Goal: Task Accomplishment & Management: Use online tool/utility

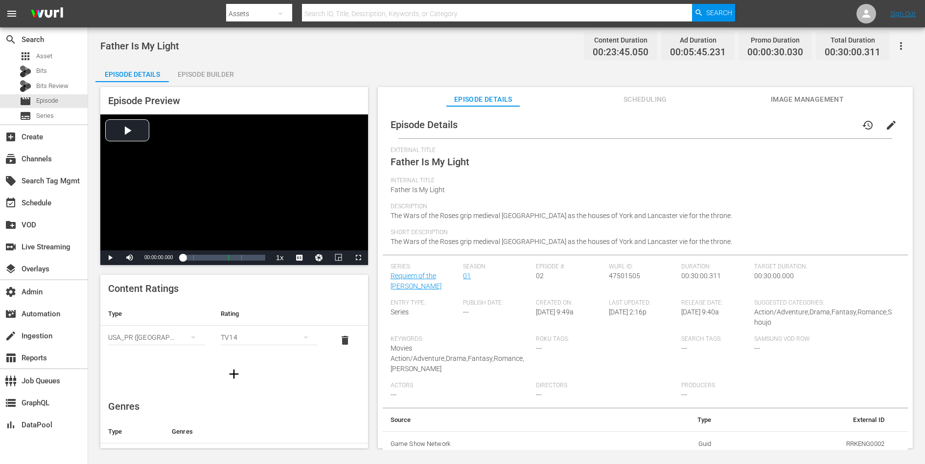
click at [888, 122] on span "edit" at bounding box center [891, 125] width 12 height 12
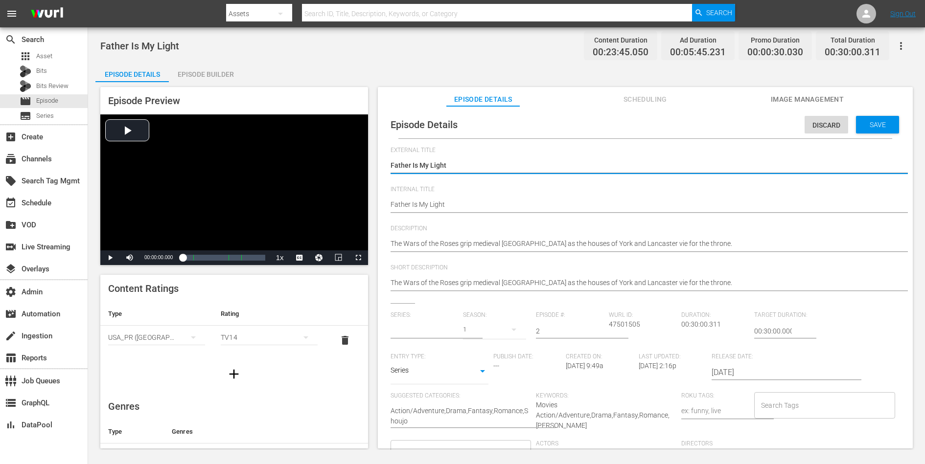
type input "Requiem of the [PERSON_NAME]"
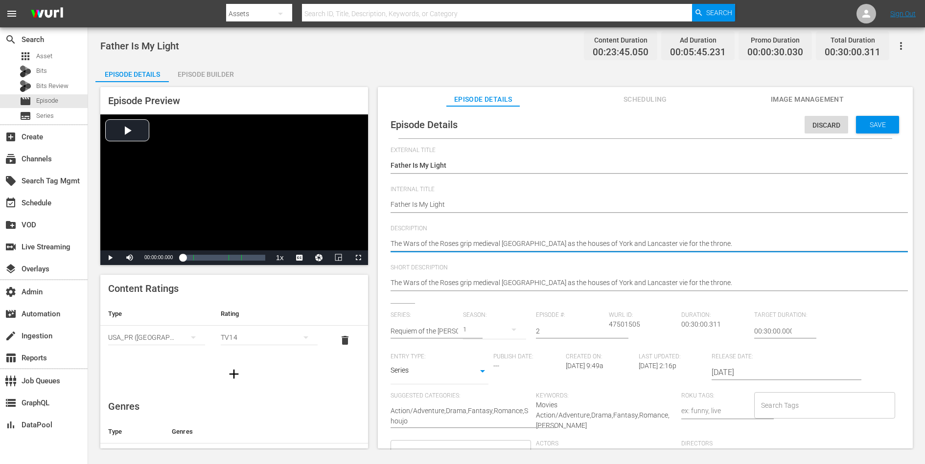
click at [619, 245] on textarea "The Wars of the Roses grip medieval [GEOGRAPHIC_DATA] as the houses of York and…" at bounding box center [643, 245] width 505 height 12
paste textarea "Duke of York has seized the capital and the throne, but he must still overcome …"
type textarea "The Duke of York has seized the capital and the throne, but he must still overc…"
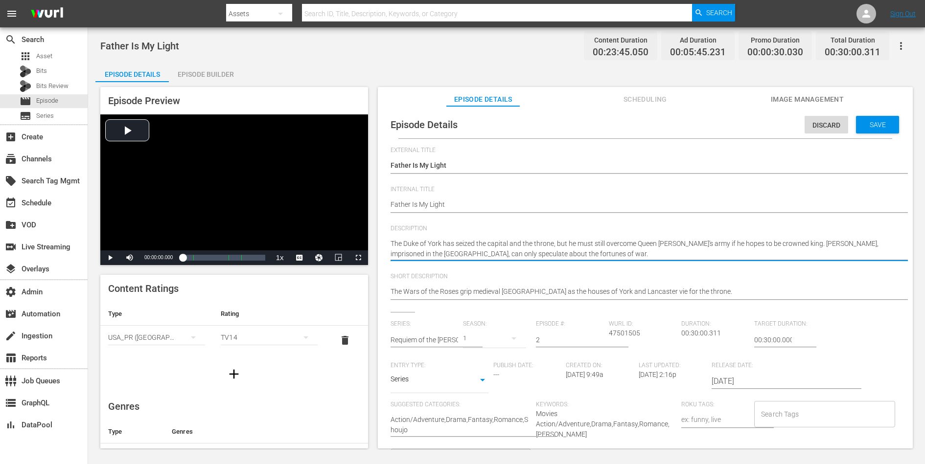
type textarea "The Duke of York has seized the capital and the throne, but he must still overc…"
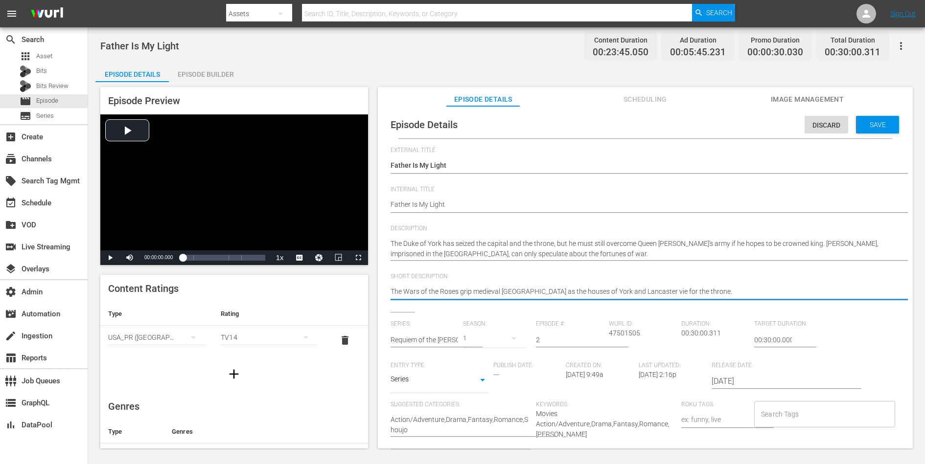
click at [596, 290] on textarea "The Wars of the Roses grip medieval [GEOGRAPHIC_DATA] as the houses of York and…" at bounding box center [643, 293] width 505 height 12
click at [865, 117] on div "Save" at bounding box center [877, 125] width 43 height 18
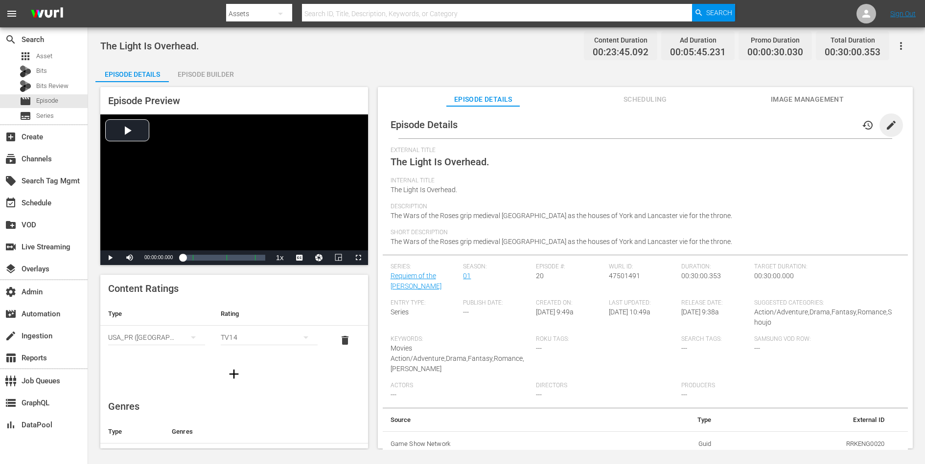
click at [885, 124] on span "edit" at bounding box center [891, 125] width 12 height 12
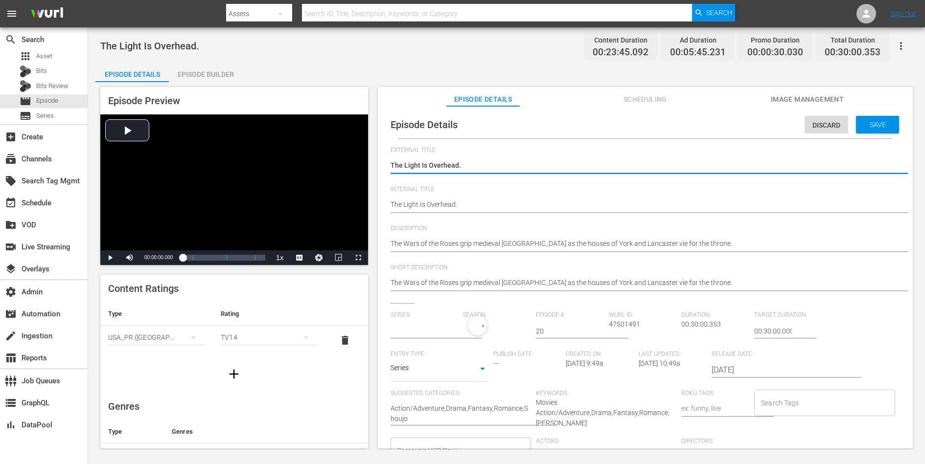
type input "Requiem of the [PERSON_NAME]"
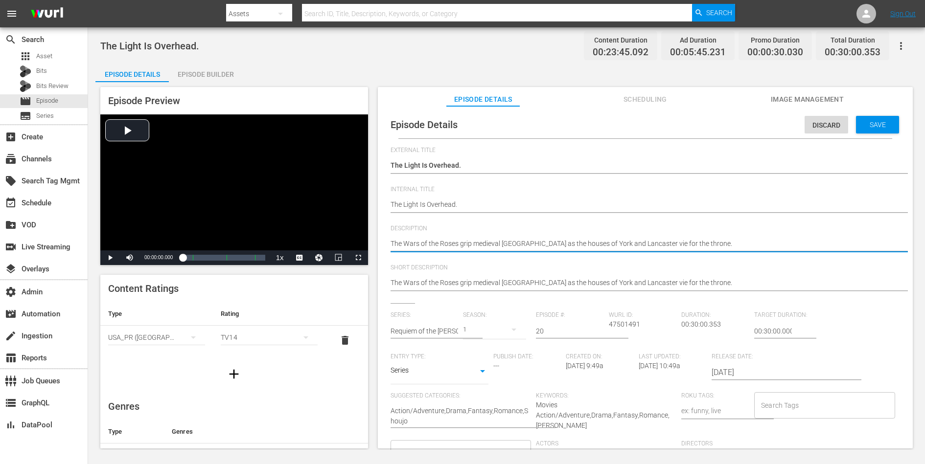
click at [623, 245] on textarea "The Wars of the Roses grip medieval [GEOGRAPHIC_DATA] as the houses of York and…" at bounding box center [643, 245] width 505 height 12
paste textarea "Richmond's schemes erode Richard's support as the new king's health declines. A…"
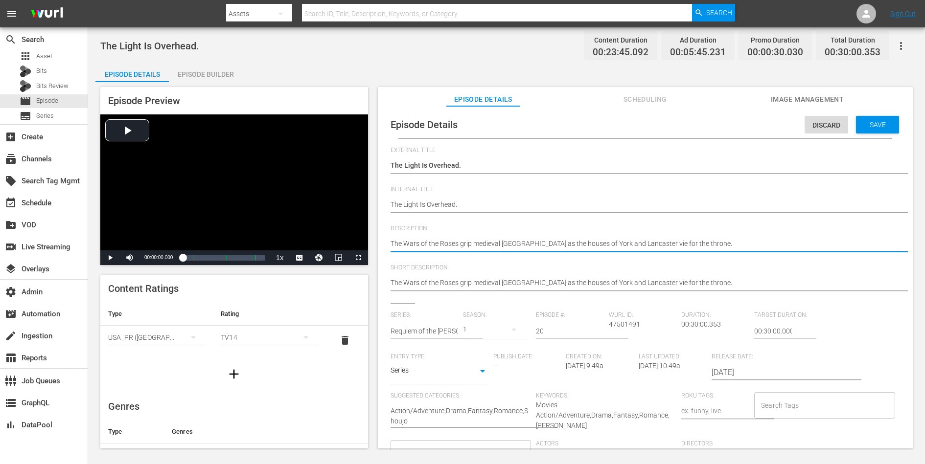
type textarea "Richmond's schemes erode Richard's support as the new king's health declines. A…"
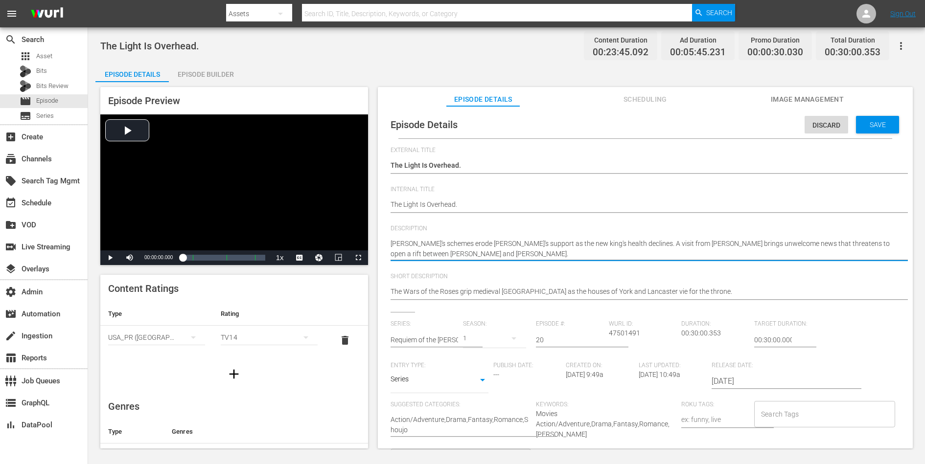
type textarea "Richmond's schemes erode Richard's support as the new king's health declines. A…"
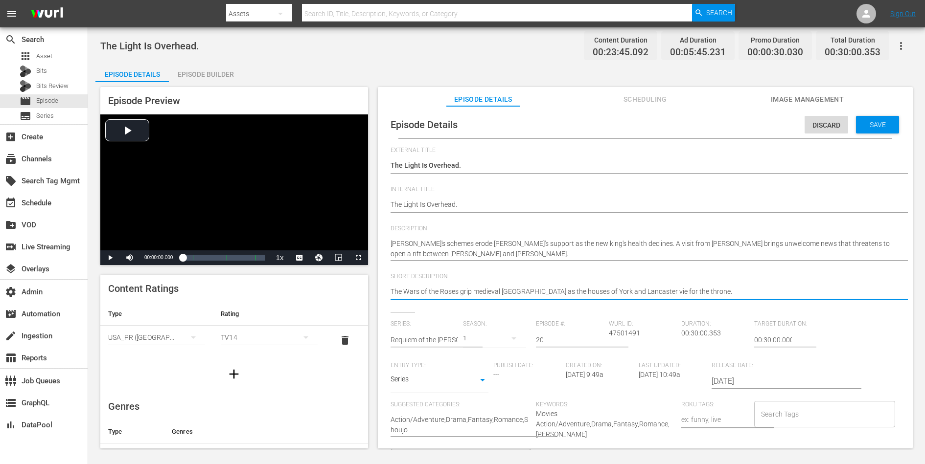
click at [601, 288] on textarea "The Wars of the Roses grip medieval [GEOGRAPHIC_DATA] as the houses of York and…" at bounding box center [643, 293] width 505 height 12
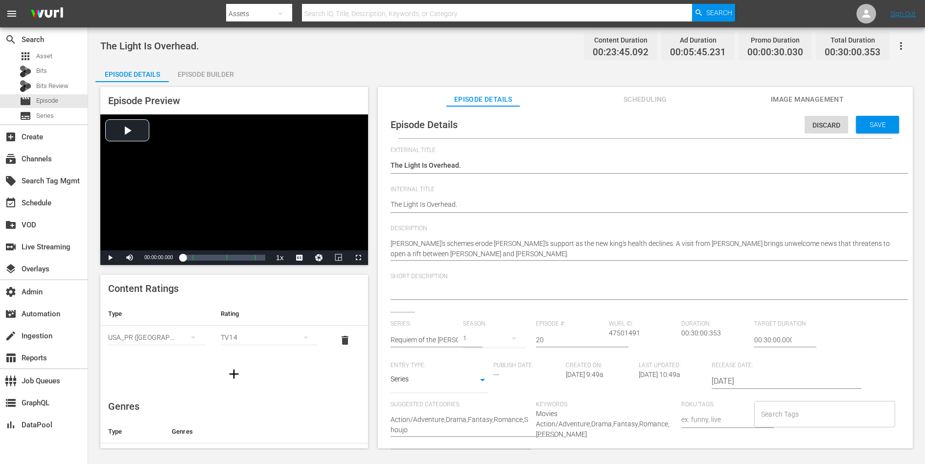
click at [867, 114] on div "Discard Save" at bounding box center [854, 122] width 98 height 23
click at [867, 117] on div "Save" at bounding box center [877, 125] width 43 height 18
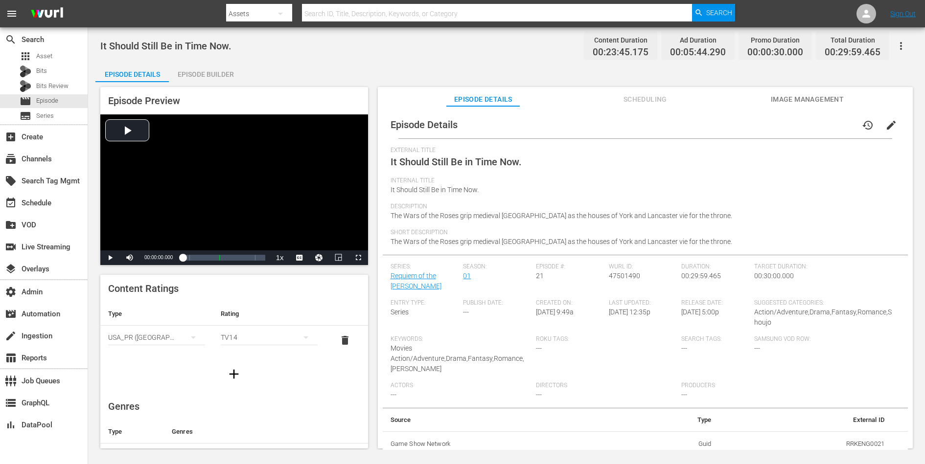
click at [887, 123] on span "edit" at bounding box center [891, 125] width 12 height 12
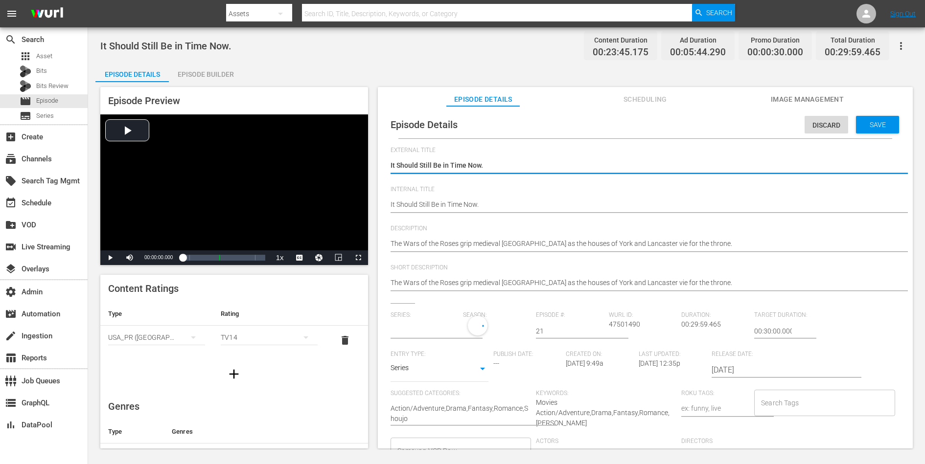
type input "Requiem of the [PERSON_NAME]"
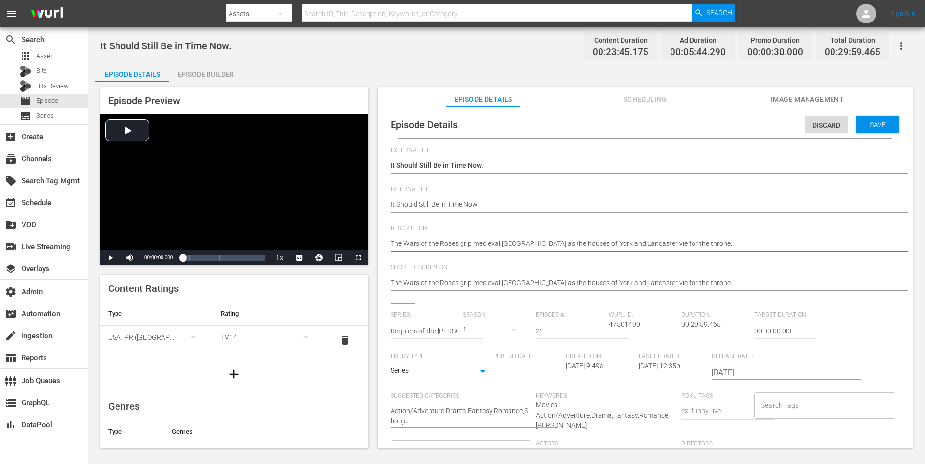
click at [663, 239] on textarea "The Wars of the Roses grip medieval [GEOGRAPHIC_DATA] as the houses of York and…" at bounding box center [643, 245] width 505 height 12
paste textarea "Buckingham plots revolt as Richard waits for him in York, torn between romantic…"
type textarea "Buckingham plots revolt as Richard waits for him in York, torn between romantic…"
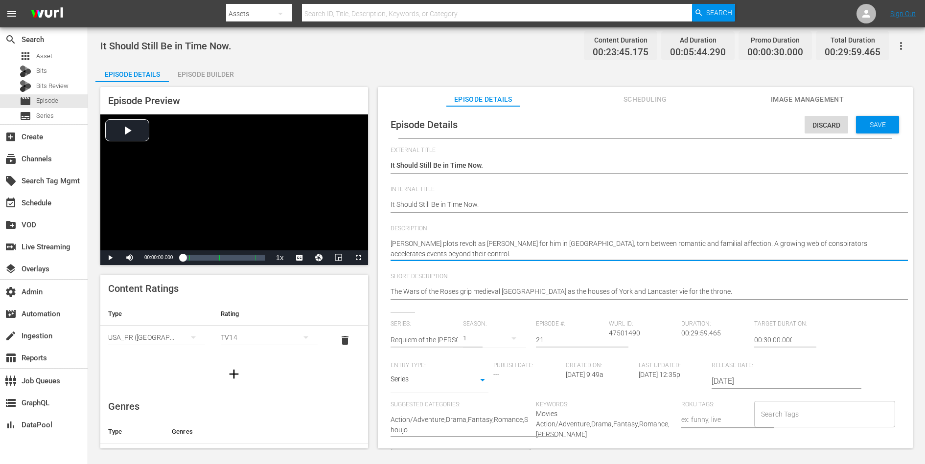
type textarea "Buckingham plots revolt as Richard waits for him in York, torn between romantic…"
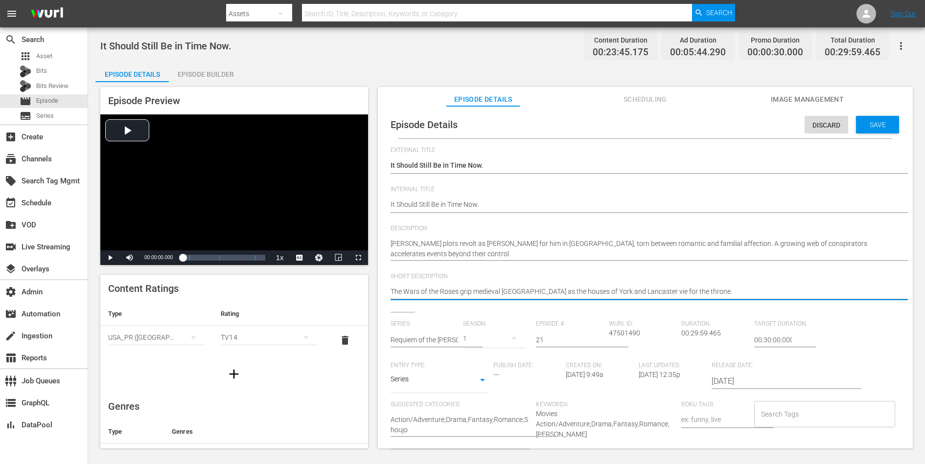
click at [631, 295] on textarea "The Wars of the Roses grip medieval [GEOGRAPHIC_DATA] as the houses of York and…" at bounding box center [643, 293] width 505 height 12
click at [876, 121] on span "Save" at bounding box center [878, 125] width 32 height 8
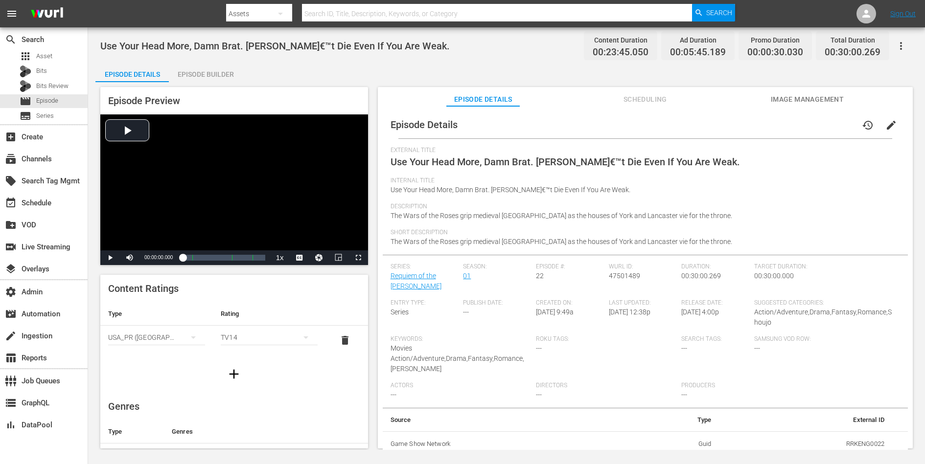
click at [887, 122] on span "edit" at bounding box center [891, 125] width 12 height 12
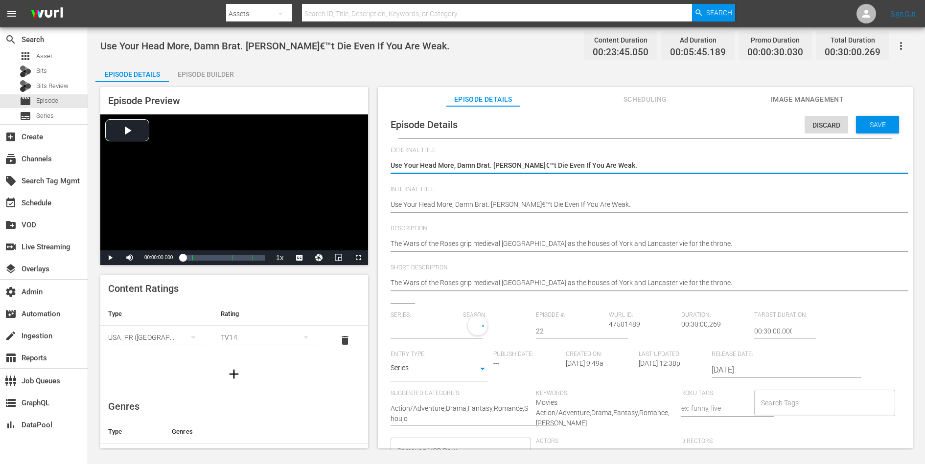
type input "Requiem of the [PERSON_NAME]"
click at [637, 167] on textarea "Use Your Head More, Damn Brat. Donâ€™t Die Even If You Are Weak." at bounding box center [643, 167] width 505 height 12
click at [620, 169] on textarea "Use Your Head More, Damn Brat. Donâ€™t Die Even If You Are Weak." at bounding box center [643, 167] width 505 height 12
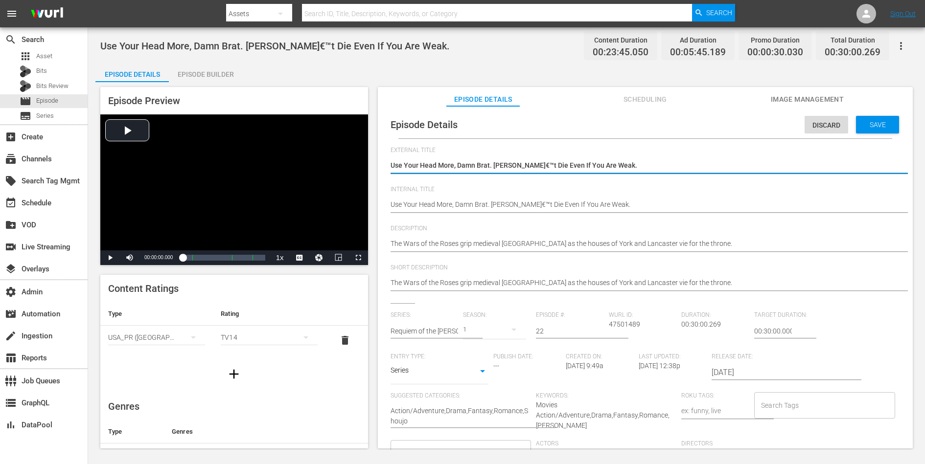
click at [620, 169] on textarea "Use Your Head More, Damn Brat. Donâ€™t Die Even If You Are Weak." at bounding box center [643, 167] width 505 height 12
type textarea "Use Your Head More, Damn Brat. Don't Die Even If You Are Weak."
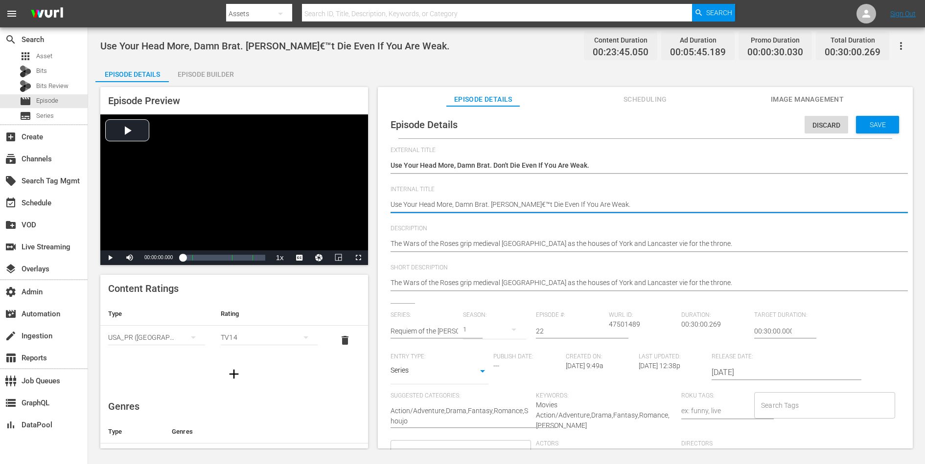
click at [584, 201] on textarea "Use Your Head More, Damn Brat. Donâ€™t Die Even If You Are Weak." at bounding box center [643, 206] width 505 height 12
paste textarea "'"
type textarea "Use Your Head More, Damn Brat. Don't Die Even If You Are Weak."
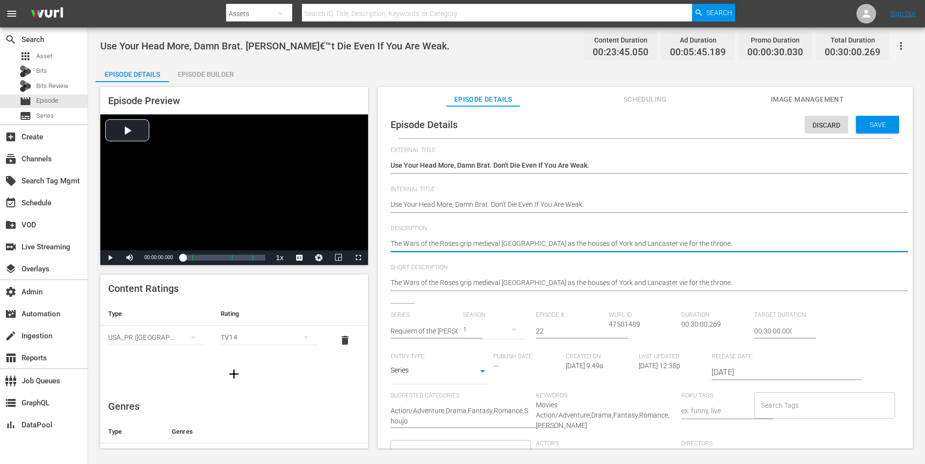
click at [534, 245] on textarea "The Wars of the Roses grip medieval [GEOGRAPHIC_DATA] as the houses of York and…" at bounding box center [643, 245] width 505 height 12
paste textarea "With Buckingham's rebel army on the march, Richard is forced to make a choice. …"
type textarea "With Buckingham's rebel army on the march, Richard is forced to make a choice. …"
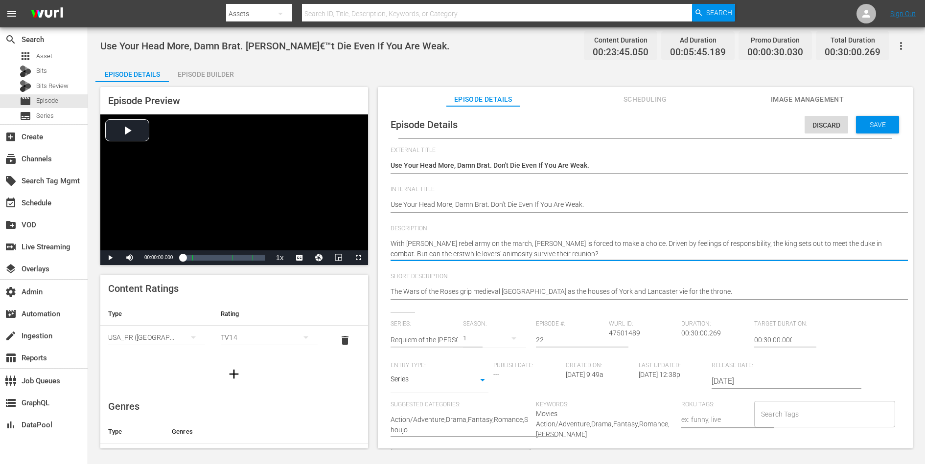
type textarea "With Buckingham's rebel army on the march, Richard is forced to make a choice. …"
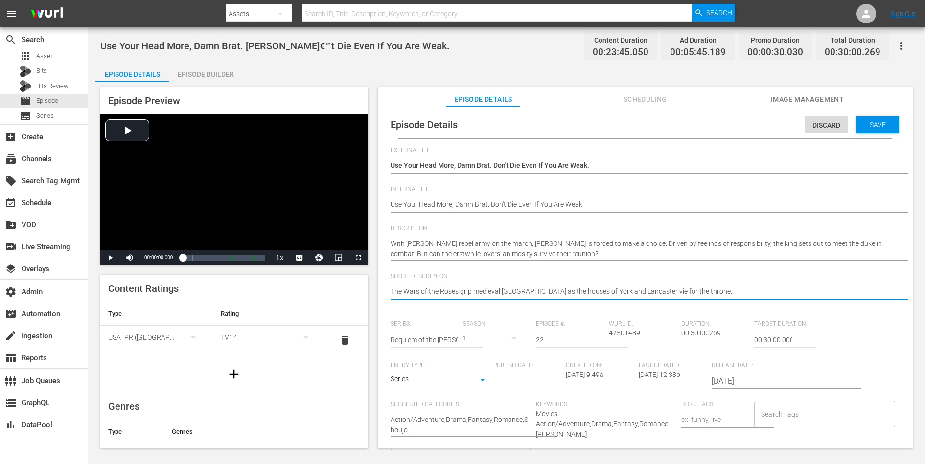
click at [514, 287] on textarea "The Wars of the Roses grip medieval [GEOGRAPHIC_DATA] as the houses of York and…" at bounding box center [643, 293] width 505 height 12
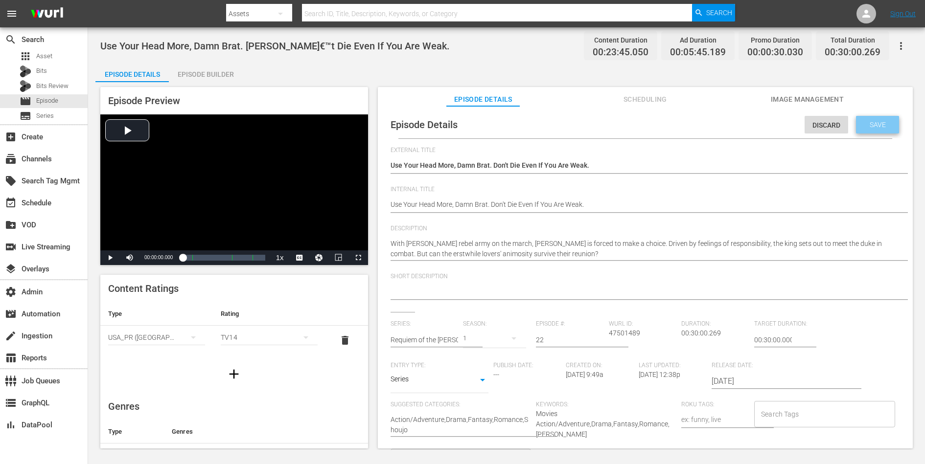
click at [868, 121] on span "Save" at bounding box center [878, 125] width 32 height 8
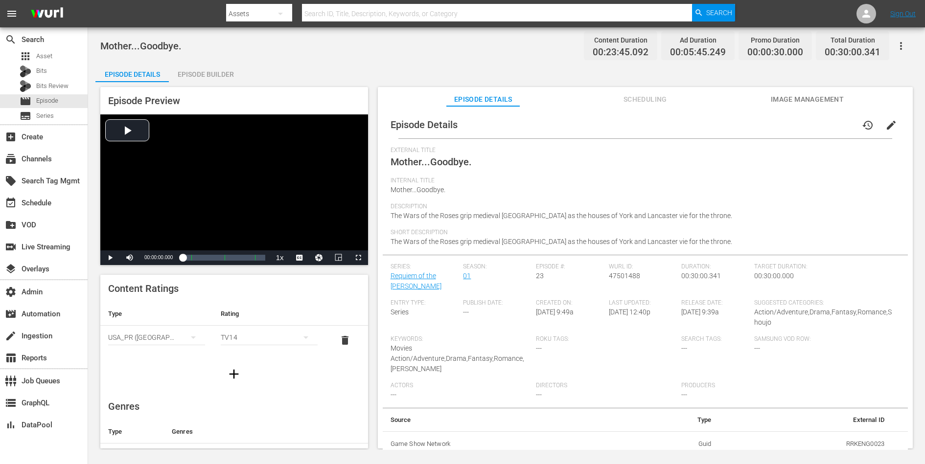
click at [887, 123] on span "edit" at bounding box center [891, 125] width 12 height 12
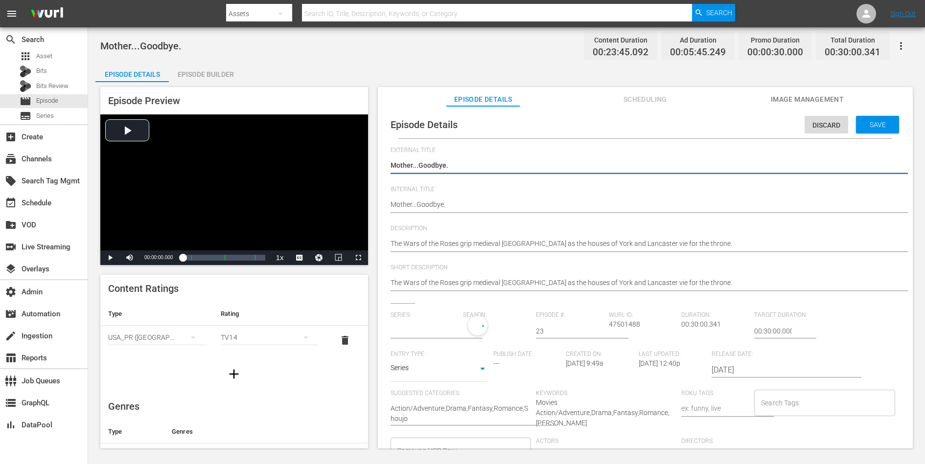
type input "Requiem of the [PERSON_NAME]"
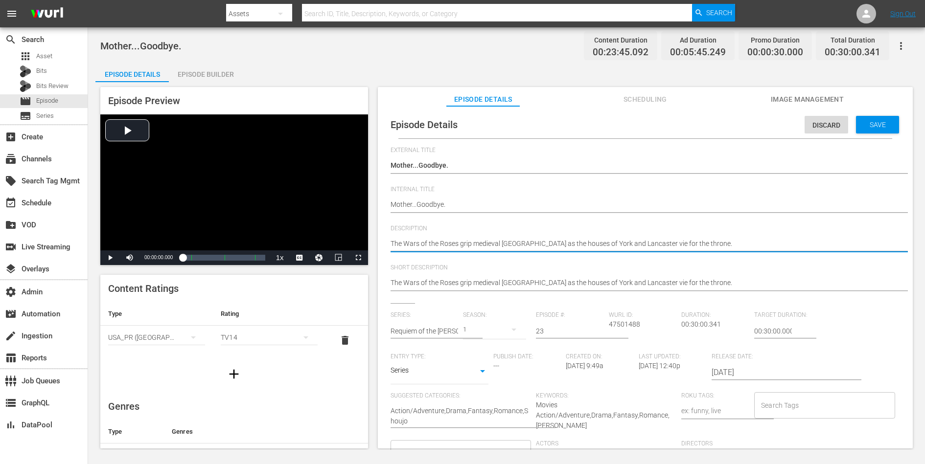
click at [673, 241] on textarea "The Wars of the Roses grip medieval [GEOGRAPHIC_DATA] as the houses of York and…" at bounding box center [643, 245] width 505 height 12
paste textarea "Richmond's army marches on England, but Richard is occupied with troubles neare…"
type textarea "Richmond's army marches on England, but Richard is occupied with troubles neare…"
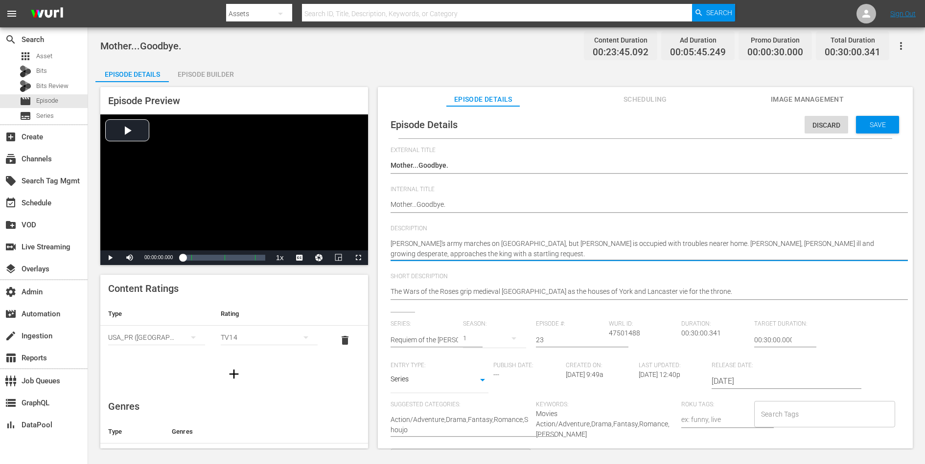
type textarea "Richmond's army marches on England, but Richard is occupied with troubles neare…"
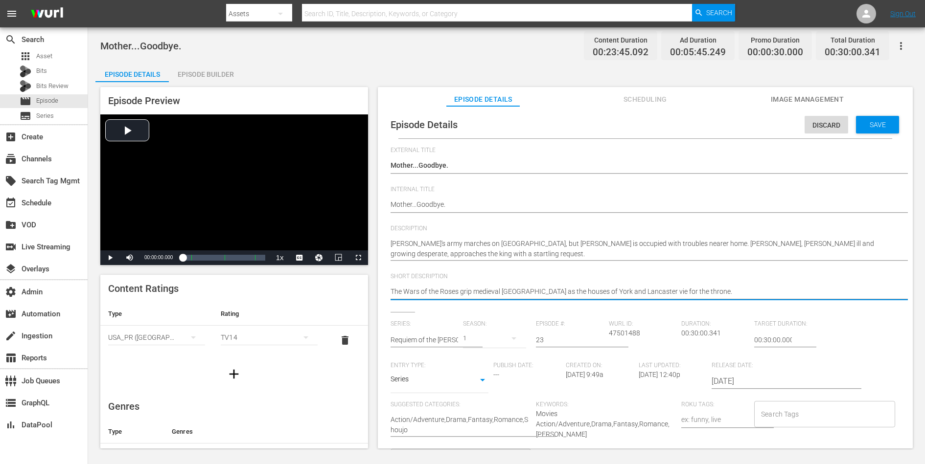
click at [630, 291] on textarea "The Wars of the Roses grip medieval [GEOGRAPHIC_DATA] as the houses of York and…" at bounding box center [643, 293] width 505 height 12
click at [870, 125] on span "Save" at bounding box center [878, 125] width 32 height 8
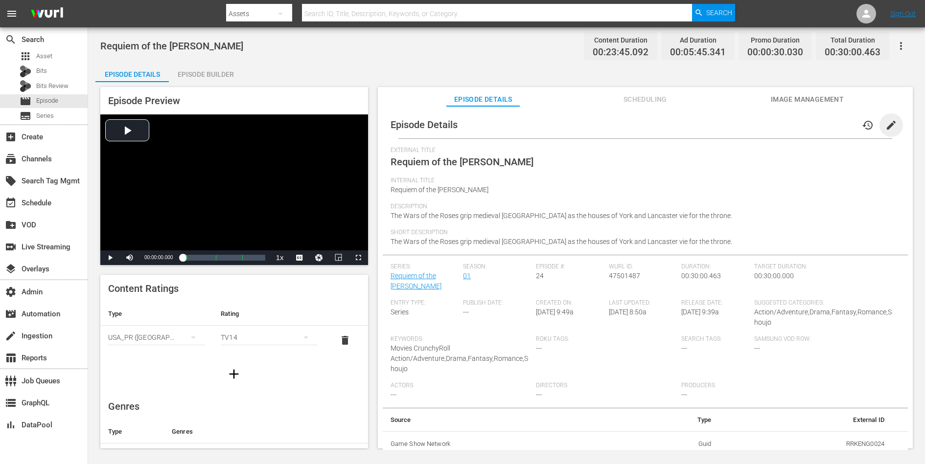
click at [885, 119] on span "edit" at bounding box center [891, 125] width 12 height 12
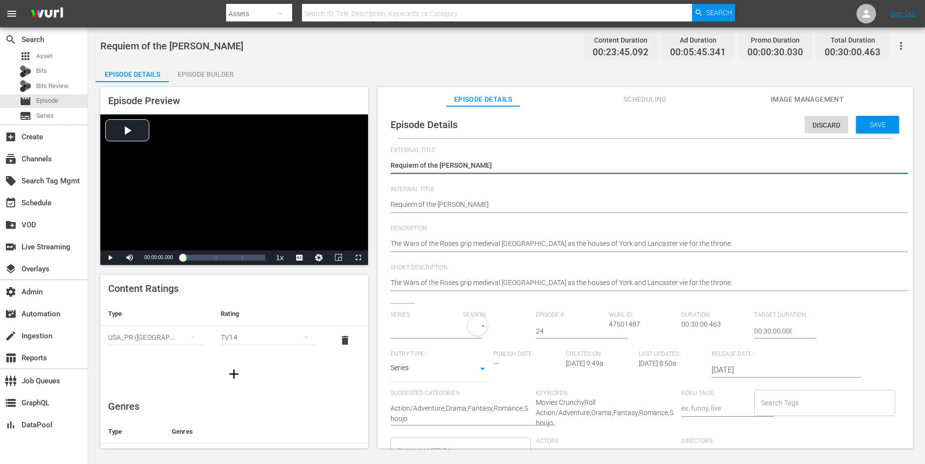
type input "Requiem of the [PERSON_NAME]"
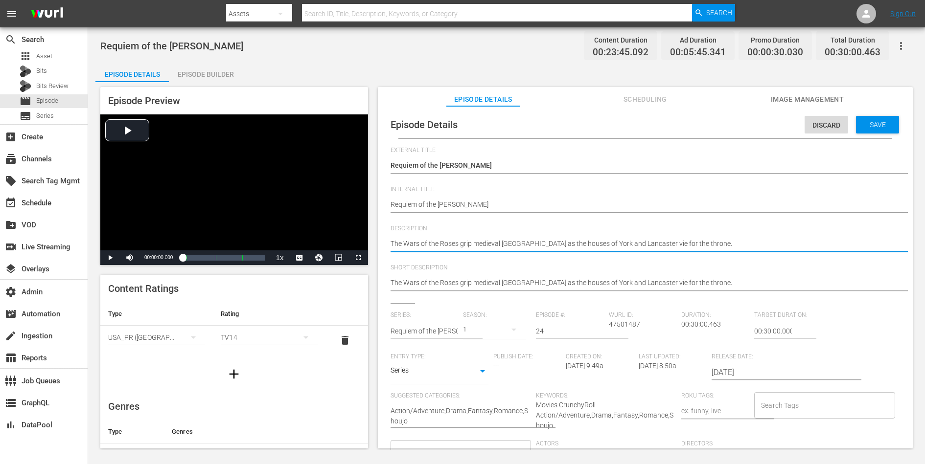
click at [630, 246] on textarea "The Wars of the Roses grip medieval [GEOGRAPHIC_DATA] as the houses of York and…" at bounding box center [643, 245] width 505 height 12
paste textarea "As two armies array themselves for a decisive battle on [GEOGRAPHIC_DATA][PERSO…"
type textarea "As two armies array themselves for a decisive battle on [GEOGRAPHIC_DATA][PERSO…"
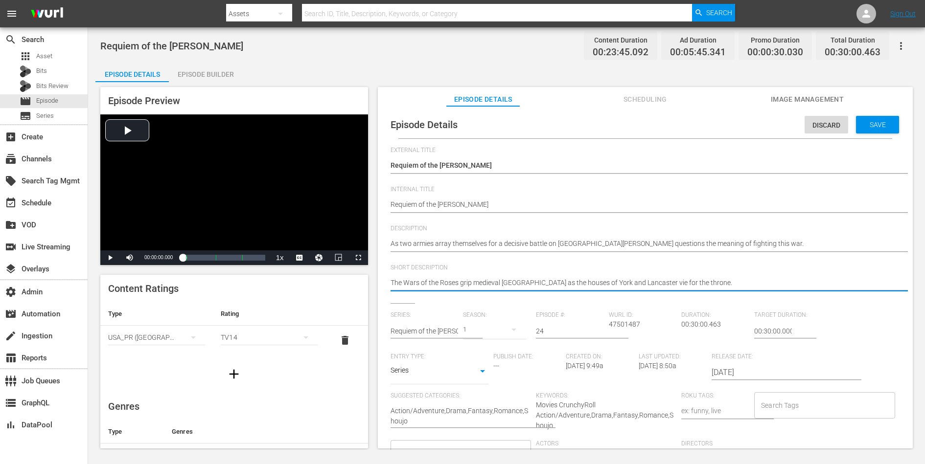
click at [616, 280] on textarea "The Wars of the Roses grip medieval [GEOGRAPHIC_DATA] as the houses of York and…" at bounding box center [643, 284] width 505 height 12
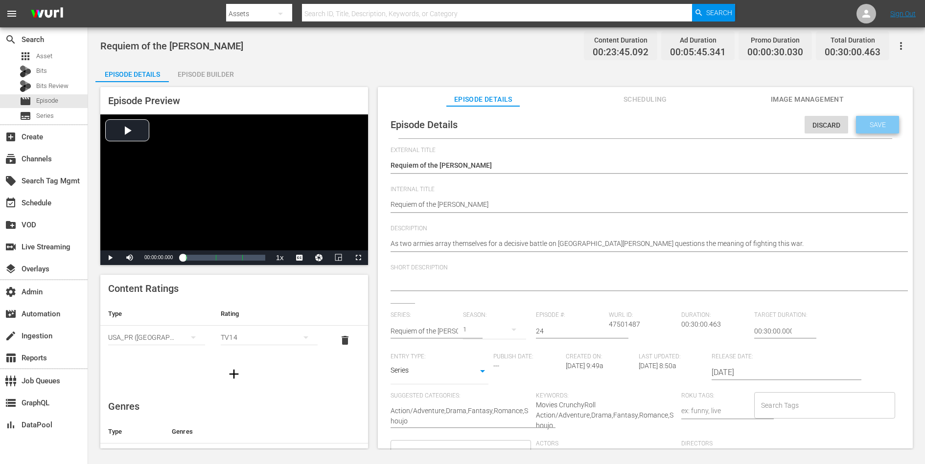
click at [862, 121] on span "Save" at bounding box center [878, 125] width 32 height 8
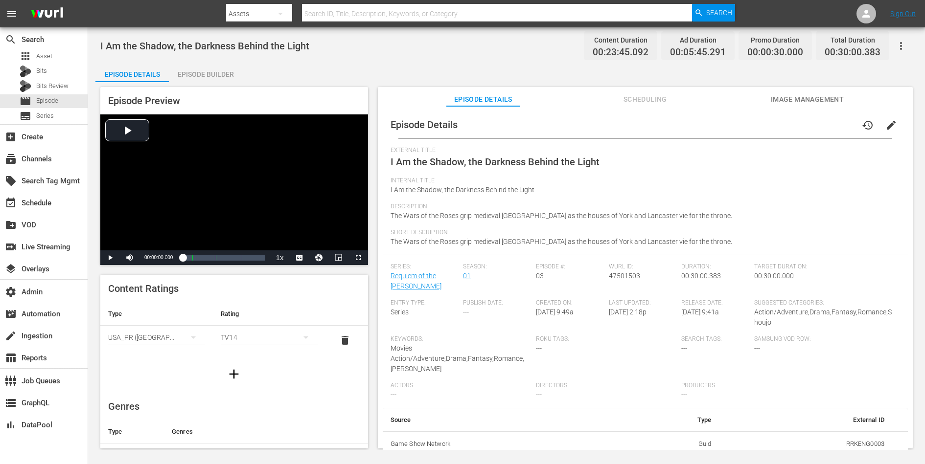
click at [886, 121] on span "edit" at bounding box center [891, 125] width 12 height 12
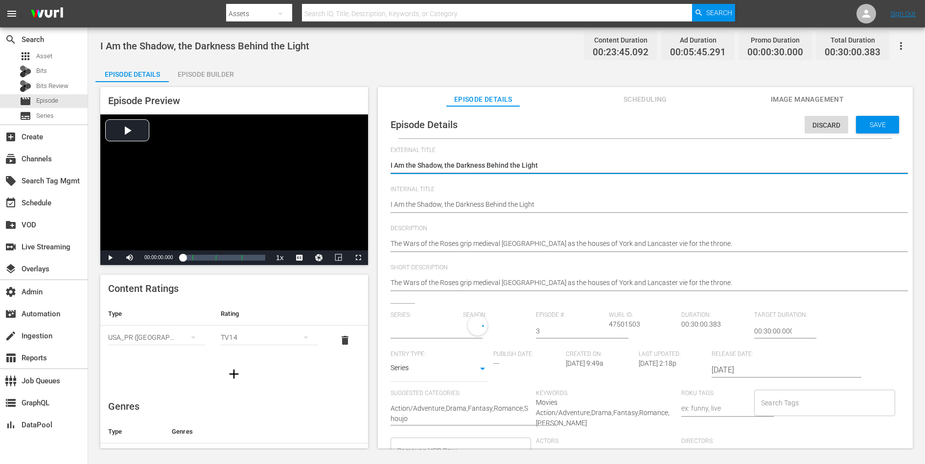
type input "Requiem of the [PERSON_NAME]"
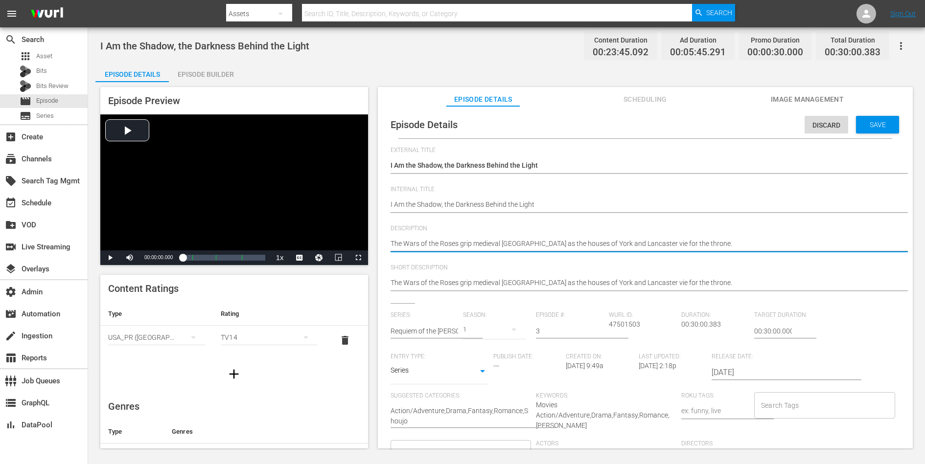
click at [628, 245] on textarea "The Wars of the Roses grip medieval [GEOGRAPHIC_DATA] as the houses of York and…" at bounding box center [643, 245] width 505 height 12
paste textarea "Duke of [PERSON_NAME]'s death is a blow both to [PERSON_NAME] and to the Yorkis…"
type textarea "The Duke of [PERSON_NAME]'s death is a blow both to [PERSON_NAME] and to the Yo…"
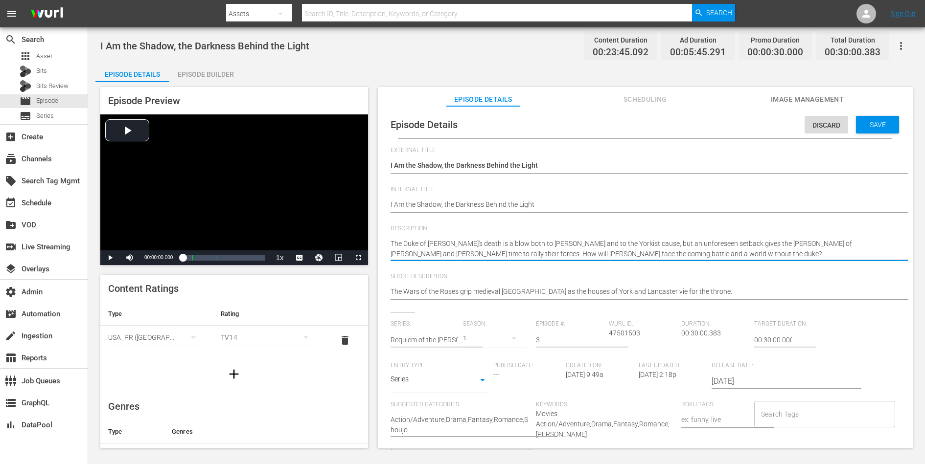
type textarea "The Duke of [PERSON_NAME]'s death is a blow both to [PERSON_NAME] and to the Yo…"
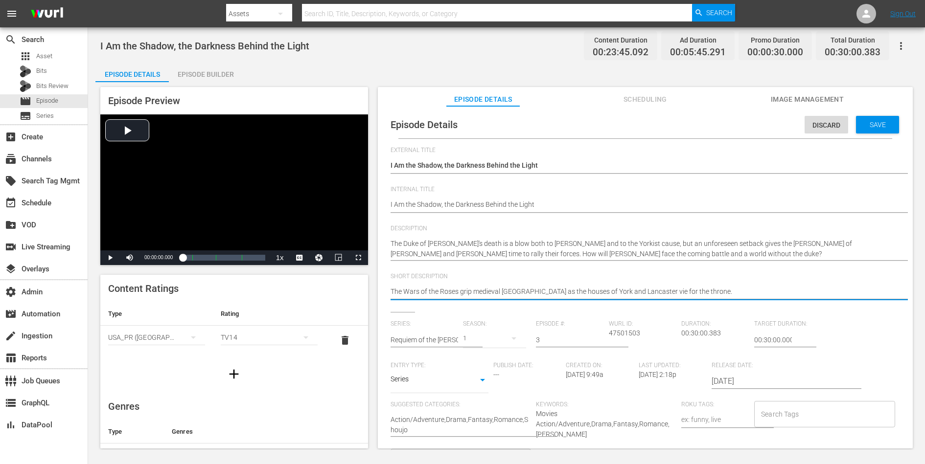
click at [600, 290] on textarea "The Wars of the Roses grip medieval [GEOGRAPHIC_DATA] as the houses of York and…" at bounding box center [643, 293] width 505 height 12
click at [869, 125] on span "Save" at bounding box center [878, 125] width 32 height 8
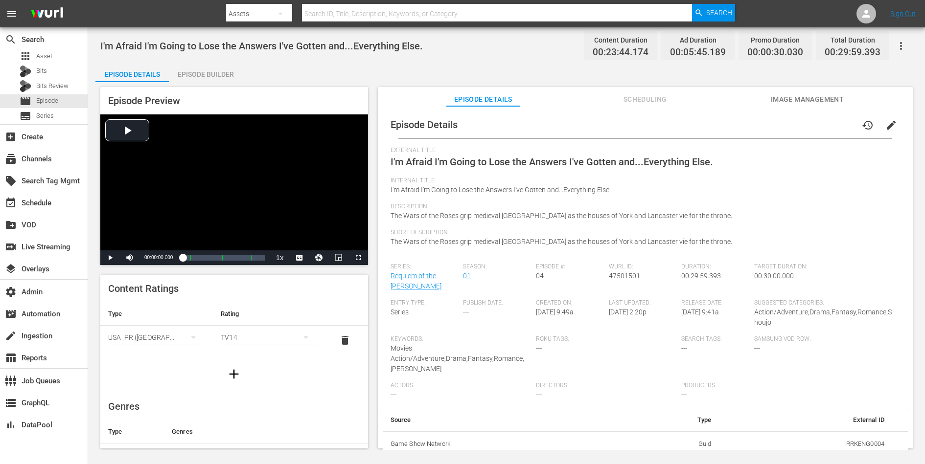
click at [888, 118] on button "edit" at bounding box center [890, 125] width 23 height 23
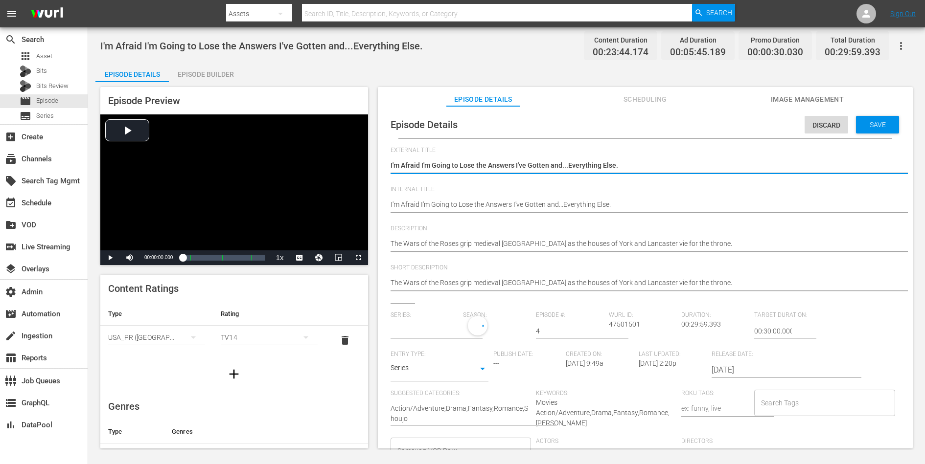
type input "Requiem of the [PERSON_NAME]"
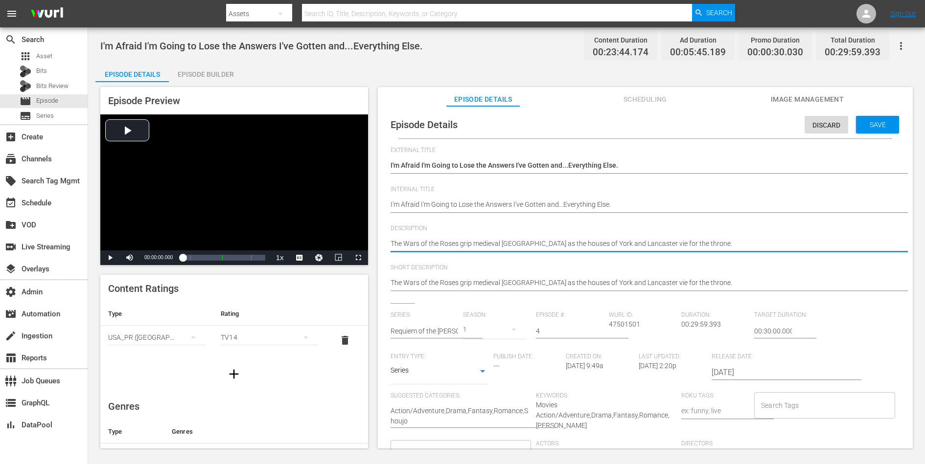
click at [631, 242] on textarea "The Wars of the Roses grip medieval [GEOGRAPHIC_DATA] as the houses of York and…" at bounding box center [643, 245] width 505 height 12
paste textarea "Edward, now king, enlists Richard to guard the secret of his affair with Elizab…"
type textarea "Edward, now king, enlists Richard to guard the secret of his affair with Elizab…"
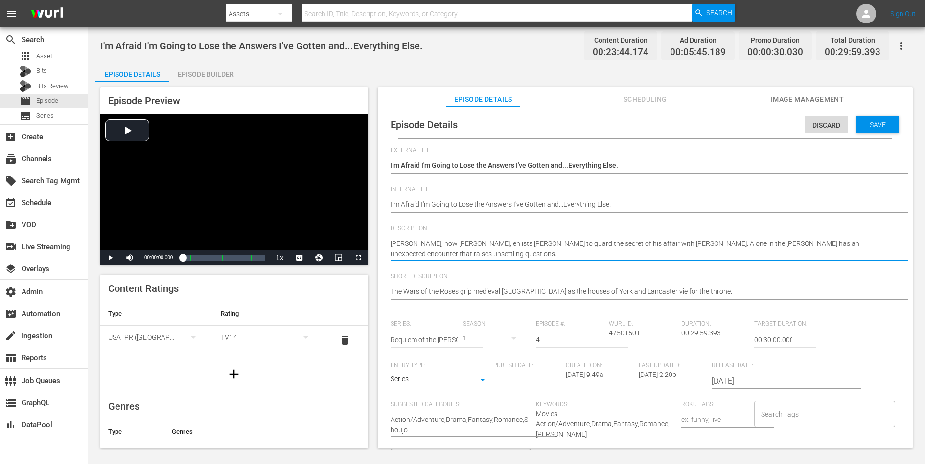
type textarea "Edward, now king, enlists Richard to guard the secret of his affair with Elizab…"
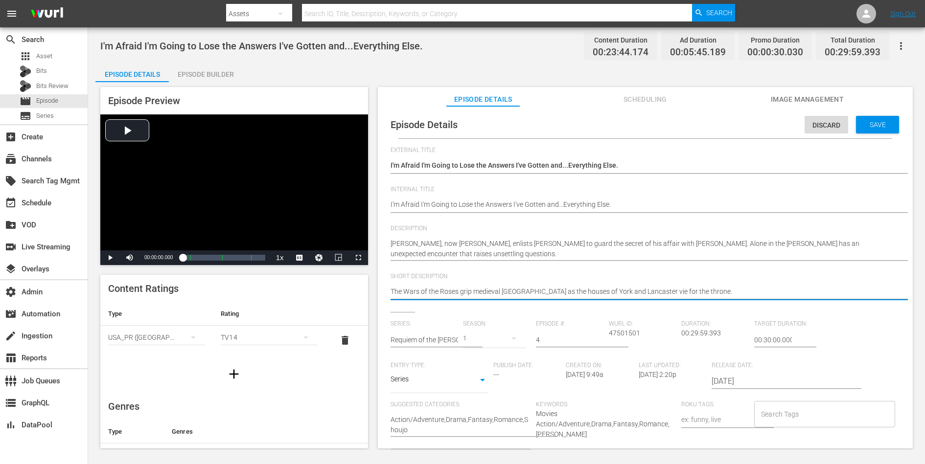
click at [601, 291] on textarea "The Wars of the Roses grip medieval [GEOGRAPHIC_DATA] as the houses of York and…" at bounding box center [643, 293] width 505 height 12
click at [867, 125] on span "Save" at bounding box center [878, 125] width 32 height 8
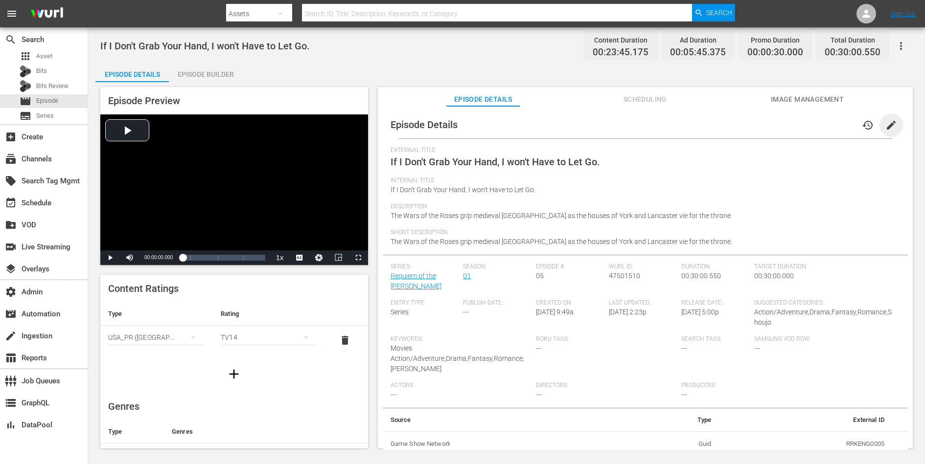
click at [886, 125] on span "edit" at bounding box center [891, 125] width 12 height 12
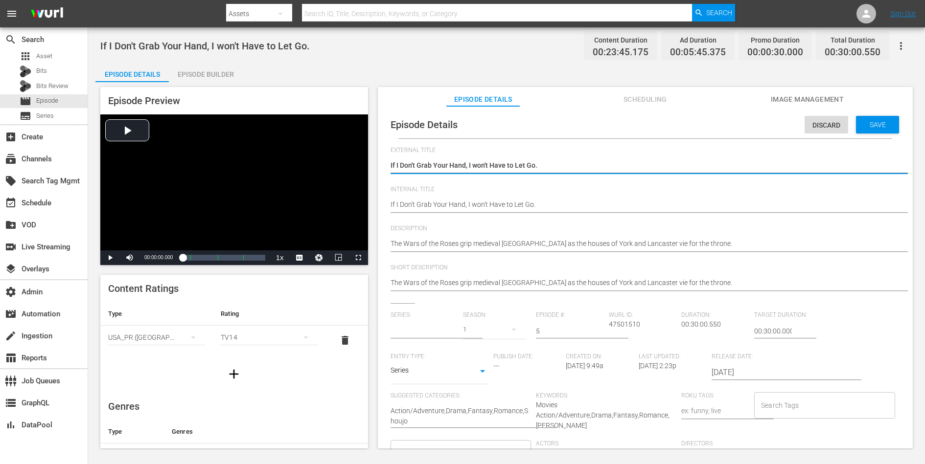
type input "Requiem of the [PERSON_NAME]"
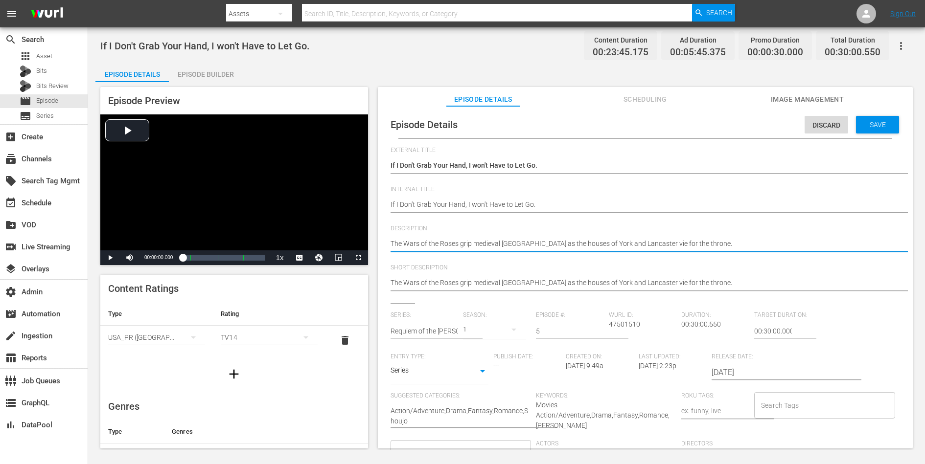
click at [629, 242] on textarea "The Wars of the Roses grip medieval [GEOGRAPHIC_DATA] as the houses of York and…" at bounding box center [643, 245] width 505 height 12
paste textarea "Earl of Warwick seethes at his humiliation and loss of power caused by King Edw…"
type textarea "The Earl of Warwick seethes at his humiliation and loss of power caused by King…"
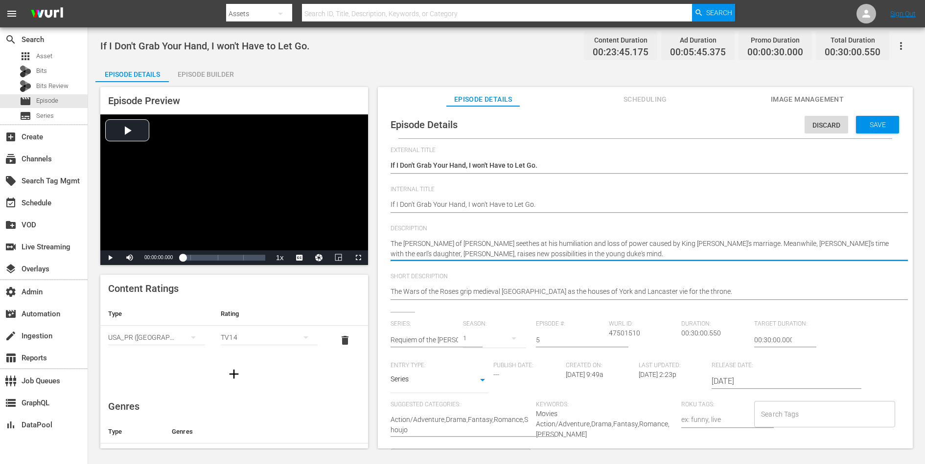
type textarea "The Earl of Warwick seethes at his humiliation and loss of power caused by King…"
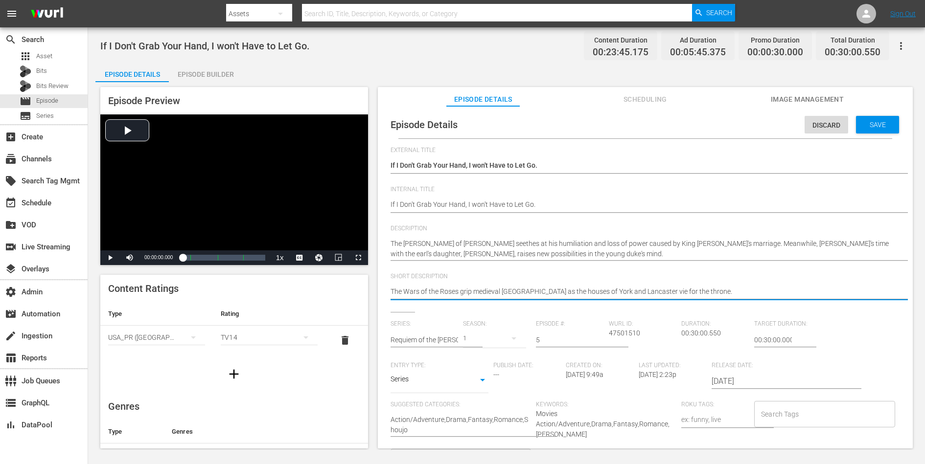
click at [606, 289] on textarea "The Wars of the Roses grip medieval [GEOGRAPHIC_DATA] as the houses of York and…" at bounding box center [643, 293] width 505 height 12
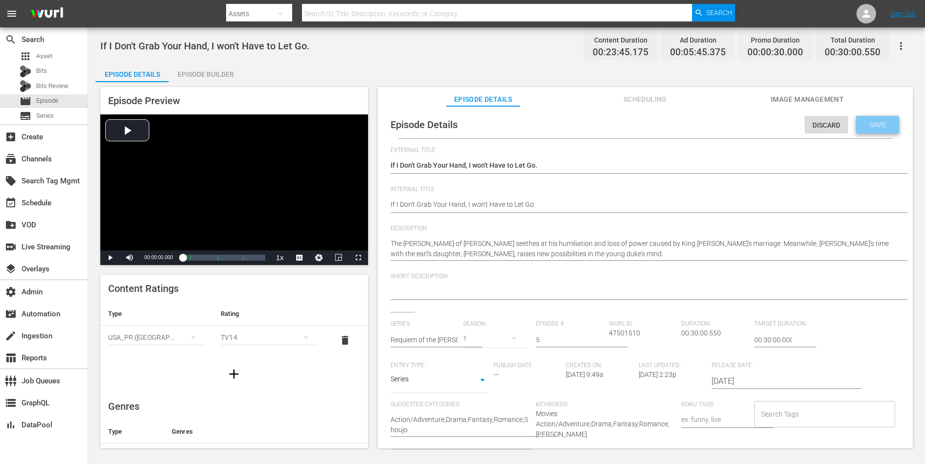
click at [876, 126] on span "Save" at bounding box center [878, 125] width 32 height 8
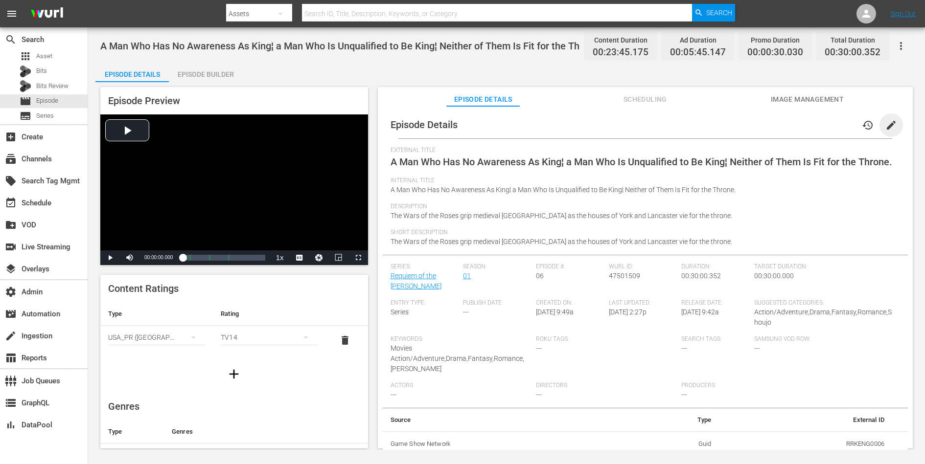
click at [887, 123] on span "edit" at bounding box center [891, 125] width 12 height 12
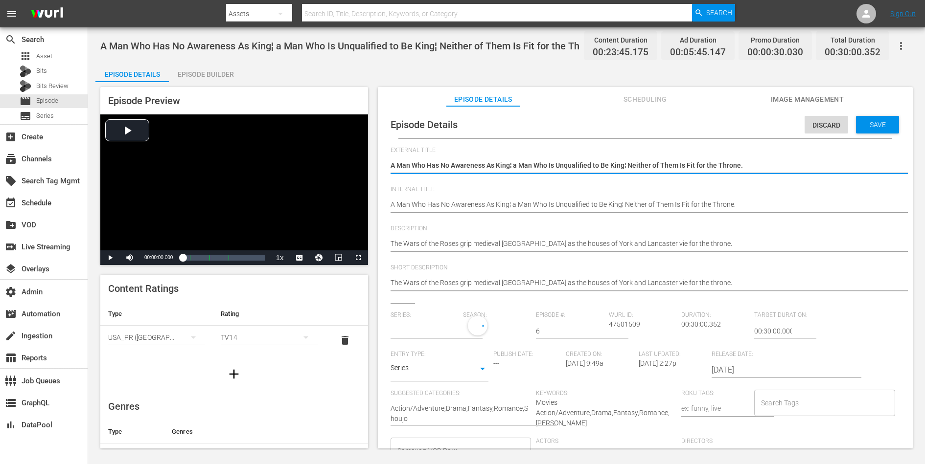
type input "Requiem of the [PERSON_NAME]"
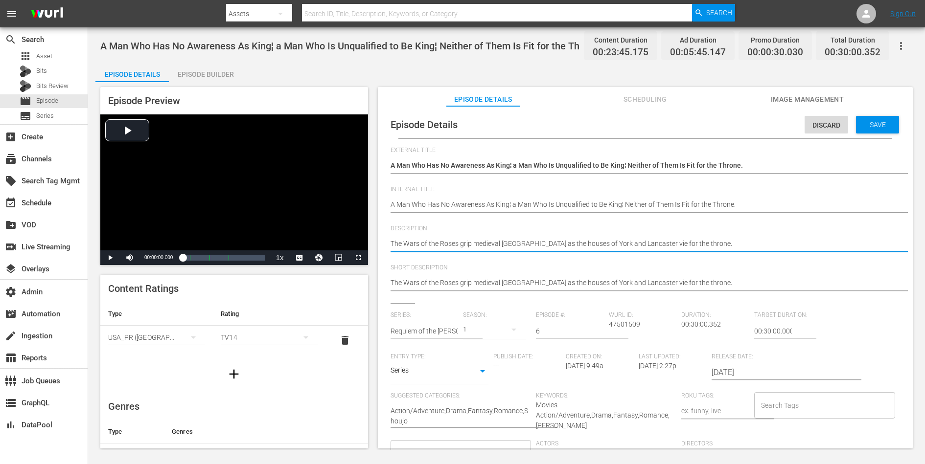
click at [577, 240] on textarea "The Wars of the Roses grip medieval [GEOGRAPHIC_DATA] as the houses of York and…" at bounding box center [643, 245] width 505 height 12
click at [577, 240] on textarea "The Wars of the Roses grip medieval England as the houses of York and Lancaster…" at bounding box center [643, 245] width 505 height 12
paste textarea "Earl of Warwick plots rebellion, and tensions mount between George and King Edw…"
type textarea "The Earl of Warwick plots rebellion, and tensions mount between George and King…"
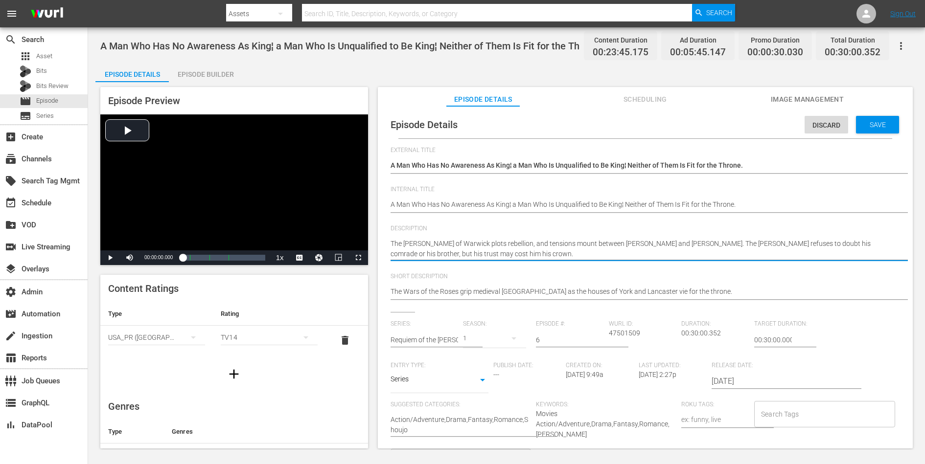
type textarea "The Earl of Warwick plots rebellion, and tensions mount between George and King…"
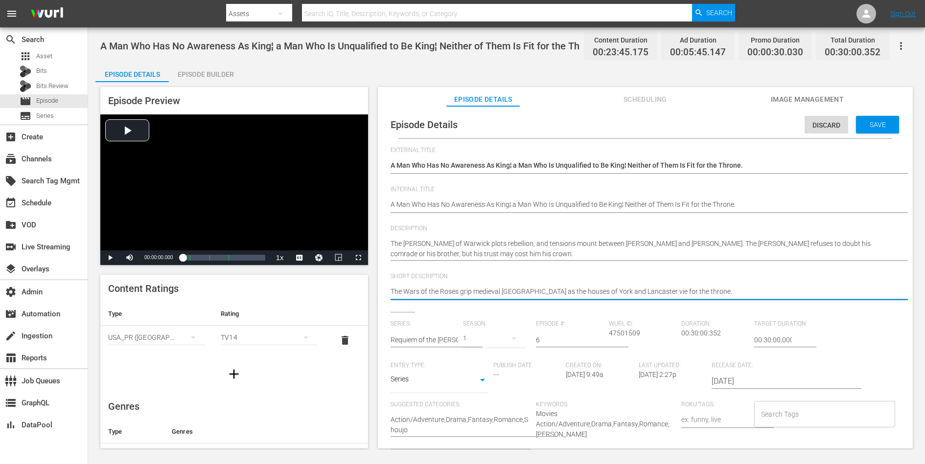
click at [551, 293] on textarea "The Wars of the Roses grip medieval England as the houses of York and Lancaster…" at bounding box center [643, 293] width 505 height 12
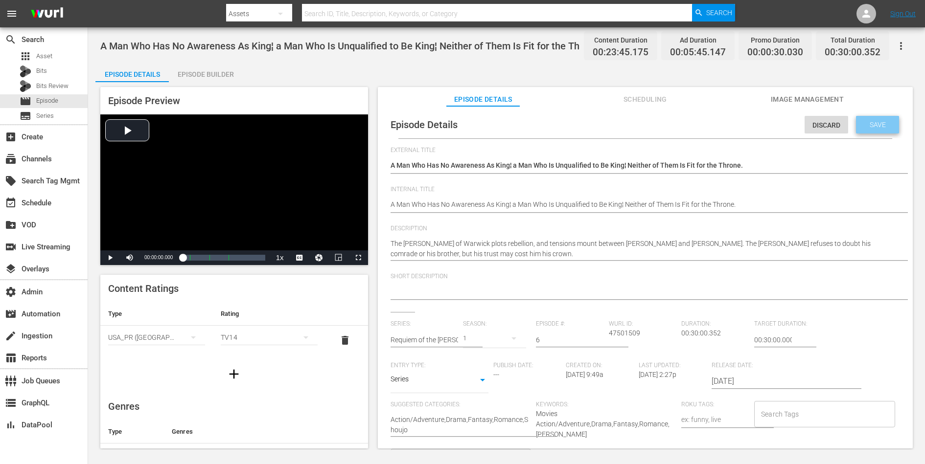
click at [869, 126] on span "Save" at bounding box center [878, 125] width 32 height 8
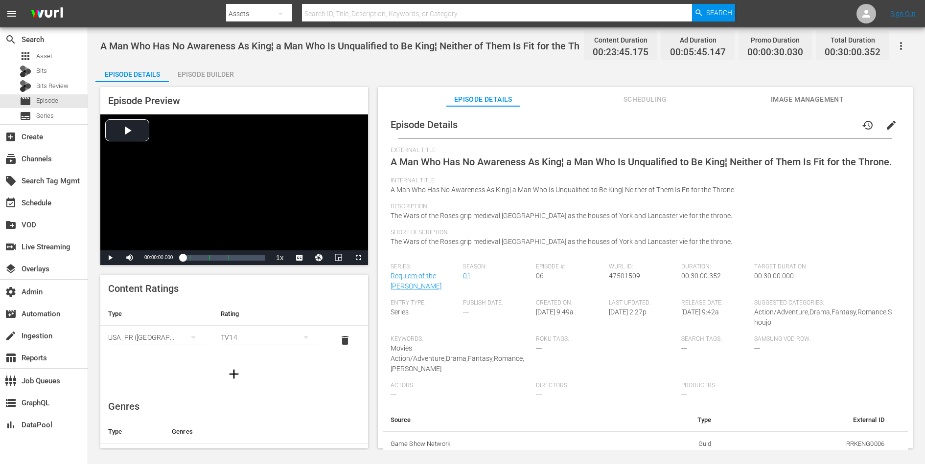
click at [893, 121] on button "edit" at bounding box center [890, 125] width 23 height 23
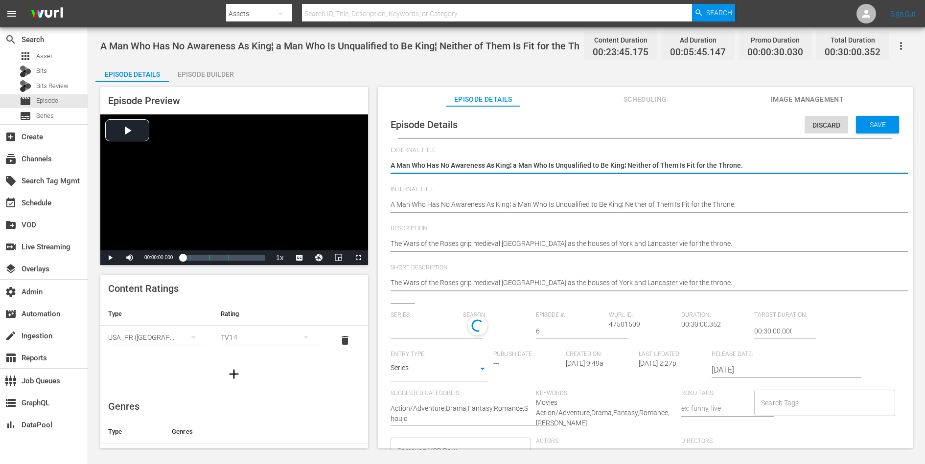
type input "Requiem of the [PERSON_NAME]"
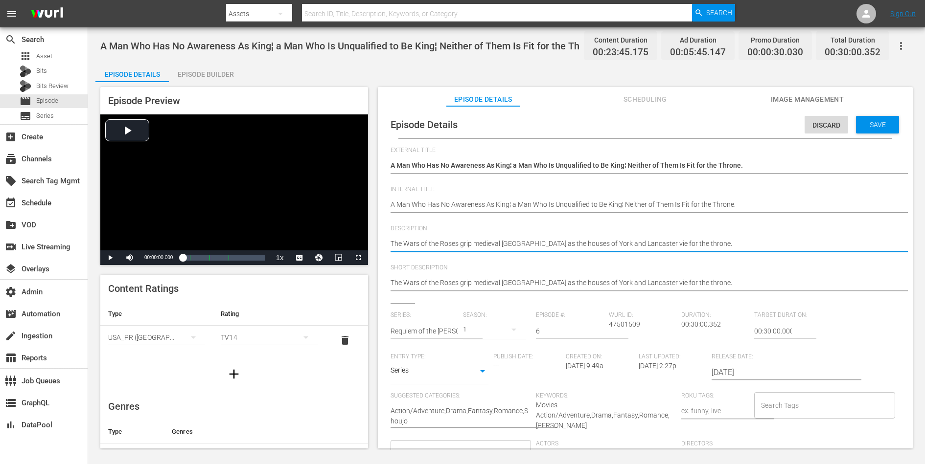
click at [578, 244] on textarea "The Wars of the Roses grip medieval [GEOGRAPHIC_DATA] as the houses of York and…" at bounding box center [643, 245] width 505 height 12
paste textarea "[PERSON_NAME] of Warwick plots rebellion, and tensions mount between [PERSON_NA…"
type textarea "The Earl of Warwick plots rebellion, and tensions mount between George and King…"
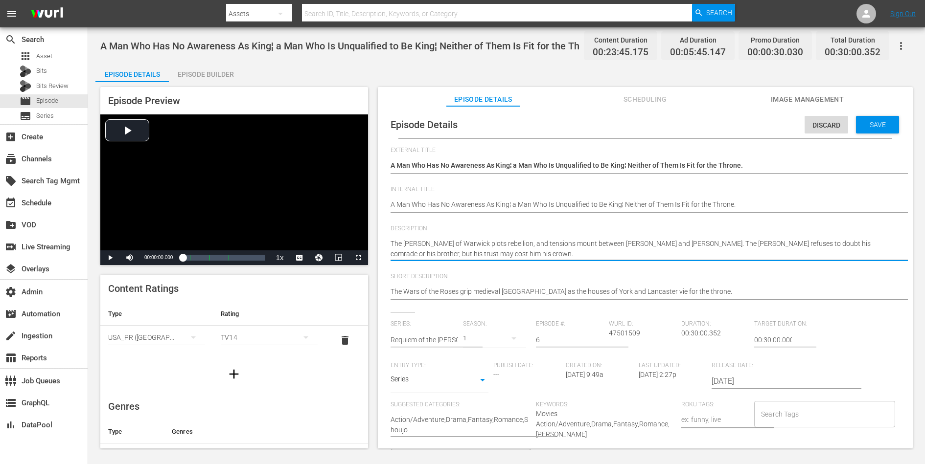
type textarea "The Earl of Warwick plots rebellion, and tensions mount between George and King…"
click at [561, 290] on textarea "The Wars of the Roses grip medieval [GEOGRAPHIC_DATA] as the houses of York and…" at bounding box center [643, 293] width 505 height 12
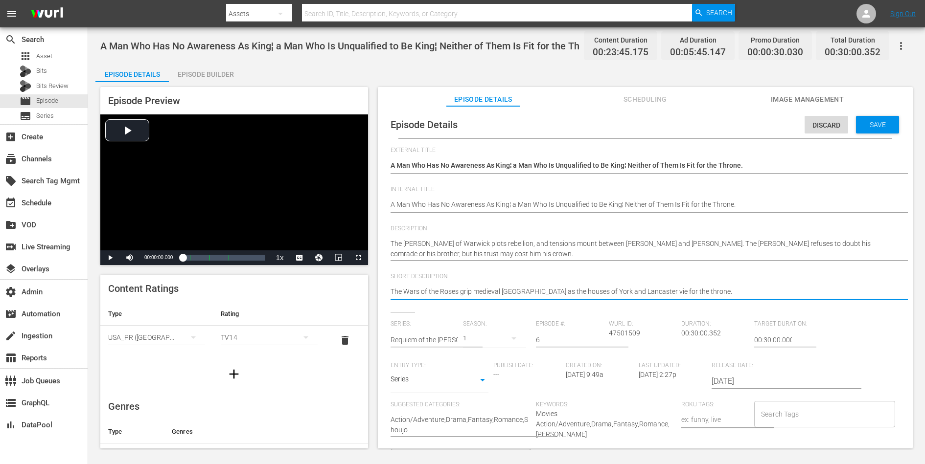
click at [561, 290] on textarea "The Wars of the Roses grip medieval [GEOGRAPHIC_DATA] as the houses of York and…" at bounding box center [643, 293] width 505 height 12
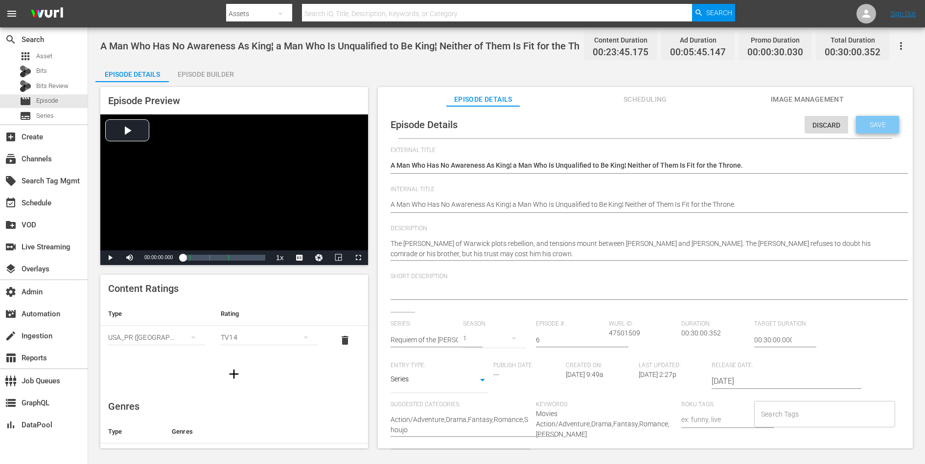
click at [874, 121] on span "Save" at bounding box center [878, 125] width 32 height 8
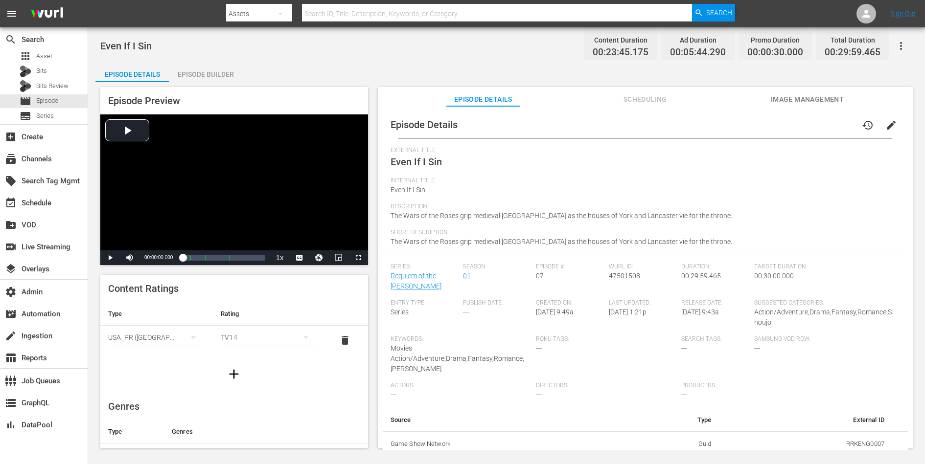
click at [888, 121] on span "edit" at bounding box center [891, 125] width 12 height 12
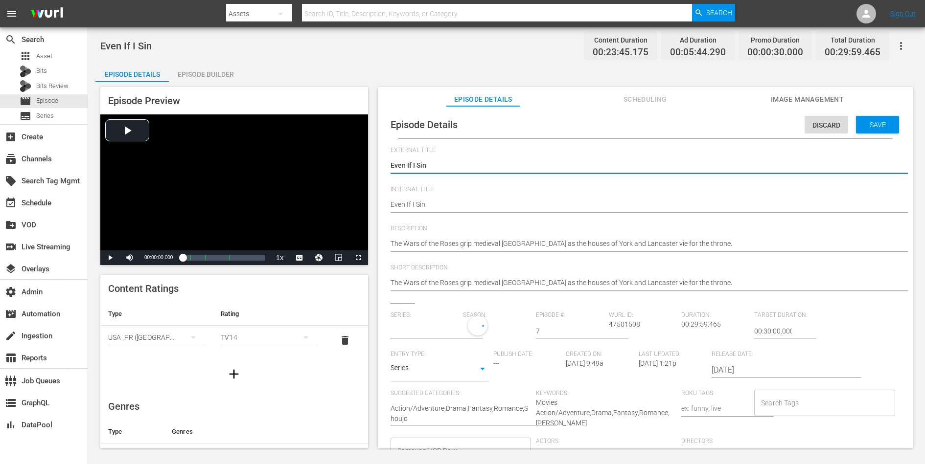
type input "Requiem of the [PERSON_NAME]"
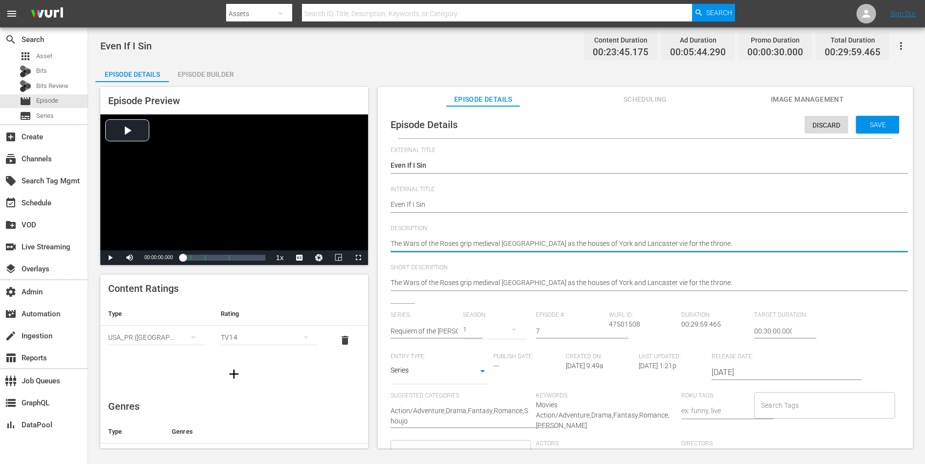
click at [643, 242] on textarea "The Wars of the Roses grip medieval [GEOGRAPHIC_DATA] as the houses of York and…" at bounding box center [643, 245] width 505 height 12
paste textarea "[PERSON_NAME] and [PERSON_NAME] race to rescue the captive [PERSON_NAME], who h…"
type textarea "[PERSON_NAME] and [PERSON_NAME] race to rescue the captive [PERSON_NAME], who h…"
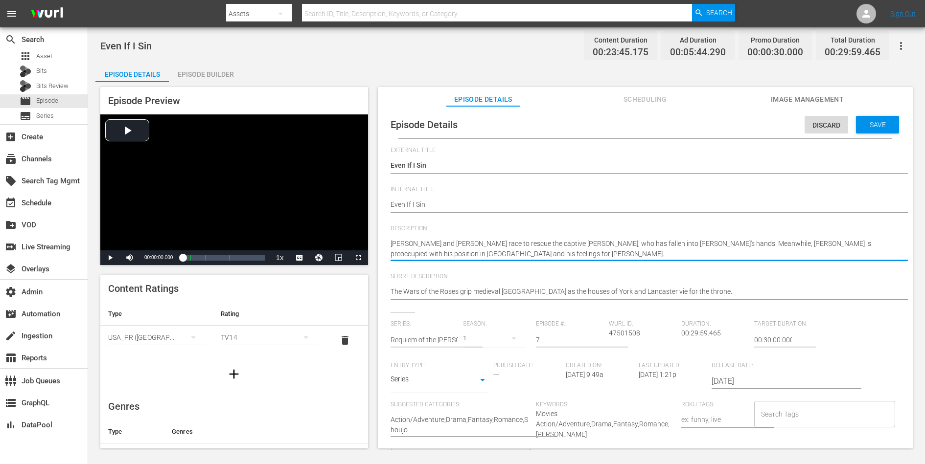
type textarea "[PERSON_NAME] and [PERSON_NAME] race to rescue the captive [PERSON_NAME], who h…"
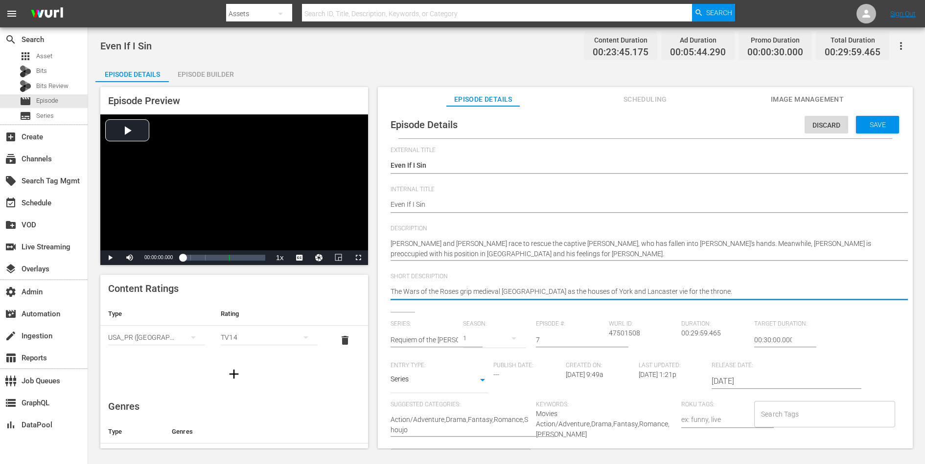
click at [620, 290] on textarea "The Wars of the Roses grip medieval [GEOGRAPHIC_DATA] as the houses of York and…" at bounding box center [643, 293] width 505 height 12
click at [874, 121] on span "Save" at bounding box center [878, 125] width 32 height 8
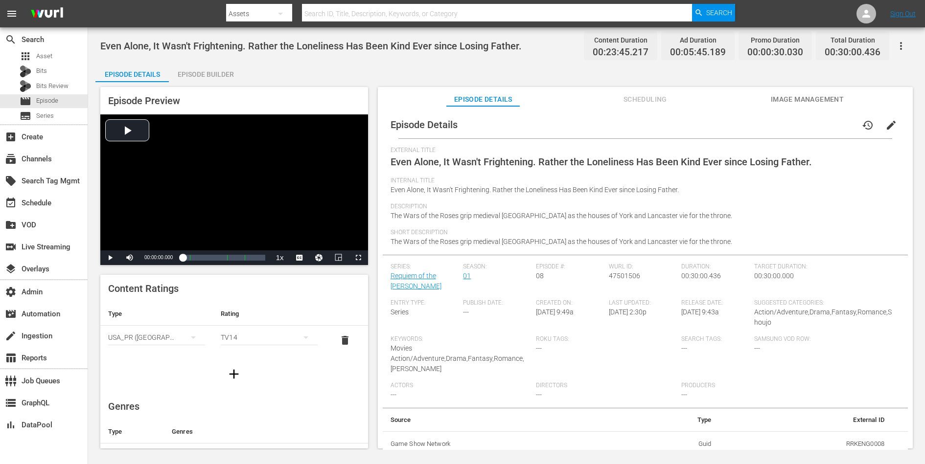
click at [885, 120] on span "edit" at bounding box center [891, 125] width 12 height 12
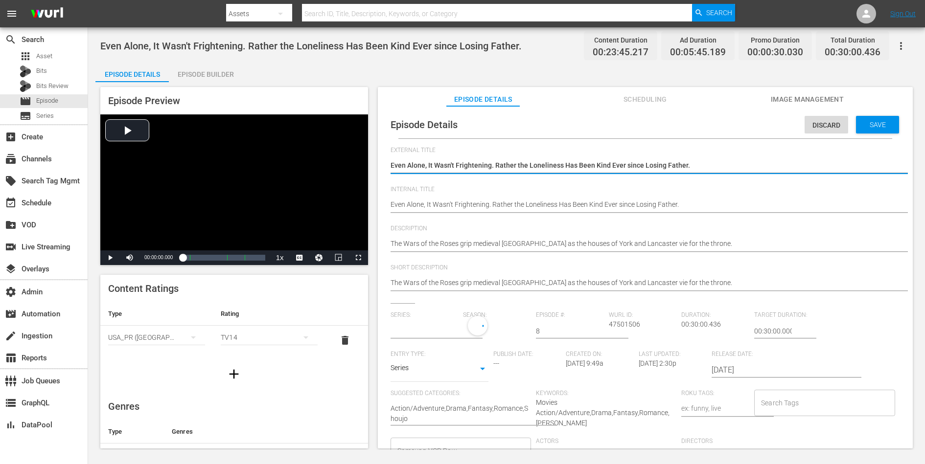
type input "Requiem of the [PERSON_NAME]"
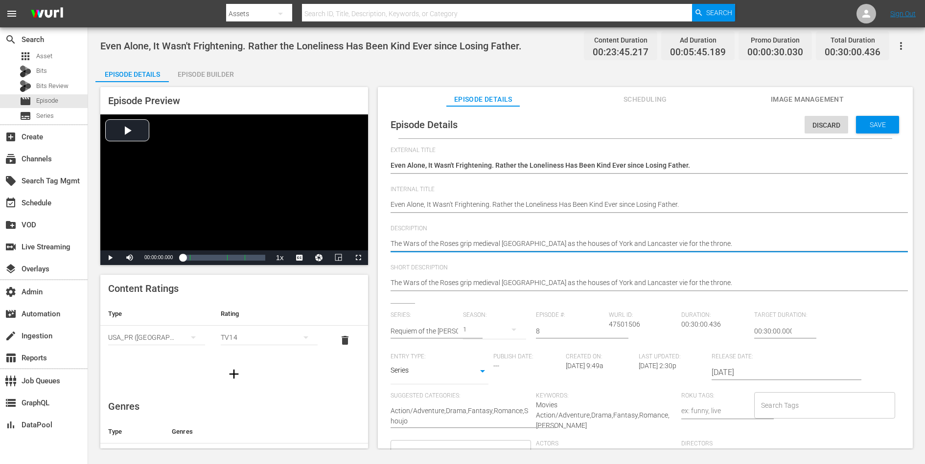
click at [661, 247] on textarea "The Wars of the Roses grip medieval [GEOGRAPHIC_DATA] as the houses of York and…" at bounding box center [643, 245] width 505 height 12
paste textarea "Yorkist cause seems desperate with Warwick championing the Lancastrian cause an…"
type textarea "The Yorkist cause seems desperate with Warwick championing the Lancastrian caus…"
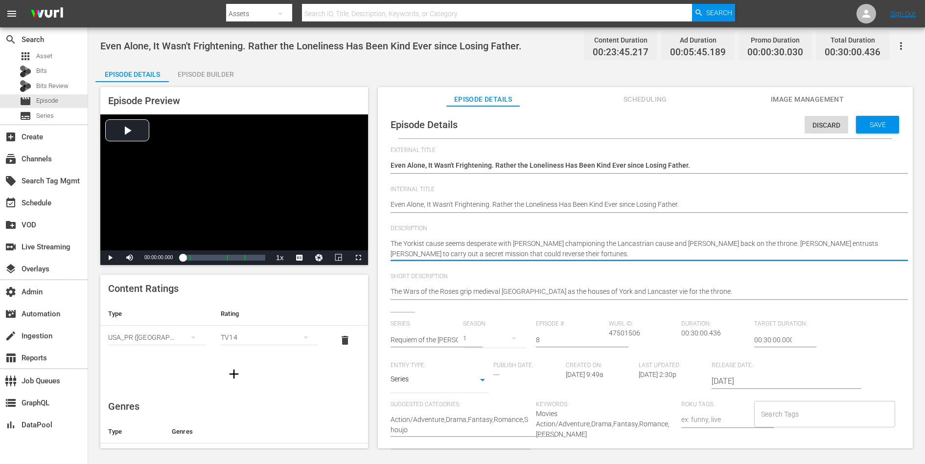
type textarea "The Yorkist cause seems desperate with Warwick championing the Lancastrian caus…"
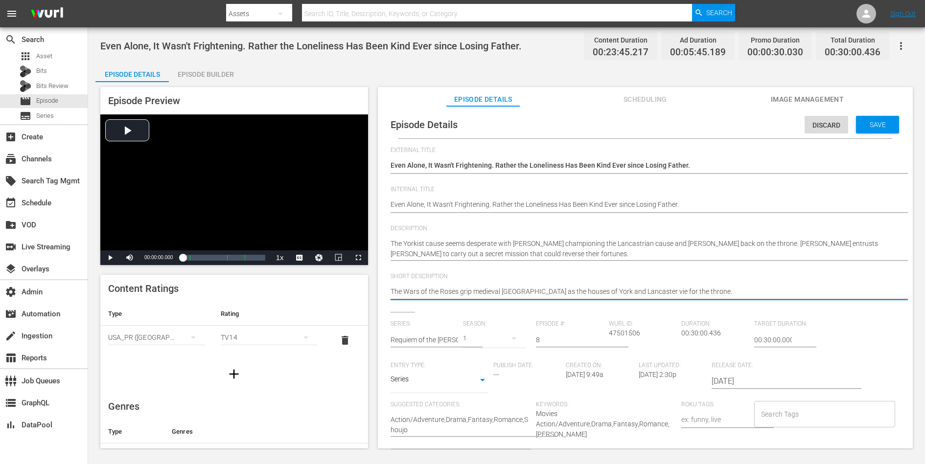
click at [625, 293] on textarea "The Wars of the Roses grip medieval [GEOGRAPHIC_DATA] as the houses of York and…" at bounding box center [643, 293] width 505 height 12
click at [873, 125] on span "Save" at bounding box center [878, 125] width 32 height 8
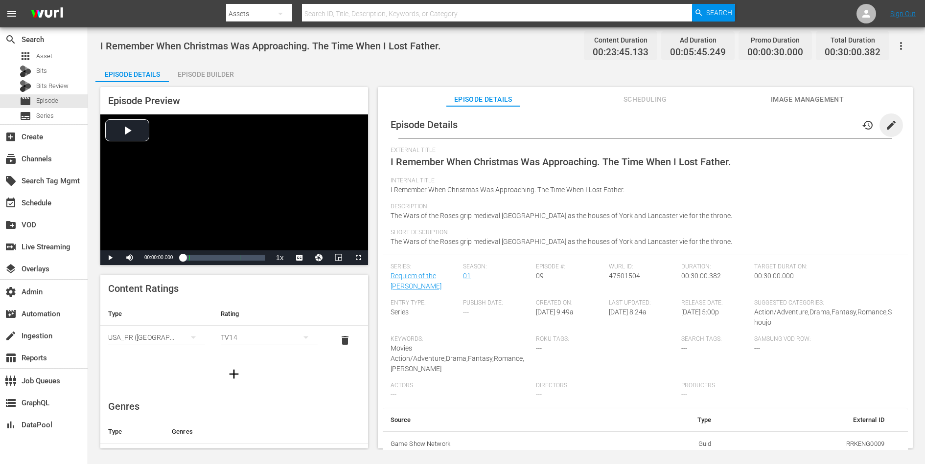
click at [885, 124] on span "edit" at bounding box center [891, 125] width 12 height 12
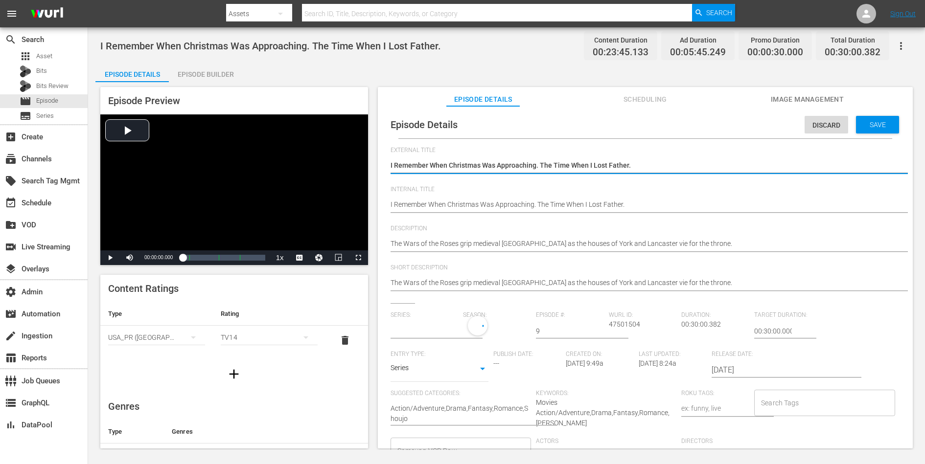
type input "Requiem of the [PERSON_NAME]"
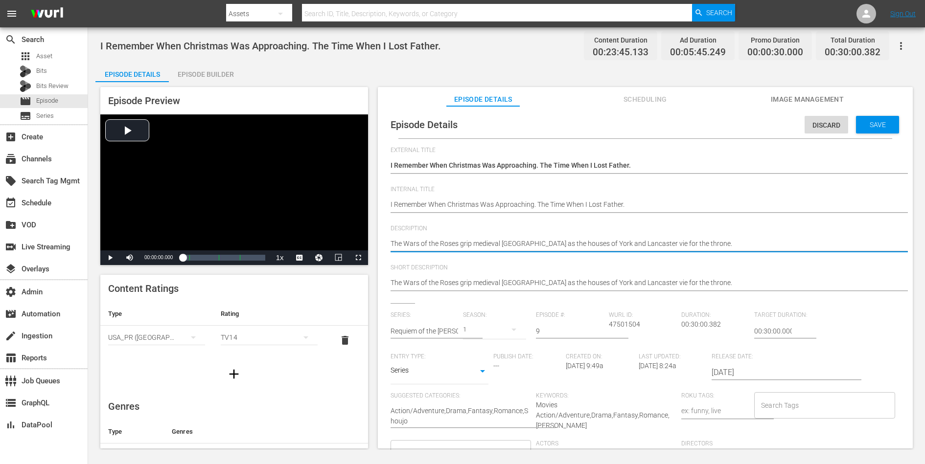
click at [634, 245] on textarea "The Wars of the Roses grip medieval [GEOGRAPHIC_DATA] as the houses of York and…" at bounding box center [643, 245] width 505 height 12
paste textarea "[PERSON_NAME] and [PERSON_NAME] continue their mission to win [PERSON_NAME] to …"
type textarea "[PERSON_NAME] and [PERSON_NAME] continue their mission to win [PERSON_NAME] to …"
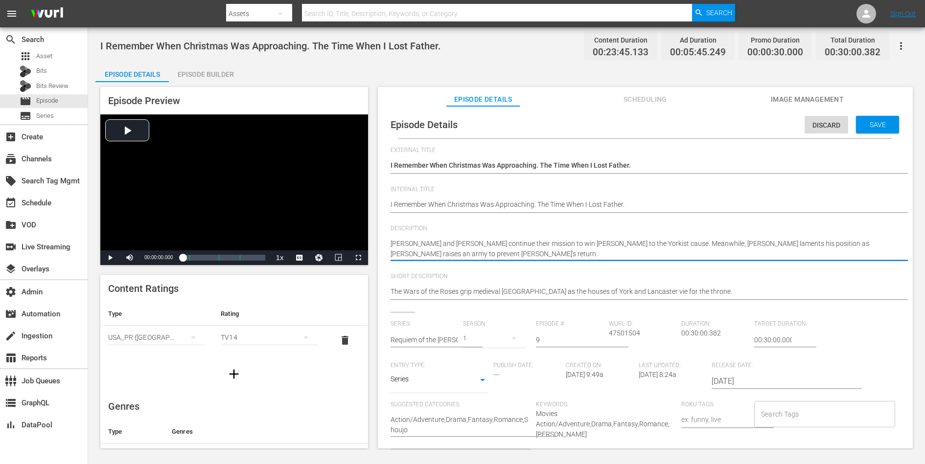
type textarea "[PERSON_NAME] and [PERSON_NAME] continue their mission to win [PERSON_NAME] to …"
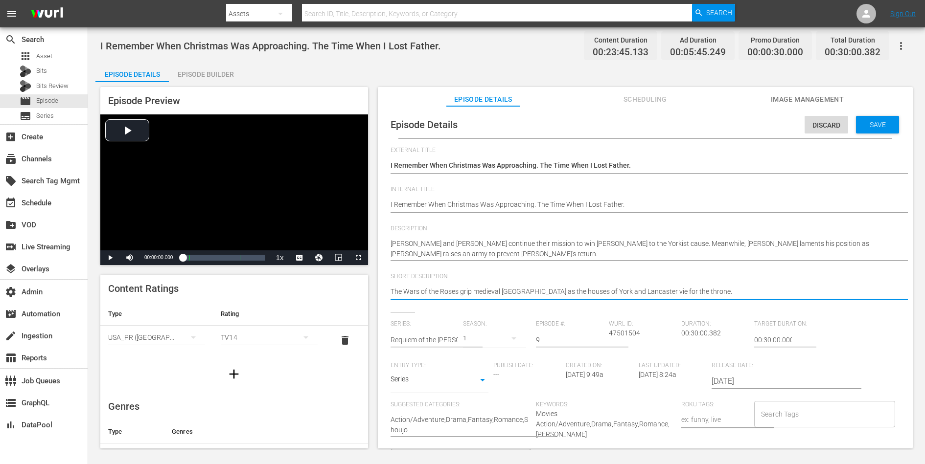
click at [611, 289] on textarea "The Wars of the Roses grip medieval [GEOGRAPHIC_DATA] as the houses of York and…" at bounding box center [643, 293] width 505 height 12
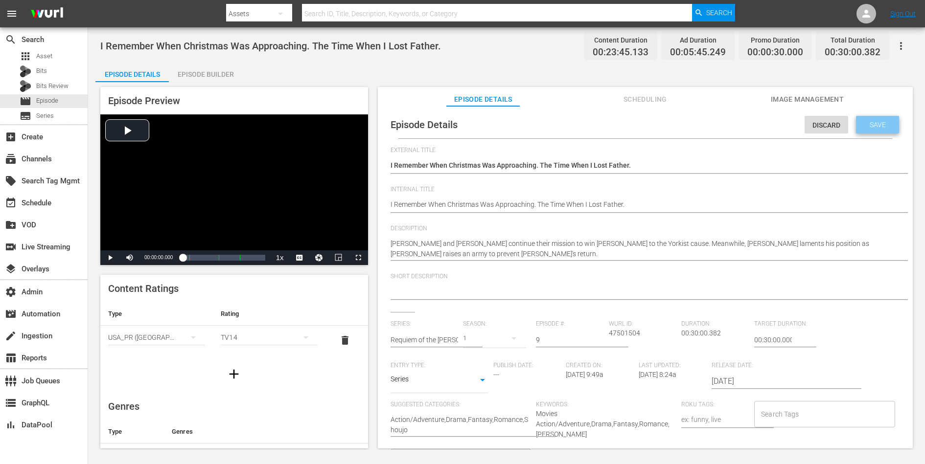
click at [875, 126] on span "Save" at bounding box center [878, 125] width 32 height 8
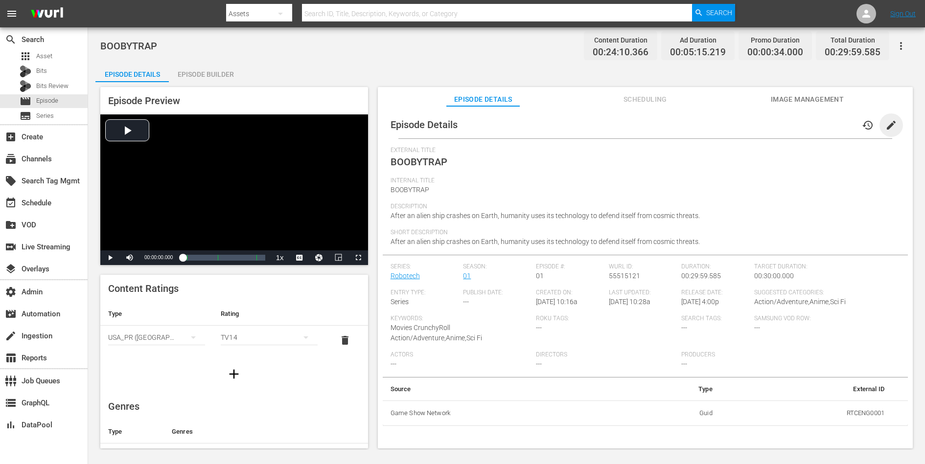
click at [888, 120] on span "edit" at bounding box center [891, 125] width 12 height 12
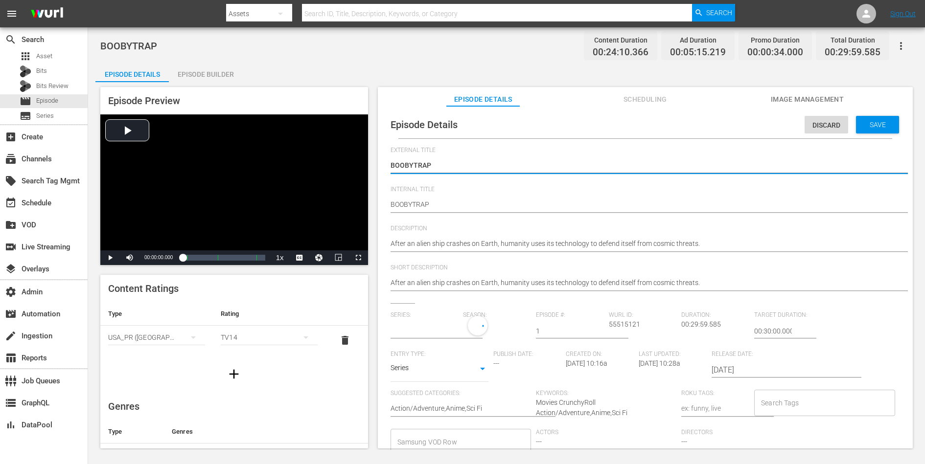
type input "Robotech"
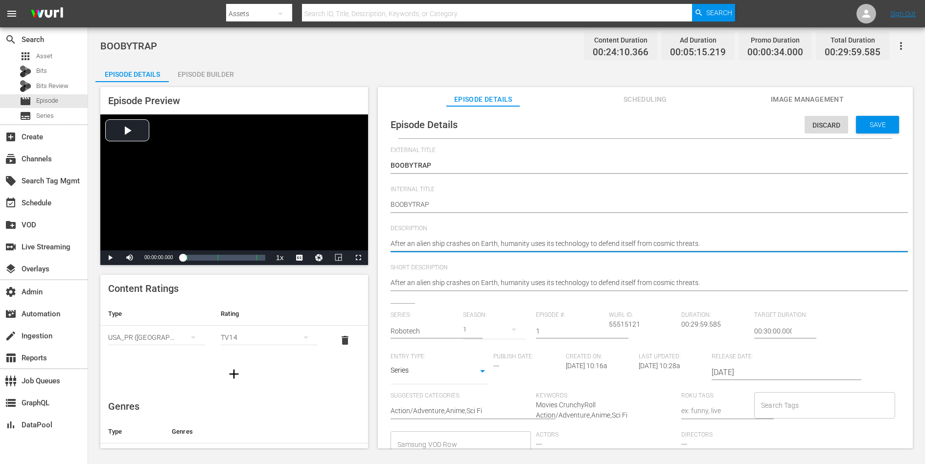
click at [619, 243] on textarea "After an alien ship crashes on Earth, humanity uses its technology to defend it…" at bounding box center [643, 245] width 505 height 12
paste textarea "2009 A.D. , Earth is attacked by an armada of giant alien"
type textarea "2009 A.D. , Earth is attacked by an armada of giant aliens."
click at [619, 243] on textarea "After an alien ship crashes on Earth, humanity uses its technology to defend it…" at bounding box center [643, 245] width 505 height 12
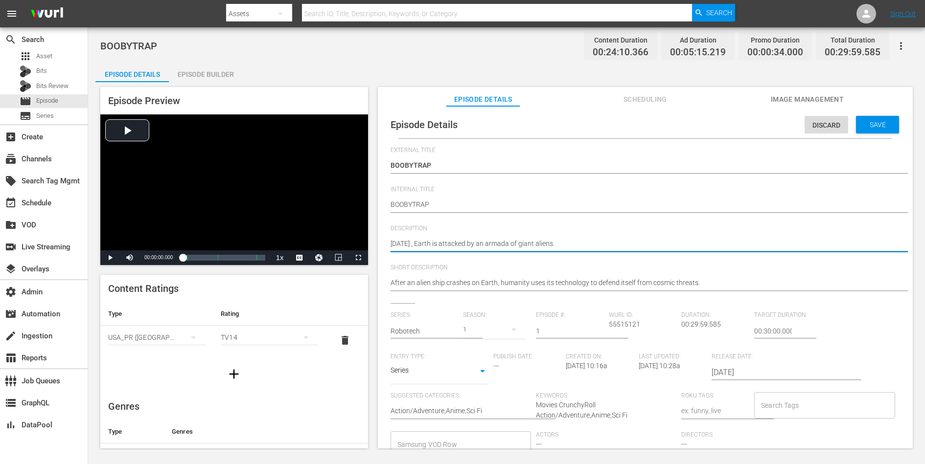
click at [619, 243] on textarea "After an alien ship crashes on Earth, humanity uses its technology to defend it…" at bounding box center [643, 245] width 505 height 12
paste textarea
type textarea "2009 A.D. , Earth is attacked by an armada of giant aliens."
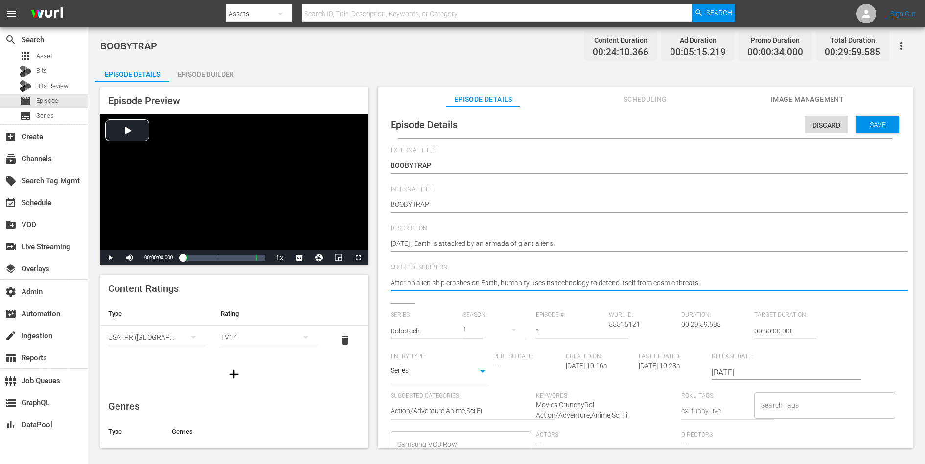
click at [596, 279] on textarea "After an alien ship crashes on Earth, humanity uses its technology to defend it…" at bounding box center [643, 284] width 505 height 12
paste textarea "2009 A.D. , Earth is attacked by an armada of giant alien"
type textarea "2009 A.D. , Earth is attacked by an armada of giant aliens."
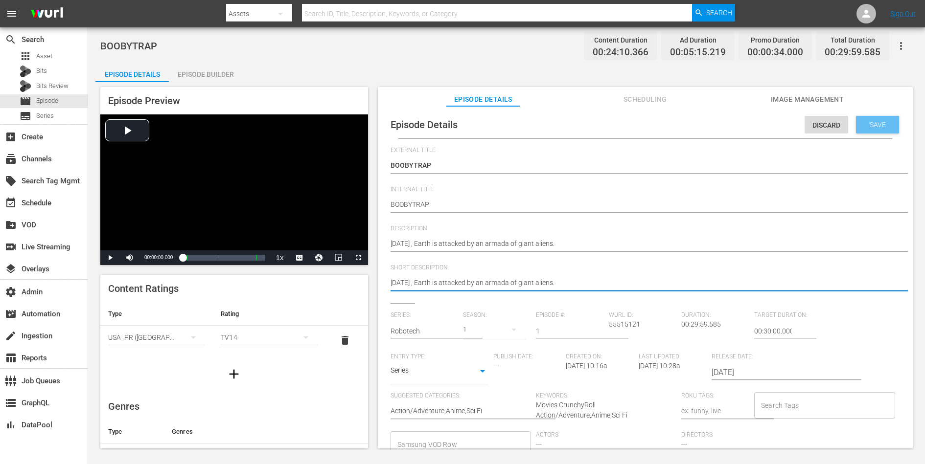
click at [874, 124] on span "Save" at bounding box center [878, 125] width 32 height 8
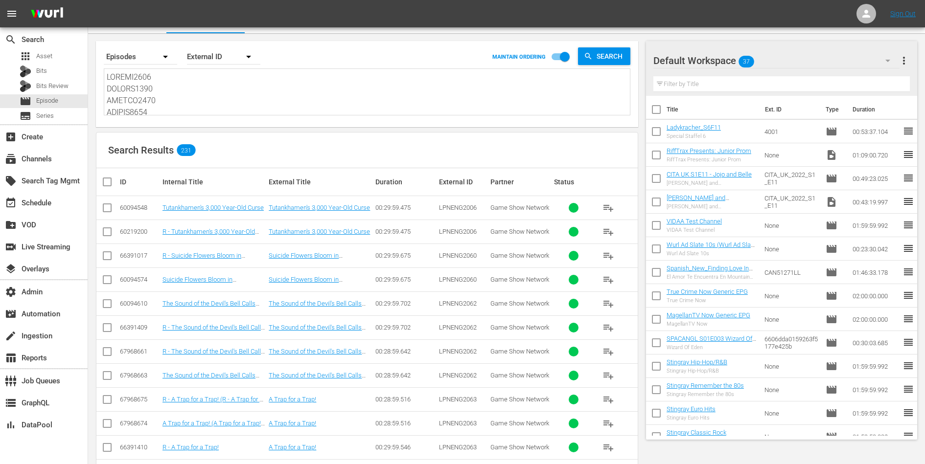
scroll to position [7, 0]
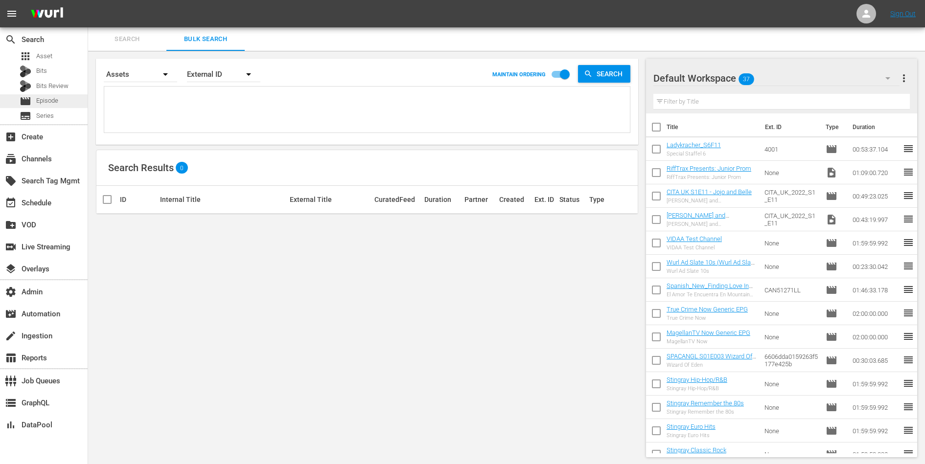
click at [52, 99] on span "Episode" at bounding box center [47, 101] width 22 height 10
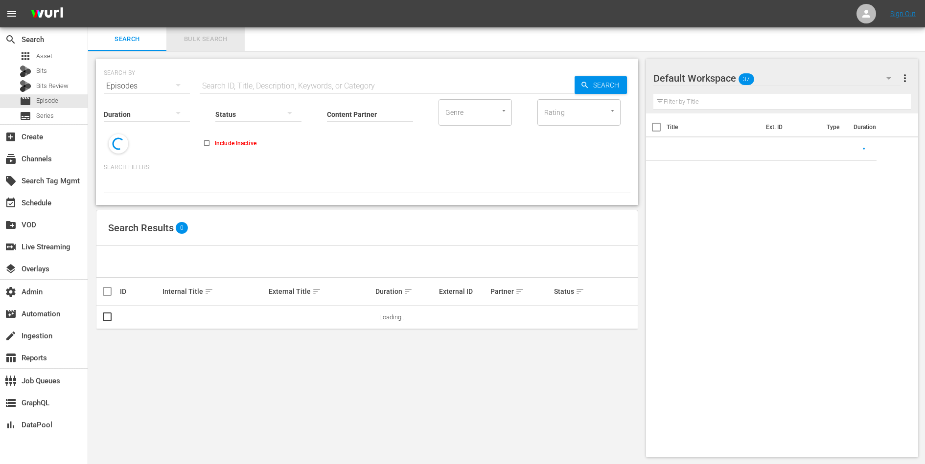
click at [196, 43] on span "Bulk Search" at bounding box center [205, 39] width 67 height 11
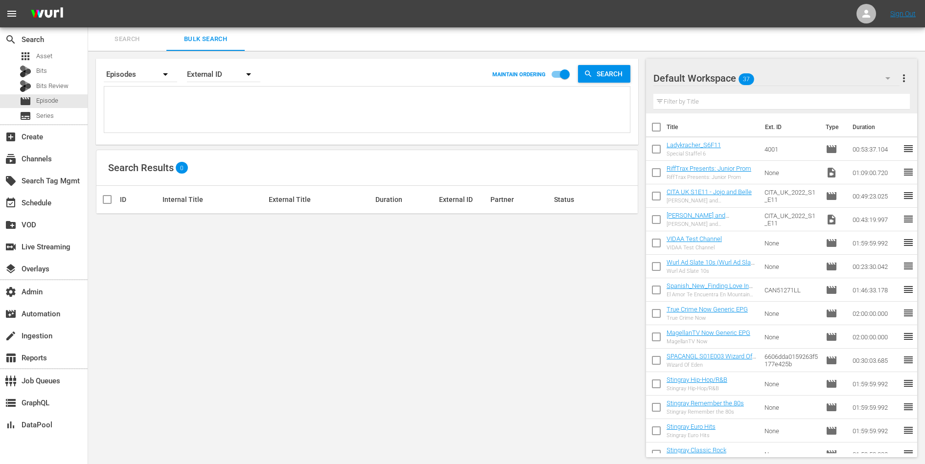
click at [182, 95] on textarea at bounding box center [368, 111] width 523 height 45
paste textarea "RTCENG0010 RTCENG0011 RTCENG0012 RTCENG0013 RTCENG0014 RTCENG0015 RTCENG0016 RT…"
type textarea "RTCENG0010 RTCENG0011 RTCENG0012 RTCENG0013 RTCENG0014 RTCENG0015 RTCENG0016 RT…"
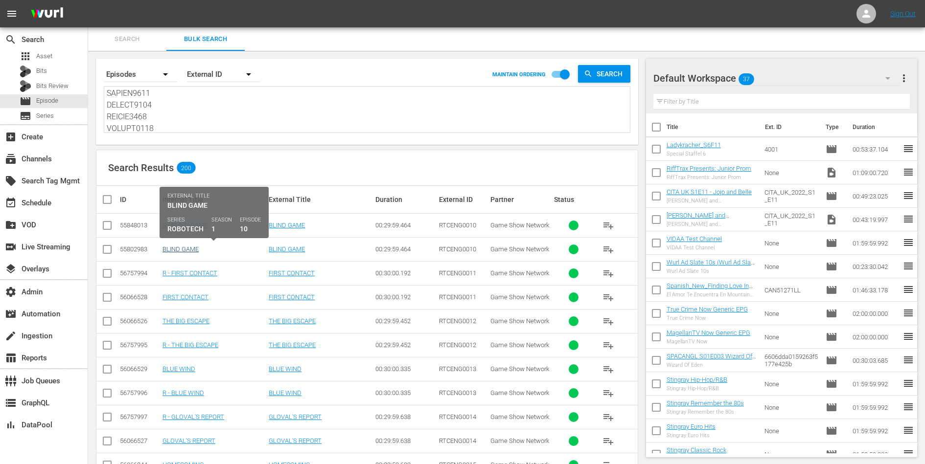
type textarea "RTCENG0010 RTCENG0011 RTCENG0012 RTCENG0013 RTCENG0014 RTCENG0015 RTCENG0016 RT…"
click at [172, 247] on link "BLIND GAME" at bounding box center [180, 249] width 36 height 7
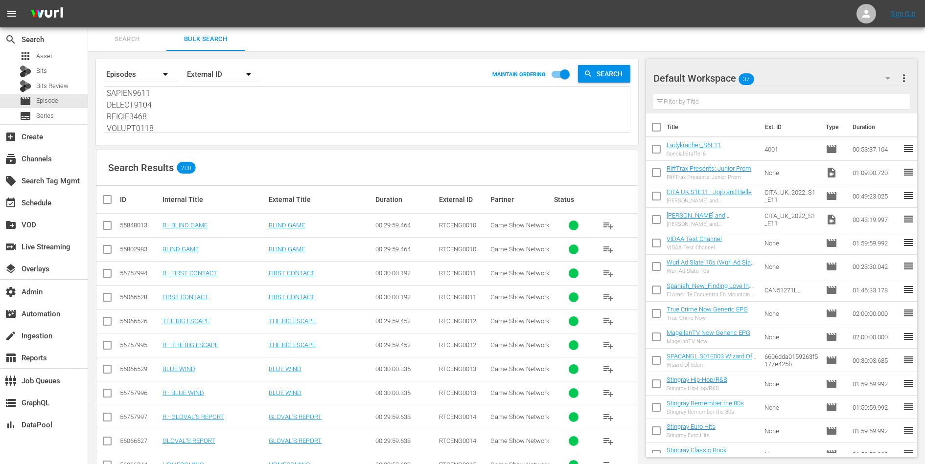
click at [179, 292] on td "FIRST CONTACT" at bounding box center [214, 297] width 106 height 24
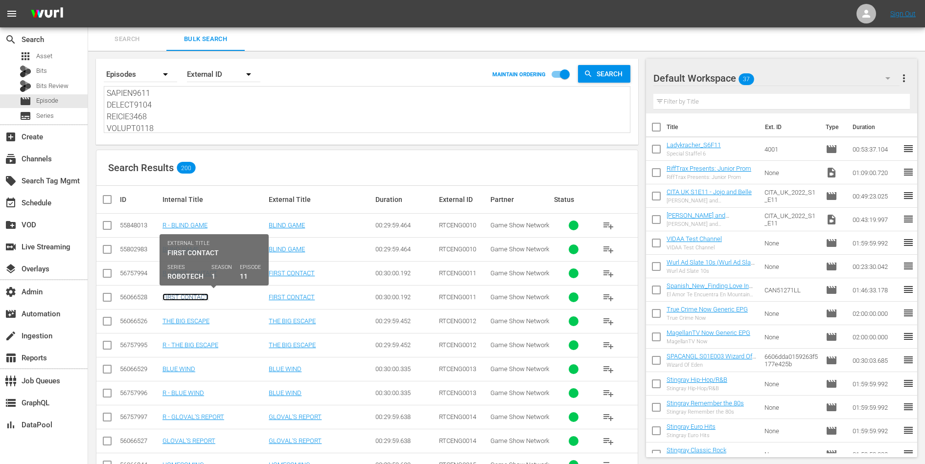
click at [179, 297] on link "FIRST CONTACT" at bounding box center [185, 297] width 46 height 7
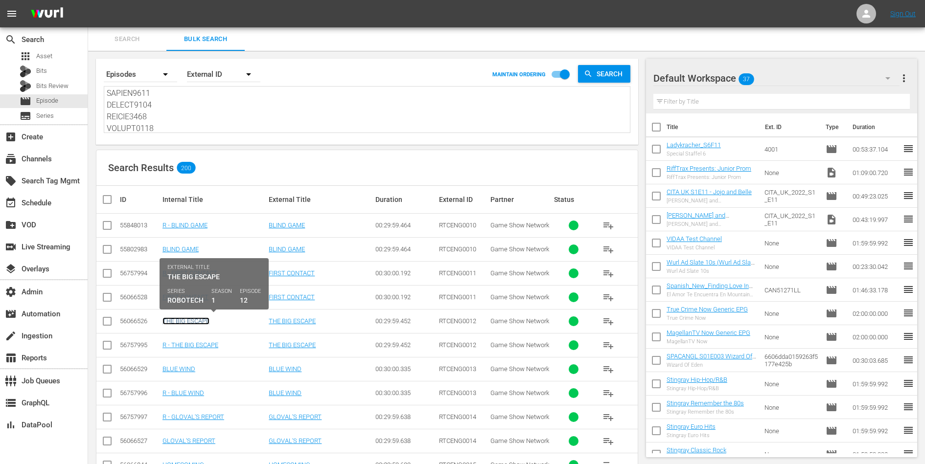
click at [181, 318] on link "THE BIG ESCAPE" at bounding box center [185, 321] width 47 height 7
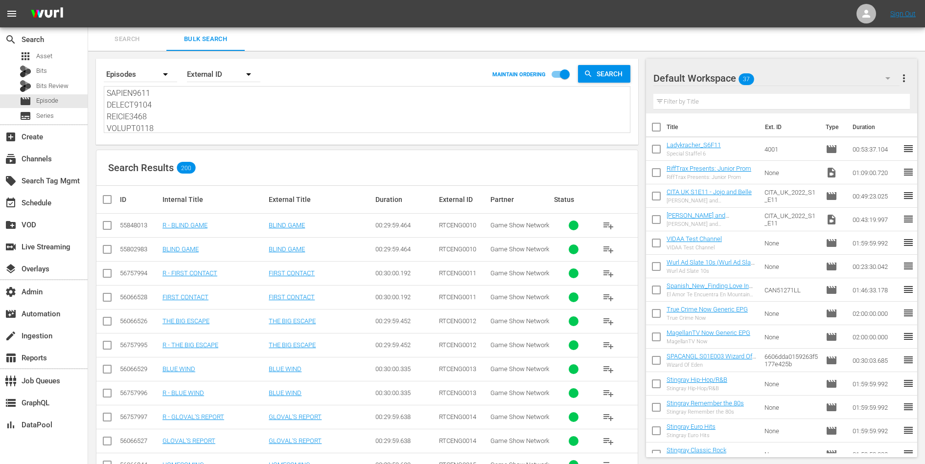
click at [180, 363] on td "BLUE WIND" at bounding box center [214, 369] width 106 height 24
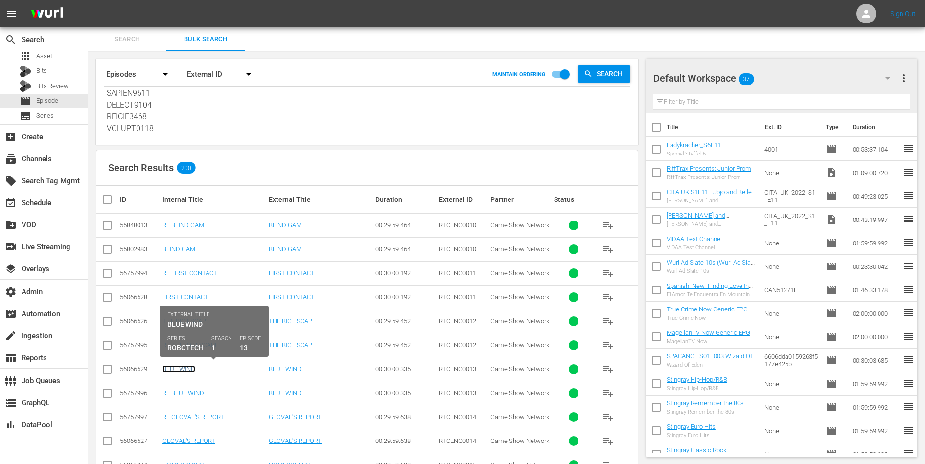
click at [180, 367] on link "BLUE WIND" at bounding box center [178, 369] width 33 height 7
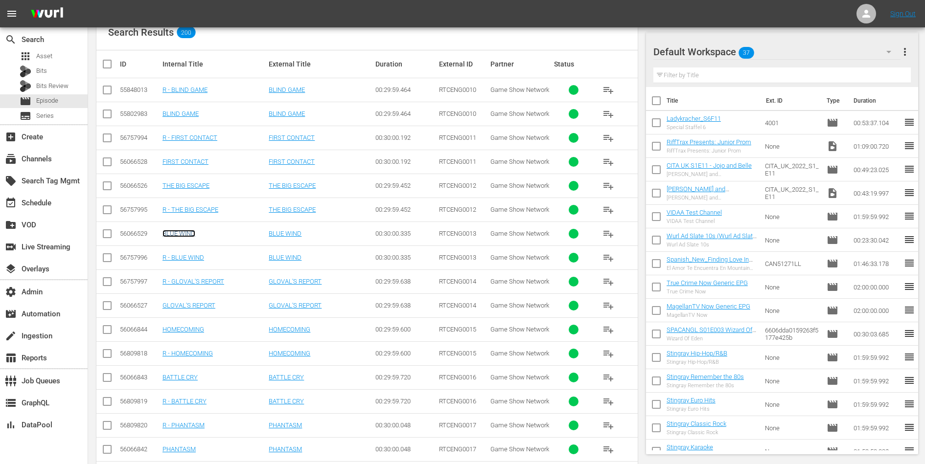
scroll to position [139, 0]
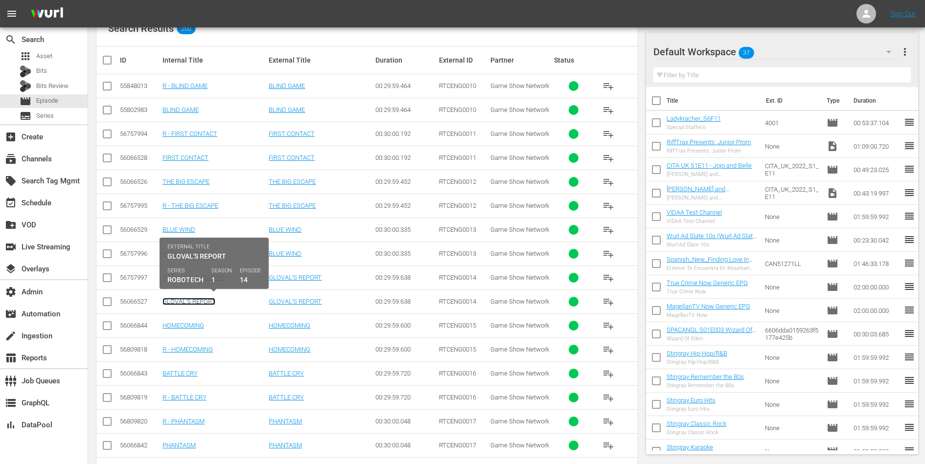
click at [199, 301] on link "GLOVAL'S REPORT" at bounding box center [188, 301] width 53 height 7
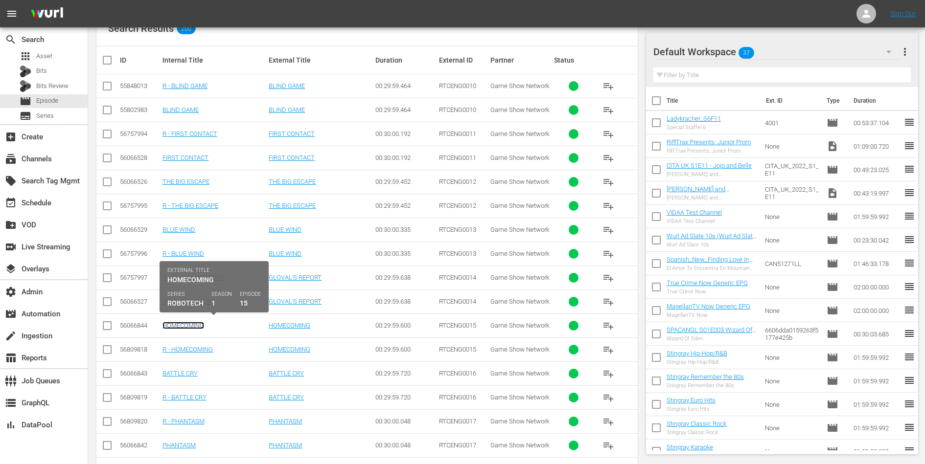
click at [189, 324] on link "HOMECOMING" at bounding box center [183, 325] width 42 height 7
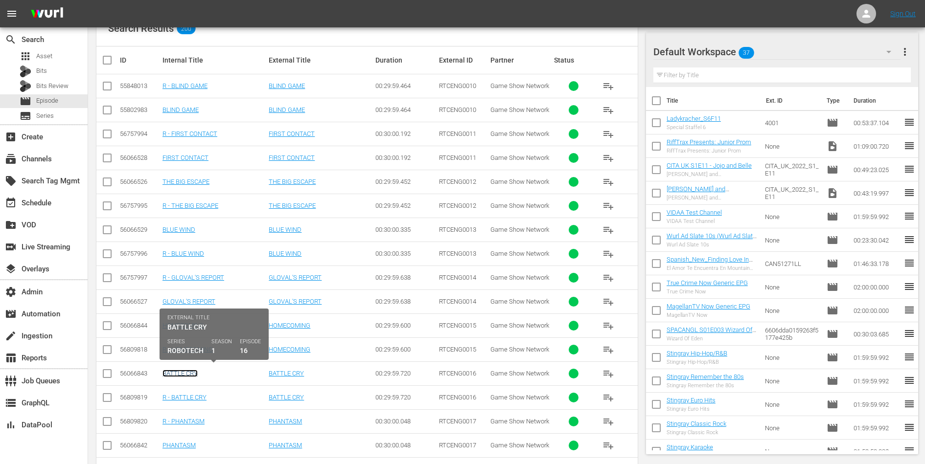
click at [176, 370] on link "BATTLE CRY" at bounding box center [179, 373] width 35 height 7
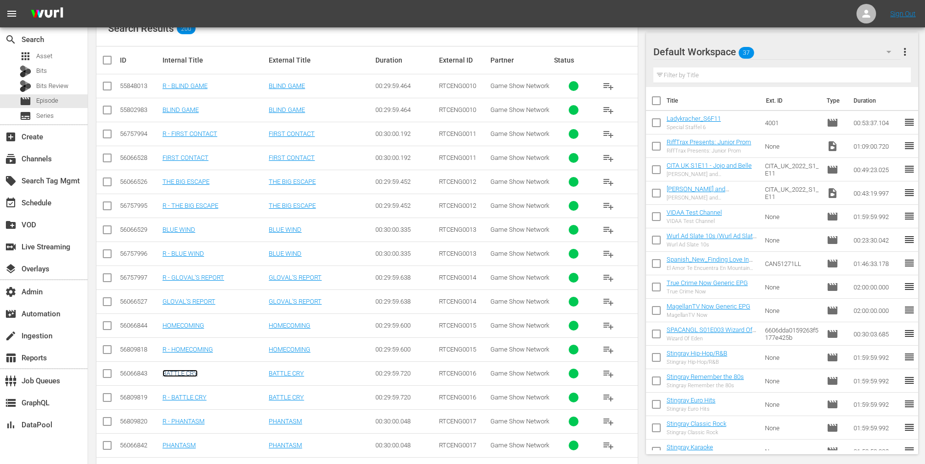
scroll to position [206, 0]
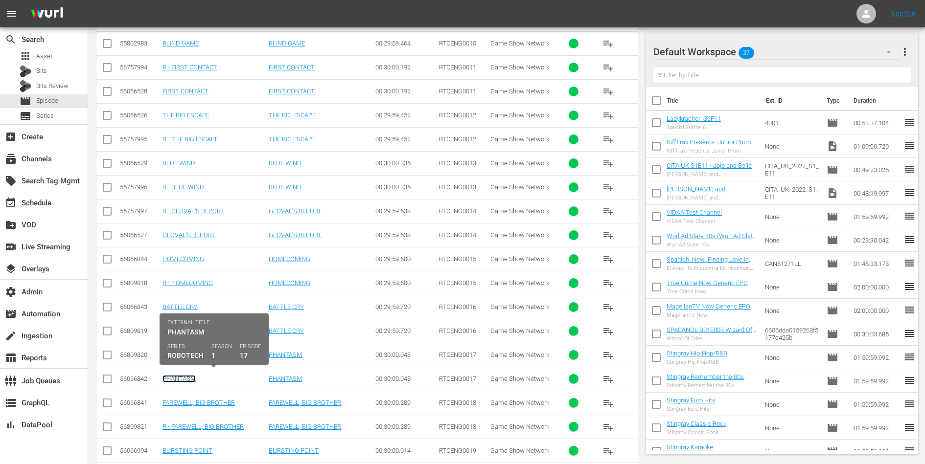
click at [188, 376] on link "PHANTASM" at bounding box center [178, 378] width 33 height 7
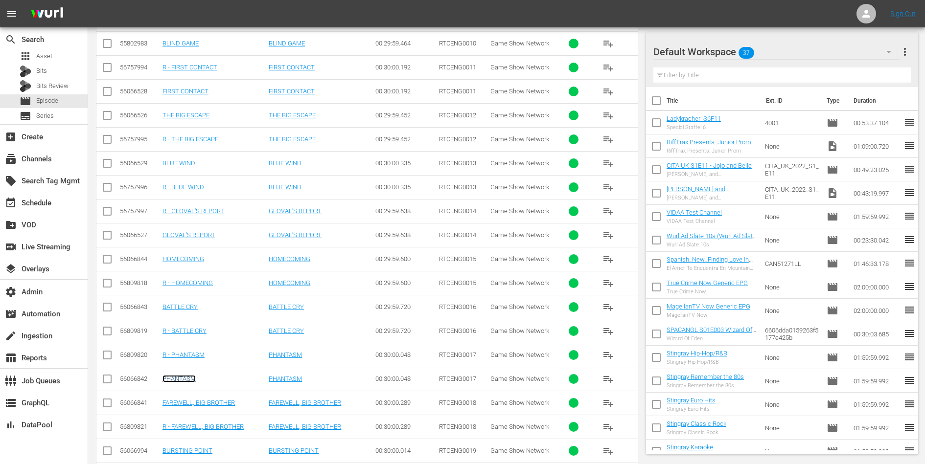
scroll to position [237, 0]
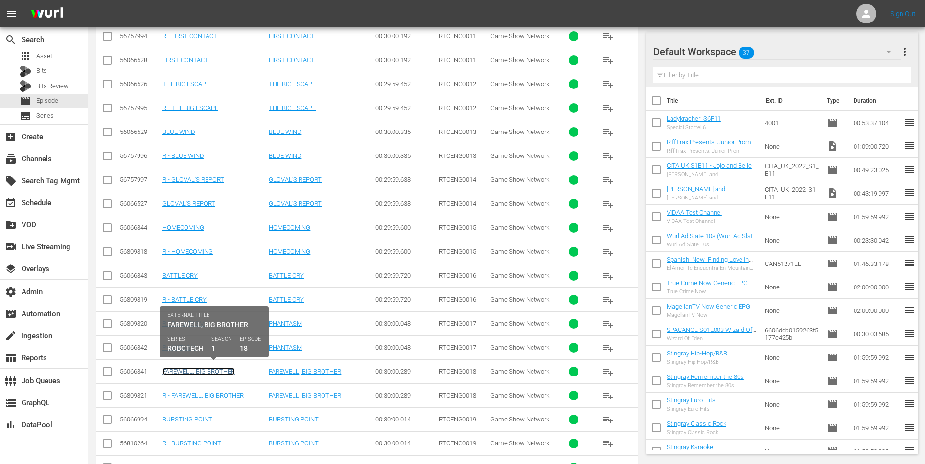
click at [202, 368] on link "FAREWELL, BIG BROTHER" at bounding box center [198, 371] width 72 height 7
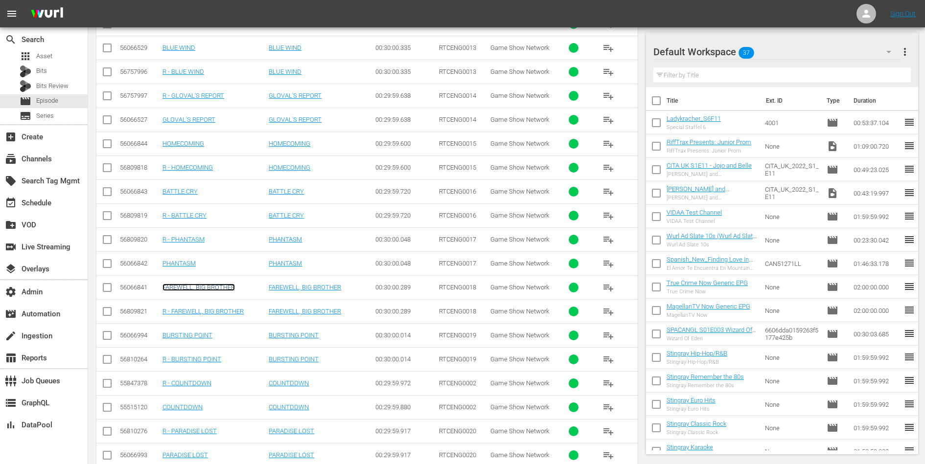
scroll to position [326, 0]
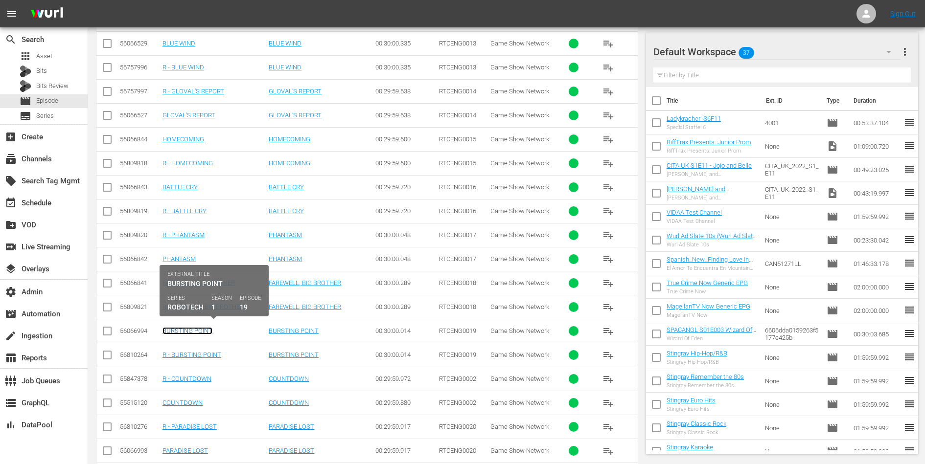
click at [204, 328] on link "BURSTING POINT" at bounding box center [187, 330] width 50 height 7
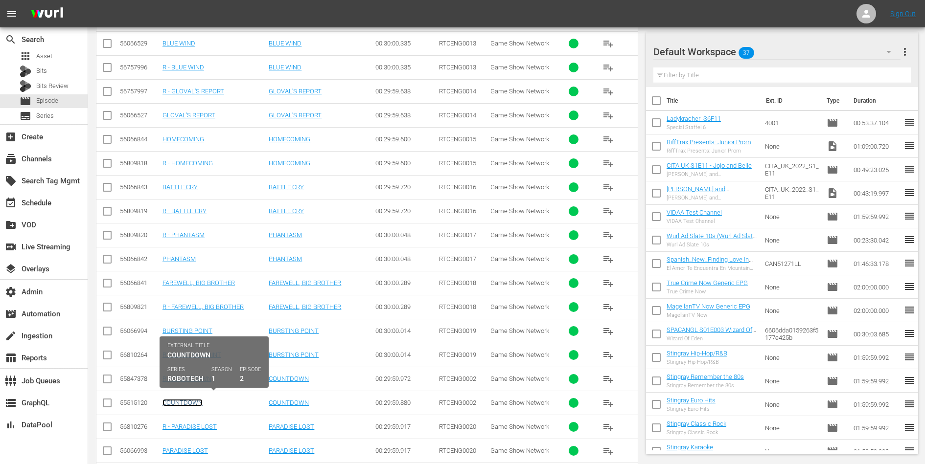
click at [190, 399] on link "COUNTDOWN" at bounding box center [182, 402] width 40 height 7
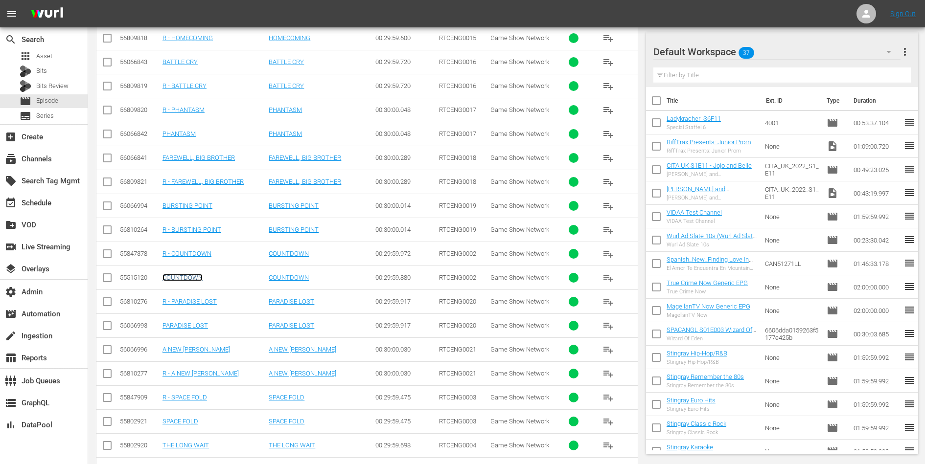
scroll to position [457, 0]
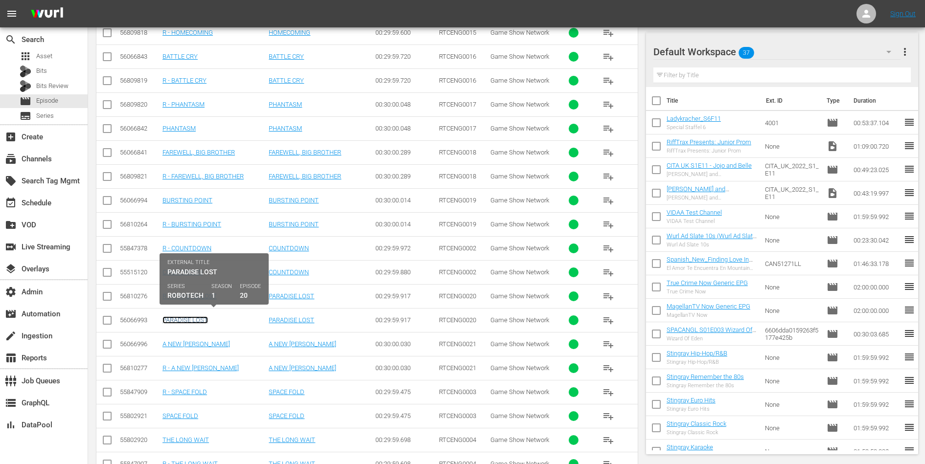
click at [198, 317] on link "PARADISE LOST" at bounding box center [185, 320] width 46 height 7
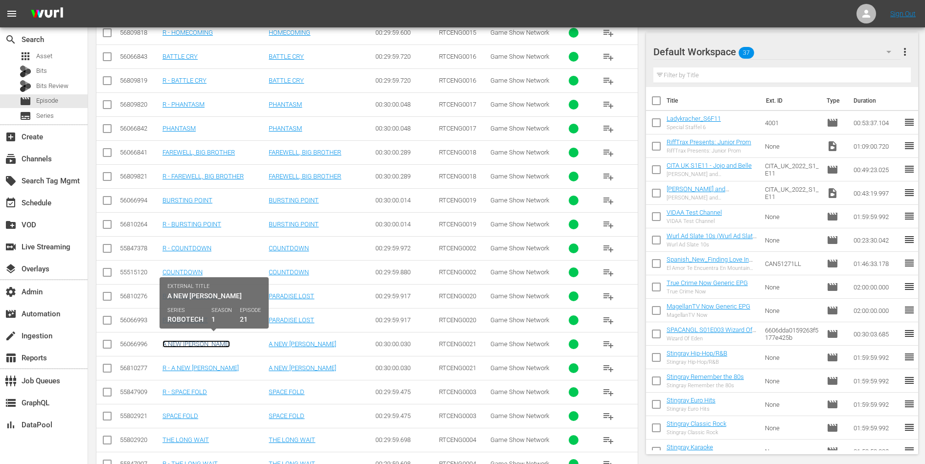
click at [181, 341] on link "A NEW DAWN" at bounding box center [196, 344] width 68 height 7
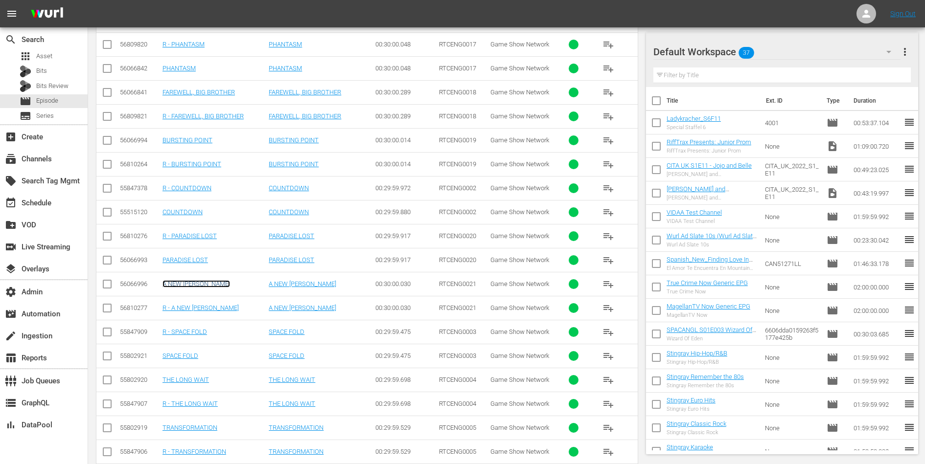
scroll to position [541, 0]
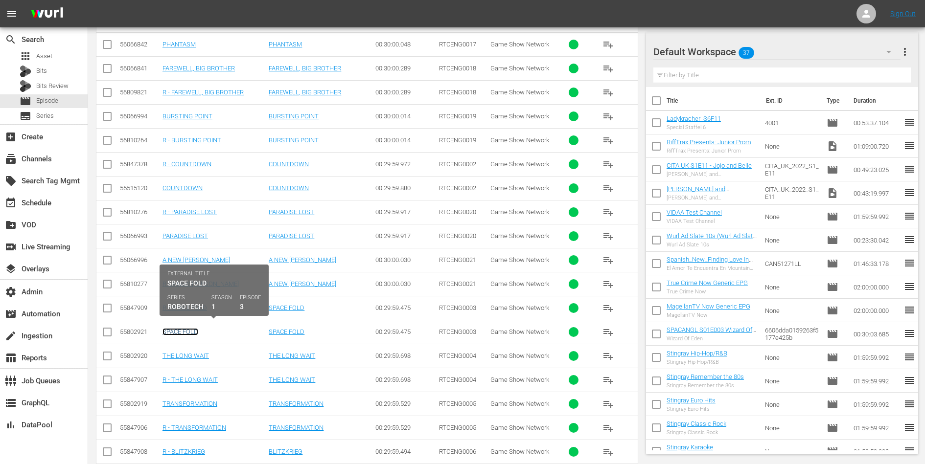
click at [185, 328] on link "SPACE FOLD" at bounding box center [180, 331] width 36 height 7
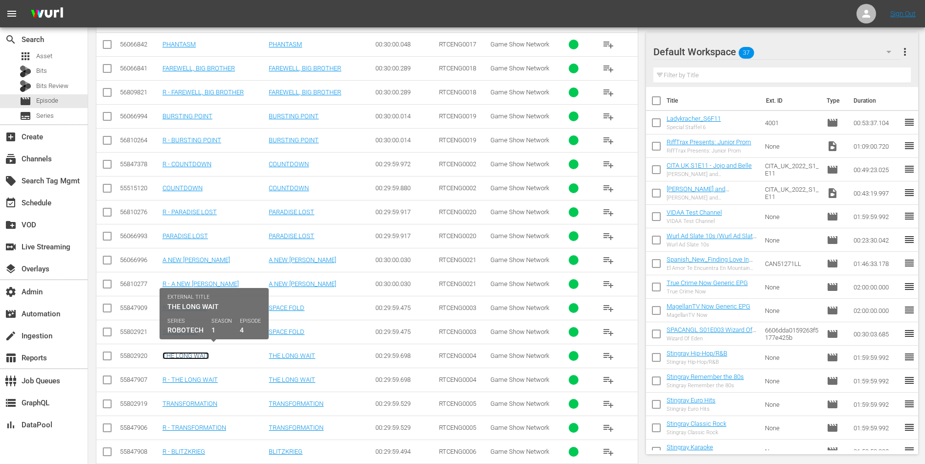
click at [187, 352] on link "THE LONG WAIT" at bounding box center [185, 355] width 46 height 7
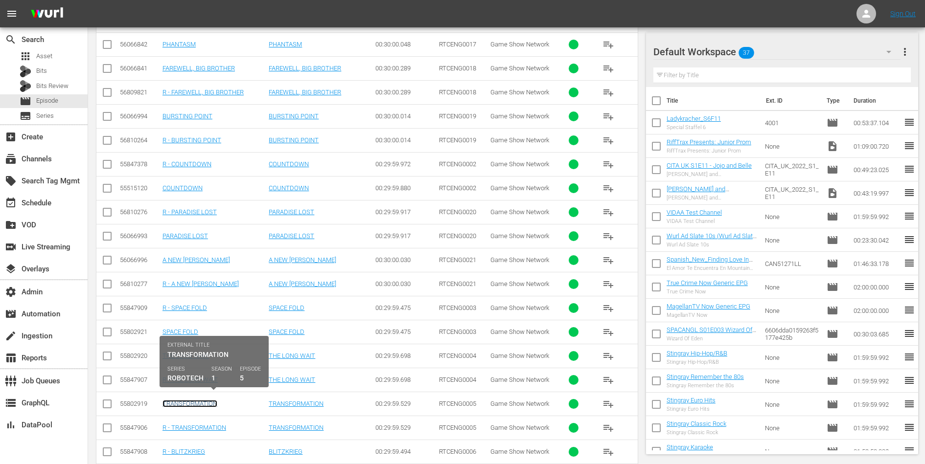
click at [195, 400] on link "TRANSFORMATION" at bounding box center [189, 403] width 55 height 7
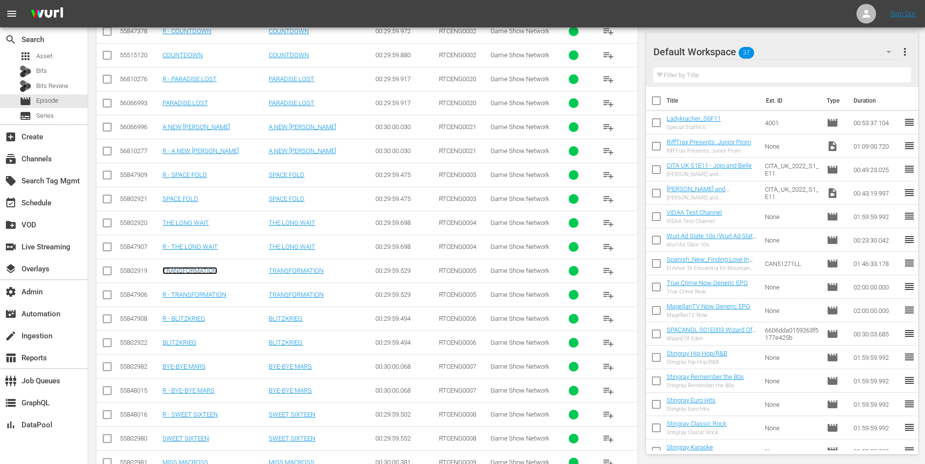
scroll to position [717, 0]
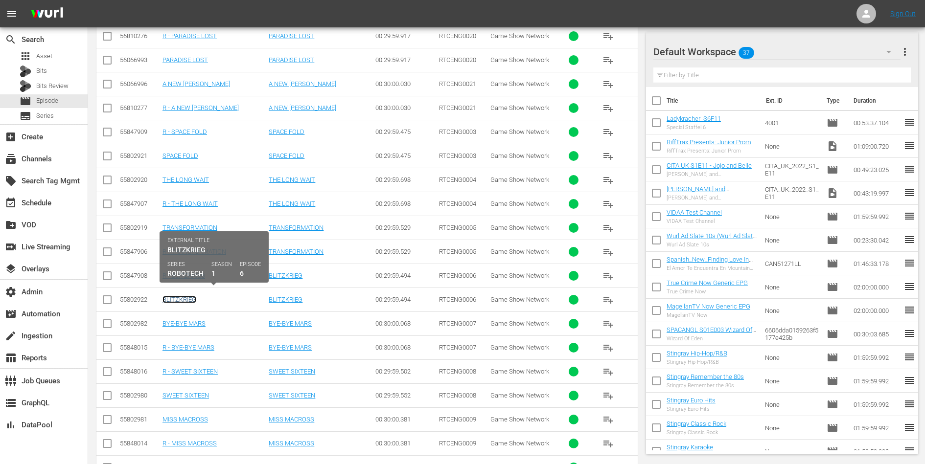
click at [177, 296] on link "BLITZKRIEG" at bounding box center [179, 299] width 34 height 7
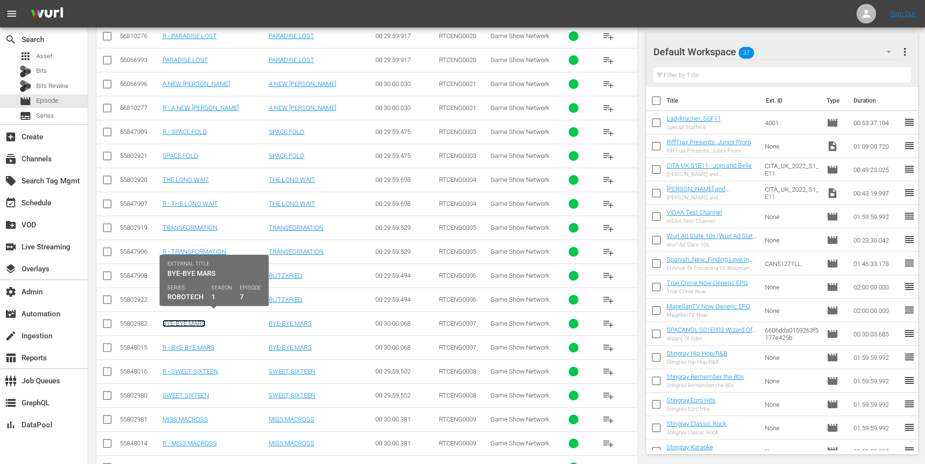
click at [181, 320] on link "BYE-BYE MARS" at bounding box center [183, 323] width 43 height 7
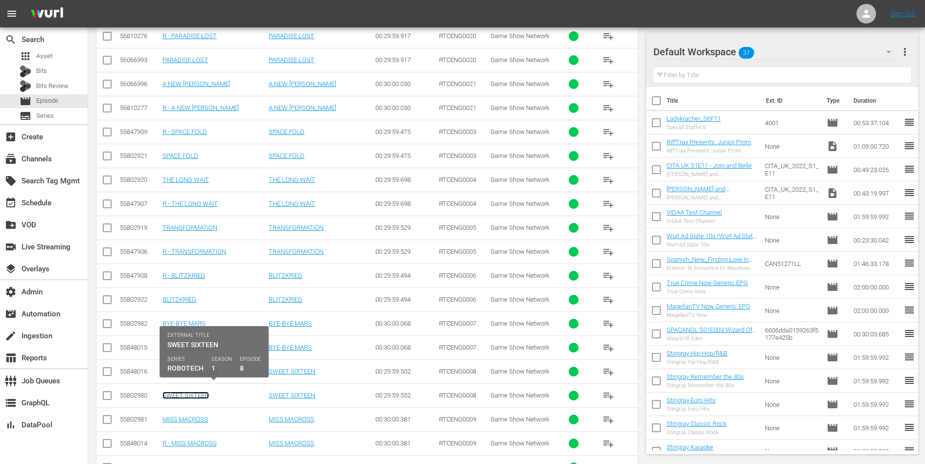
click at [194, 392] on link "SWEET SIXTEEN" at bounding box center [185, 395] width 46 height 7
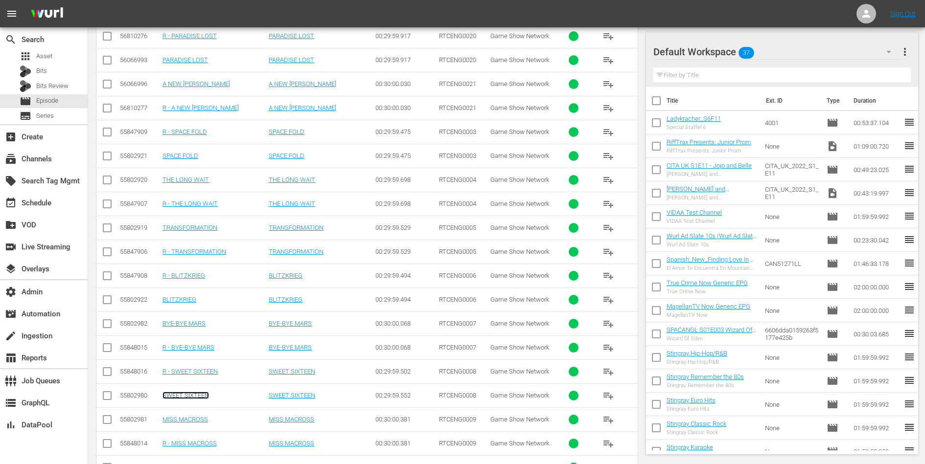
scroll to position [833, 0]
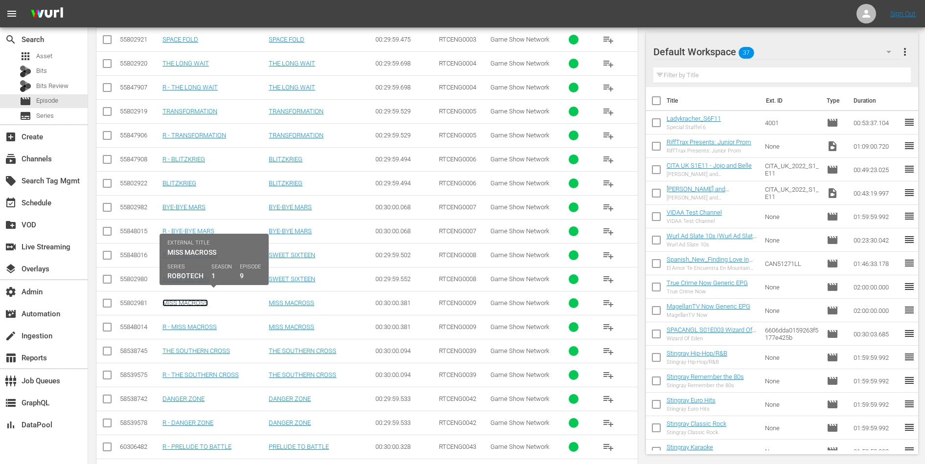
click at [191, 299] on link "MISS MACROSS" at bounding box center [185, 302] width 46 height 7
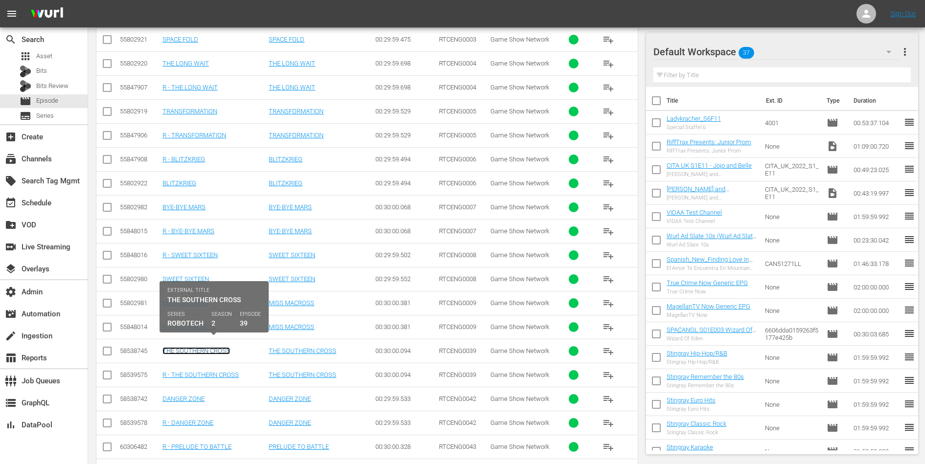
click at [191, 347] on link "THE SOUTHERN CROSS" at bounding box center [196, 350] width 68 height 7
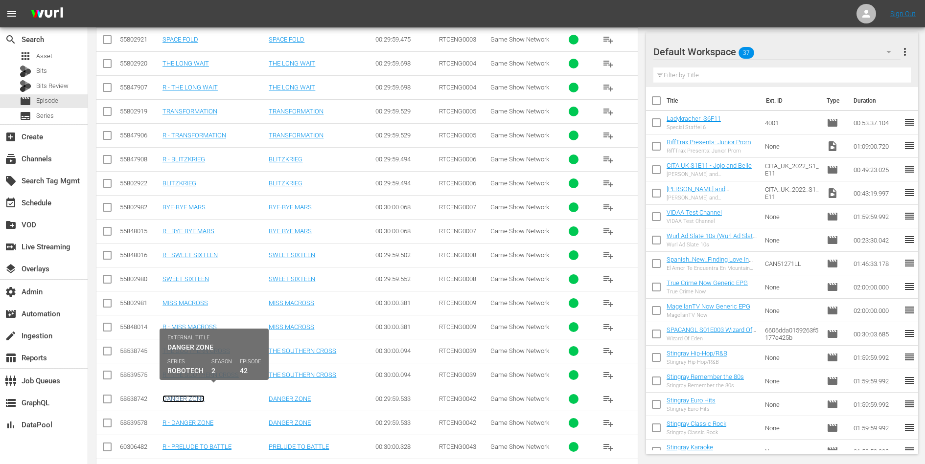
click at [190, 395] on link "DANGER ZONE" at bounding box center [183, 398] width 42 height 7
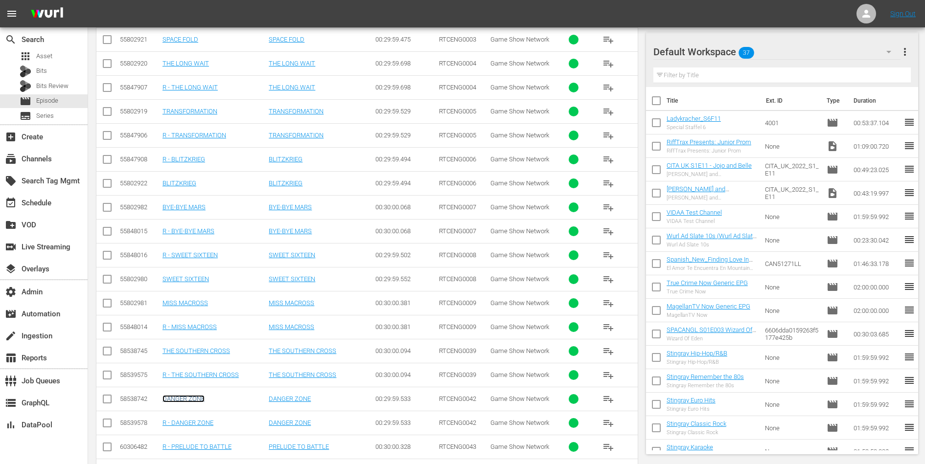
scroll to position [944, 0]
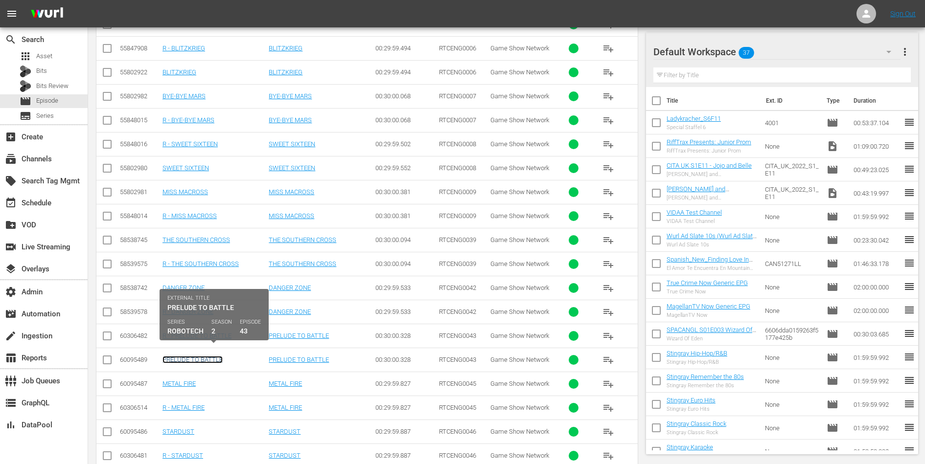
click at [207, 356] on link "PRELUDE TO BATTLE" at bounding box center [192, 359] width 60 height 7
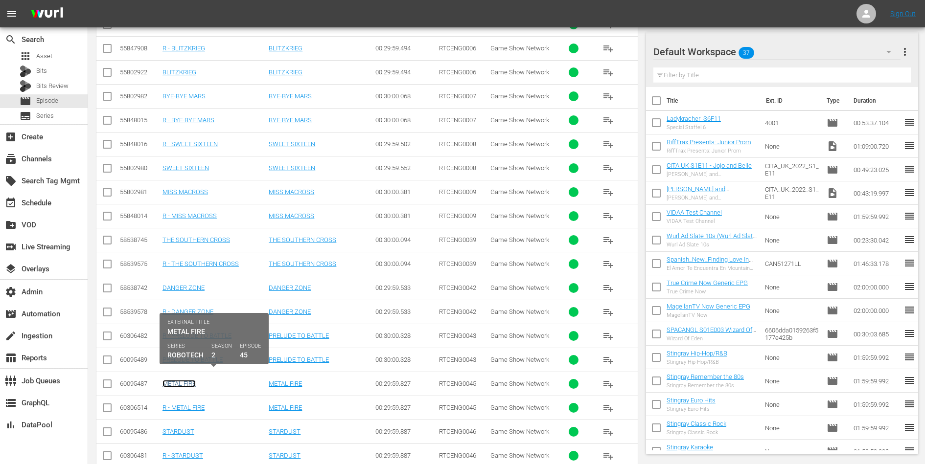
click at [182, 380] on link "METAL FIRE" at bounding box center [178, 383] width 33 height 7
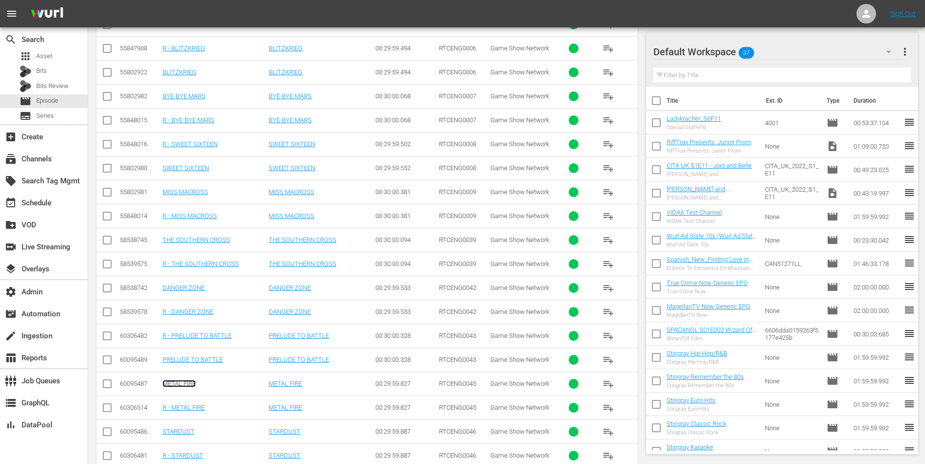
scroll to position [1070, 0]
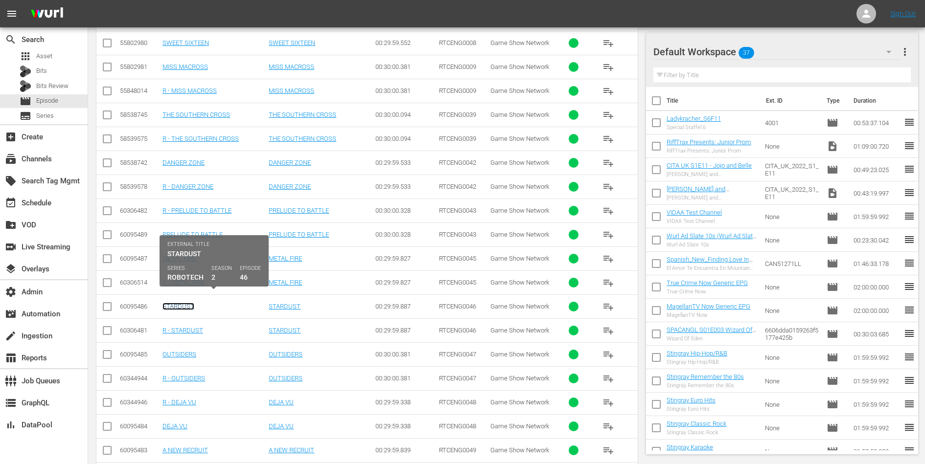
click at [175, 303] on link "STARDUST" at bounding box center [178, 306] width 32 height 7
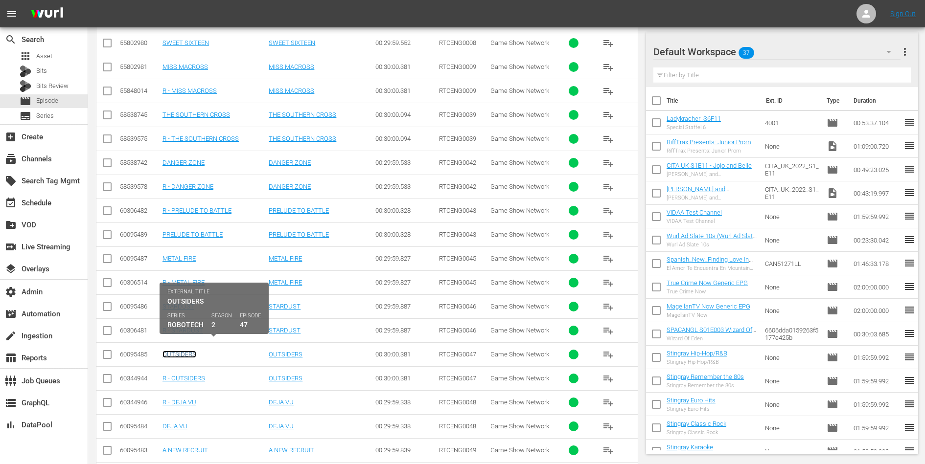
click at [175, 351] on link "OUTSIDERS" at bounding box center [179, 354] width 34 height 7
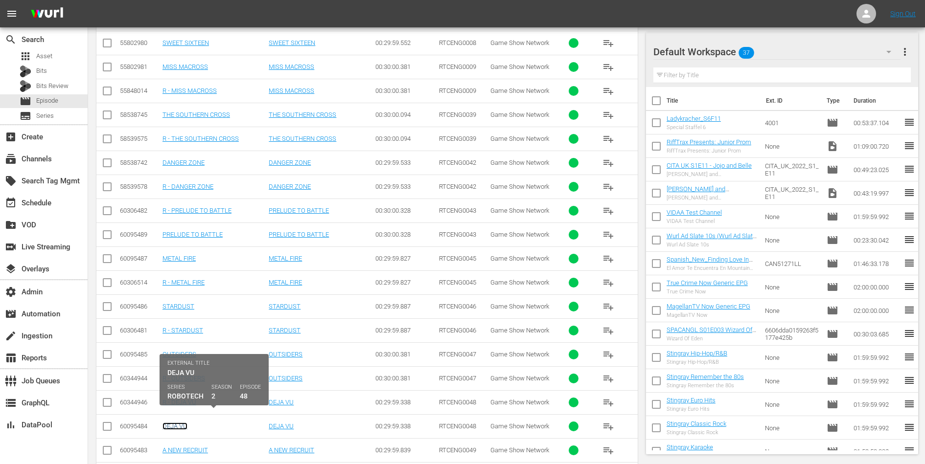
click at [178, 423] on link "DEJA VU" at bounding box center [174, 426] width 25 height 7
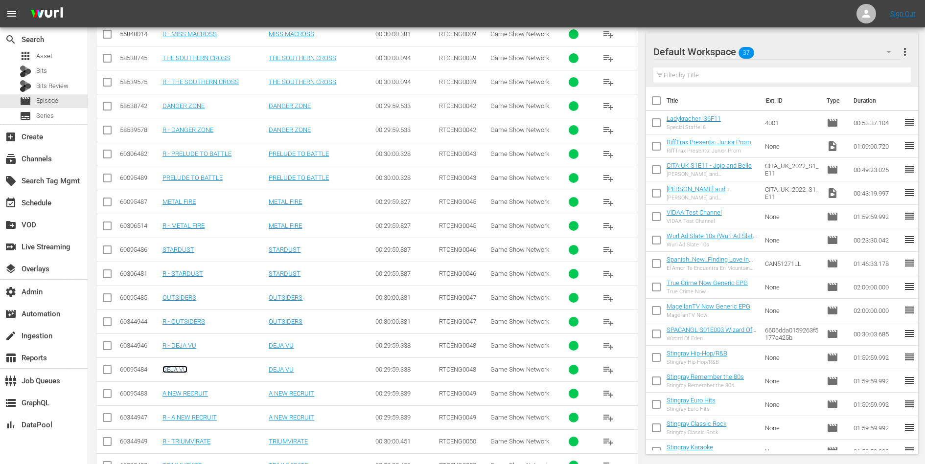
scroll to position [1184, 0]
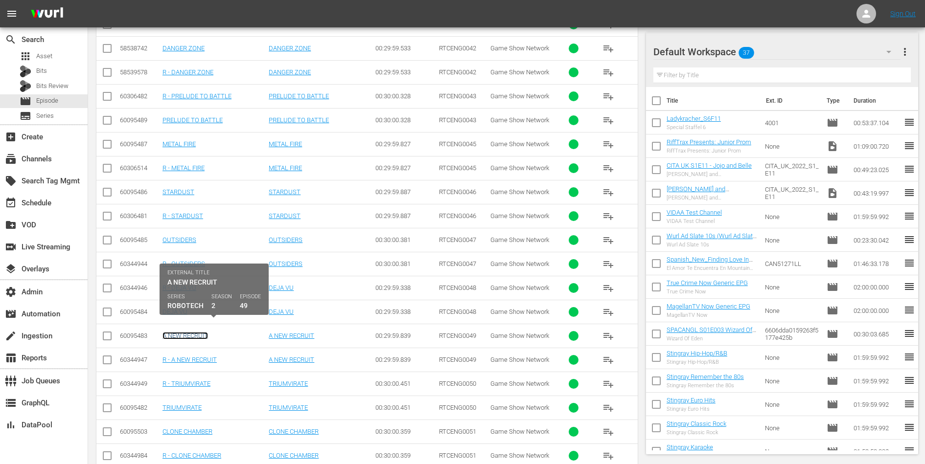
click at [196, 332] on link "A NEW RECRUIT" at bounding box center [185, 335] width 46 height 7
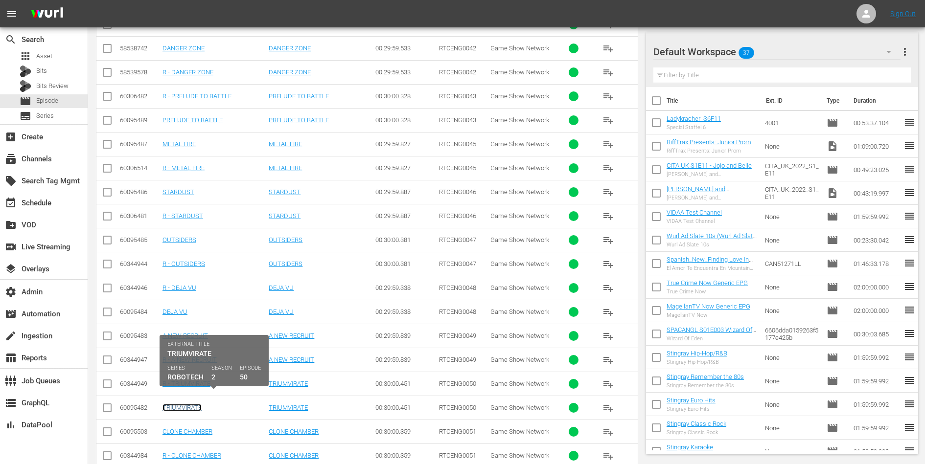
click at [191, 404] on link "TRIUMVIRATE" at bounding box center [181, 407] width 39 height 7
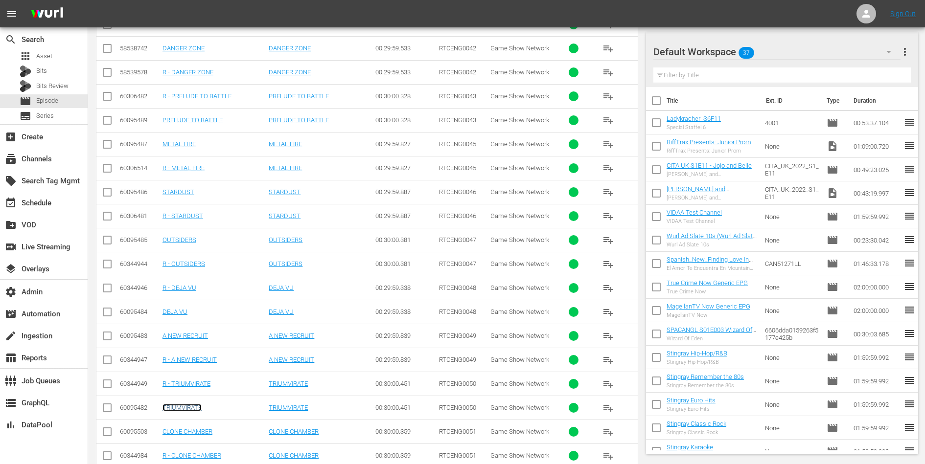
scroll to position [1254, 0]
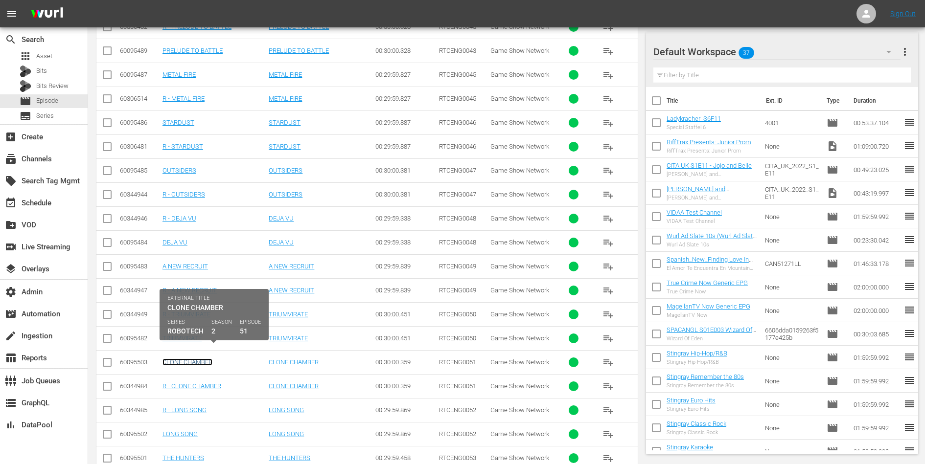
click at [197, 359] on link "CLONE CHAMBER" at bounding box center [187, 362] width 50 height 7
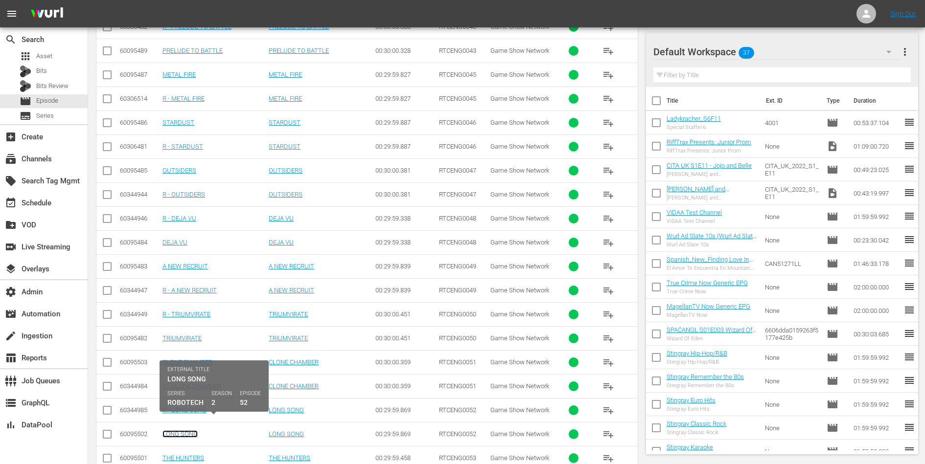
click at [179, 431] on link "LONG SONG" at bounding box center [179, 434] width 35 height 7
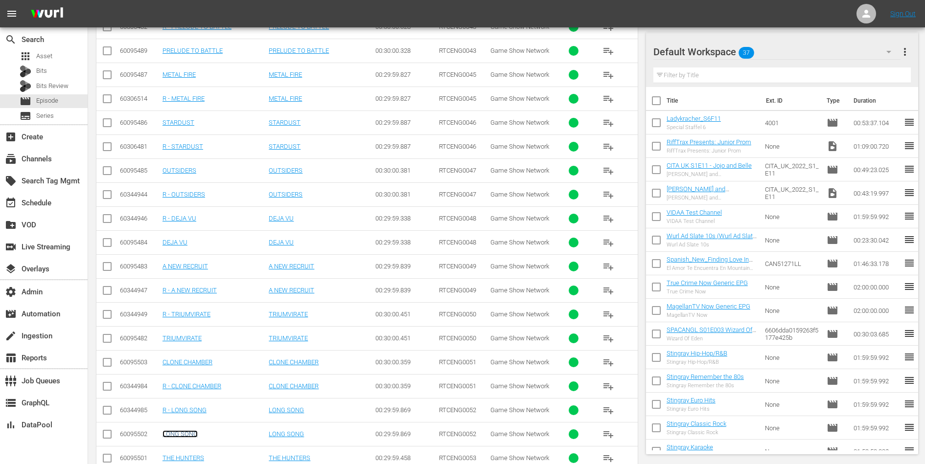
scroll to position [1411, 0]
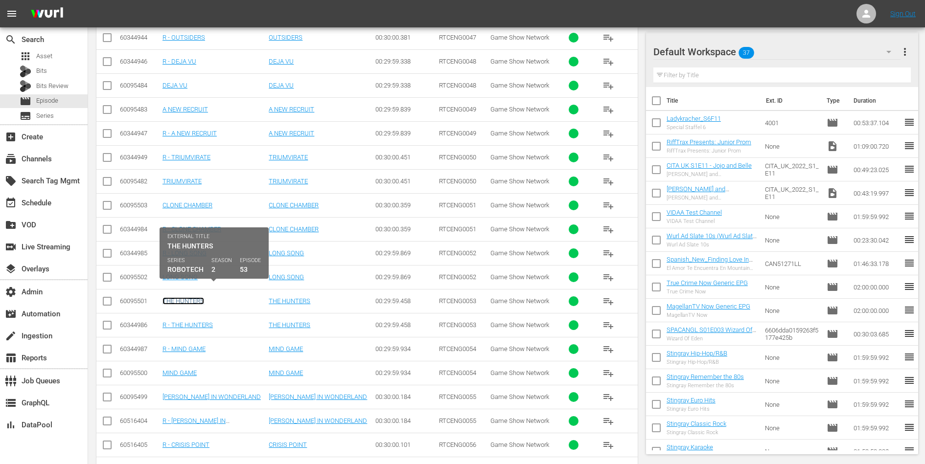
click at [191, 298] on link "THE HUNTERS" at bounding box center [183, 301] width 42 height 7
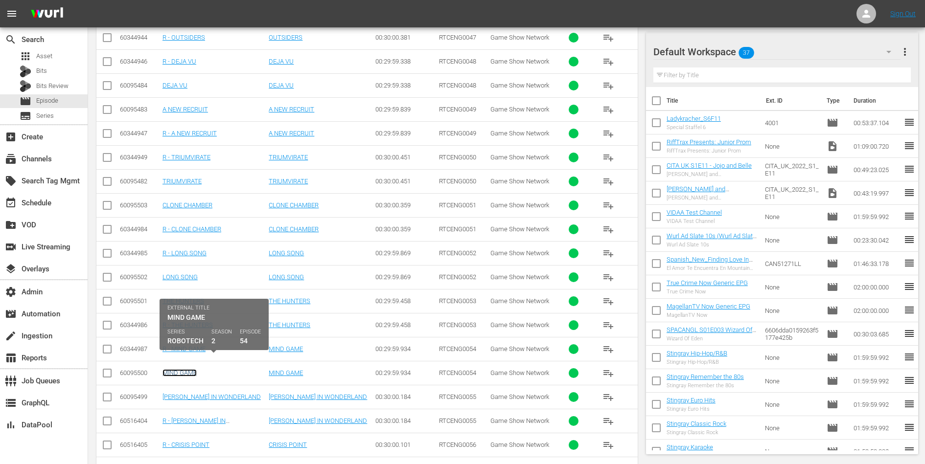
click at [186, 369] on link "MIND GAME" at bounding box center [179, 372] width 34 height 7
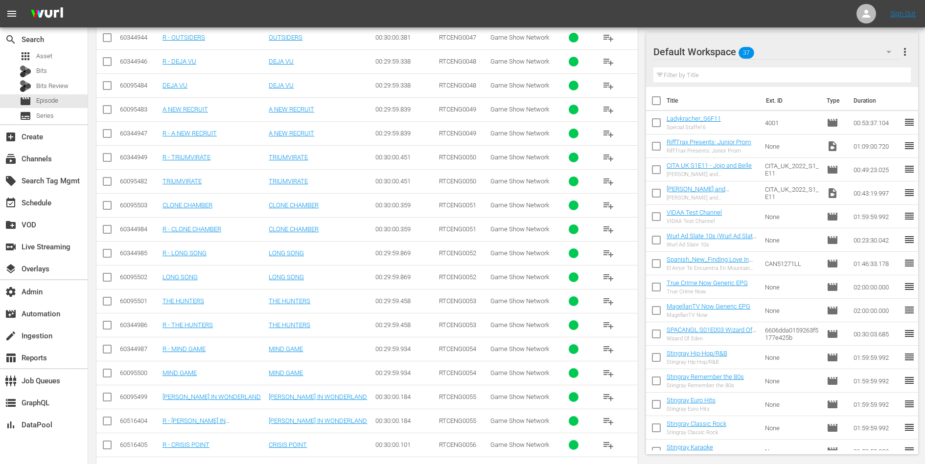
click at [196, 385] on td "DANA IN WONDERLAND" at bounding box center [214, 397] width 106 height 24
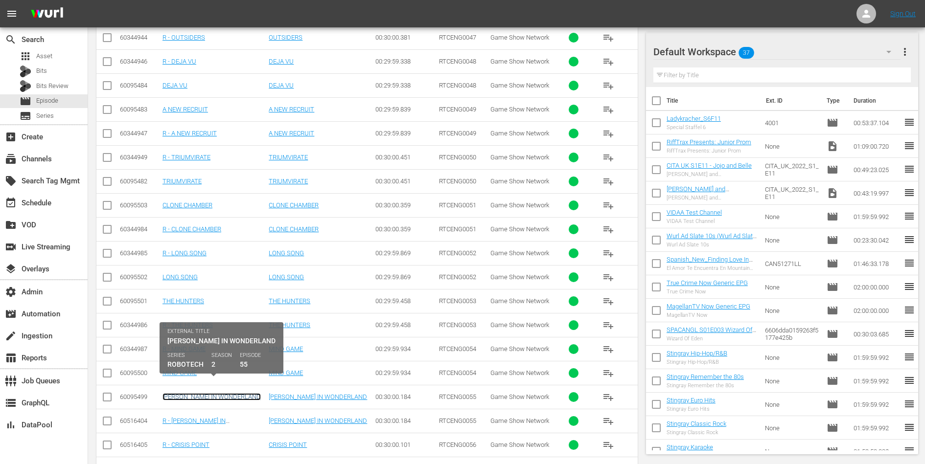
click at [198, 393] on link "DANA IN WONDERLAND" at bounding box center [211, 396] width 98 height 7
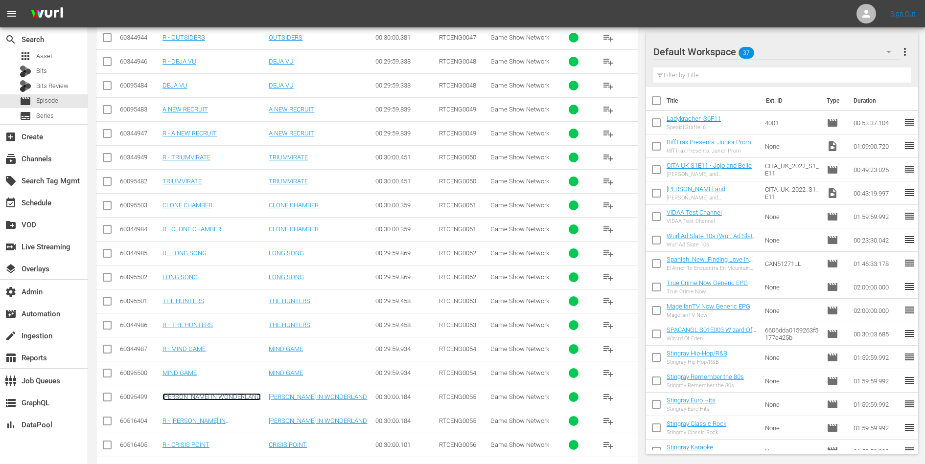
scroll to position [1536, 0]
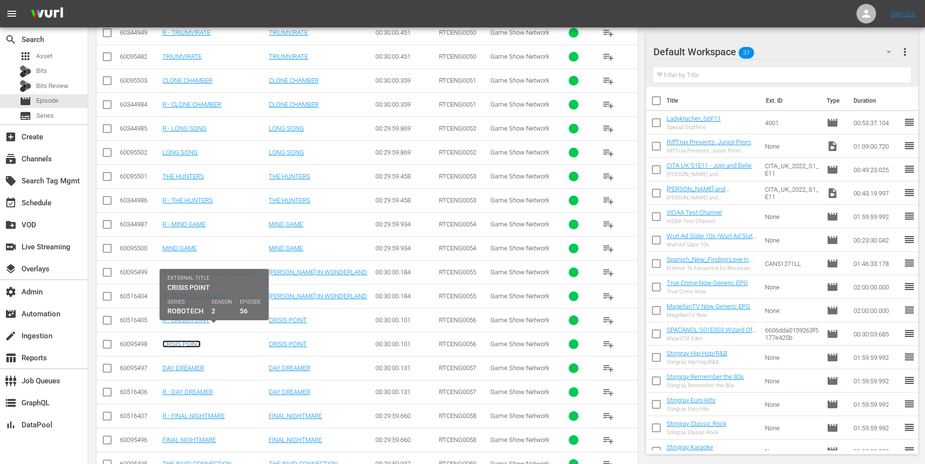
click at [192, 341] on link "CRISIS POINT" at bounding box center [181, 344] width 38 height 7
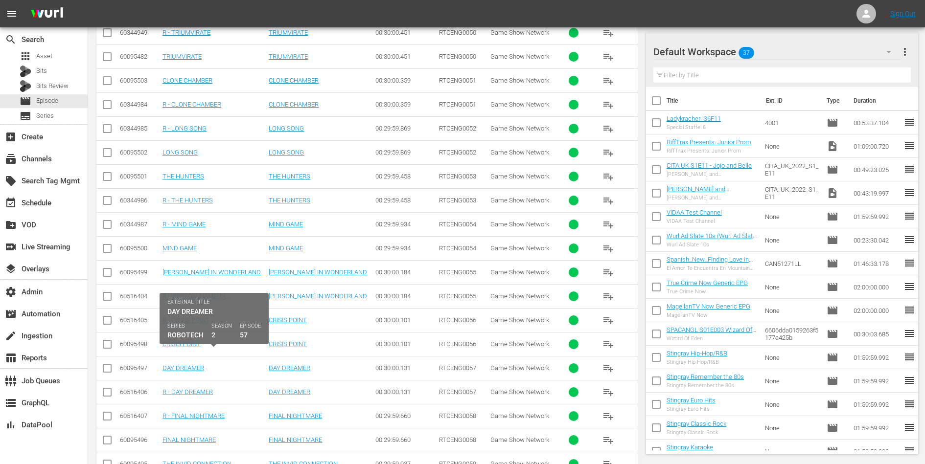
click at [191, 359] on td "DAY DREAMER" at bounding box center [214, 368] width 106 height 24
click at [191, 365] on link "DAY DREAMER" at bounding box center [183, 368] width 42 height 7
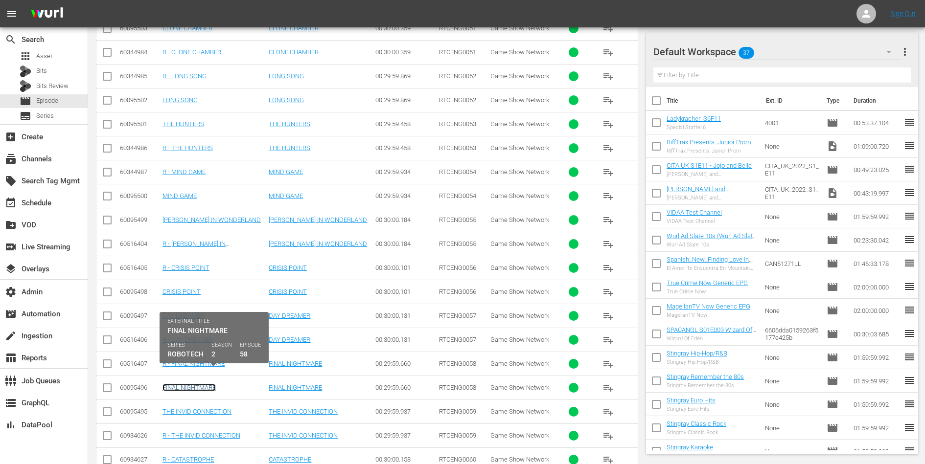
click at [199, 384] on link "FINAL NIGHTMARE" at bounding box center [188, 387] width 53 height 7
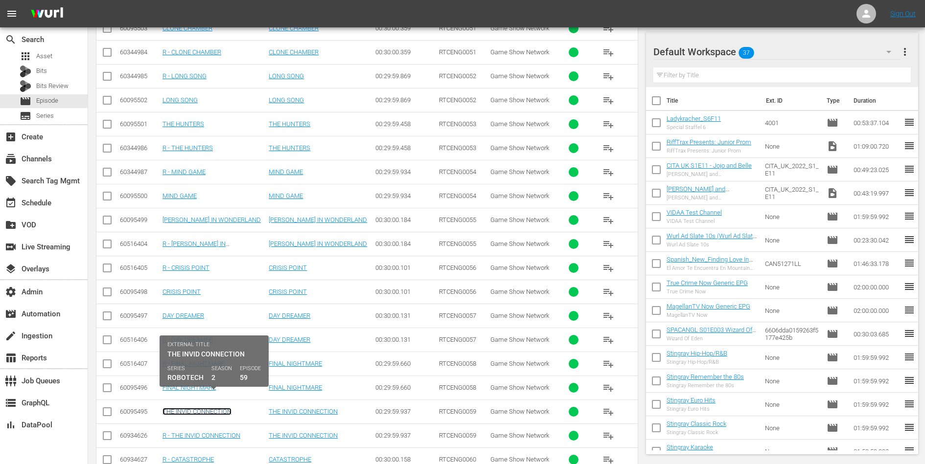
click at [204, 408] on link "THE INVID CONNECTION" at bounding box center [196, 411] width 69 height 7
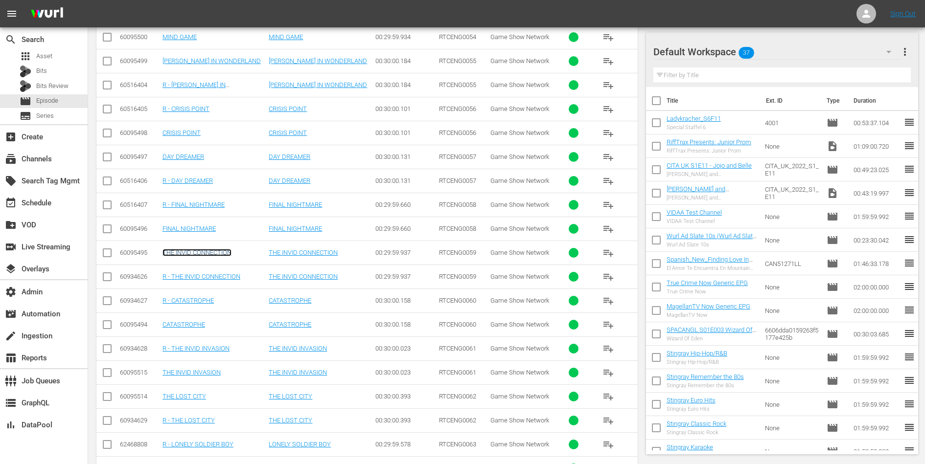
scroll to position [1771, 0]
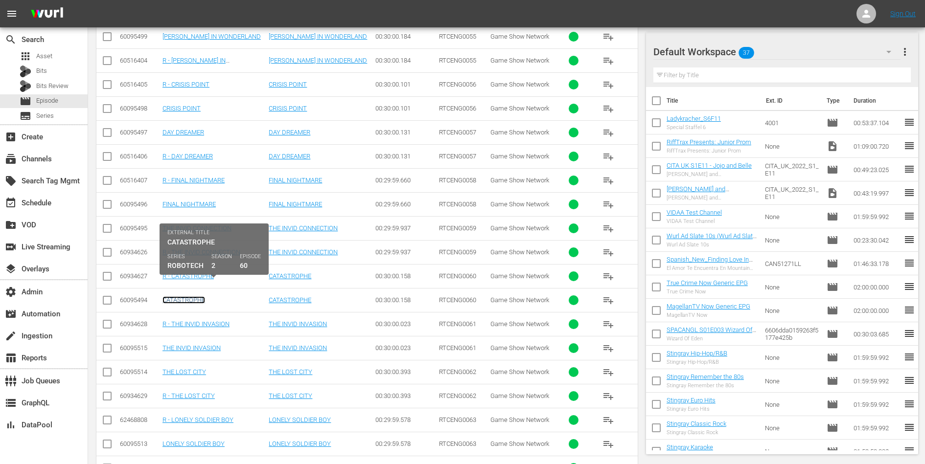
click at [186, 297] on link "CATASTROPHE" at bounding box center [183, 300] width 43 height 7
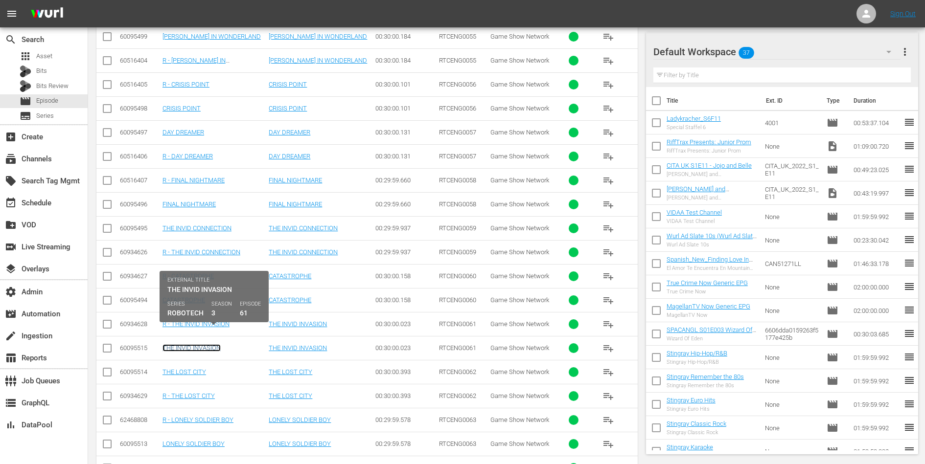
click at [186, 345] on link "THE INVID INVASION" at bounding box center [191, 348] width 58 height 7
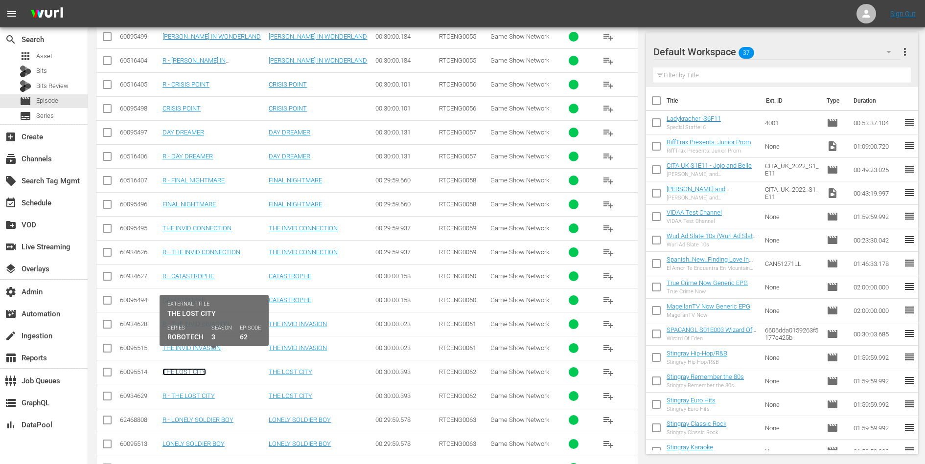
click at [189, 368] on link "THE LOST CITY" at bounding box center [184, 371] width 44 height 7
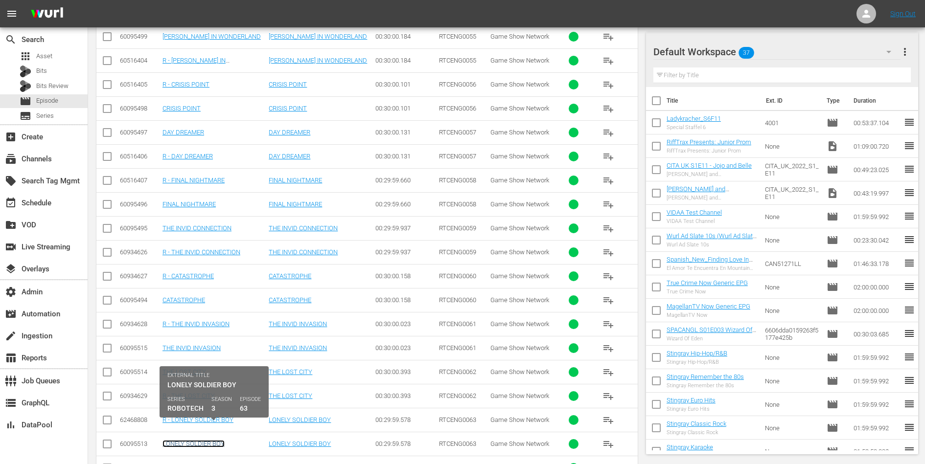
click at [205, 440] on link "LONELY SOLDIER BOY" at bounding box center [193, 443] width 62 height 7
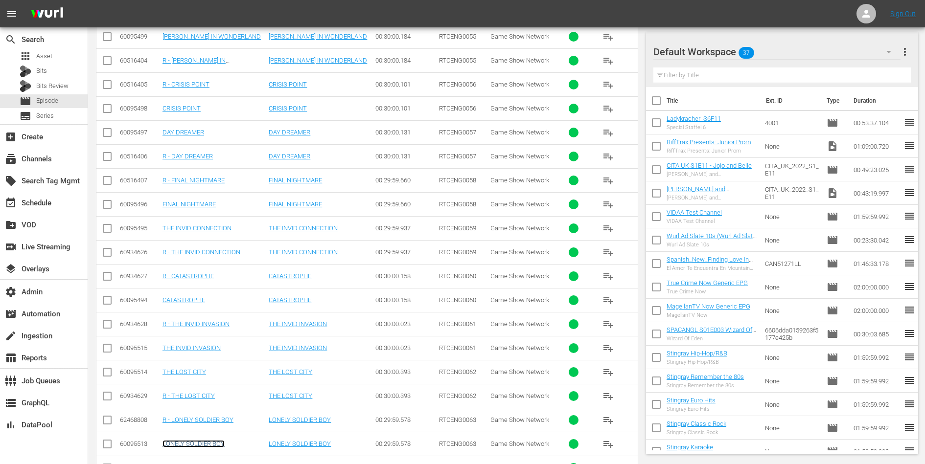
scroll to position [1932, 0]
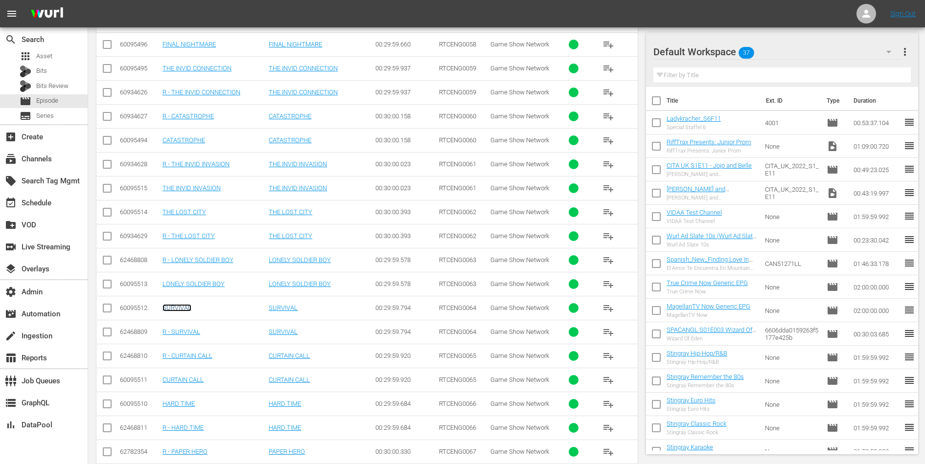
click at [184, 304] on link "SURVIVAL" at bounding box center [176, 307] width 29 height 7
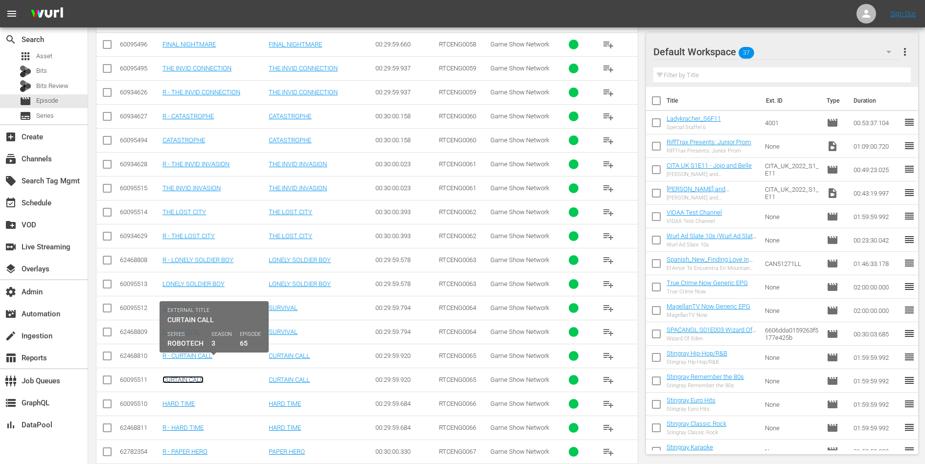
click at [189, 376] on link "CURTAIN CALL" at bounding box center [182, 379] width 41 height 7
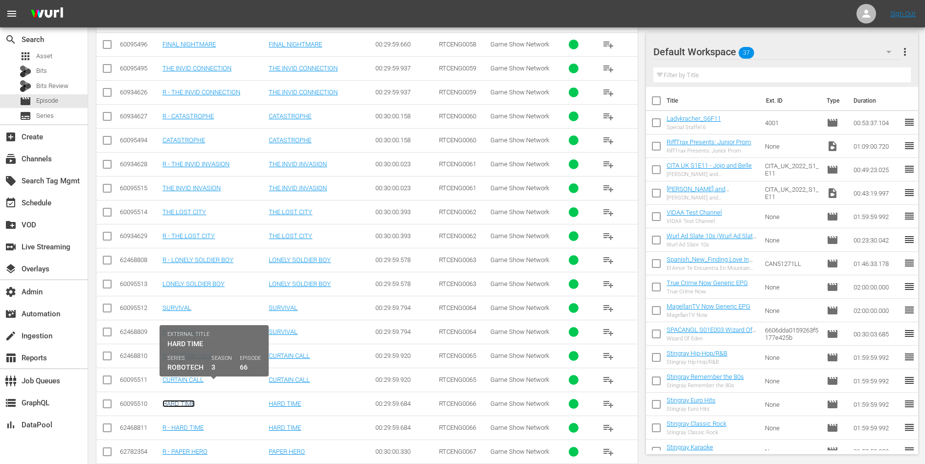
click at [180, 400] on link "HARD TIME" at bounding box center [178, 403] width 32 height 7
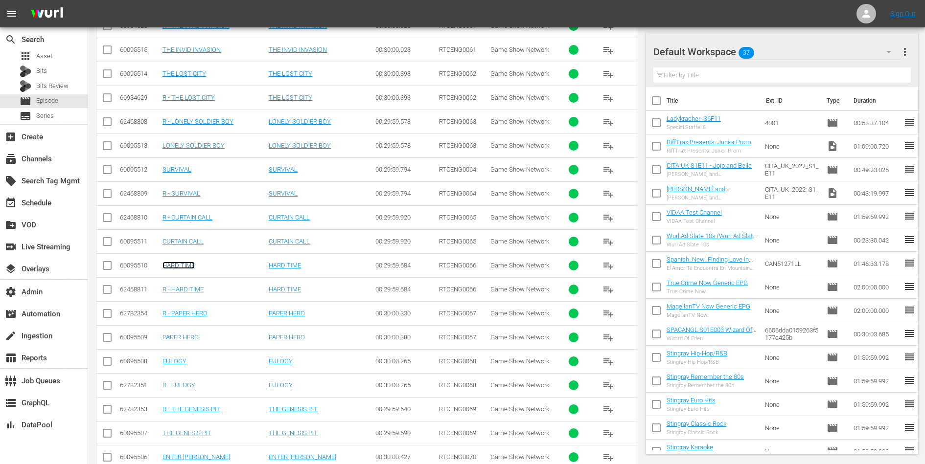
scroll to position [2122, 0]
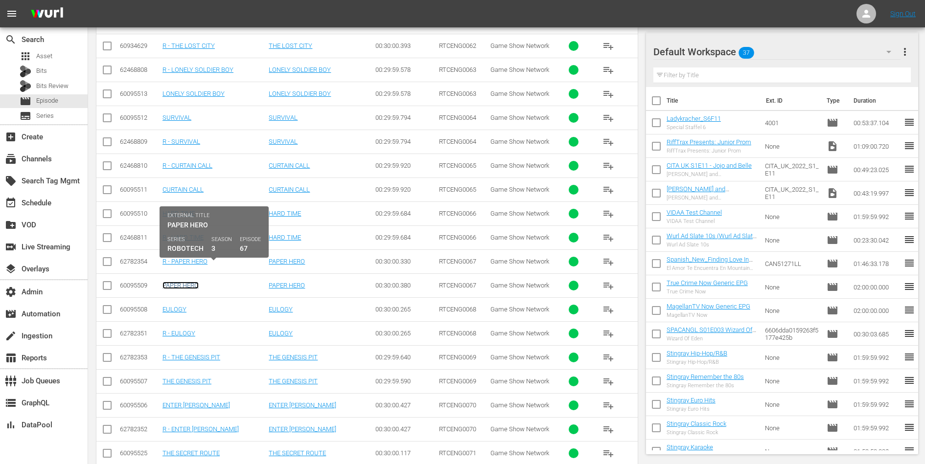
click at [185, 282] on link "PAPER HERO" at bounding box center [180, 285] width 36 height 7
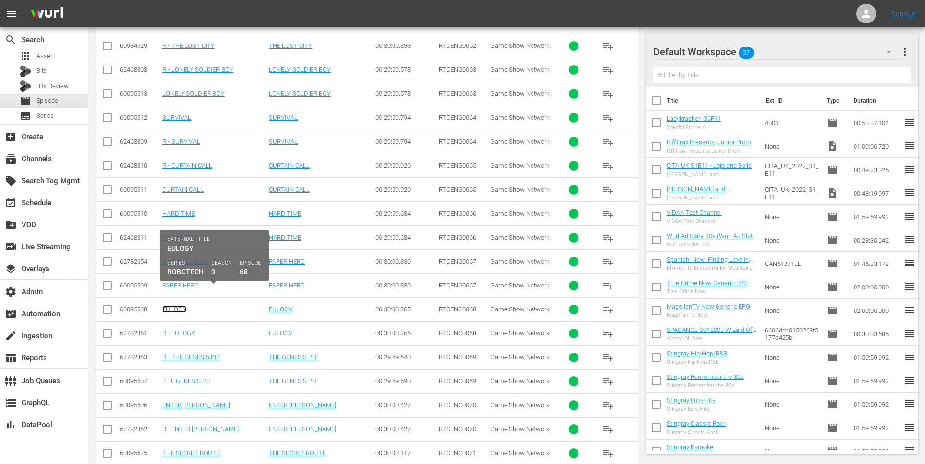
click at [177, 306] on link "EULOGY" at bounding box center [174, 309] width 24 height 7
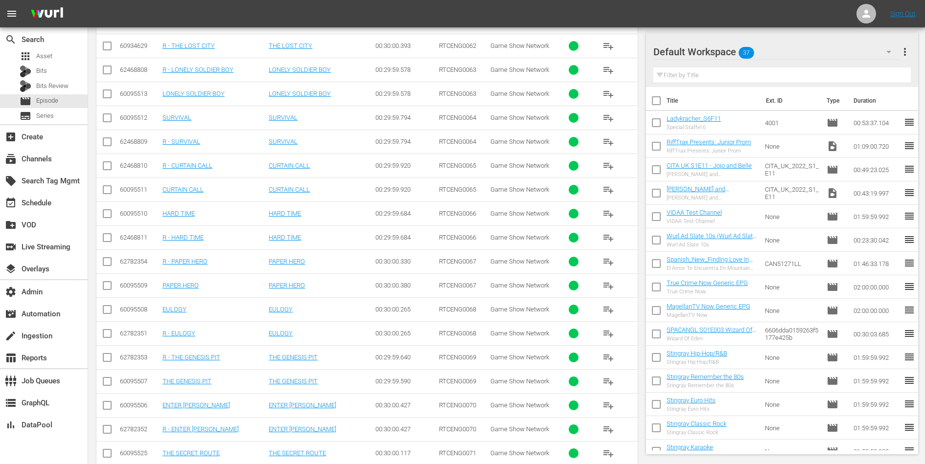
click at [187, 369] on td "THE GENESIS PIT" at bounding box center [214, 381] width 106 height 24
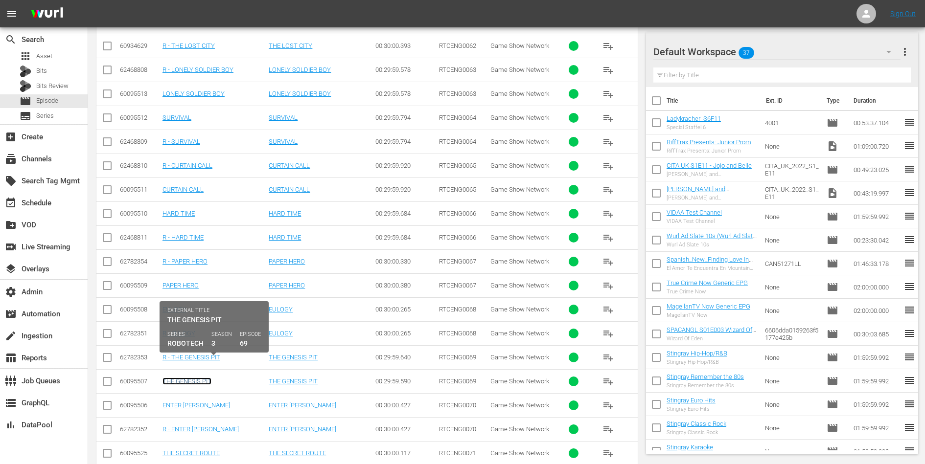
click at [187, 378] on link "THE GENESIS PIT" at bounding box center [186, 381] width 49 height 7
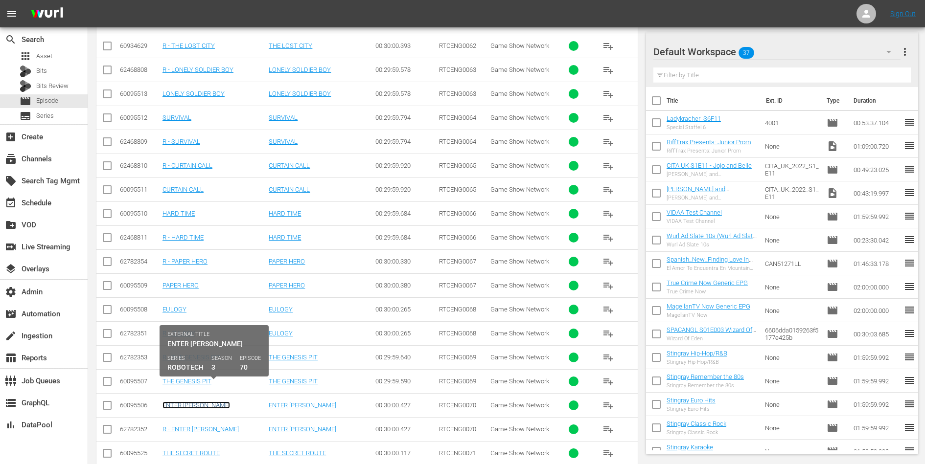
click at [189, 402] on link "ENTER MARLENE" at bounding box center [196, 405] width 68 height 7
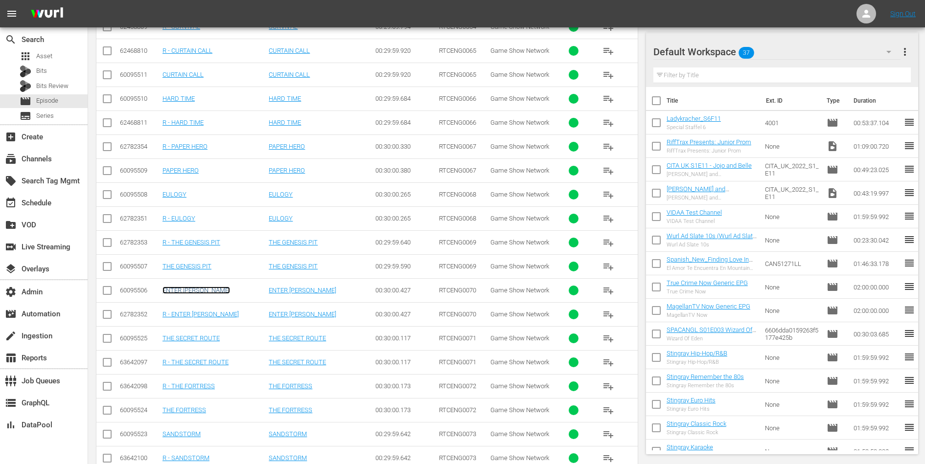
scroll to position [2274, 0]
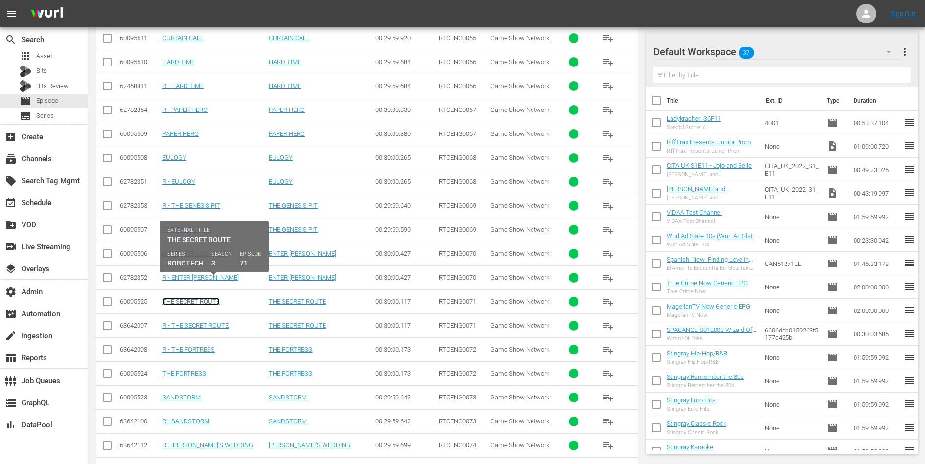
click at [207, 298] on link "THE SECRET ROUTE" at bounding box center [190, 301] width 57 height 7
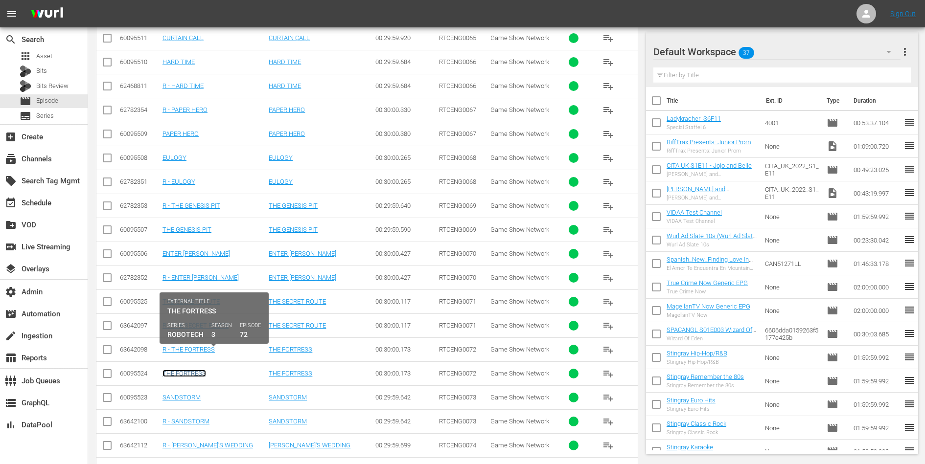
click at [185, 370] on link "THE FORTRESS" at bounding box center [184, 373] width 44 height 7
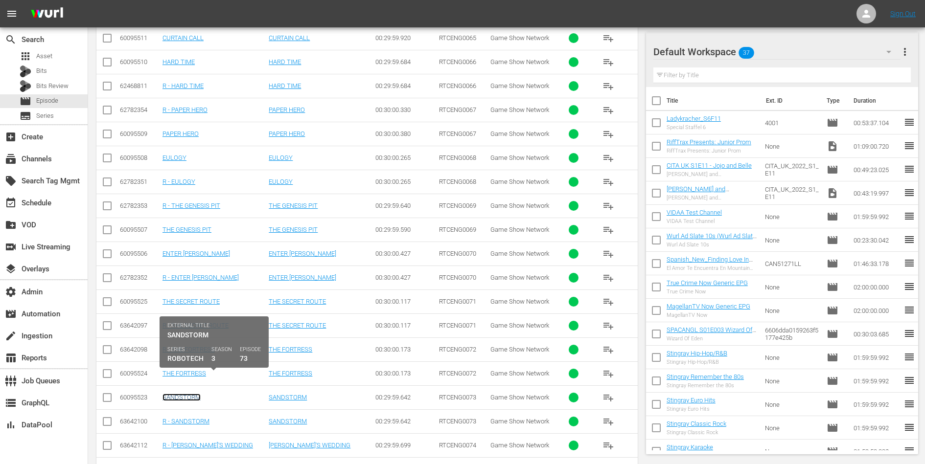
click at [183, 394] on link "SANDSTORM" at bounding box center [181, 397] width 38 height 7
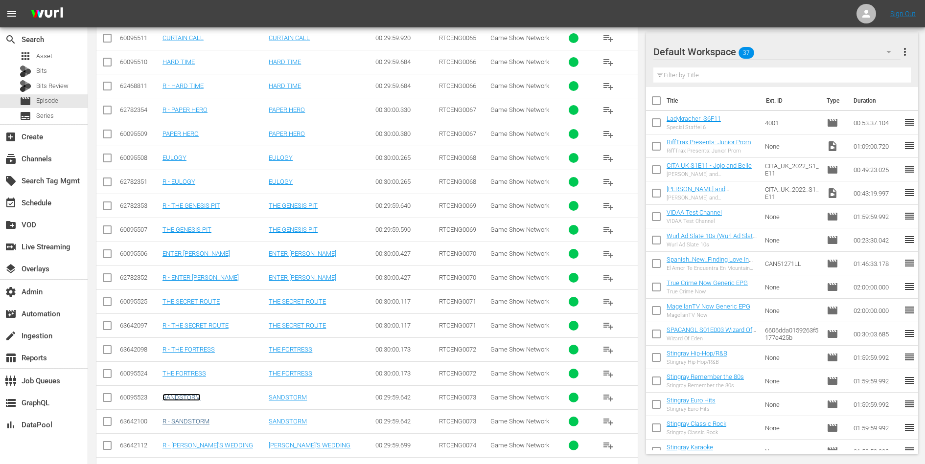
scroll to position [2376, 0]
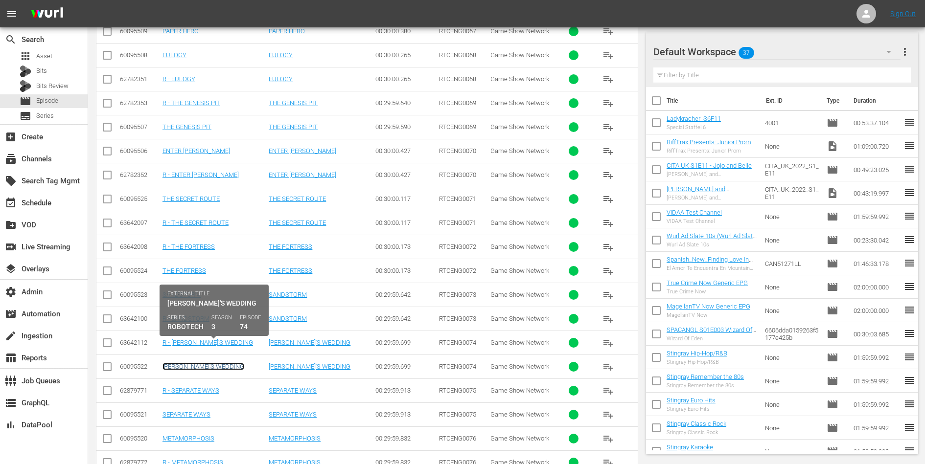
click at [200, 363] on link "ANNIE'S WEDDING" at bounding box center [203, 366] width 82 height 7
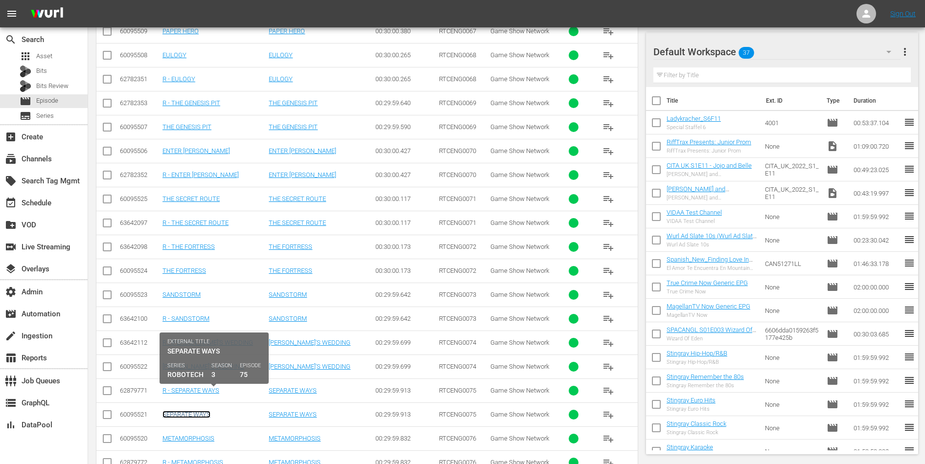
click at [195, 411] on link "SEPARATE WAYS" at bounding box center [186, 414] width 48 height 7
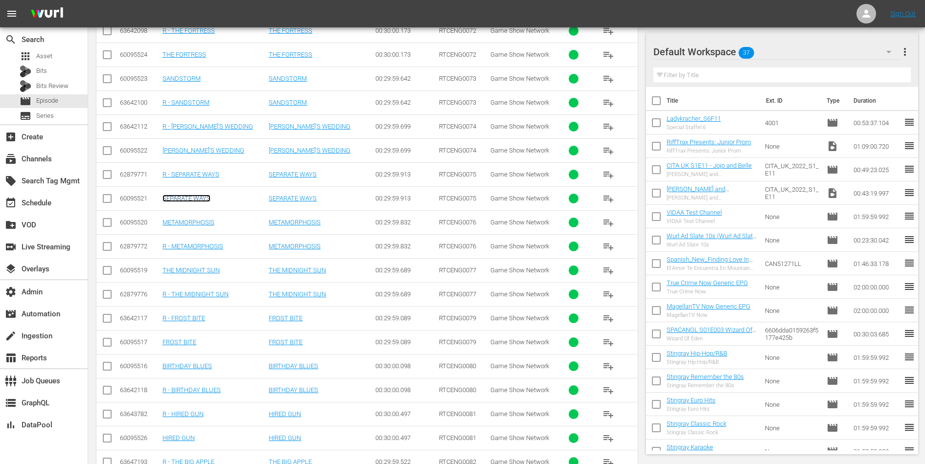
scroll to position [2609, 0]
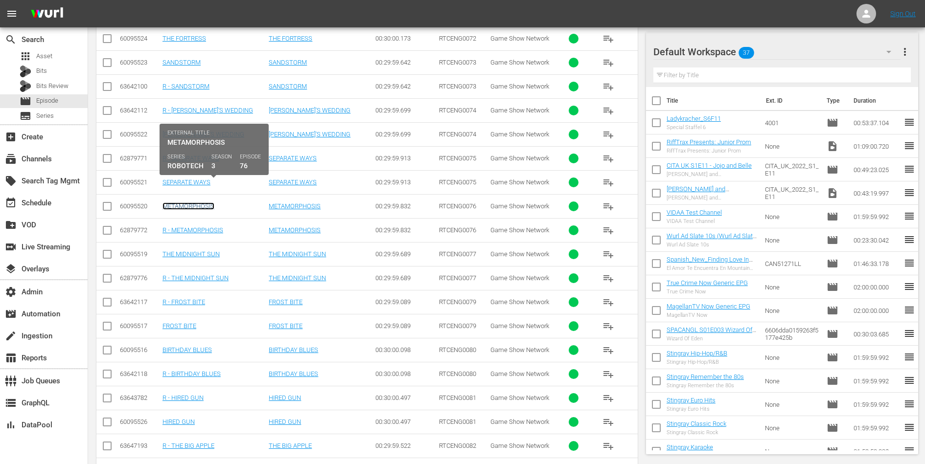
click at [184, 203] on link "METAMORPHOSIS" at bounding box center [188, 206] width 52 height 7
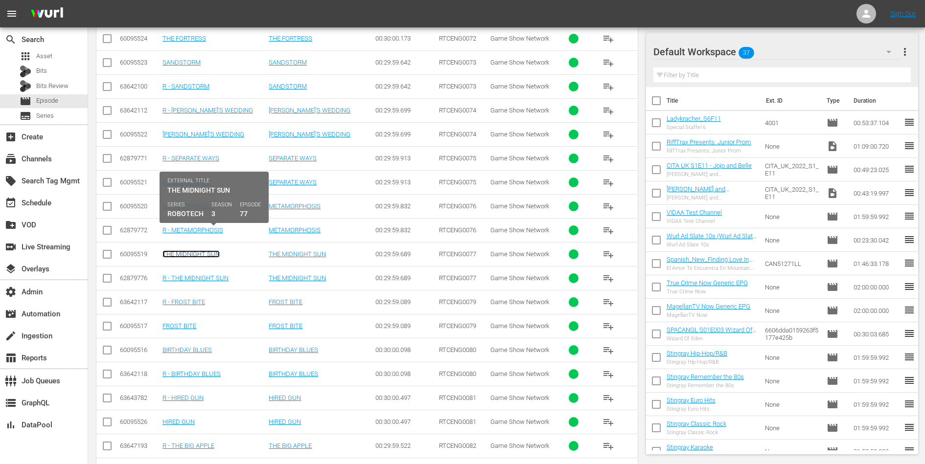
click at [182, 251] on link "THE MIDNIGHT SUN" at bounding box center [190, 254] width 57 height 7
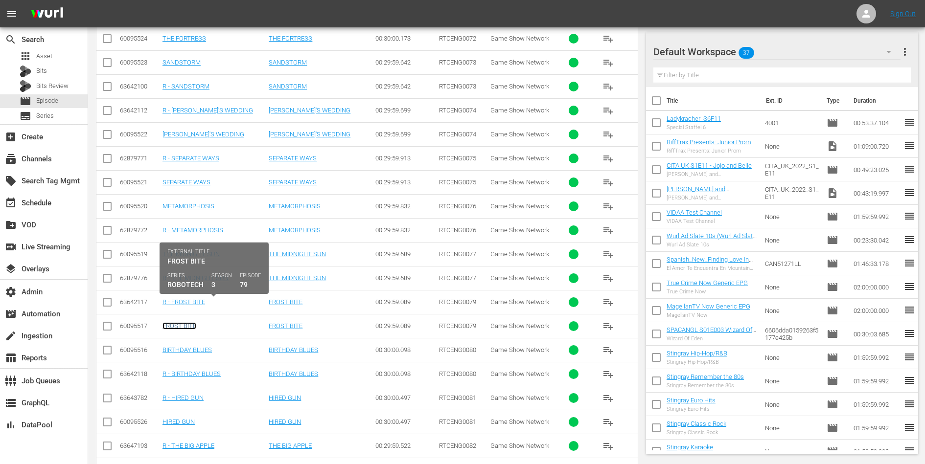
click at [180, 322] on link "FROST BITE" at bounding box center [179, 325] width 34 height 7
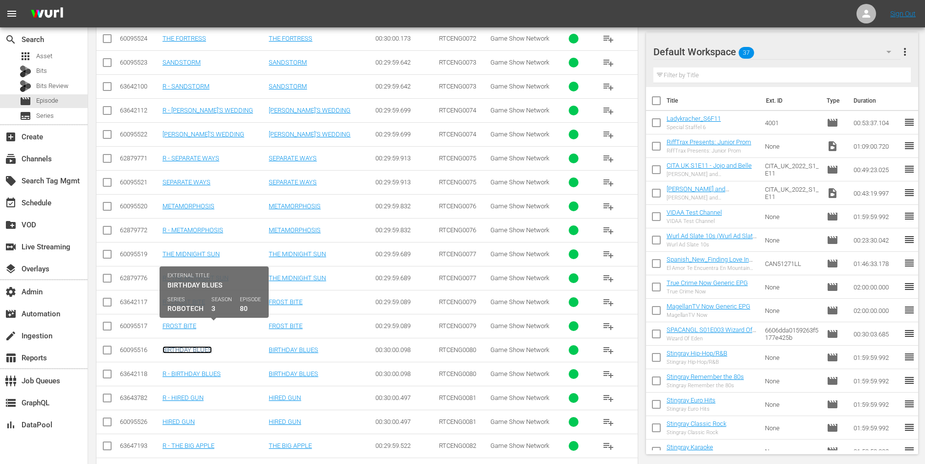
click at [179, 346] on link "BIRTHDAY BLUES" at bounding box center [186, 349] width 49 height 7
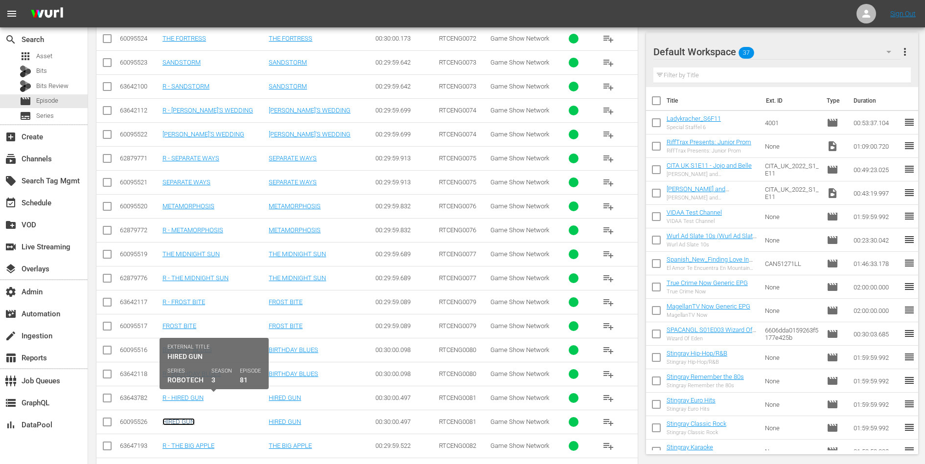
click at [174, 418] on link "HIRED GUN" at bounding box center [178, 421] width 32 height 7
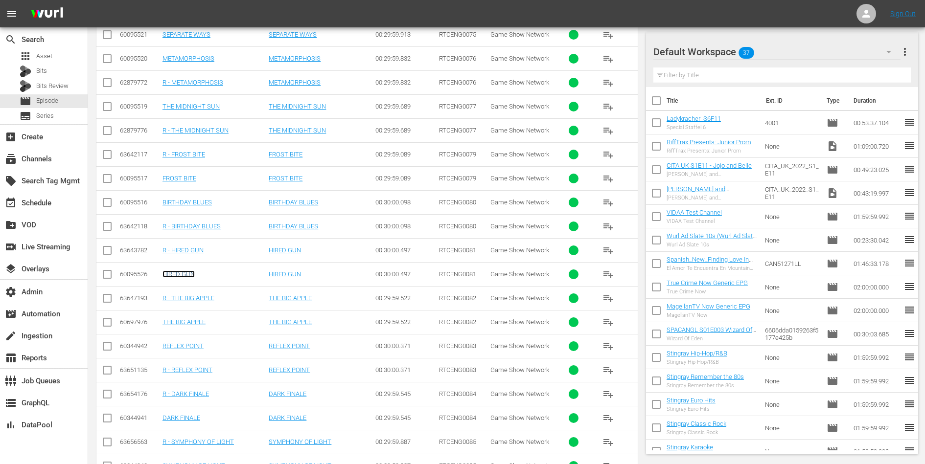
scroll to position [2788, 0]
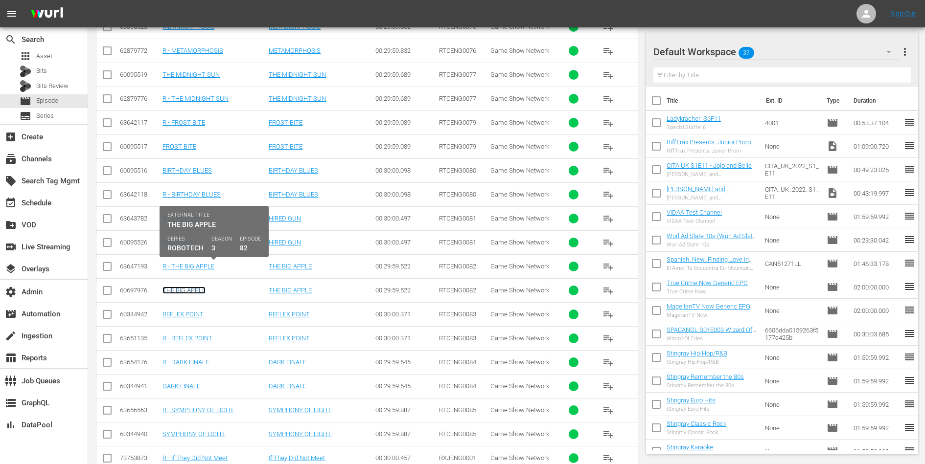
click at [188, 287] on link "THE BIG APPLE" at bounding box center [183, 290] width 43 height 7
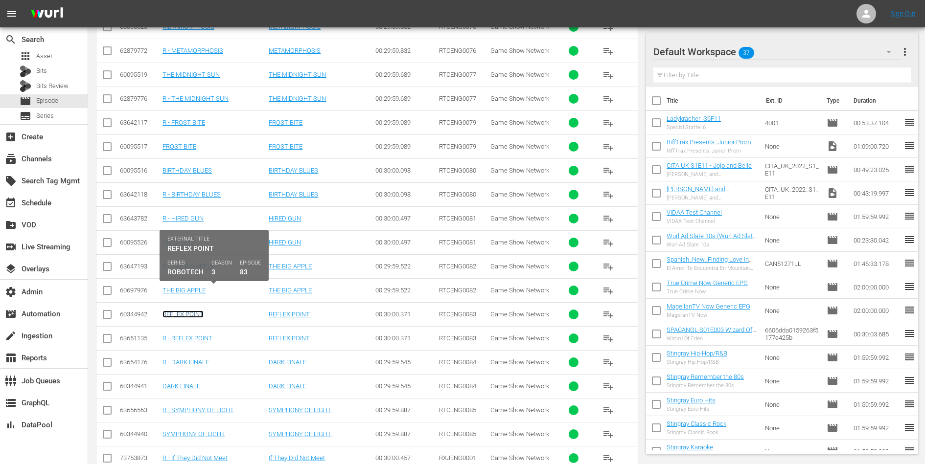
click at [184, 311] on link "REFLEX POINT" at bounding box center [182, 314] width 41 height 7
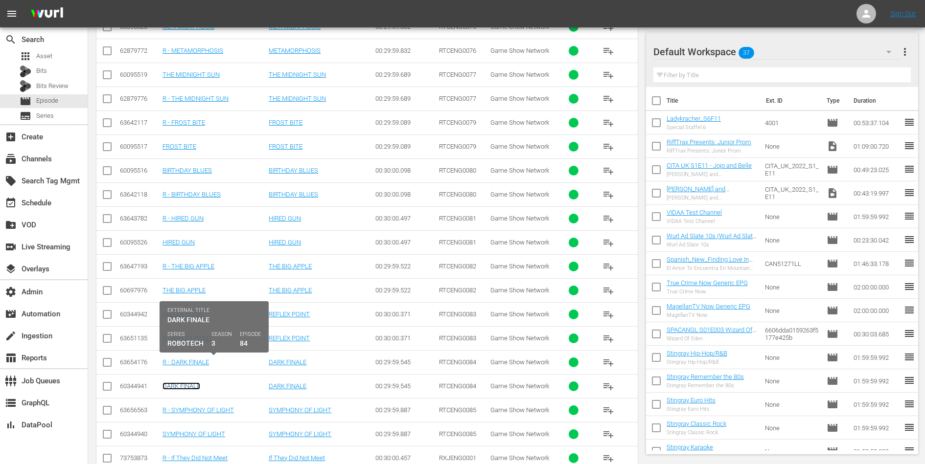
click at [178, 383] on link "DARK FINALE" at bounding box center [181, 386] width 38 height 7
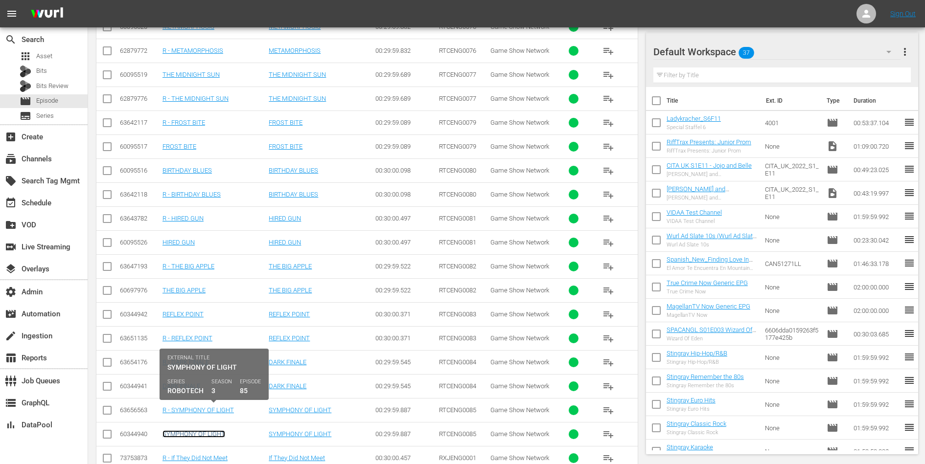
click at [215, 431] on link "SYMPHONY OF LIGHT" at bounding box center [193, 434] width 63 height 7
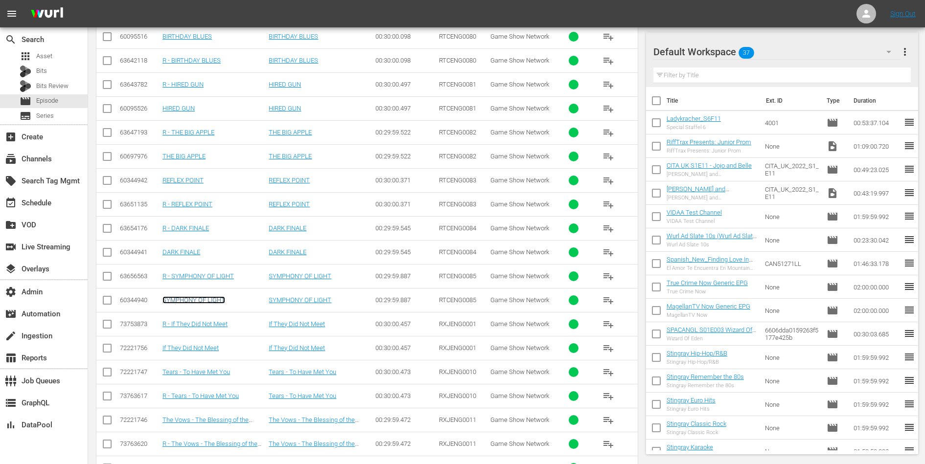
scroll to position [2952, 0]
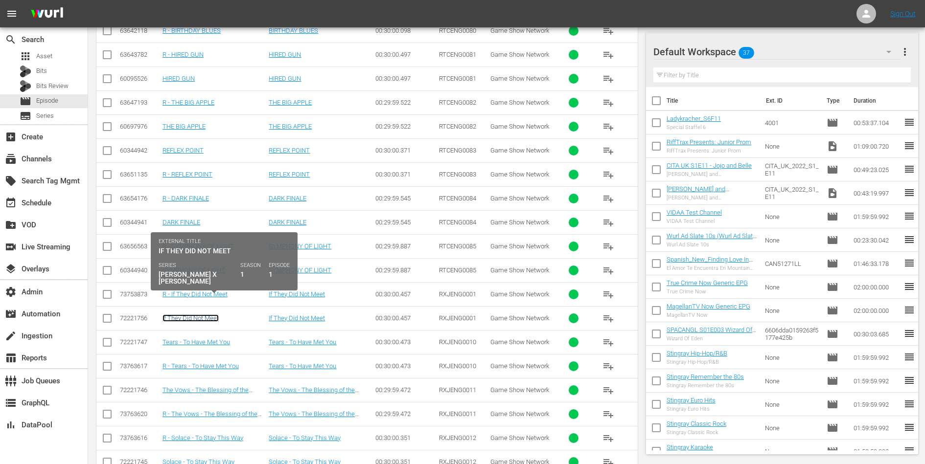
click at [213, 315] on link "If They Did Not Meet" at bounding box center [190, 318] width 56 height 7
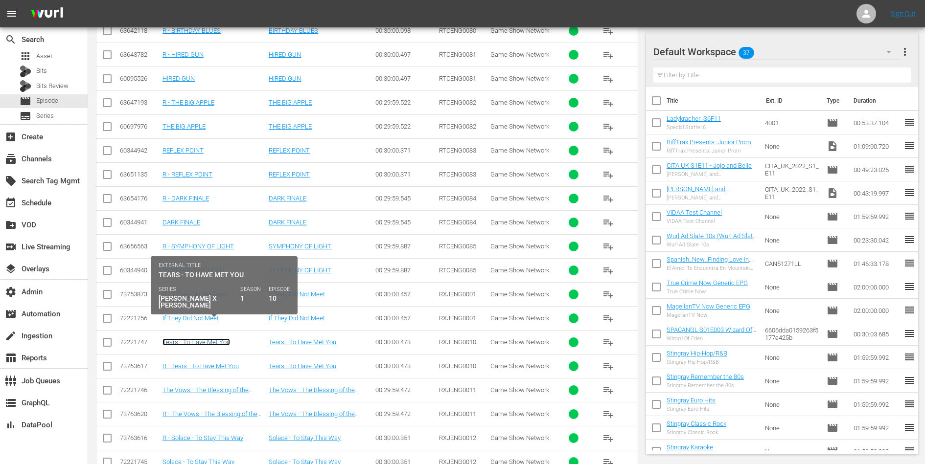
click at [209, 339] on link "Tears - To Have Met You" at bounding box center [196, 342] width 68 height 7
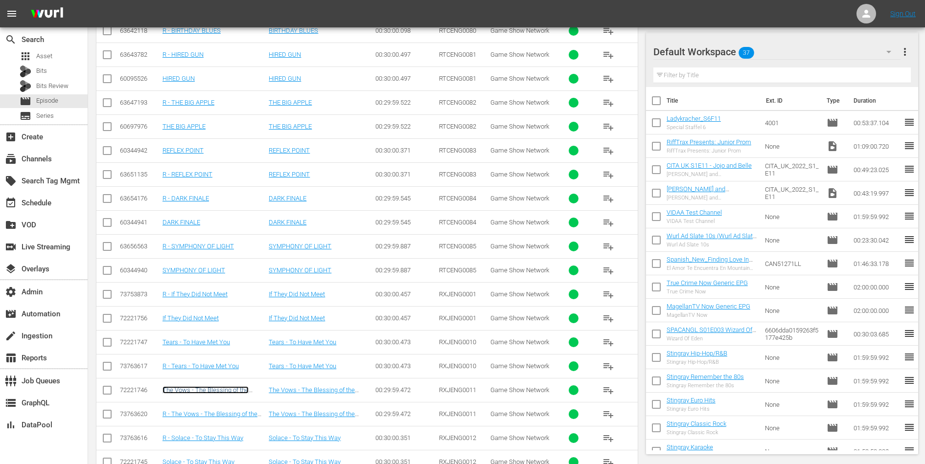
click at [206, 387] on link "The Vows - The Blessing of the Morning Sun" at bounding box center [205, 394] width 86 height 15
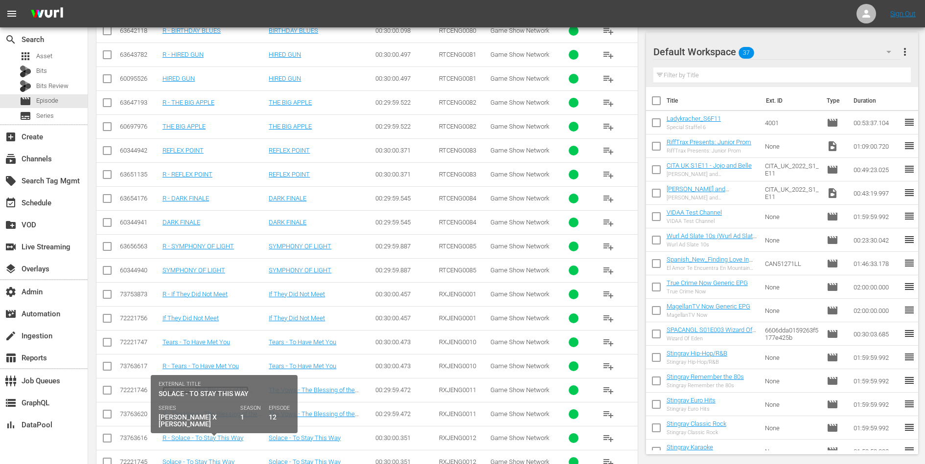
scroll to position [3042, 0]
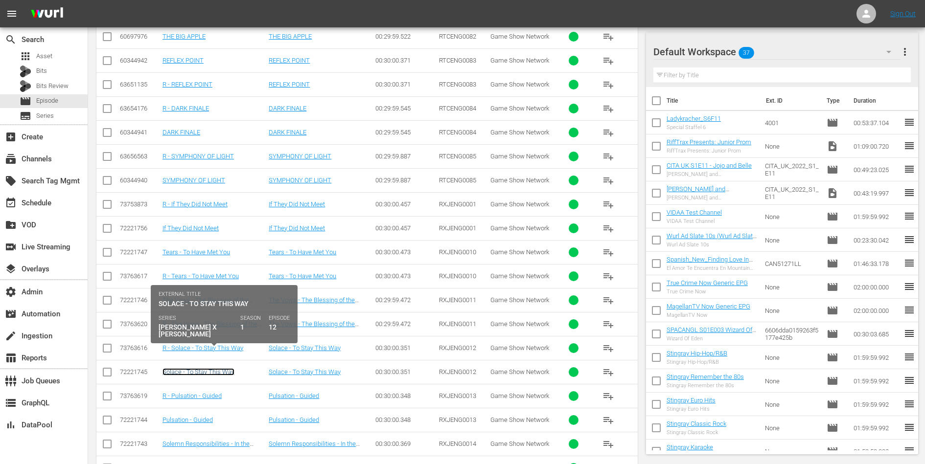
click at [208, 368] on link "Solace - To Stay This Way" at bounding box center [198, 371] width 72 height 7
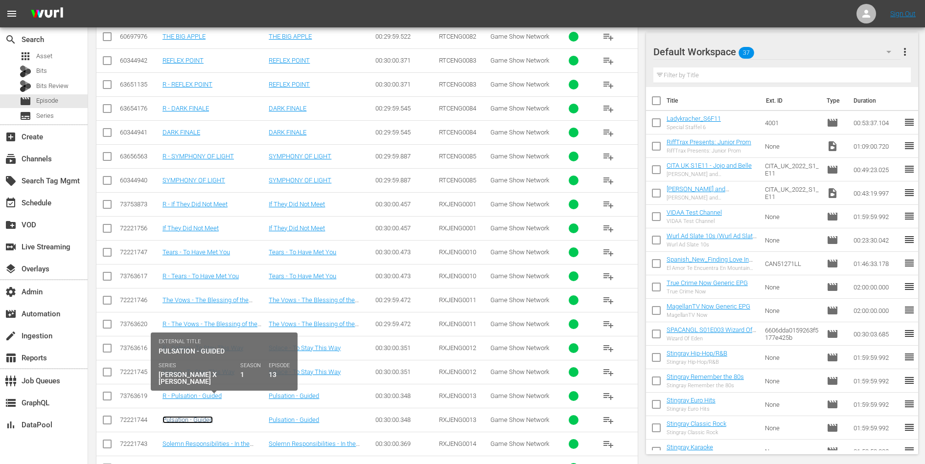
click at [194, 416] on link "Pulsation - Guided" at bounding box center [187, 419] width 50 height 7
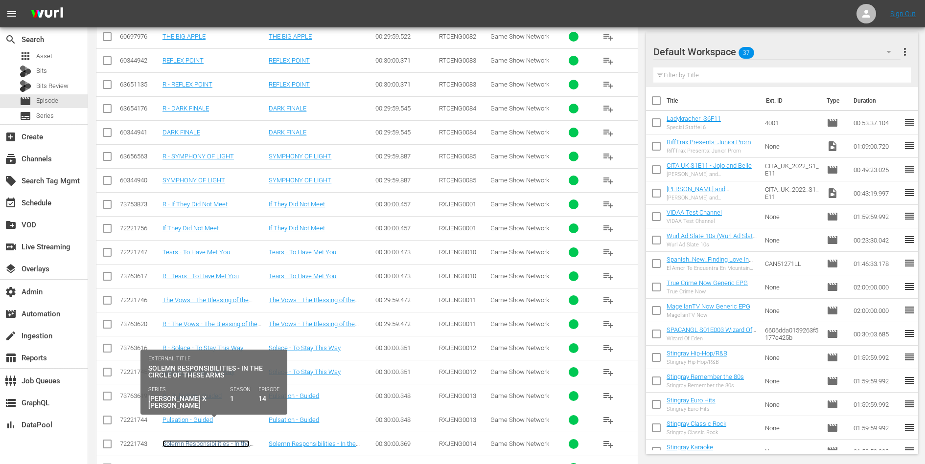
click at [201, 440] on link "Solemn Responsibilities - In the Circle of These Arms" at bounding box center [205, 447] width 87 height 15
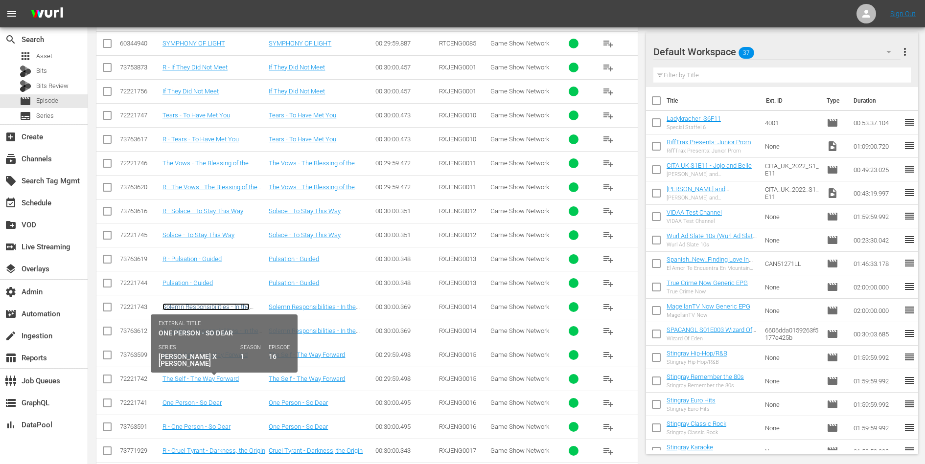
scroll to position [3181, 0]
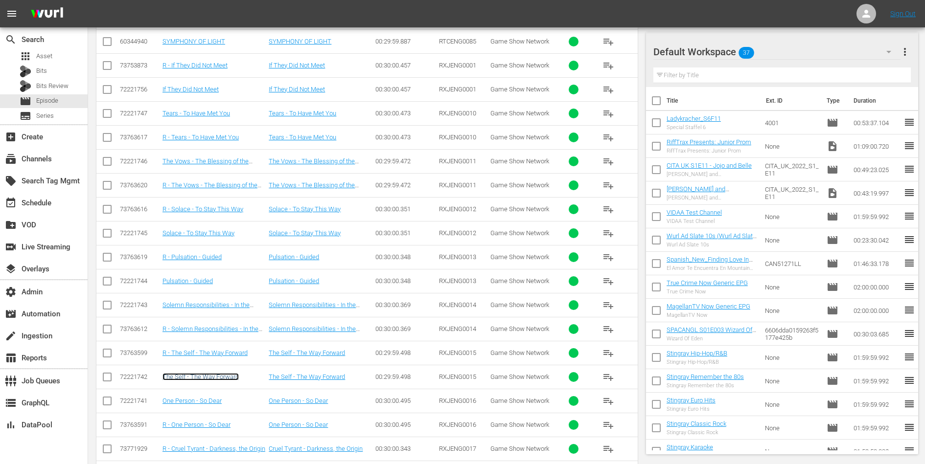
click at [176, 373] on link "The Self - The Way Forward" at bounding box center [200, 376] width 76 height 7
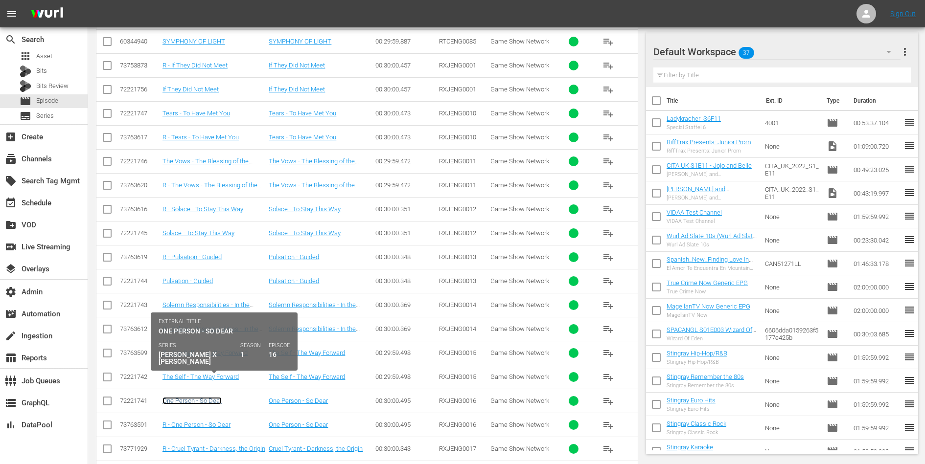
click at [179, 397] on link "One Person - So Dear" at bounding box center [191, 400] width 59 height 7
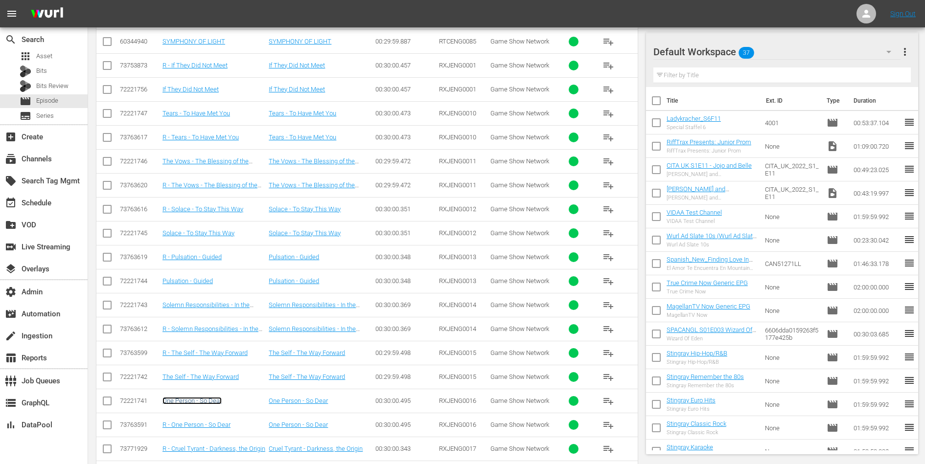
scroll to position [3241, 0]
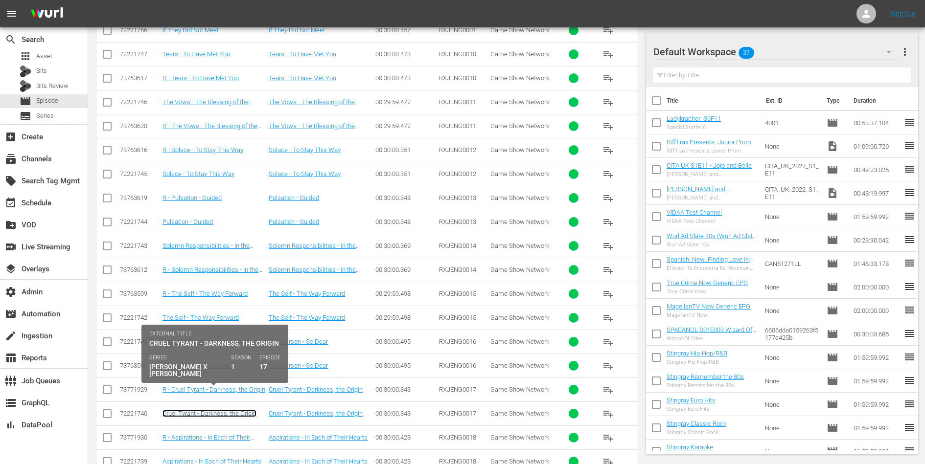
click at [214, 410] on link "Cruel Tyrant - Darkness, the Origin" at bounding box center [209, 413] width 94 height 7
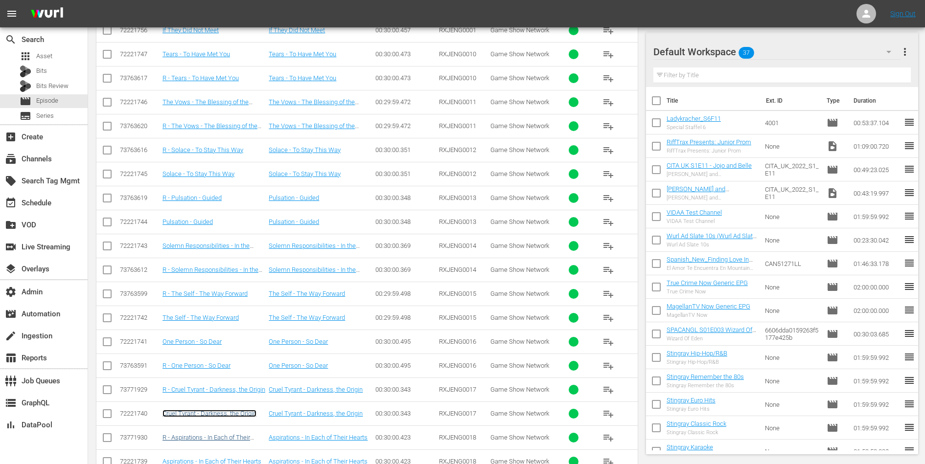
scroll to position [3270, 0]
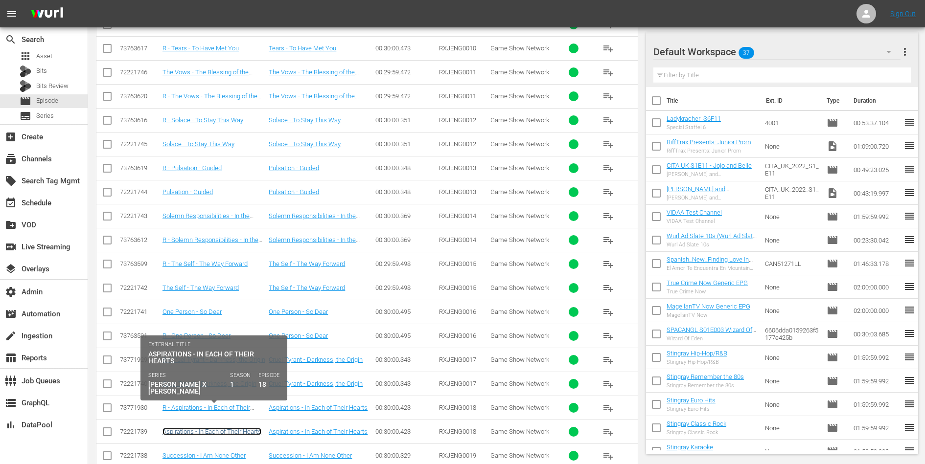
click at [220, 428] on link "Aspirations - In Each of Their Hearts" at bounding box center [211, 431] width 99 height 7
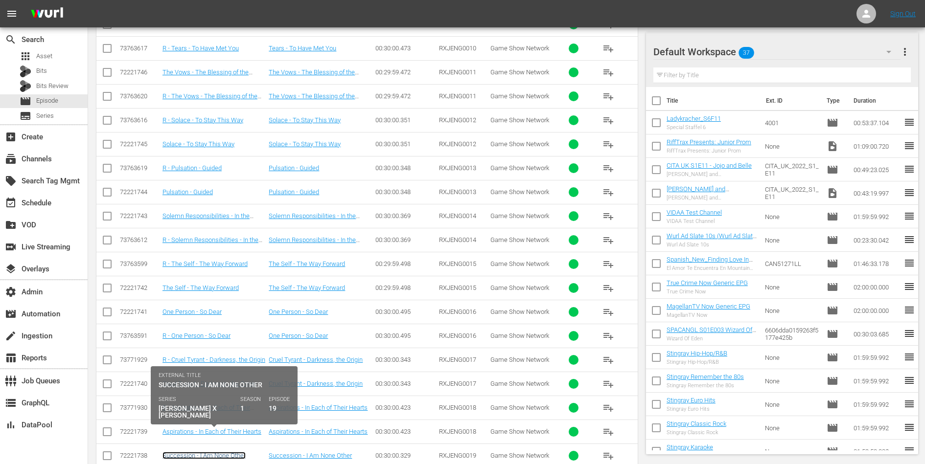
click at [220, 452] on link "Succession - I Am None Other" at bounding box center [203, 455] width 83 height 7
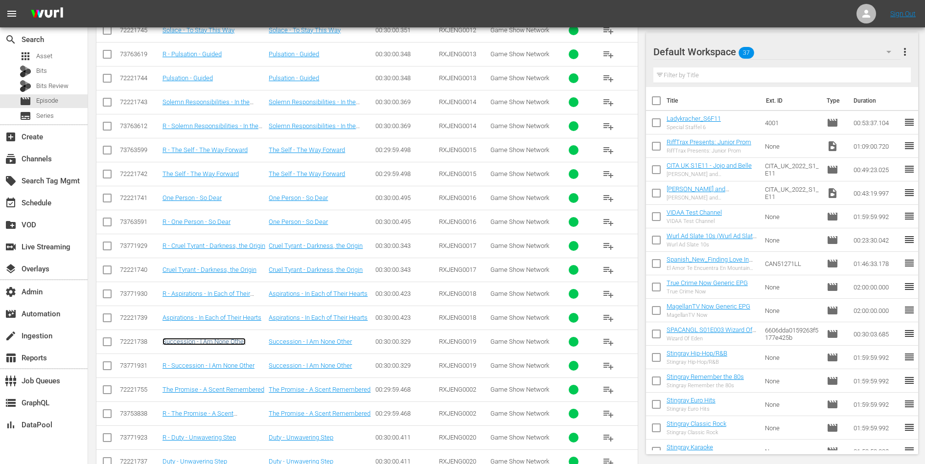
scroll to position [3387, 0]
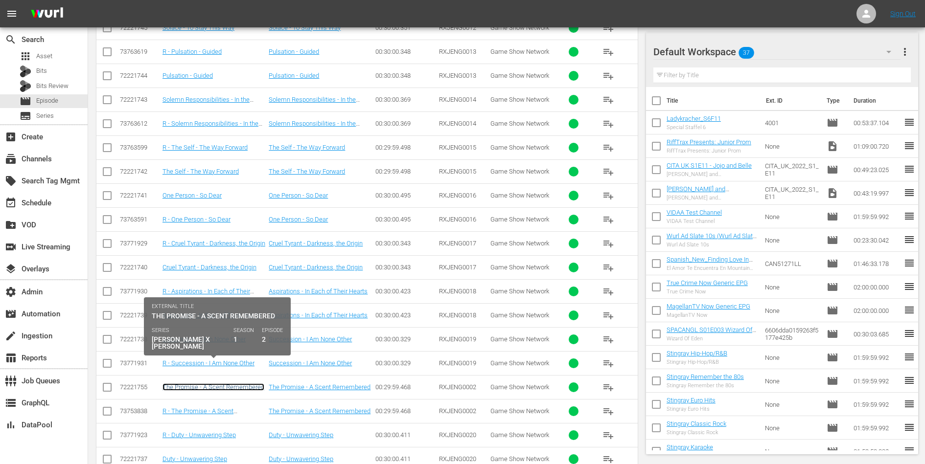
click at [239, 384] on link "The Promise - A Scent Remembered" at bounding box center [213, 387] width 102 height 7
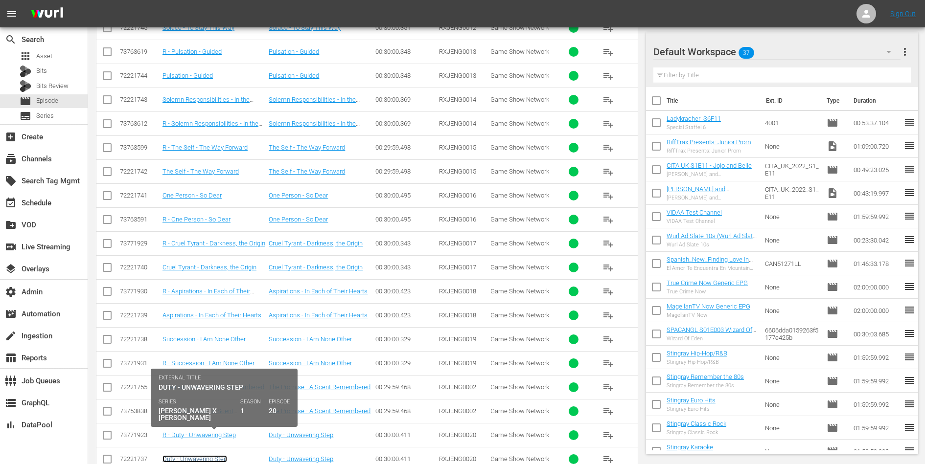
click at [210, 456] on link "Duty - Unwavering Step" at bounding box center [194, 459] width 65 height 7
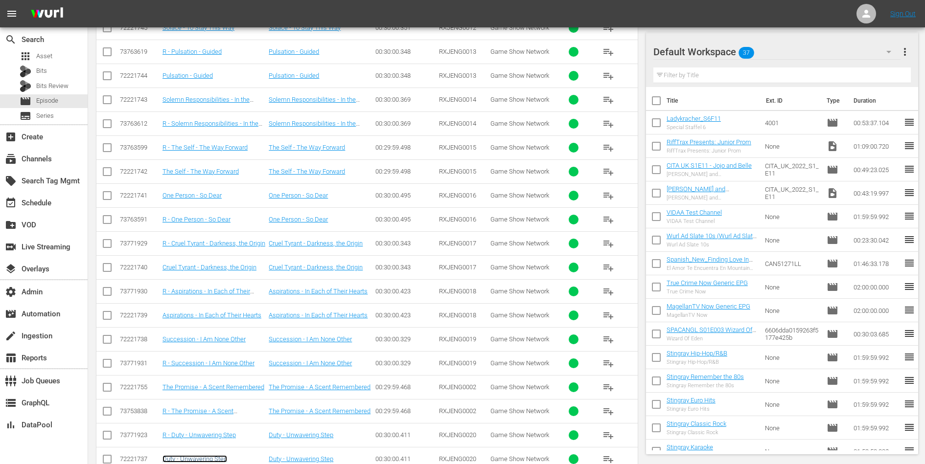
scroll to position [3519, 0]
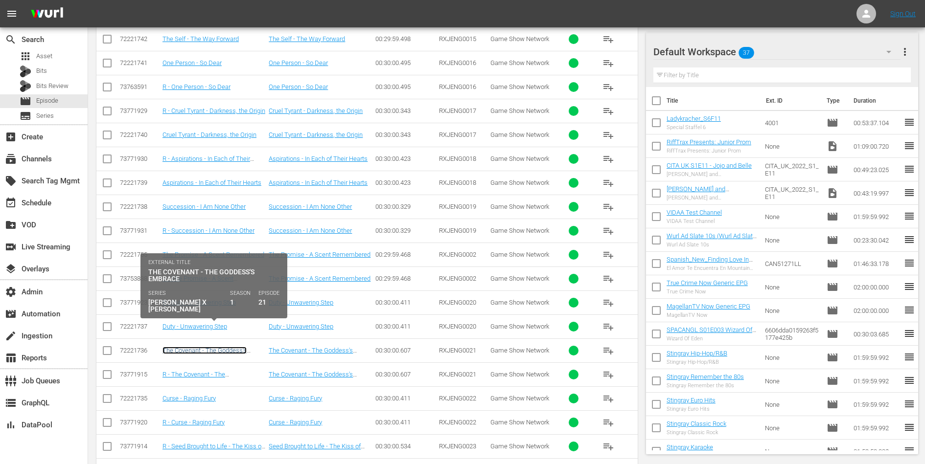
click at [229, 347] on link "The Covenant - The Goddess's Embrace" at bounding box center [204, 354] width 84 height 15
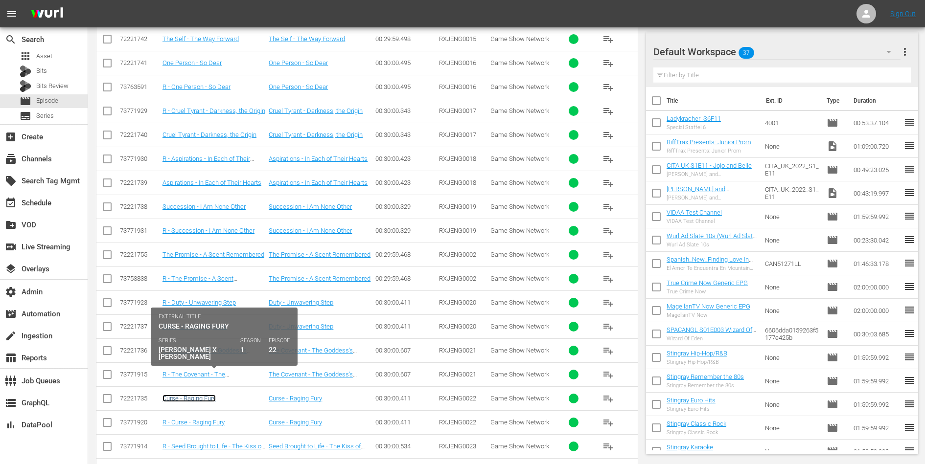
click at [206, 395] on link "Curse - Raging Fury" at bounding box center [188, 398] width 53 height 7
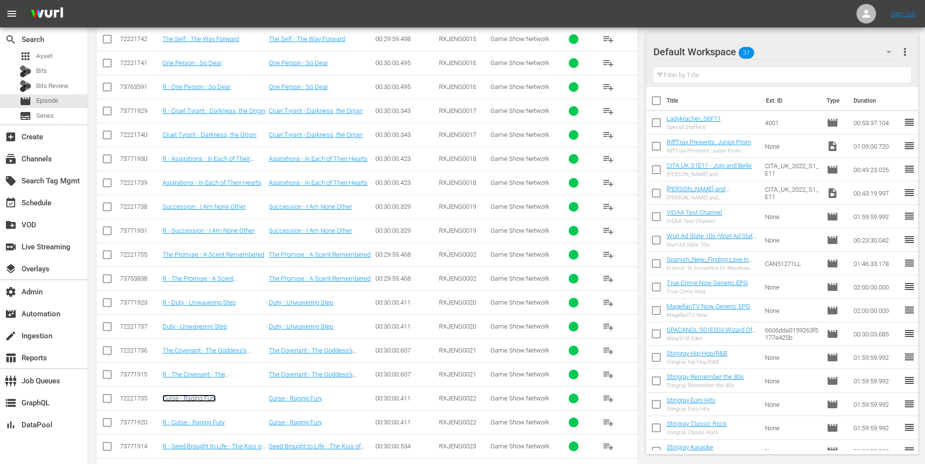
scroll to position [3576, 0]
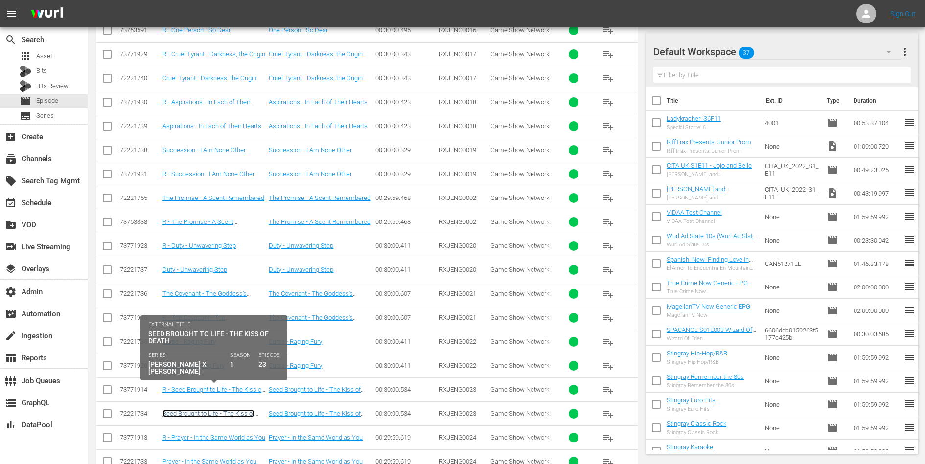
click at [216, 410] on link "Seed Brought to Life - The Kiss of Death" at bounding box center [208, 417] width 92 height 15
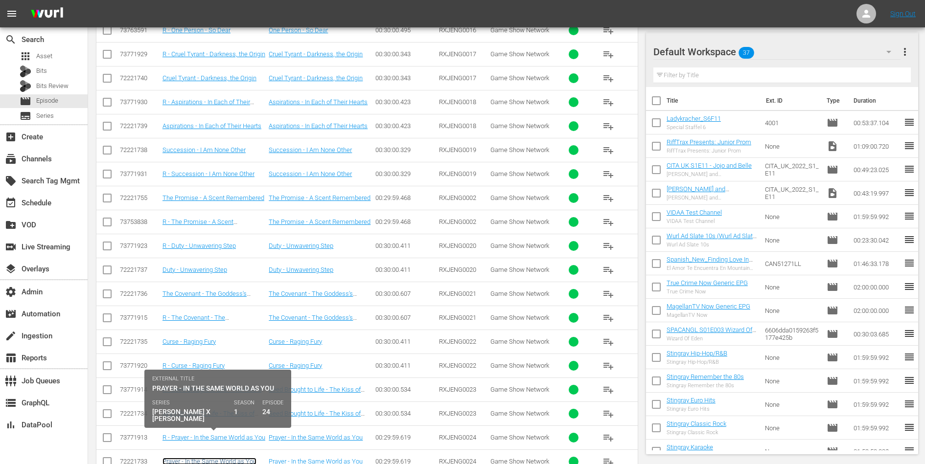
click at [205, 458] on link "Prayer - In the Same World as You" at bounding box center [209, 461] width 94 height 7
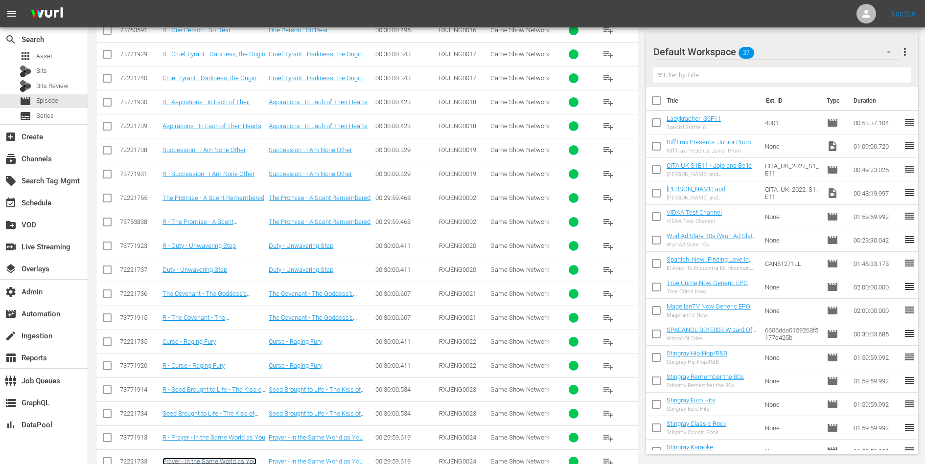
scroll to position [3722, 0]
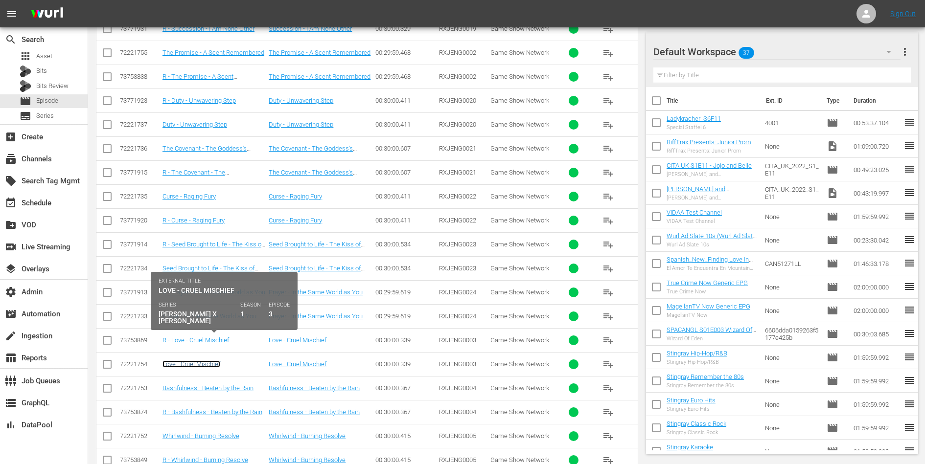
click at [201, 361] on link "Love - Cruel Mischief" at bounding box center [191, 364] width 58 height 7
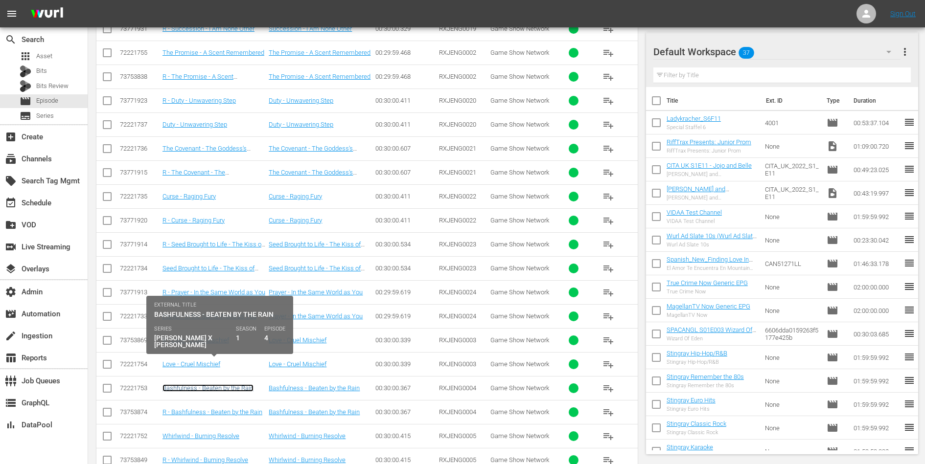
click at [204, 385] on link "Bashfulness - Beaten by the Rain" at bounding box center [207, 388] width 91 height 7
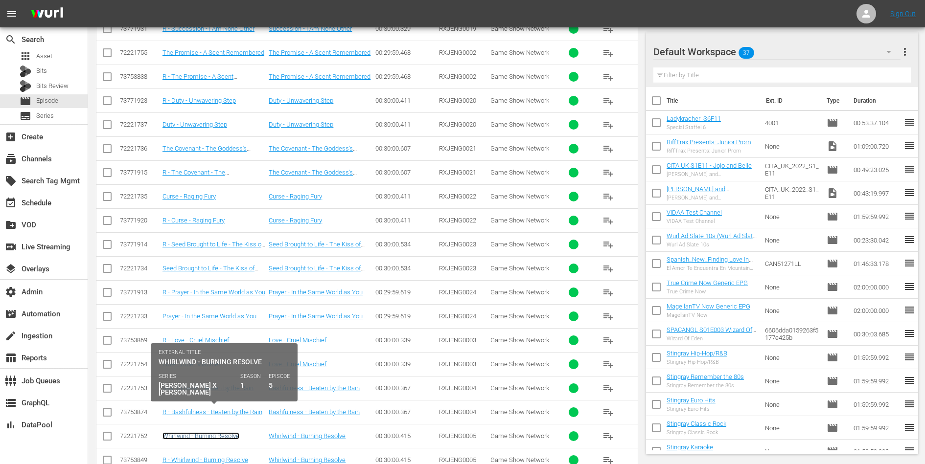
click at [203, 433] on link "Whirlwind - Burning Resolve" at bounding box center [200, 436] width 77 height 7
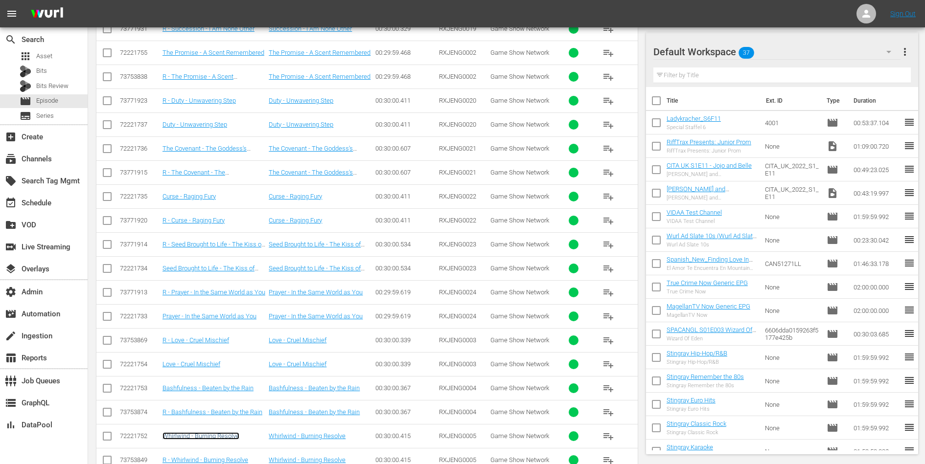
scroll to position [3784, 0]
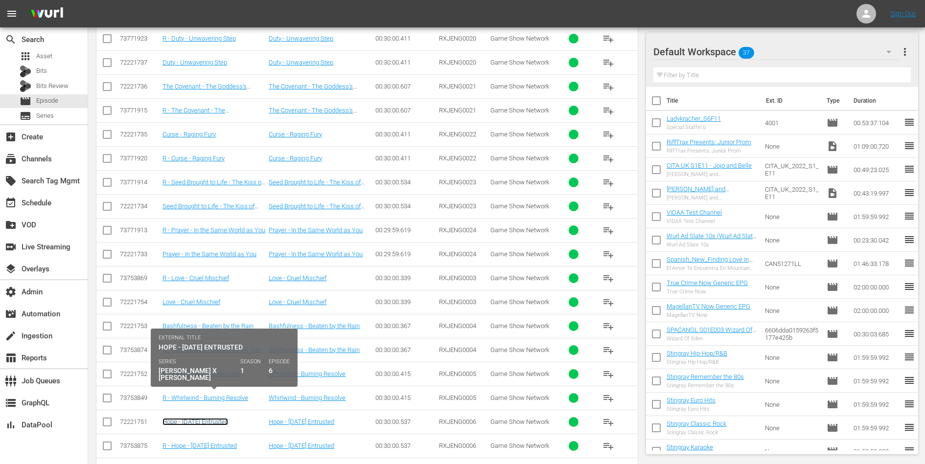
click at [200, 418] on link "Hope - Tomorrow Entrusted" at bounding box center [195, 421] width 66 height 7
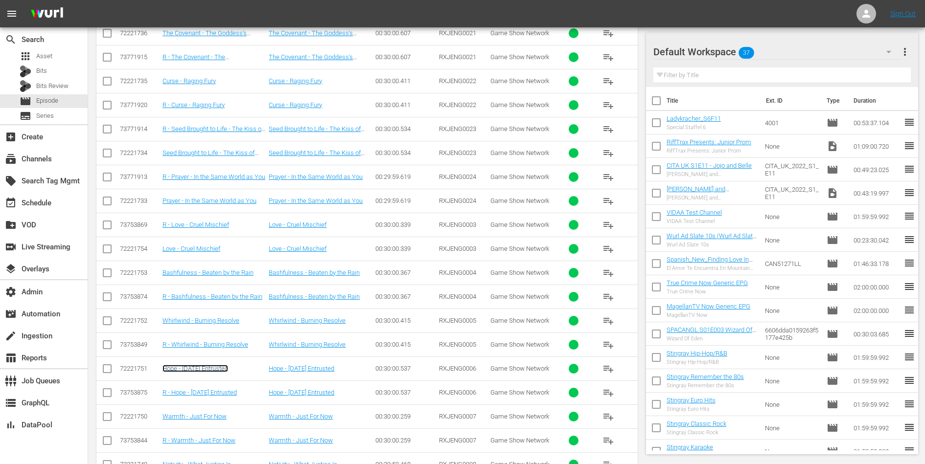
scroll to position [3839, 0]
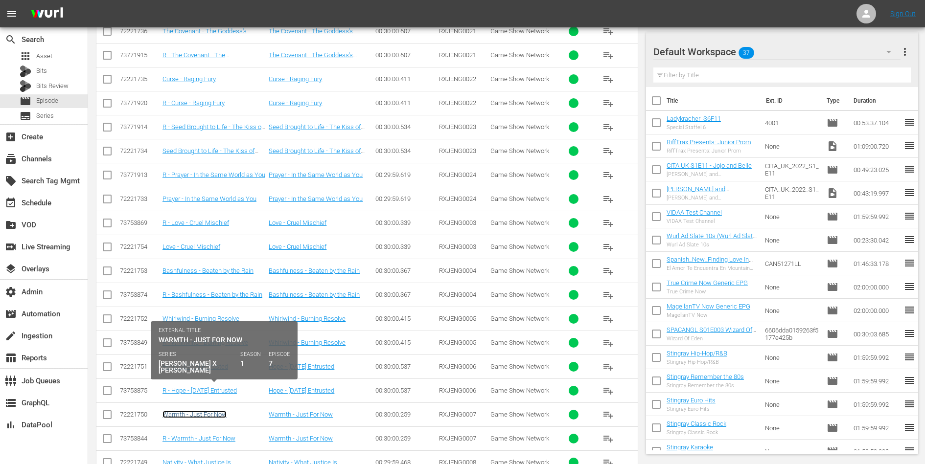
click at [205, 411] on link "Warmth - Just For Now" at bounding box center [194, 414] width 64 height 7
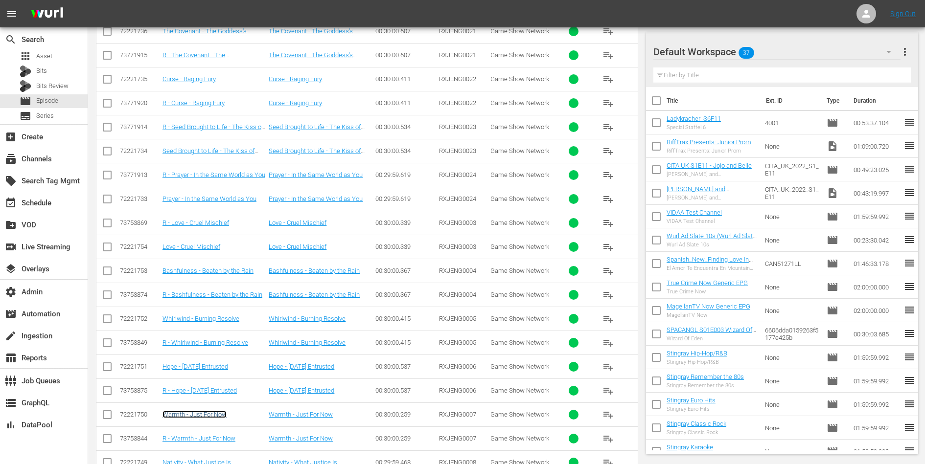
scroll to position [3916, 0]
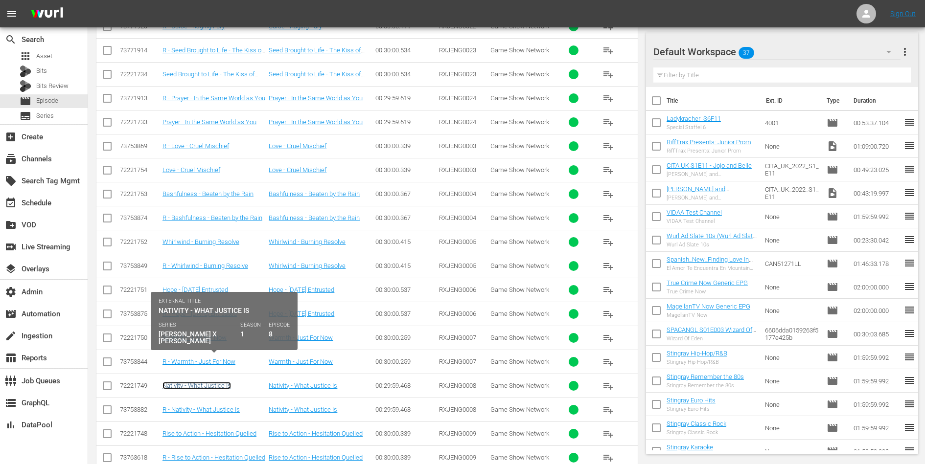
click at [206, 382] on link "Nativity - What Justice Is" at bounding box center [196, 385] width 69 height 7
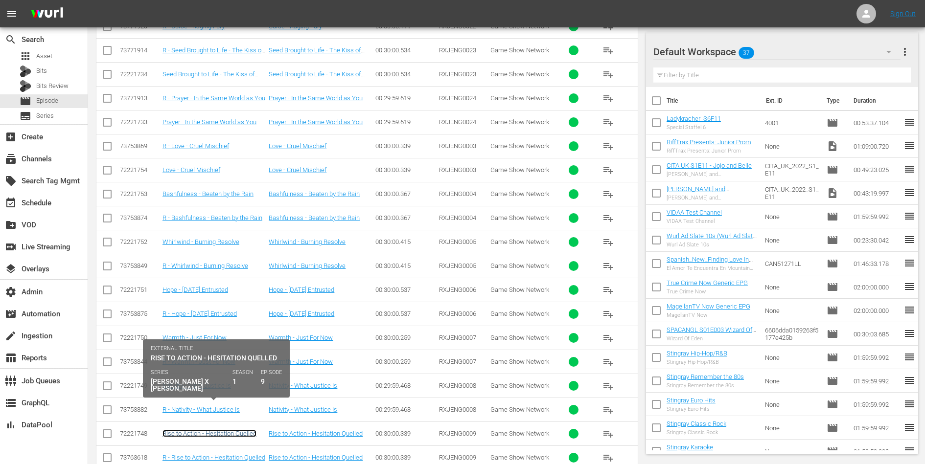
click at [201, 430] on link "Rise to Action - Hesitation Quelled" at bounding box center [209, 433] width 94 height 7
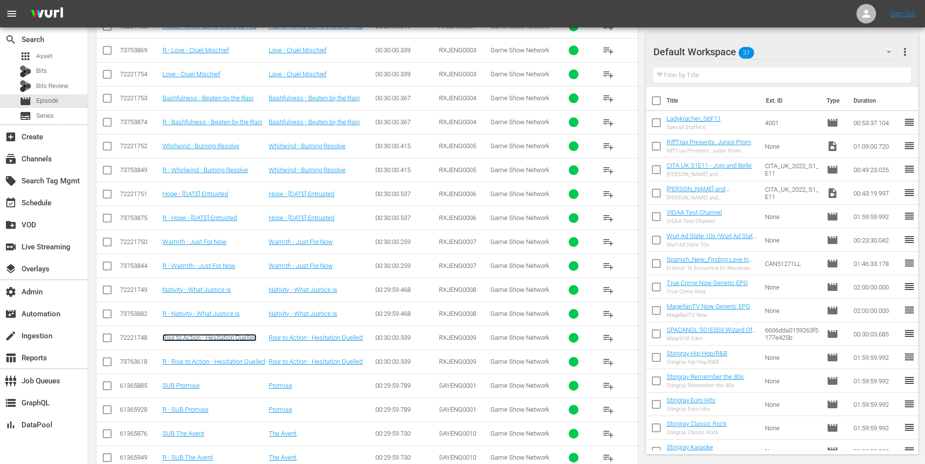
scroll to position [4031, 0]
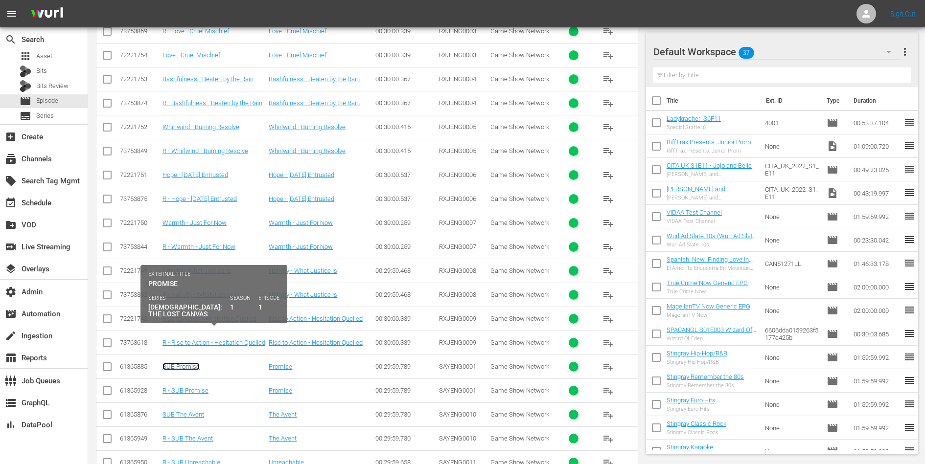
click at [187, 363] on link "SUB Promise" at bounding box center [180, 366] width 37 height 7
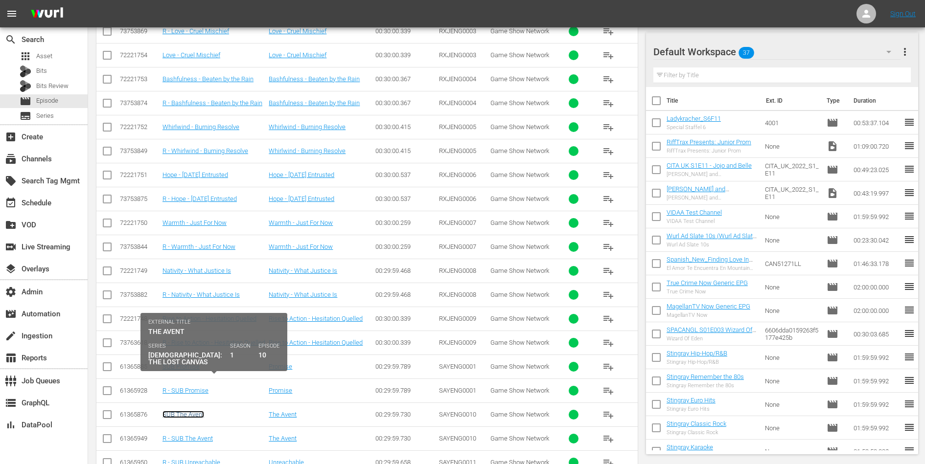
click at [184, 411] on link "SUB The Avent" at bounding box center [183, 414] width 42 height 7
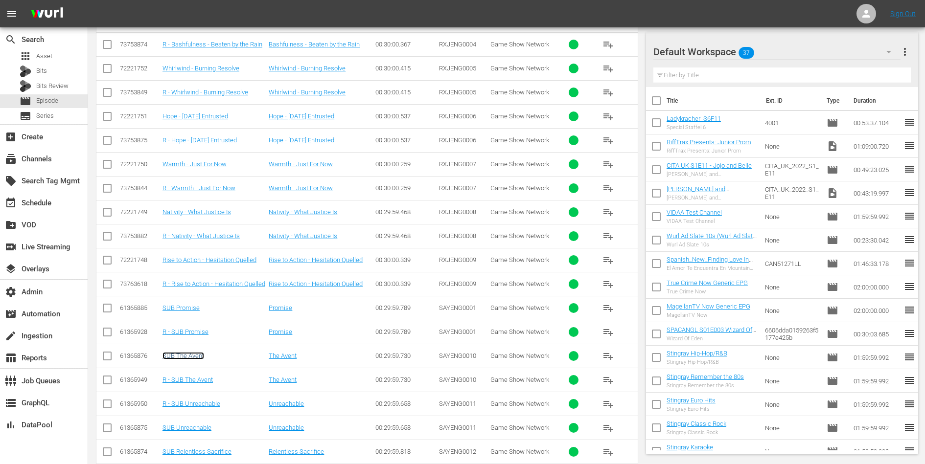
scroll to position [4113, 0]
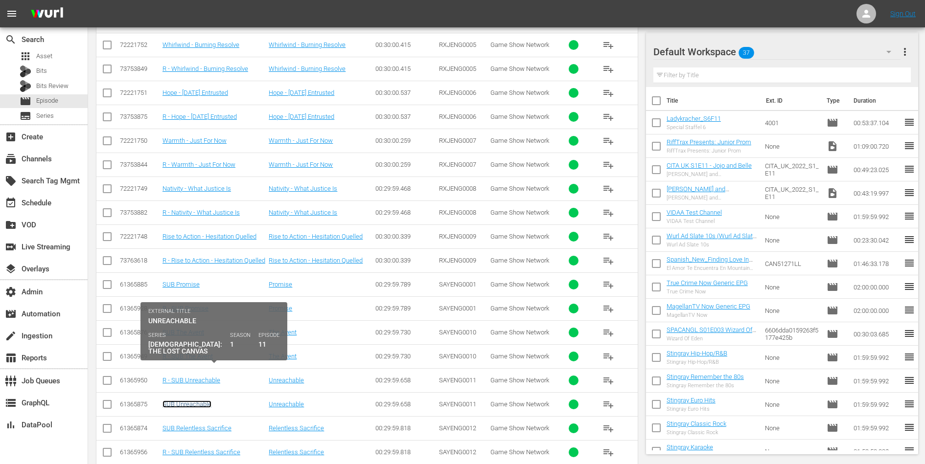
click at [200, 401] on link "SUB Unreachable" at bounding box center [186, 404] width 49 height 7
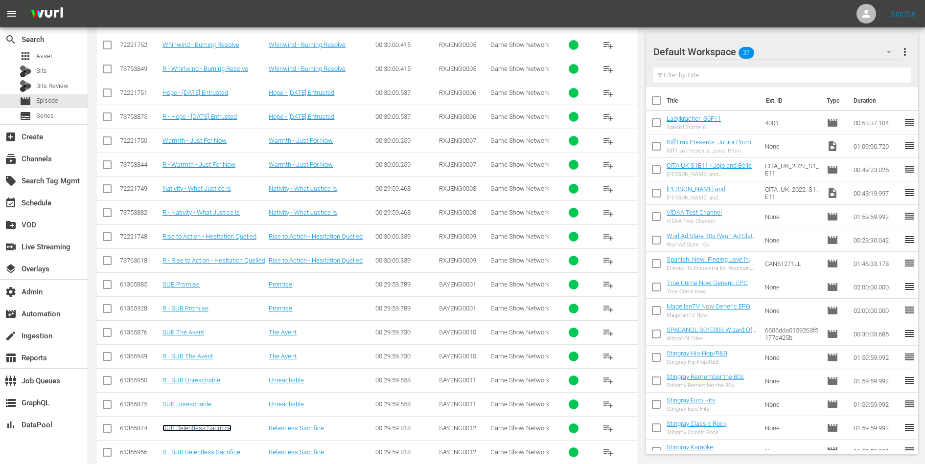
click at [200, 425] on link "SUB Relentless Sacrifice" at bounding box center [196, 428] width 69 height 7
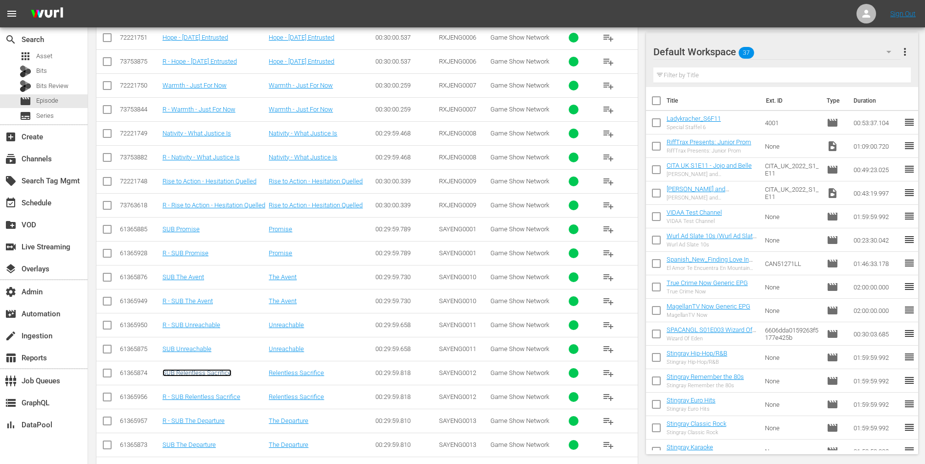
scroll to position [4220, 0]
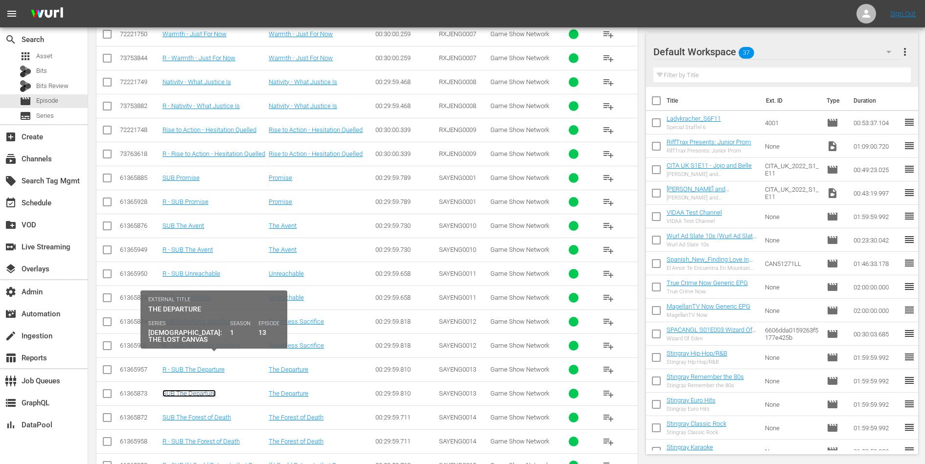
click at [202, 390] on link "SUB The Departure" at bounding box center [188, 393] width 53 height 7
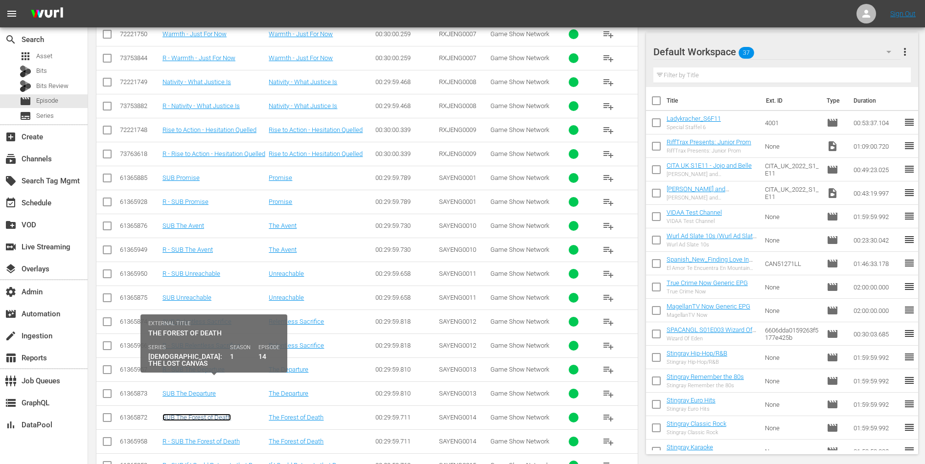
click at [202, 414] on link "SUB The Forest of Death" at bounding box center [196, 417] width 69 height 7
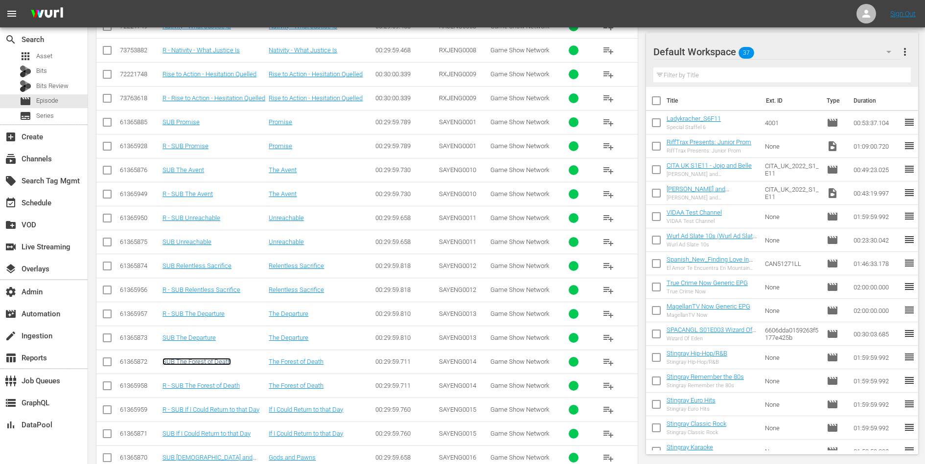
scroll to position [4312, 0]
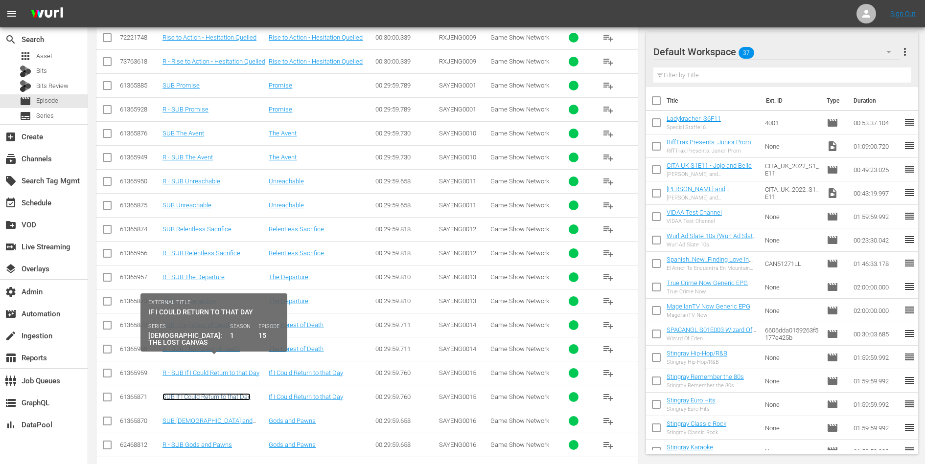
click at [227, 393] on link "SUB If I Could Return to that Day" at bounding box center [206, 396] width 88 height 7
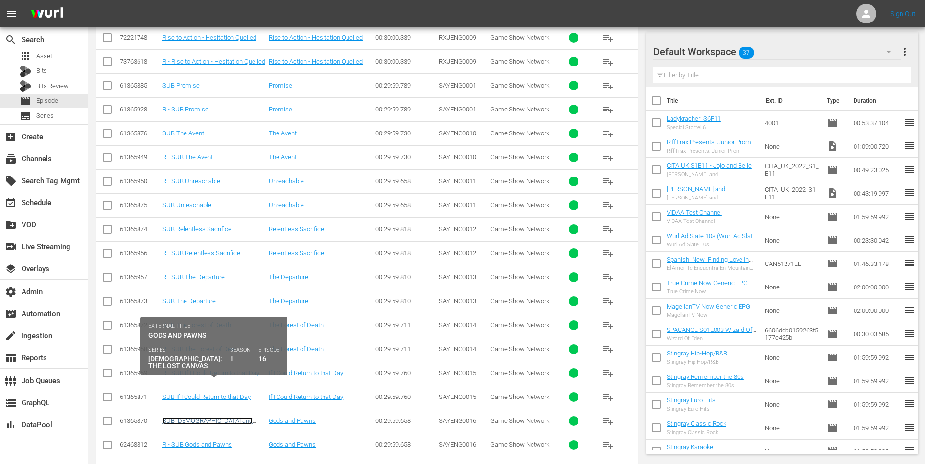
click at [207, 417] on link "SUB Gods and Pawns" at bounding box center [207, 424] width 90 height 15
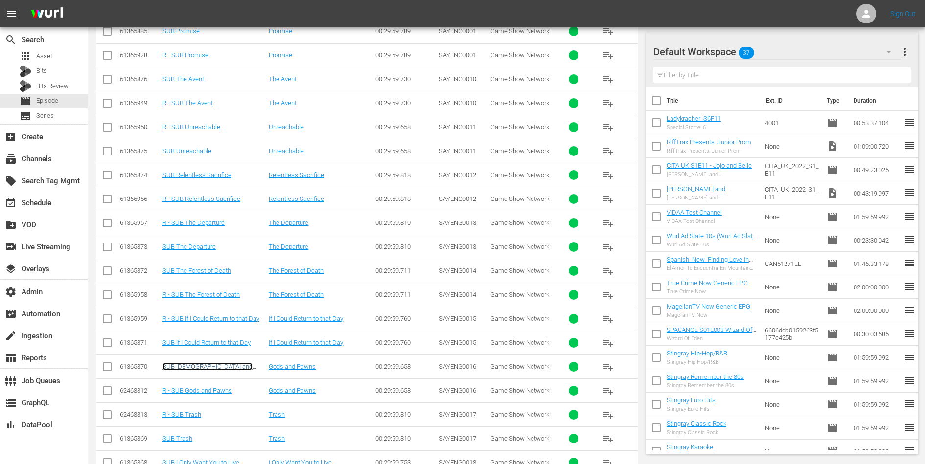
scroll to position [4395, 0]
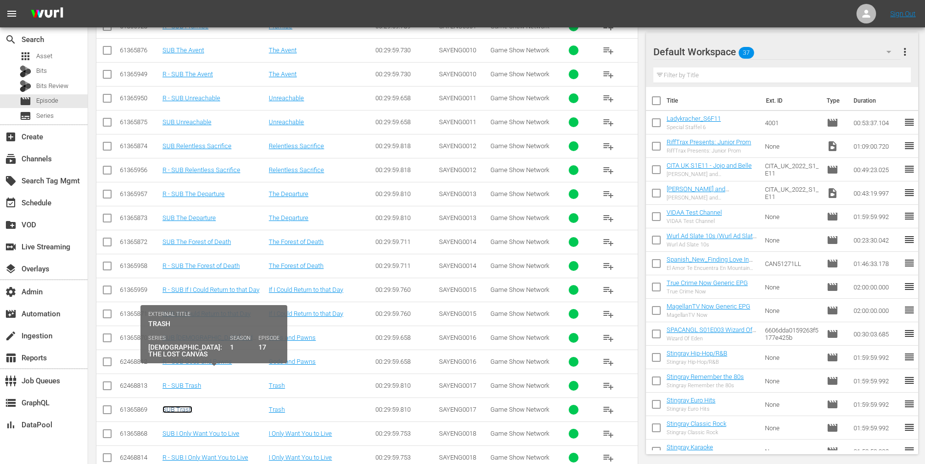
click at [180, 406] on link "SUB Trash" at bounding box center [177, 409] width 30 height 7
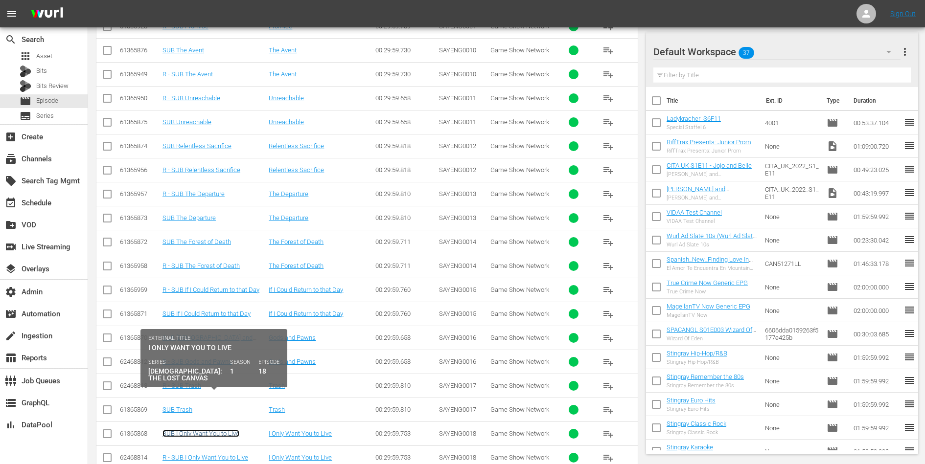
click at [188, 430] on link "SUB I Only Want You to Live" at bounding box center [200, 433] width 77 height 7
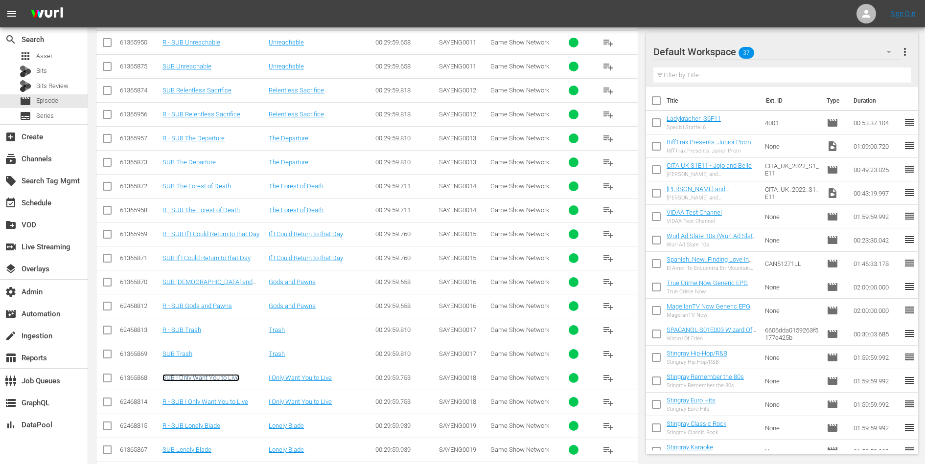
scroll to position [4491, 0]
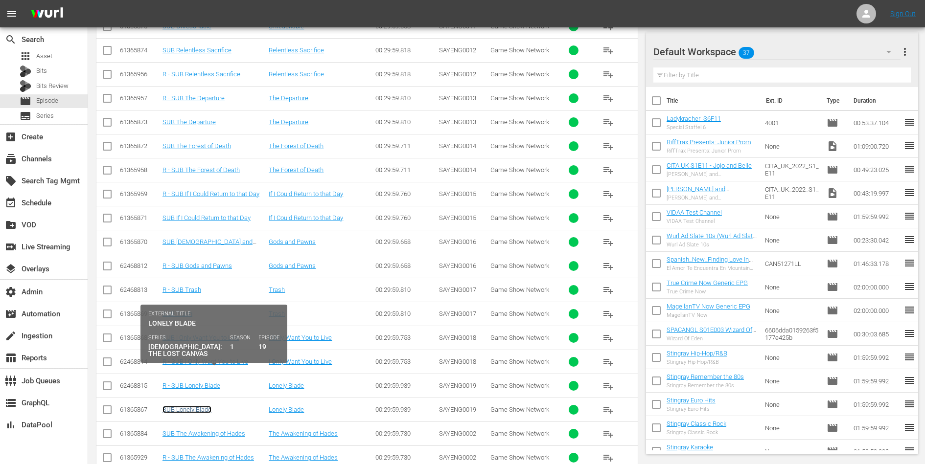
click at [192, 406] on link "SUB Lonely Blade" at bounding box center [186, 409] width 49 height 7
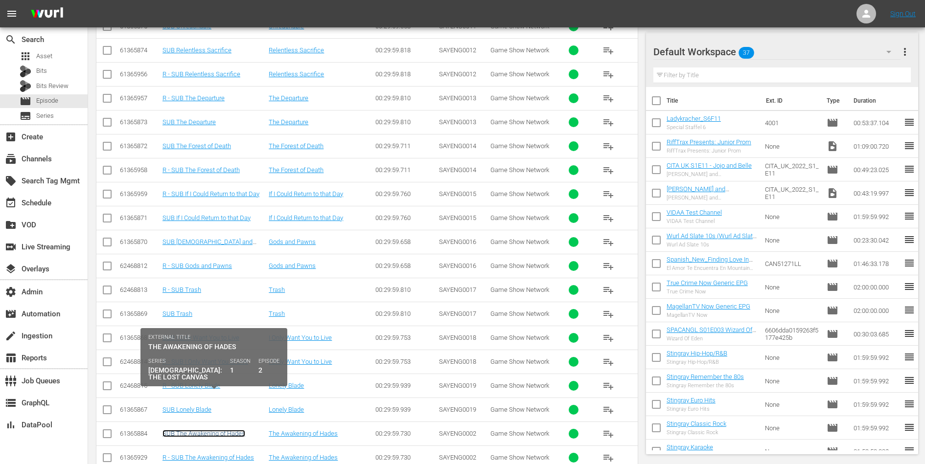
click at [195, 430] on link "SUB The Awakening of Hades" at bounding box center [203, 433] width 83 height 7
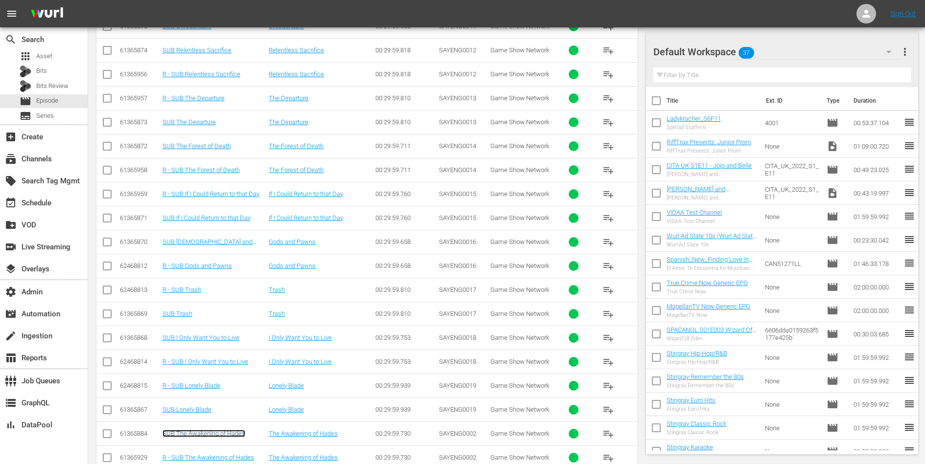
scroll to position [4526, 0]
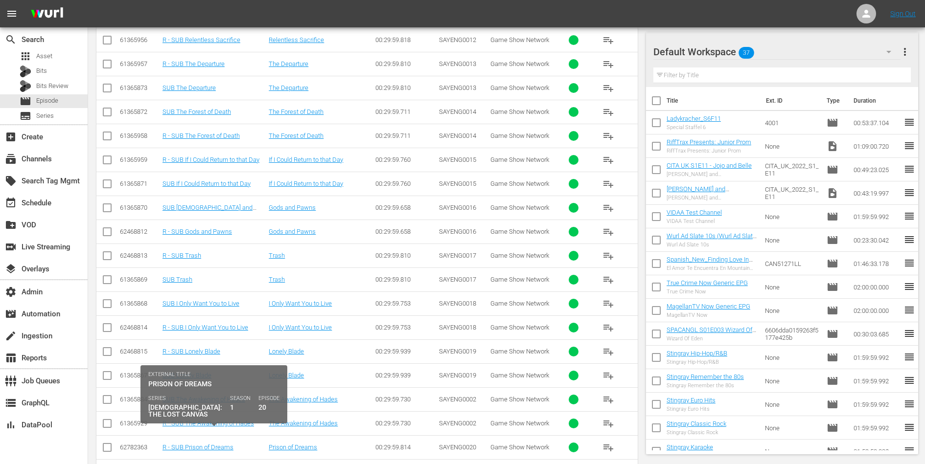
click at [199, 464] on link "SUB Prison of Dreams" at bounding box center [193, 471] width 62 height 7
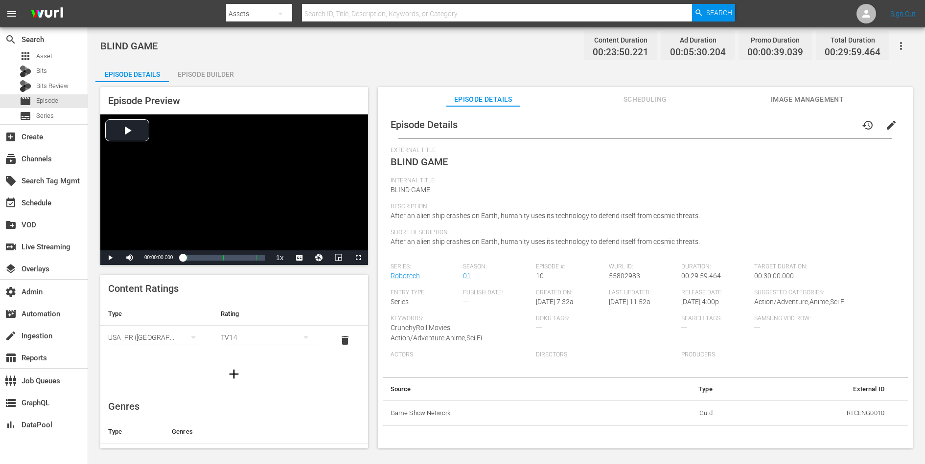
click at [739, 127] on span "edit" at bounding box center [891, 125] width 12 height 12
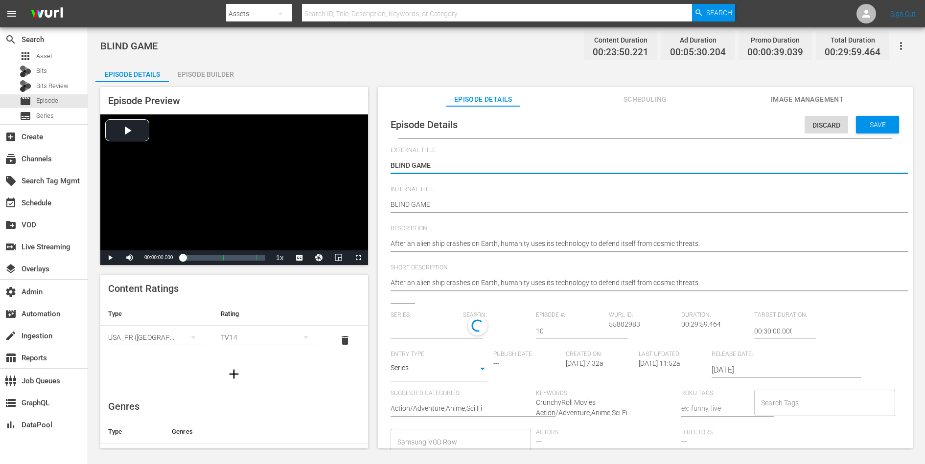
type input "Robotech"
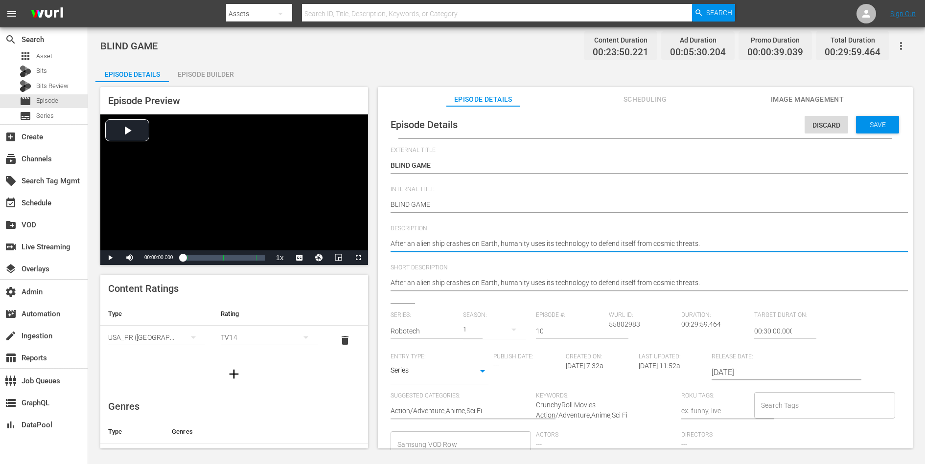
click at [665, 242] on textarea "After an alien ship crashes on Earth, humanity uses its technology to defend it…" at bounding box center [643, 245] width 505 height 12
paste textarea "The Zentraedi forces destroy the radar and communication systems onboard the SD…"
type textarea "The Zentraedi forces destroy the radar and communication systems onboard the SD…"
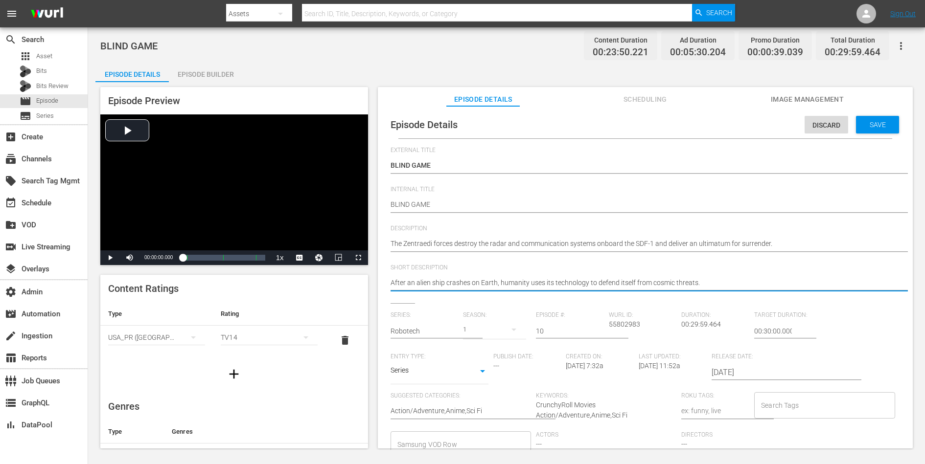
click at [644, 282] on textarea "After an alien ship crashes on Earth, humanity uses its technology to defend it…" at bounding box center [643, 284] width 505 height 12
click at [739, 123] on span "Save" at bounding box center [878, 125] width 32 height 8
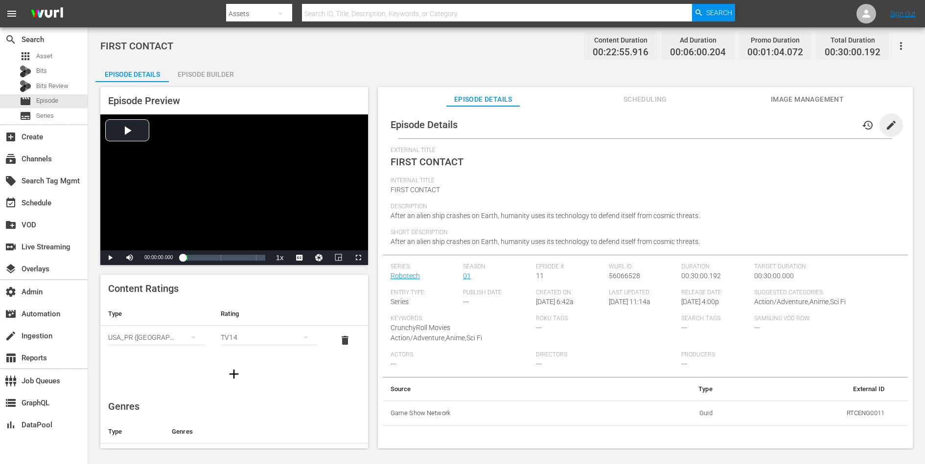
click at [739, 123] on span "edit" at bounding box center [891, 125] width 12 height 12
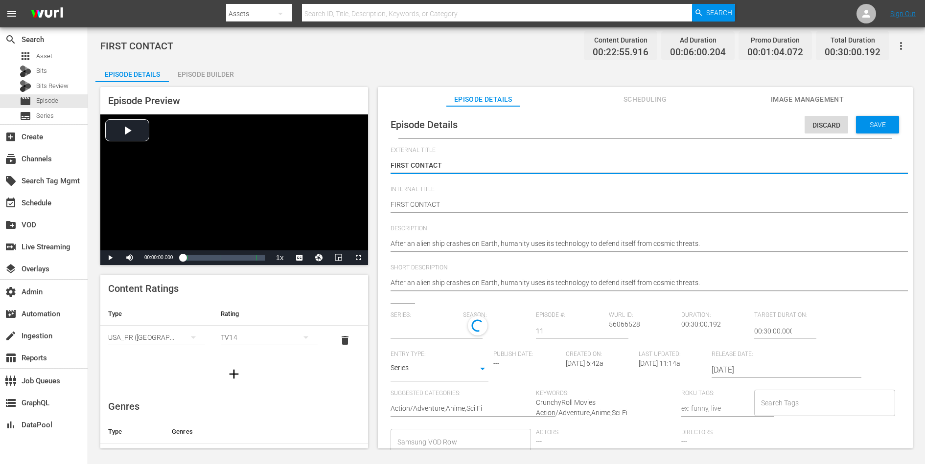
type input "Robotech"
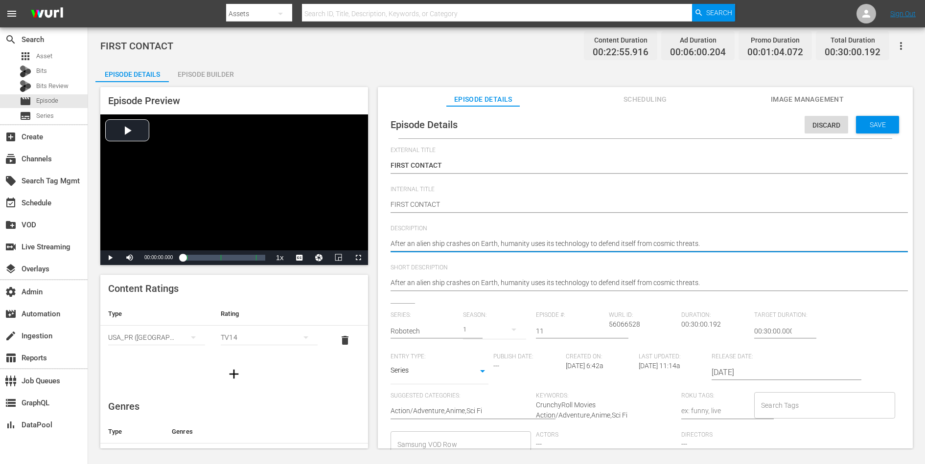
click at [626, 243] on textarea "After an alien ship crashes on Earth, humanity uses its technology to defend it…" at bounding box center [643, 245] width 505 height 12
paste textarea "[PERSON_NAME] and [PERSON_NAME] are captured by the Zentraedi and held prisoner…"
type textarea "[PERSON_NAME] and [PERSON_NAME] are captured by the Zentraedi and held prisoner…"
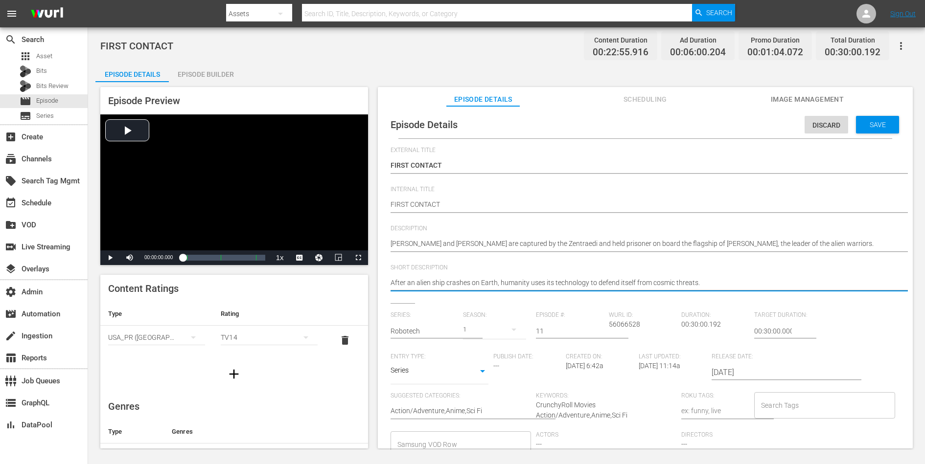
click at [607, 282] on textarea "After an alien ship crashes on Earth, humanity uses its technology to defend it…" at bounding box center [643, 284] width 505 height 12
click at [739, 125] on span "Save" at bounding box center [878, 125] width 32 height 8
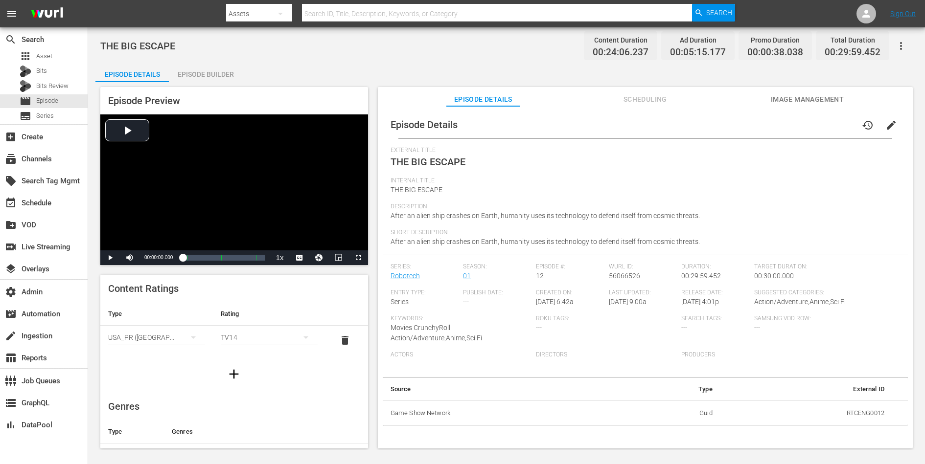
click at [739, 125] on span "edit" at bounding box center [891, 125] width 12 height 12
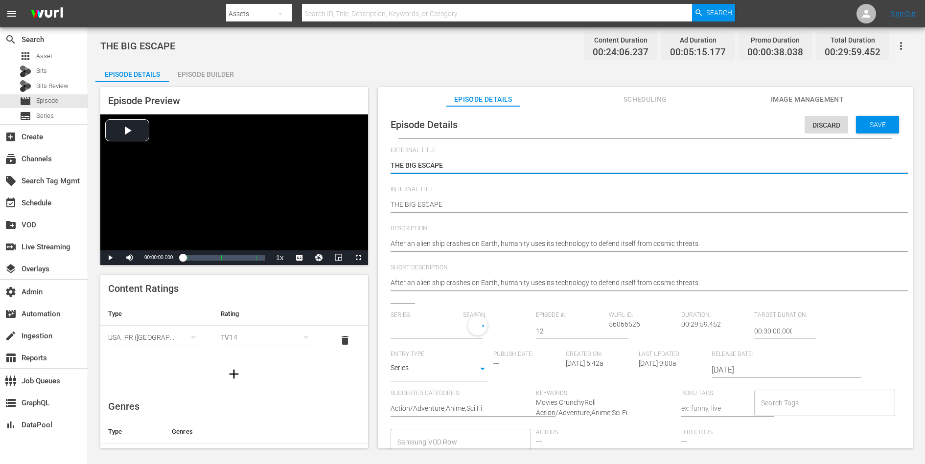
type input "Robotech"
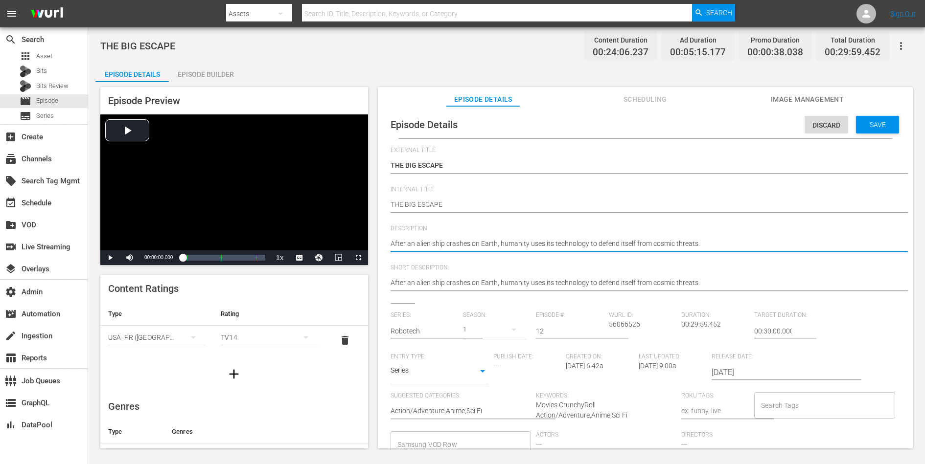
click at [674, 243] on textarea "After an alien ship crashes on Earth, humanity uses its technology to defend it…" at bounding box center [643, 245] width 505 height 12
paste textarea "[PERSON_NAME] stages a daring rescue attempt for his friends captured by the Ze…"
type textarea "[PERSON_NAME] stages a daring rescue attempt for his friends captured by the Ze…"
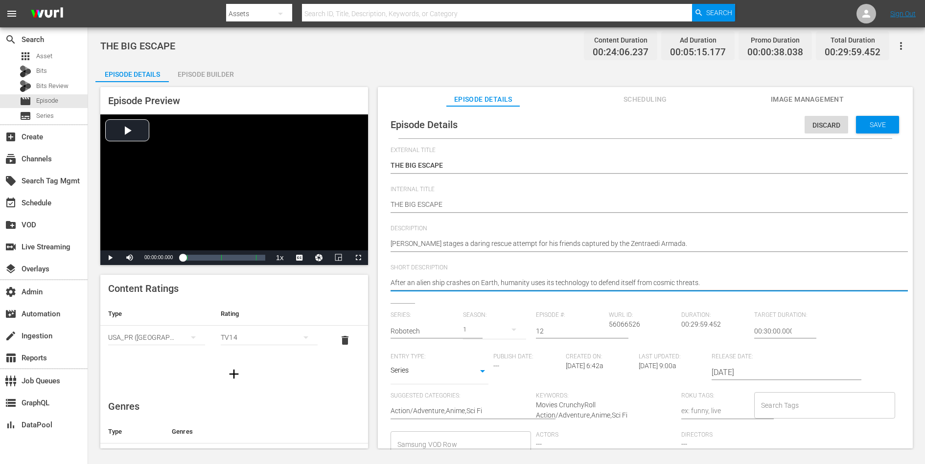
click at [640, 281] on textarea "After an alien ship crashes on Earth, humanity uses its technology to defend it…" at bounding box center [643, 284] width 505 height 12
paste textarea "[PERSON_NAME] stages a daring rescue attempt for his friends captured by the Ze…"
type textarea "[PERSON_NAME] stages a daring rescue attempt for his friends captured by the Ze…"
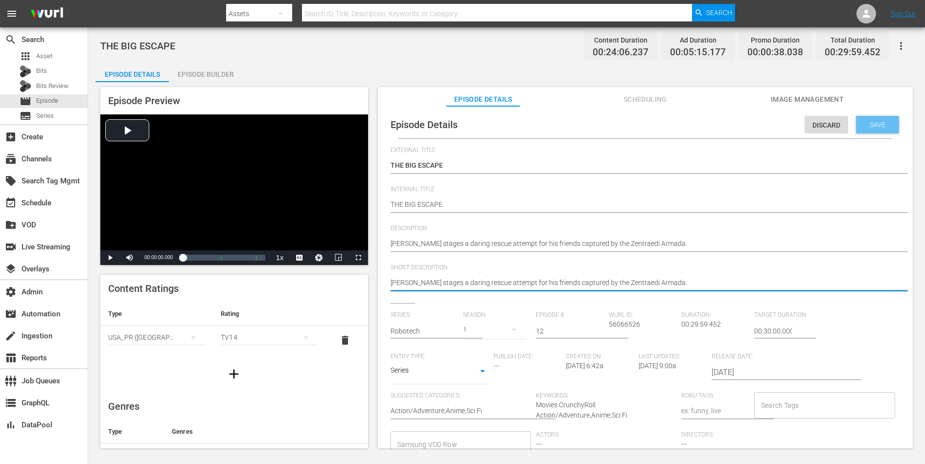
click at [739, 123] on span "Save" at bounding box center [878, 125] width 32 height 8
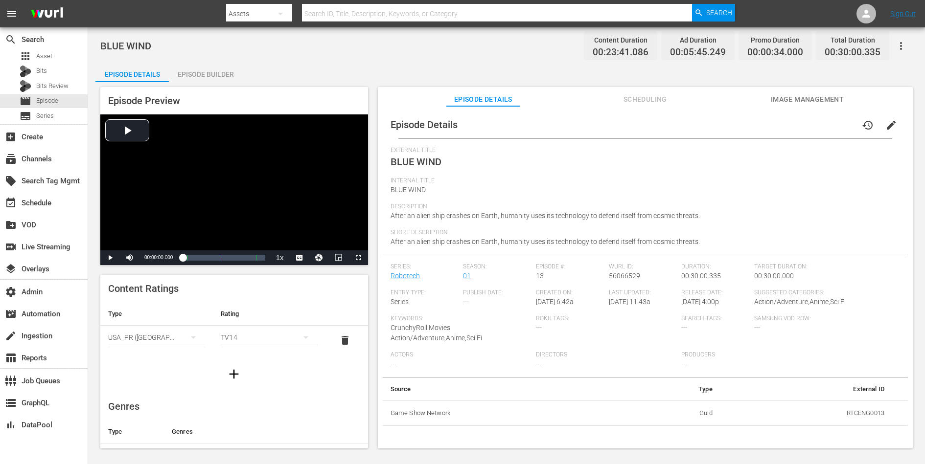
click at [739, 122] on span "edit" at bounding box center [891, 125] width 12 height 12
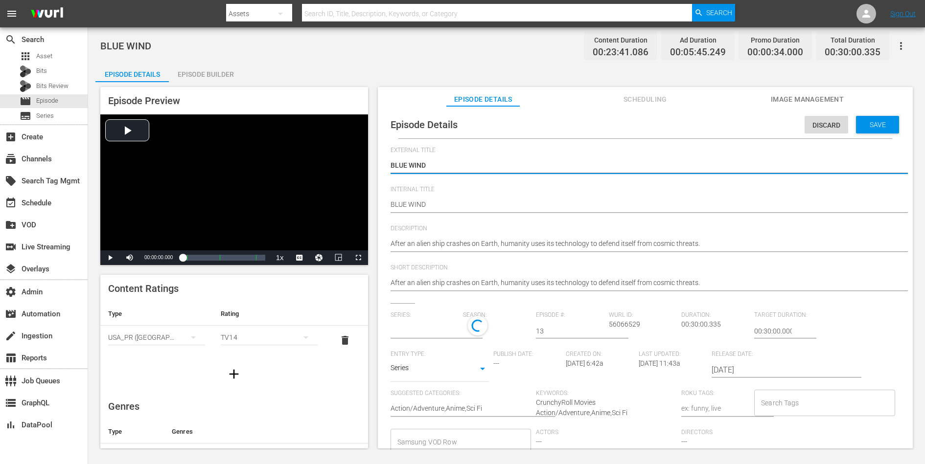
type input "Robotech"
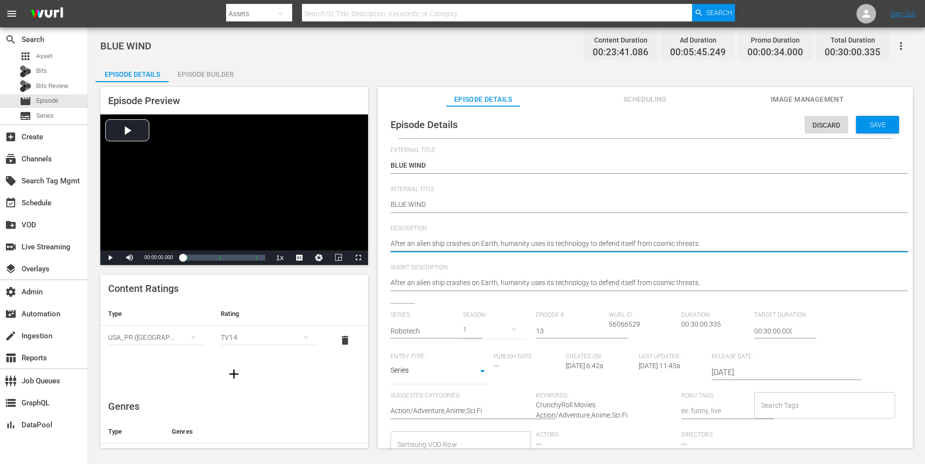
click at [676, 239] on textarea "After an alien ship crashes on Earth, humanity uses its technology to defend it…" at bounding box center [643, 245] width 505 height 12
paste textarea "s the SDF-1 approaches earth, the Zentraedi try for a final victory in their on…"
type textarea "As the SDF-1 approaches earth, the Zentraedi try for a final victory in their o…"
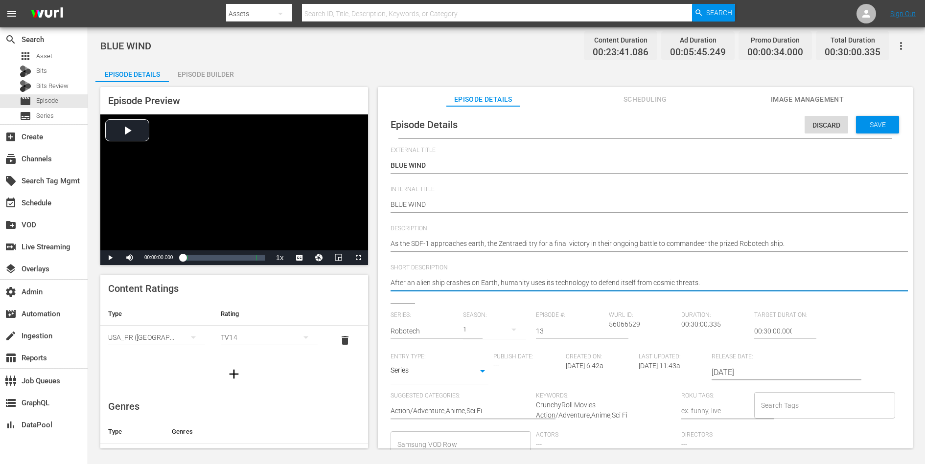
click at [650, 286] on textarea "After an alien ship crashes on Earth, humanity uses its technology to defend it…" at bounding box center [643, 284] width 505 height 12
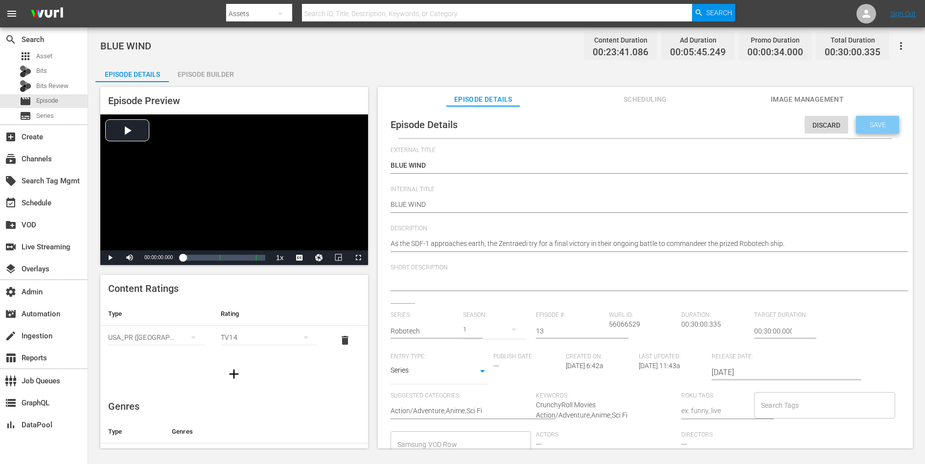
click at [739, 129] on div "Save" at bounding box center [877, 125] width 43 height 18
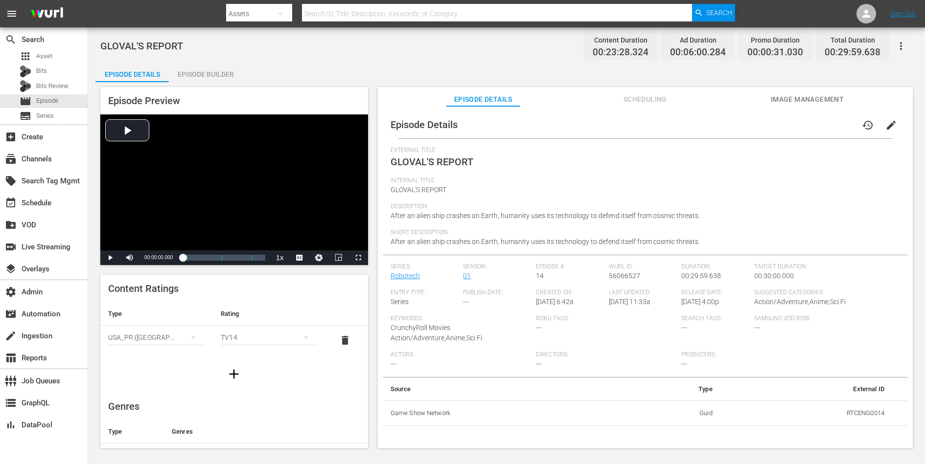
click at [739, 123] on span "edit" at bounding box center [891, 125] width 12 height 12
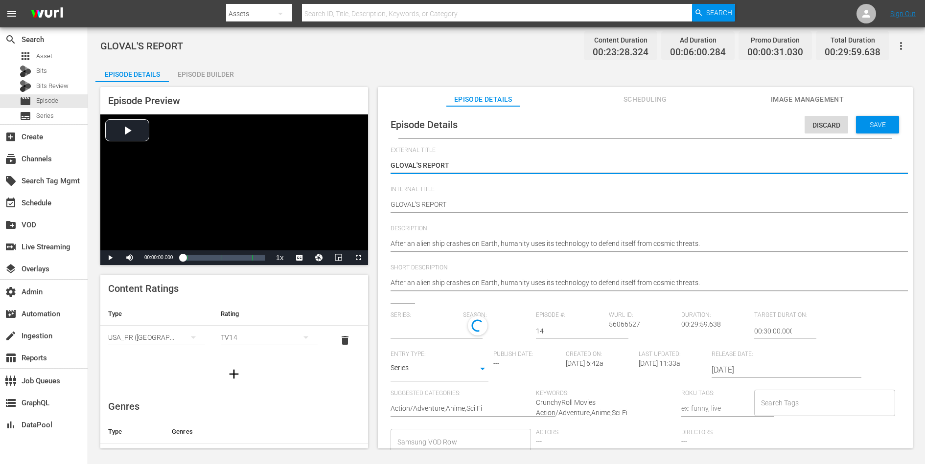
type input "Robotech"
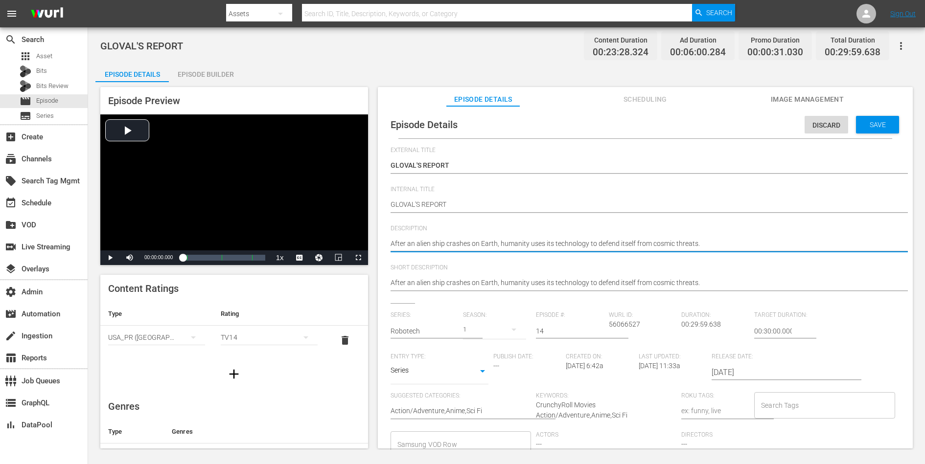
click at [663, 241] on textarea "After an alien ship crashes on Earth, humanity uses its technology to defend it…" at bounding box center [643, 245] width 505 height 12
paste textarea "Back on earth, Captain [PERSON_NAME] recounts the events of the past two years …"
type textarea "Back on earth, Captain [PERSON_NAME] recounts the events of the past two years …"
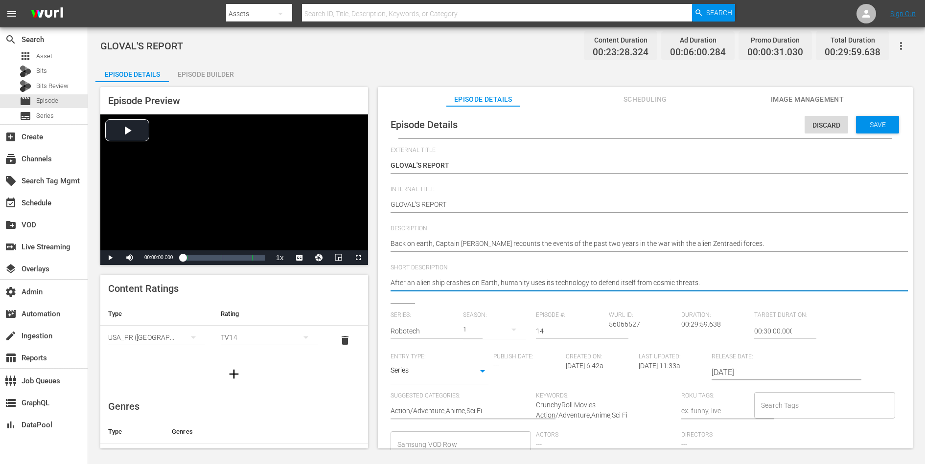
click at [649, 285] on textarea "After an alien ship crashes on Earth, humanity uses its technology to defend it…" at bounding box center [643, 284] width 505 height 12
click at [739, 112] on div "Discard Save" at bounding box center [854, 122] width 98 height 23
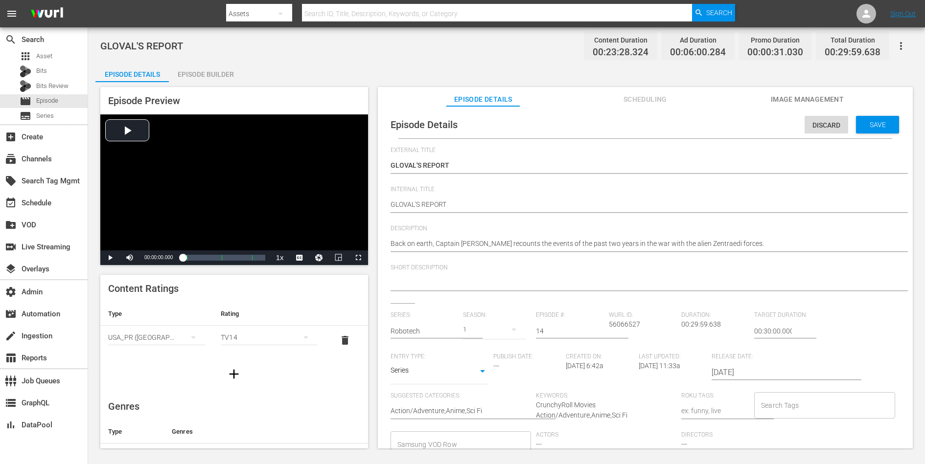
click at [739, 114] on div "Discard Save" at bounding box center [854, 122] width 98 height 23
click at [739, 116] on div "Save" at bounding box center [877, 125] width 43 height 18
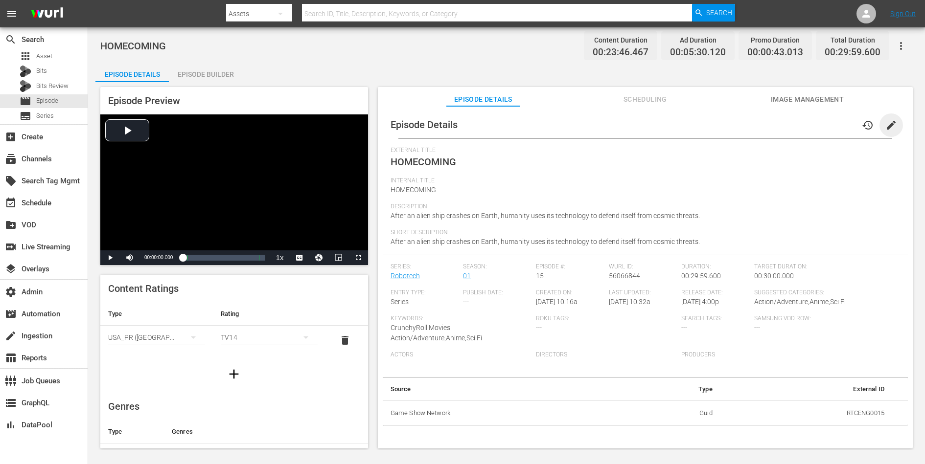
click at [739, 122] on span "edit" at bounding box center [891, 125] width 12 height 12
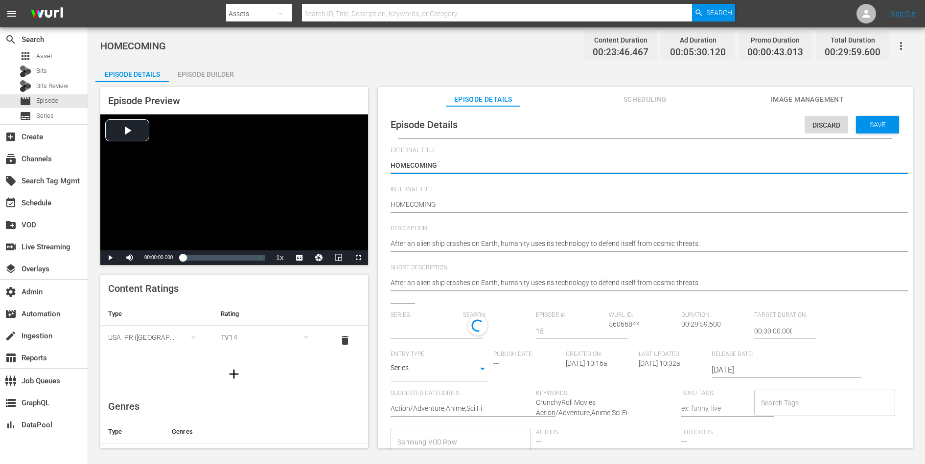
type input "Robotech"
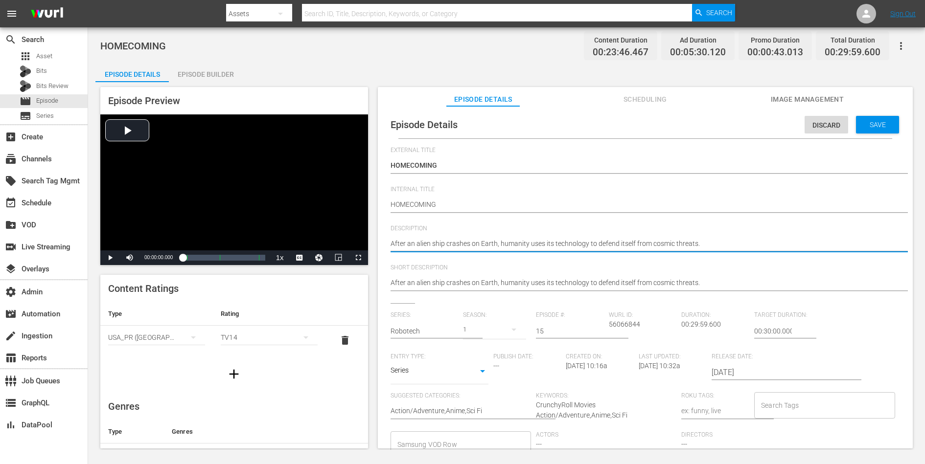
click at [678, 246] on textarea "After an alien ship crashes on Earth, humanity uses its technology to defend it…" at bounding box center [643, 245] width 505 height 12
paste textarea "The entire population of the SDF-1 is celebrating their return to earth while C…"
type textarea "The entire population of the SDF-1 is celebrating their return to earth while C…"
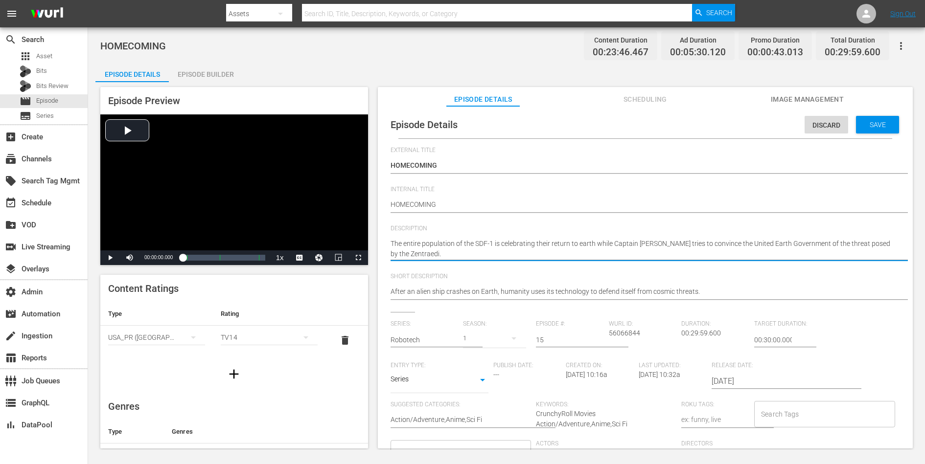
type textarea "The entire population of the SDF-1 is celebrating their return to earth while C…"
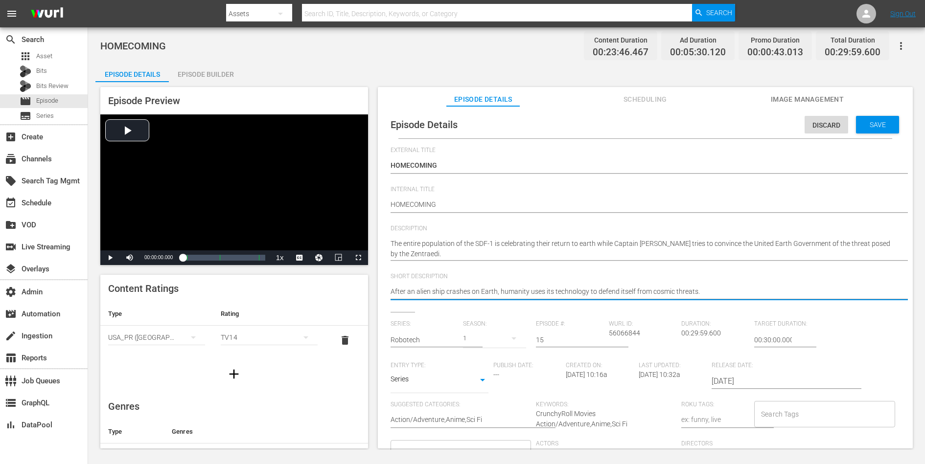
click at [656, 292] on textarea "After an alien ship crashes on Earth, humanity uses its technology to defend it…" at bounding box center [643, 293] width 505 height 12
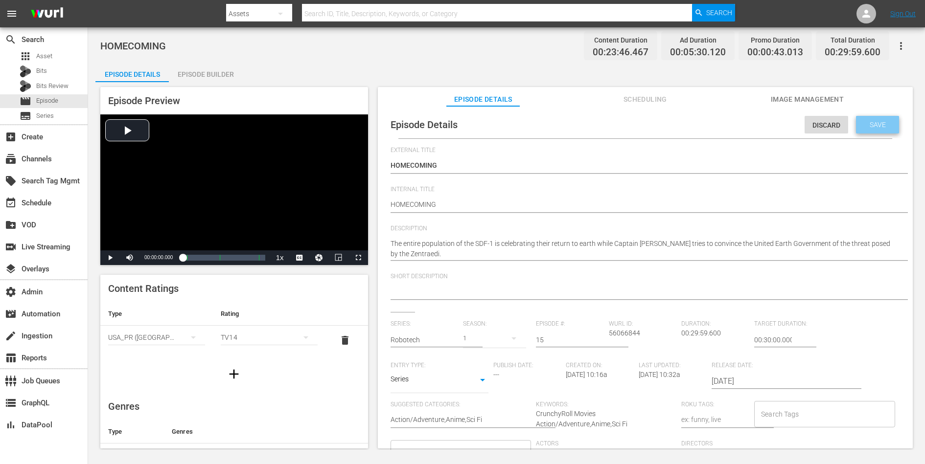
click at [739, 132] on div "Save" at bounding box center [877, 125] width 43 height 18
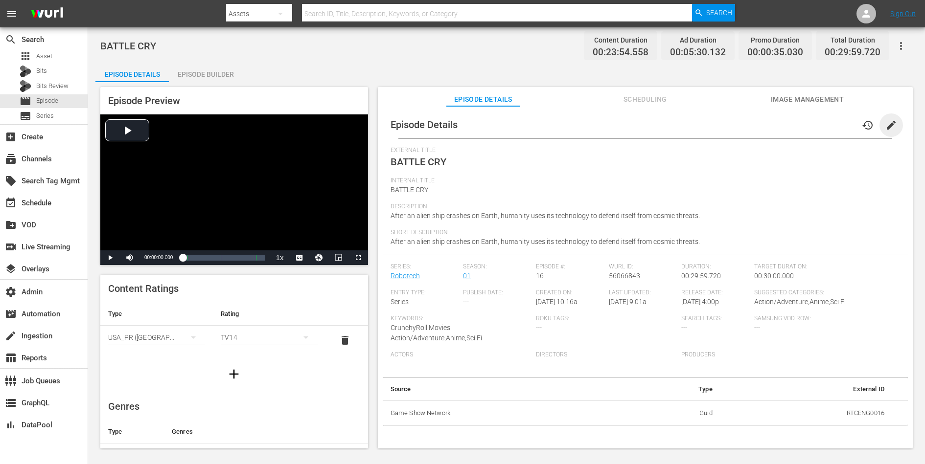
click at [739, 123] on span "edit" at bounding box center [891, 125] width 12 height 12
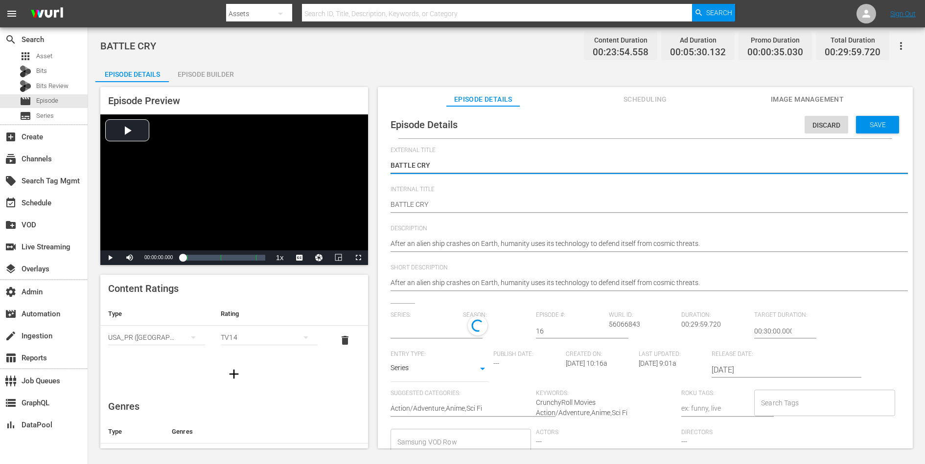
type input "Robotech"
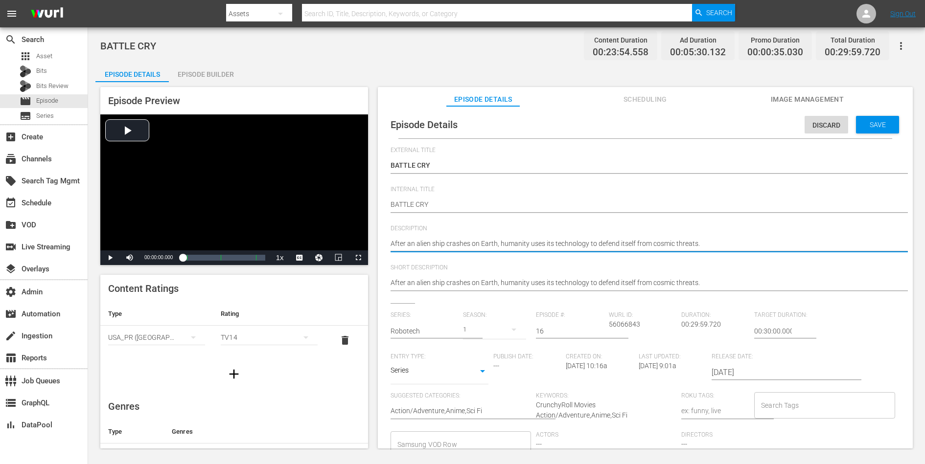
click at [697, 239] on textarea "After an alien ship crashes on Earth, humanity uses its technology to defend it…" at bounding box center [643, 245] width 505 height 12
paste textarea "[PERSON_NAME]'s [PERSON_NAME] is reunited with his family on board the SDF-1 mo…"
type textarea "[PERSON_NAME]'s [PERSON_NAME] is reunited with his family on board the SDF-1 mo…"
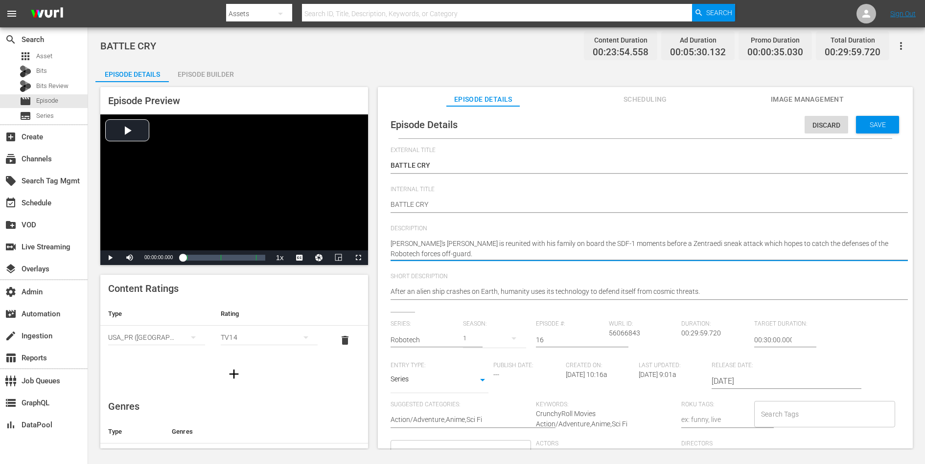
type textarea "[PERSON_NAME]'s [PERSON_NAME] is reunited with his family on board the SDF-1 mo…"
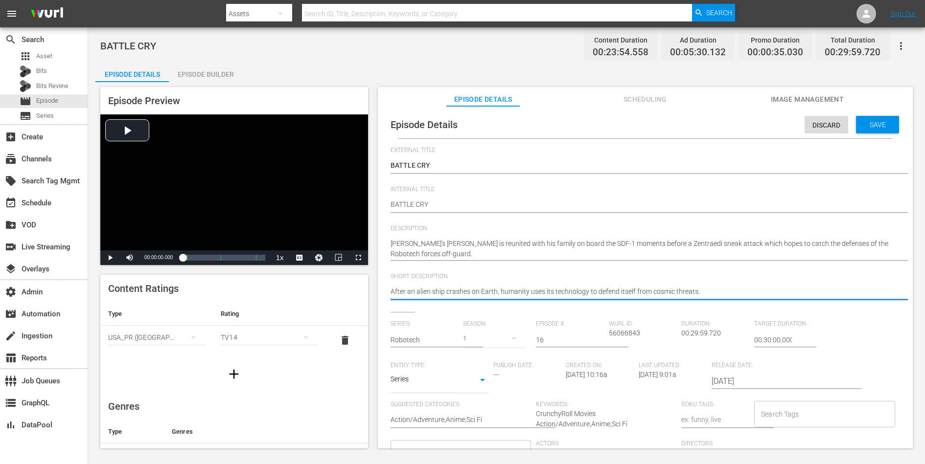
click at [650, 291] on textarea "After an alien ship crashes on Earth, humanity uses its technology to defend it…" at bounding box center [643, 293] width 505 height 12
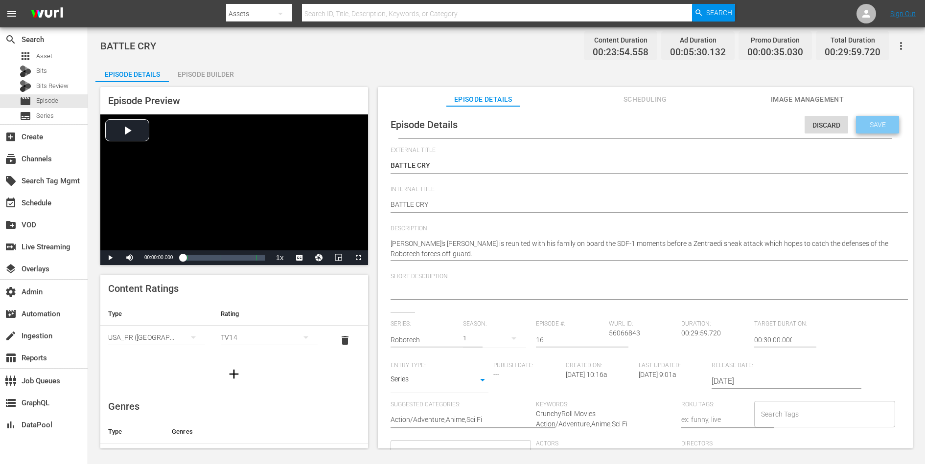
click at [739, 121] on span "Save" at bounding box center [878, 125] width 32 height 8
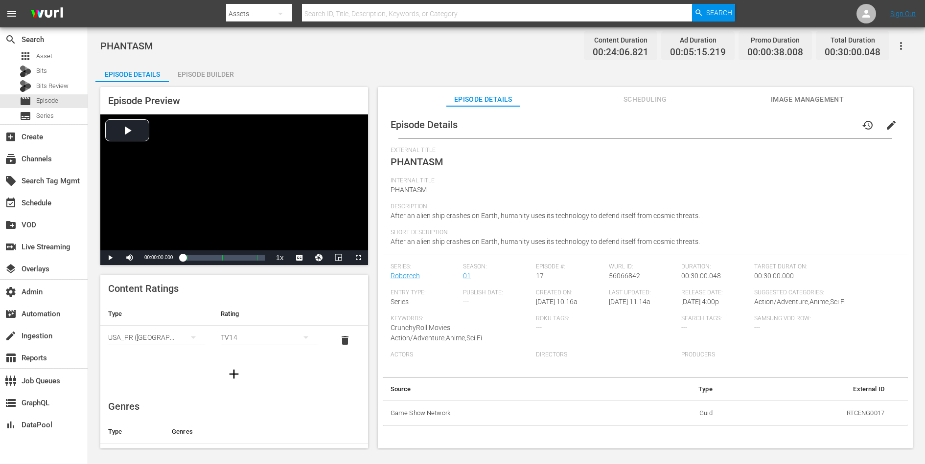
click at [739, 122] on span "edit" at bounding box center [891, 125] width 12 height 12
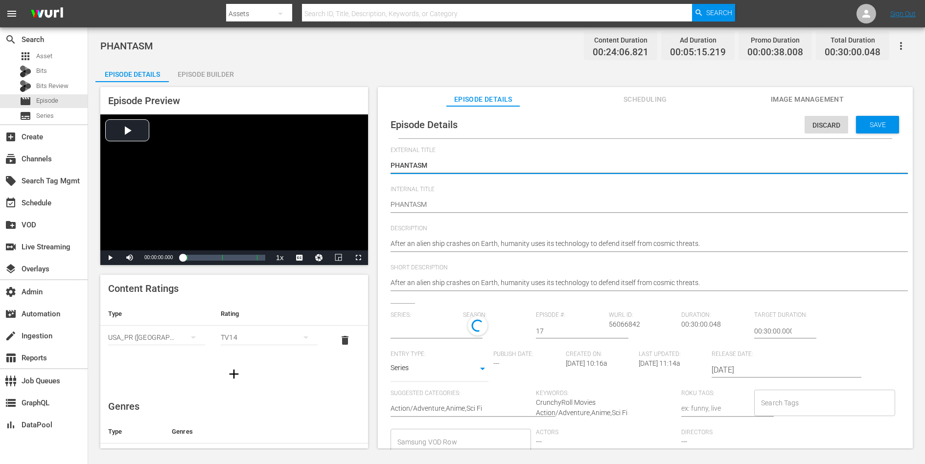
type input "Robotech"
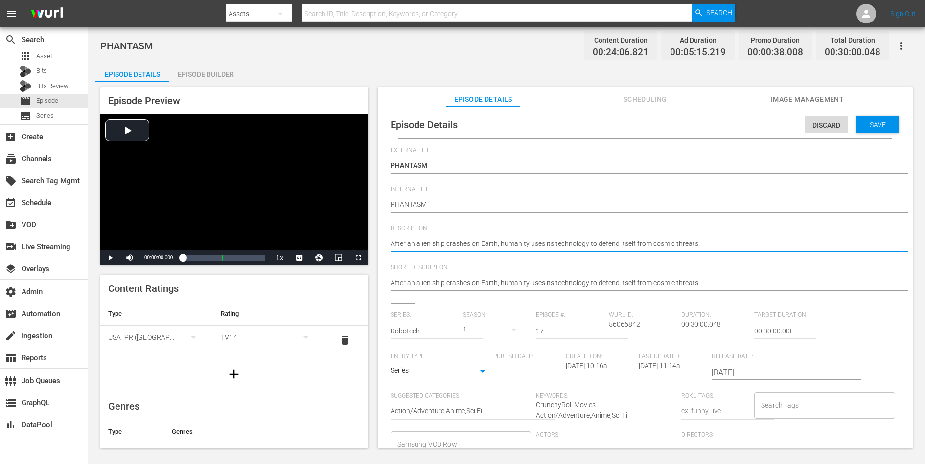
click at [697, 248] on textarea "After an alien ship crashes on Earth, humanity uses its technology to defend it…" at bounding box center [643, 245] width 505 height 12
paste textarea "[PERSON_NAME] lies in bed recovering from wounds suffered in combat with the al…"
type textarea "[PERSON_NAME] lies in bed recovering from wounds suffered in combat with the al…"
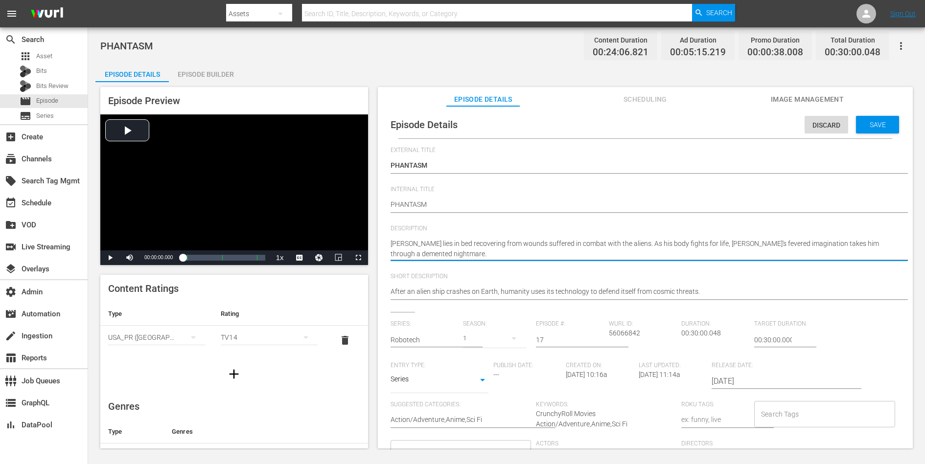
type textarea "[PERSON_NAME] lies in bed recovering from wounds suffered in combat with the al…"
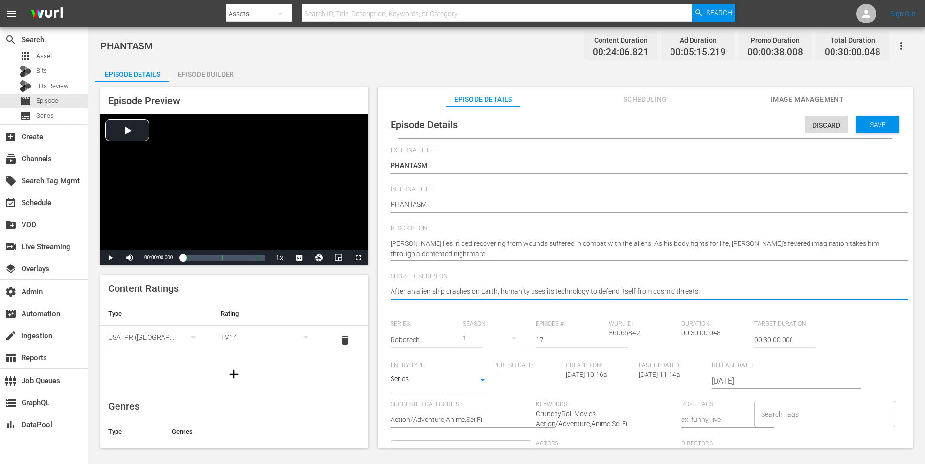
click at [660, 288] on textarea "After an alien ship crashes on Earth, humanity uses its technology to defend it…" at bounding box center [643, 293] width 505 height 12
click at [739, 123] on span "Save" at bounding box center [878, 125] width 32 height 8
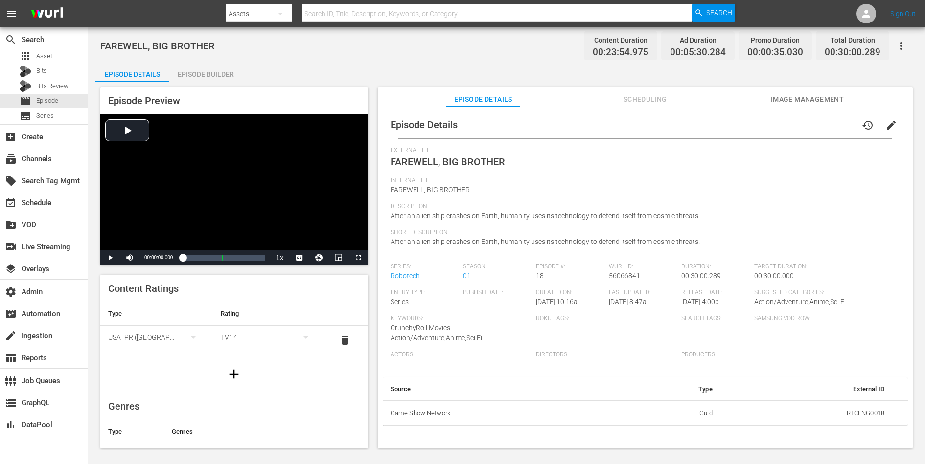
click at [739, 126] on span "edit" at bounding box center [891, 125] width 12 height 12
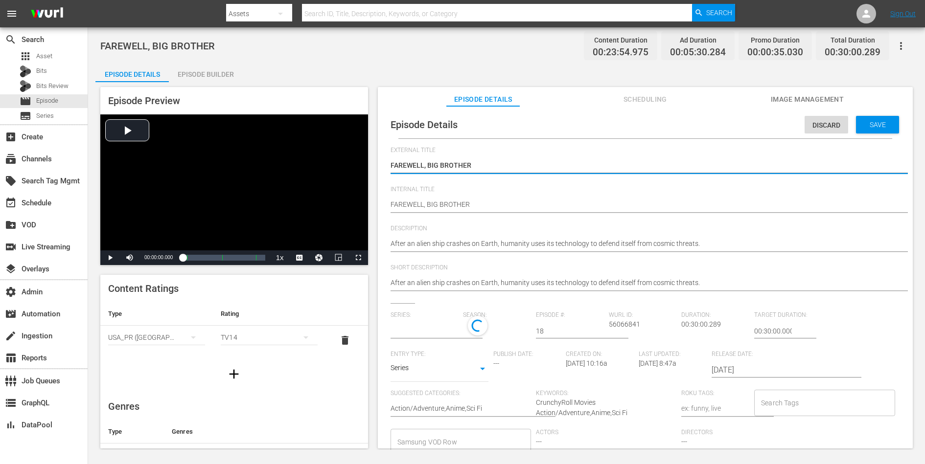
type input "Robotech"
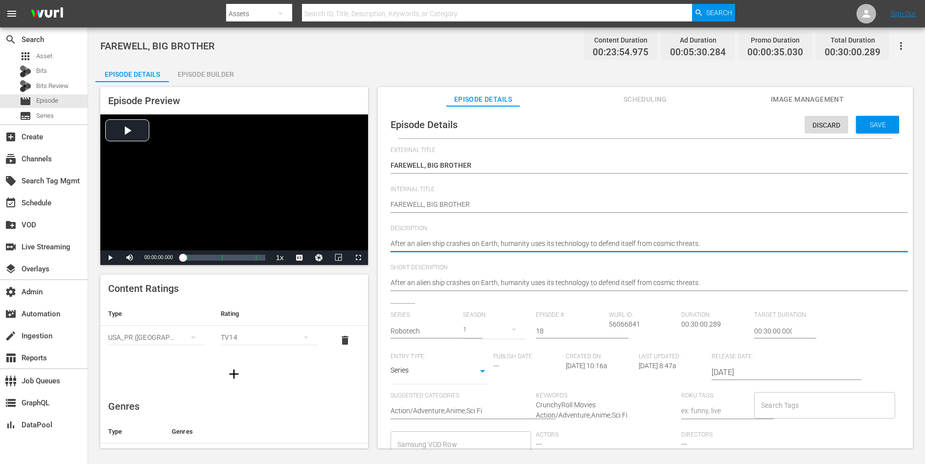
click at [638, 248] on textarea "After an alien ship crashes on Earth, humanity uses its technology to defend it…" at bounding box center [643, 245] width 505 height 12
paste textarea "Roy Fokker's squadron is short-manned while Rick is recovering. A Zentraedi rai…"
type textarea "Roy Fokker's squadron is short-manned while Rick is recovering. A Zentraedi rai…"
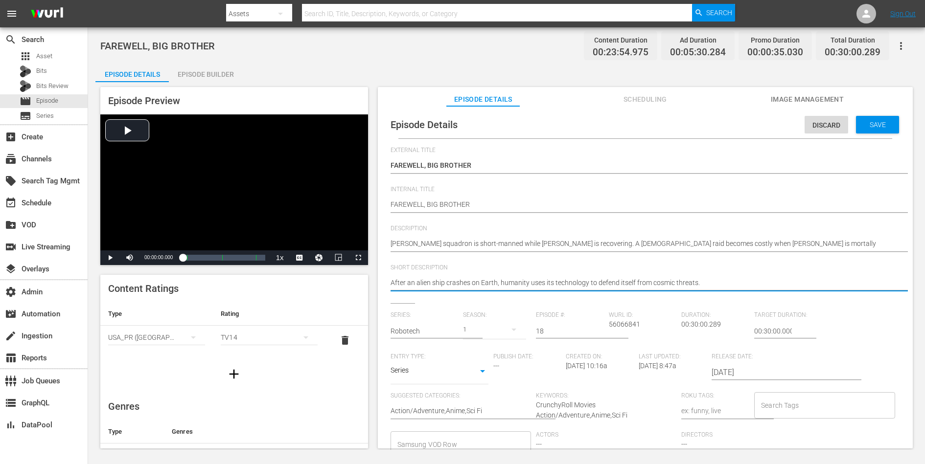
click at [613, 279] on textarea "After an alien ship crashes on Earth, humanity uses its technology to defend it…" at bounding box center [643, 284] width 505 height 12
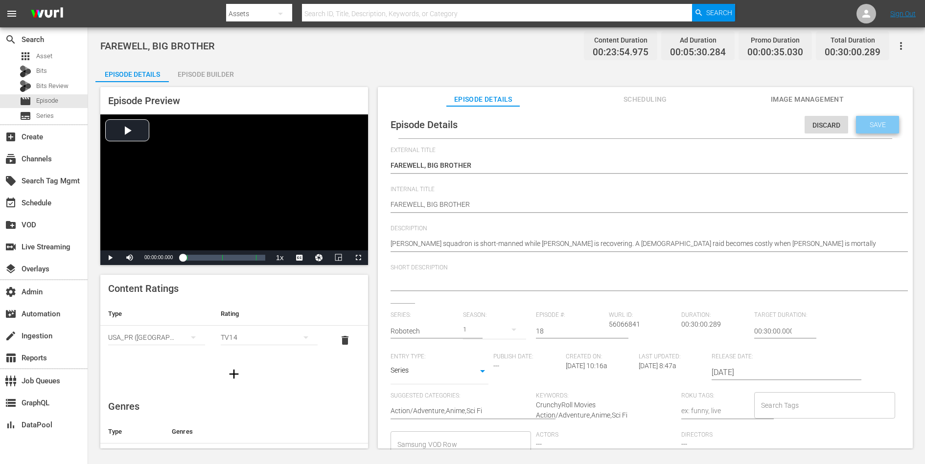
click at [739, 125] on span "Save" at bounding box center [878, 125] width 32 height 8
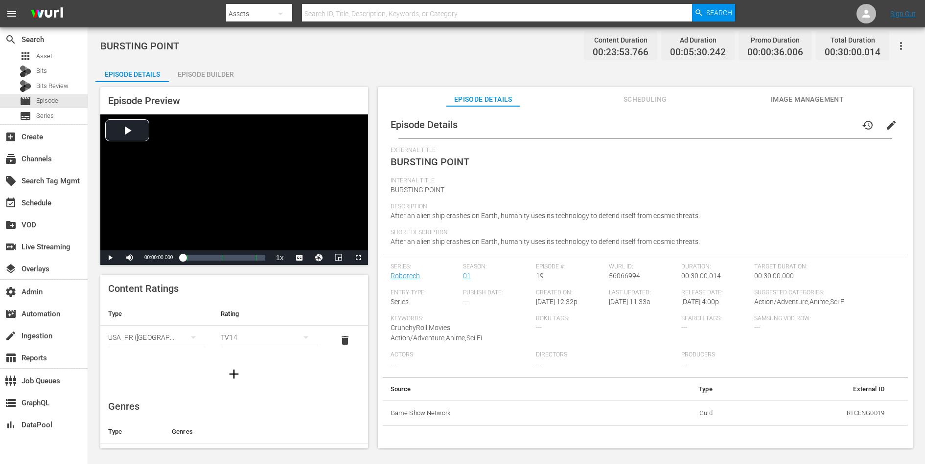
click at [739, 122] on span "edit" at bounding box center [891, 125] width 12 height 12
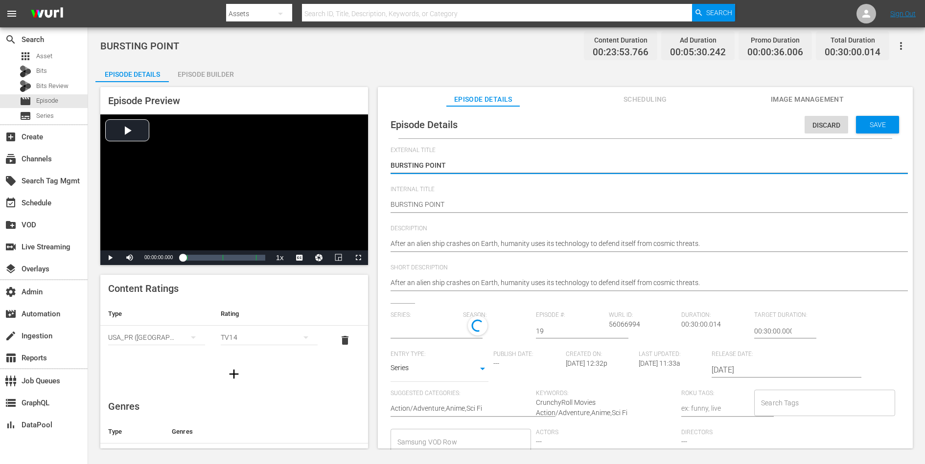
type input "Robotech"
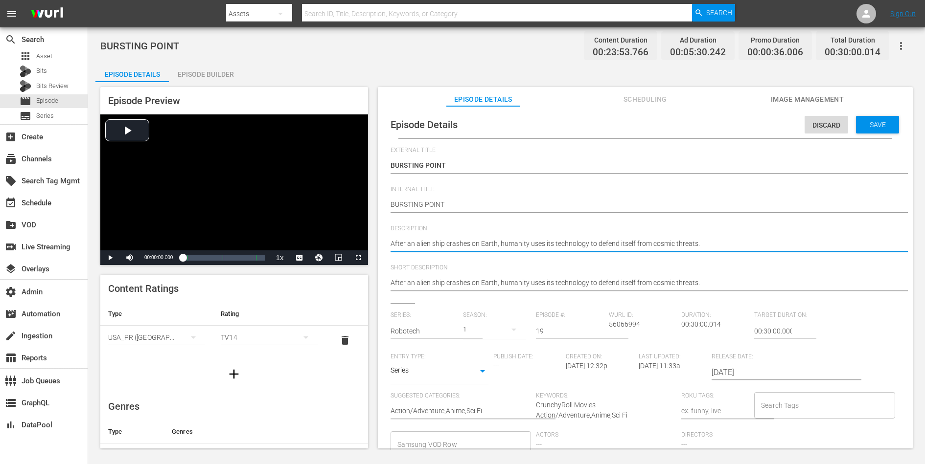
click at [642, 240] on textarea "After an alien ship crashes on Earth, humanity uses its technology to defend it…" at bounding box center [643, 245] width 505 height 12
paste textarea "The news of Fokker's death puts a dark cloud over plans to evacuate the 70,000 …"
type textarea "The news of Fokker's death puts a dark cloud over plans to evacuate the 70,000 …"
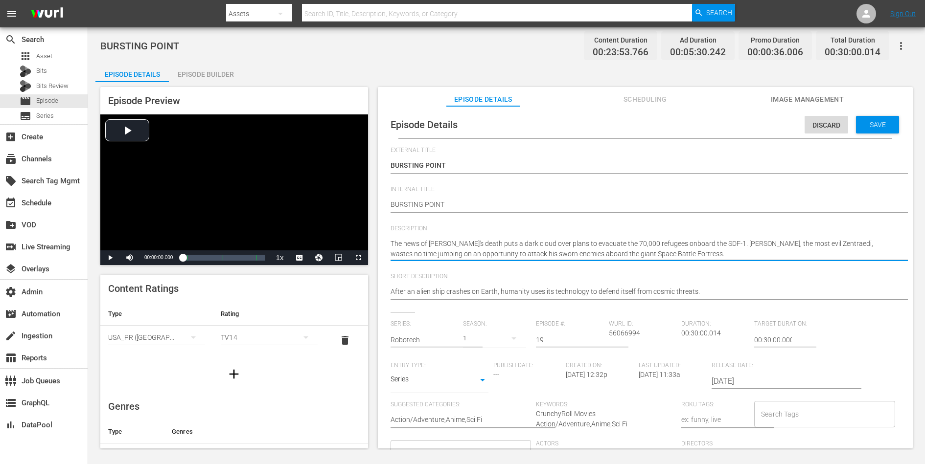
type textarea "The news of Fokker's death puts a dark cloud over plans to evacuate the 70,000 …"
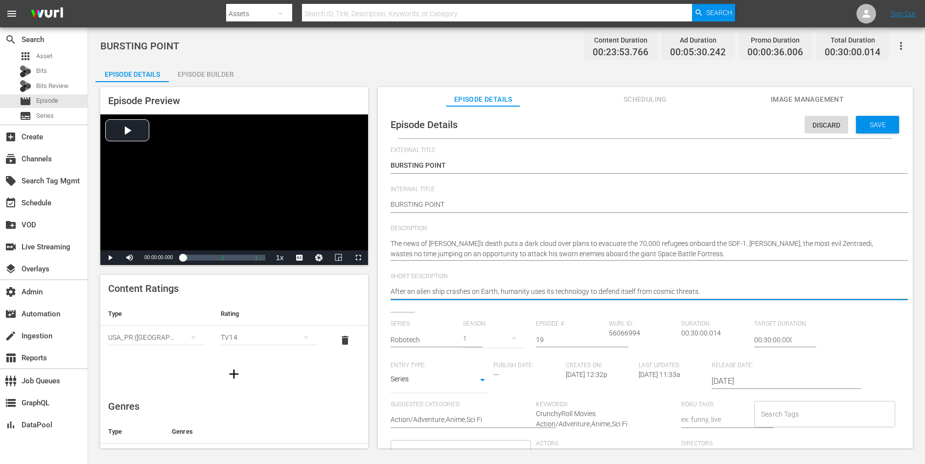
click at [586, 298] on textarea "After an alien ship crashes on Earth, humanity uses its technology to defend it…" at bounding box center [643, 293] width 505 height 12
click at [593, 296] on textarea "After an alien ship crashes on Earth, humanity uses its technology to defend it…" at bounding box center [643, 293] width 505 height 12
click at [739, 126] on span "Save" at bounding box center [878, 125] width 32 height 8
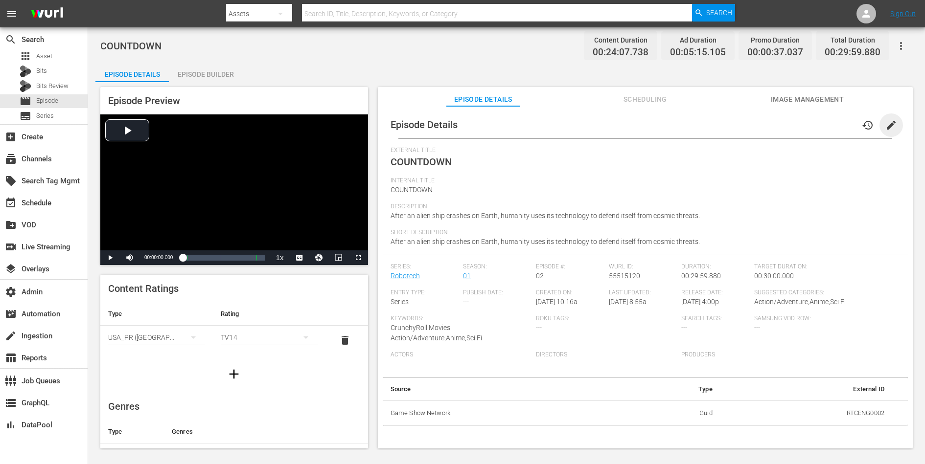
click at [739, 124] on span "edit" at bounding box center [891, 125] width 12 height 12
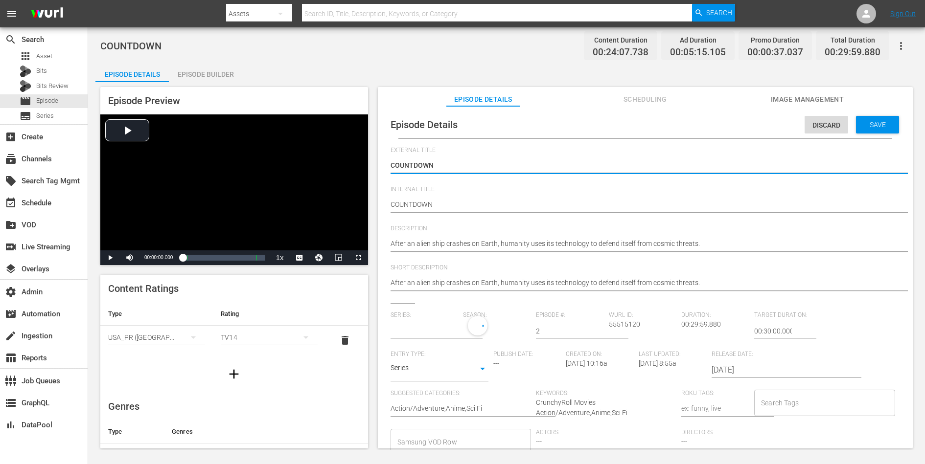
type input "Robotech"
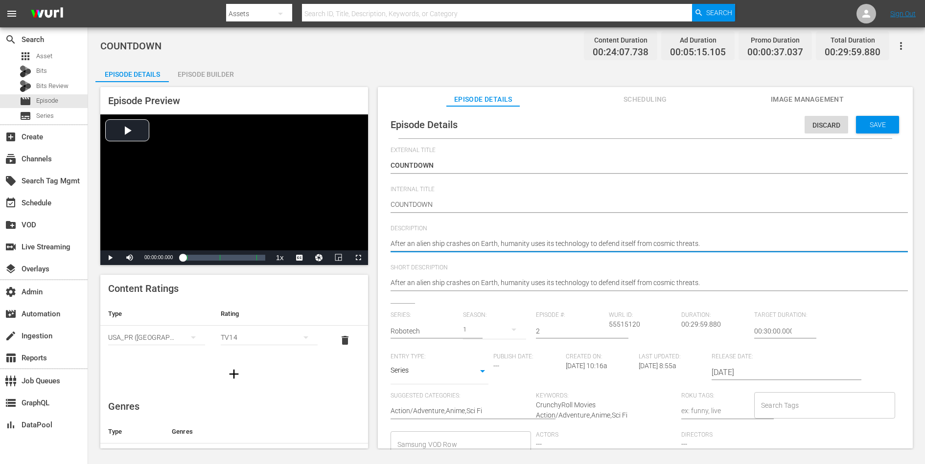
click at [640, 243] on textarea "After an alien ship crashes on Earth, humanity uses its technology to defend it…" at bounding box center [643, 245] width 505 height 12
paste textarea "The earth's SDF-1 Battle Fortress prepares to lift off into space to battle wit…"
type textarea "After an alien ship crashes on Earth, humanity uses its technology to defend it…"
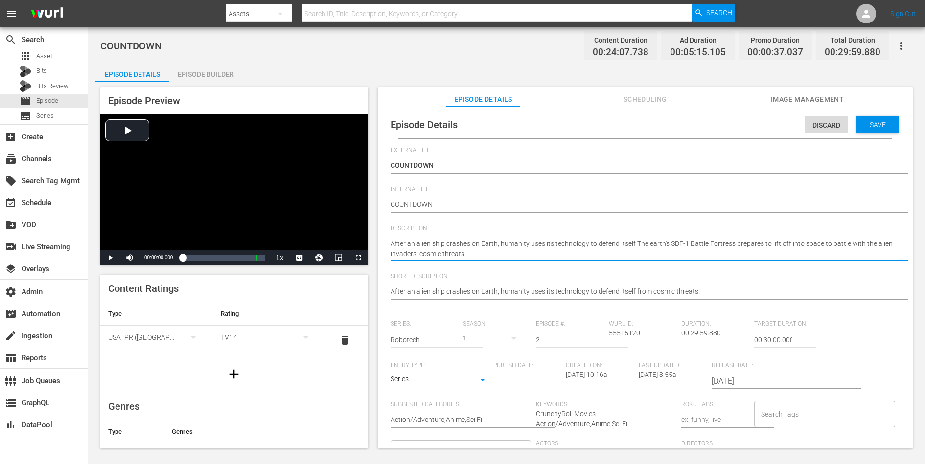
click at [640, 243] on textarea "After an alien ship crashes on Earth, humanity uses its technology to defend it…" at bounding box center [643, 249] width 505 height 21
paste textarea "The earth's SDF-1 Battle Fortress prepares to lift off into space to battle wit…"
type textarea "The earth's SDF-1 Battle Fortress prepares to lift off into space to battle wit…"
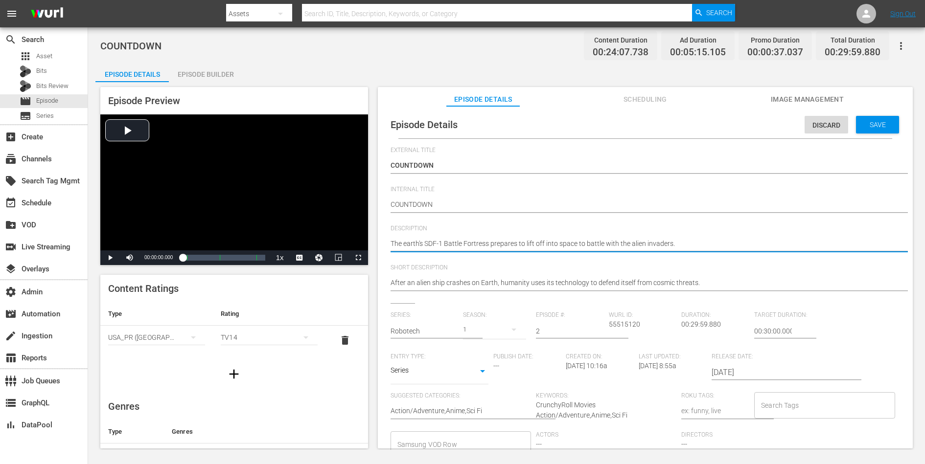
type textarea "The earth's SDF-1 Battle Fortress prepares to lift off into space to battle wit…"
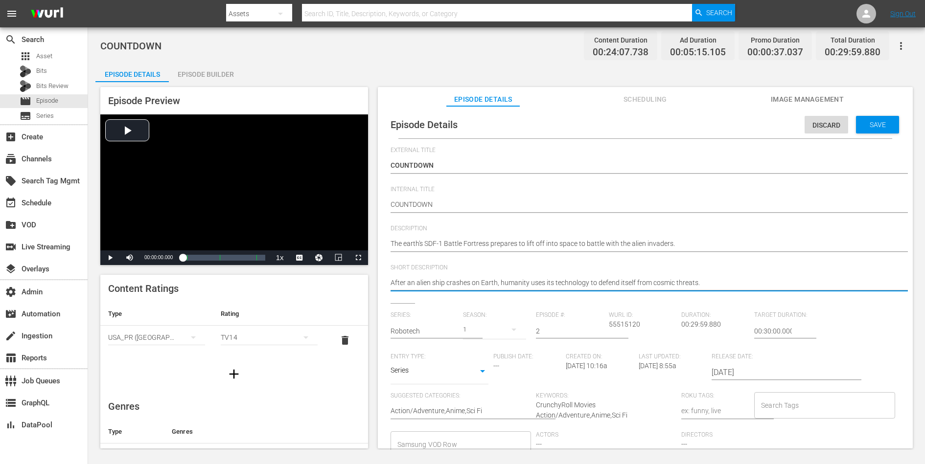
click at [634, 281] on textarea "After an alien ship crashes on Earth, humanity uses its technology to defend it…" at bounding box center [643, 284] width 505 height 12
paste textarea "The earth's SDF-1 Battle Fortress prepares to lift off into space to battle wit…"
type textarea "The earth's SDF-1 Battle Fortress prepares to lift off into space to battle wit…"
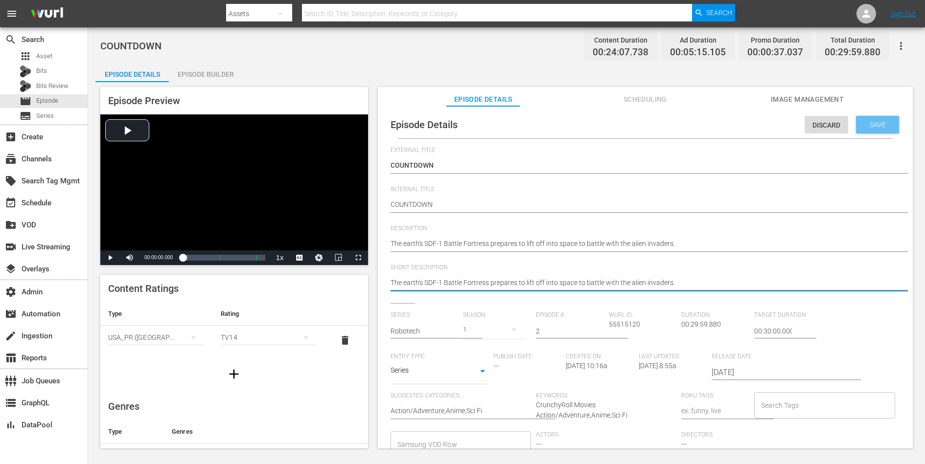
type textarea "The earth's SDF-1 Battle Fortress prepares to lift off into space to battle wit…"
click at [739, 125] on span "Save" at bounding box center [878, 125] width 32 height 8
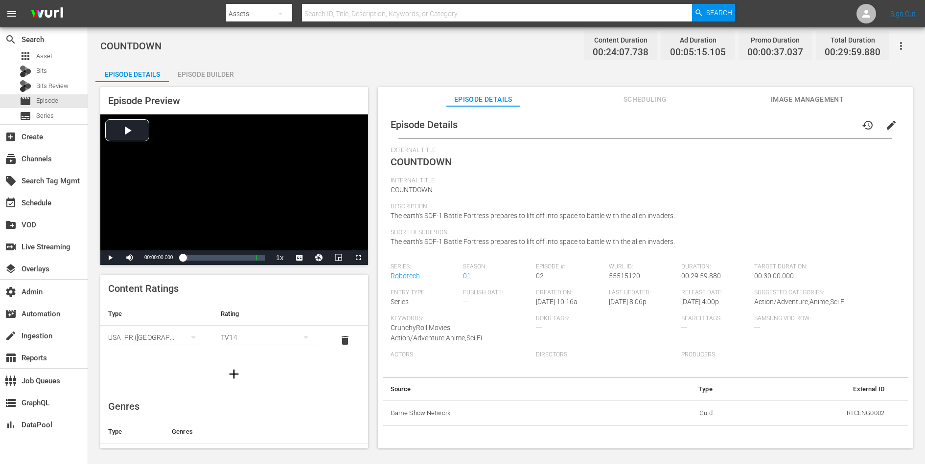
click at [739, 121] on span "edit" at bounding box center [891, 125] width 12 height 12
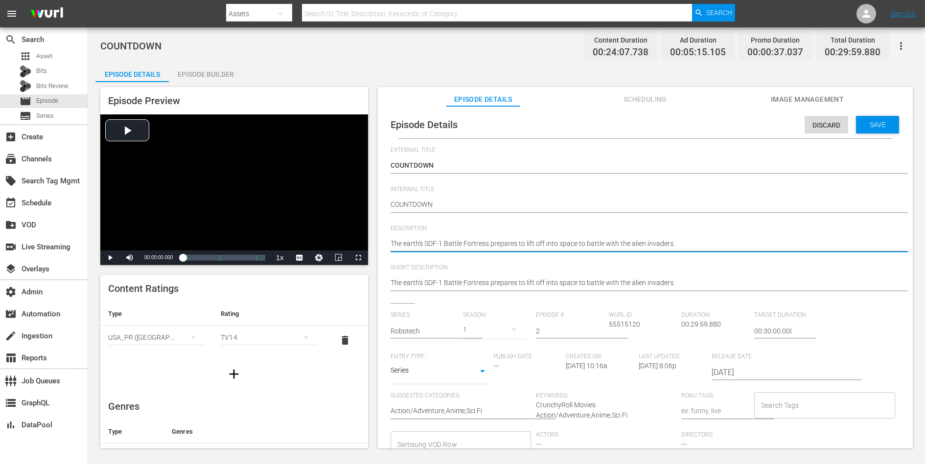
click at [662, 244] on textarea "The earth's SDF-1 Battle Fortress prepares to lift off into space to battle wit…" at bounding box center [643, 245] width 505 height 12
paste textarea "After the tragedies of the recent past, everyone onboard the SDF-1 is anxiously…"
type textarea "After the tragedies of the recent past, everyone onboard the SDF-1 is anxiously…"
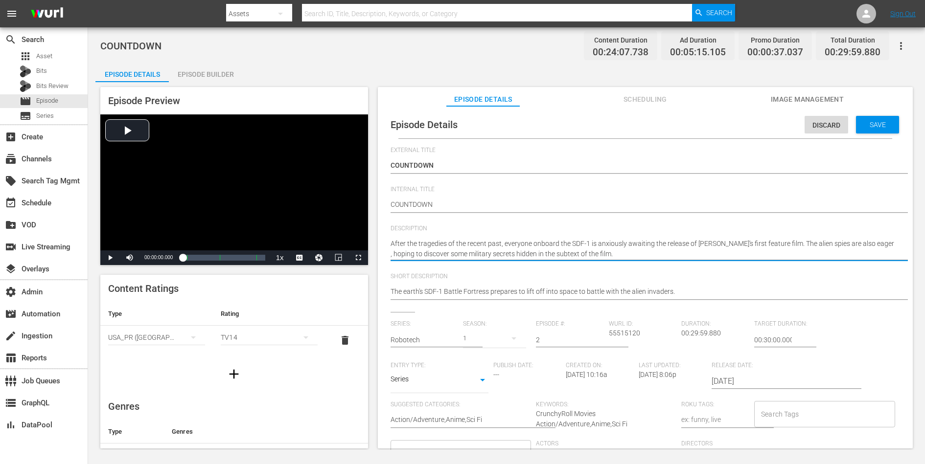
type textarea "After the tragedies of the recent past, everyone onboard the SDF-1 is anxiously…"
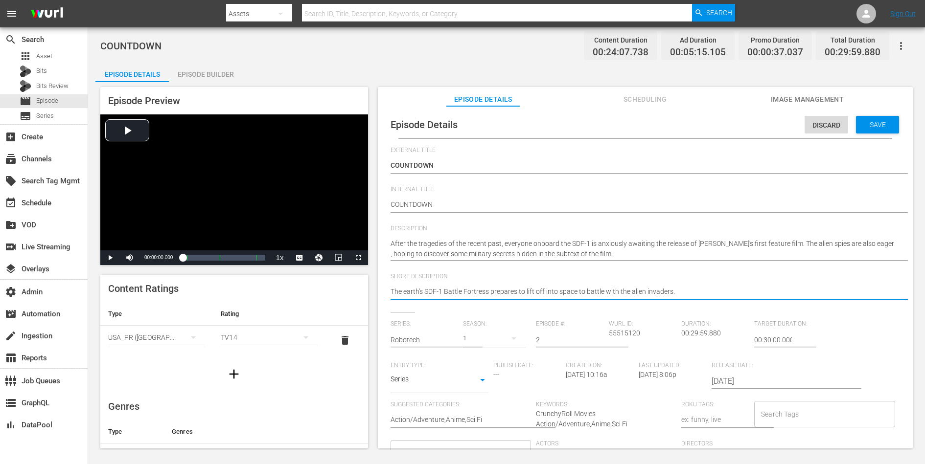
click at [639, 294] on textarea "The earth's SDF-1 Battle Fortress prepares to lift off into space to battle wit…" at bounding box center [643, 293] width 505 height 12
click at [739, 120] on div "Save" at bounding box center [877, 125] width 43 height 18
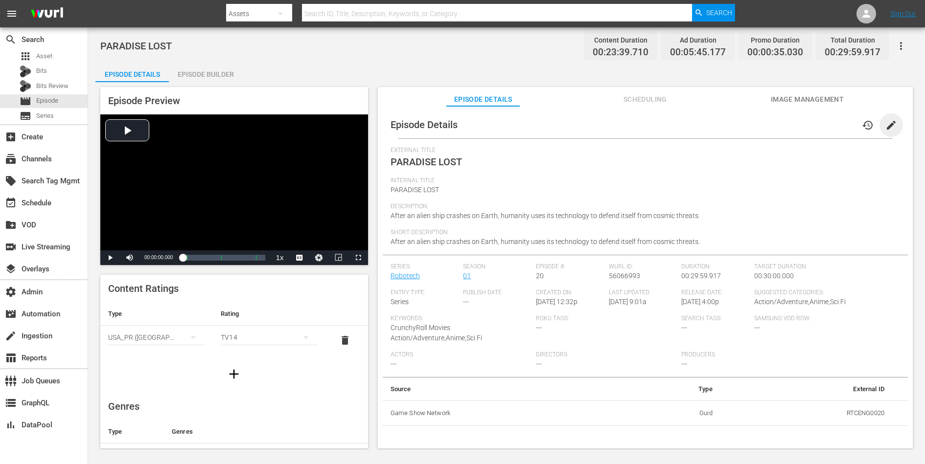
click at [739, 127] on span "edit" at bounding box center [891, 125] width 12 height 12
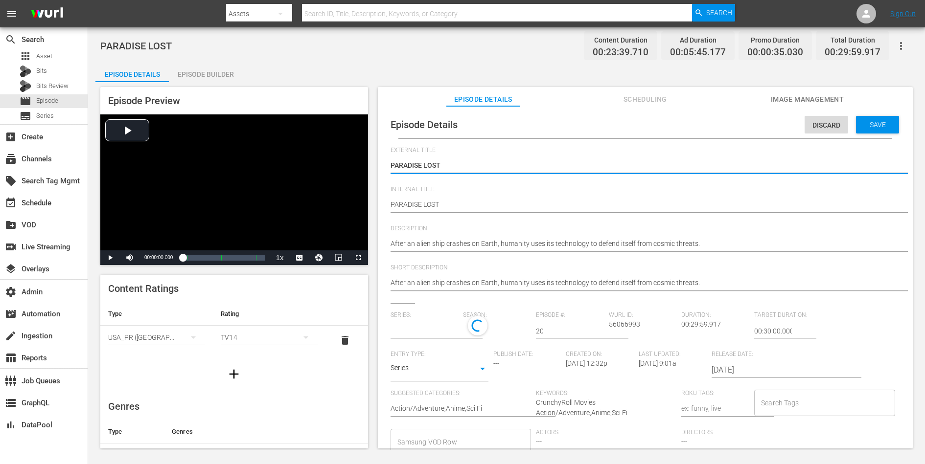
type input "Robotech"
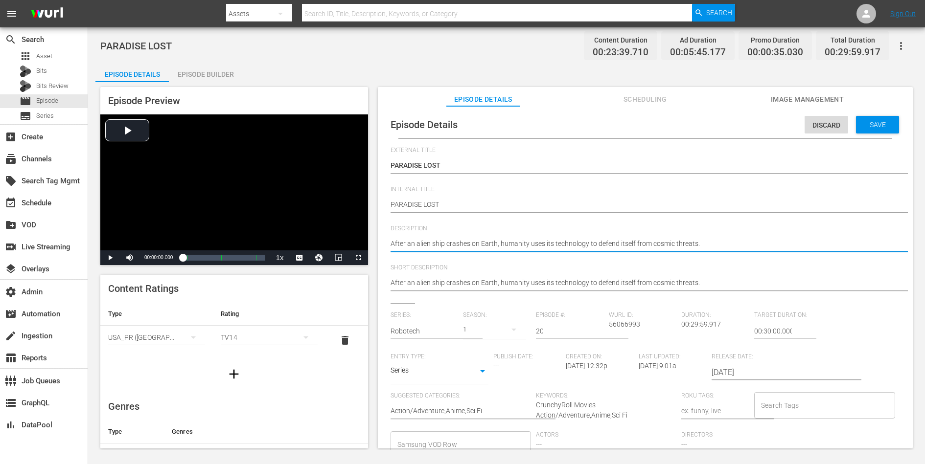
click at [683, 244] on textarea "After an alien ship crashes on Earth, humanity uses its technology to defend it…" at bounding box center [643, 245] width 505 height 12
paste textarea "the tragedies of the recent past, everyone onboard the SDF-1 is anxiously await…"
type textarea "After the tragedies of the recent past, everyone onboard the SDF-1 is anxiously…"
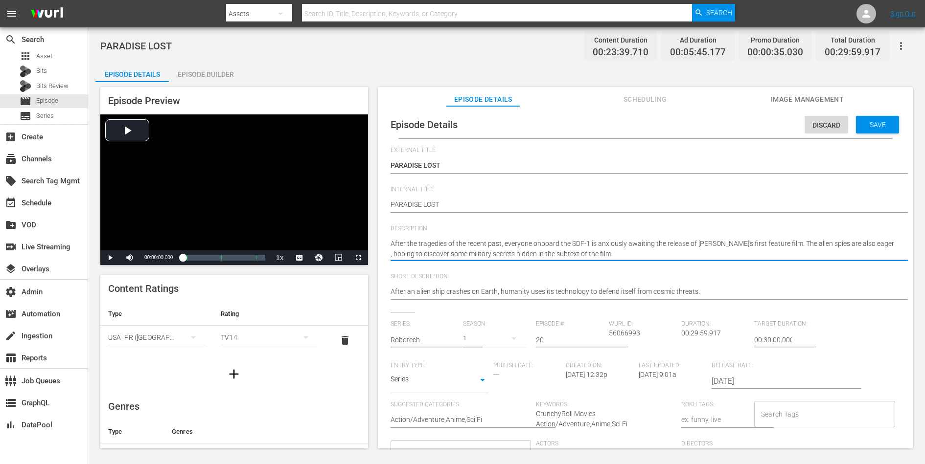
type textarea "After the tragedies of the recent past, everyone onboard the SDF-1 is anxiously…"
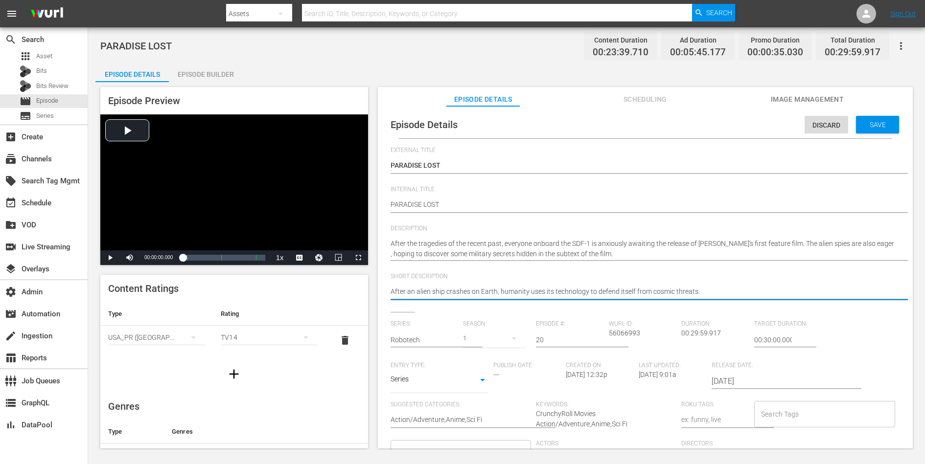
click at [659, 290] on textarea "After an alien ship crashes on Earth, humanity uses its technology to defend it…" at bounding box center [643, 293] width 505 height 12
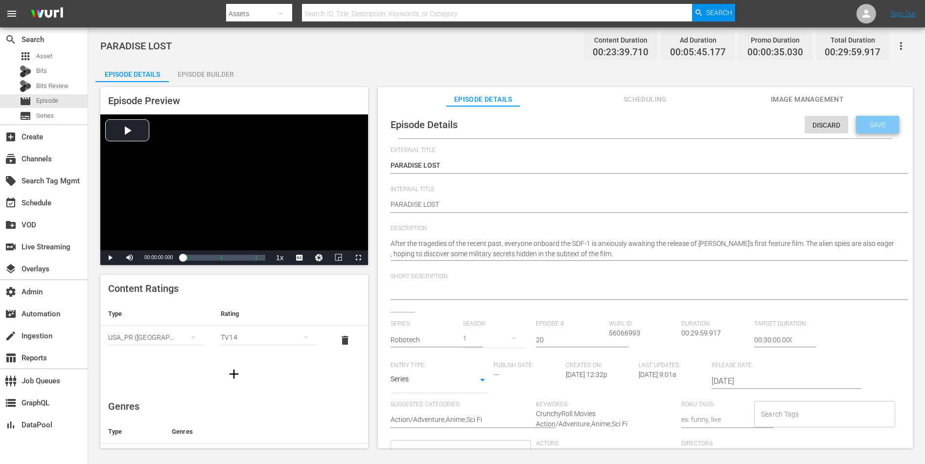
click at [739, 126] on span "Save" at bounding box center [878, 125] width 32 height 8
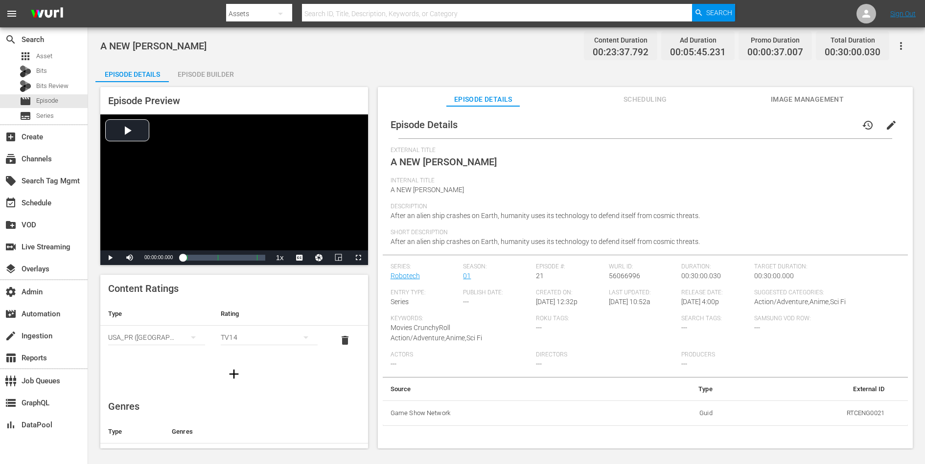
click at [739, 124] on span "edit" at bounding box center [891, 125] width 12 height 12
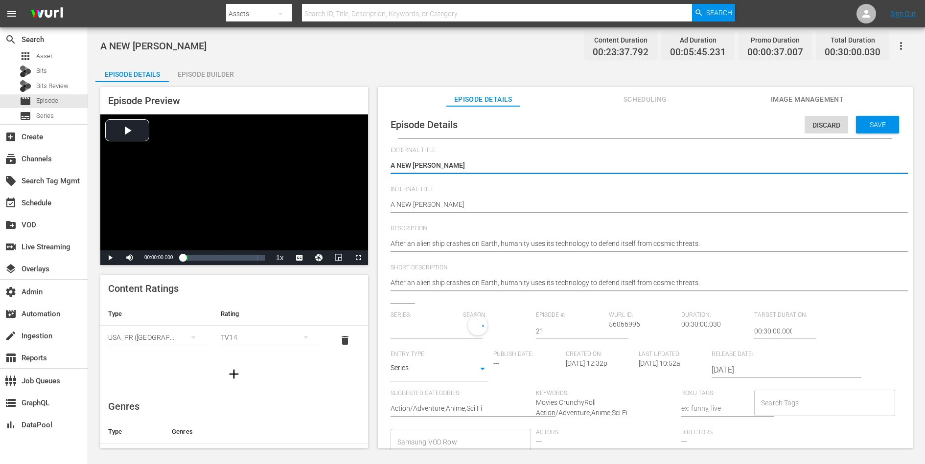
type input "Robotech"
click at [662, 244] on textarea "After an alien ship crashes on Earth, humanity uses its technology to defend it…" at bounding box center [643, 245] width 505 height 12
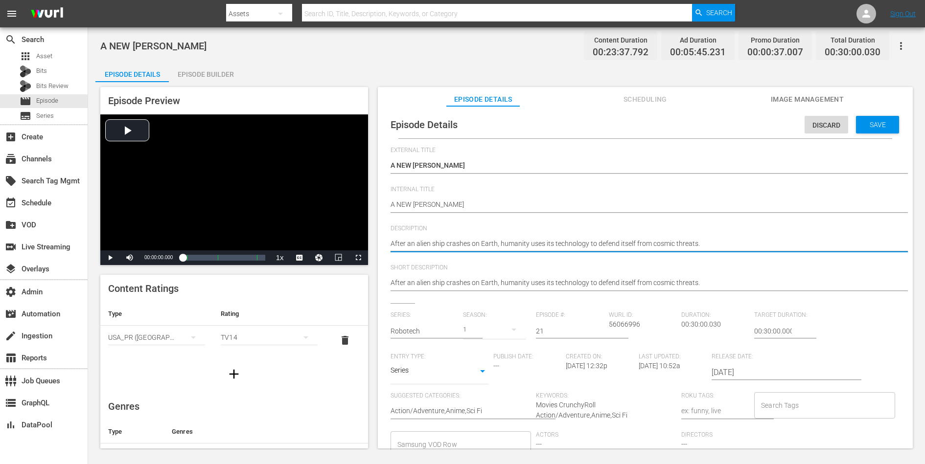
click at [662, 244] on textarea "After an alien ship crashes on Earth, humanity uses its technology to defend it…" at bounding box center [643, 245] width 505 height 12
paste textarea "The aliens believe that the humans possess a secret weapon and plan a stratagem…"
type textarea "The aliens believe that the humans possess a secret weapon and plan a stratagem…"
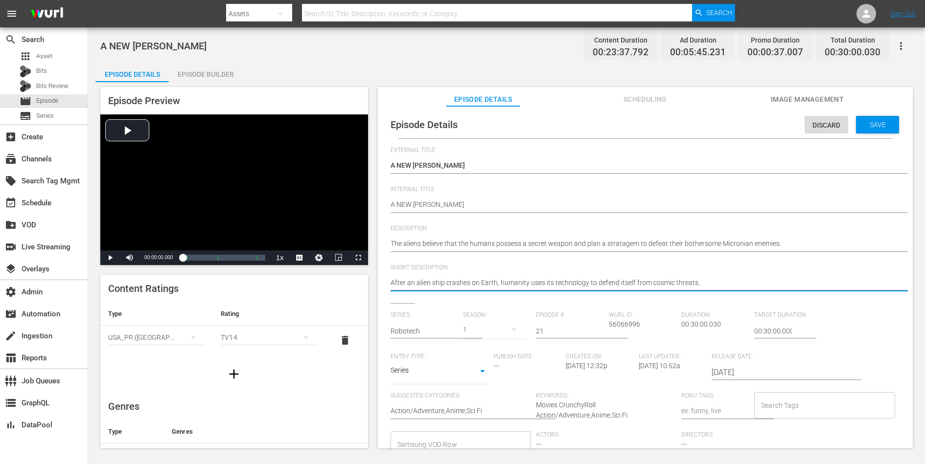
click at [642, 282] on textarea "After an alien ship crashes on Earth, humanity uses its technology to defend it…" at bounding box center [643, 284] width 505 height 12
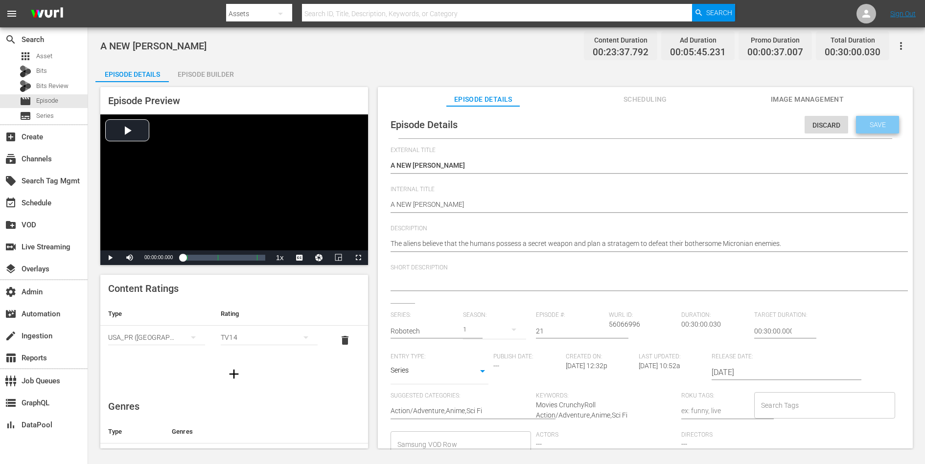
click at [739, 123] on span "Save" at bounding box center [878, 125] width 32 height 8
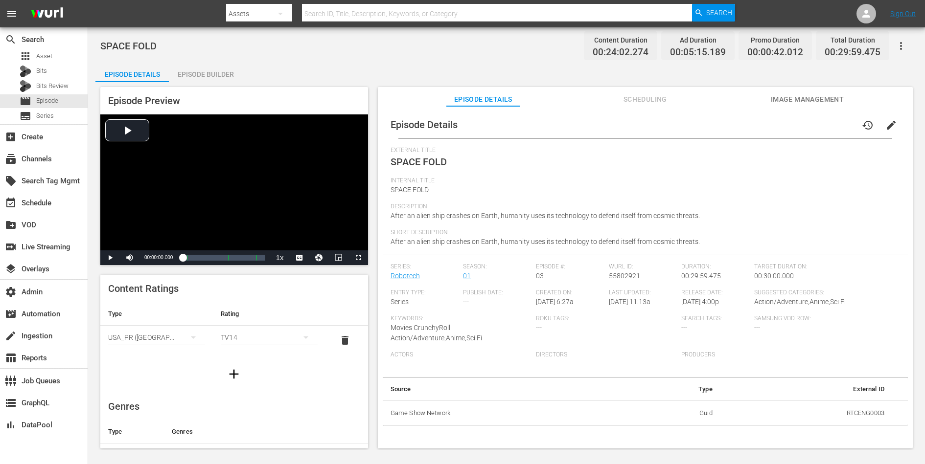
click at [739, 129] on span "edit" at bounding box center [891, 125] width 12 height 12
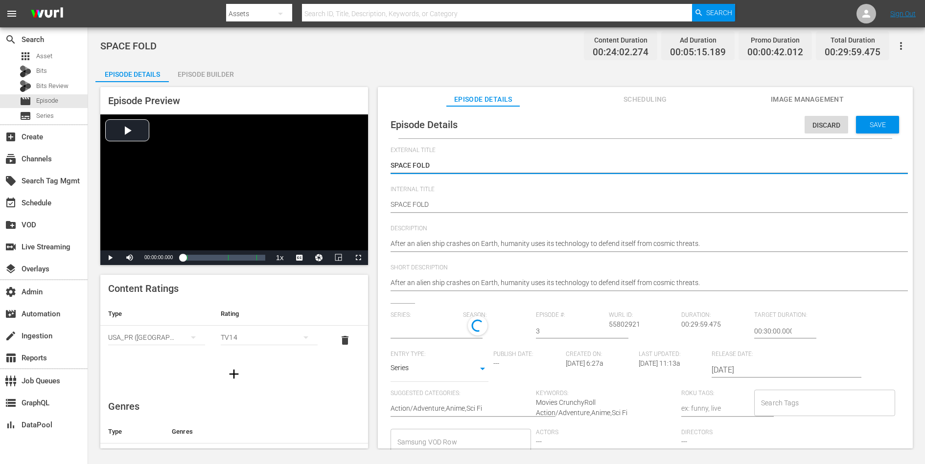
type input "Robotech"
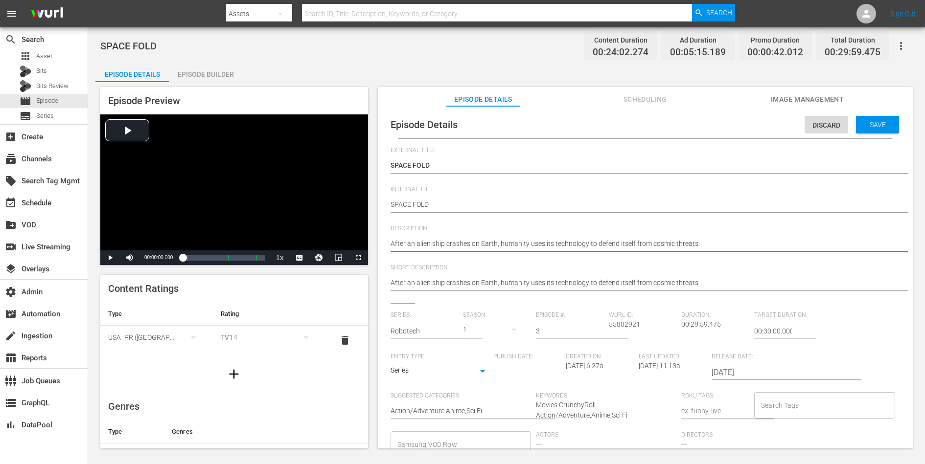
click at [669, 241] on textarea "After an alien ship crashes on Earth, humanity uses its technology to defend it…" at bounding box center [643, 245] width 505 height 12
paste textarea "In order to avoid the total destruction of the earth, the crew of the SDF-1 mak…"
type textarea "In order to avoid the total destruction of the earth, the crew of the SDF-1 mak…"
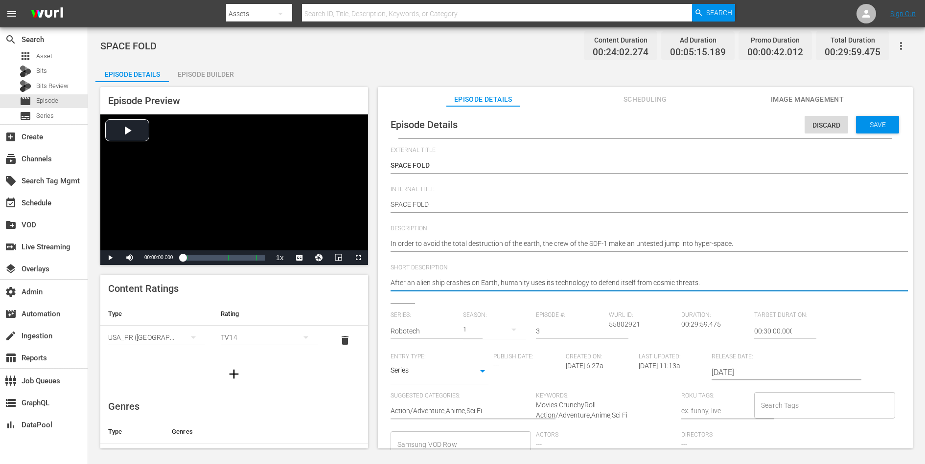
click at [639, 279] on textarea "After an alien ship crashes on Earth, humanity uses its technology to defend it…" at bounding box center [643, 284] width 505 height 12
paste textarea "In order to avoid the total destruction of the earth, the crew of the SDF-1 mak…"
type textarea "In order to avoid the total destruction of the earth, the crew of the SDF-1 mak…"
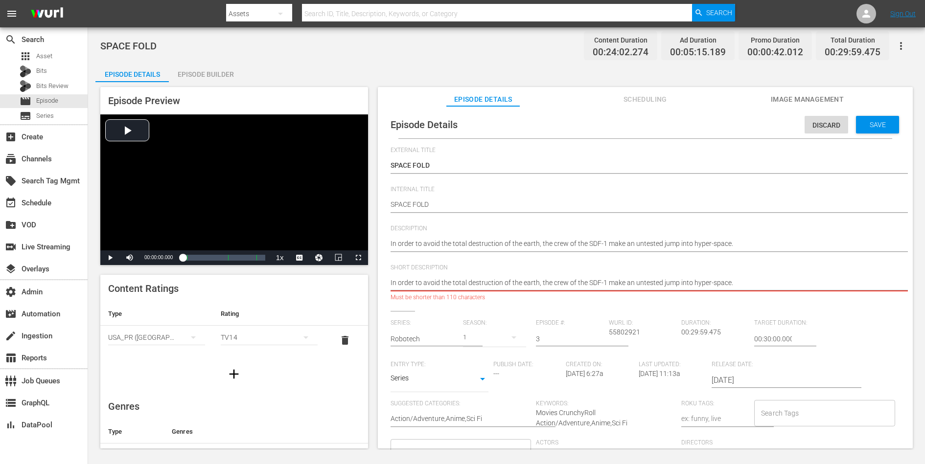
type textarea "After an alien ship crashes on Earth, humanity uses its technology to defend it…"
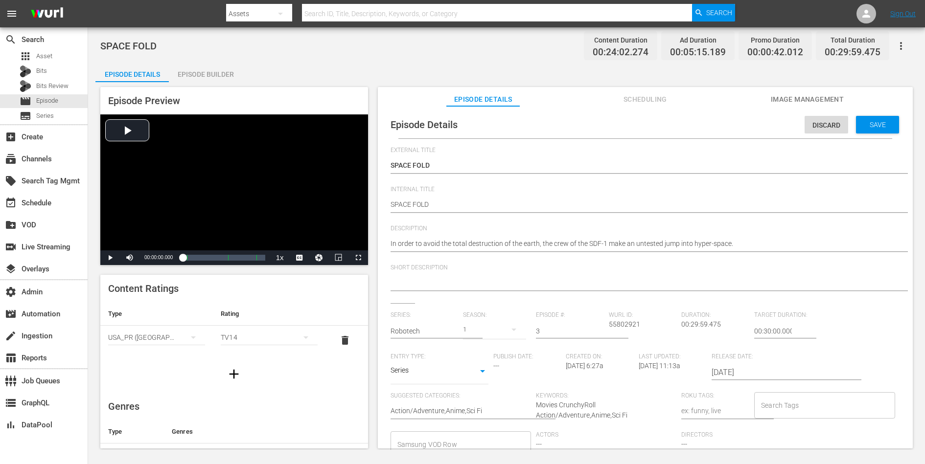
click at [383, 267] on div "Episode Details Discard Save External Title SPACE FOLD SPACE FOLD Internal Titl…" at bounding box center [645, 342] width 525 height 463
click at [739, 124] on span "Save" at bounding box center [878, 125] width 32 height 8
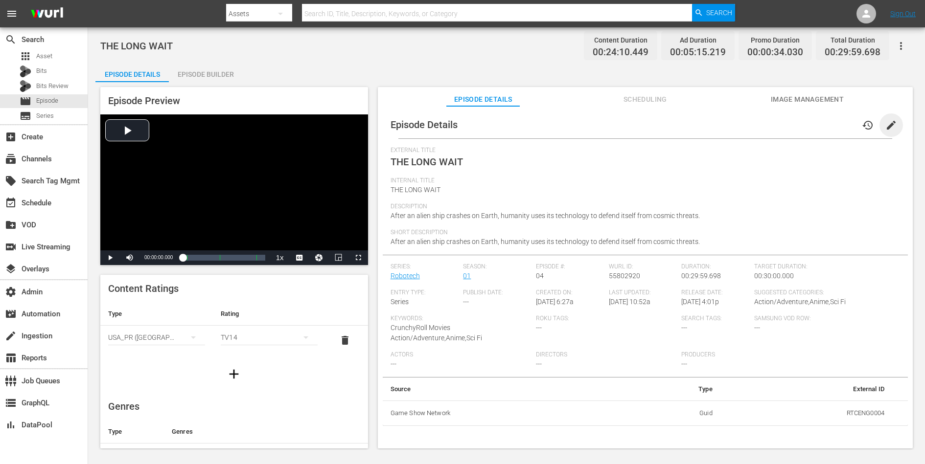
click at [739, 124] on span "edit" at bounding box center [891, 125] width 12 height 12
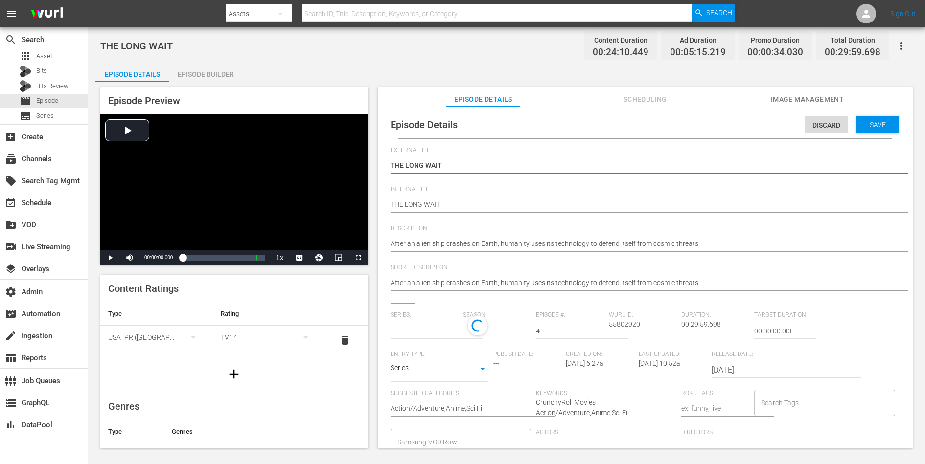
type input "Robotech"
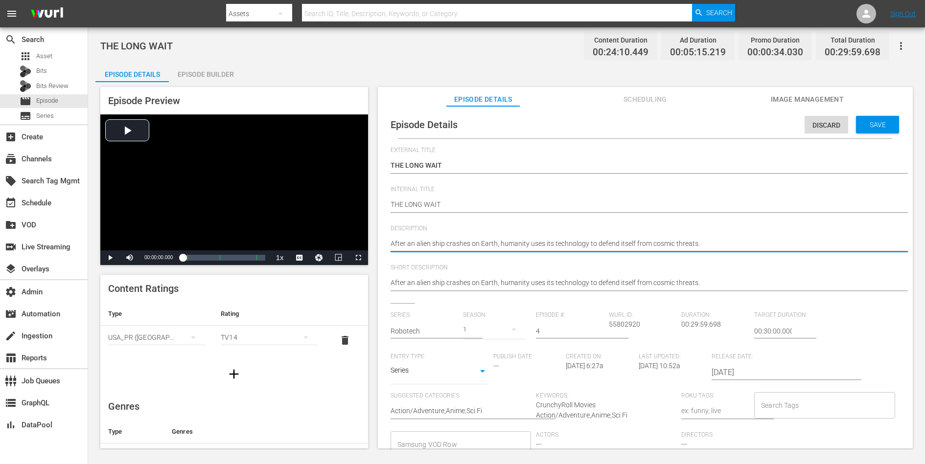
click at [658, 243] on textarea "After an alien ship crashes on Earth, humanity uses its technology to defend it…" at bounding box center [643, 245] width 505 height 12
paste textarea "Rick and Minmei find themselves trapped inside an unexplored area of the gigant…"
type textarea "Rick and Minmei find themselves trapped inside an unexplored area of the gigant…"
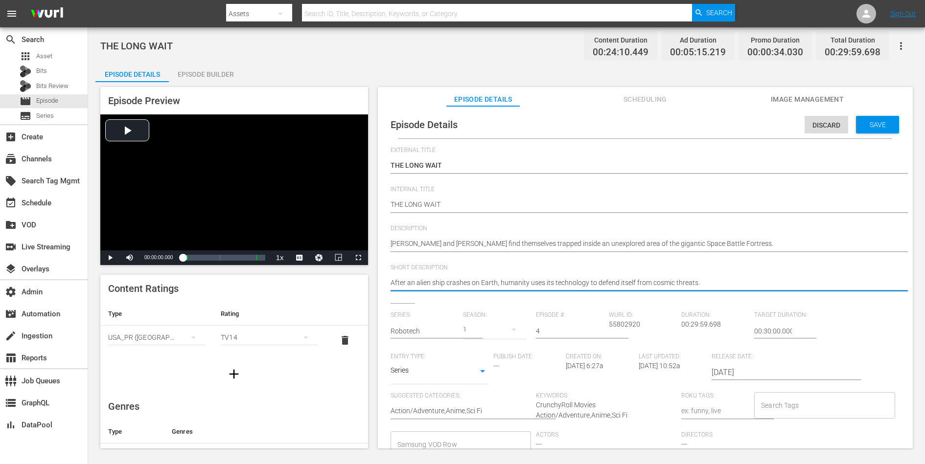
click at [637, 281] on textarea "After an alien ship crashes on Earth, humanity uses its technology to defend it…" at bounding box center [643, 284] width 505 height 12
paste textarea "Rick and Minmei find themselves trapped inside an unexplored area of the gigant…"
type textarea "Rick and Minmei find themselves trapped inside an unexplored area of the gigant…"
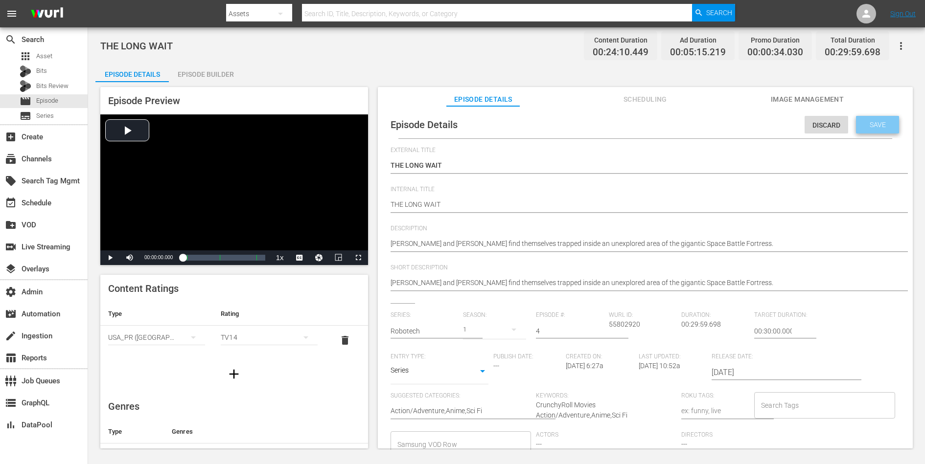
click at [739, 129] on div "Save" at bounding box center [877, 125] width 43 height 18
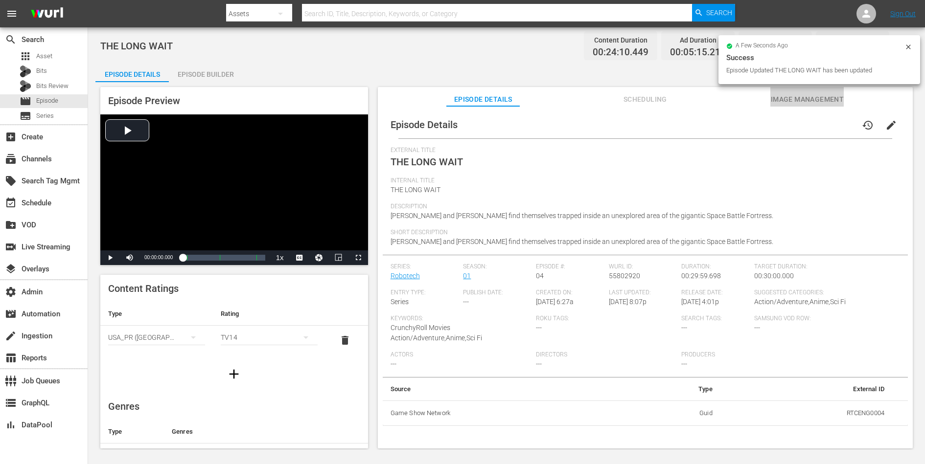
click at [739, 100] on span "Image Management" at bounding box center [806, 99] width 73 height 12
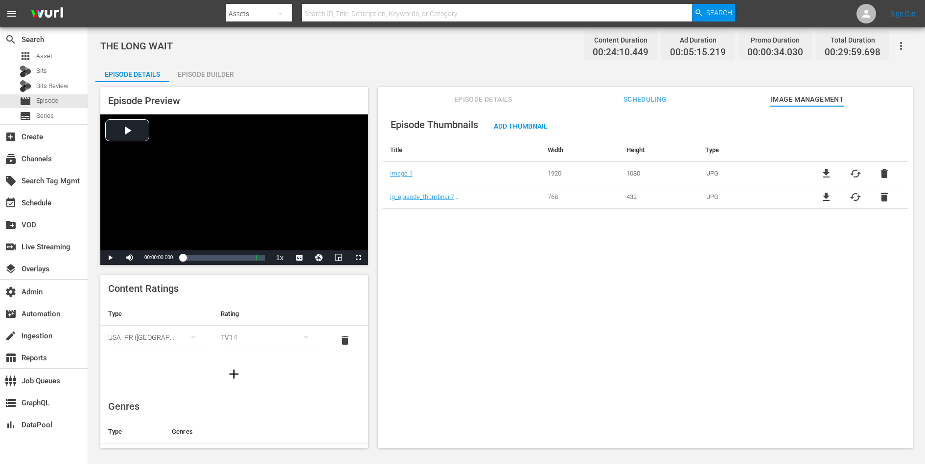
click at [445, 281] on div "Episode Thumbnails Add Thumbnail Title Width Height Type Image 1 1920 1080 .JPG…" at bounding box center [645, 282] width 535 height 352
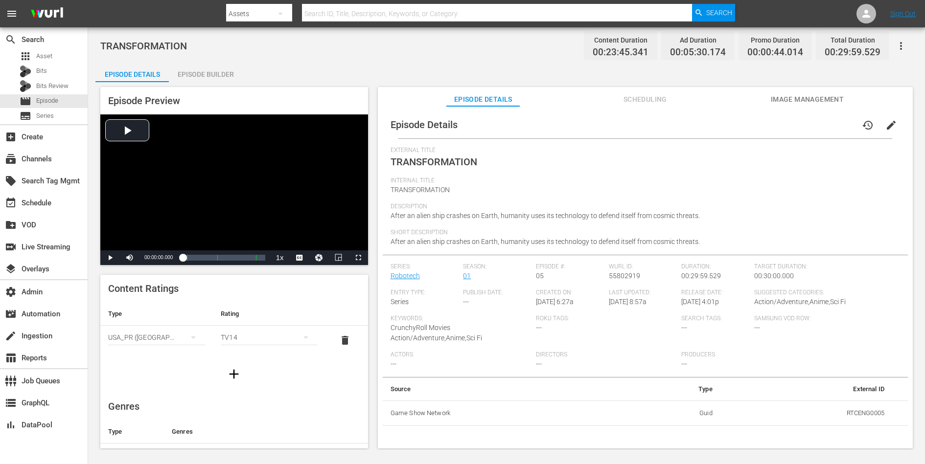
click at [739, 126] on span "edit" at bounding box center [891, 125] width 12 height 12
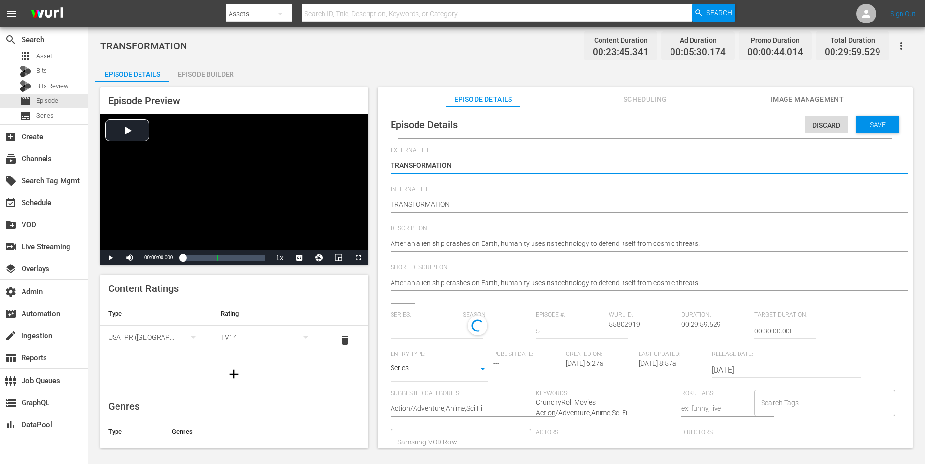
type input "Robotech"
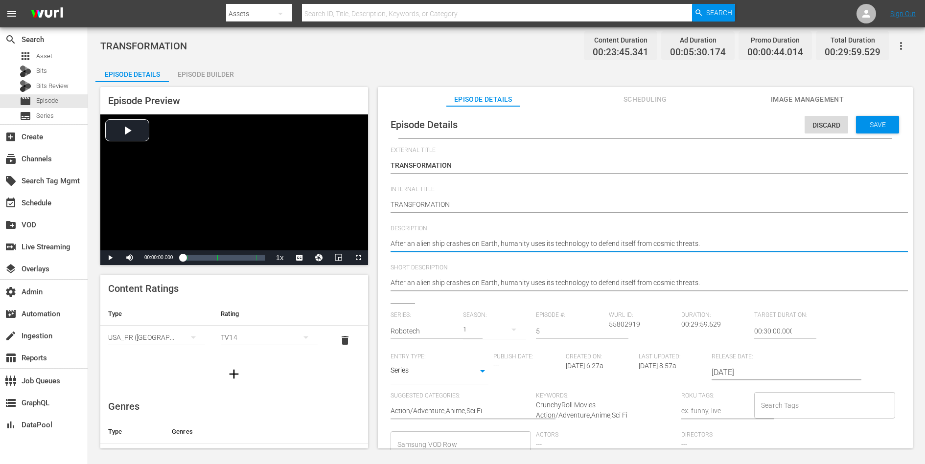
click at [650, 245] on textarea "After an alien ship crashes on Earth, humanity uses its technology to defend it…" at bounding box center [643, 245] width 505 height 12
paste textarea "Captain [PERSON_NAME] plans a daring strategy to convert the SDF-1 into a robot…"
type textarea "Captain [PERSON_NAME] plans a daring strategy to convert the SDF-1 into a robot…"
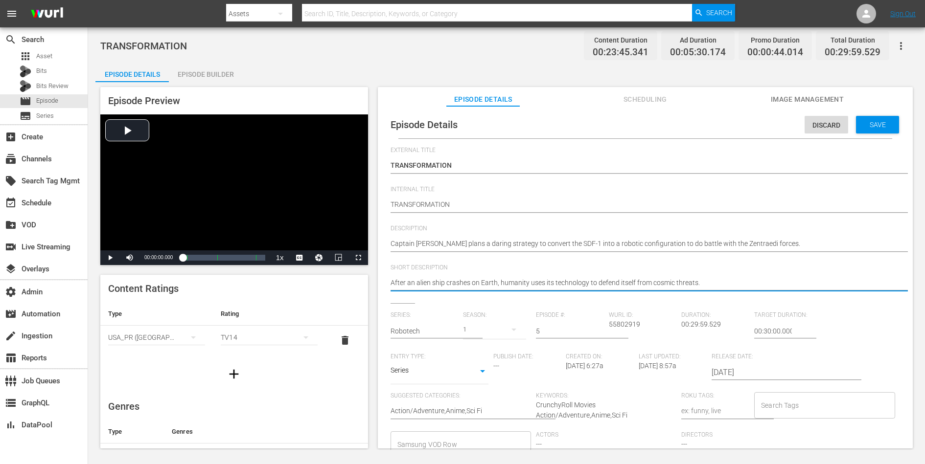
click at [637, 281] on textarea "After an alien ship crashes on Earth, humanity uses its technology to defend it…" at bounding box center [643, 284] width 505 height 12
click at [739, 122] on span "Save" at bounding box center [878, 125] width 32 height 8
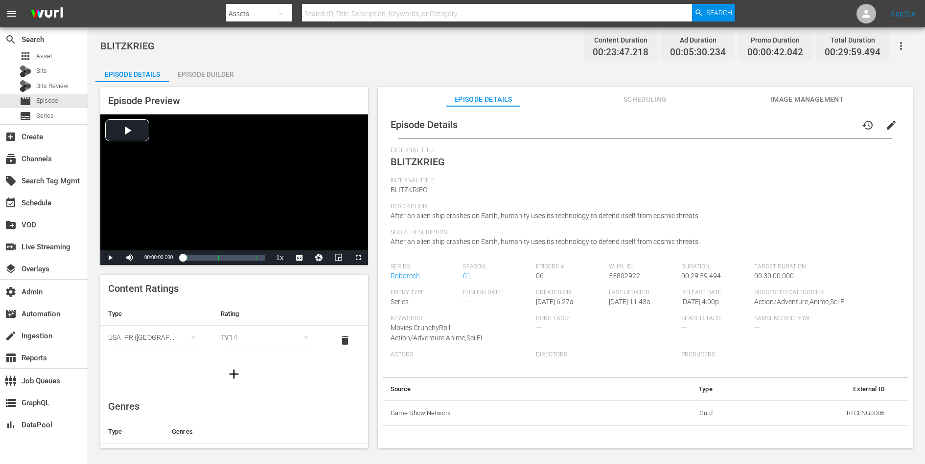
click at [739, 122] on span "edit" at bounding box center [891, 125] width 12 height 12
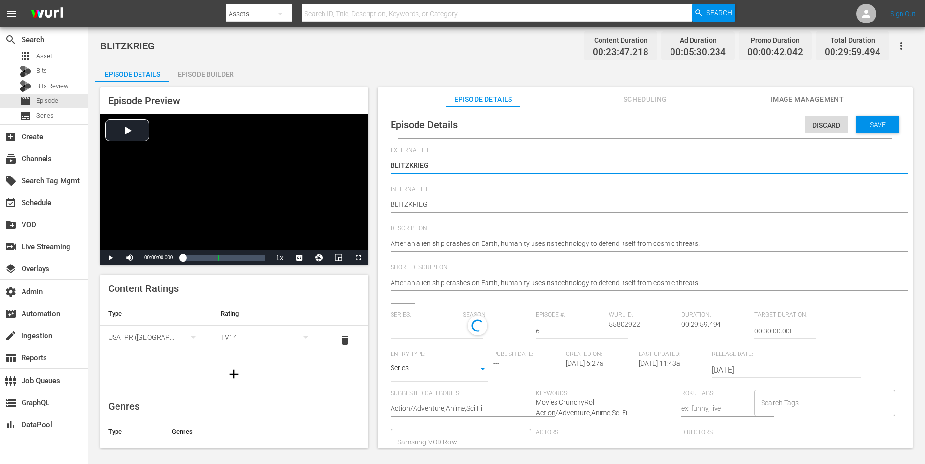
type input "Robotech"
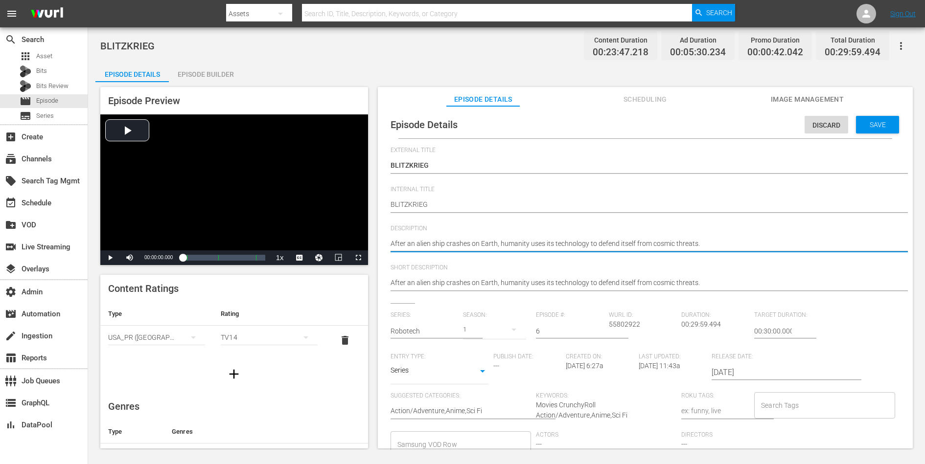
click at [615, 247] on textarea "After an alien ship crashes on Earth, humanity uses its technology to defend it…" at bounding box center [643, 245] width 505 height 12
paste textarea "The battle between the Robotech defenders and the Zentraedi is taken tot he ver…"
type textarea "The battle between the Robotech defenders and the Zentraedi is taken tot he ver…"
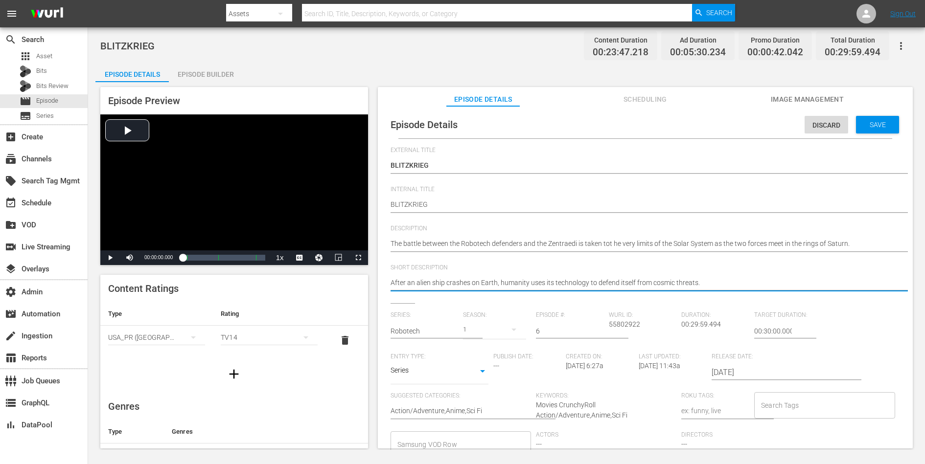
click at [606, 281] on textarea "After an alien ship crashes on Earth, humanity uses its technology to defend it…" at bounding box center [643, 284] width 505 height 12
click at [739, 120] on div "Save" at bounding box center [877, 125] width 43 height 18
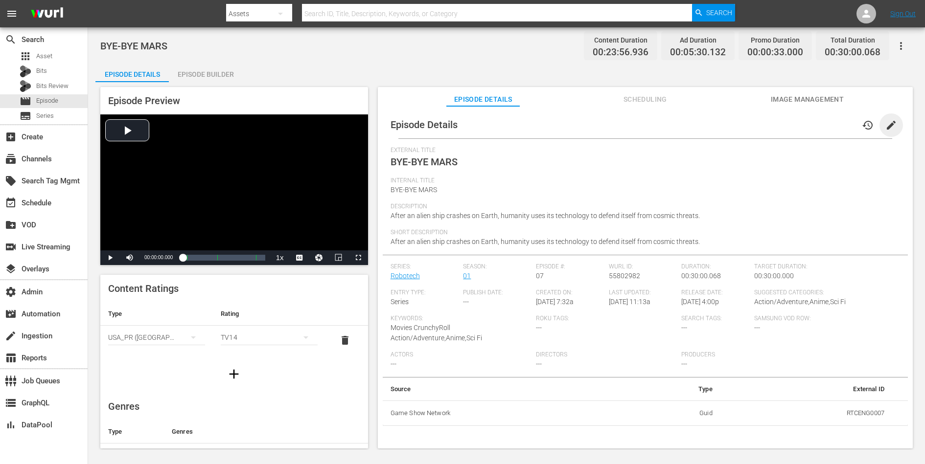
click at [739, 125] on span "edit" at bounding box center [891, 125] width 12 height 12
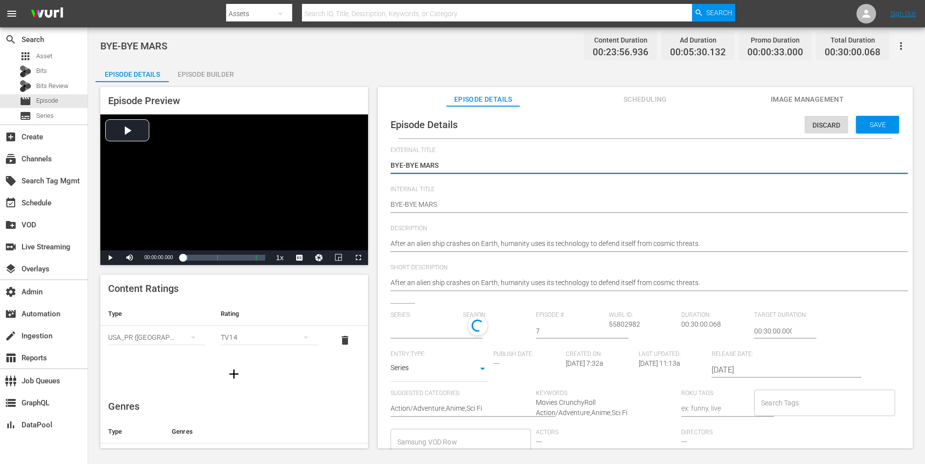
type input "Robotech"
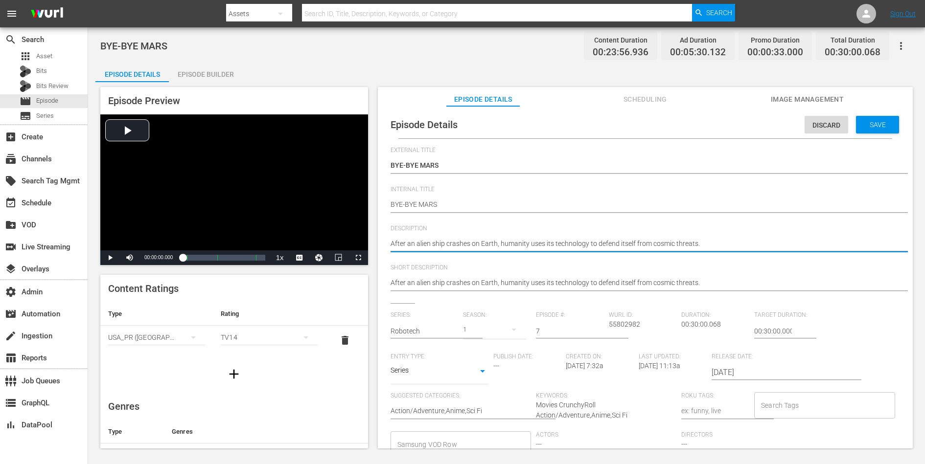
click at [691, 247] on textarea "After an alien ship crashes on Earth, humanity uses its technology to defend it…" at bounding box center [643, 245] width 505 height 12
paste textarea "The Zentraedi plan an ambush for the SDF-1 at a deserted Martian Outpost"
type textarea "The Zentraedi plan an ambush for the SDF-1 at a deserted Martian Outpost."
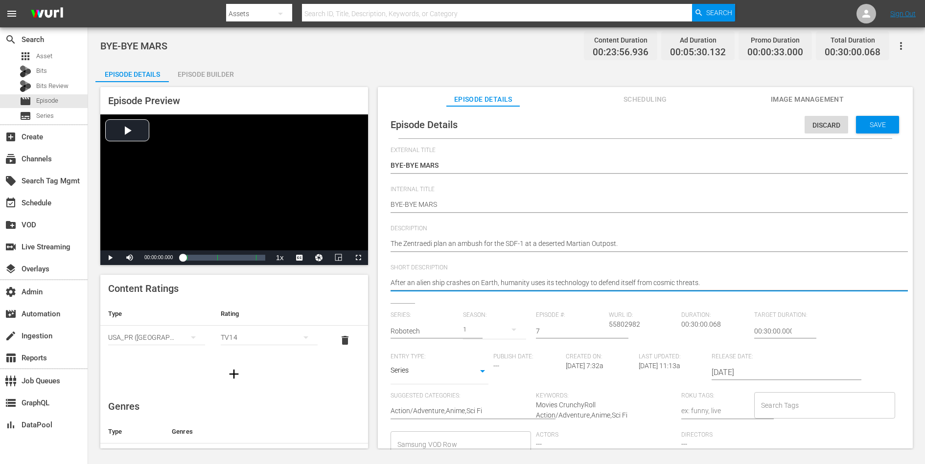
click at [664, 281] on textarea "After an alien ship crashes on Earth, humanity uses its technology to defend it…" at bounding box center [643, 284] width 505 height 12
paste textarea "The Zentraedi plan an ambush for the SDF-1 at a deserted Martian Outpost"
type textarea "The Zentraedi plan an ambush for the SDF-1 at a deserted Martian Outpost."
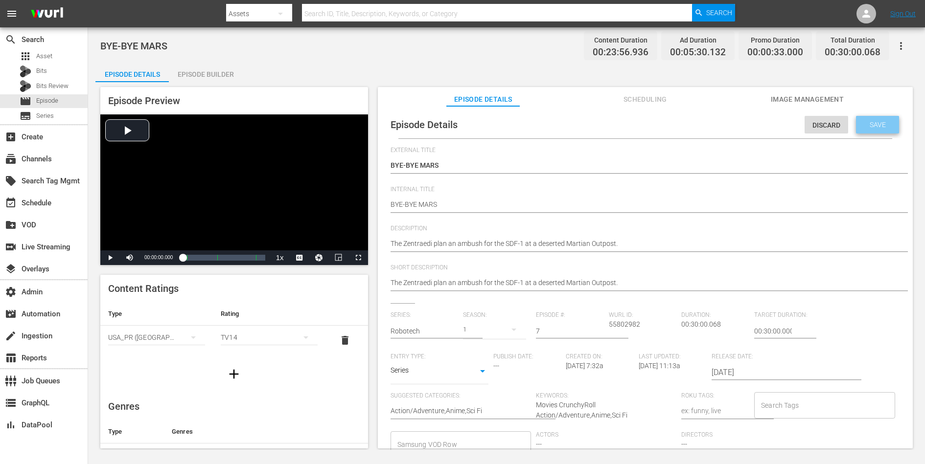
click at [739, 132] on div "Save" at bounding box center [877, 125] width 43 height 18
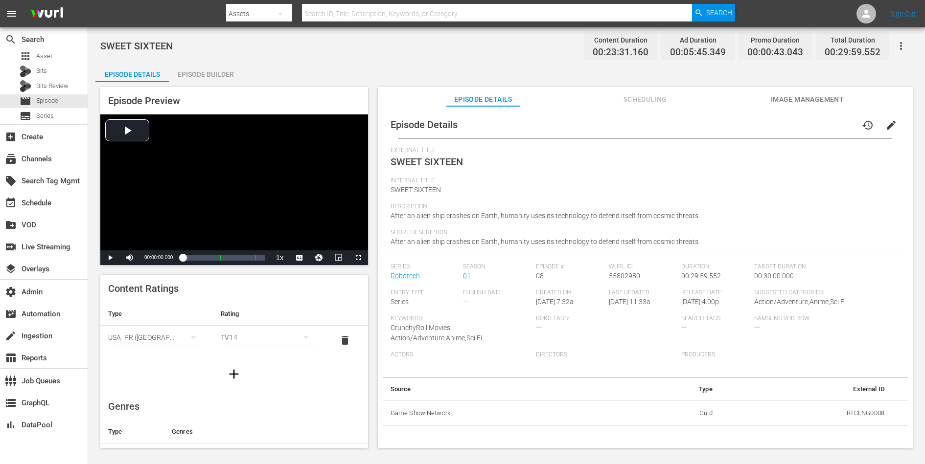
click at [739, 121] on span "edit" at bounding box center [891, 125] width 12 height 12
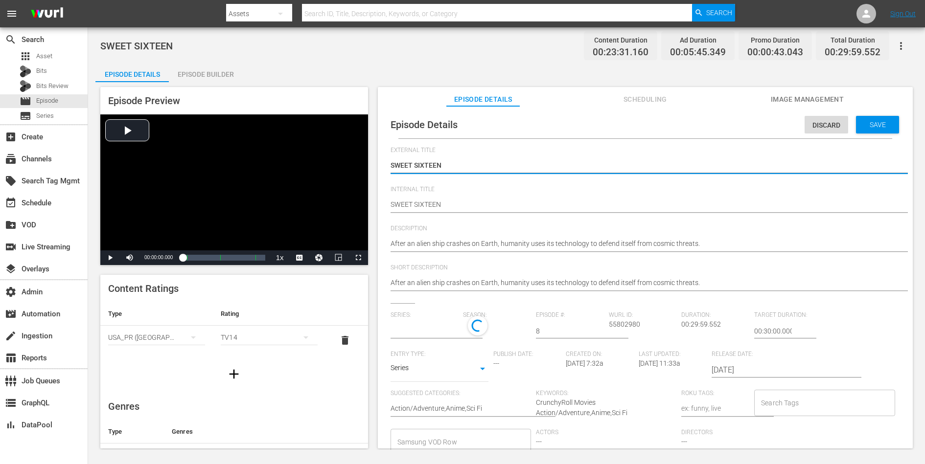
type input "Robotech"
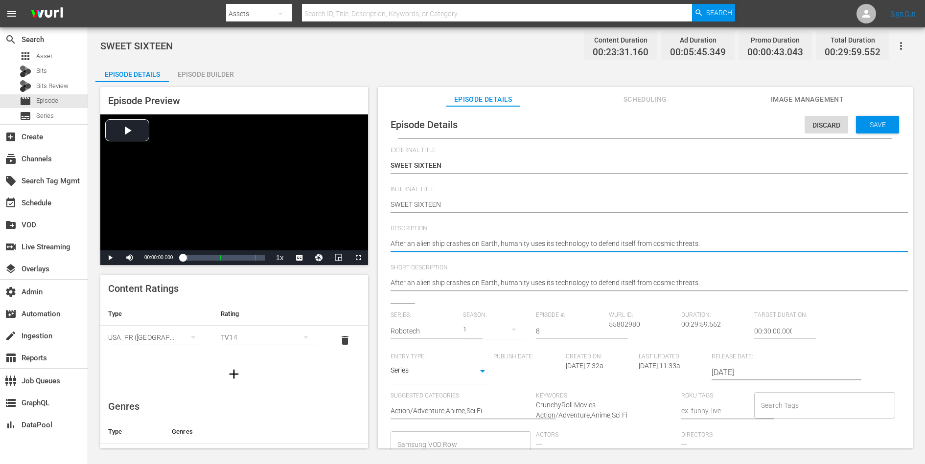
click at [639, 244] on textarea "After an alien ship crashes on Earth, humanity uses its technology to defend it…" at bounding box center [643, 245] width 505 height 12
paste textarea "s Minmei prepares for her sixteenth birthday, the Zentraedi prepare for yet ano…"
type textarea "As Minmei prepares for her sixteenth birthday, the Zentraedi prepare for yet an…"
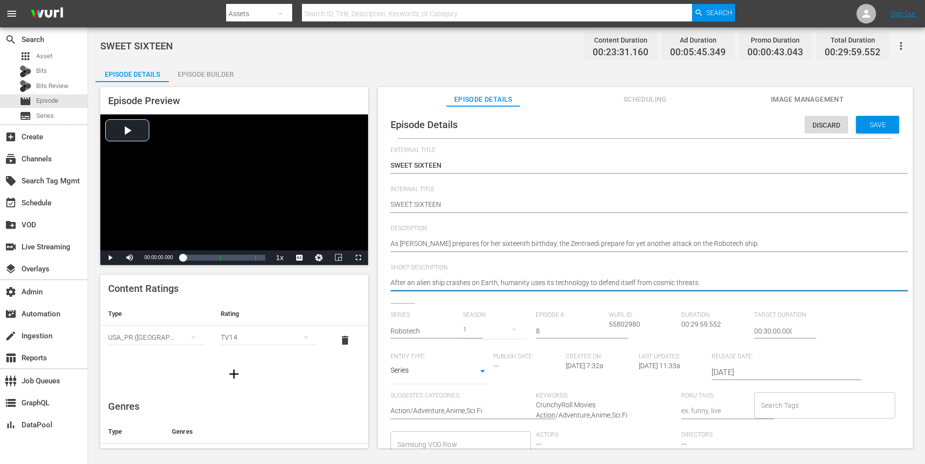
click at [631, 280] on textarea "After an alien ship crashes on Earth, humanity uses its technology to defend it…" at bounding box center [643, 284] width 505 height 12
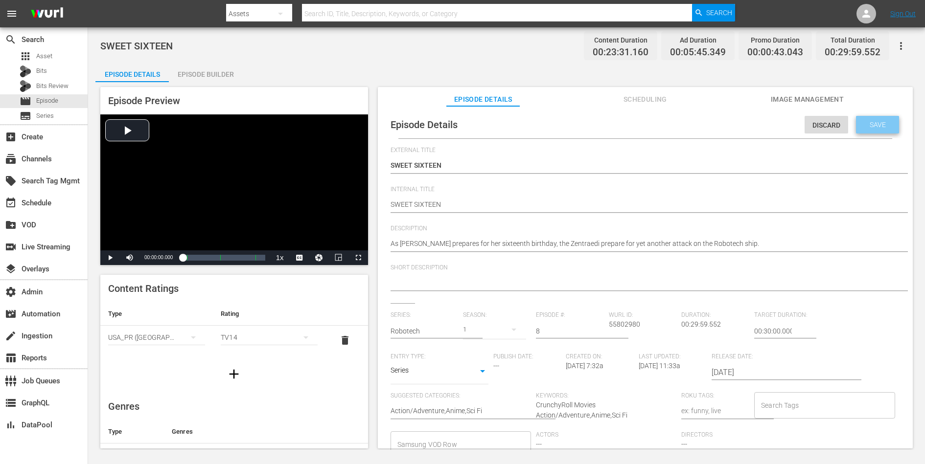
click at [739, 119] on div "Save" at bounding box center [877, 125] width 43 height 18
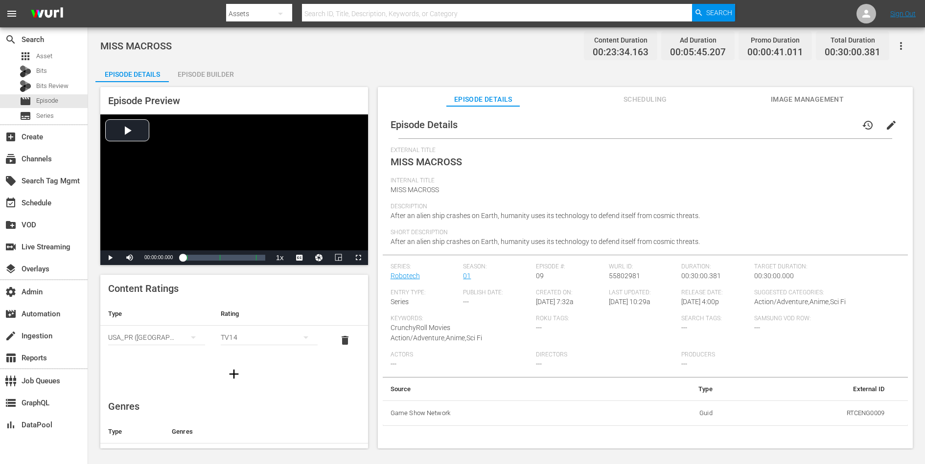
click at [739, 118] on button "edit" at bounding box center [890, 125] width 23 height 23
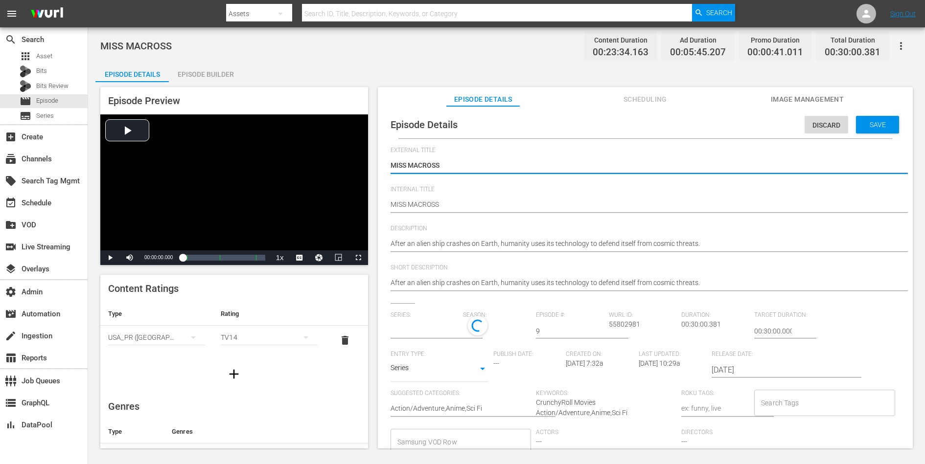
type input "Robotech"
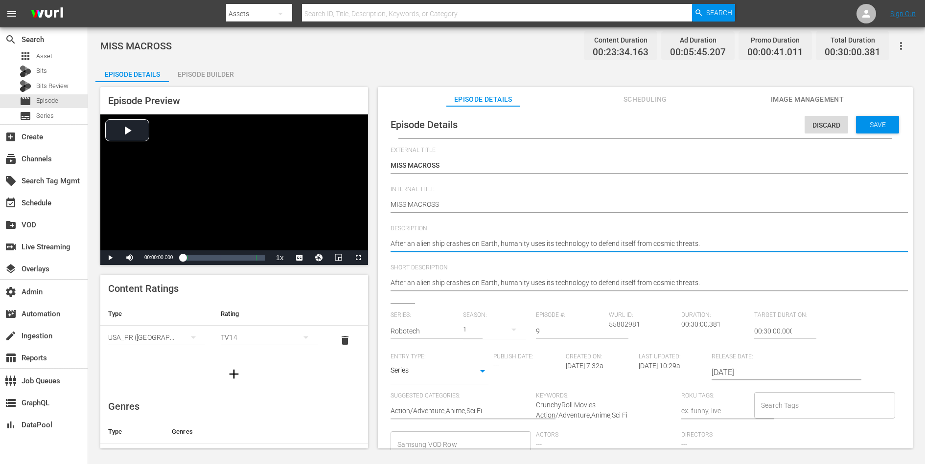
click at [676, 244] on textarea "After an alien ship crashes on Earth, humanity uses its technology to defend it…" at bounding box center [643, 245] width 505 height 12
paste textarea "beauty contest on the SDF-1 is designed to encourage morale as the valiant Robo…"
type textarea "A beauty contest on the SDF-1 is designed to encourage morale as the valiant Ro…"
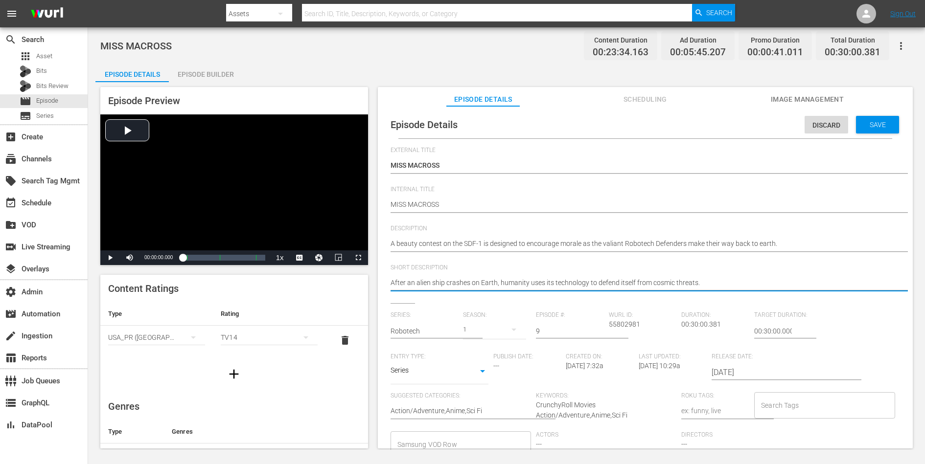
click at [667, 285] on textarea "After an alien ship crashes on Earth, humanity uses its technology to defend it…" at bounding box center [643, 284] width 505 height 12
click at [739, 108] on div "Episode Details Discard Save External Title MISS MACROSS MISS MACROSS Internal …" at bounding box center [645, 282] width 535 height 352
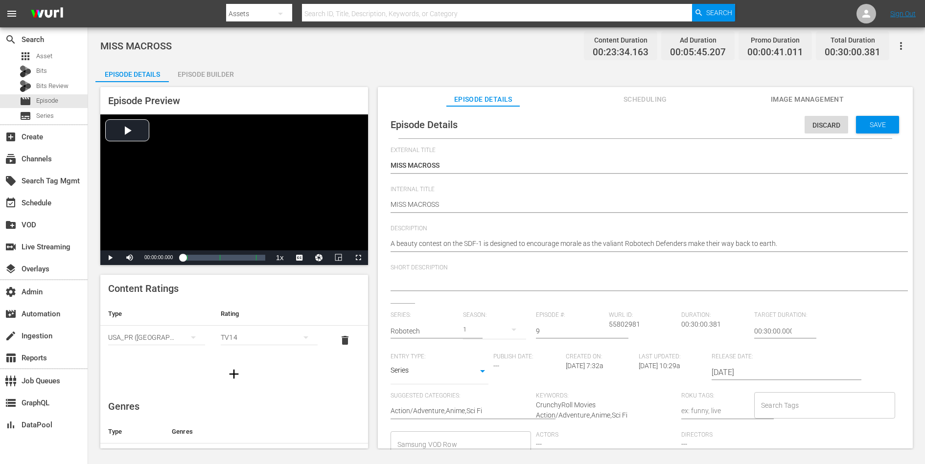
click at [739, 116] on div "Save" at bounding box center [877, 125] width 43 height 18
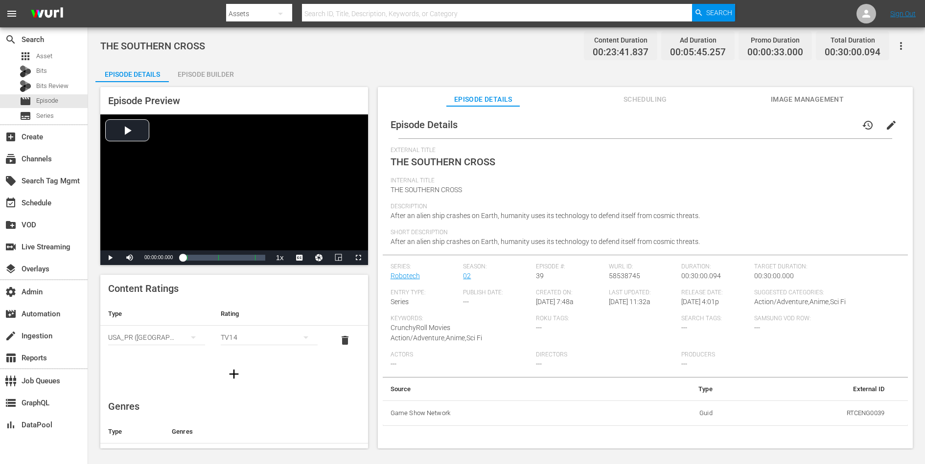
click at [739, 118] on button "edit" at bounding box center [890, 125] width 23 height 23
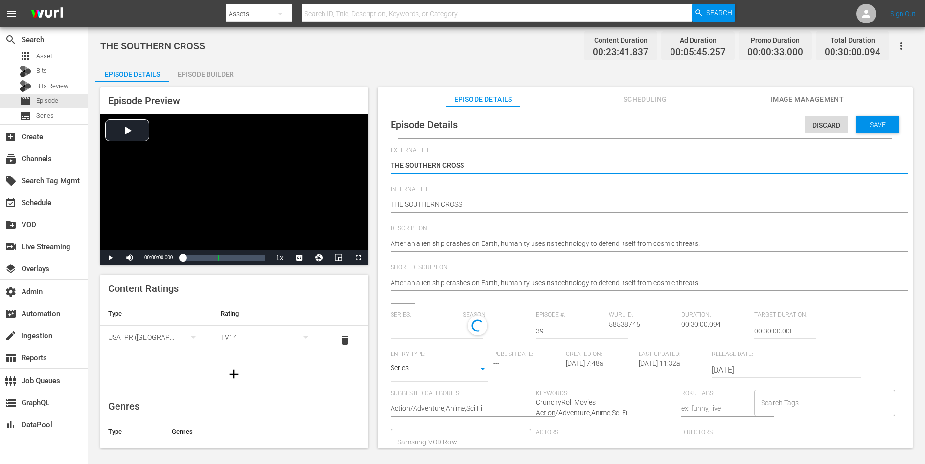
type input "Robotech"
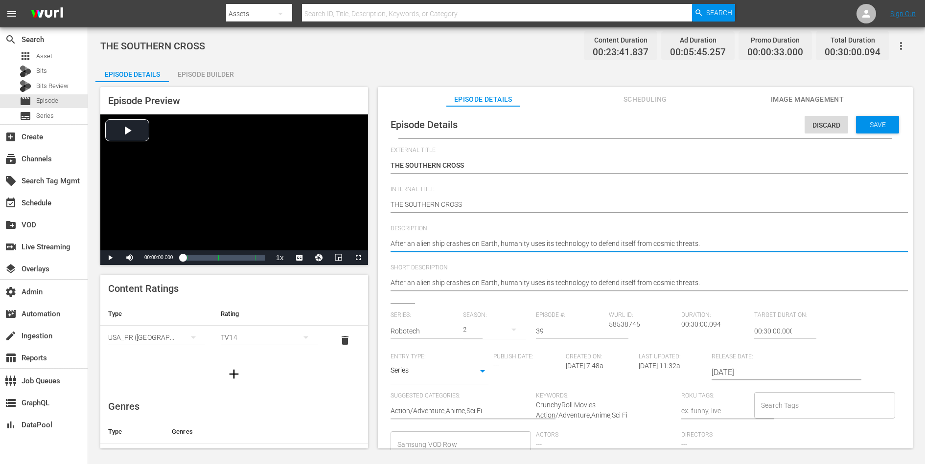
click at [622, 242] on textarea "After an alien ship crashes on Earth, humanity uses its technology to defend it…" at bounding box center [643, 245] width 505 height 12
paste textarea "counter-attack by the United Earth Forces causes the Robotech Masters to re-eva…"
type textarea "A counter-attack by the United Earth Forces causes the Robotech Masters to re-e…"
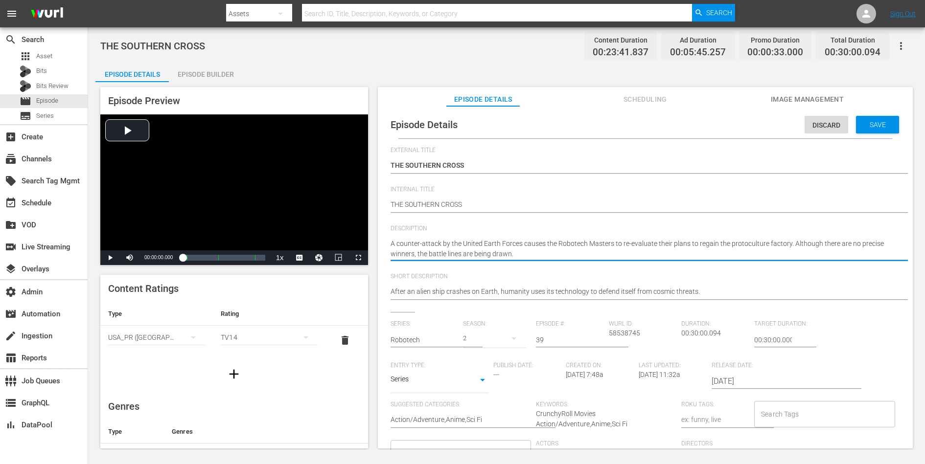
type textarea "A counter-attack by the United Earth Forces causes the Robotech Masters to re-e…"
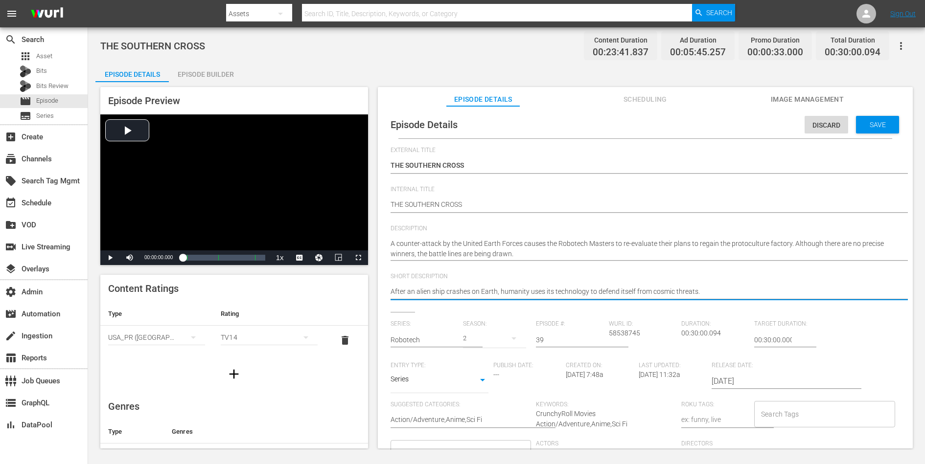
click at [610, 291] on textarea "After an alien ship crashes on Earth, humanity uses its technology to defend it…" at bounding box center [643, 293] width 505 height 12
click at [739, 121] on span "Save" at bounding box center [878, 125] width 32 height 8
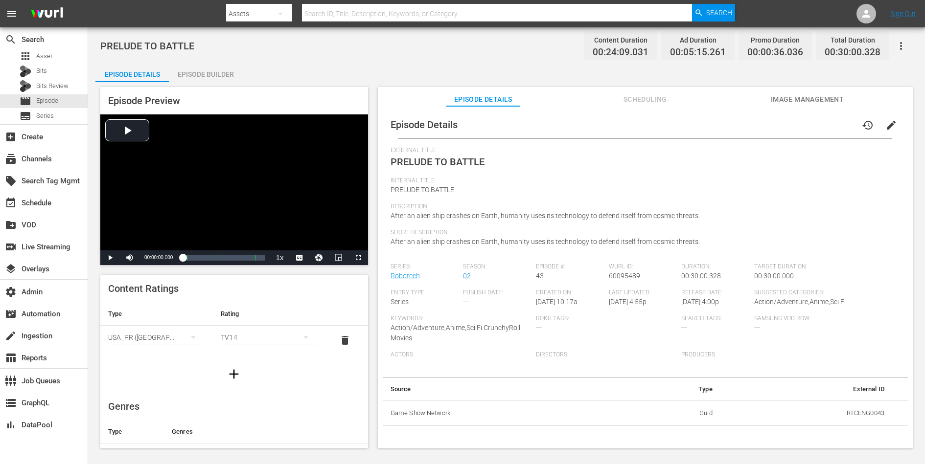
click at [739, 122] on span "edit" at bounding box center [891, 125] width 12 height 12
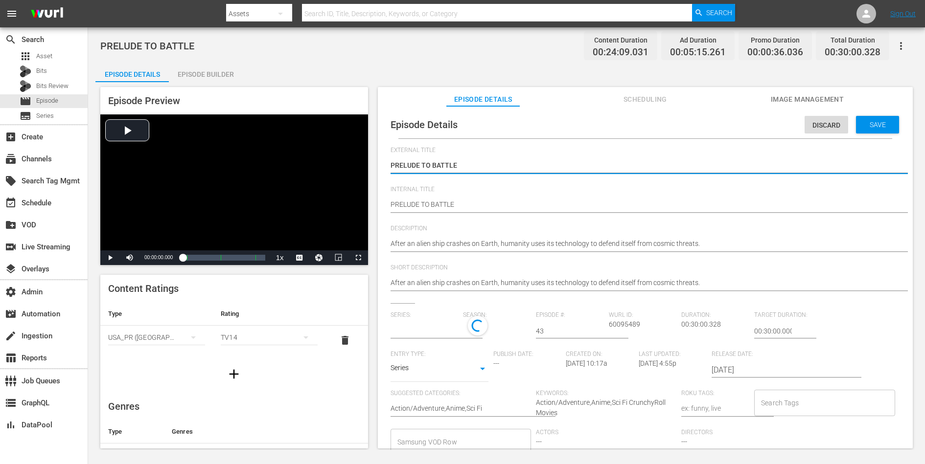
type input "Robotech"
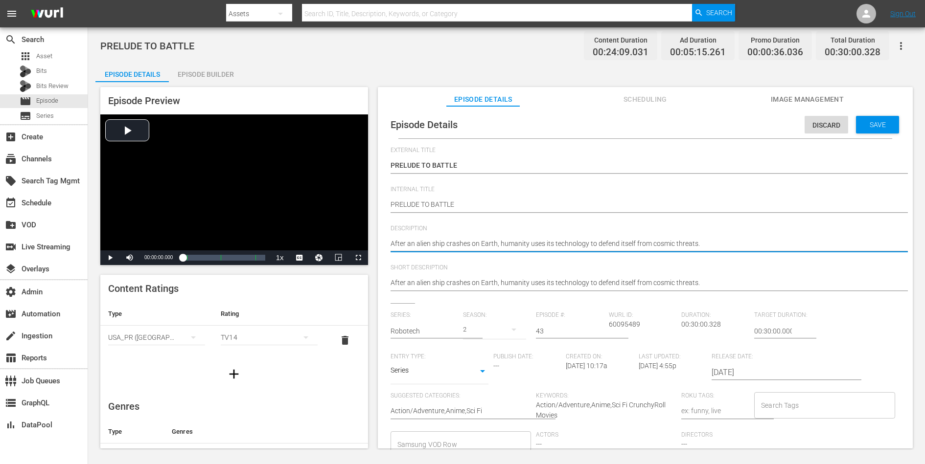
click at [665, 246] on textarea "After an alien ship crashes on Earth, humanity uses its technology to defend it…" at bounding box center [643, 245] width 505 height 12
paste textarea "successfully shooting down the giant alien ship, a ro-con mission is called for…"
type textarea "After successfully shooting down the giant alien ship, a ro-con mission is call…"
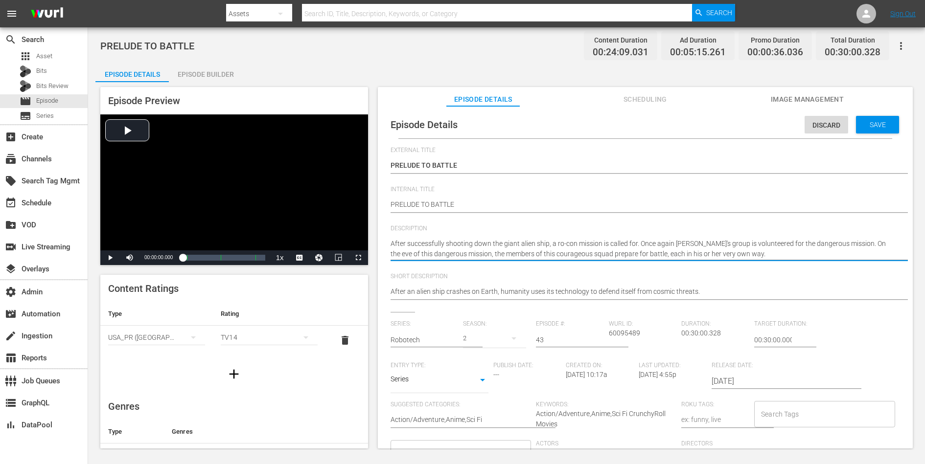
type textarea "After successfully shooting down the giant alien ship, a ro-con mission is call…"
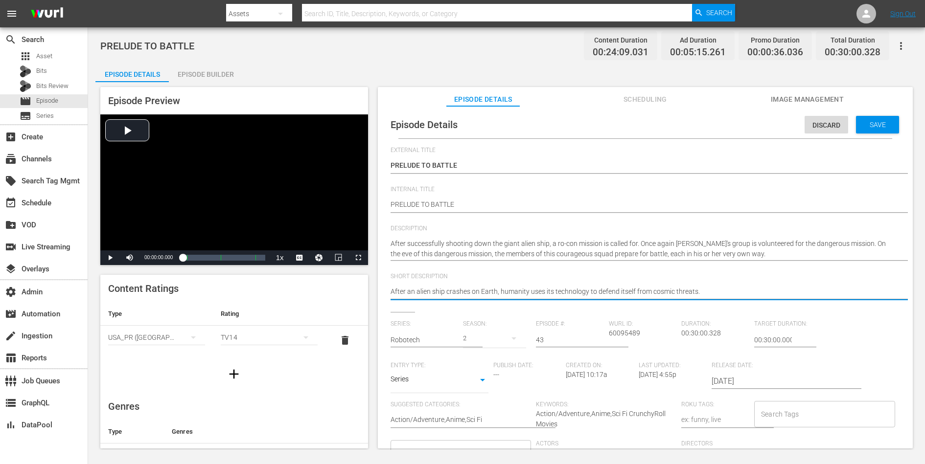
click at [644, 293] on textarea "After an alien ship crashes on Earth, humanity uses its technology to defend it…" at bounding box center [643, 293] width 505 height 12
click at [739, 125] on span "Save" at bounding box center [878, 125] width 32 height 8
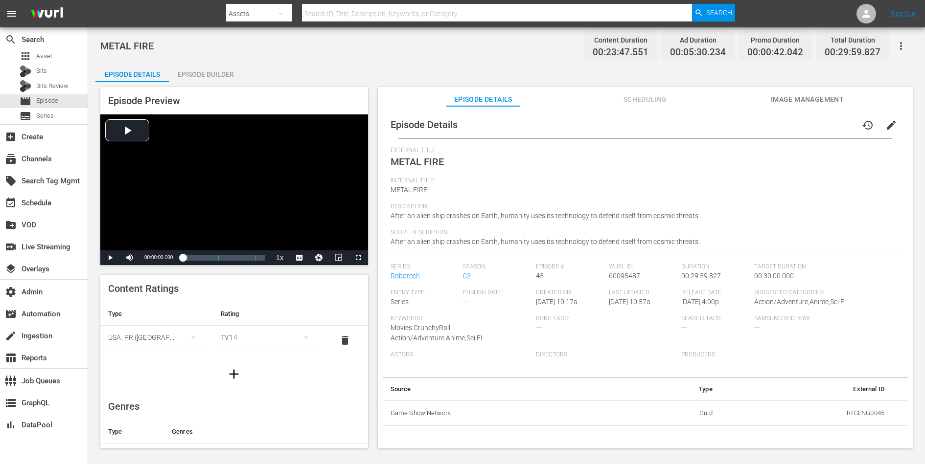
click at [739, 123] on span "edit" at bounding box center [891, 125] width 12 height 12
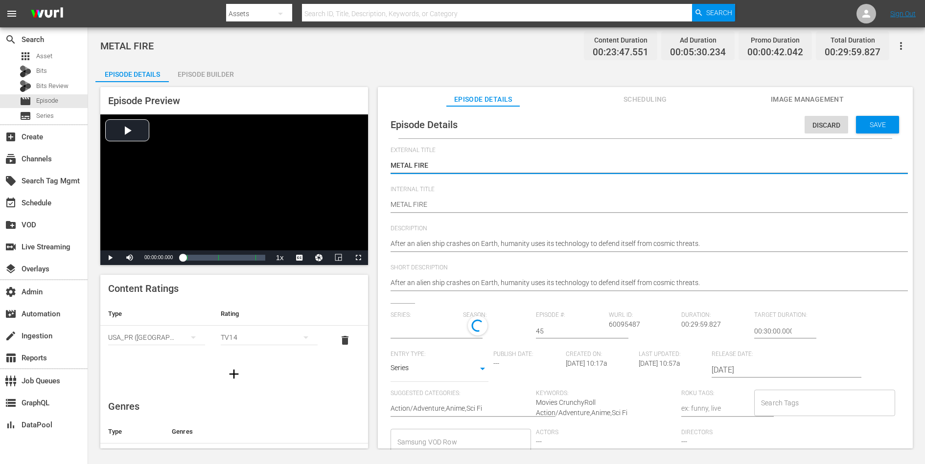
type input "Robotech"
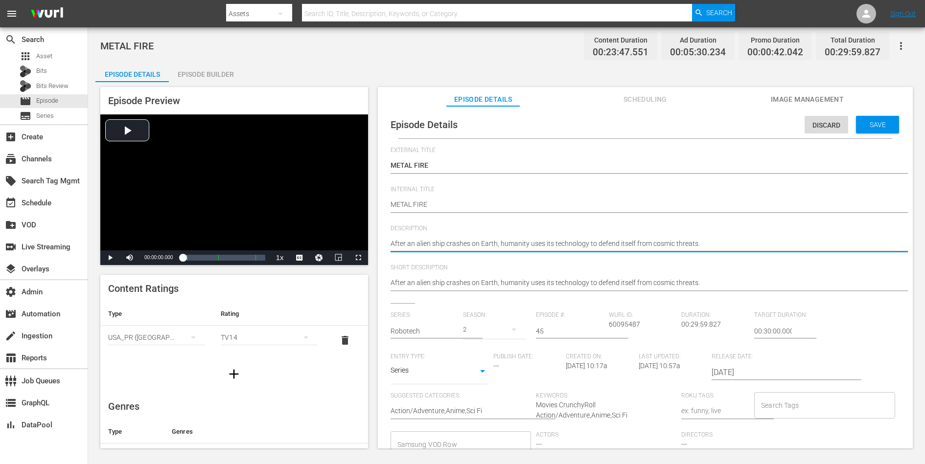
click at [688, 246] on textarea "After an alien ship crashes on Earth, humanity uses its technology to defend it…" at bounding box center [643, 245] width 505 height 12
paste textarea "Failing in their attempts at capturing the humans who entered their ship, the R…"
type textarea "Failing in their attempts at capturing the humans who entered their ship, the R…"
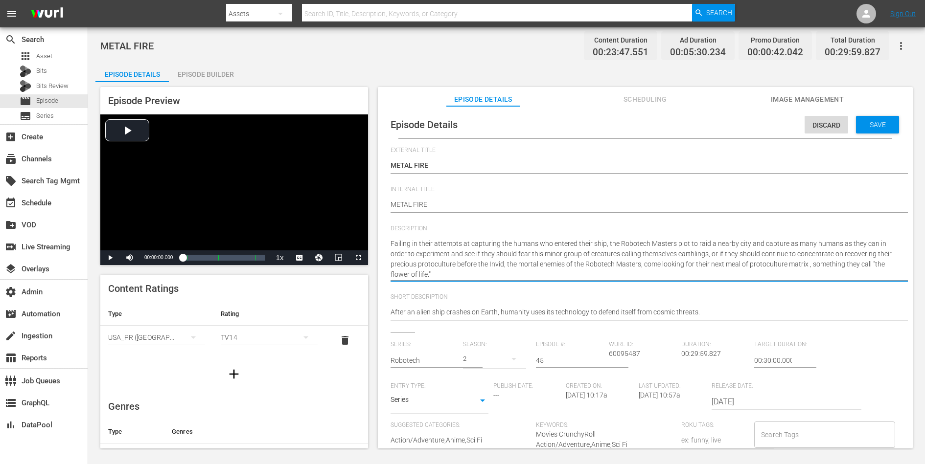
type textarea "Failing in their attempts at capturing the humans who entered their ship, the R…"
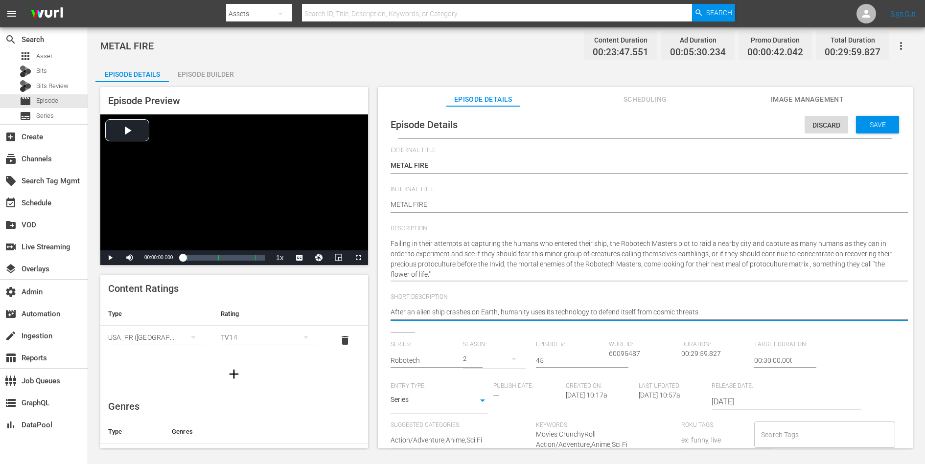
click at [647, 310] on textarea "After an alien ship crashes on Earth, humanity uses its technology to defend it…" at bounding box center [643, 313] width 505 height 12
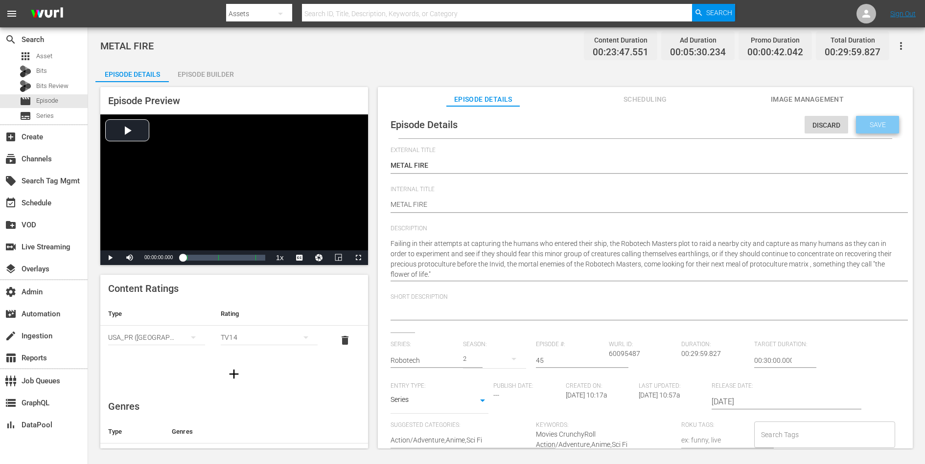
click at [739, 128] on span "Save" at bounding box center [878, 125] width 32 height 8
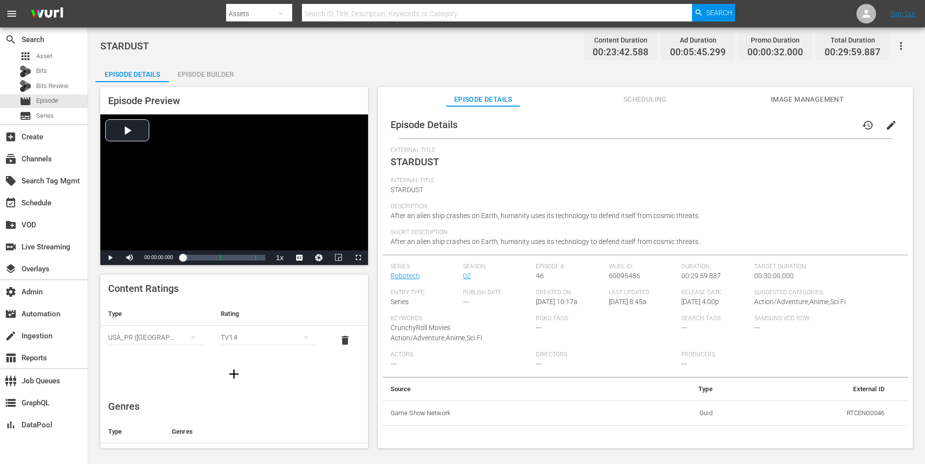
click at [739, 122] on span "edit" at bounding box center [891, 125] width 12 height 12
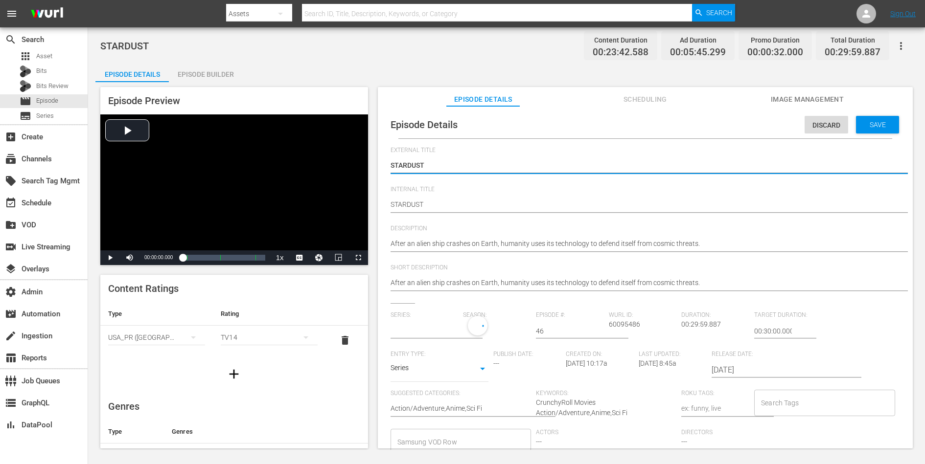
type input "Robotech"
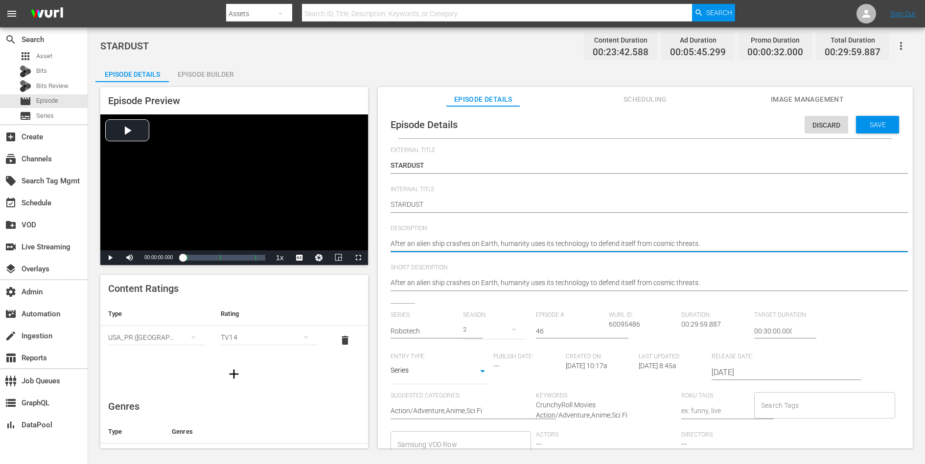
click at [687, 244] on textarea "After an alien ship crashes on Earth, humanity uses its technology to defend it…" at bounding box center [643, 245] width 505 height 12
paste textarea "[PERSON_NAME] tries to get the war with the Robotech Masters out of her mind by…"
type textarea "[PERSON_NAME] tries to get the war with the Robotech Masters out of her mind by…"
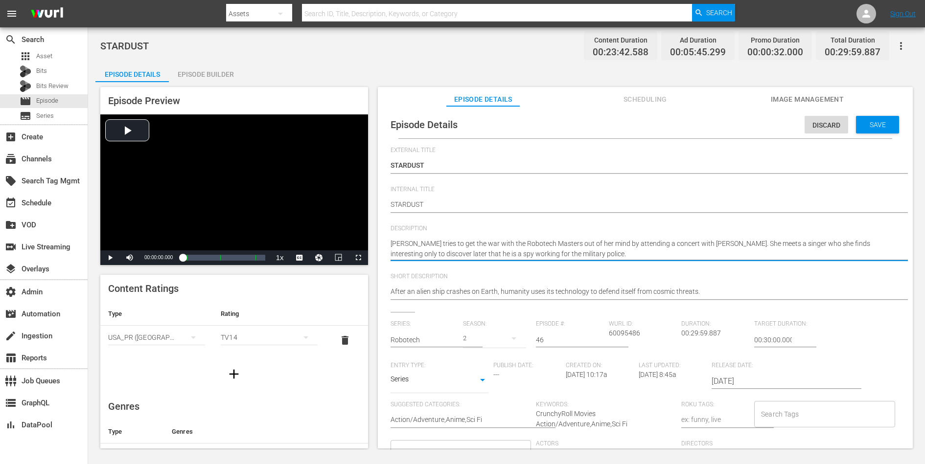
type textarea "[PERSON_NAME] tries to get the war with the Robotech Masters out of her mind by…"
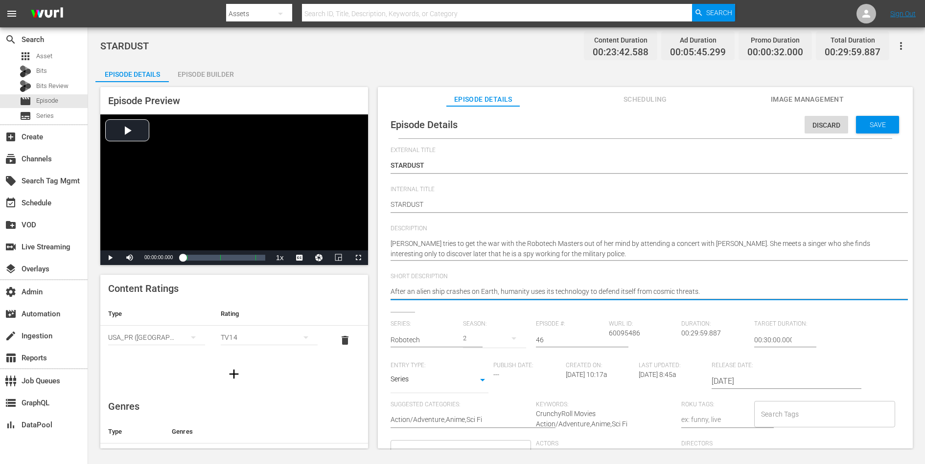
click at [657, 287] on textarea "After an alien ship crashes on Earth, humanity uses its technology to defend it…" at bounding box center [643, 293] width 505 height 12
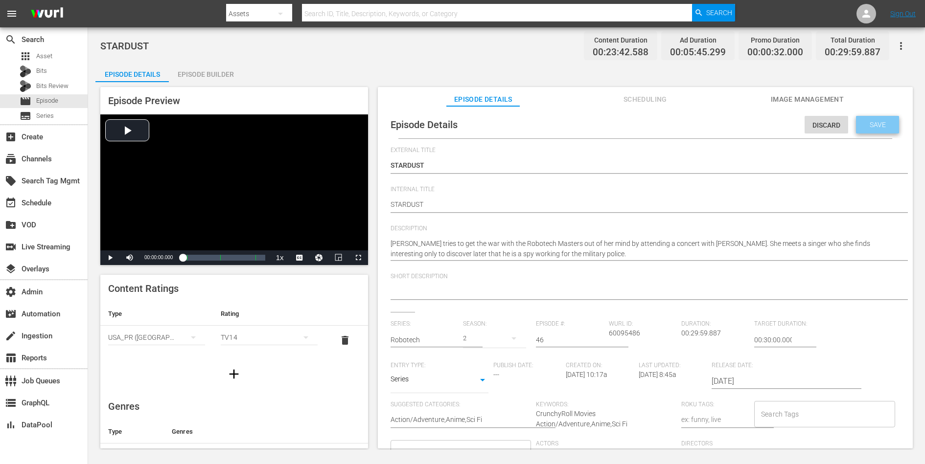
click at [739, 124] on span "Save" at bounding box center [878, 125] width 32 height 8
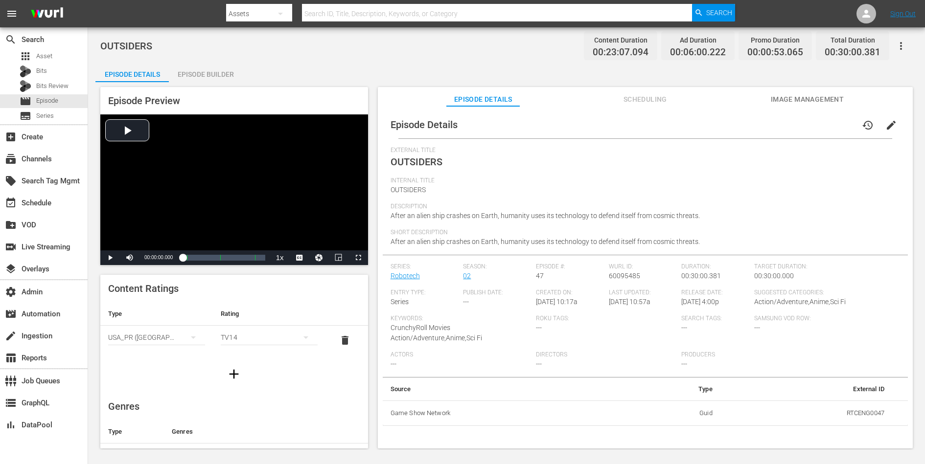
click at [739, 121] on span "edit" at bounding box center [891, 125] width 12 height 12
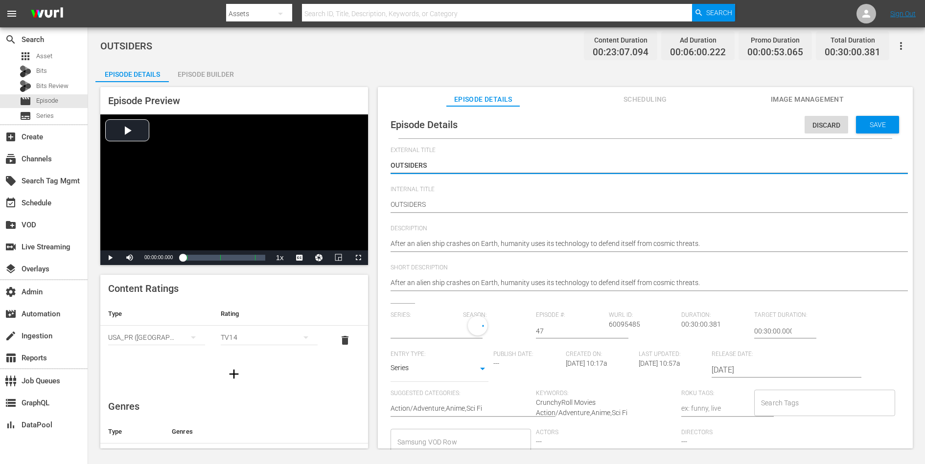
type input "Robotech"
click at [625, 237] on div "After an alien ship crashes on Earth, humanity uses its technology to defend it…" at bounding box center [643, 244] width 505 height 23
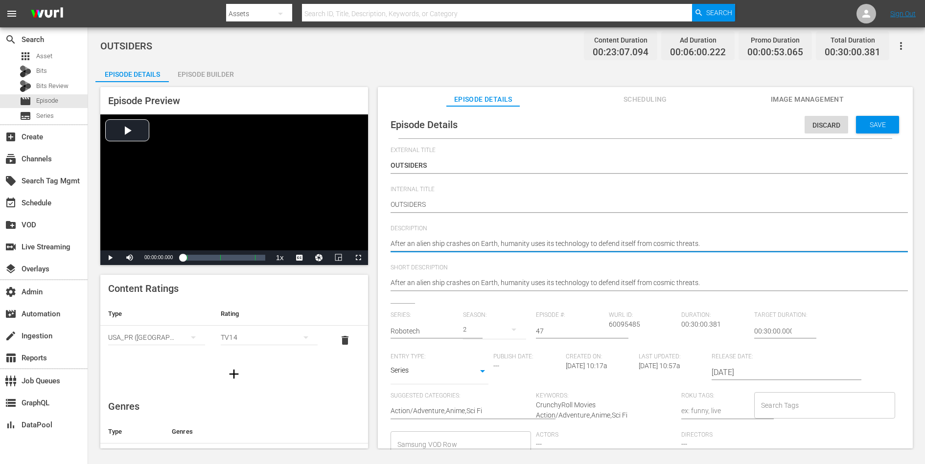
click at [625, 242] on textarea "After an alien ship crashes on Earth, humanity uses its technology to defend it…" at bounding box center [643, 245] width 505 height 12
paste textarea "The Robotech Masters plan a strange deception by introducing Zor into the ranks…"
type textarea "The Robotech Masters plan a strange deception by introducing Zor into the ranks…"
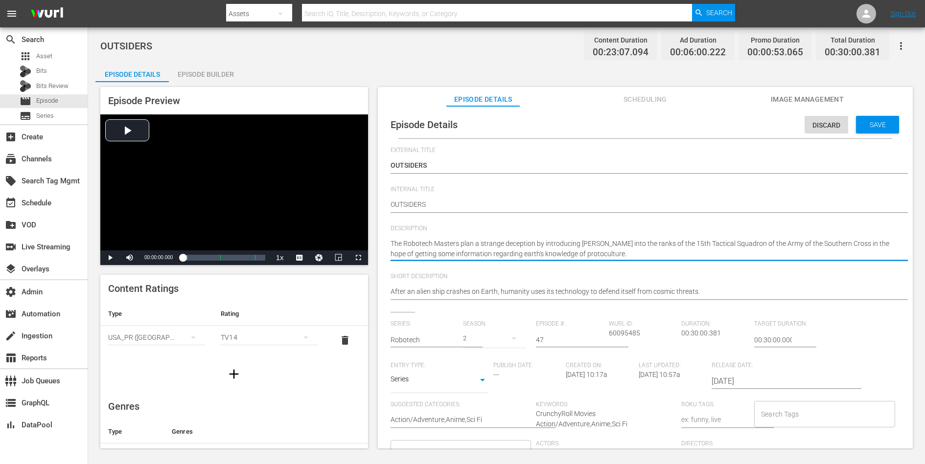
type textarea "The Robotech Masters plan a strange deception by introducing Zor into the ranks…"
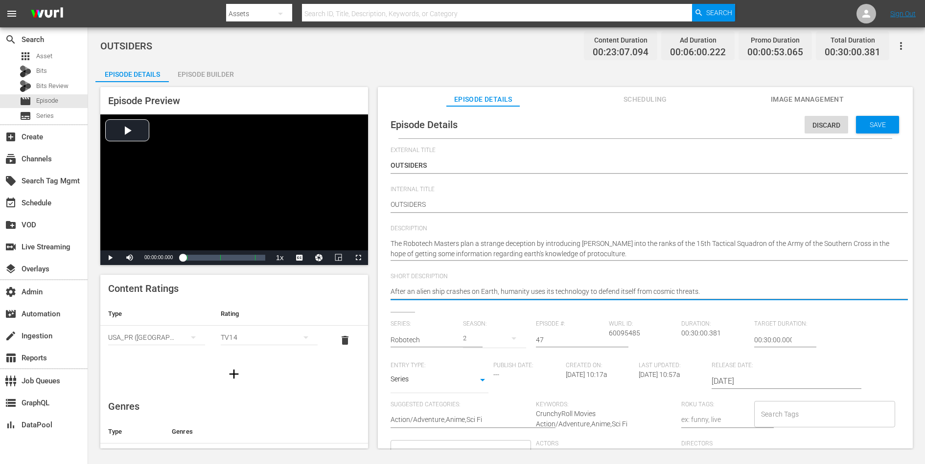
click at [618, 289] on textarea "After an alien ship crashes on Earth, humanity uses its technology to defend it…" at bounding box center [643, 293] width 505 height 12
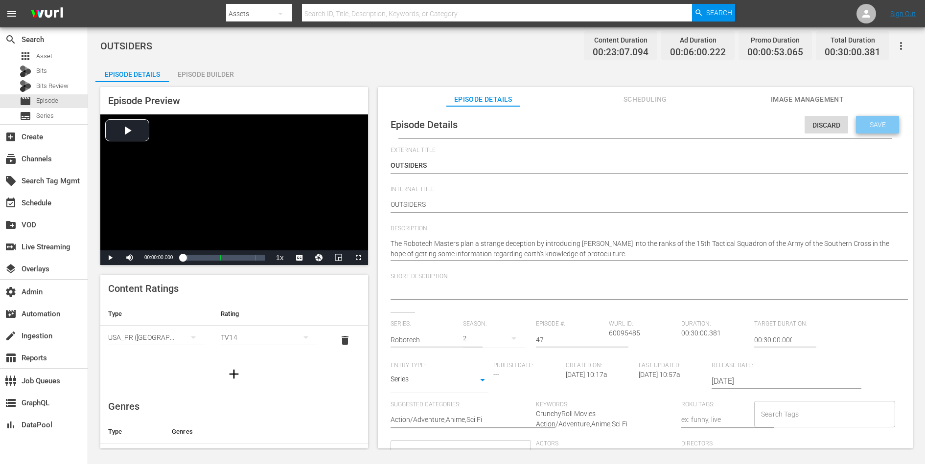
click at [739, 119] on div "Save" at bounding box center [877, 125] width 43 height 18
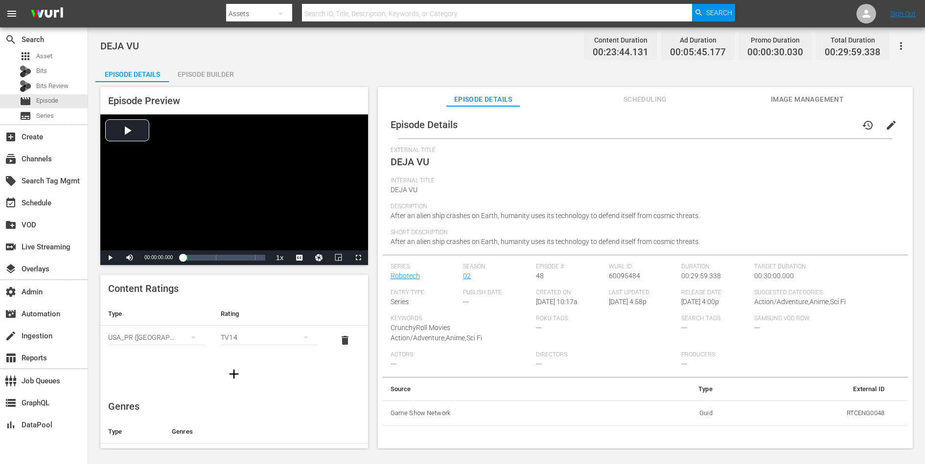
click at [739, 122] on span "edit" at bounding box center [891, 125] width 12 height 12
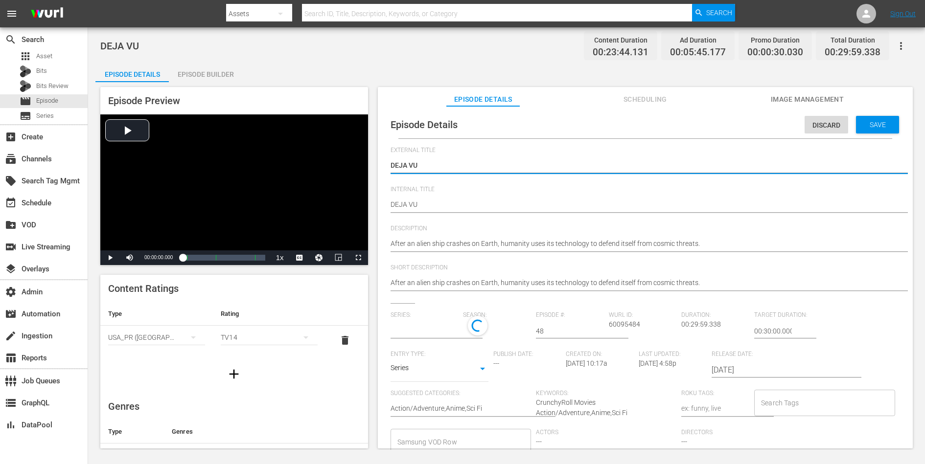
type input "Robotech"
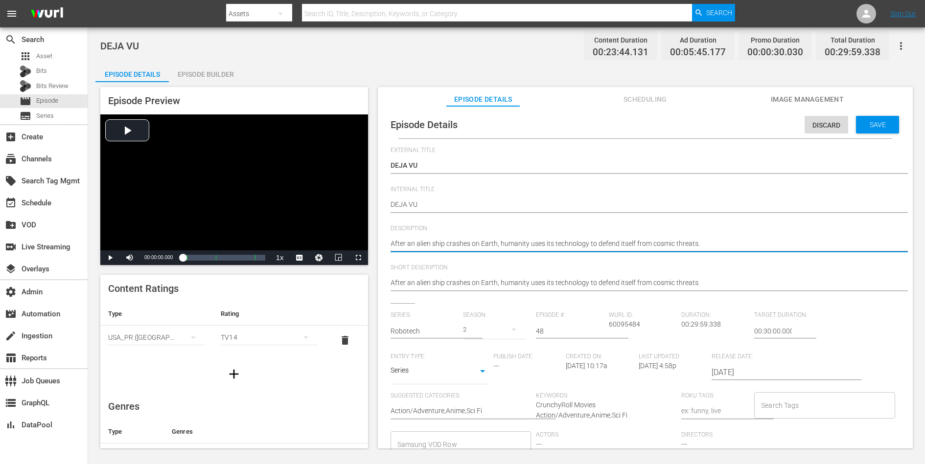
click at [652, 244] on textarea "After an alien ship crashes on Earth, humanity uses its technology to defend it…" at bounding box center [643, 245] width 505 height 12
paste textarea "Zor, the Robotech Master's unsuspecting spy, is subjected to rigorous psycholog…"
type textarea "Zor, the Robotech Master's unsuspecting spy, is subjected to rigorous psycholog…"
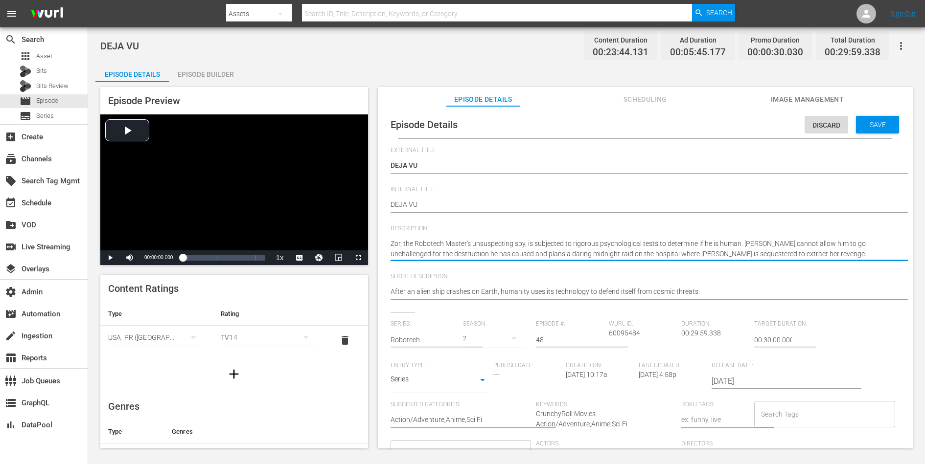
type textarea "Zor, the Robotech Master's unsuspecting spy, is subjected to rigorous psycholog…"
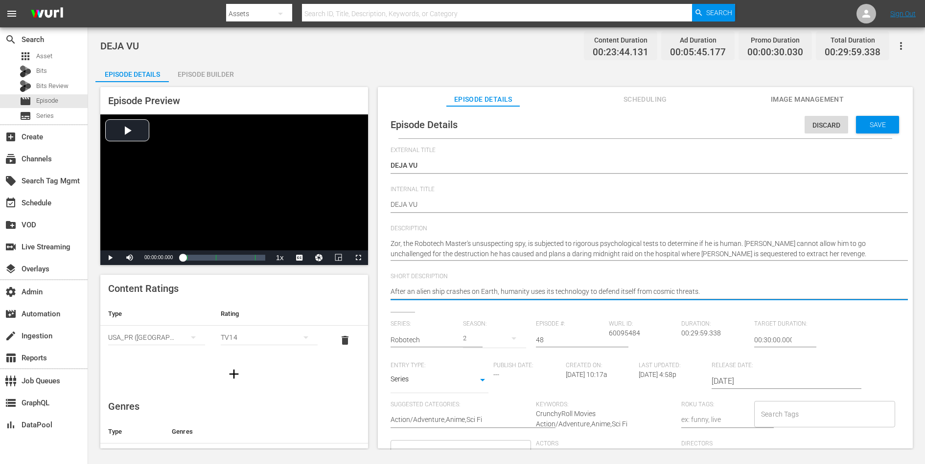
click at [627, 289] on textarea "After an alien ship crashes on Earth, humanity uses its technology to defend it…" at bounding box center [643, 293] width 505 height 12
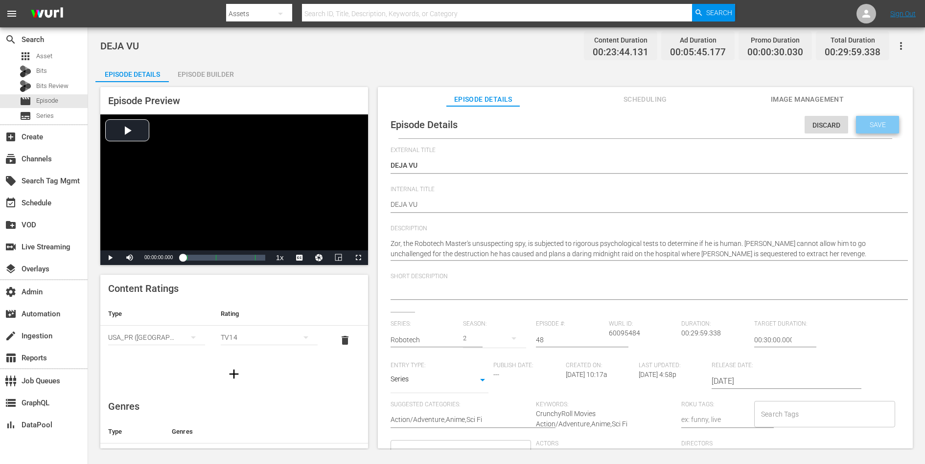
click at [739, 116] on div "Save" at bounding box center [877, 125] width 43 height 18
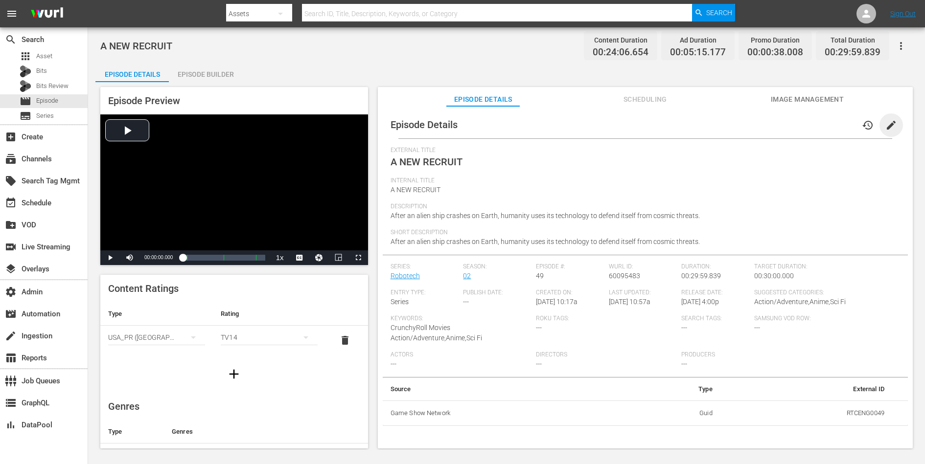
click at [739, 124] on span "edit" at bounding box center [891, 125] width 12 height 12
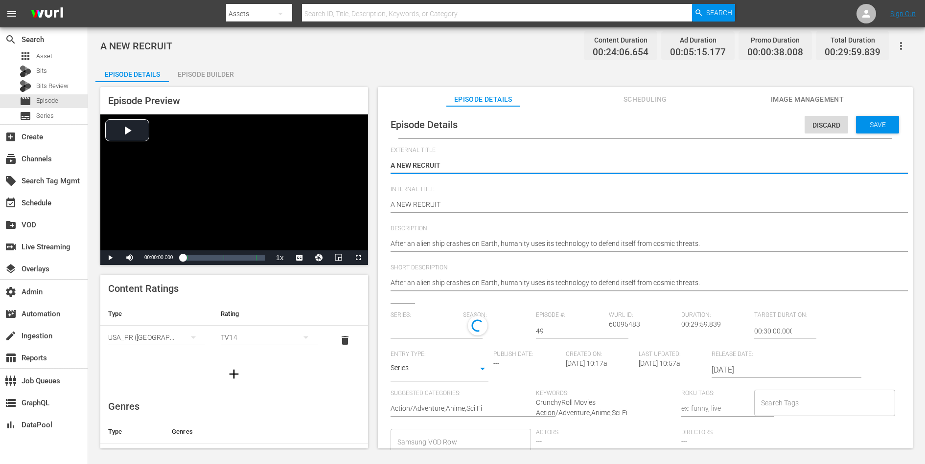
type input "Robotech"
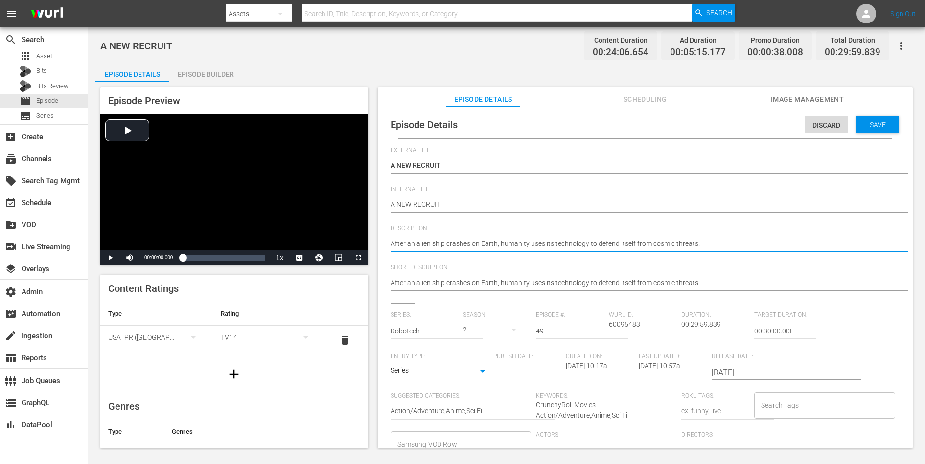
click at [703, 244] on textarea "After an alien ship crashes on Earth, humanity uses its technology to defend it…" at bounding box center [643, 245] width 505 height 12
paste textarea "General [PERSON_NAME] is convinced that [PERSON_NAME] can help his army get inf…"
type textarea "General [PERSON_NAME] is convinced that [PERSON_NAME] can help his army get inf…"
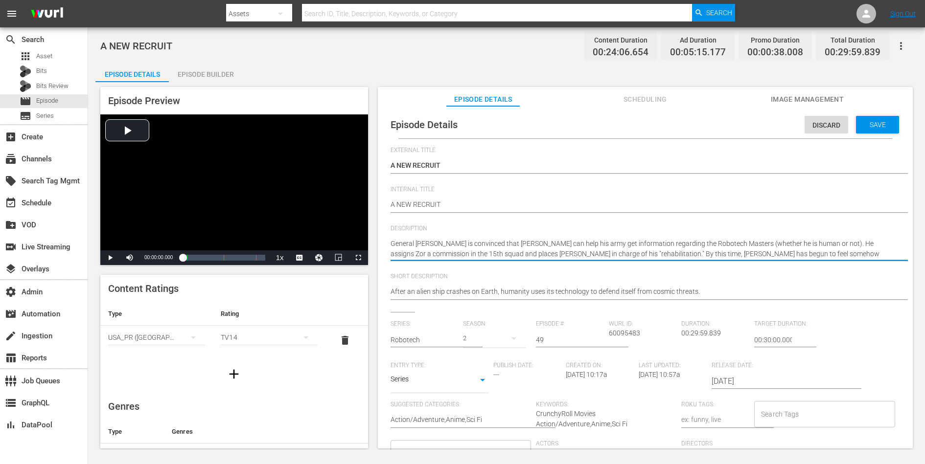
type textarea "General [PERSON_NAME] is convinced that [PERSON_NAME] can help his army get inf…"
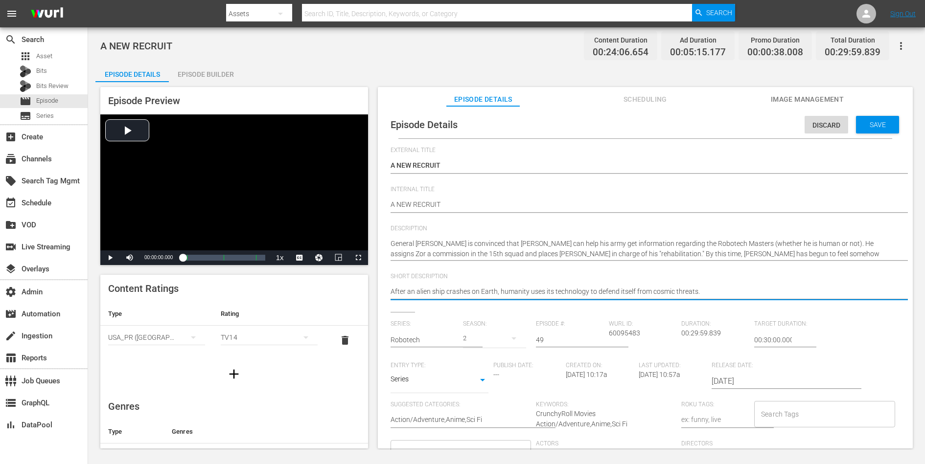
click at [667, 290] on textarea "After an alien ship crashes on Earth, humanity uses its technology to defend it…" at bounding box center [643, 293] width 505 height 12
click at [739, 124] on span "Save" at bounding box center [878, 125] width 32 height 8
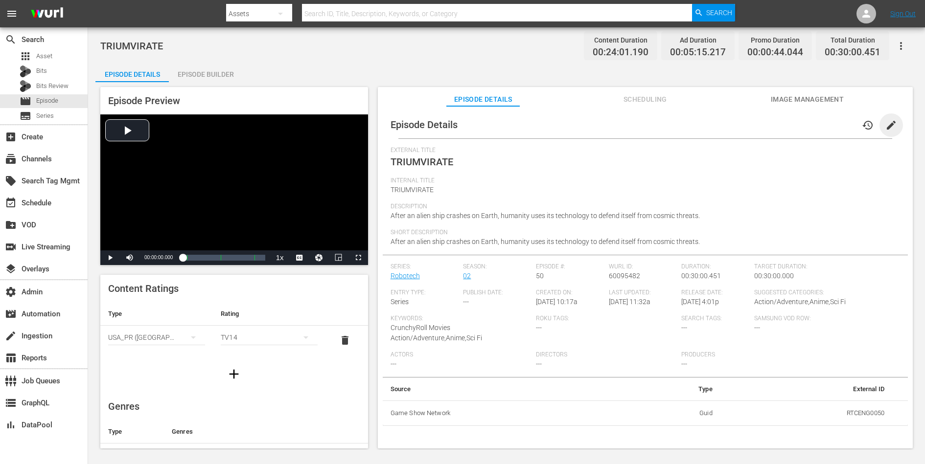
click at [739, 125] on span "edit" at bounding box center [891, 125] width 12 height 12
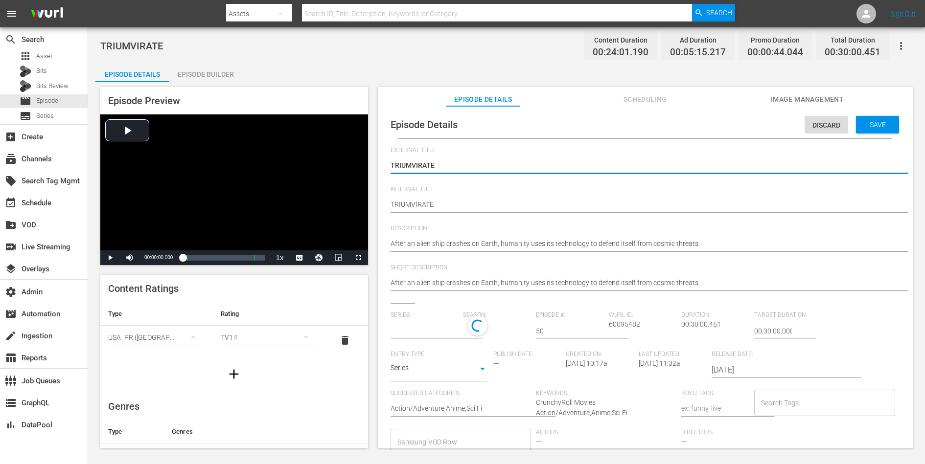
type input "Robotech"
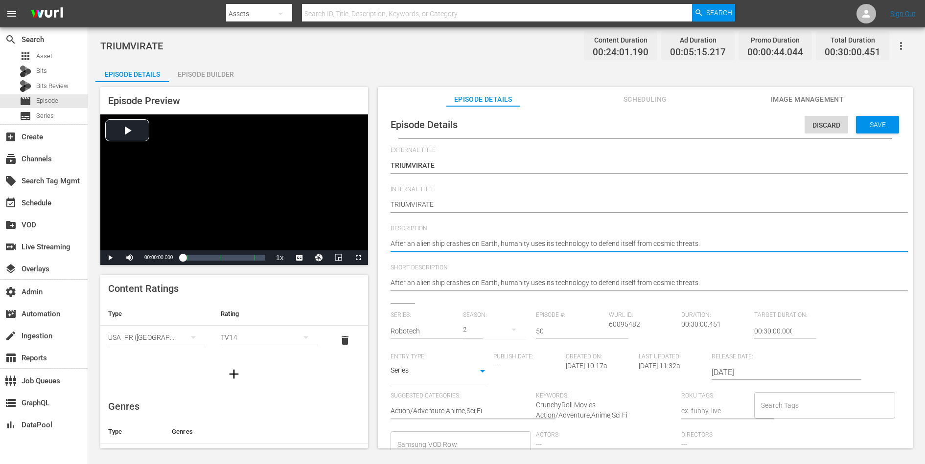
click at [680, 243] on textarea "After an alien ship crashes on Earth, humanity uses its technology to defend it…" at bounding box center [643, 245] width 505 height 12
paste textarea "General Leonard calls for an all out attack against the Robotech Masters forces…"
type textarea "General Leonard calls for an all out attack against the Robotech Masters forces…"
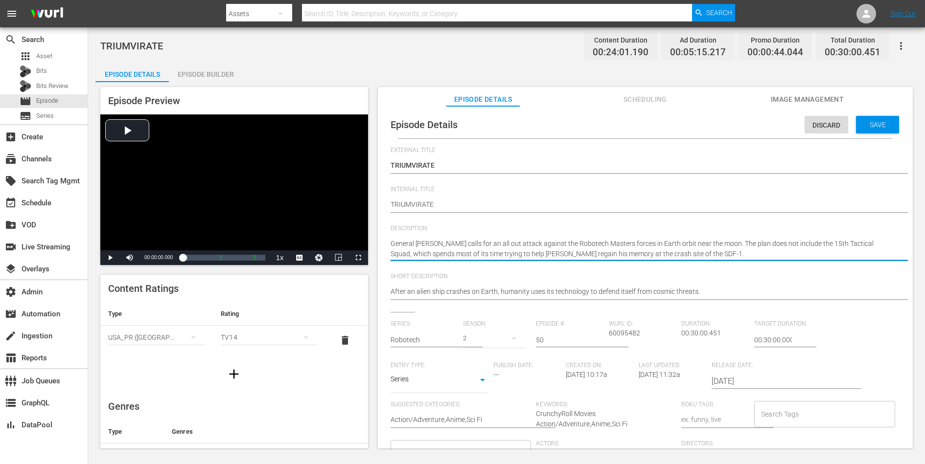
type textarea "General Leonard calls for an all out attack against the Robotech Masters forces…"
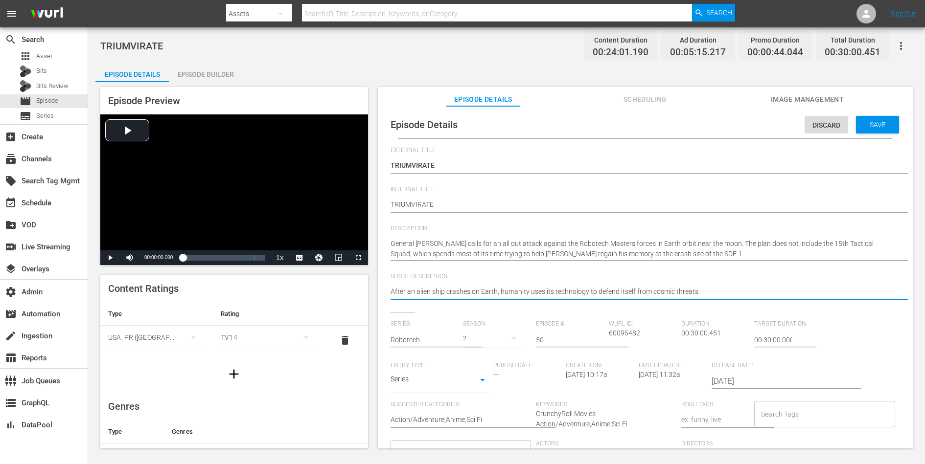
click at [661, 290] on textarea "After an alien ship crashes on Earth, humanity uses its technology to defend it…" at bounding box center [643, 293] width 505 height 12
click at [739, 128] on span "Save" at bounding box center [878, 125] width 32 height 8
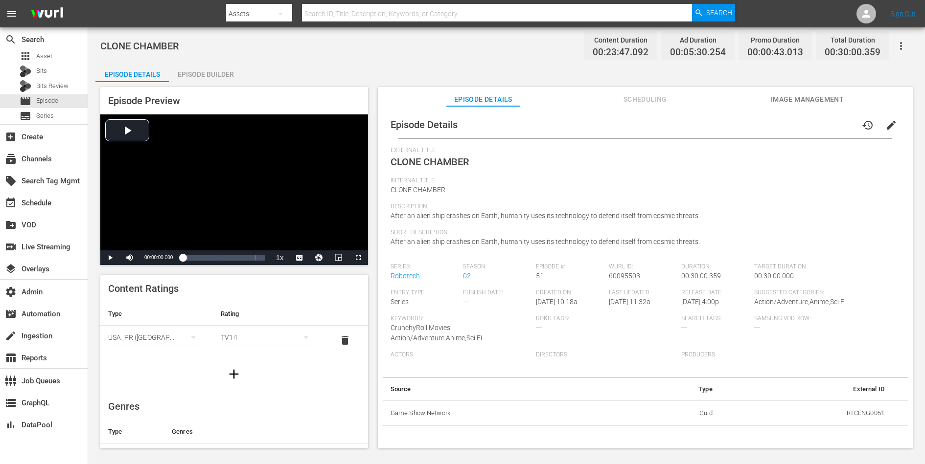
click at [739, 125] on span "edit" at bounding box center [891, 125] width 12 height 12
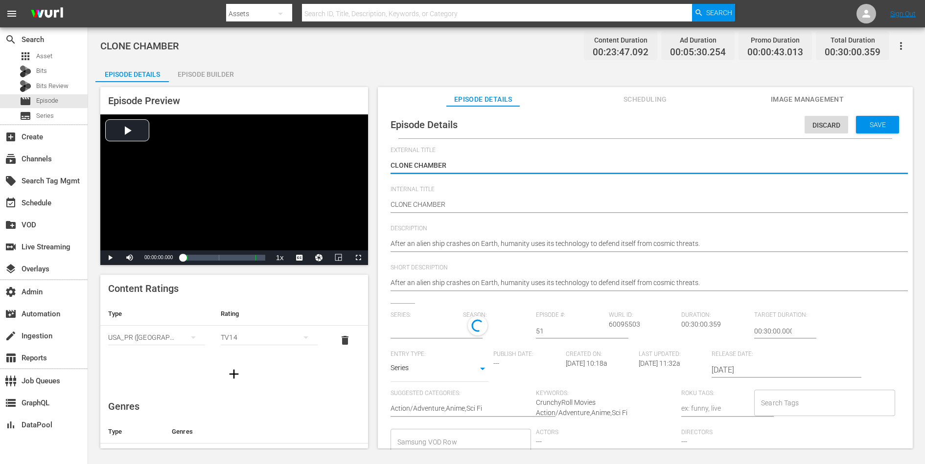
type input "Robotech"
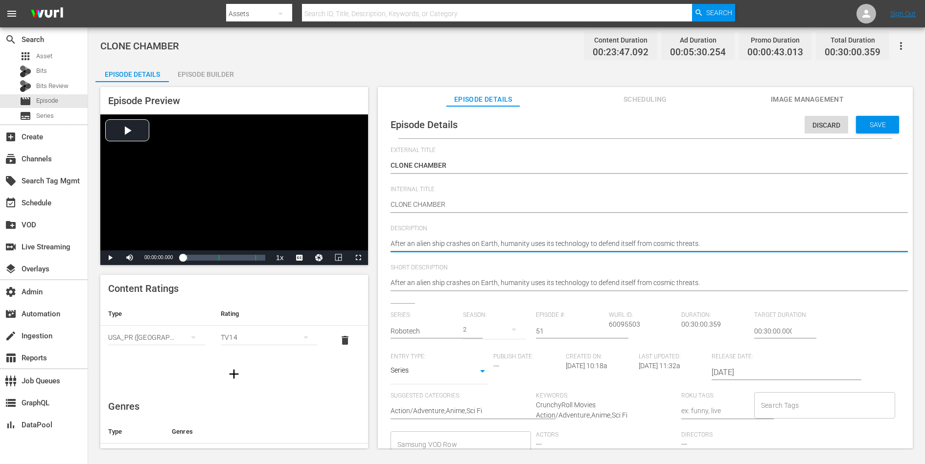
click at [696, 246] on textarea "After an alien ship crashes on Earth, humanity uses its technology to defend it…" at bounding box center [643, 245] width 505 height 12
paste textarea "Things on earth are settling into a pleasant domestic routine while the Robotec…"
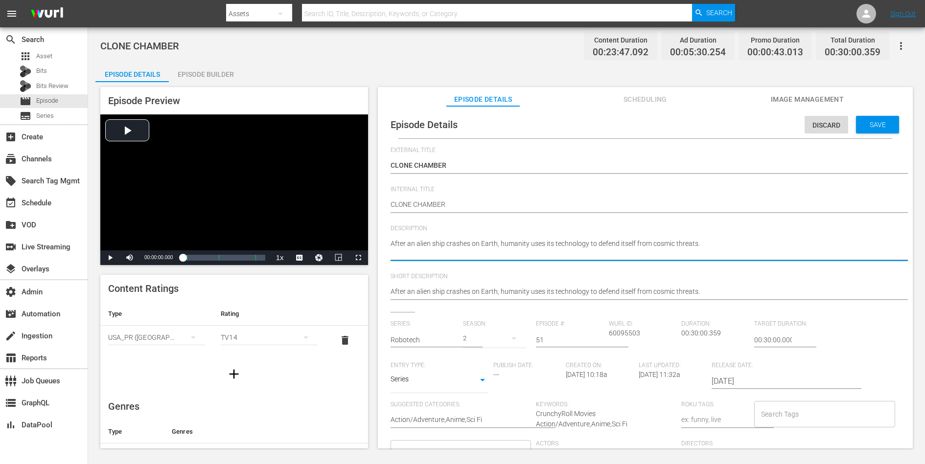
type textarea "Things on earth are settling into a pleasant domestic routine while the Robotec…"
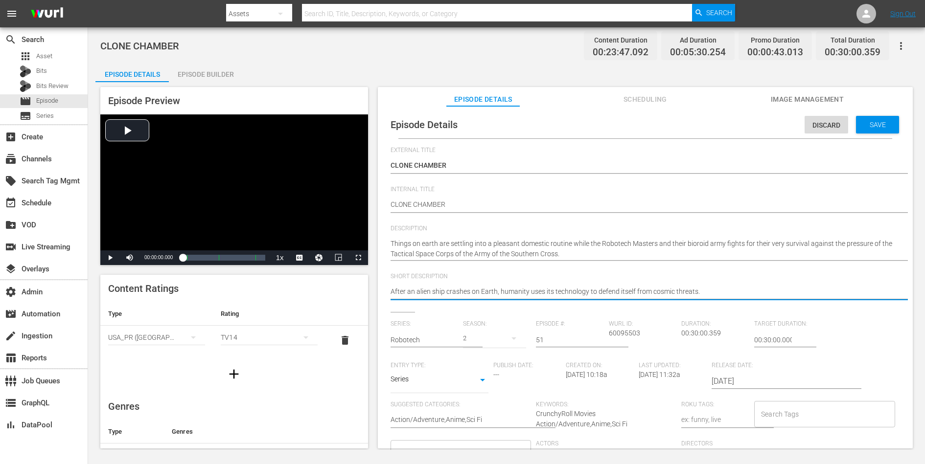
click at [669, 293] on textarea "After an alien ship crashes on Earth, humanity uses its technology to defend it…" at bounding box center [643, 293] width 505 height 12
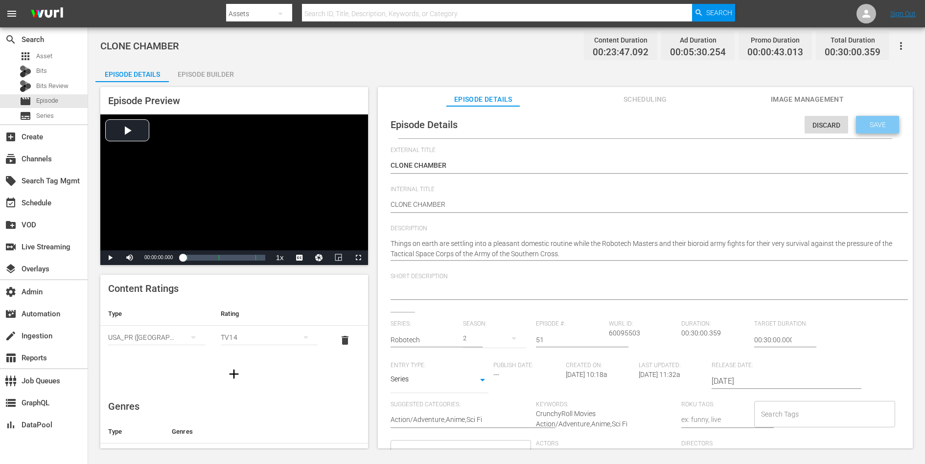
click at [739, 125] on span "Save" at bounding box center [878, 125] width 32 height 8
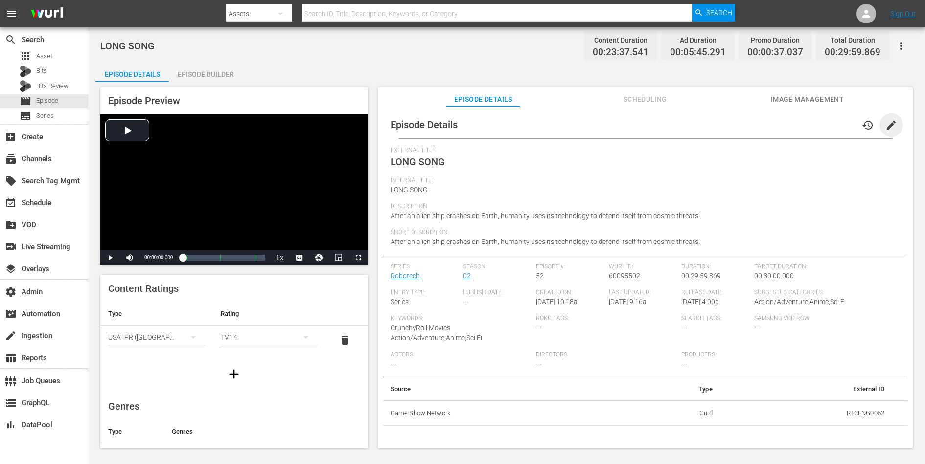
click at [739, 122] on span "edit" at bounding box center [891, 125] width 12 height 12
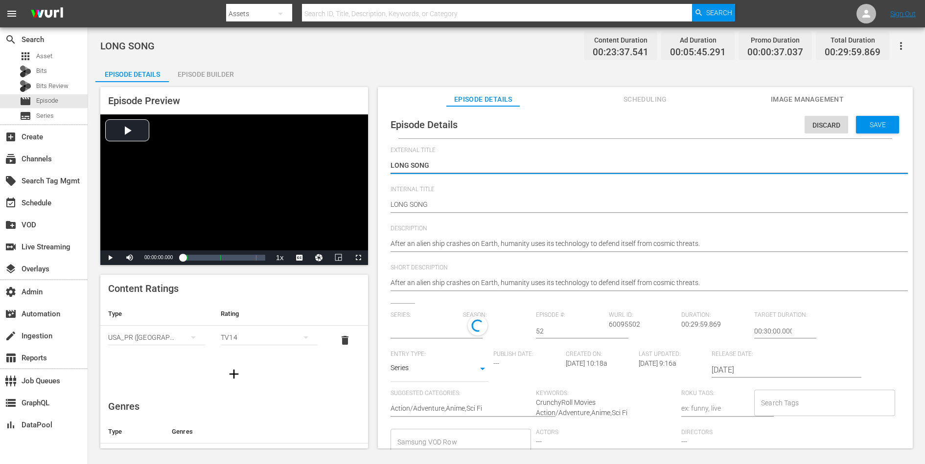
type input "Robotech"
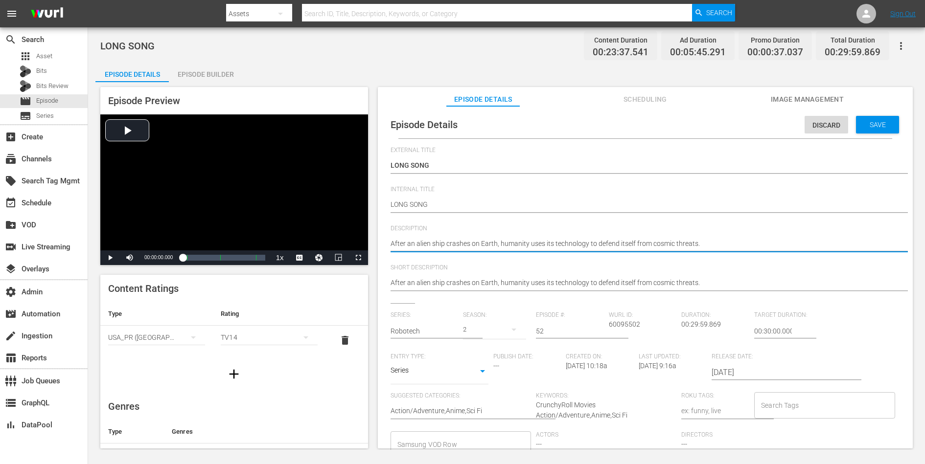
click at [637, 247] on textarea "After an alien ship crashes on Earth, humanity uses its technology to defend it…" at bounding box center [643, 245] width 505 height 12
paste textarea "classic Cinderella story unfolds as Marie Angel and Sean Phillips plan a very i…"
type textarea "A classic Cinderella story unfolds as Marie Angel and Sean Phillips plan a very…"
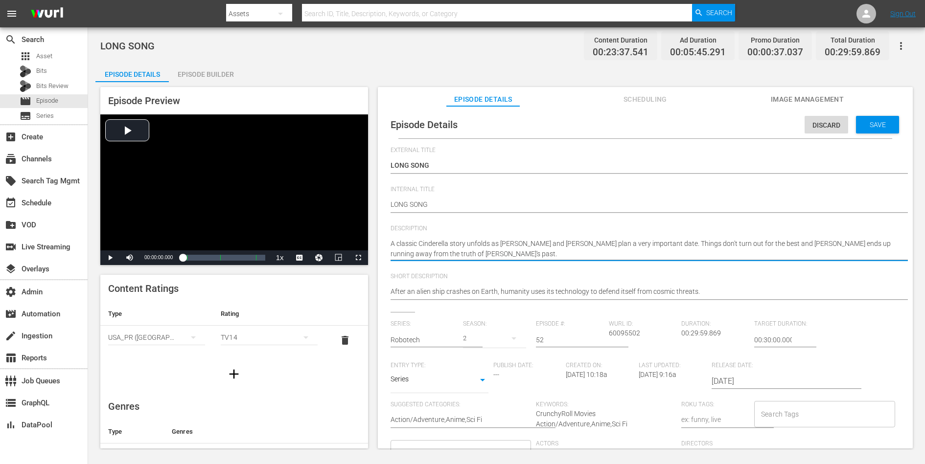
type textarea "A classic Cinderella story unfolds as Marie Angel and Sean Phillips plan a very…"
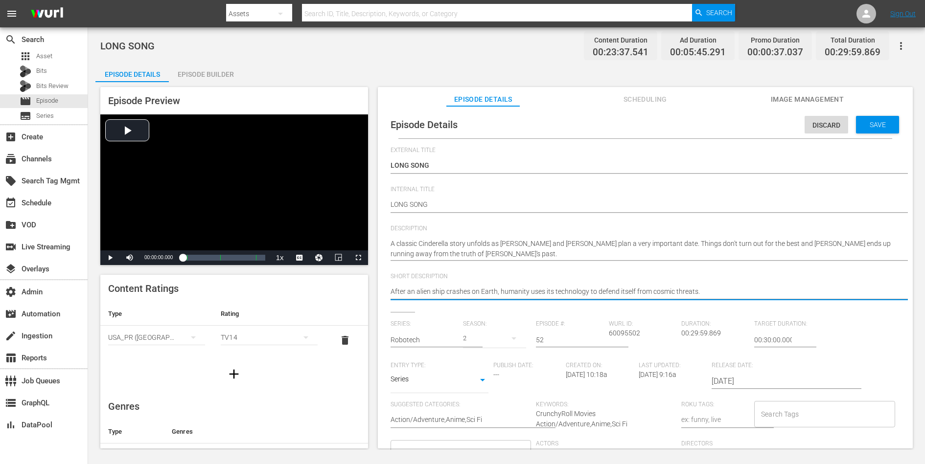
click at [621, 288] on textarea "After an alien ship crashes on Earth, humanity uses its technology to defend it…" at bounding box center [643, 293] width 505 height 12
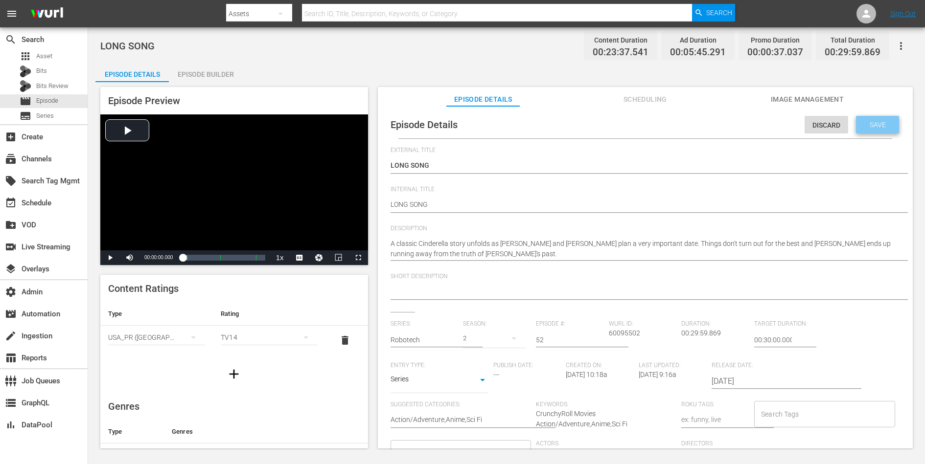
click at [739, 121] on span "Save" at bounding box center [878, 125] width 32 height 8
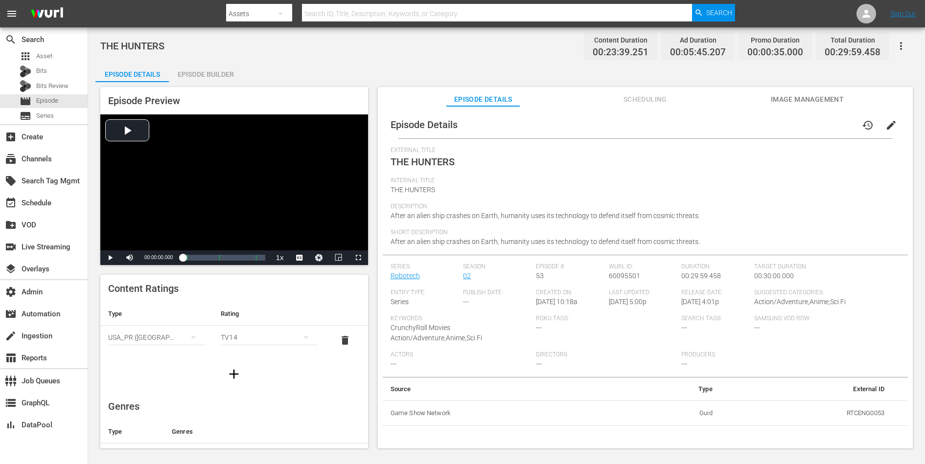
click at [739, 129] on span "edit" at bounding box center [891, 125] width 12 height 12
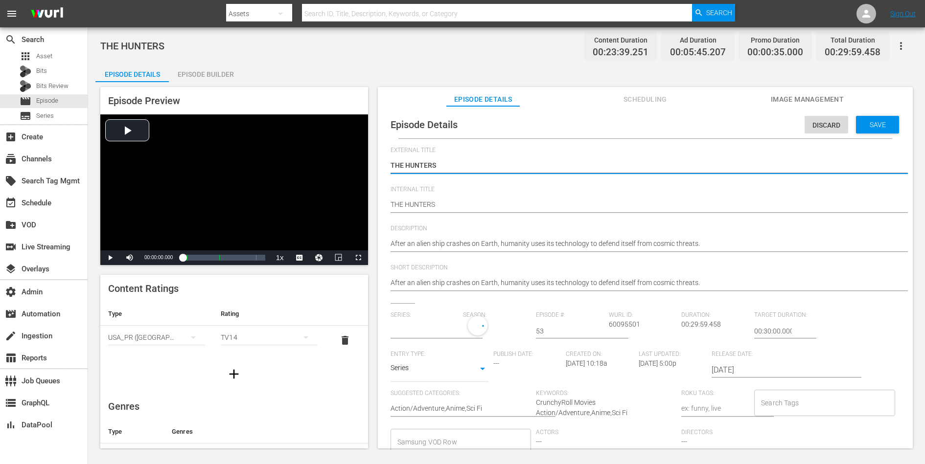
type input "Robotech"
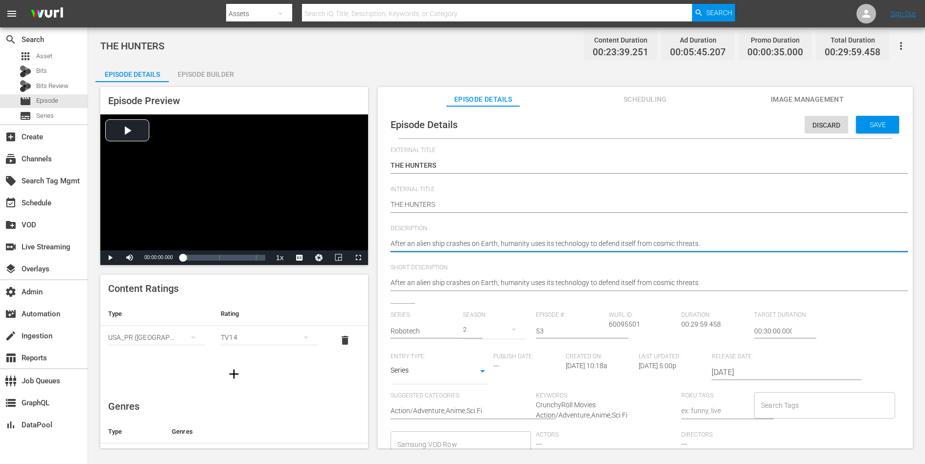
click at [705, 242] on textarea "After an alien ship crashes on Earth, humanity uses its technology to defend it…" at bounding box center [643, 245] width 505 height 12
paste textarea "Louise Nichols, a member of Dana Sterling's squad, builds a Robotech device tha…"
type textarea "Louise Nichols, a member of Dana Sterling's squad, builds a Robotech device tha…"
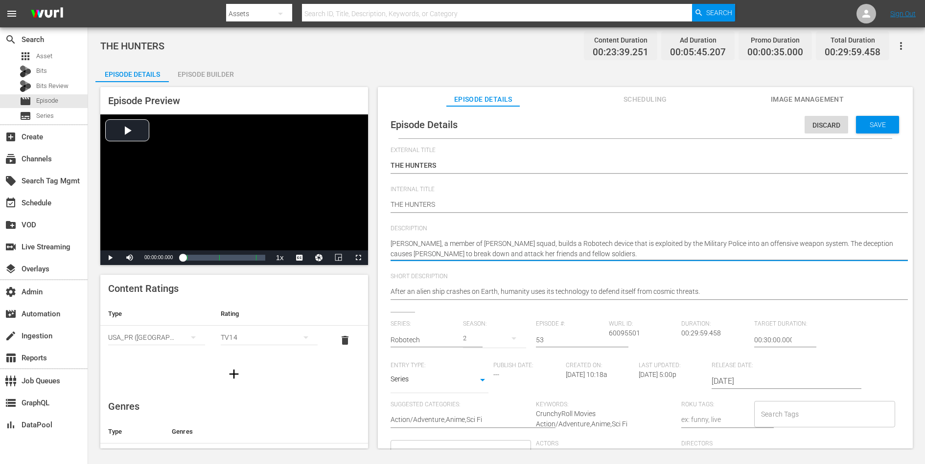
type textarea "Louise Nichols, a member of Dana Sterling's squad, builds a Robotech device tha…"
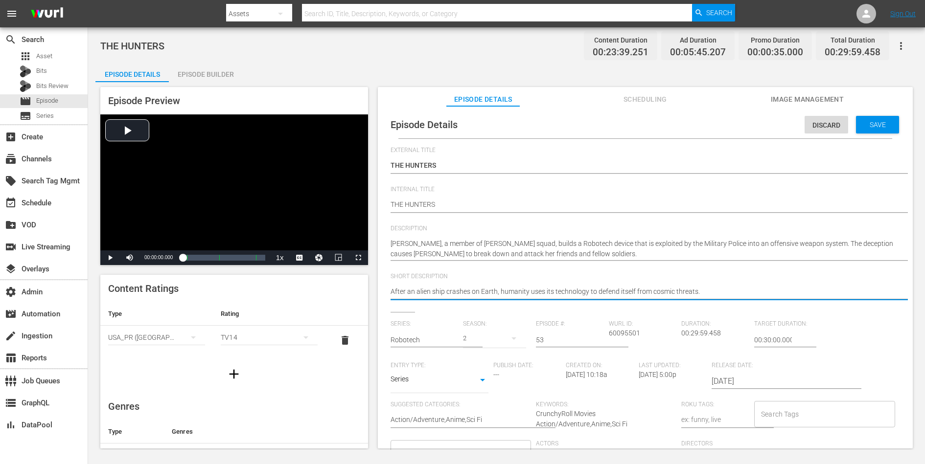
click at [683, 289] on textarea "After an alien ship crashes on Earth, humanity uses its technology to defend it…" at bounding box center [643, 293] width 505 height 12
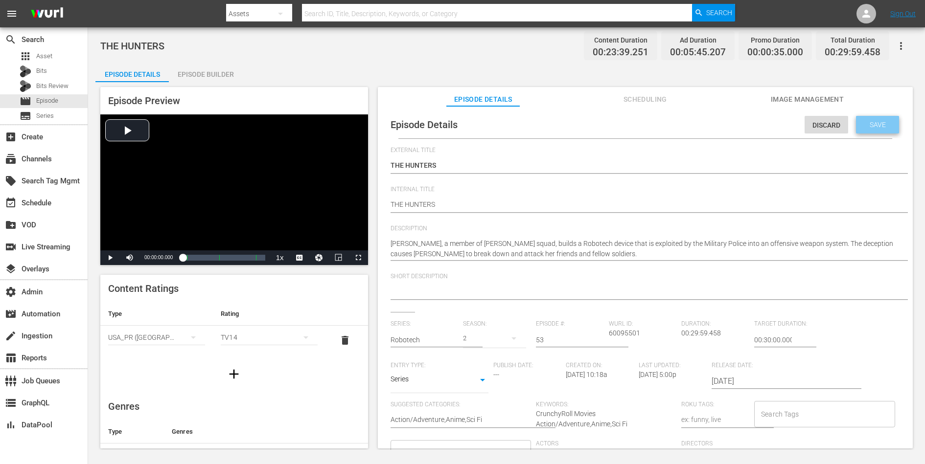
click at [739, 126] on span "Save" at bounding box center [878, 125] width 32 height 8
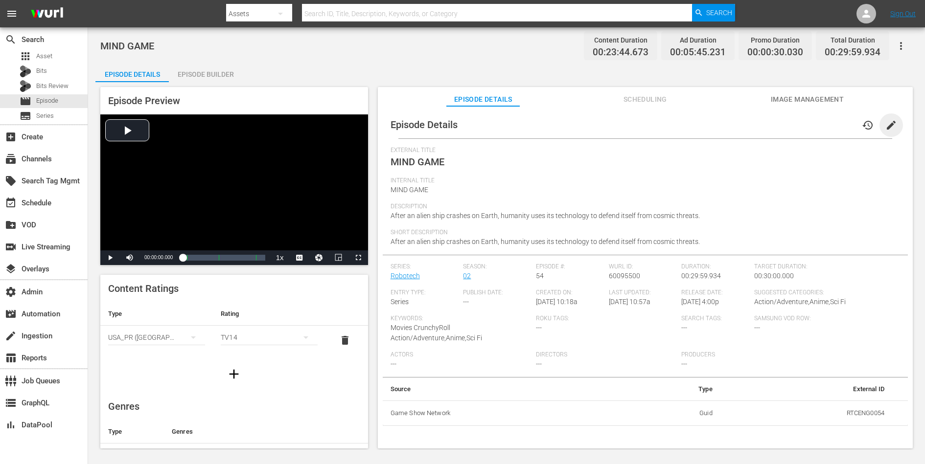
click at [739, 126] on span "edit" at bounding box center [891, 125] width 12 height 12
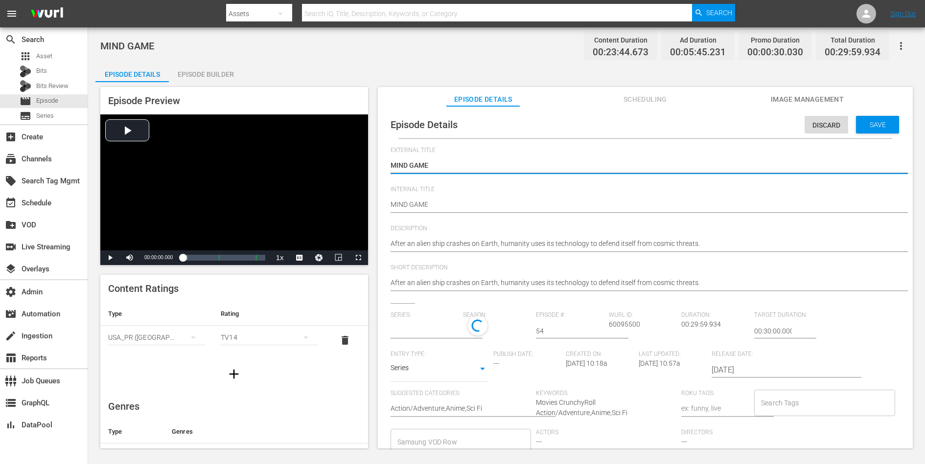
type input "Robotech"
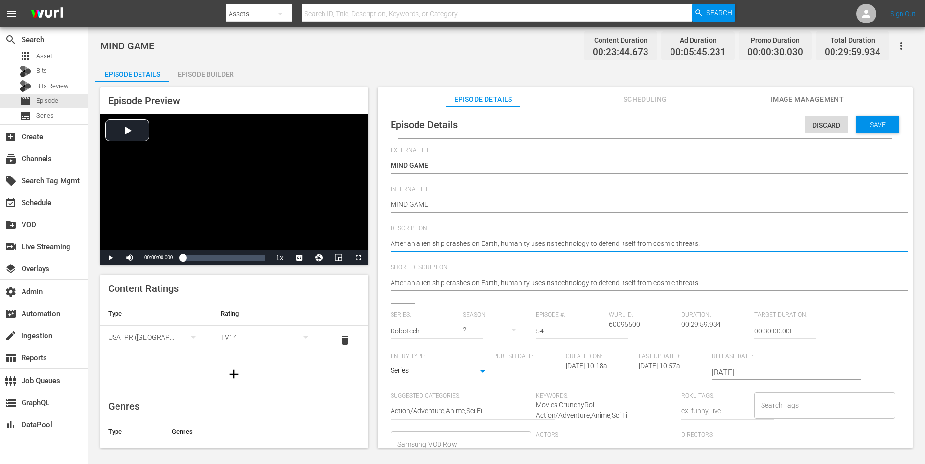
click at [676, 241] on textarea "After an alien ship crashes on Earth, humanity uses its technology to defend it…" at bounding box center [643, 245] width 505 height 12
paste textarea "n all out attack is called for, this time incorporating the ground forces of th…"
type textarea "An all out attack is called for, this time incorporating the ground forces of t…"
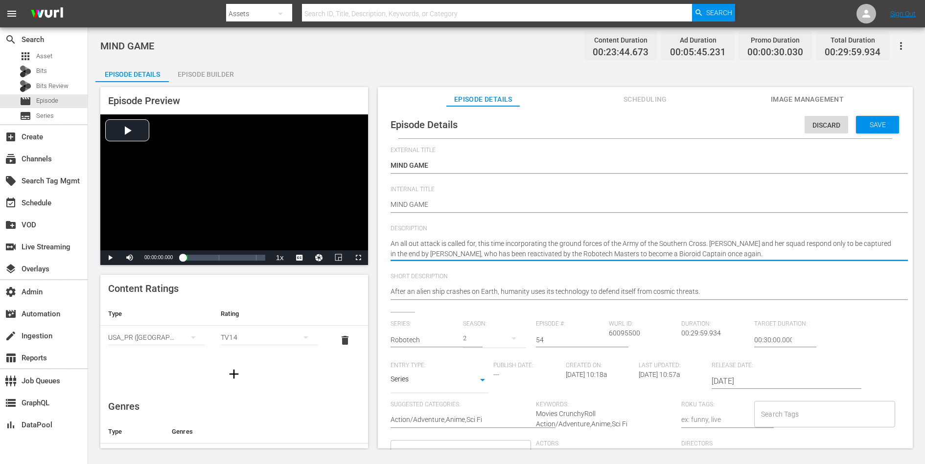
type textarea "An all out attack is called for, this time incorporating the ground forces of t…"
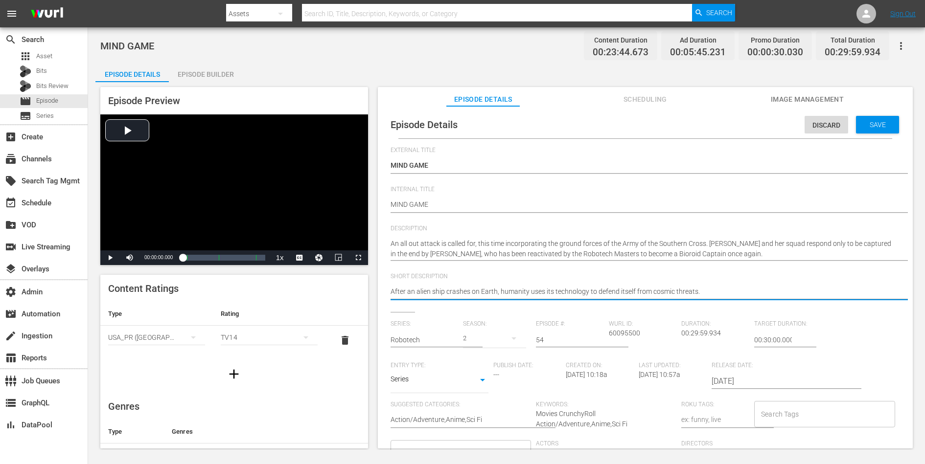
click at [653, 287] on textarea "After an alien ship crashes on Earth, humanity uses its technology to defend it…" at bounding box center [643, 293] width 505 height 12
click at [739, 126] on span "Save" at bounding box center [878, 125] width 32 height 8
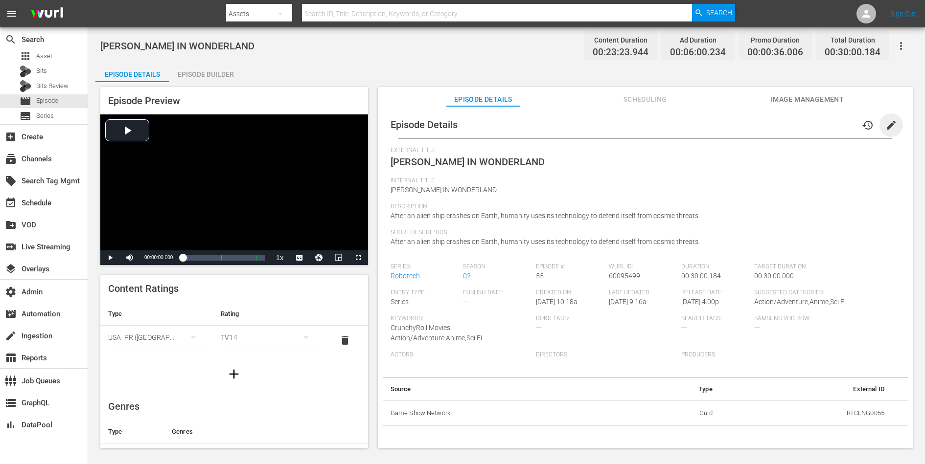
click at [739, 126] on span "edit" at bounding box center [891, 125] width 12 height 12
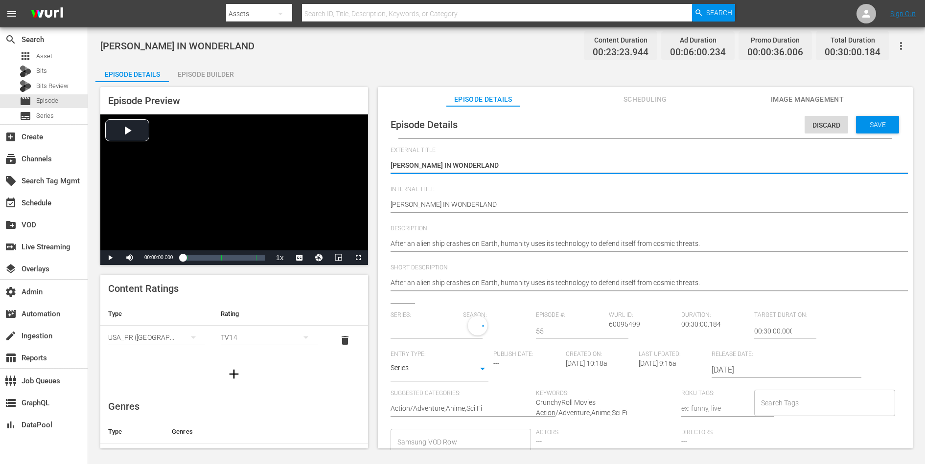
type input "Robotech"
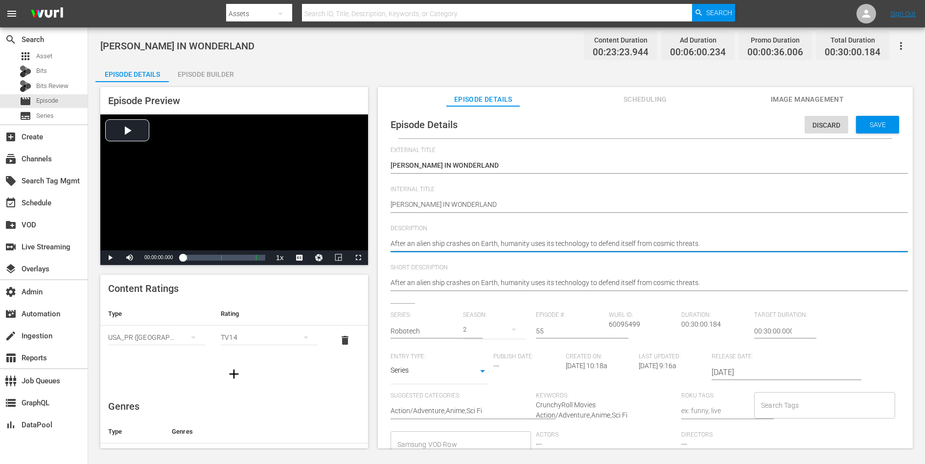
click at [653, 244] on textarea "After an alien ship crashes on Earth, humanity uses its technology to defend it…" at bounding box center [643, 245] width 505 height 12
paste textarea "Trying to escape from the Robotech Masters, Dana and her friends discover many …"
type textarea "Trying to escape from the Robotech Masters, Dana and her friends discover many …"
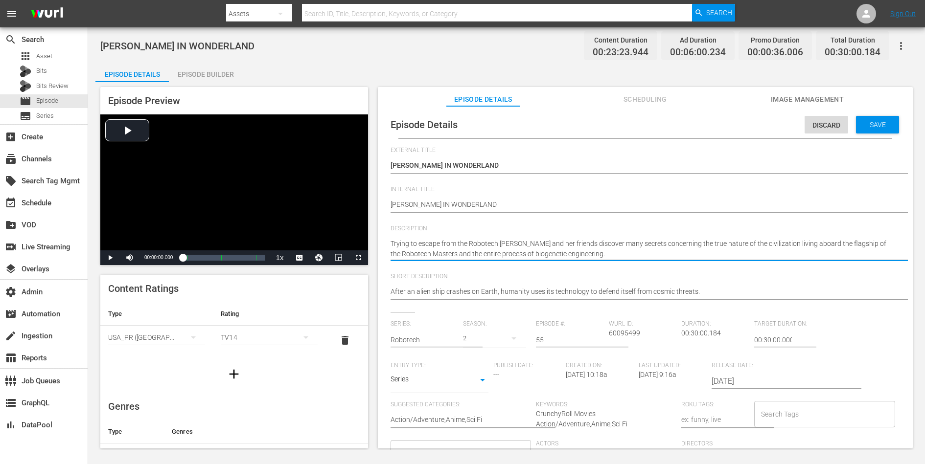
type textarea "Trying to escape from the Robotech Masters, Dana and her friends discover many …"
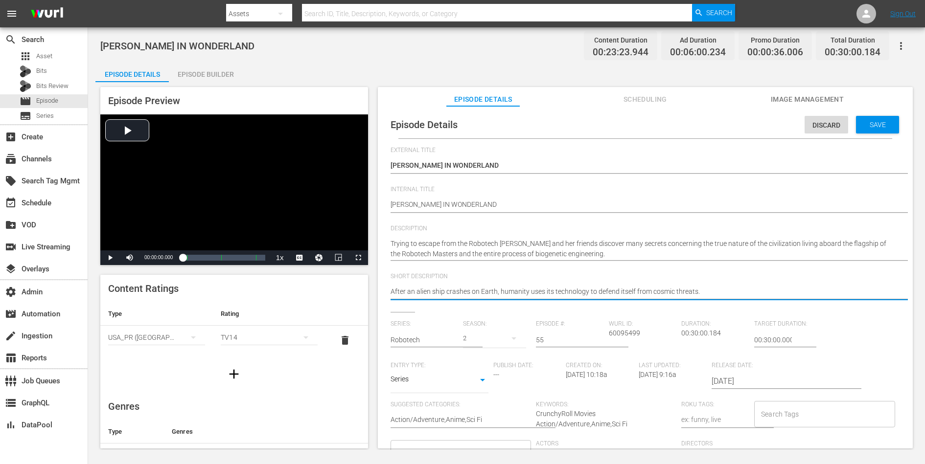
click at [630, 293] on textarea "After an alien ship crashes on Earth, humanity uses its technology to defend it…" at bounding box center [643, 293] width 505 height 12
click at [739, 125] on span "Save" at bounding box center [878, 125] width 32 height 8
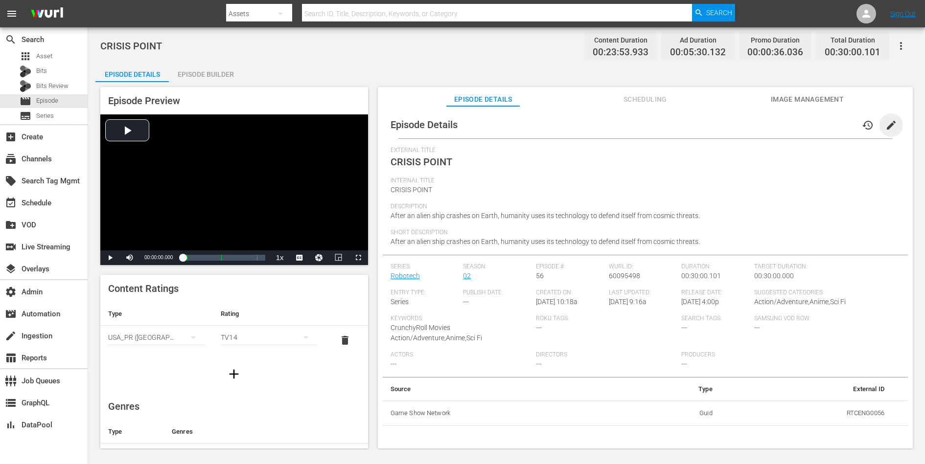
click at [739, 123] on span "edit" at bounding box center [891, 125] width 12 height 12
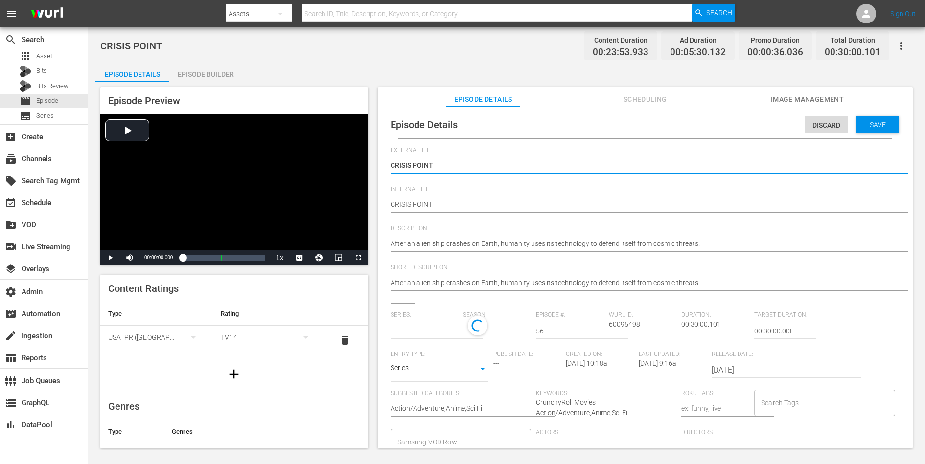
type input "Robotech"
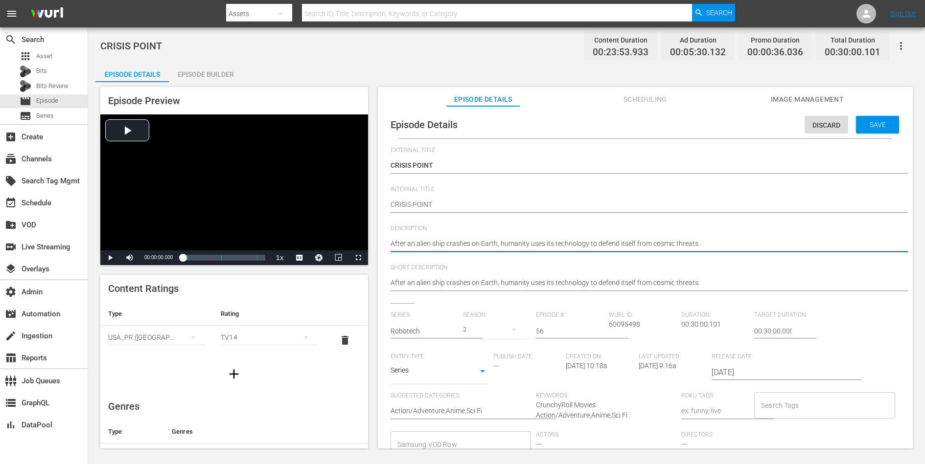
click at [639, 243] on textarea "After an alien ship crashes on Earth, humanity uses its technology to defend it…" at bounding box center [643, 245] width 505 height 12
paste textarea "critical battle takes place aboard the Robotech Master's Flagship, as Zor and M…"
type textarea "A critical battle takes place aboard the Robotech Master's Flagship, as Zor and…"
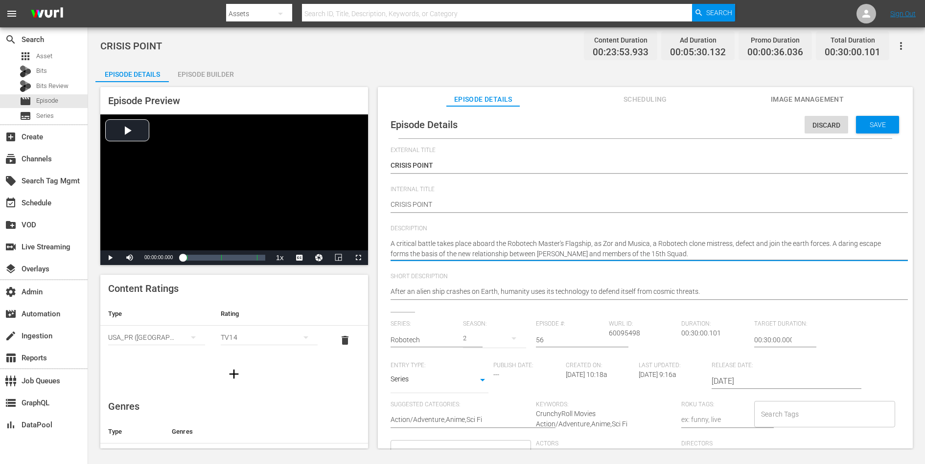
type textarea "A critical battle takes place aboard the Robotech Master's Flagship, as Zor and…"
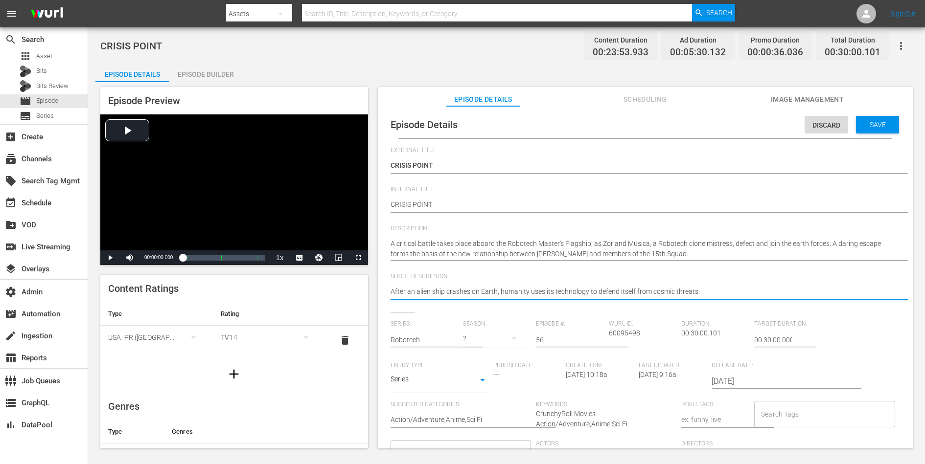
click at [631, 291] on textarea "After an alien ship crashes on Earth, humanity uses its technology to defend it…" at bounding box center [643, 293] width 505 height 12
click at [739, 121] on span "Save" at bounding box center [878, 125] width 32 height 8
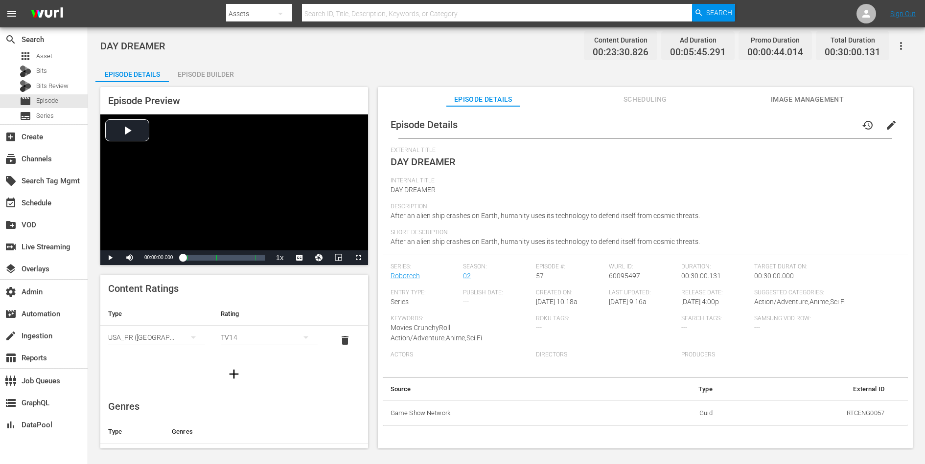
click at [739, 126] on span "edit" at bounding box center [891, 125] width 12 height 12
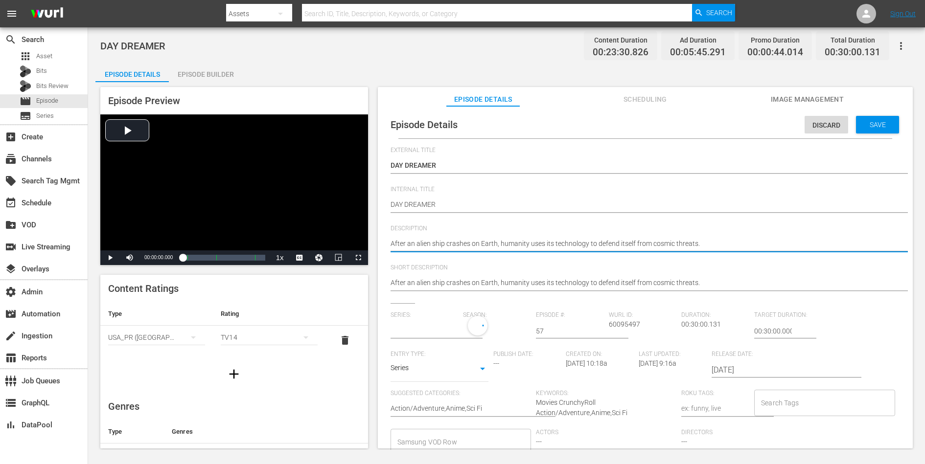
click at [628, 243] on textarea "After an alien ship crashes on Earth, humanity uses its technology to defend it…" at bounding box center [643, 245] width 505 height 12
paste textarea "Musica tries to assimilate herself into the "alien" environment she finds on ea…"
type textarea "Musica tries to assimilate herself into the "alien" environment she finds on ea…"
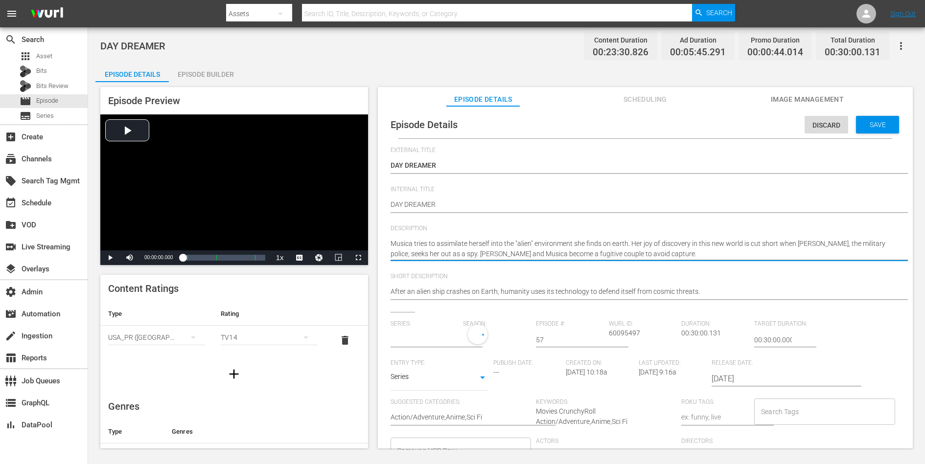
type textarea "Musica tries to assimilate herself into the "alien" environment she finds on ea…"
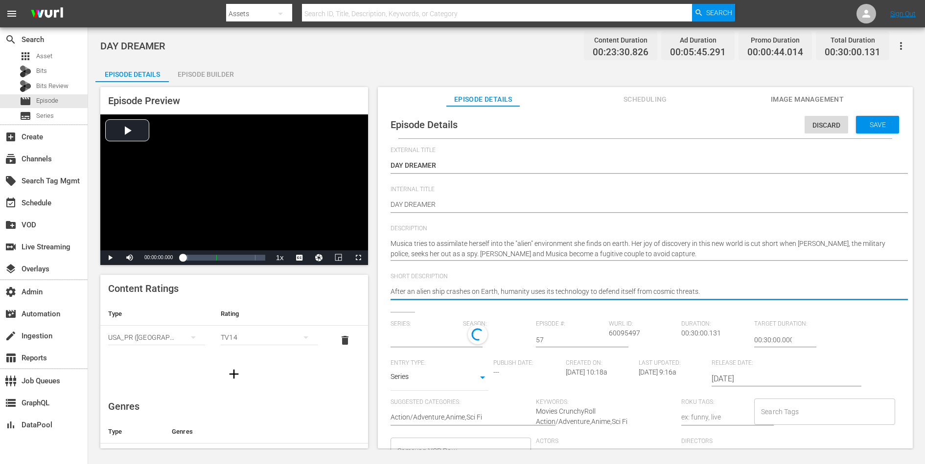
click at [605, 293] on textarea "After an alien ship crashes on Earth, humanity uses its technology to defend it…" at bounding box center [643, 293] width 505 height 12
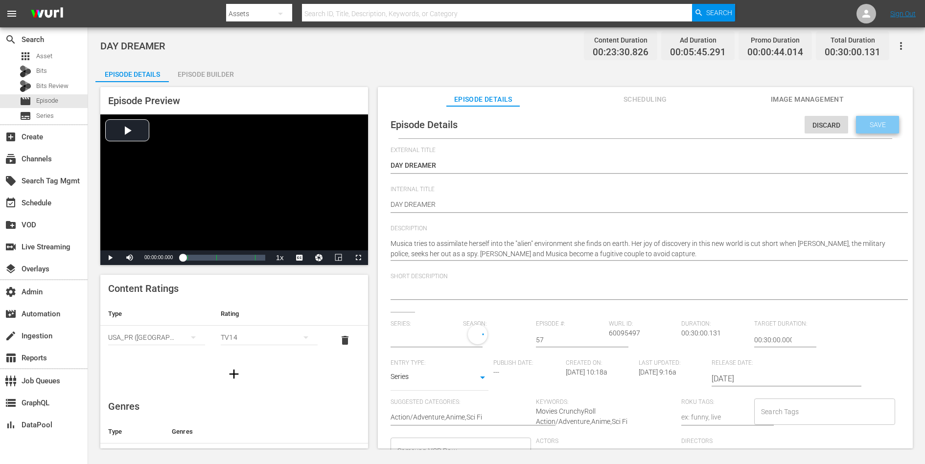
click at [739, 123] on span "Save" at bounding box center [878, 125] width 32 height 8
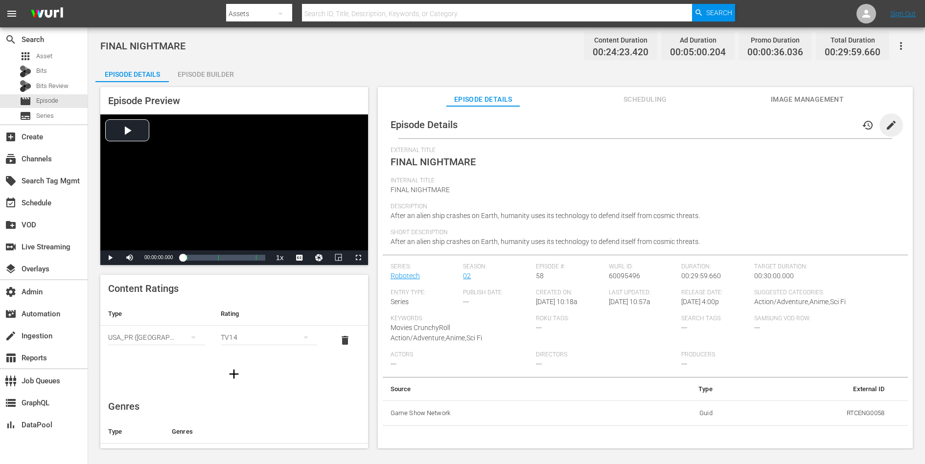
click at [739, 122] on span "edit" at bounding box center [891, 125] width 12 height 12
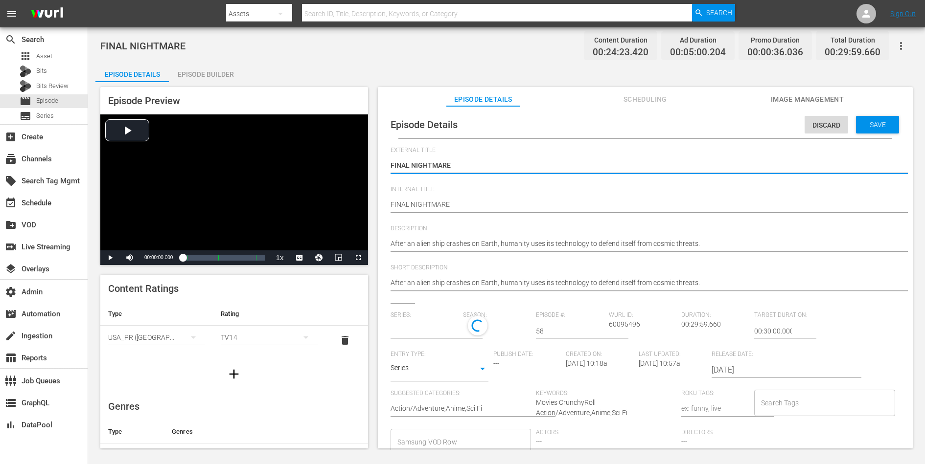
type input "Robotech"
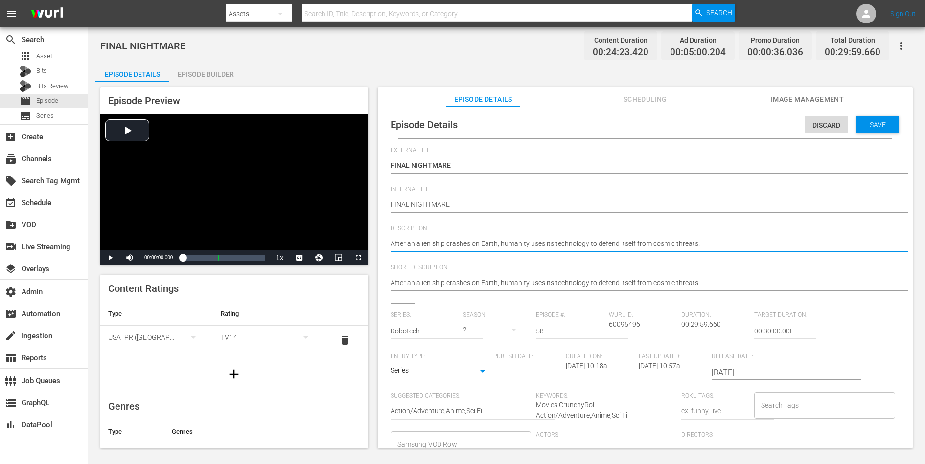
click at [690, 239] on textarea "After an alien ship crashes on Earth, humanity uses its technology to defend it…" at bounding box center [643, 245] width 505 height 12
paste textarea "Nova tracks [PERSON_NAME] and Musica to the crash site of the SDF-1 and makes a…"
type textarea "Nova tracks [PERSON_NAME] and Musica to the crash site of the SDF-1 and makes a…"
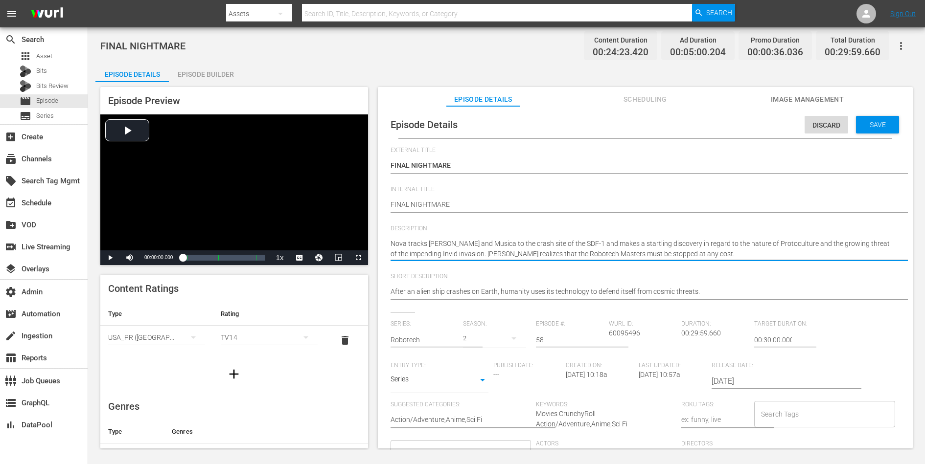
type textarea "Nova tracks [PERSON_NAME] and Musica to the crash site of the SDF-1 and makes a…"
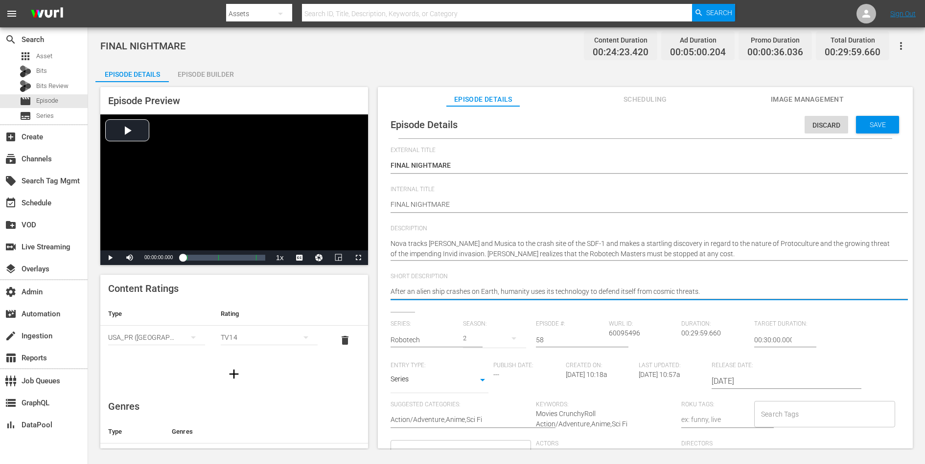
click at [650, 288] on textarea "After an alien ship crashes on Earth, humanity uses its technology to defend it…" at bounding box center [643, 293] width 505 height 12
click at [649, 291] on textarea "After an alien ship crashes on Earth, humanity uses its technology to defend it…" at bounding box center [643, 293] width 505 height 12
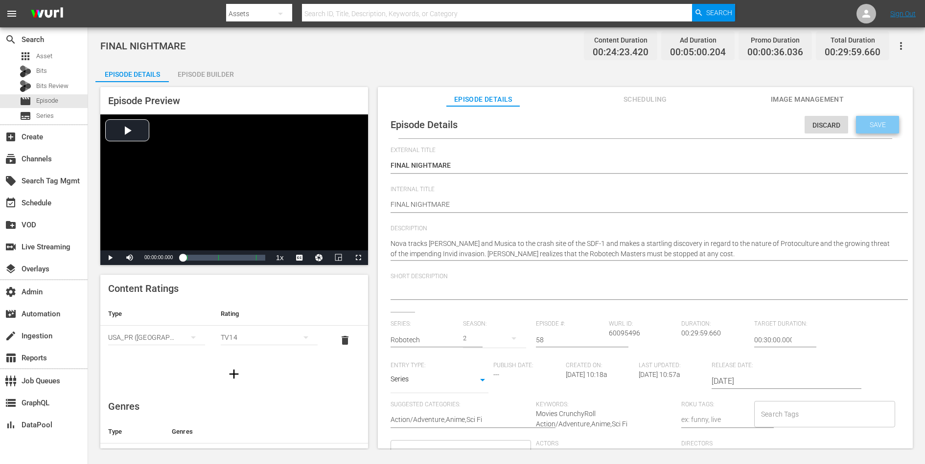
click at [739, 118] on div "Save" at bounding box center [877, 125] width 43 height 18
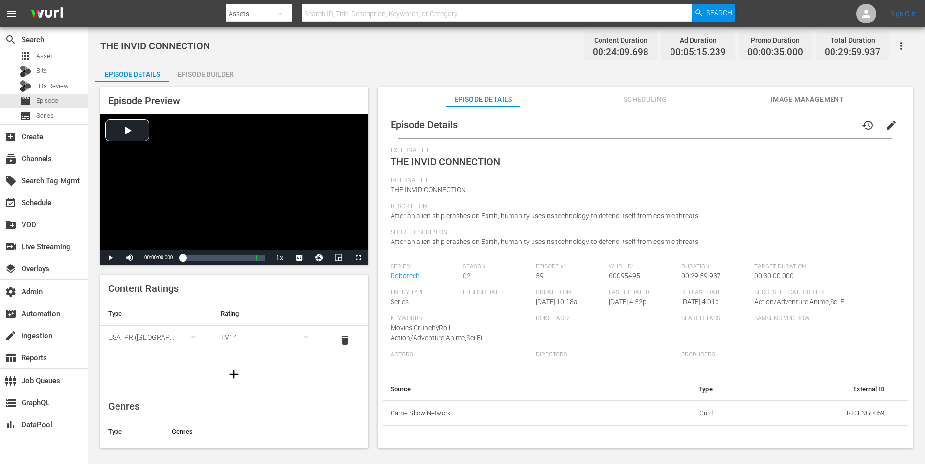
click at [739, 123] on span "edit" at bounding box center [891, 125] width 12 height 12
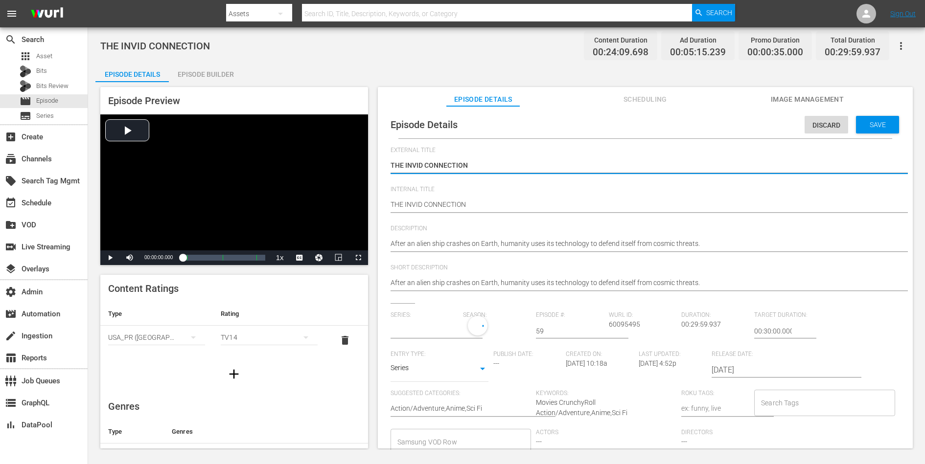
type input "Robotech"
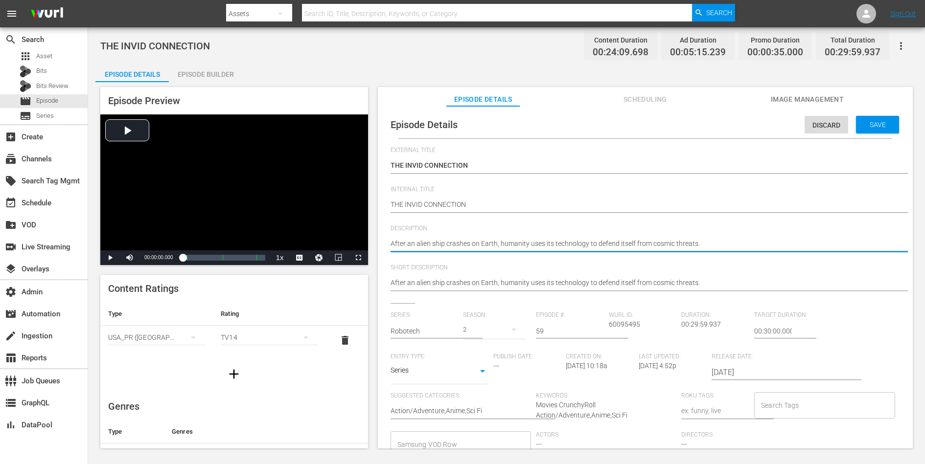
click at [714, 243] on textarea "After an alien ship crashes on Earth, humanity uses its technology to defend it…" at bounding box center [643, 245] width 505 height 12
paste textarea "Zor and the rest of Dana Sterling's 15th Tactical Squad make a daring trip to t…"
type textarea "Zor and the rest of Dana Sterling's 15th Tactical Squad make a daring trip to t…"
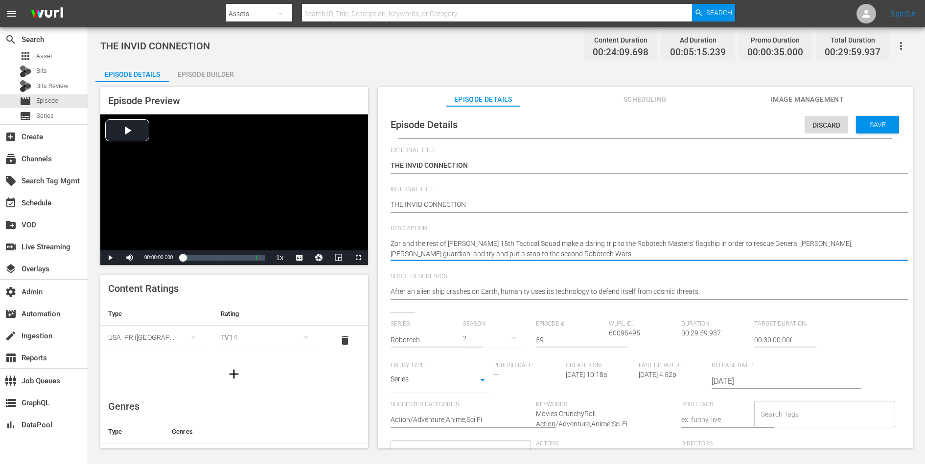
type textarea "Zor and the rest of Dana Sterling's 15th Tactical Squad make a daring trip to t…"
click at [686, 288] on textarea "After an alien ship crashes on Earth, humanity uses its technology to defend it…" at bounding box center [643, 293] width 505 height 12
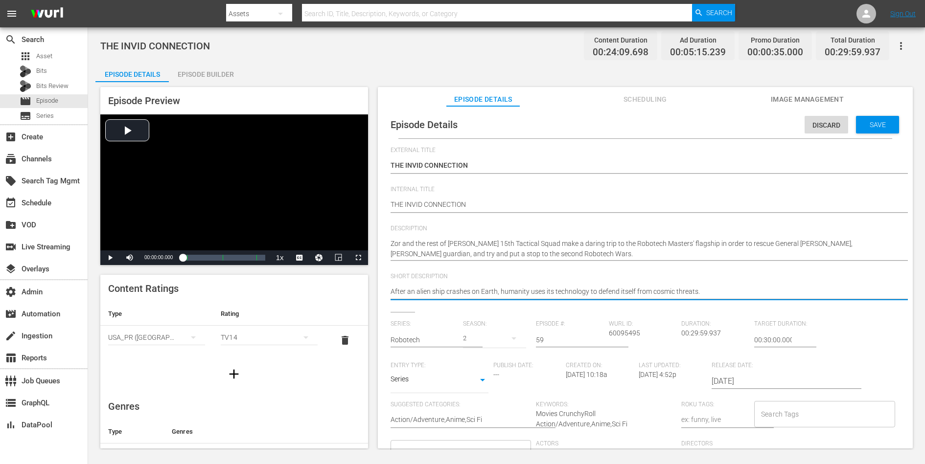
click at [686, 288] on textarea "After an alien ship crashes on Earth, humanity uses its technology to defend it…" at bounding box center [643, 293] width 505 height 12
click at [739, 128] on span "Save" at bounding box center [878, 125] width 32 height 8
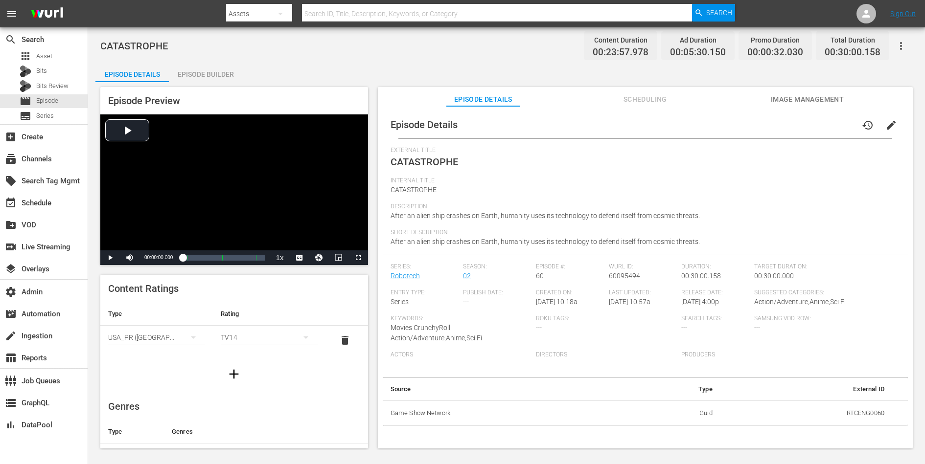
click at [739, 122] on span "edit" at bounding box center [891, 125] width 12 height 12
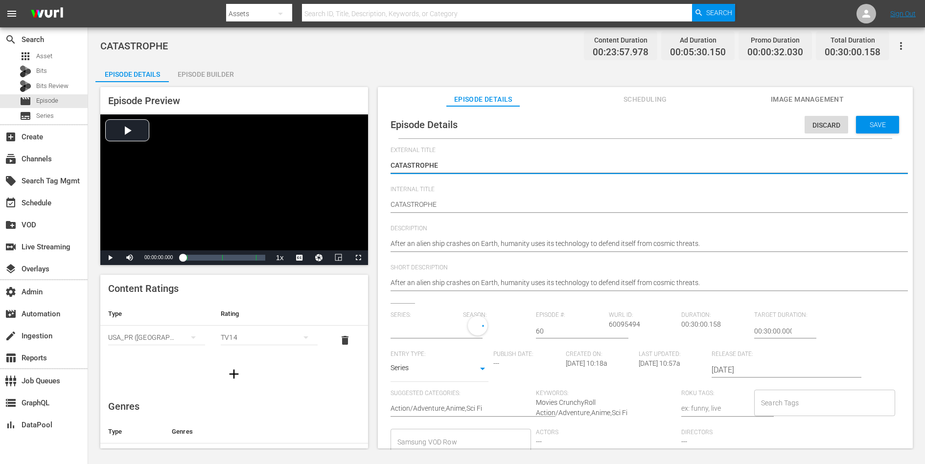
type input "Robotech"
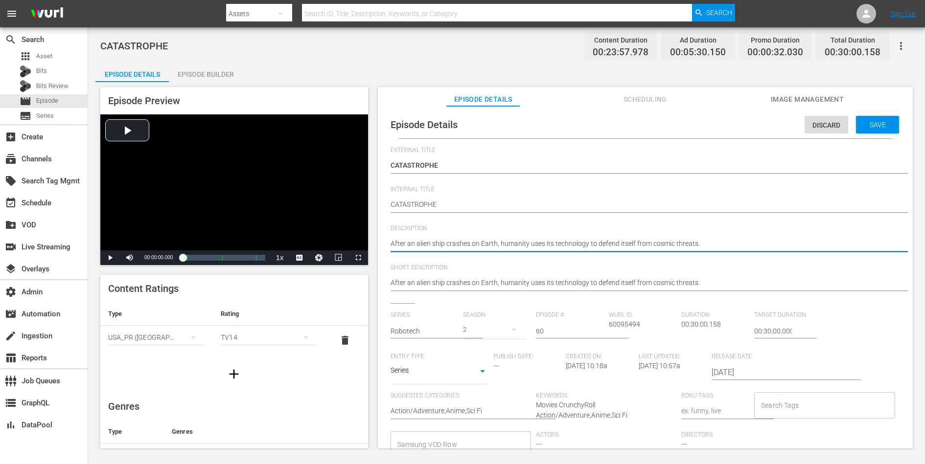
click at [700, 243] on textarea "After an alien ship crashes on Earth, humanity uses its technology to defend it…" at bounding box center [643, 245] width 505 height 12
paste textarea "The final battle of the Second Robotech War is fought as Zor goes on the rampag…"
type textarea "The final battle of the Second Robotech War is fought as Zor goes on the rampag…"
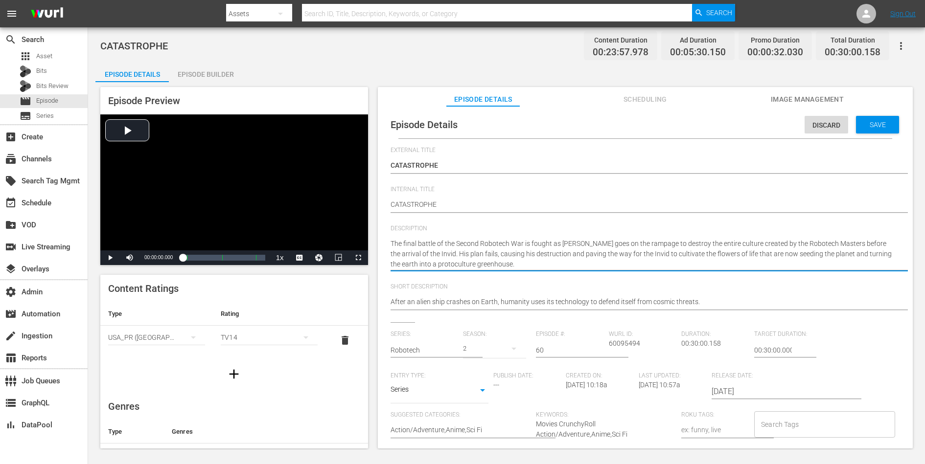
type textarea "The final battle of the Second Robotech War is fought as Zor goes on the rampag…"
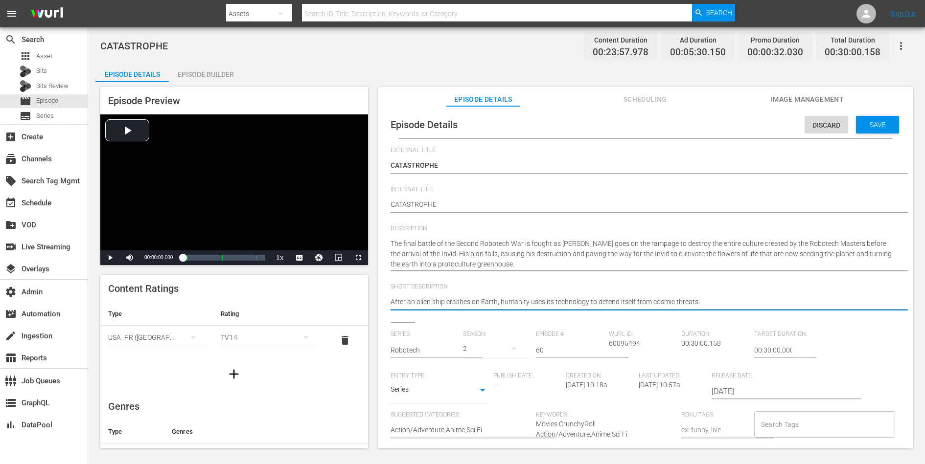
click at [671, 301] on textarea "After an alien ship crashes on Earth, humanity uses its technology to defend it…" at bounding box center [643, 303] width 505 height 12
click at [739, 125] on span "Save" at bounding box center [878, 125] width 32 height 8
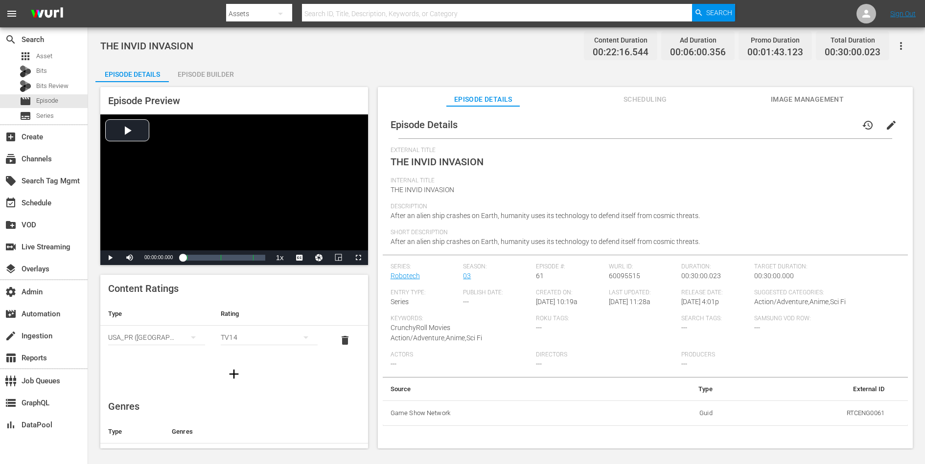
click at [739, 120] on span "edit" at bounding box center [891, 125] width 12 height 12
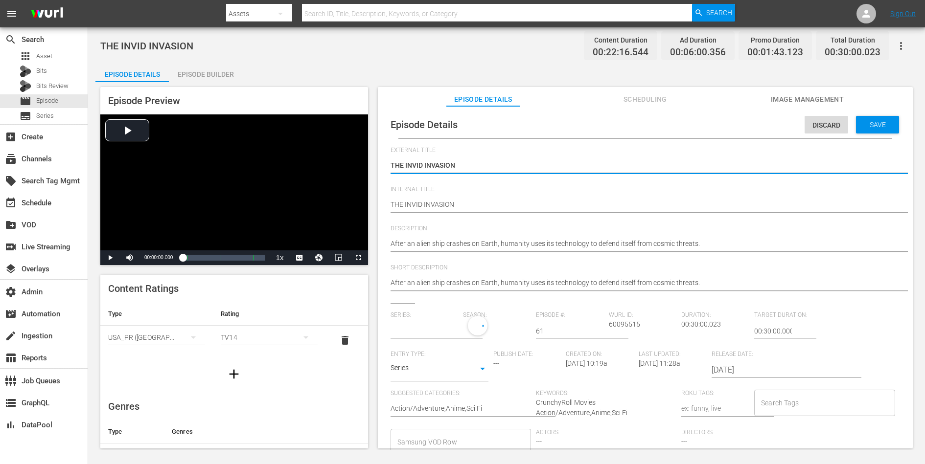
type input "Robotech"
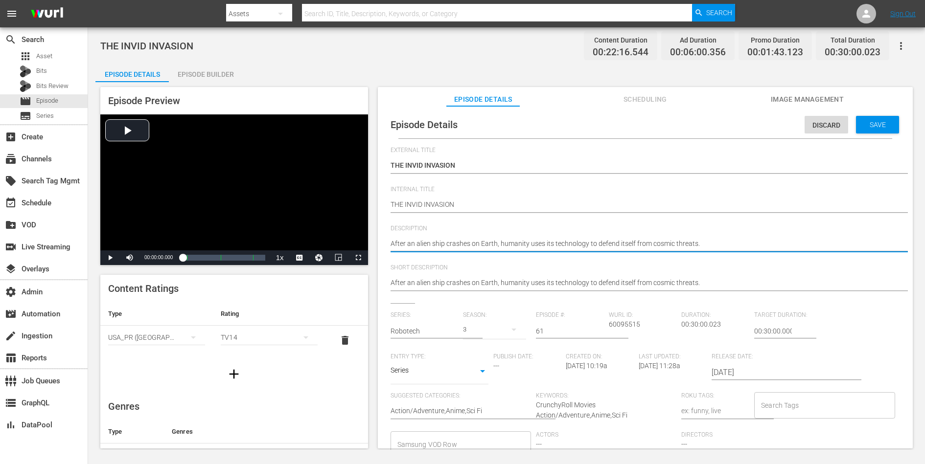
click at [677, 242] on textarea "After an alien ship crashes on Earth, humanity uses its technology to defend it…" at bounding box center [643, 245] width 505 height 12
paste textarea "The Robotech Expeditionary Force returns to Earth in the wake of the invasion o…"
type textarea "The Robotech Expeditionary Force returns to Earth in the wake of the invasion o…"
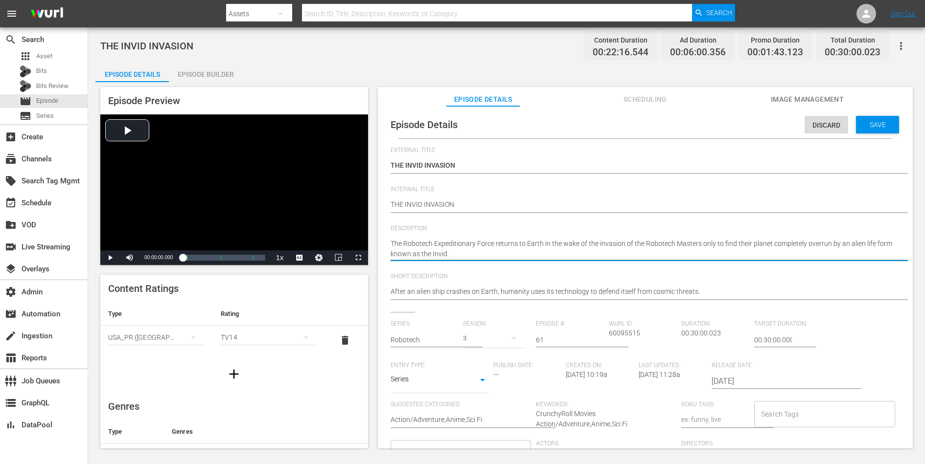
type textarea "The Robotech Expeditionary Force returns to Earth in the wake of the invasion o…"
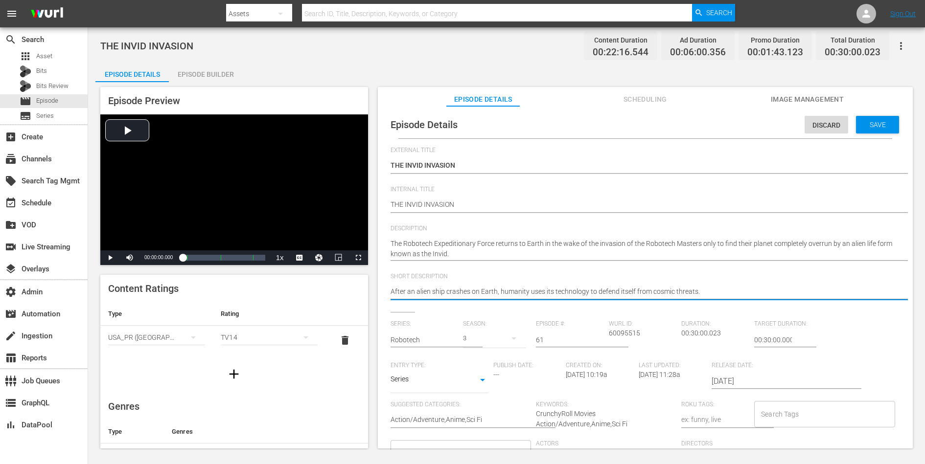
click at [651, 292] on textarea "After an alien ship crashes on Earth, humanity uses its technology to defend it…" at bounding box center [643, 293] width 505 height 12
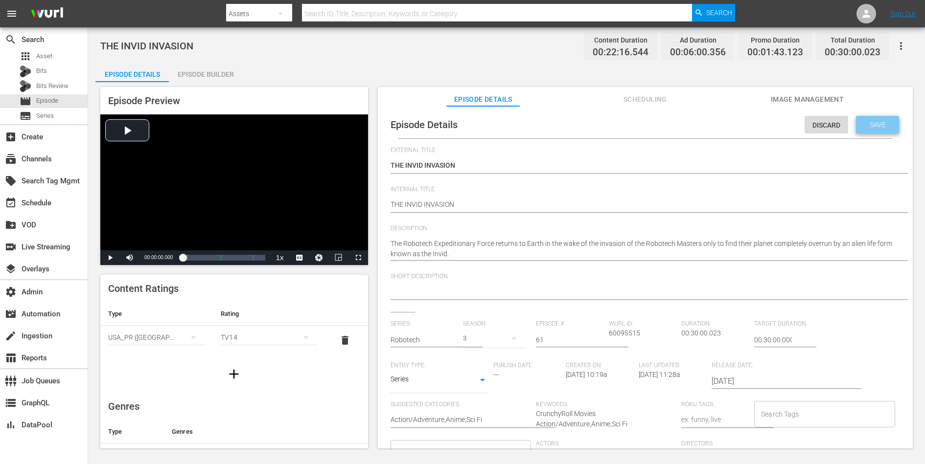
click at [739, 123] on span "Save" at bounding box center [878, 125] width 32 height 8
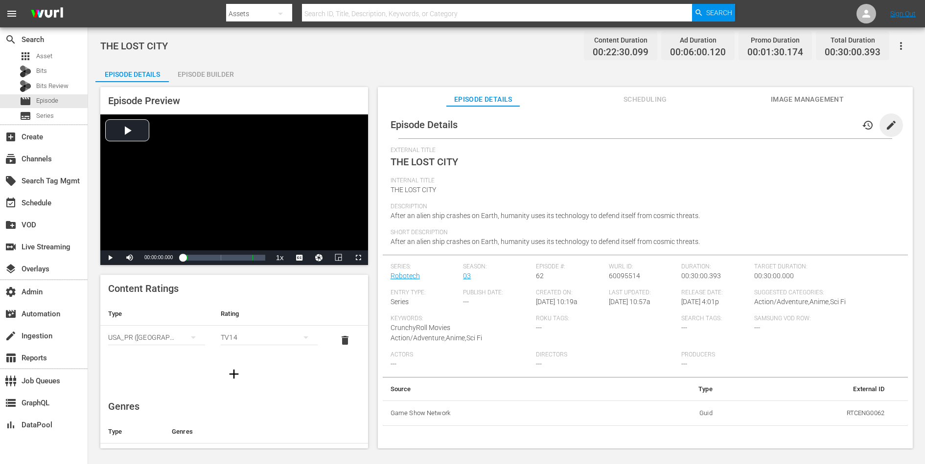
click at [739, 122] on span "edit" at bounding box center [891, 125] width 12 height 12
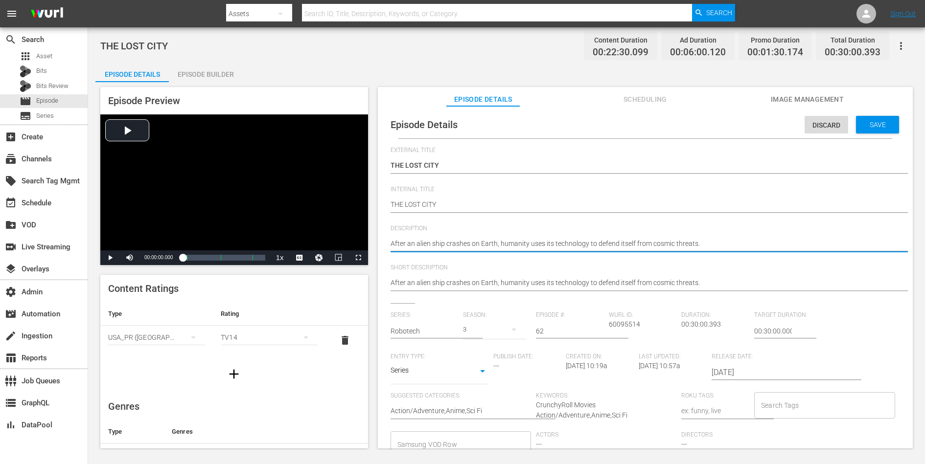
click at [676, 242] on textarea "After an alien ship crashes on Earth, humanity uses its technology to defend it…" at bounding box center [643, 245] width 505 height 12
paste textarea "Scott Bernard, the sole survivor of the Robotech Expeditionary Force's ill-conc…"
type textarea "Scott Bernard, the sole survivor of the Robotech Expeditionary Force's ill-conc…"
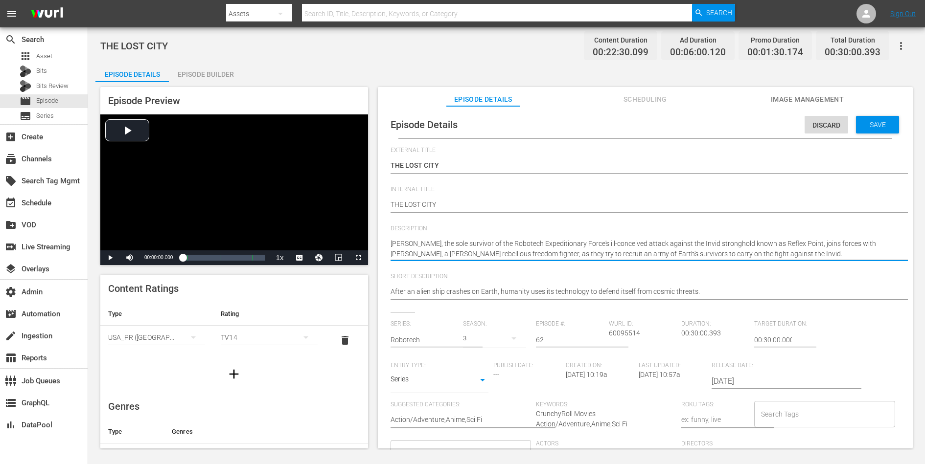
type textarea "Scott Bernard, the sole survivor of the Robotech Expeditionary Force's ill-conc…"
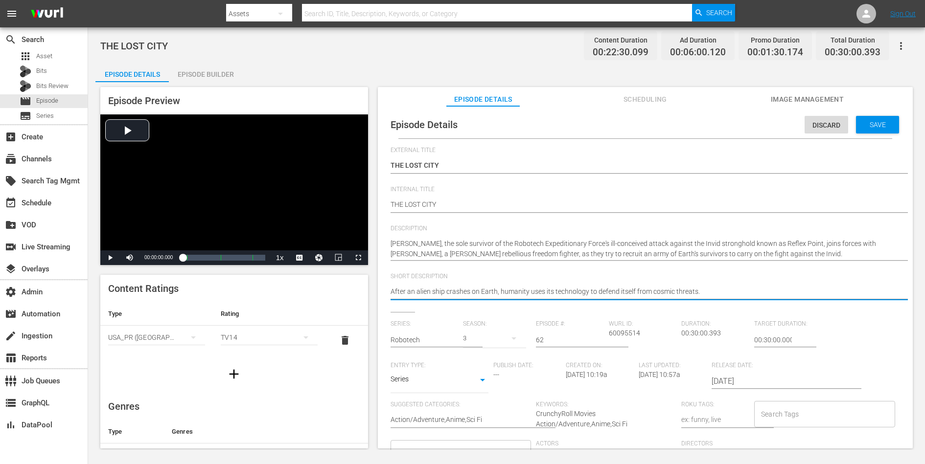
click at [653, 292] on textarea "After an alien ship crashes on Earth, humanity uses its technology to defend it…" at bounding box center [643, 293] width 505 height 12
click at [739, 132] on div "Save" at bounding box center [877, 125] width 43 height 18
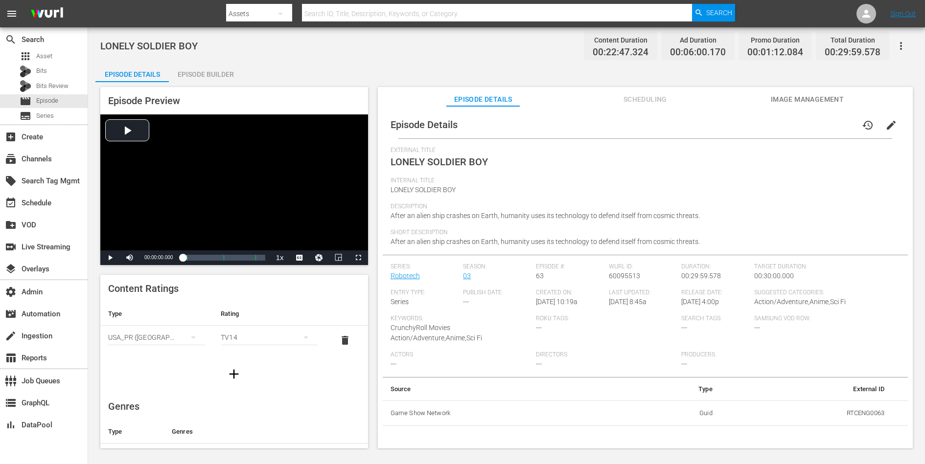
click at [739, 124] on span "edit" at bounding box center [891, 125] width 12 height 12
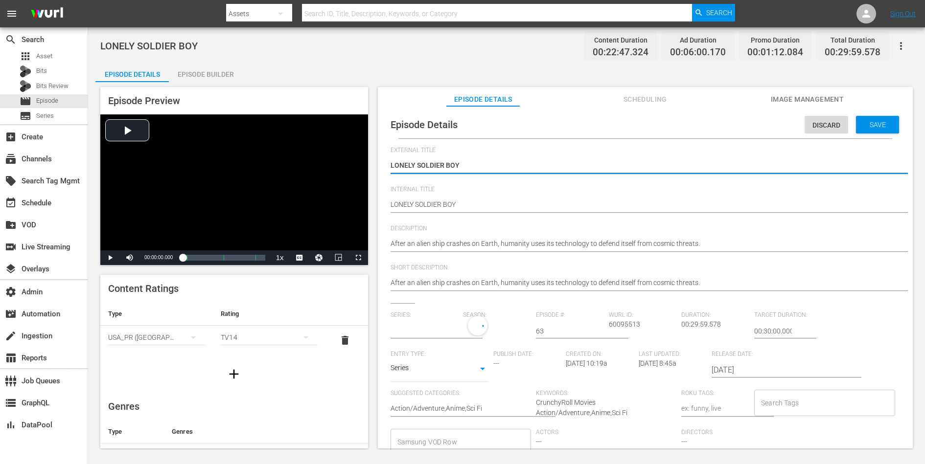
type input "Robotech"
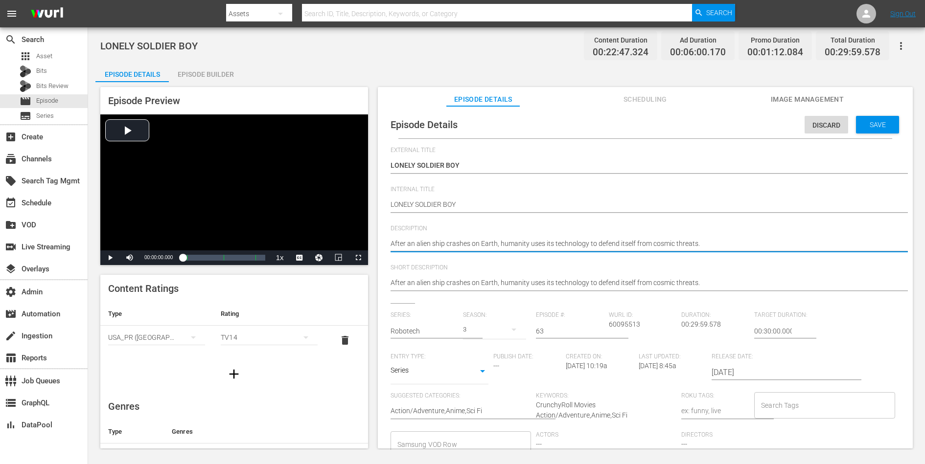
click at [688, 243] on textarea "After an alien ship crashes on Earth, humanity uses its technology to defend it…" at bounding box center [643, 245] width 505 height 12
paste textarea "Scott, Rand and Annie, a precocious 13-year-old girl, try to help some citizens…"
type textarea "Scott, Rand and Annie, a precocious 13-year-old girl, try to help some citizens…"
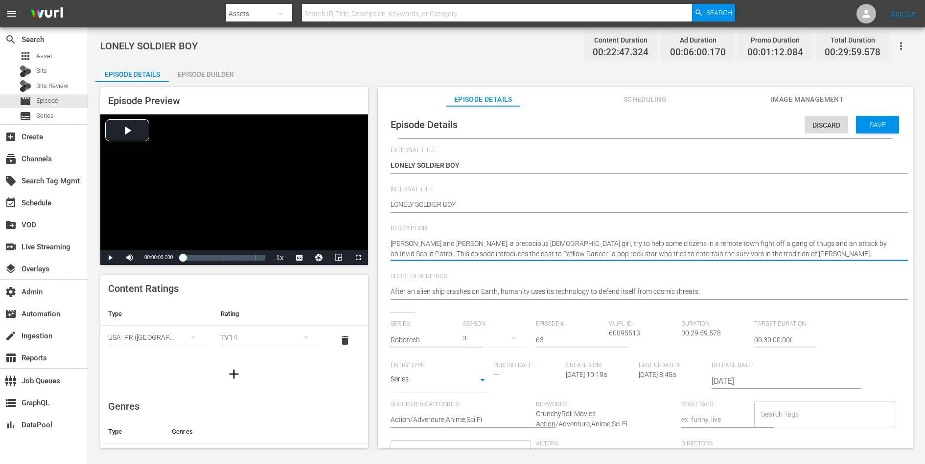
type textarea "Scott, Rand and Annie, a precocious 13-year-old girl, try to help some citizens…"
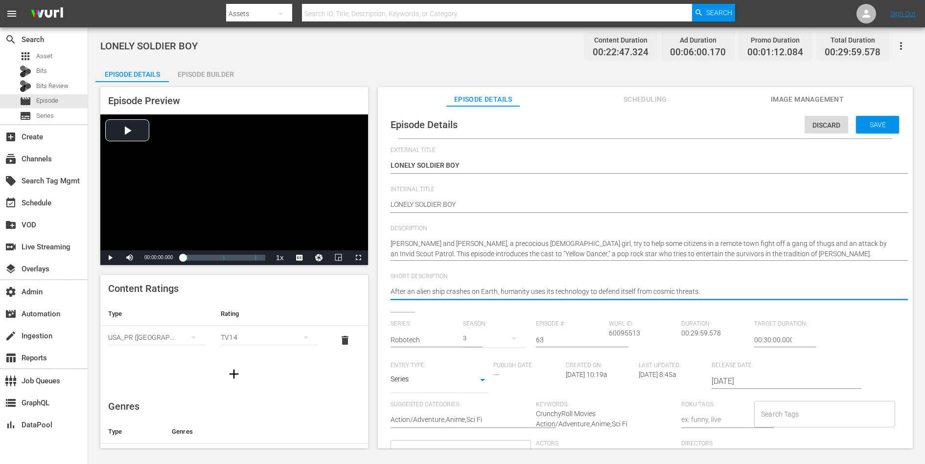
click at [662, 290] on textarea "After an alien ship crashes on Earth, humanity uses its technology to defend it…" at bounding box center [643, 293] width 505 height 12
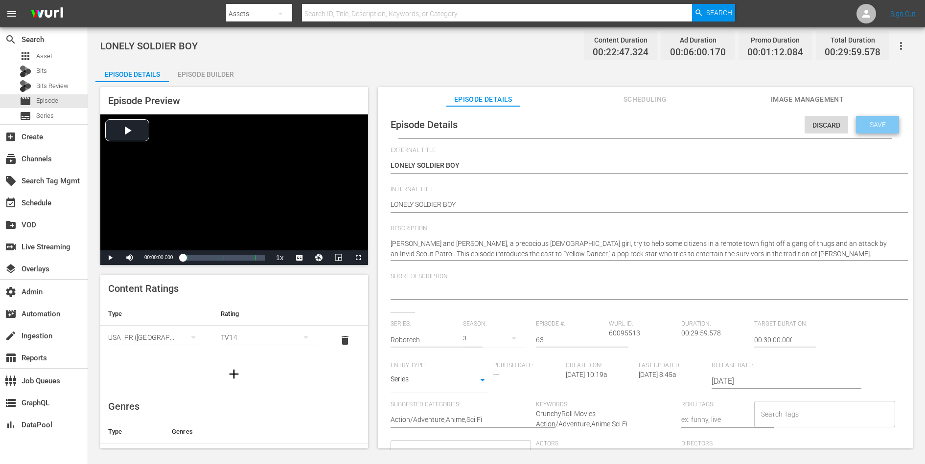
click at [739, 121] on span "Save" at bounding box center [878, 125] width 32 height 8
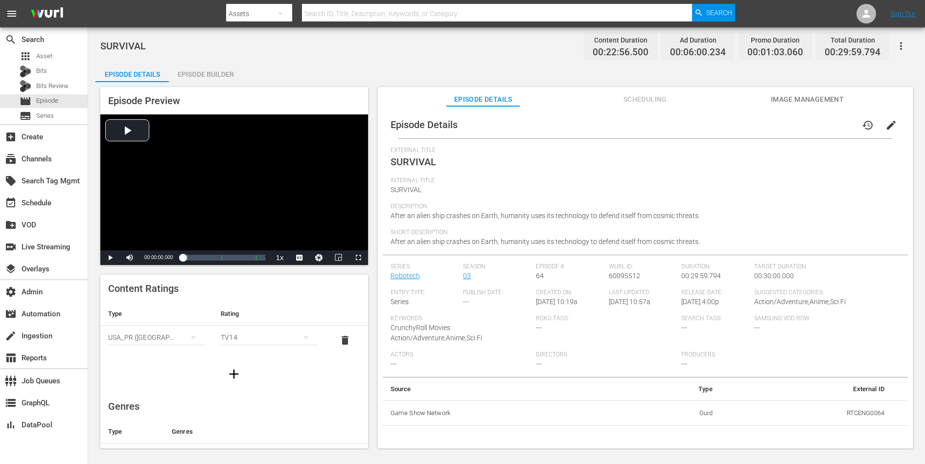
click at [739, 371] on td "RTCENG0064" at bounding box center [806, 413] width 172 height 25
copy td "RTCENG0064"
click at [739, 116] on button "edit" at bounding box center [890, 125] width 23 height 23
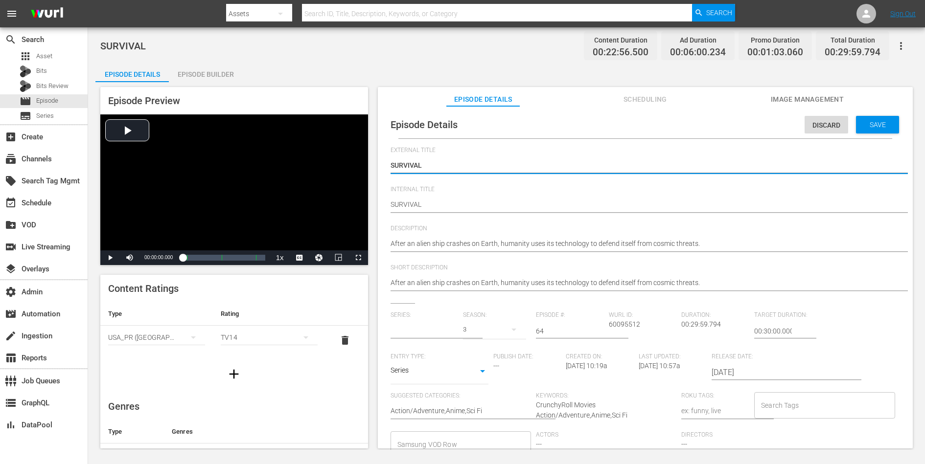
type input "Robotech"
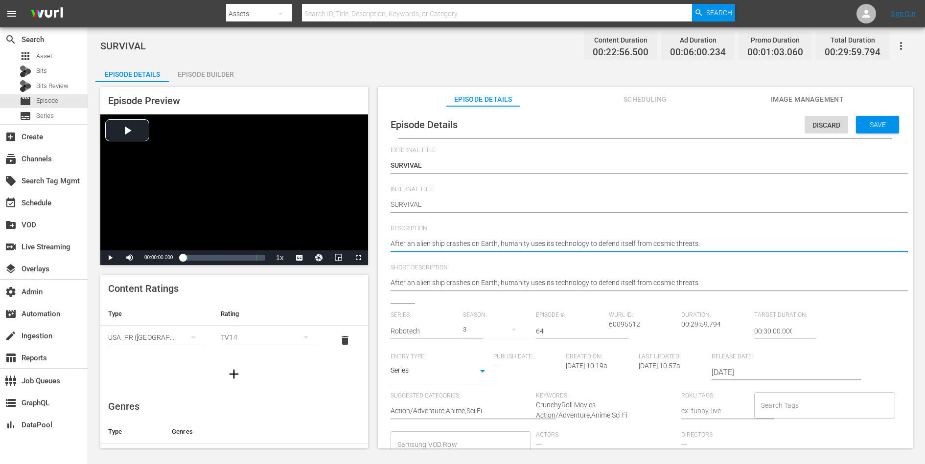
click at [597, 244] on textarea "After an alien ship crashes on Earth, humanity uses its technology to defend it…" at bounding box center [643, 245] width 505 height 12
paste textarea "The group of freedom fighters, now joined by Yellow Dancer (aka Lancer), Rook B…"
type textarea "The group of freedom fighters, now joined by Yellow Dancer (aka Lancer), Rook B…"
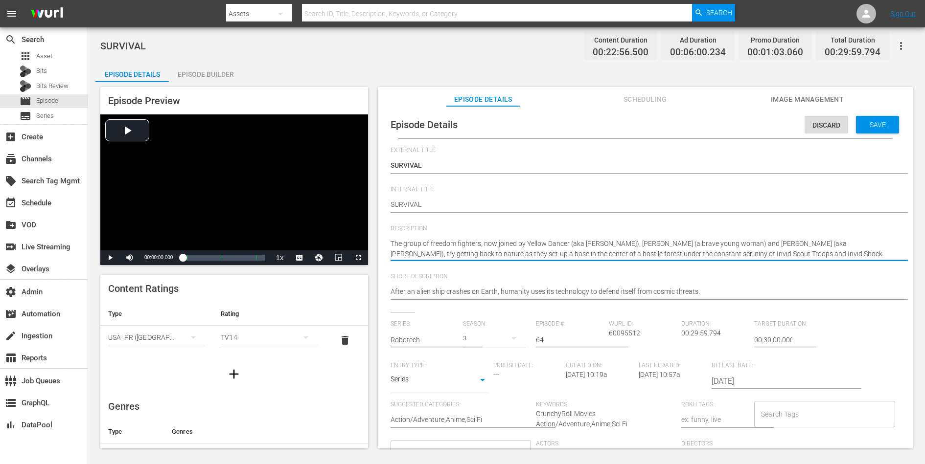
type textarea "The group of freedom fighters, now joined by Yellow Dancer (aka Lancer), Rook B…"
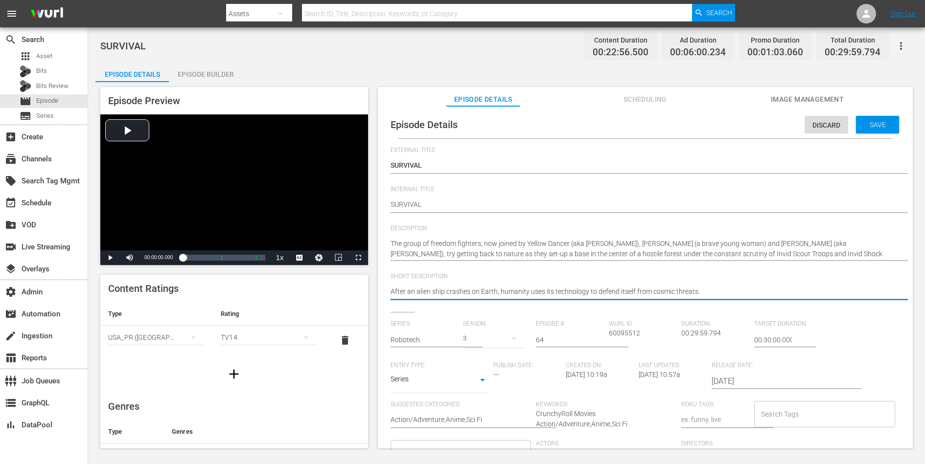
click at [592, 296] on textarea "After an alien ship crashes on Earth, humanity uses its technology to defend it…" at bounding box center [643, 293] width 505 height 12
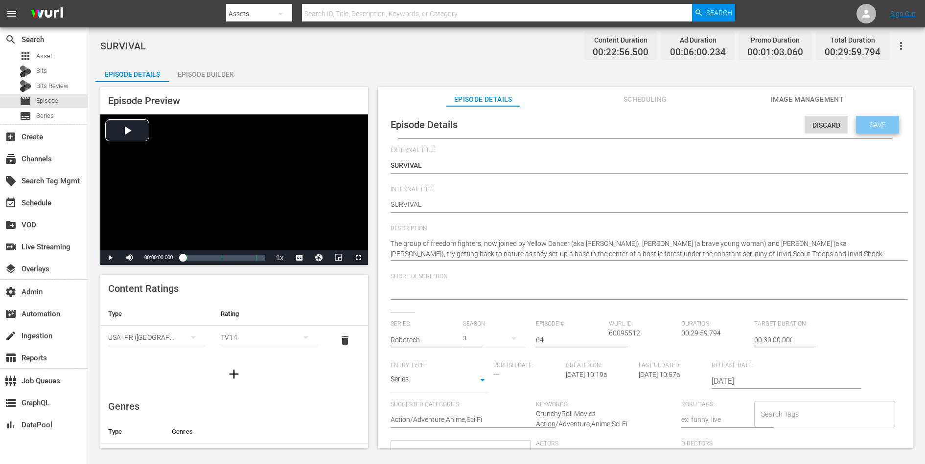
click at [739, 121] on span "Save" at bounding box center [878, 125] width 32 height 8
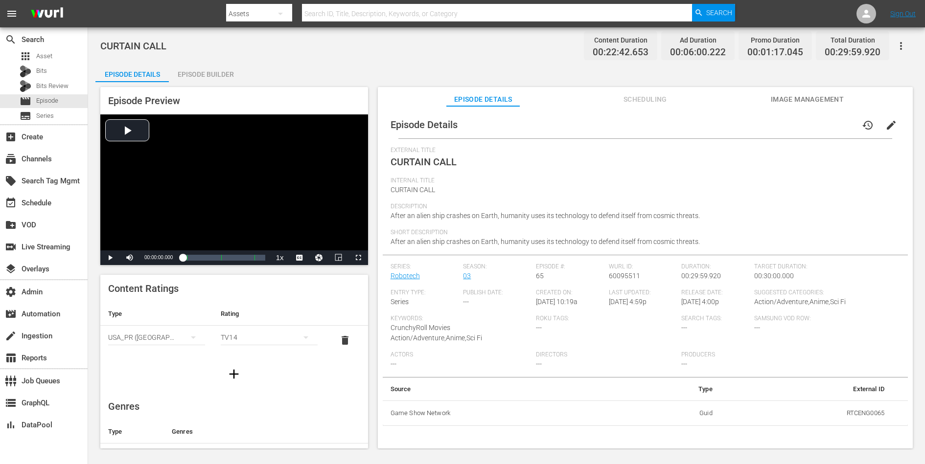
click at [739, 126] on span "edit" at bounding box center [891, 125] width 12 height 12
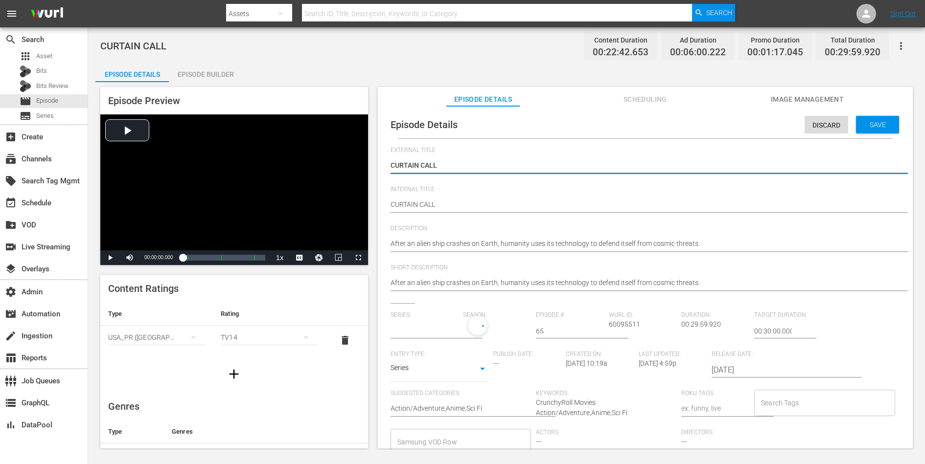
type input "Robotech"
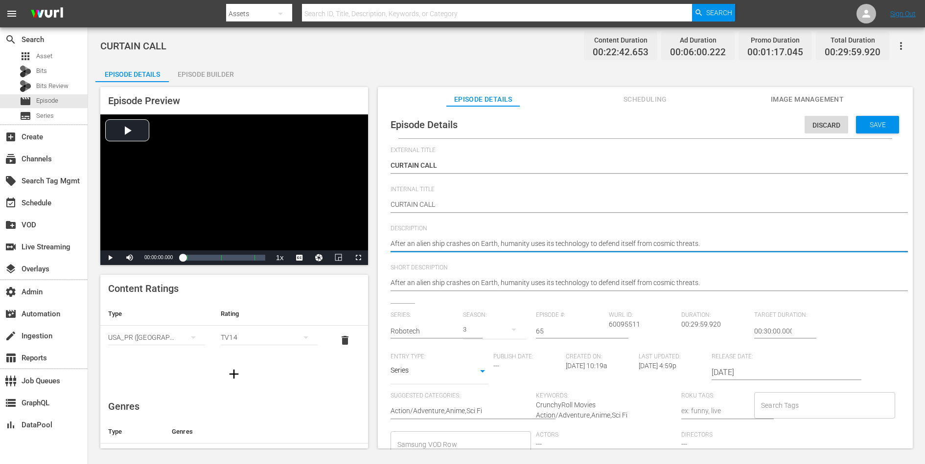
click at [704, 246] on textarea "After an alien ship crashes on Earth, humanity uses its technology to defend it…" at bounding box center [643, 245] width 505 height 12
paste textarea "Yellow Dancer stages a rock concert to serve as a diversion allowing Scott Bern…"
type textarea "Yellow Dancer stages a rock concert to serve as a diversion allowing Scott Bern…"
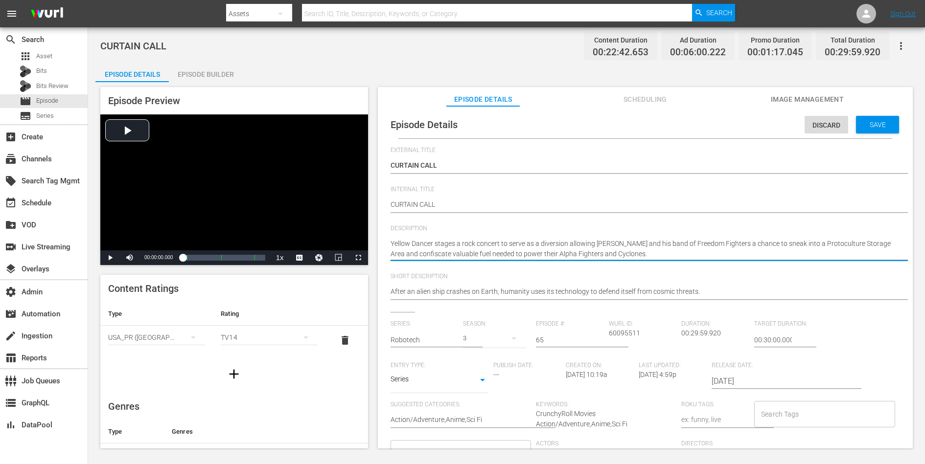
type textarea "Yellow Dancer stages a rock concert to serve as a diversion allowing Scott Bern…"
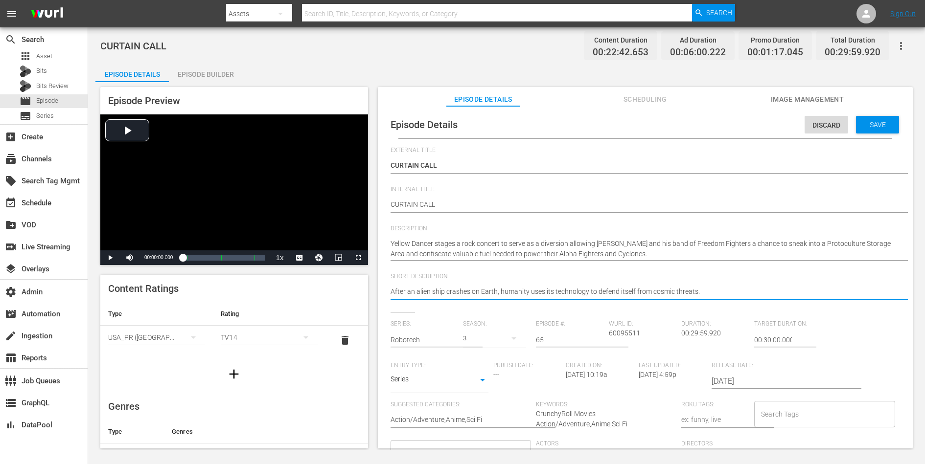
click at [685, 290] on textarea "After an alien ship crashes on Earth, humanity uses its technology to defend it…" at bounding box center [643, 293] width 505 height 12
click at [739, 122] on span "Save" at bounding box center [878, 125] width 32 height 8
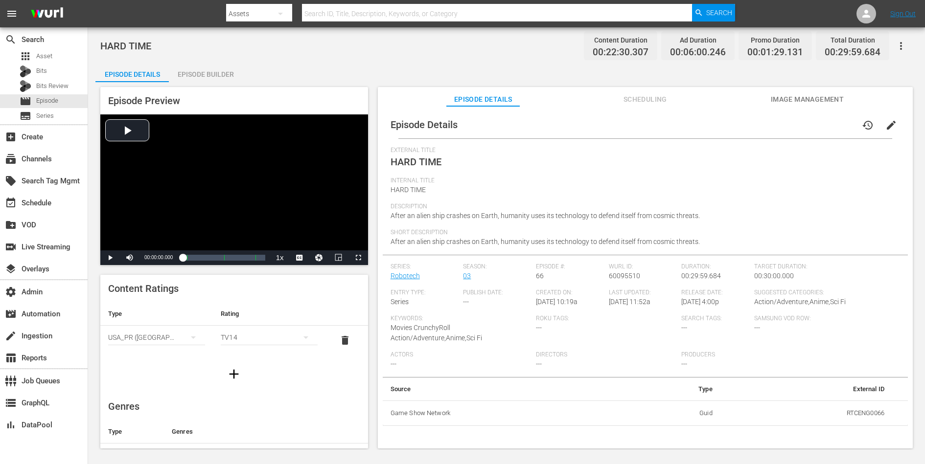
click at [739, 125] on span "edit" at bounding box center [891, 125] width 12 height 12
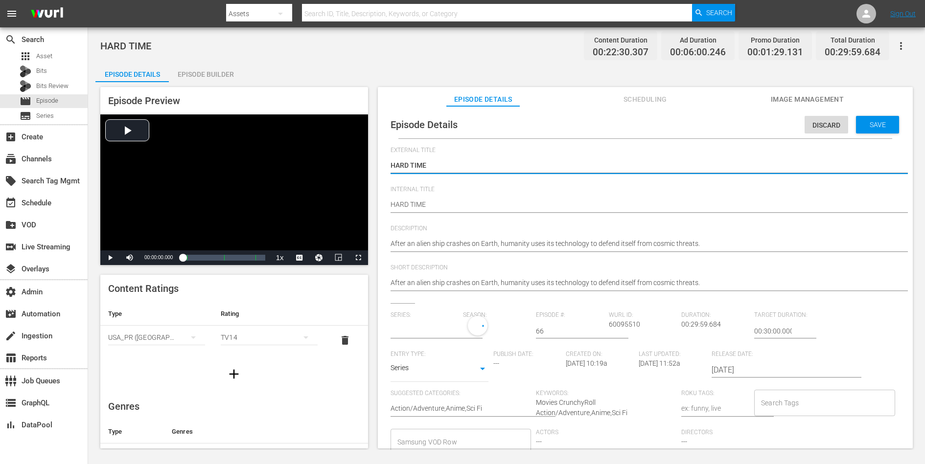
type input "Robotech"
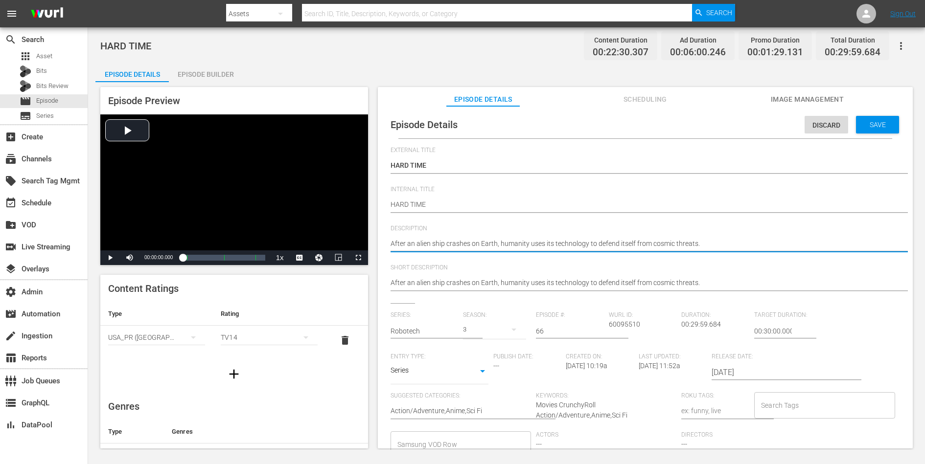
click at [694, 244] on textarea "After an alien ship crashes on Earth, humanity uses its technology to defend it…" at bounding box center [643, 245] width 505 height 12
paste textarea "Rook Bartley is reminded of the past as the band of freedom fighters powers the…"
type textarea "Rook Bartley is reminded of the past as the band of freedom fighters powers the…"
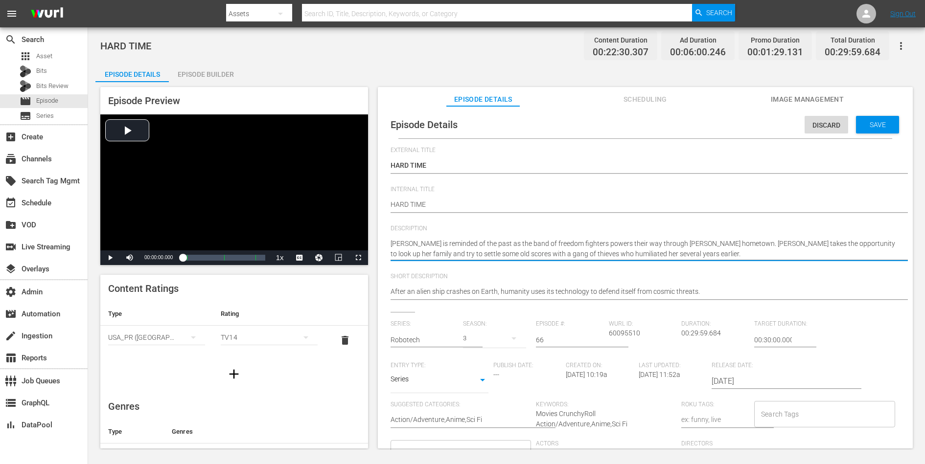
type textarea "Rook Bartley is reminded of the past as the band of freedom fighters powers the…"
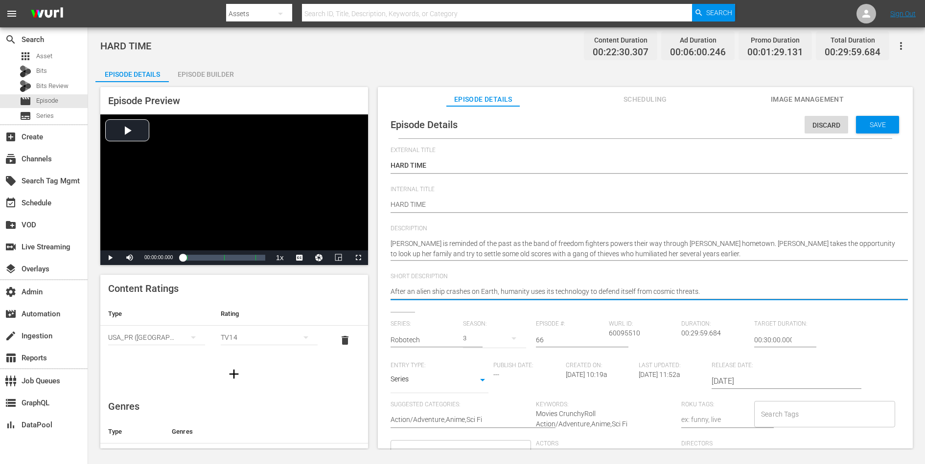
click at [663, 292] on textarea "After an alien ship crashes on Earth, humanity uses its technology to defend it…" at bounding box center [643, 293] width 505 height 12
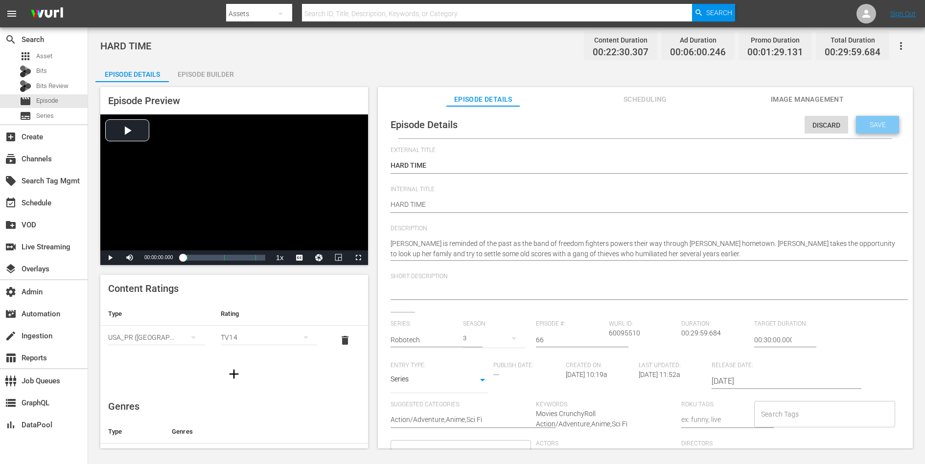
click at [739, 128] on span "Save" at bounding box center [878, 125] width 32 height 8
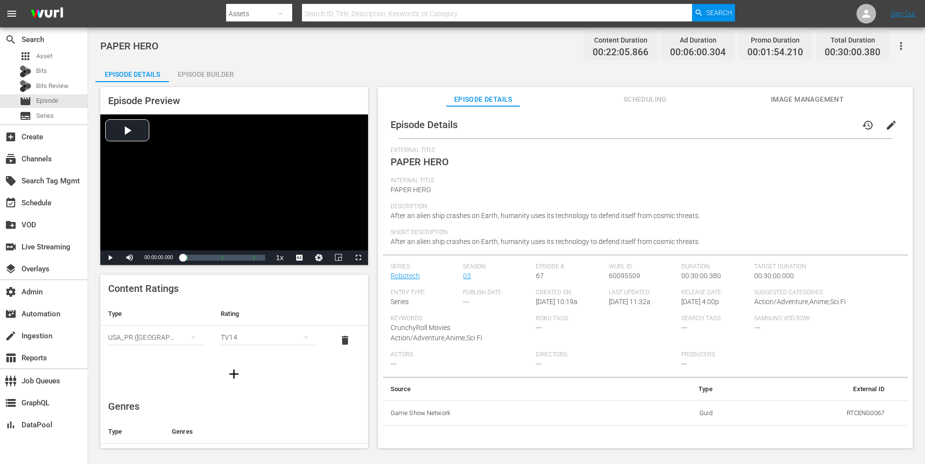
click at [739, 124] on span "edit" at bounding box center [891, 125] width 12 height 12
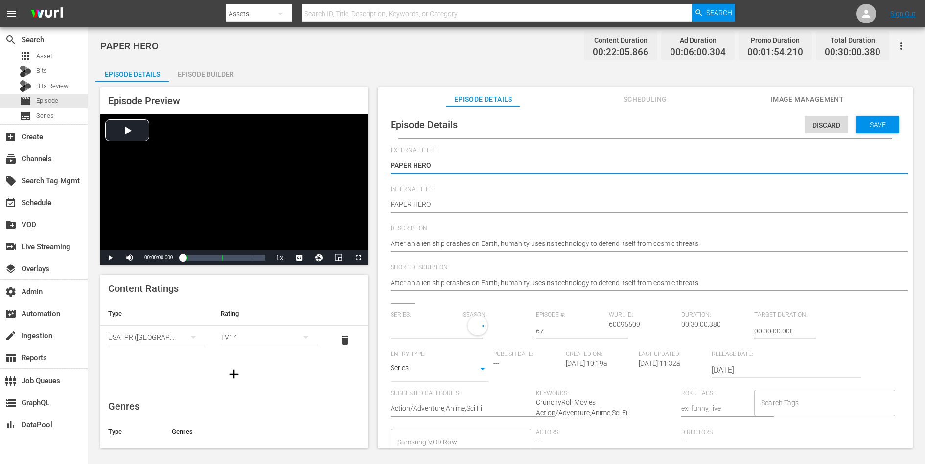
type input "Robotech"
click at [686, 241] on textarea "After an alien ship crashes on Earth, humanity uses its technology to defend it…" at bounding box center [643, 245] width 505 height 12
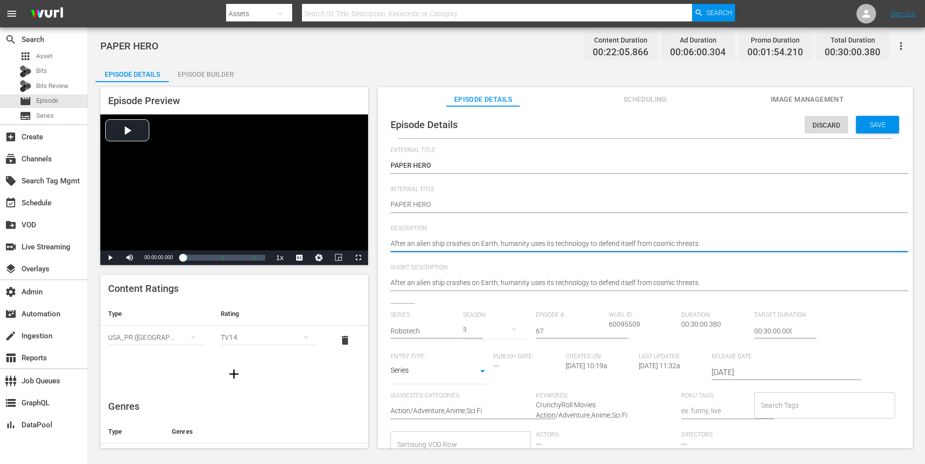
click at [686, 241] on textarea "After an alien ship crashes on Earth, humanity uses its technology to defend it…" at bounding box center [643, 245] width 505 height 12
paste textarea "Lunk is on a mission to deliver a manuscript to the father of one of his dead c…"
type textarea "Lunk is on a mission to deliver a manuscript to the father of one of his dead c…"
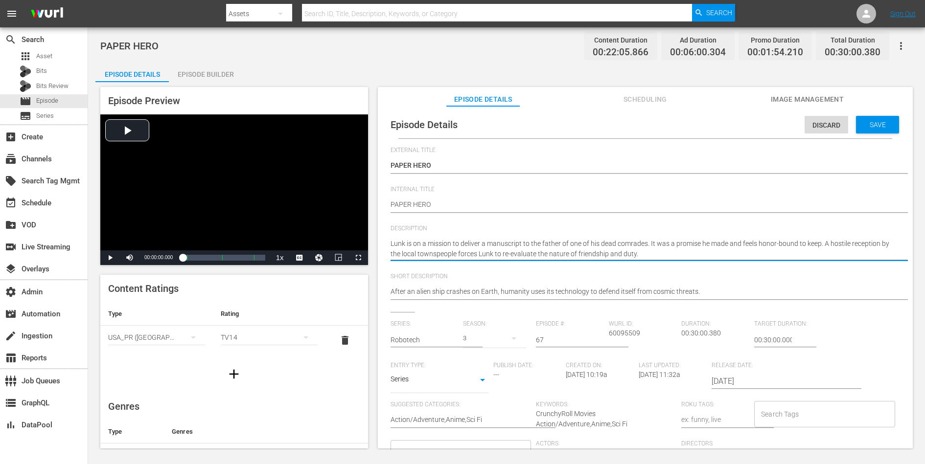
type textarea "Lunk is on a mission to deliver a manuscript to the father of one of his dead c…"
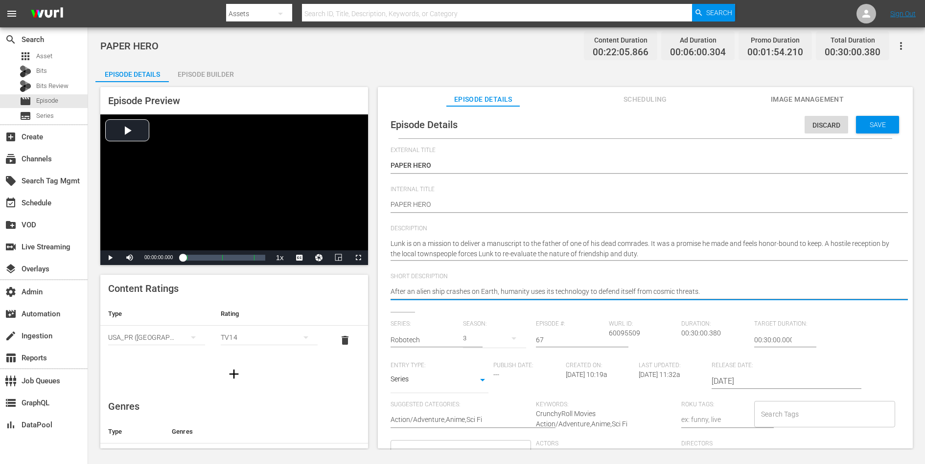
click at [673, 289] on textarea "After an alien ship crashes on Earth, humanity uses its technology to defend it…" at bounding box center [643, 293] width 505 height 12
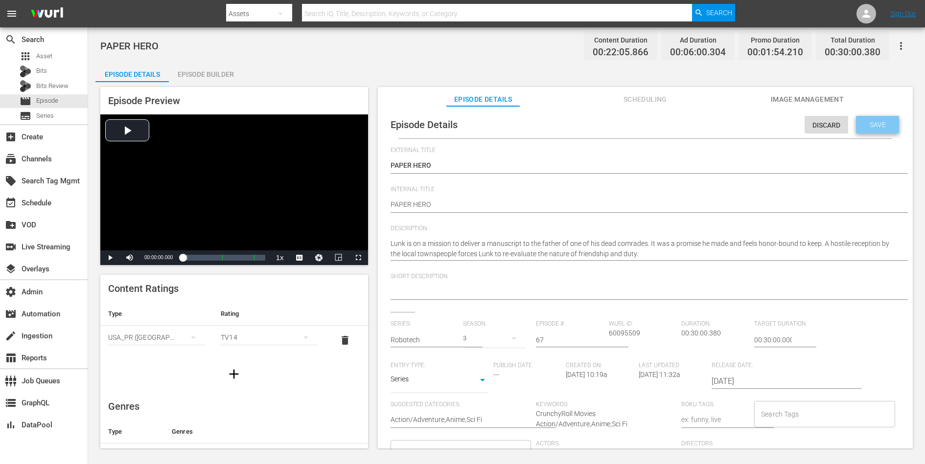
click at [739, 128] on div "Save" at bounding box center [877, 125] width 43 height 18
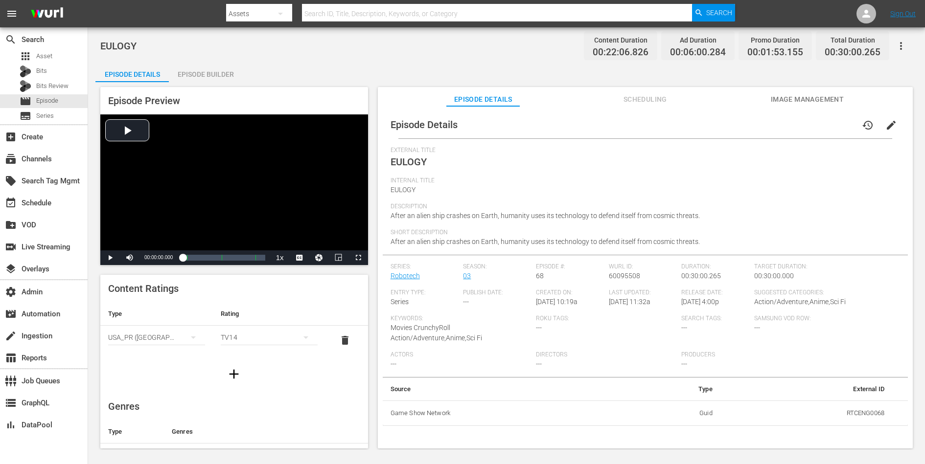
click at [739, 118] on button "edit" at bounding box center [890, 125] width 23 height 23
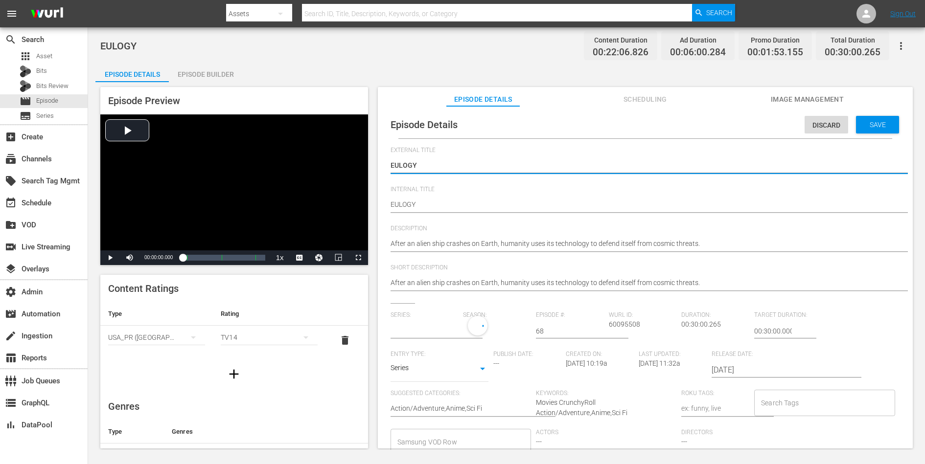
type input "Robotech"
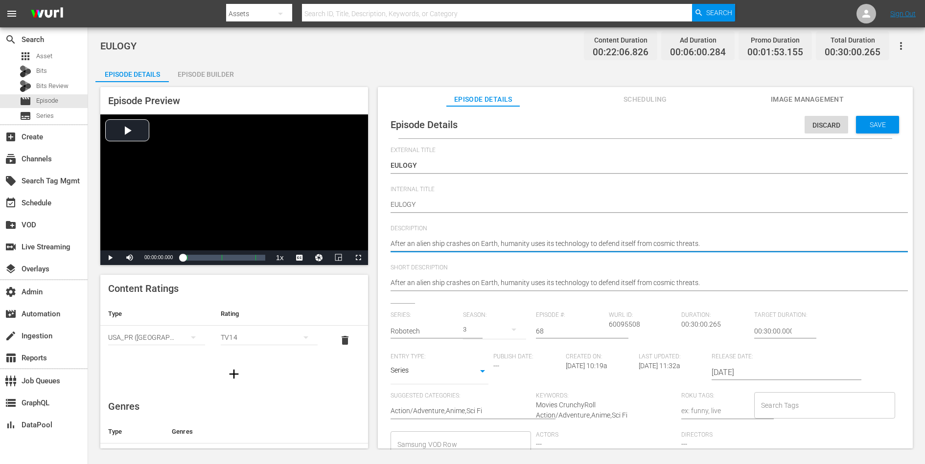
click at [662, 245] on textarea "After an alien ship crashes on Earth, humanity uses its technology to defend it…" at bounding box center [643, 245] width 505 height 12
paste textarea "Scott Bernard and his band of comrades come upon a force of Robotech Defense Fo…"
type textarea "Scott Bernard and his band of comrades come upon a force of Robotech Defense Fo…"
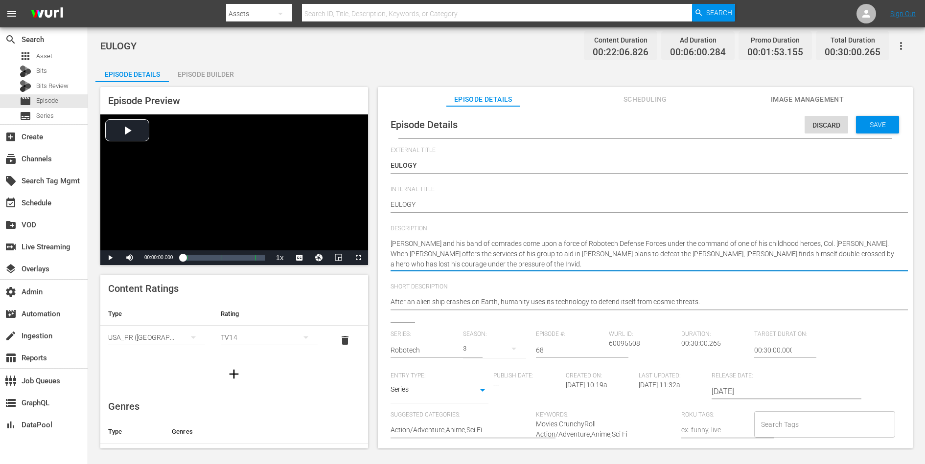
type textarea "Scott Bernard and his band of comrades come upon a force of Robotech Defense Fo…"
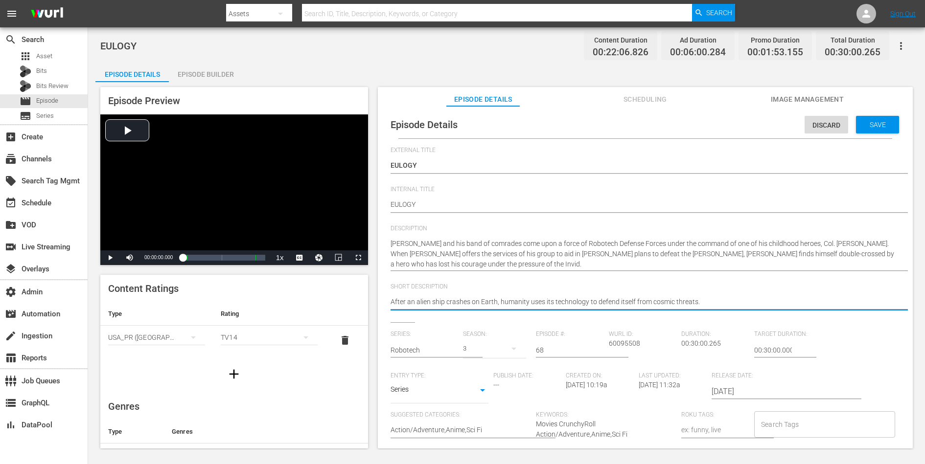
click at [636, 304] on textarea "After an alien ship crashes on Earth, humanity uses its technology to defend it…" at bounding box center [643, 303] width 505 height 12
click at [739, 116] on div "Save" at bounding box center [877, 125] width 43 height 18
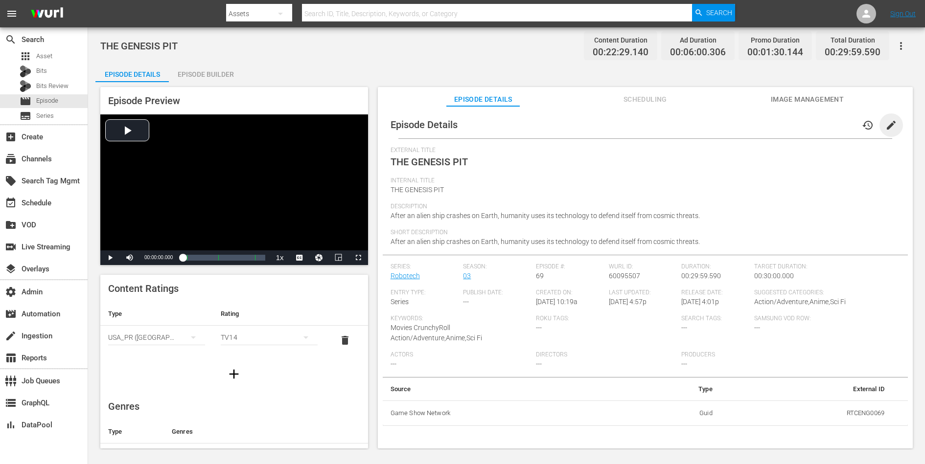
click at [739, 125] on span "edit" at bounding box center [891, 125] width 12 height 12
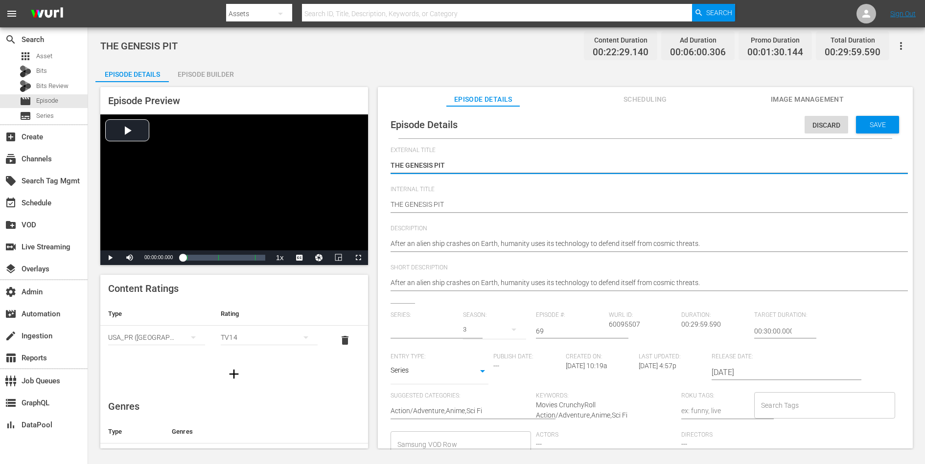
type input "Robotech"
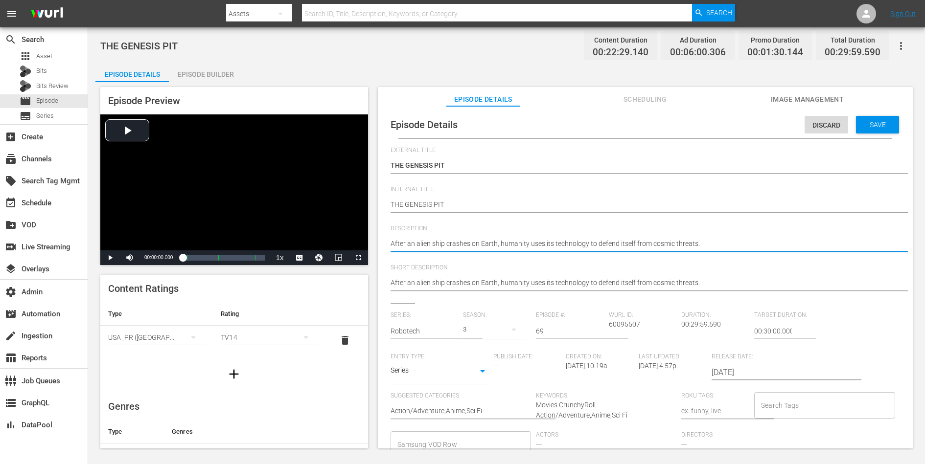
click at [645, 245] on textarea "After an alien ship crashes on Earth, humanity uses its technology to defend it…" at bounding box center [643, 245] width 505 height 12
paste textarea "[PERSON_NAME] and [PERSON_NAME] are separated from the group and find themselve…"
type textarea "[PERSON_NAME] and [PERSON_NAME] are separated from the group and find themselve…"
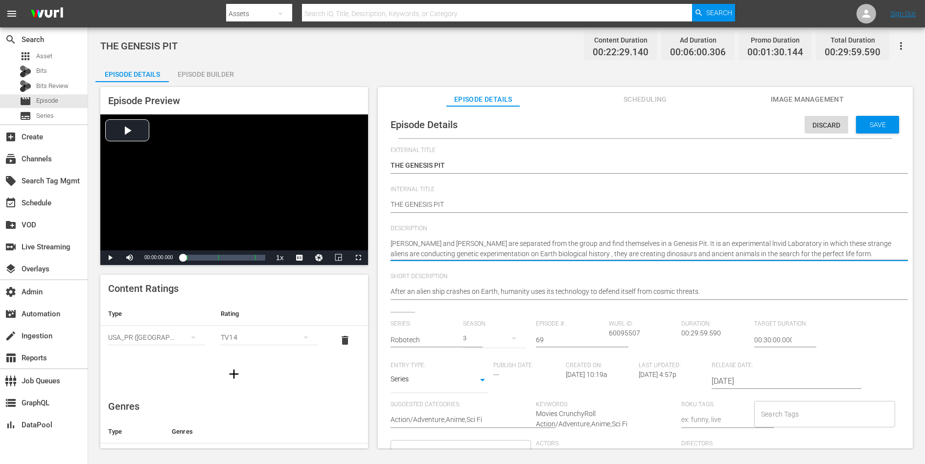
type textarea "[PERSON_NAME] and [PERSON_NAME] are separated from the group and find themselve…"
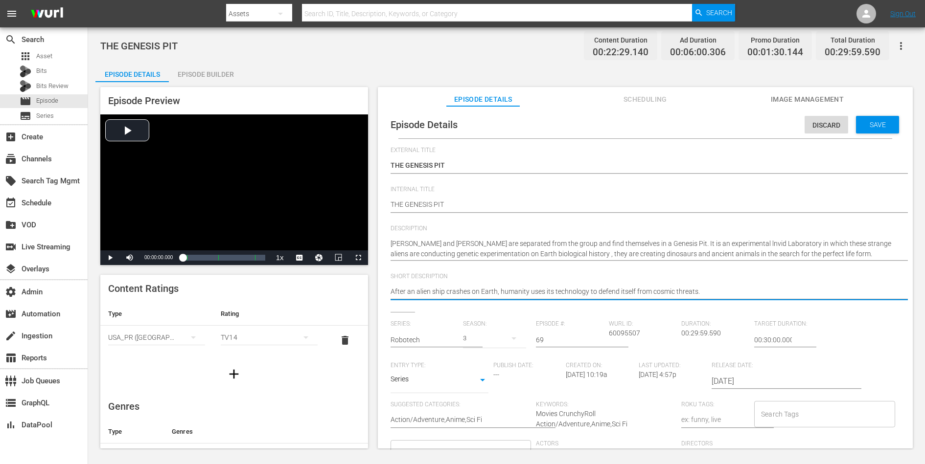
click at [631, 291] on textarea "After an alien ship crashes on Earth, humanity uses its technology to defend it…" at bounding box center [643, 293] width 505 height 12
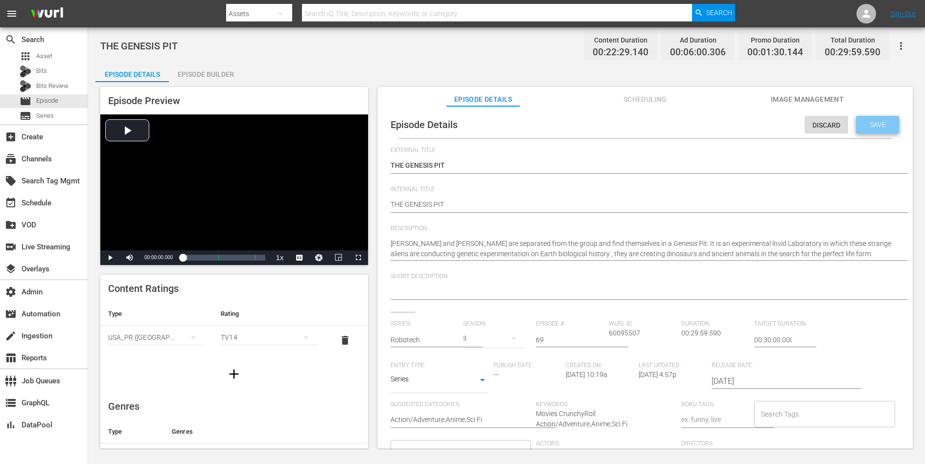
click at [739, 127] on span "Save" at bounding box center [878, 125] width 32 height 8
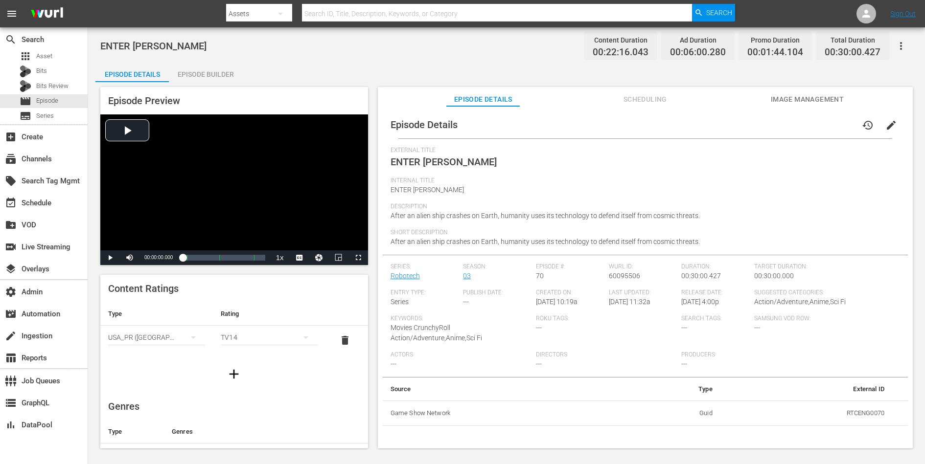
click at [739, 121] on span "edit" at bounding box center [891, 125] width 12 height 12
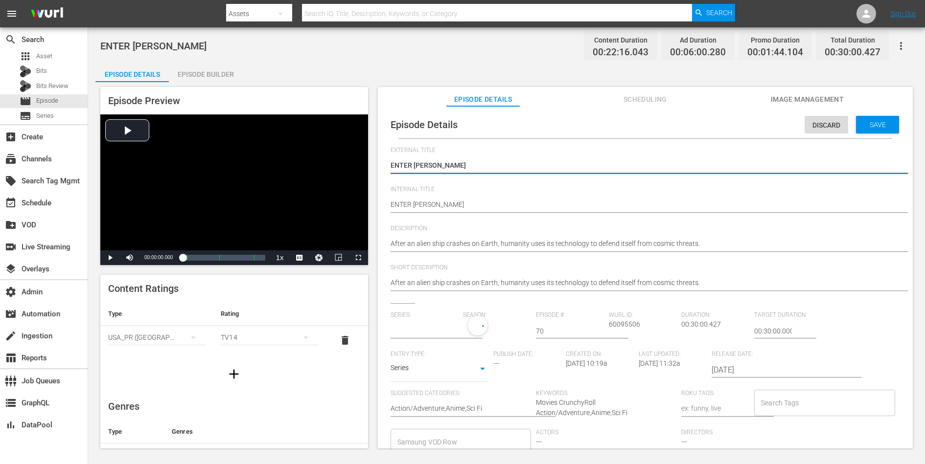
type input "Robotech"
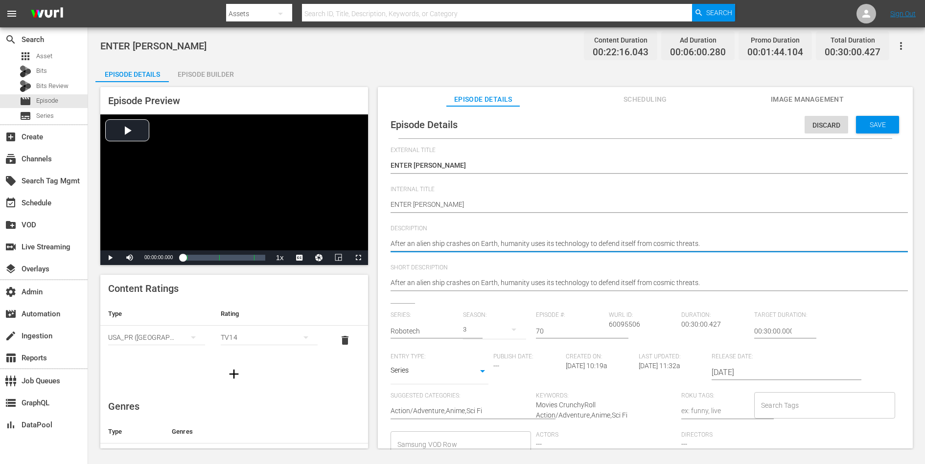
click at [696, 244] on textarea "After an alien ship crashes on Earth, humanity uses its technology to defend it…" at bounding box center [643, 245] width 505 height 12
paste textarea "The Invid send a "simul-agent" into the midst of Scott Bernard and friends in o…"
type textarea "The Invid send a "simul-agent" into the midst of Scott Bernard and friends in o…"
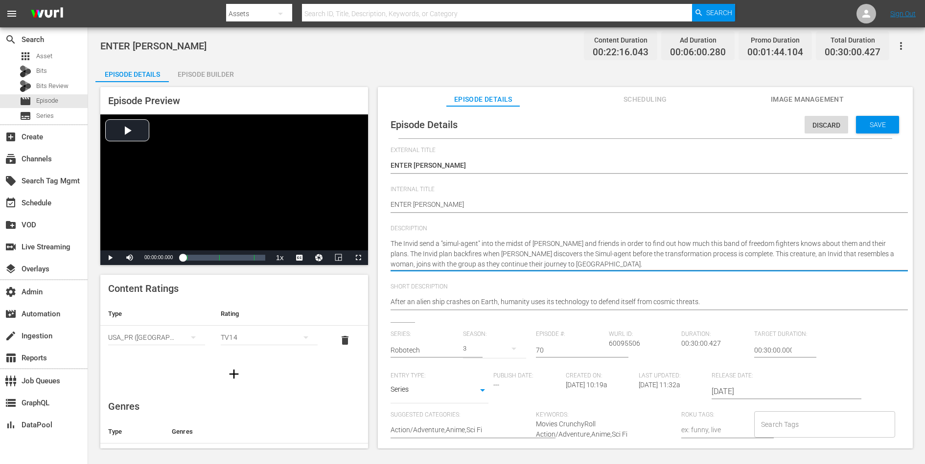
type textarea "The Invid send a "simul-agent" into the midst of Scott Bernard and friends in o…"
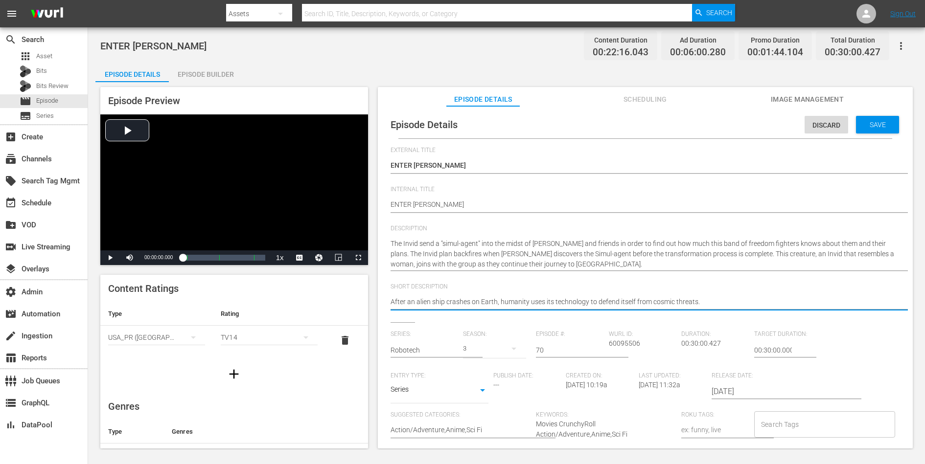
click at [674, 303] on textarea "After an alien ship crashes on Earth, humanity uses its technology to defend it…" at bounding box center [643, 303] width 505 height 12
click at [739, 128] on span "Save" at bounding box center [878, 125] width 32 height 8
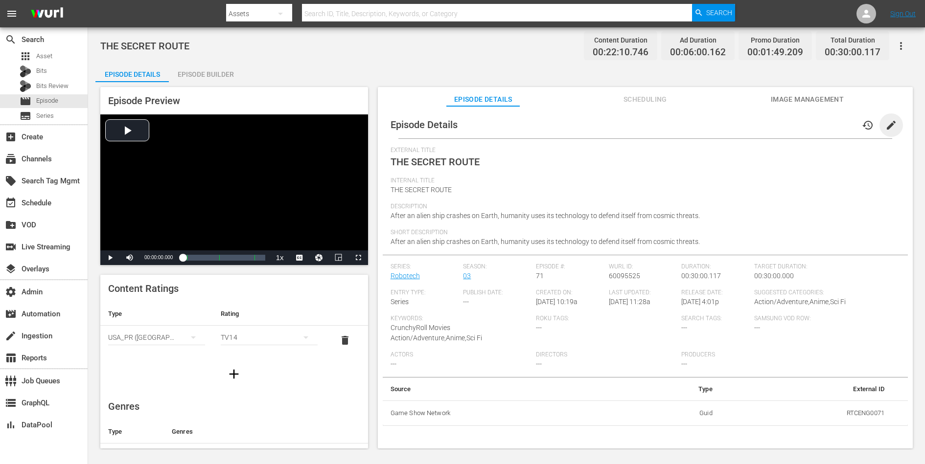
click at [739, 125] on span "edit" at bounding box center [891, 125] width 12 height 12
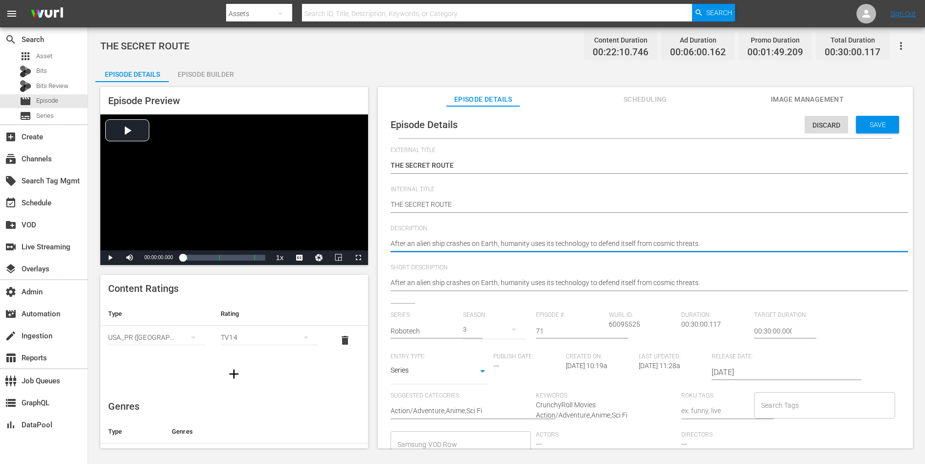
click at [643, 245] on textarea "After an alien ship crashes on Earth, humanity uses its technology to defend it…" at bounding box center [643, 245] width 505 height 12
paste textarea "The intrepid band of freedom fighters come upon a thriving community which make…"
type textarea "The intrepid band of freedom fighters come upon a thriving community which make…"
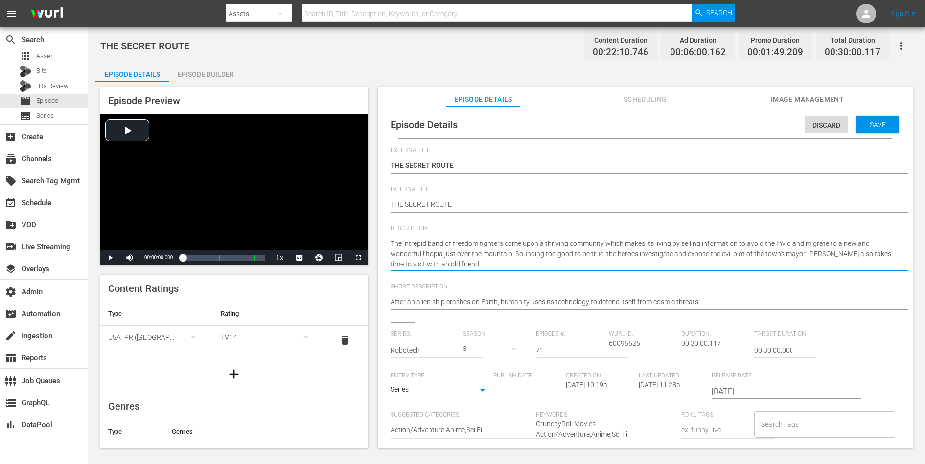
type textarea "The intrepid band of freedom fighters come upon a thriving community which make…"
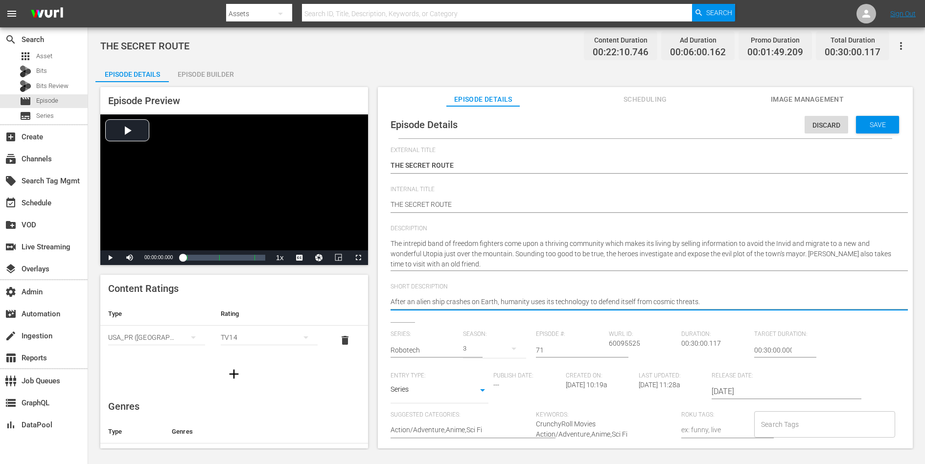
click at [623, 300] on textarea "After an alien ship crashes on Earth, humanity uses its technology to defend it…" at bounding box center [643, 303] width 505 height 12
click at [739, 123] on span "Save" at bounding box center [878, 125] width 32 height 8
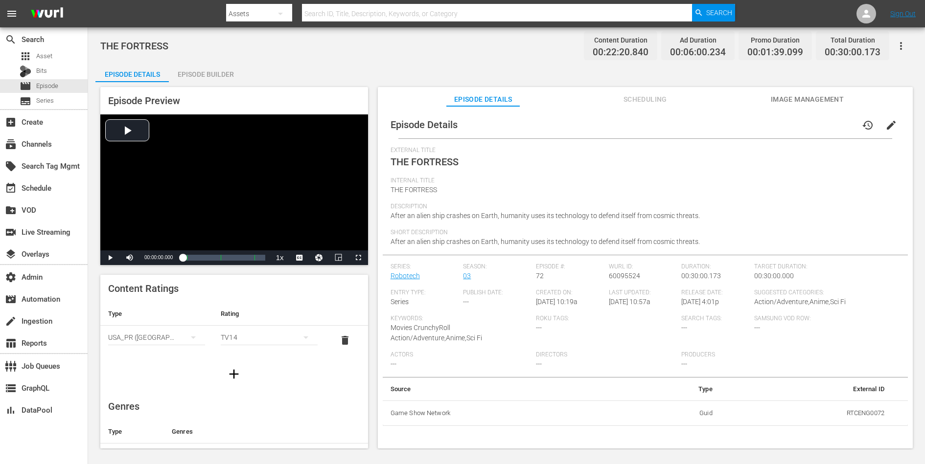
click at [739, 123] on span "edit" at bounding box center [891, 125] width 12 height 12
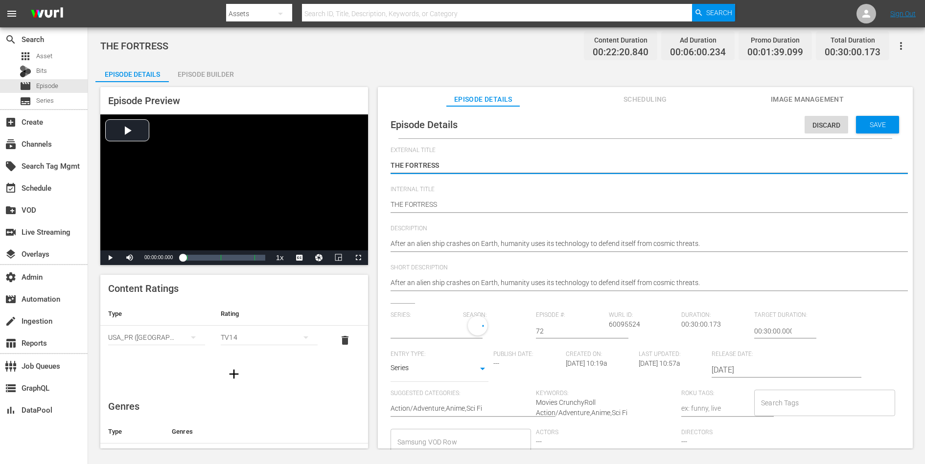
type input "Robotech"
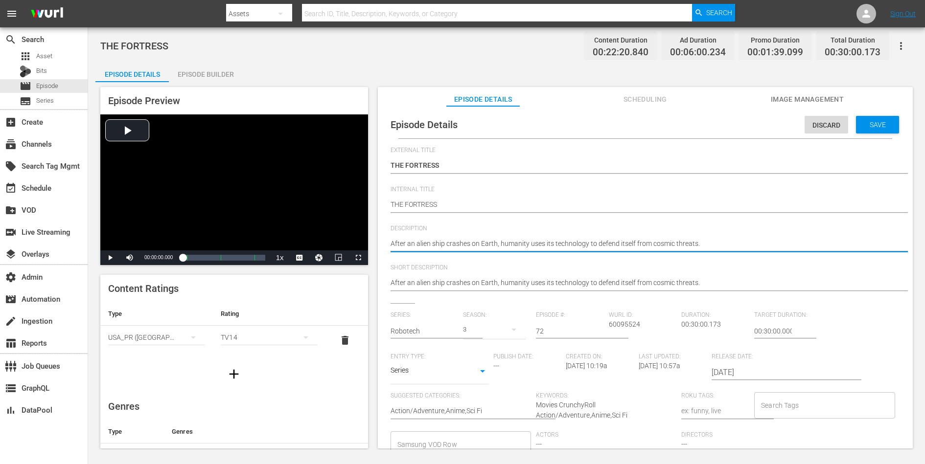
click at [663, 245] on textarea "After an alien ship crashes on Earth, humanity uses its technology to defend it…" at bounding box center [643, 245] width 505 height 12
paste textarea "In order to continue on to Reflex Point, Scott Bernard and his friends must fir…"
type textarea "In order to continue on to Reflex Point, Scott Bernard and his friends must fir…"
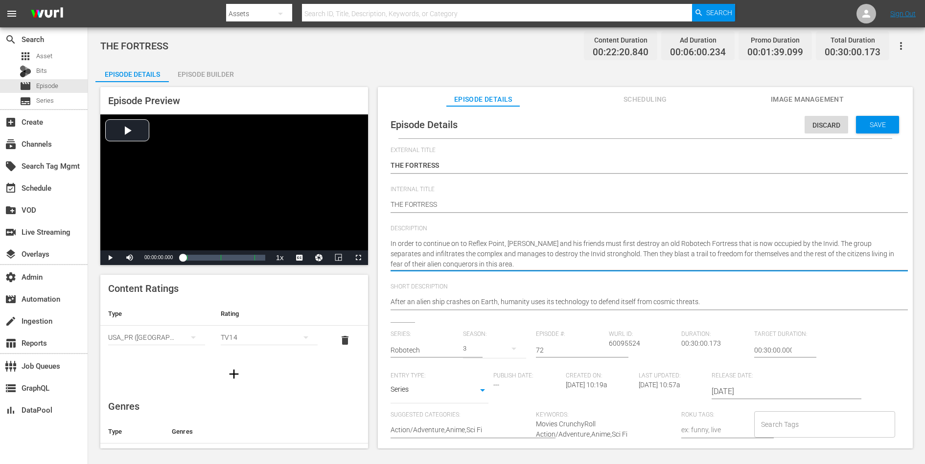
type textarea "In order to continue on to Reflex Point, Scott Bernard and his friends must fir…"
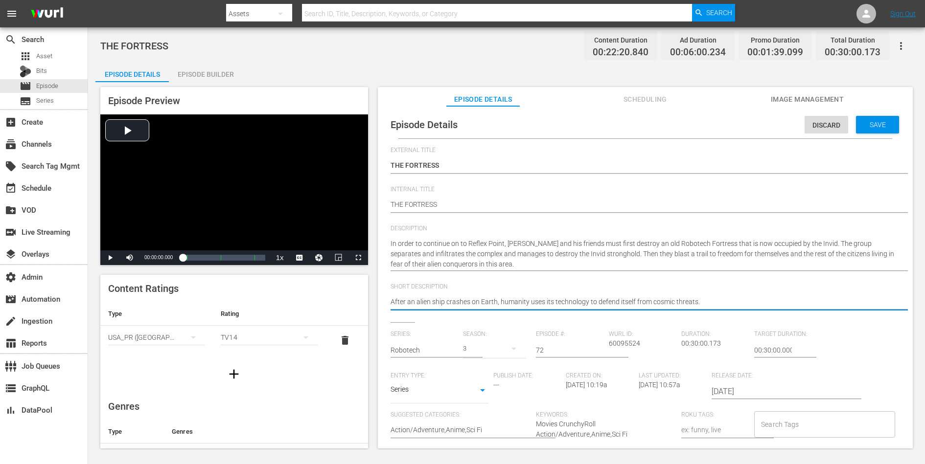
click at [648, 300] on textarea "After an alien ship crashes on Earth, humanity uses its technology to defend it…" at bounding box center [643, 303] width 505 height 12
click at [739, 122] on span "Save" at bounding box center [878, 125] width 32 height 8
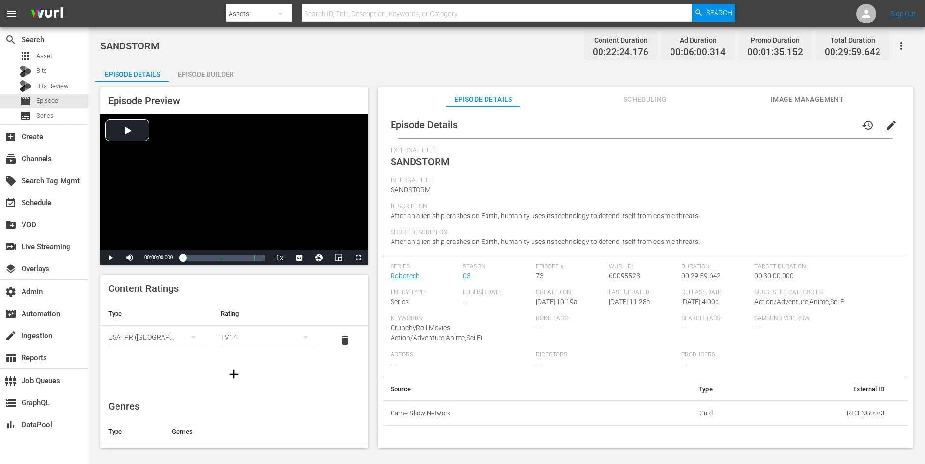
click at [739, 126] on span "edit" at bounding box center [891, 125] width 12 height 12
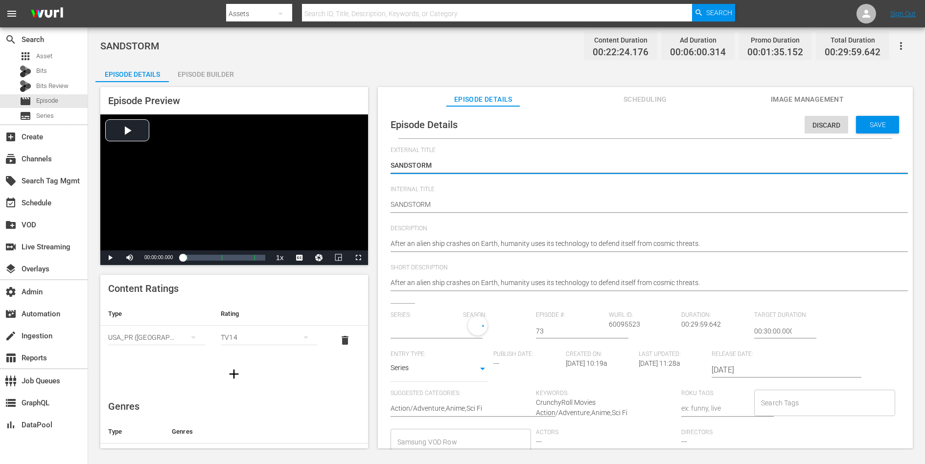
type input "Robotech"
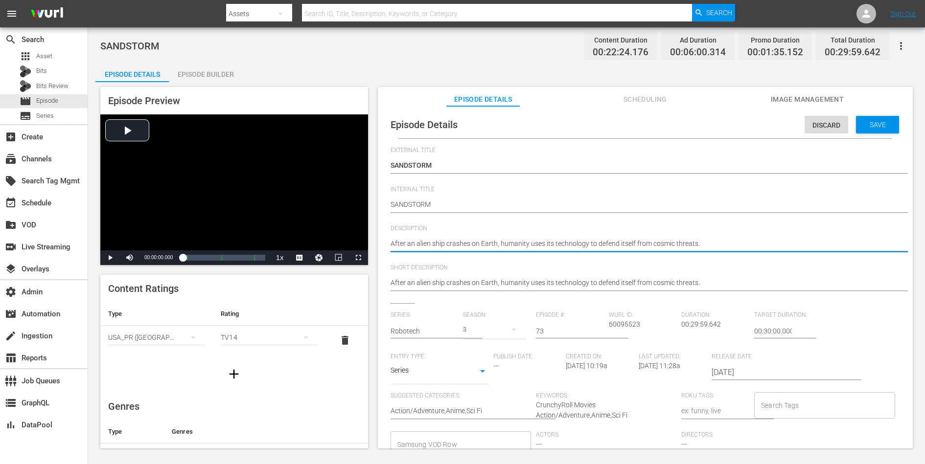
click at [705, 242] on textarea "After an alien ship crashes on Earth, humanity uses its technology to defend it…" at bounding box center [643, 245] width 505 height 12
paste textarea "[PERSON_NAME] tries to find water for [PERSON_NAME] who has grown ill following…"
type textarea "[PERSON_NAME] tries to find water for [PERSON_NAME] who has grown ill following…"
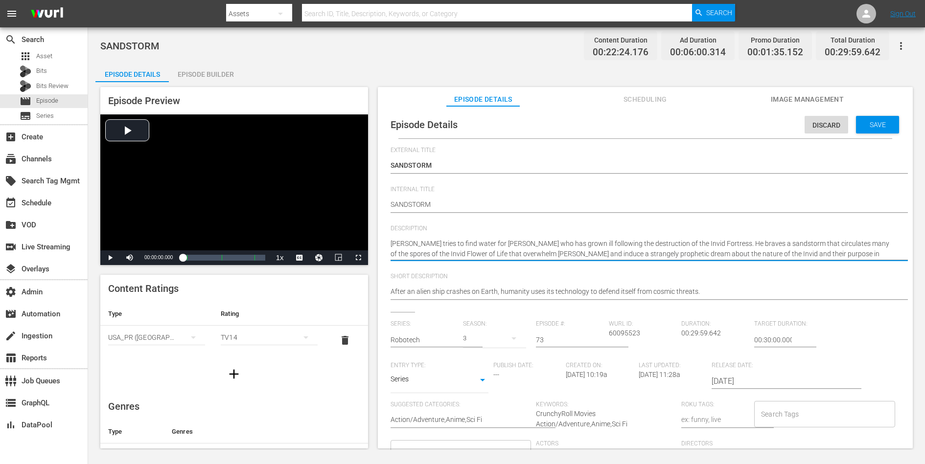
type textarea "Rand tries to find water for Marlene who has grown ill following the destructio…"
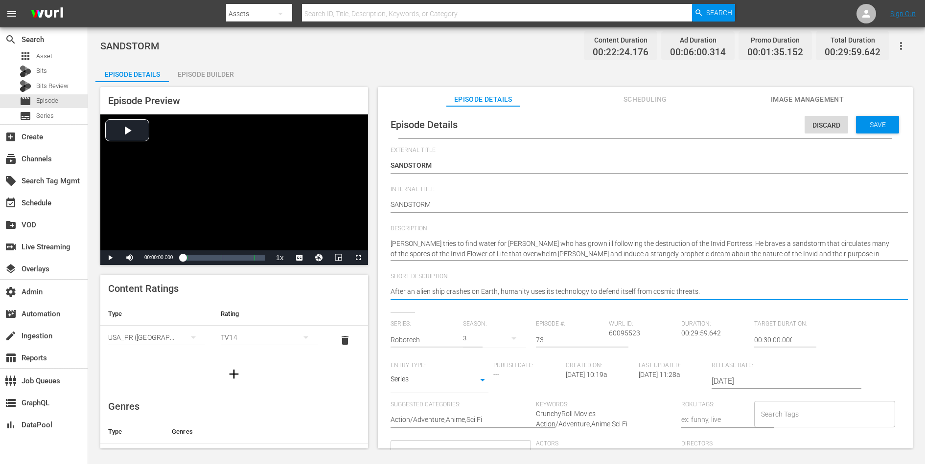
click at [685, 289] on textarea "After an alien ship crashes on Earth, humanity uses its technology to defend it…" at bounding box center [643, 293] width 505 height 12
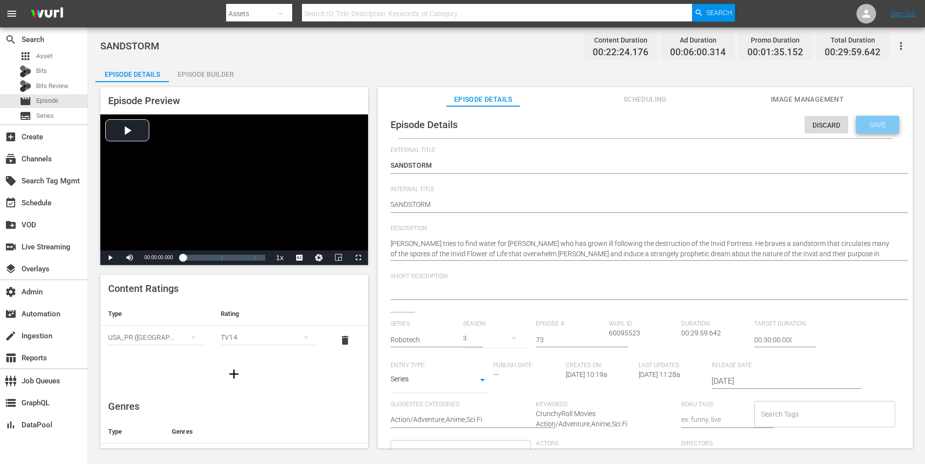
click at [739, 126] on span "Save" at bounding box center [878, 125] width 32 height 8
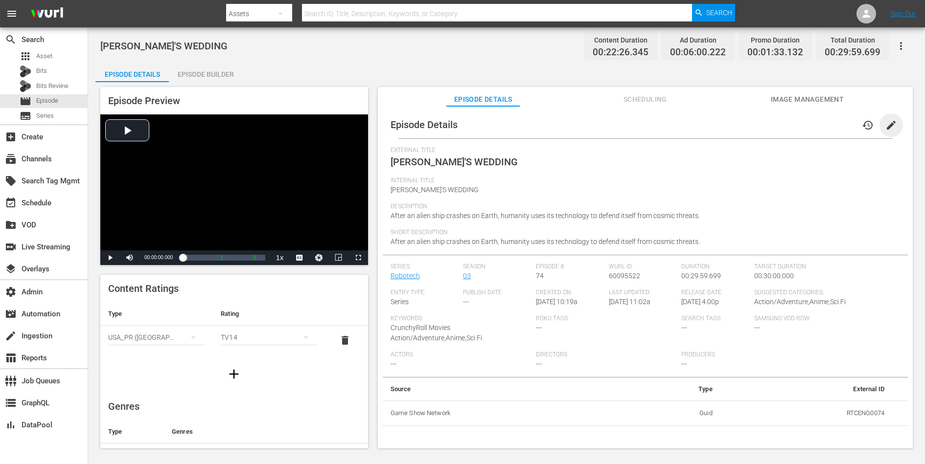
click at [739, 126] on span "edit" at bounding box center [891, 125] width 12 height 12
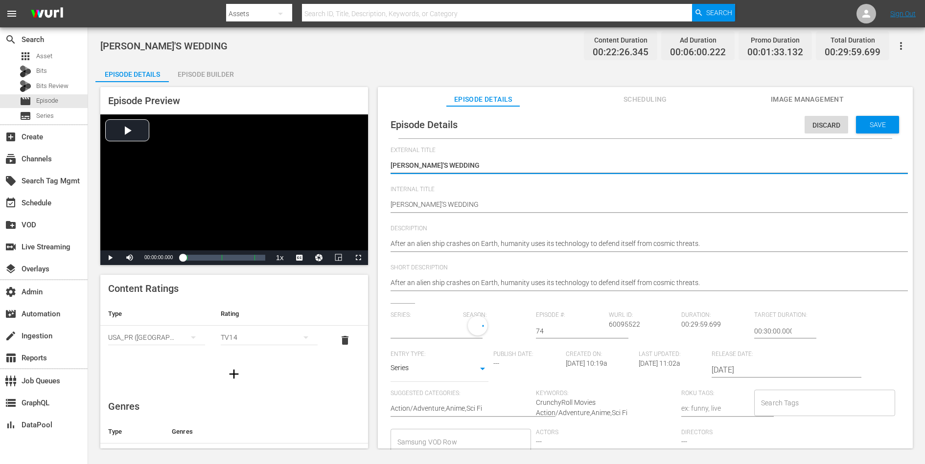
type input "Robotech"
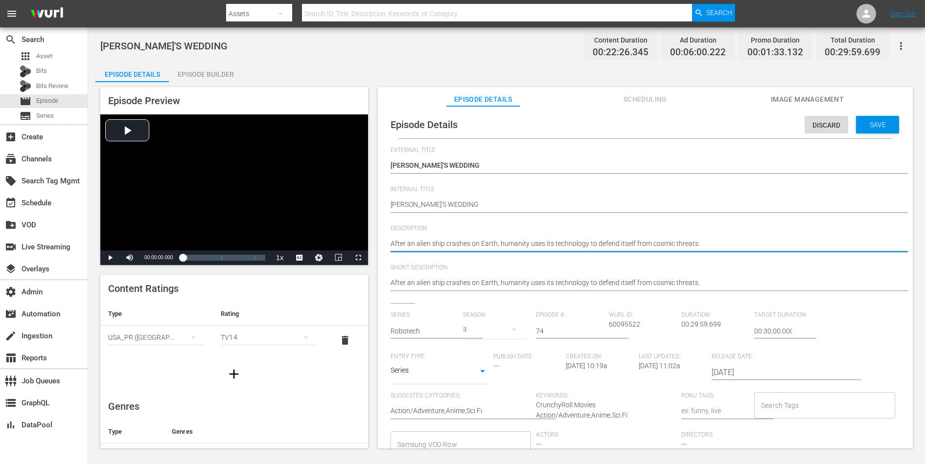
click at [696, 243] on textarea "After an alien ship crashes on Earth, humanity uses its technology to defend it…" at bounding box center [643, 245] width 505 height 12
paste textarea "While traveling through a forest of mature trees that were once active Invid Fl…"
type textarea "While traveling through a forest of mature trees that were once active Invid Fl…"
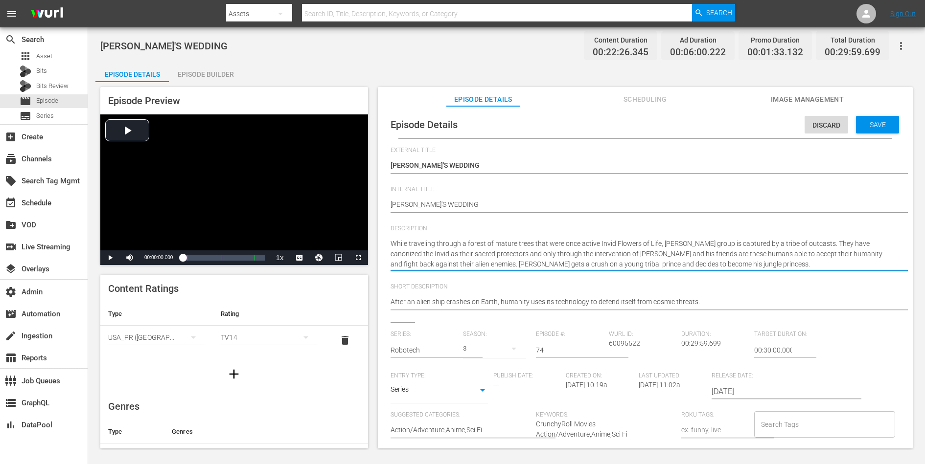
type textarea "While traveling through a forest of mature trees that were once active Invid Fl…"
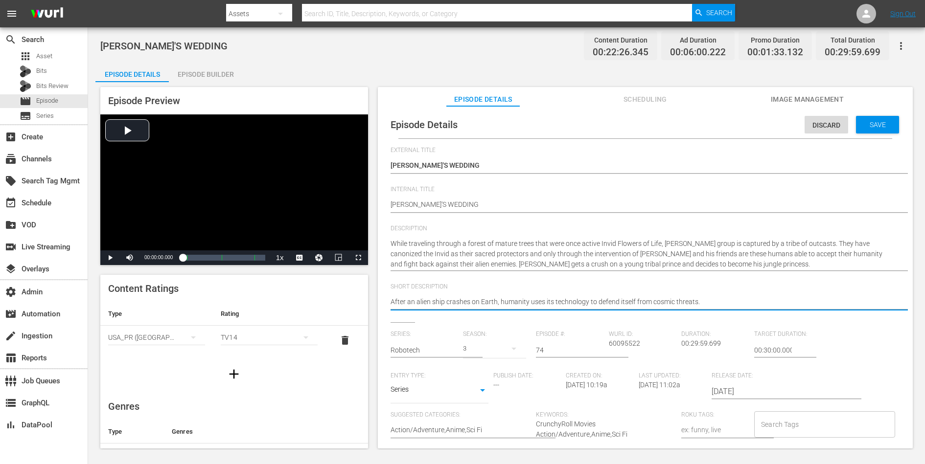
click at [672, 300] on textarea "After an alien ship crashes on Earth, humanity uses its technology to defend it…" at bounding box center [643, 303] width 505 height 12
click at [739, 123] on span "Save" at bounding box center [878, 125] width 32 height 8
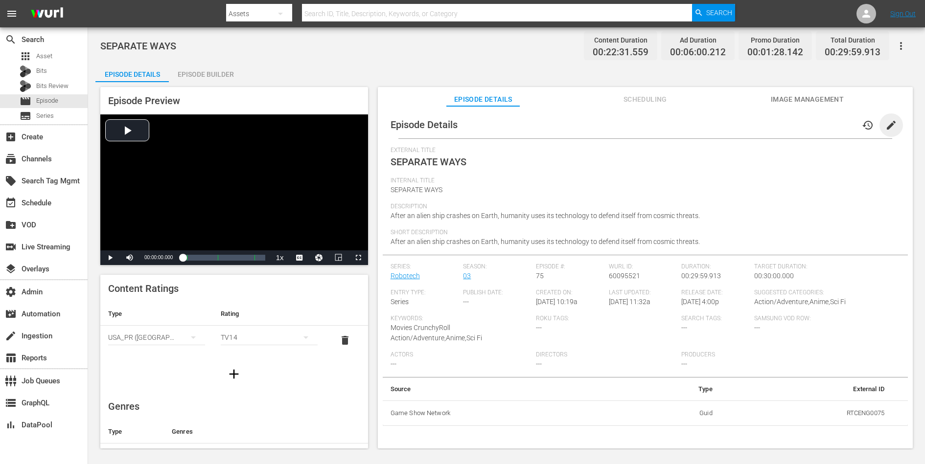
click at [739, 123] on span "edit" at bounding box center [891, 125] width 12 height 12
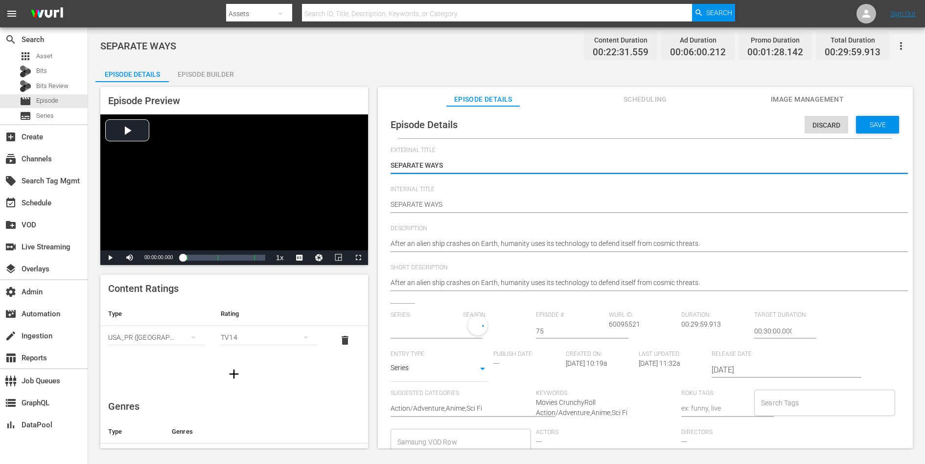
type input "Robotech"
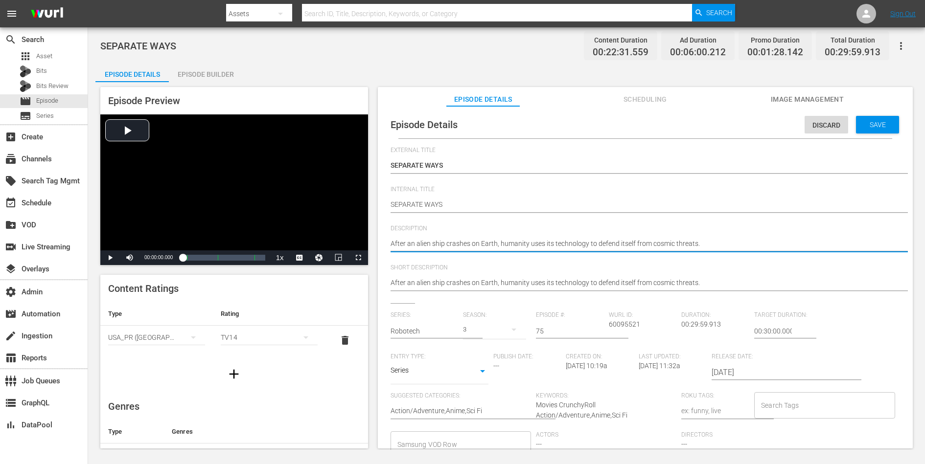
click at [711, 245] on textarea "After an alien ship crashes on Earth, humanity uses its technology to defend it…" at bounding box center [643, 245] width 505 height 12
paste textarea "Following Annie's departure from the group, a sense of melancholy settles over …"
type textarea "Following Annie's departure from the group, a sense of melancholy settles over …"
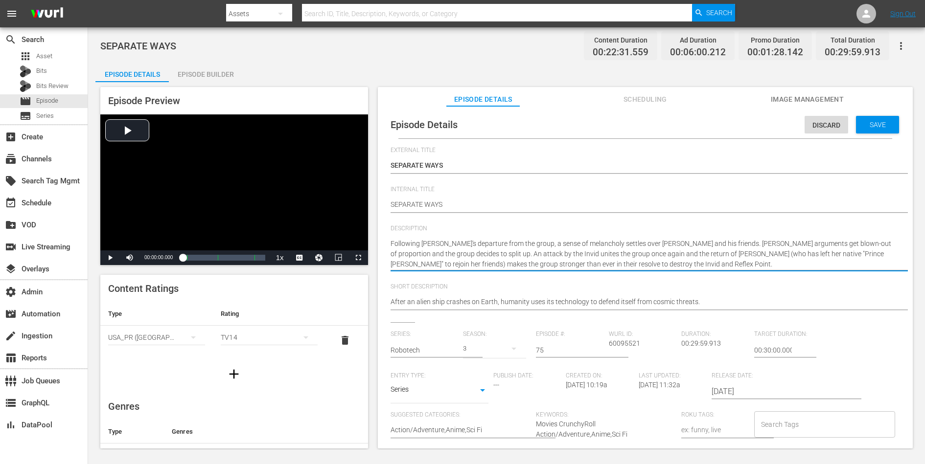
type textarea "Following Annie's departure from the group, a sense of melancholy settles over …"
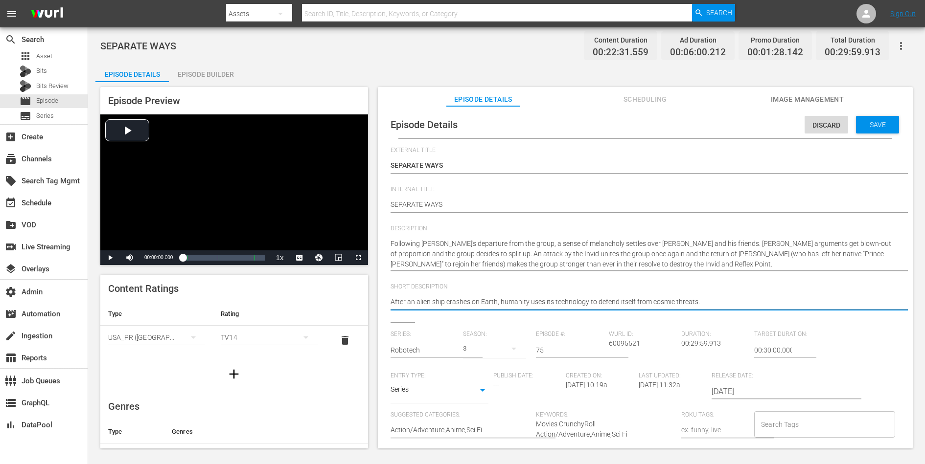
click at [684, 301] on textarea "After an alien ship crashes on Earth, humanity uses its technology to defend it…" at bounding box center [643, 303] width 505 height 12
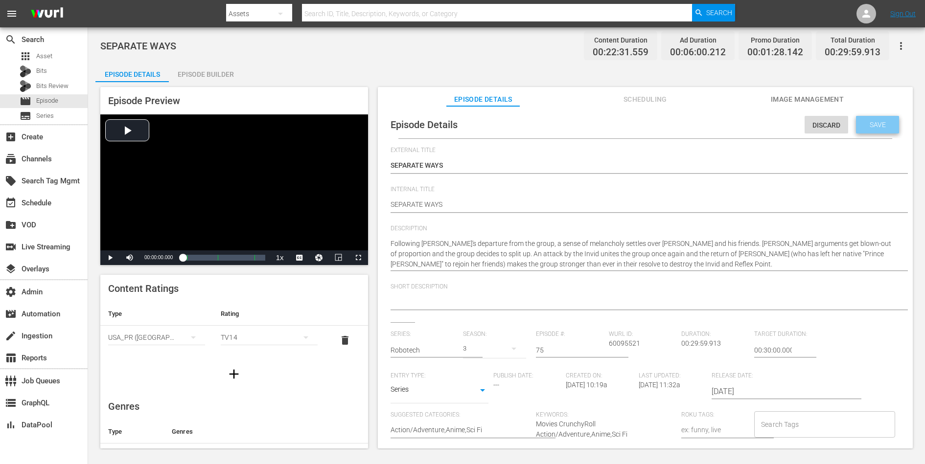
click at [739, 126] on span "Save" at bounding box center [878, 125] width 32 height 8
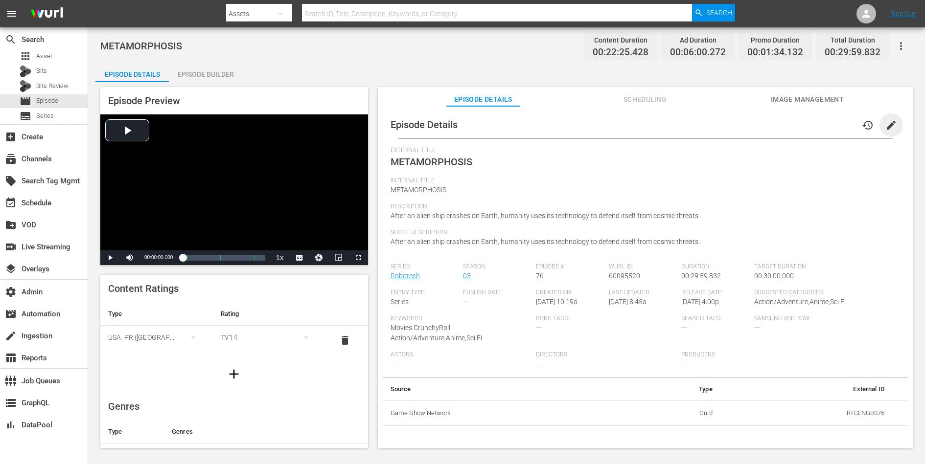
click at [739, 125] on span "edit" at bounding box center [891, 125] width 12 height 12
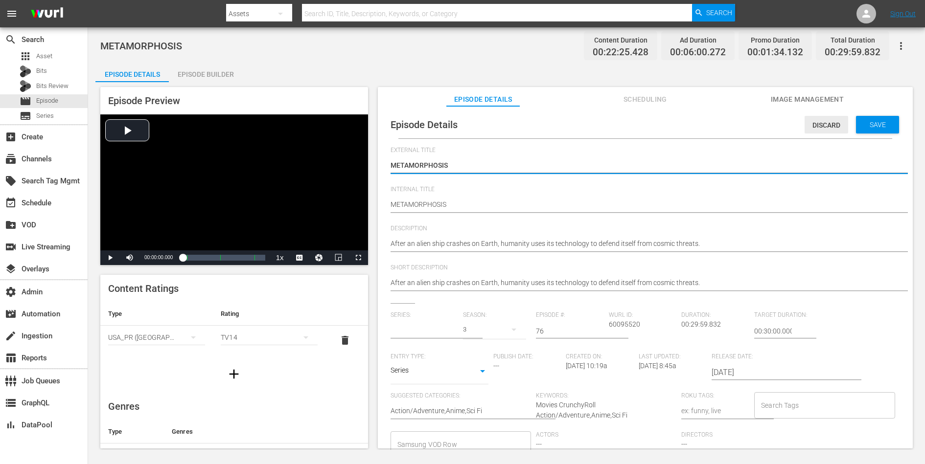
type input "Robotech"
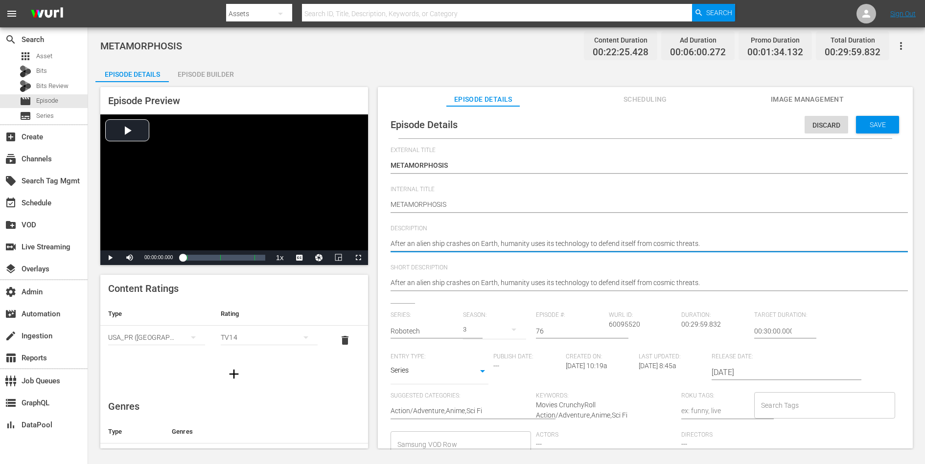
click at [652, 242] on textarea "After an alien ship crashes on Earth, humanity uses its technology to defend it…" at bounding box center [643, 245] width 505 height 12
paste textarea "The Regiss, Queen of the Invid, allows two of her children to transform their p…"
type textarea "The Regiss, Queen of the Invid, allows two of her children to transform their p…"
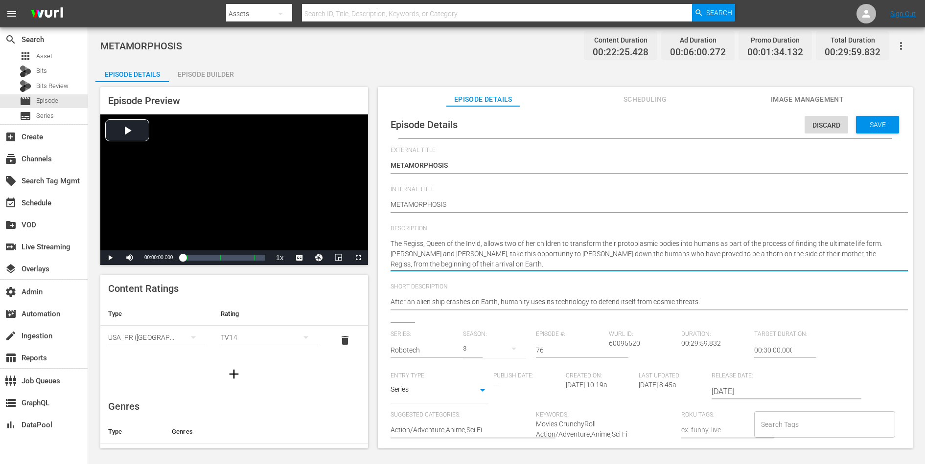
type textarea "The Regiss, Queen of the Invid, allows two of her children to transform their p…"
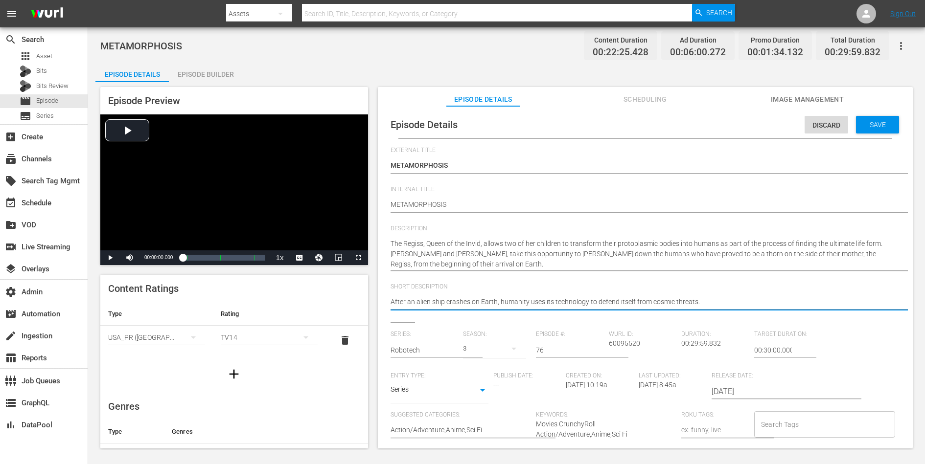
click at [625, 300] on textarea "After an alien ship crashes on Earth, humanity uses its technology to defend it…" at bounding box center [643, 303] width 505 height 12
click at [739, 131] on div "Save" at bounding box center [877, 125] width 43 height 18
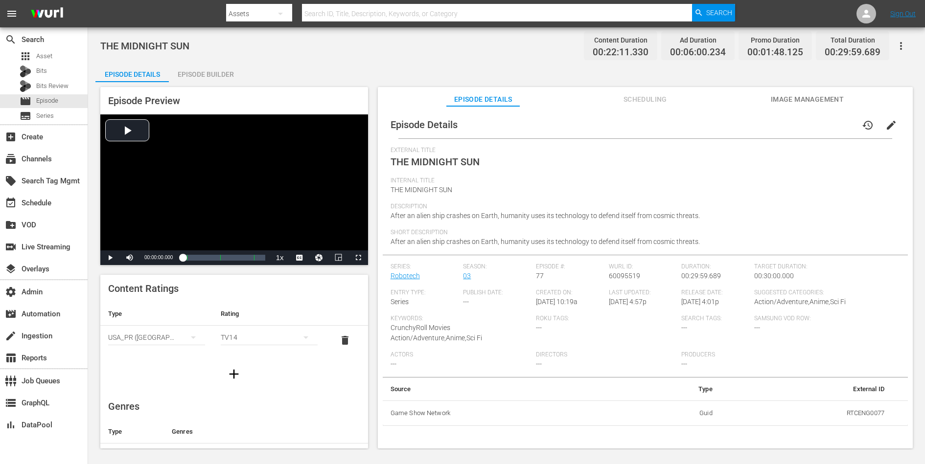
click at [739, 120] on span "edit" at bounding box center [891, 125] width 12 height 12
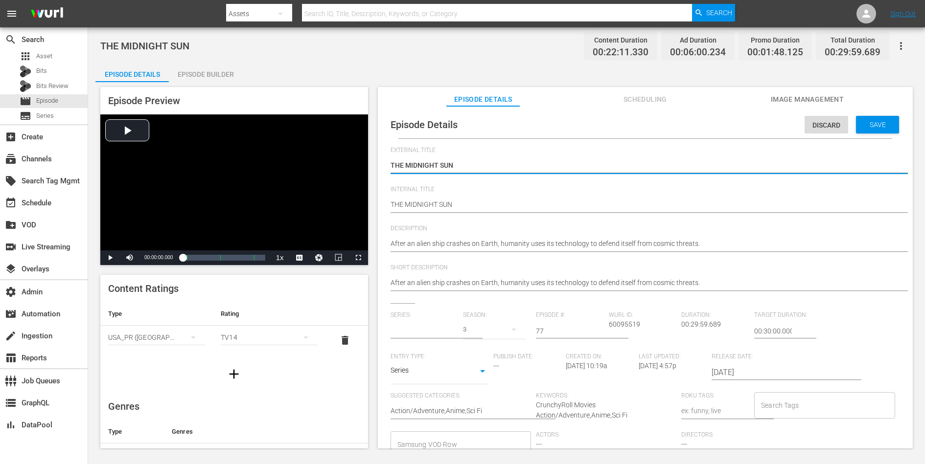
type input "Robotech"
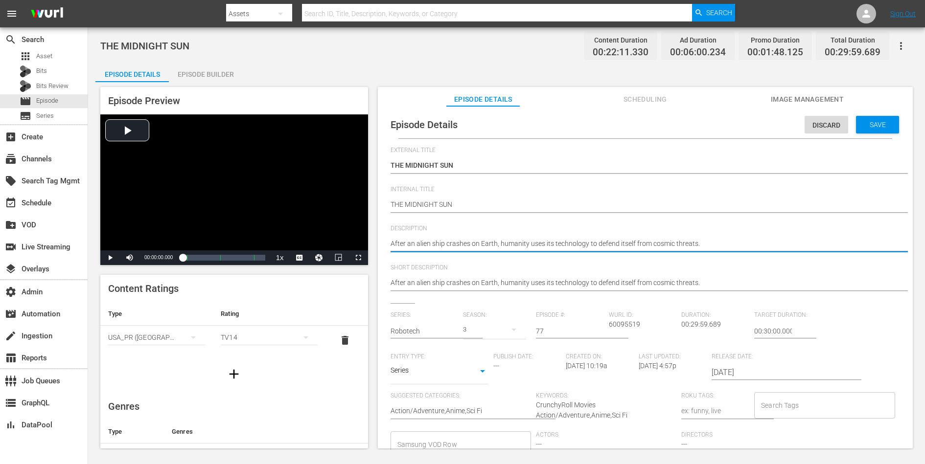
click at [682, 240] on textarea "After an alien ship crashes on Earth, humanity uses its technology to defend it…" at bounding box center [643, 245] width 505 height 12
paste textarea "On a snow-capped mountain pass, Scott Bernard and company defend themselves aga…"
type textarea "On a snow-capped mountain pass, Scott Bernard and company defend themselves aga…"
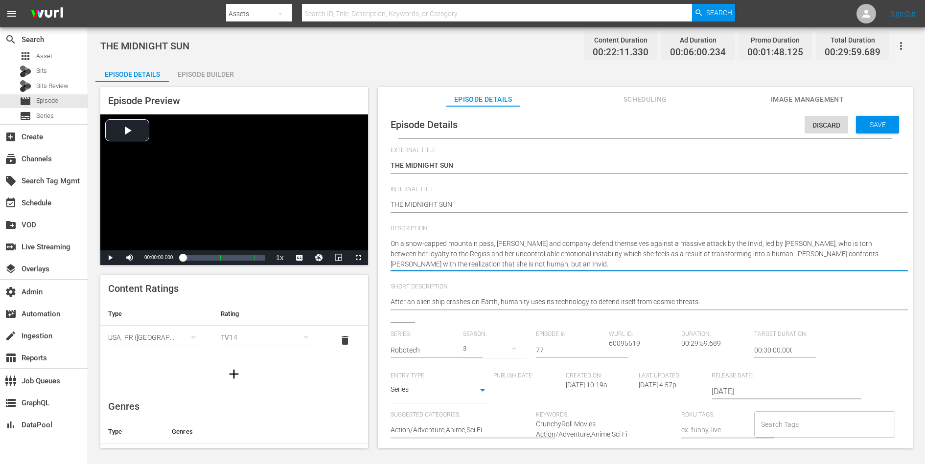
type textarea "On a snow-capped mountain pass, Scott Bernard and company defend themselves aga…"
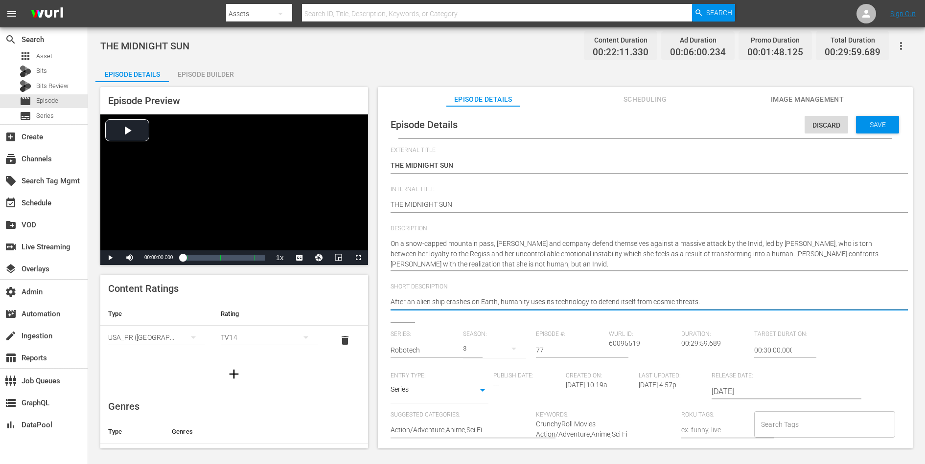
click at [657, 303] on textarea "After an alien ship crashes on Earth, humanity uses its technology to defend it…" at bounding box center [643, 303] width 505 height 12
click at [739, 116] on div "Save" at bounding box center [877, 125] width 43 height 18
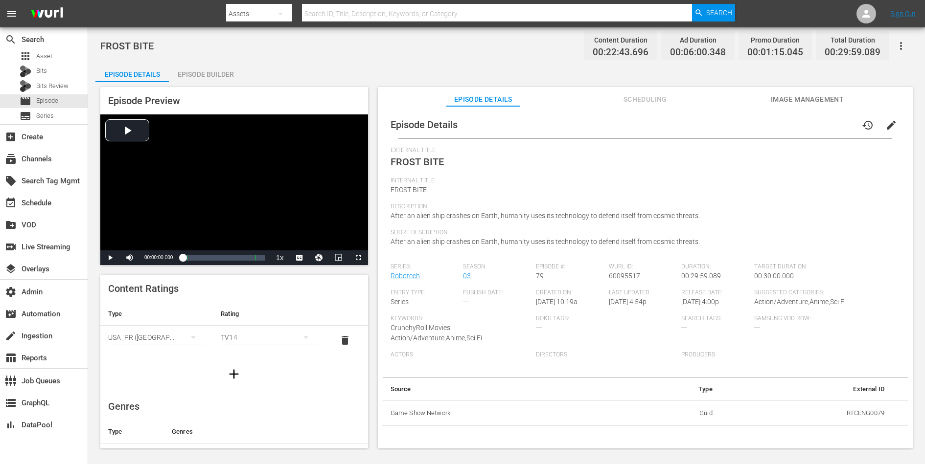
click at [739, 125] on span "edit" at bounding box center [891, 125] width 12 height 12
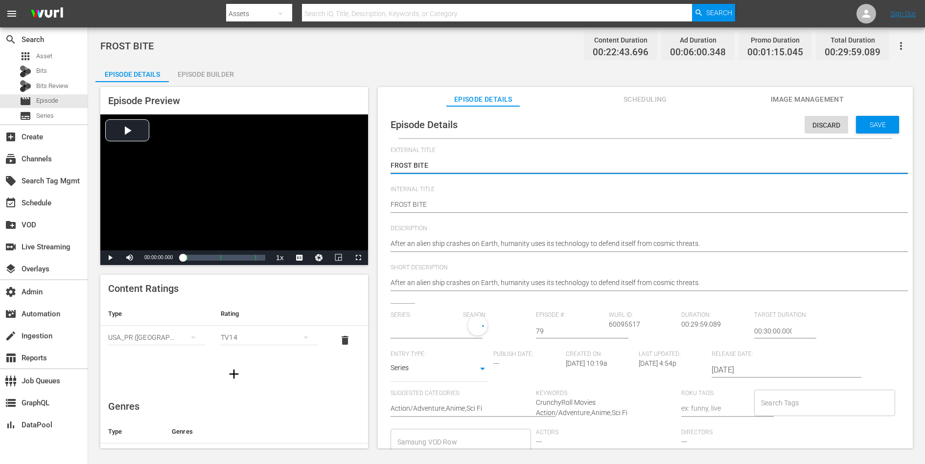
type input "Robotech"
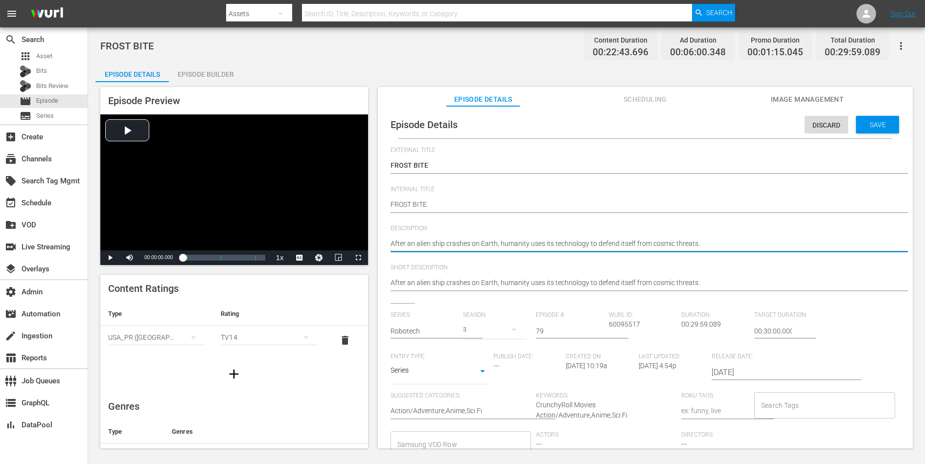
click at [649, 245] on textarea "After an alien ship crashes on Earth, humanity uses its technology to defend it…" at bounding box center [643, 245] width 505 height 12
paste textarea "The Robotech Freedom Fighters led by Scott Bernard discover the deserted remain…"
type textarea "The Robotech Freedom Fighters led by Scott Bernard discover the deserted remain…"
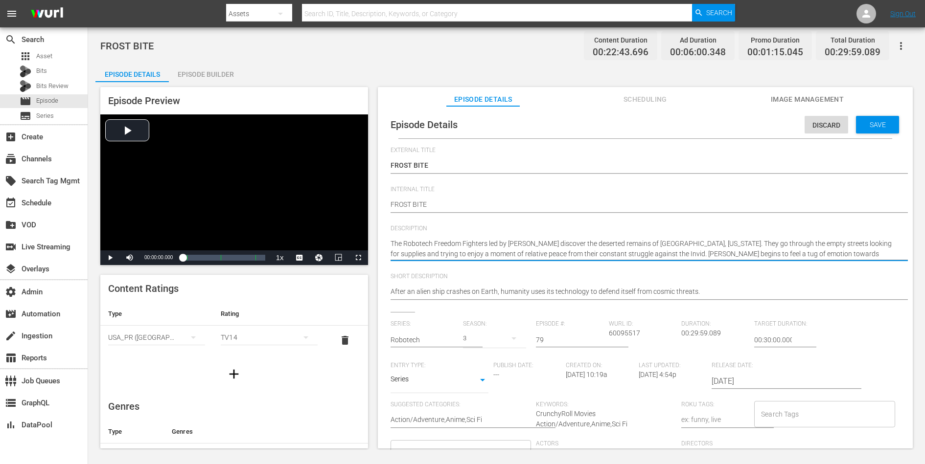
type textarea "The Robotech Freedom Fighters led by Scott Bernard discover the deserted remain…"
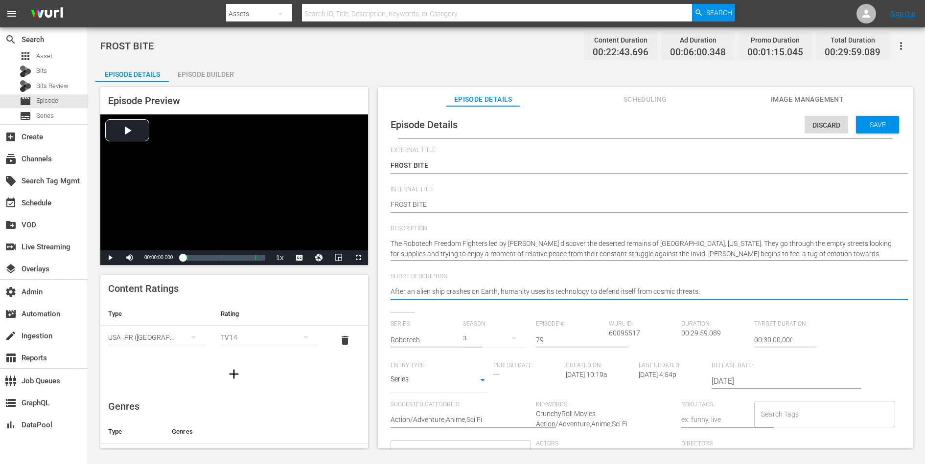
click at [636, 294] on textarea "After an alien ship crashes on Earth, humanity uses its technology to defend it…" at bounding box center [643, 293] width 505 height 12
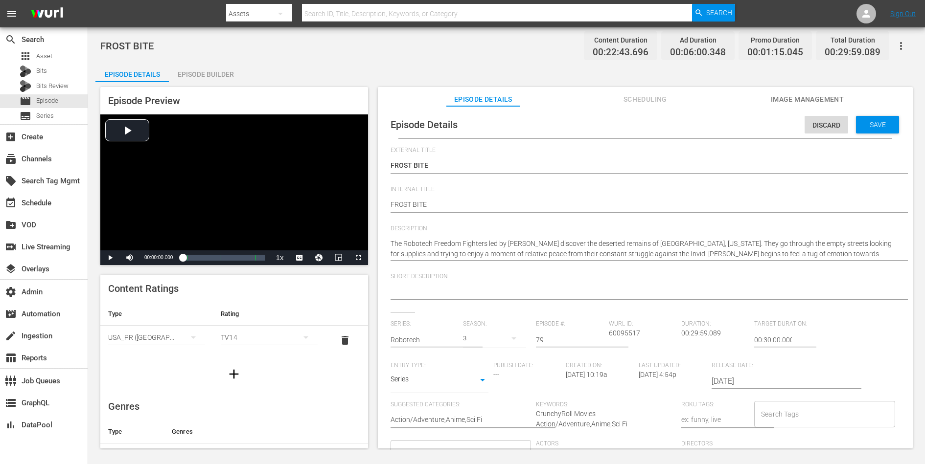
click at [739, 115] on div "Discard Save" at bounding box center [854, 122] width 98 height 23
click at [739, 116] on div "Save" at bounding box center [877, 125] width 43 height 18
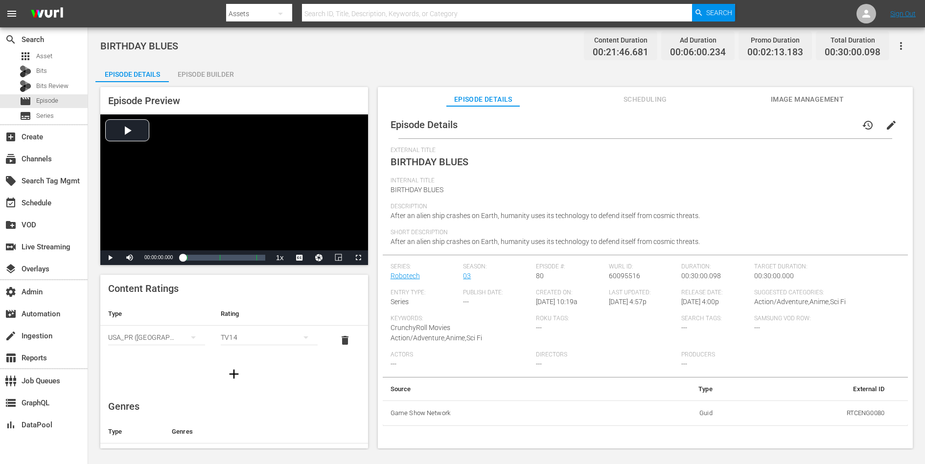
click at [739, 124] on span "edit" at bounding box center [891, 125] width 12 height 12
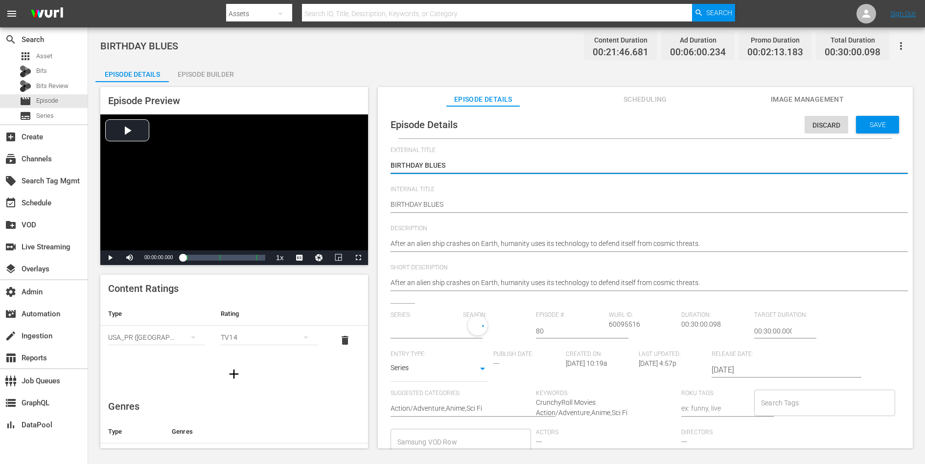
type input "Robotech"
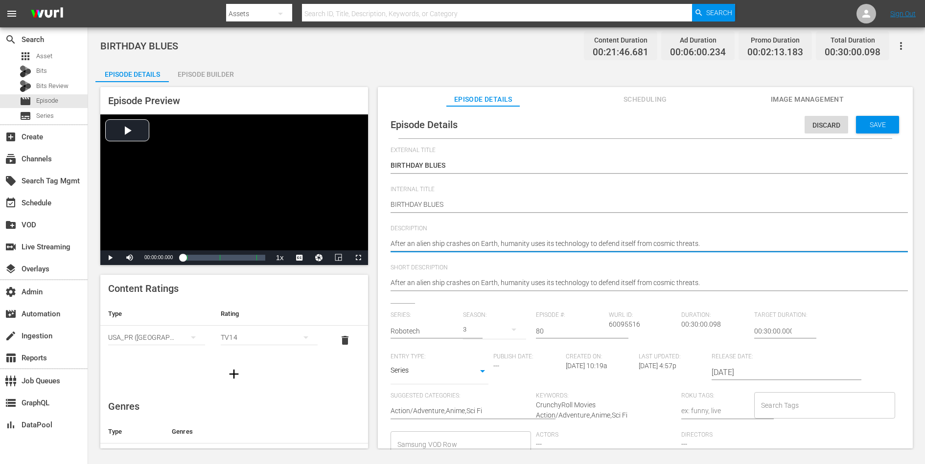
click at [642, 244] on textarea "After an alien ship crashes on Earth, humanity uses its technology to defend it…" at bounding box center [643, 245] width 505 height 12
paste textarea "surprise birthday party for Annie turns into a nightmare as Corg sets up an amb…"
type textarea "A surprise birthday party for Annie turns into a nightmare as Corg sets up an a…"
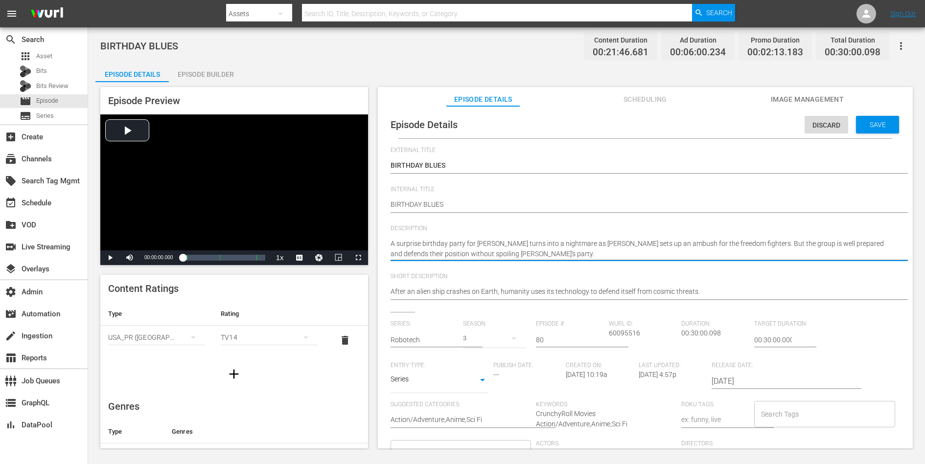
type textarea "A surprise birthday party for Annie turns into a nightmare as Corg sets up an a…"
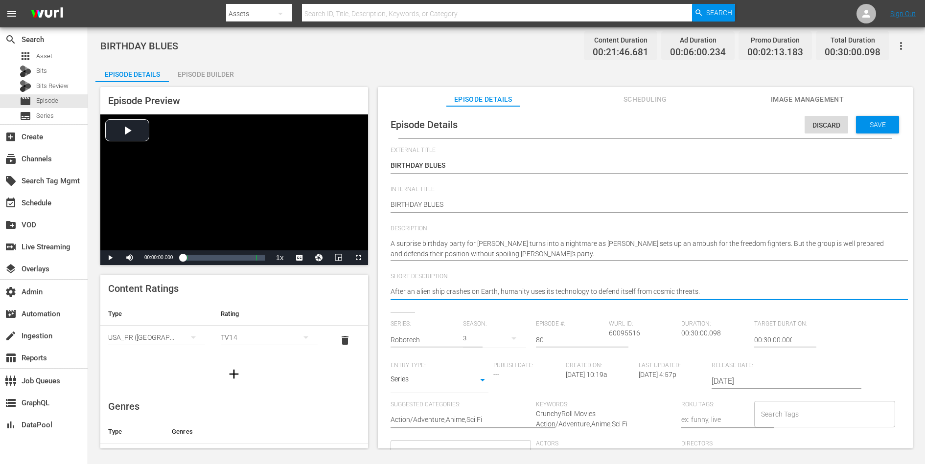
click at [614, 293] on textarea "After an alien ship crashes on Earth, humanity uses its technology to defend it…" at bounding box center [643, 293] width 505 height 12
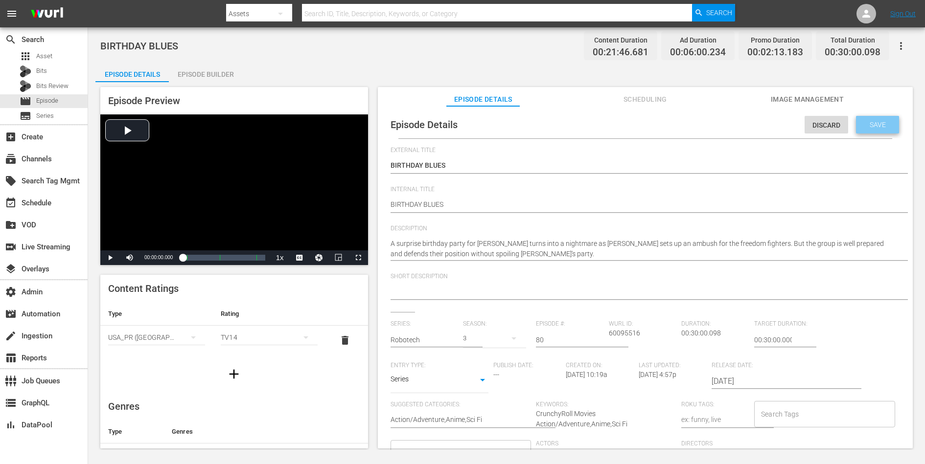
click at [739, 123] on span "Save" at bounding box center [878, 125] width 32 height 8
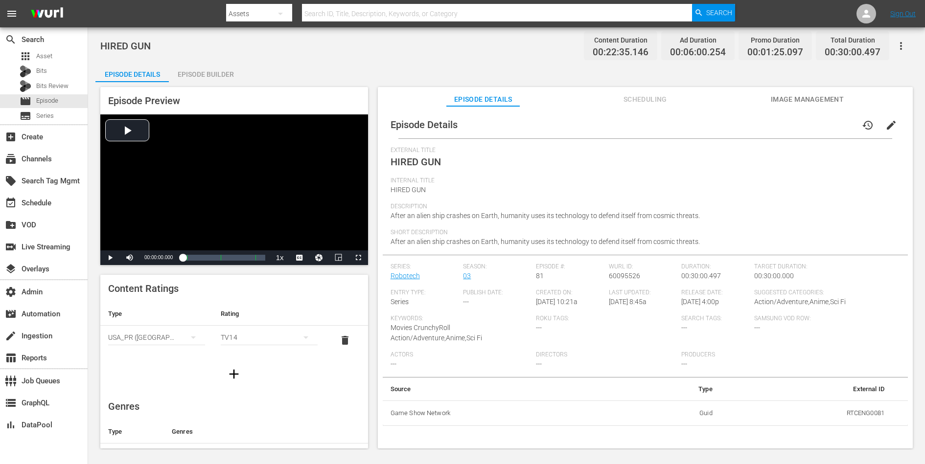
click at [739, 122] on span "edit" at bounding box center [891, 125] width 12 height 12
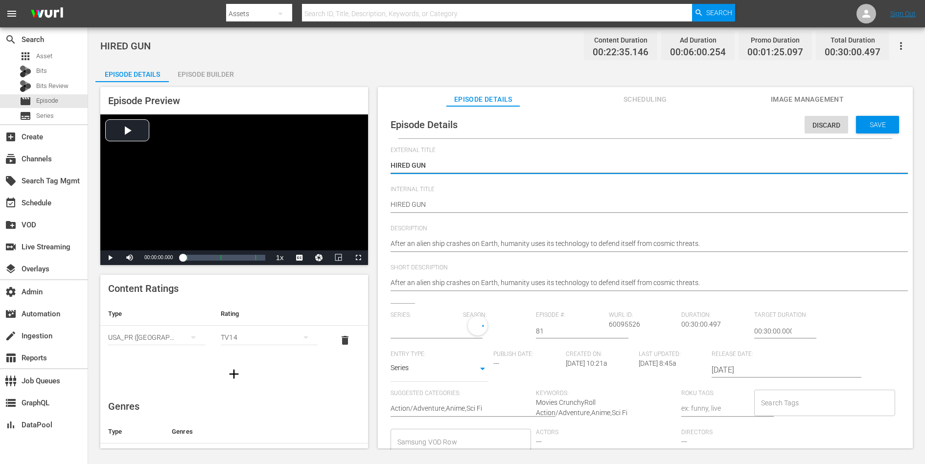
type input "Robotech"
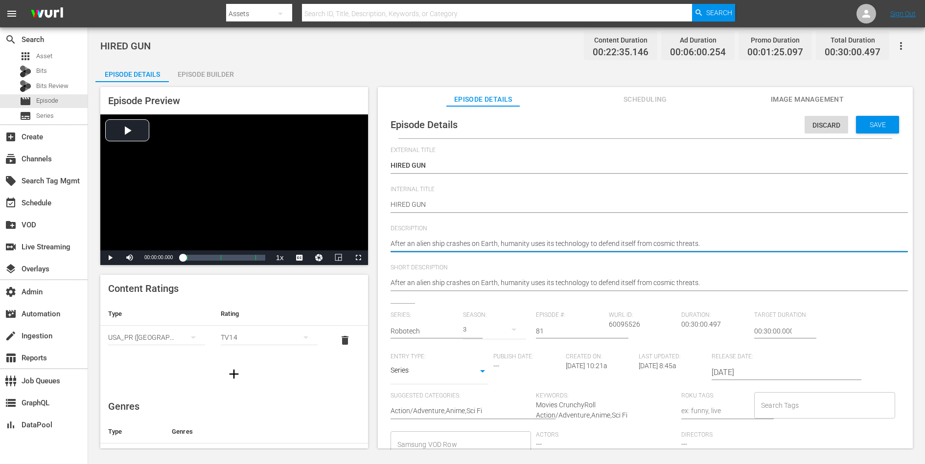
click at [678, 245] on textarea "After an alien ship crashes on Earth, humanity uses its technology to defend it…" at bounding box center [643, 245] width 505 height 12
paste textarea "[PERSON_NAME], a human who was used as an experimental subject by the Invid, ha…"
type textarea "[PERSON_NAME], a human who was used as an experimental subject by the Invid, ha…"
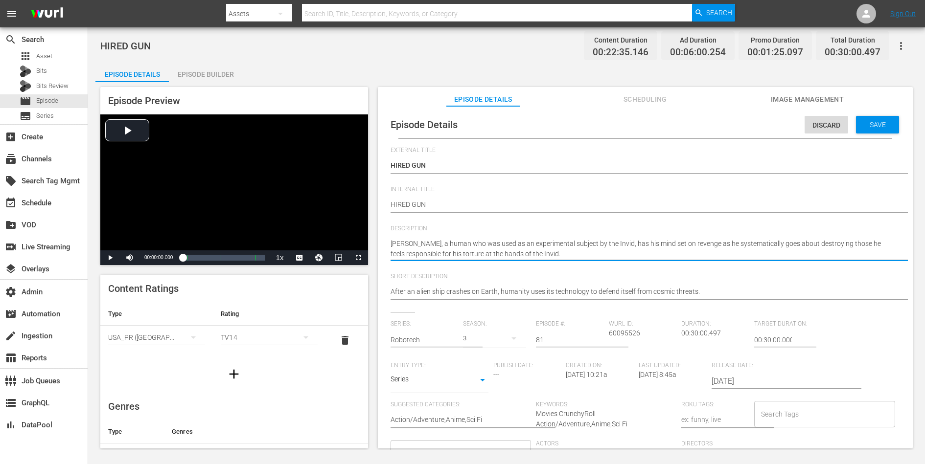
type textarea "[PERSON_NAME], a human who was used as an experimental subject by the Invid, ha…"
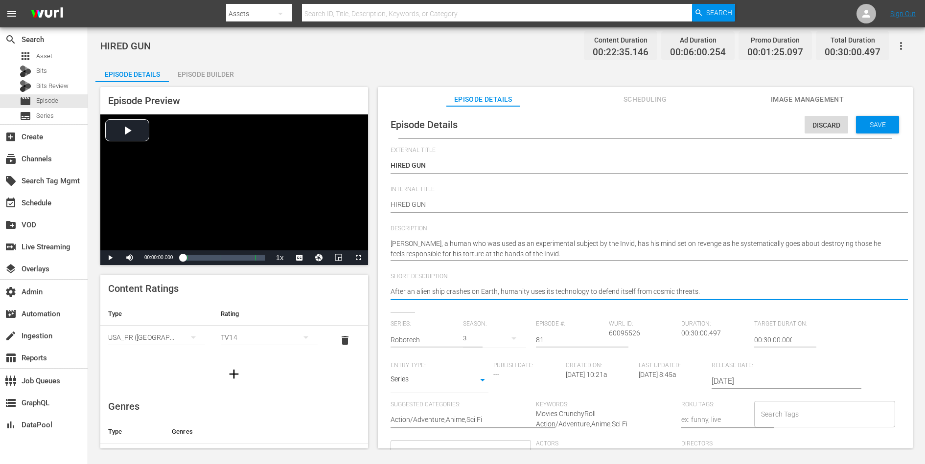
click at [638, 292] on textarea "After an alien ship crashes on Earth, humanity uses its technology to defend it…" at bounding box center [643, 293] width 505 height 12
click at [739, 127] on span "Save" at bounding box center [878, 125] width 32 height 8
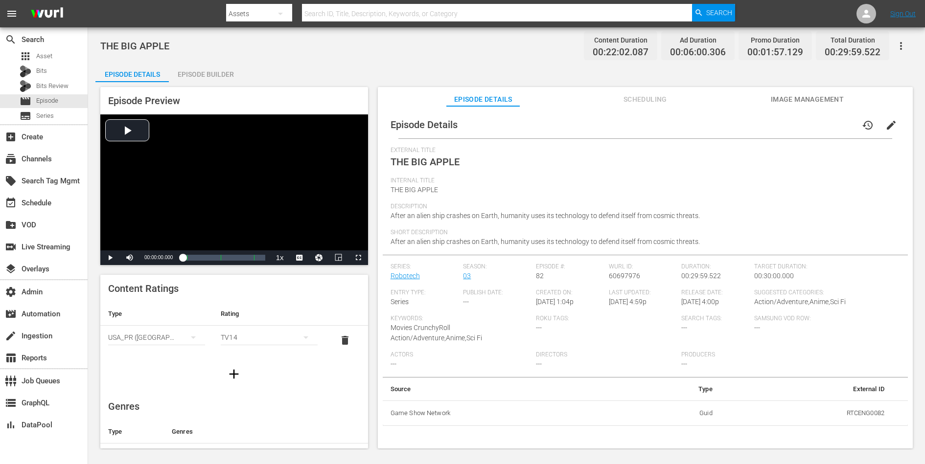
click at [739, 125] on span "edit" at bounding box center [891, 125] width 12 height 12
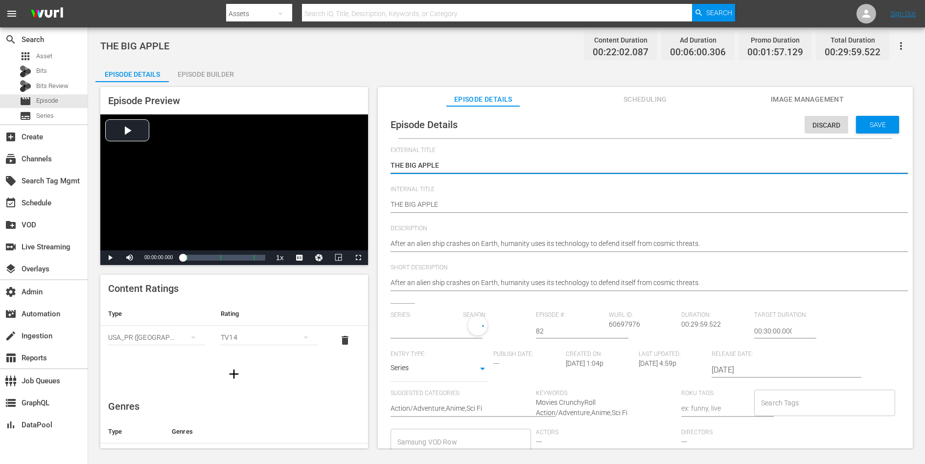
type input "Robotech"
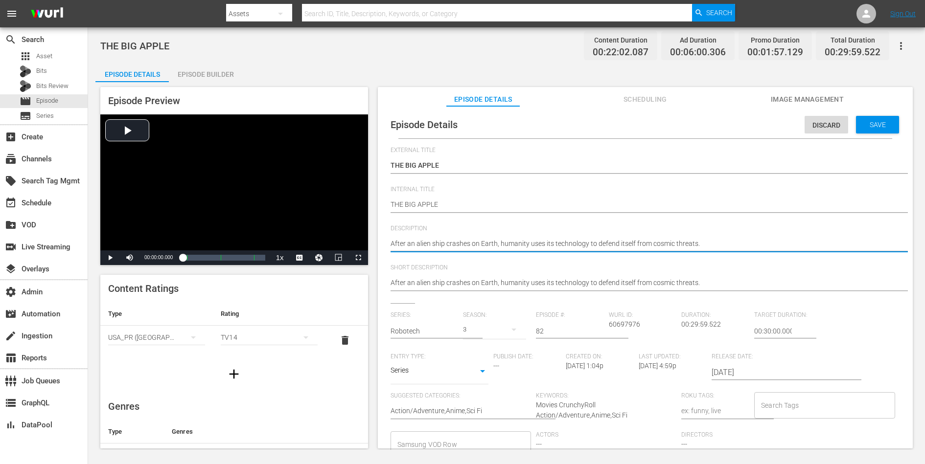
click at [689, 246] on textarea "After an alien ship crashes on Earth, humanity uses its technology to defend it…" at bounding box center [643, 245] width 505 height 12
paste textarea "Scott Bernard and his friends travel to a large urban center to replenish their…"
type textarea "Scott Bernard and his friends travel to a large urban center to replenish their…"
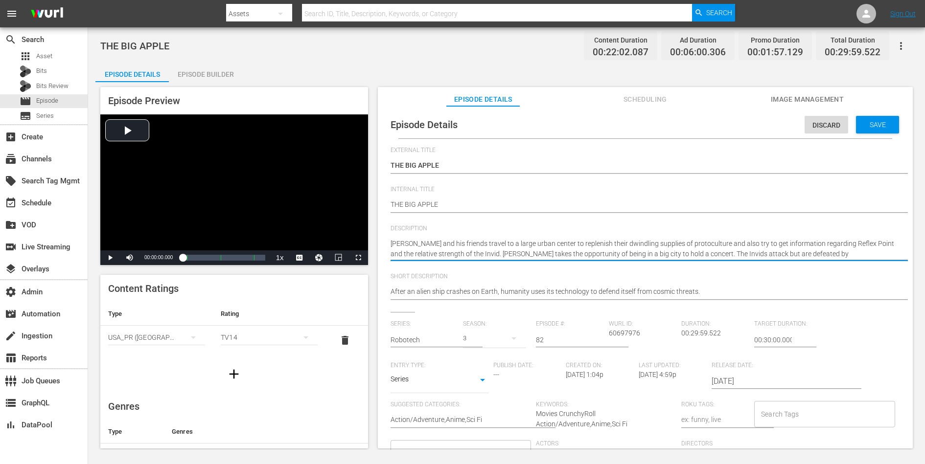
type textarea "Scott Bernard and his friends travel to a large urban center to replenish their…"
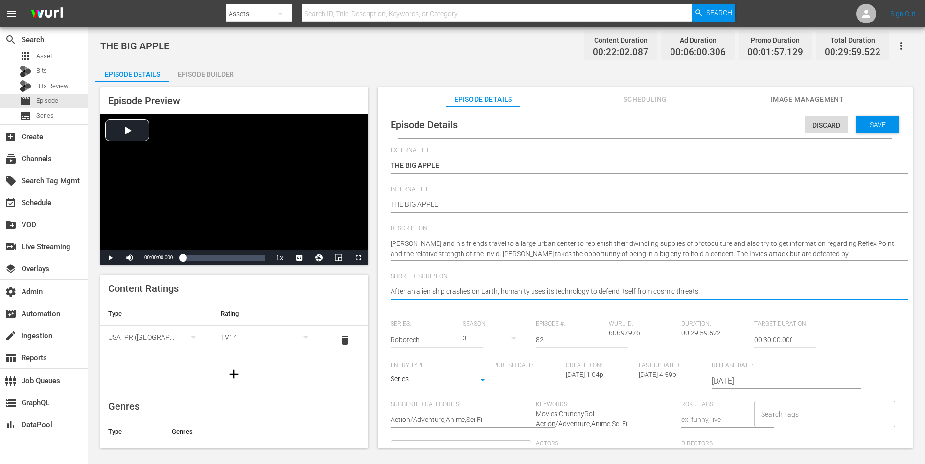
click at [652, 290] on textarea "After an alien ship crashes on Earth, humanity uses its technology to defend it…" at bounding box center [643, 293] width 505 height 12
click at [739, 134] on div "Episode Details Discard Save" at bounding box center [645, 124] width 525 height 27
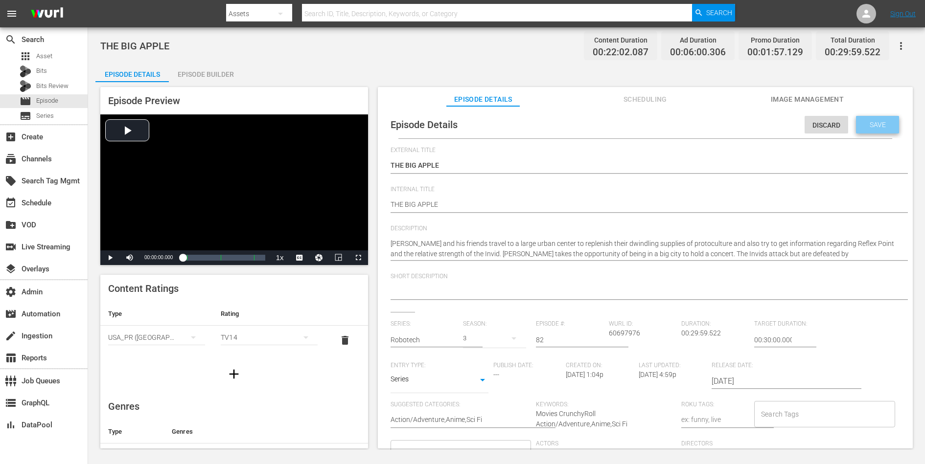
click at [739, 125] on span "Save" at bounding box center [878, 125] width 32 height 8
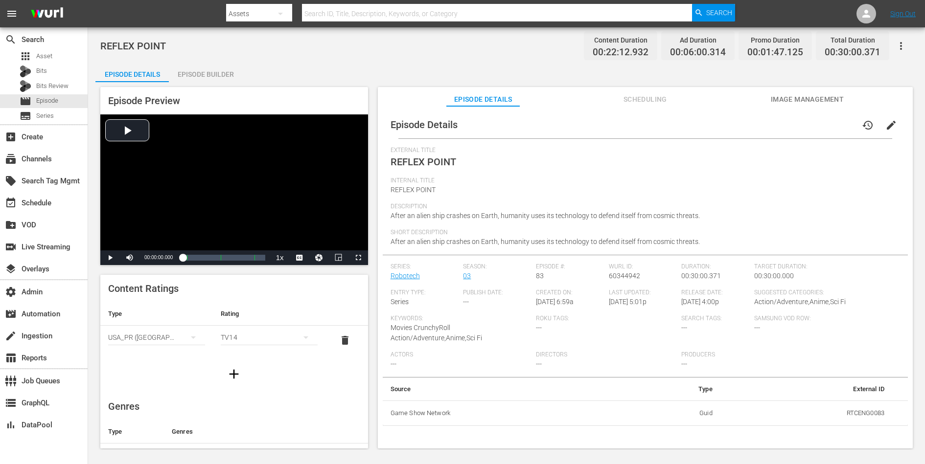
click at [739, 124] on span "edit" at bounding box center [891, 125] width 12 height 12
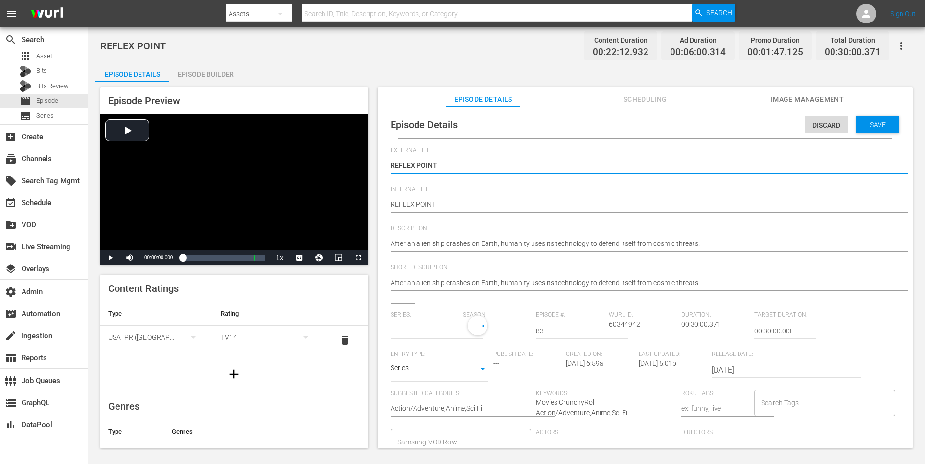
type input "Robotech"
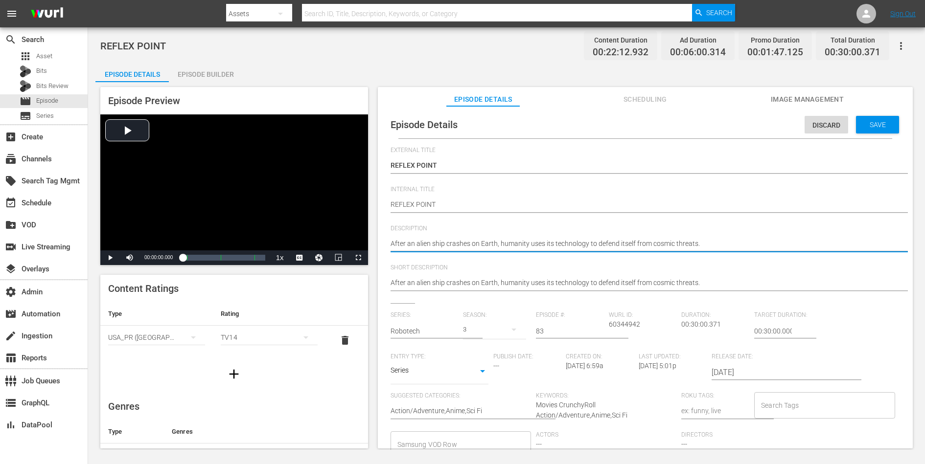
click at [662, 240] on textarea "After an alien ship crashes on Earth, humanity uses its technology to defend it…" at bounding box center [643, 245] width 505 height 12
paste textarea "The Robotech Defense Force is planning an attack against the Invid who have tak…"
type textarea "The Robotech Defense Force is planning an attack against the Invid who have tak…"
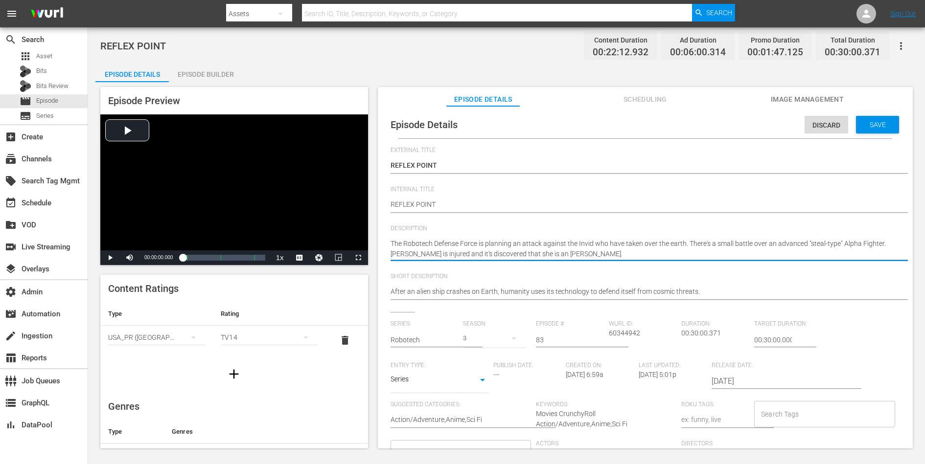
type textarea "The Robotech Defense Force is planning an attack against the Invid who have tak…"
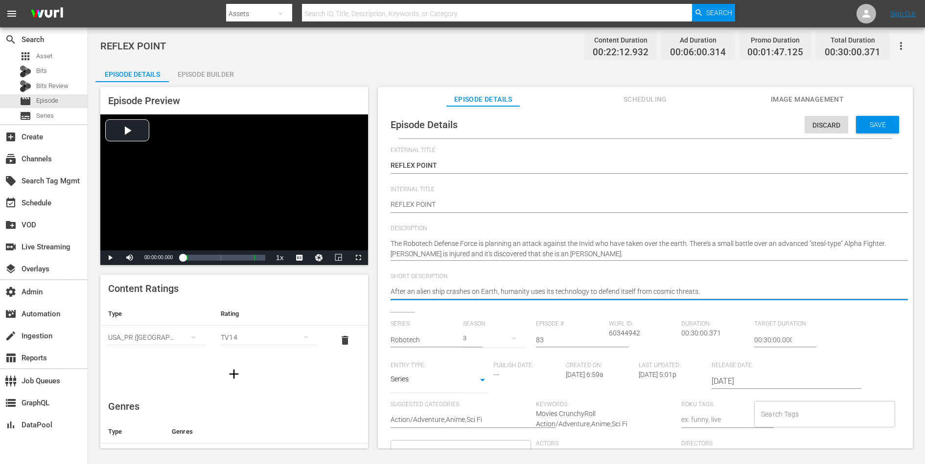
click at [638, 290] on textarea "After an alien ship crashes on Earth, humanity uses its technology to defend it…" at bounding box center [643, 293] width 505 height 12
click at [739, 127] on span "Save" at bounding box center [878, 125] width 32 height 8
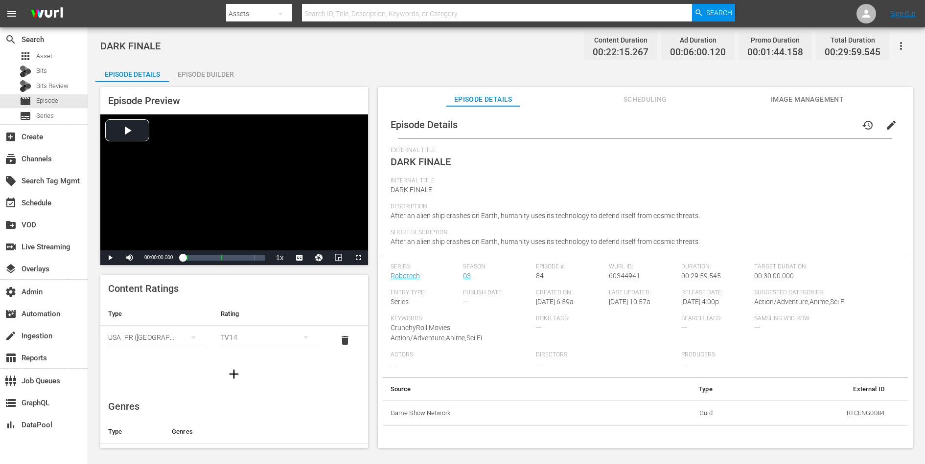
click at [739, 123] on span "edit" at bounding box center [891, 125] width 12 height 12
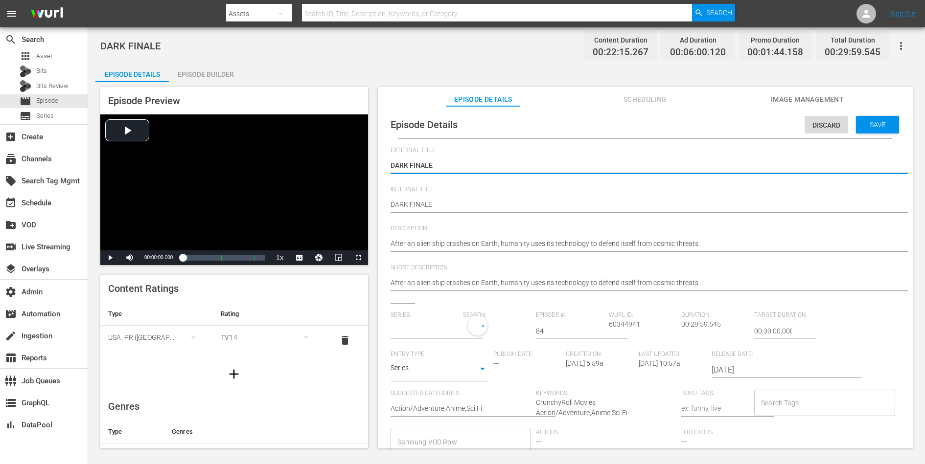
type input "Robotech"
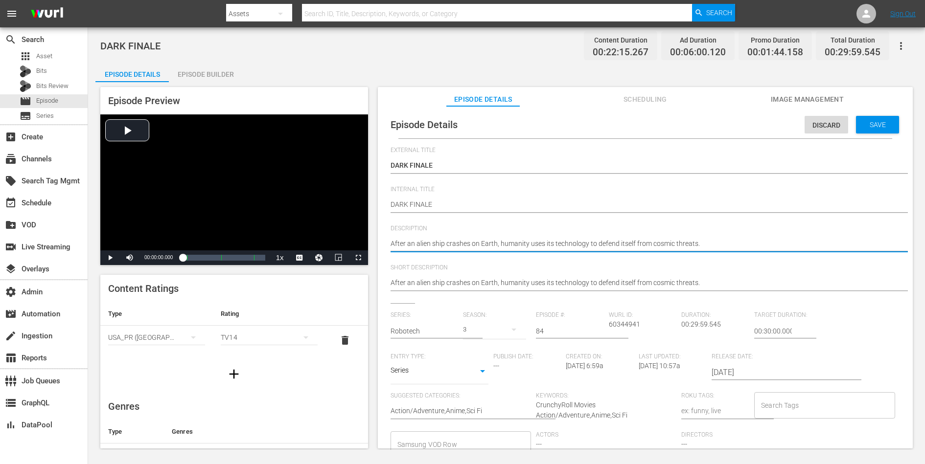
click at [651, 244] on textarea "After an alien ship crashes on Earth, humanity uses its technology to defend it…" at bounding box center [643, 245] width 505 height 12
paste textarea "The Robotech Defense Force plans its major attack on Reflex Point. Scott, Lance…"
type textarea "The Robotech Defense Force plans its major attack on Reflex Point. Scott, Lance…"
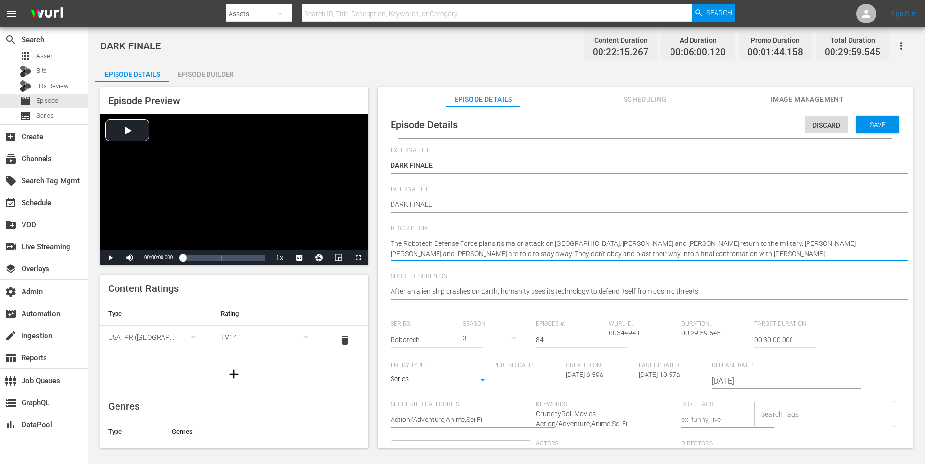
type textarea "The Robotech Defense Force plans its major attack on Reflex Point. Scott, Lance…"
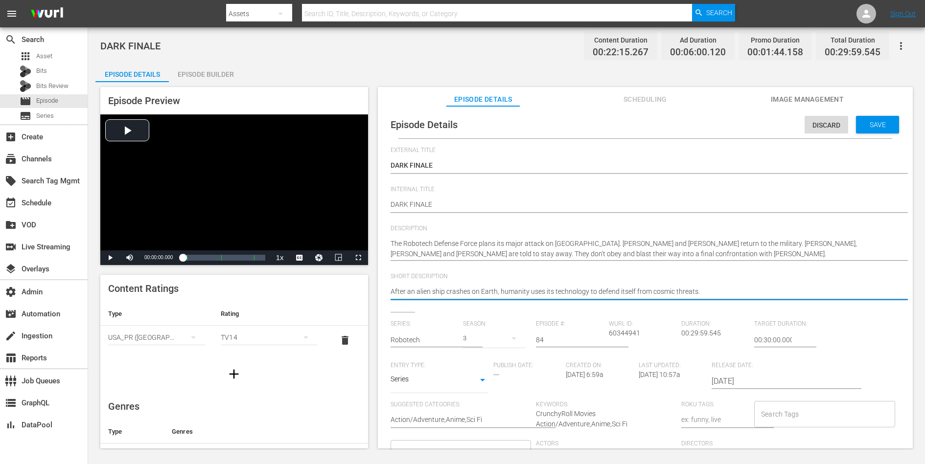
click at [636, 287] on textarea "After an alien ship crashes on Earth, humanity uses its technology to defend it…" at bounding box center [643, 293] width 505 height 12
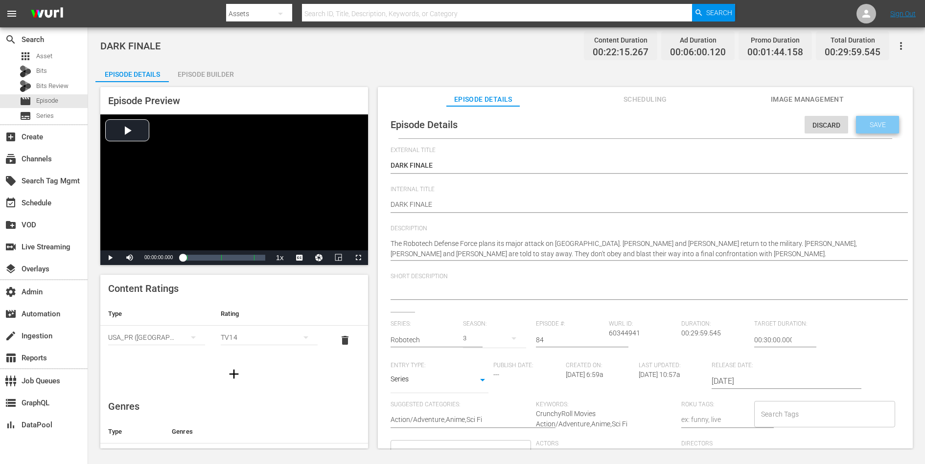
click at [739, 118] on div "Save" at bounding box center [877, 125] width 43 height 18
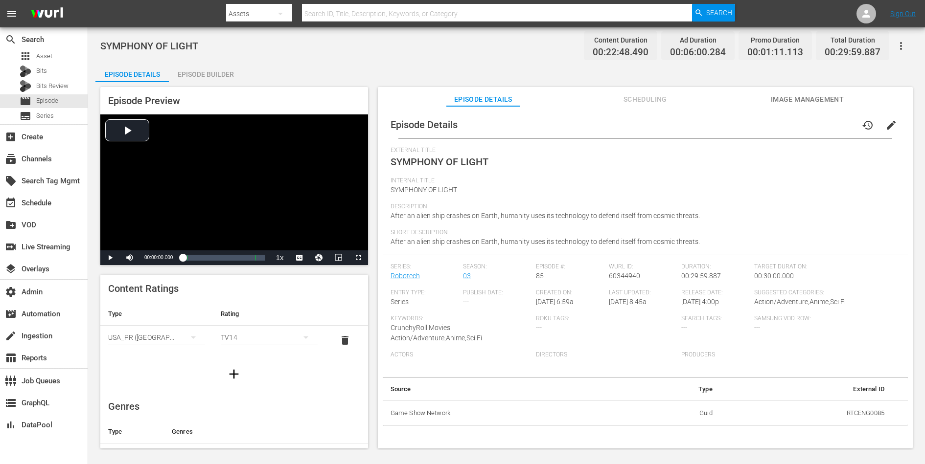
click at [739, 123] on span "edit" at bounding box center [891, 125] width 12 height 12
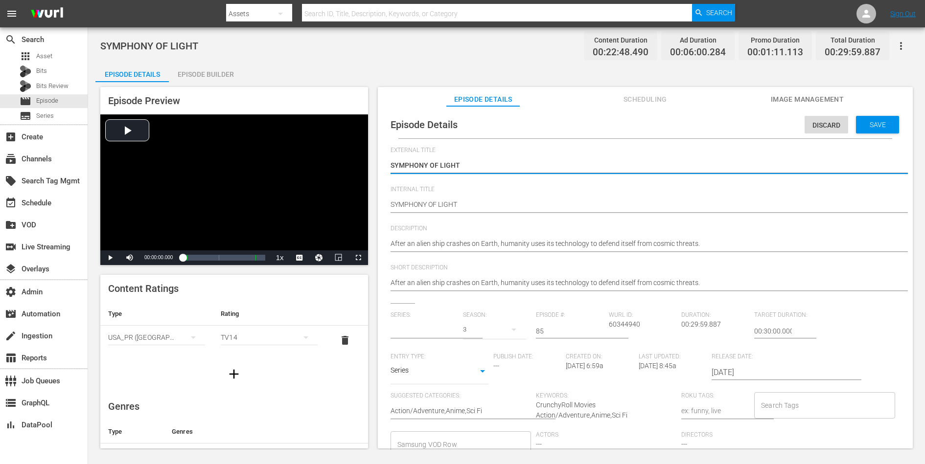
type input "Robotech"
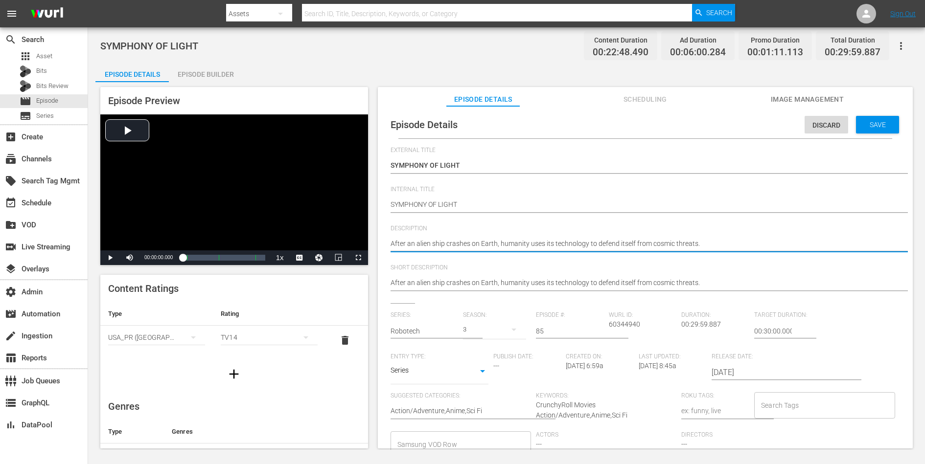
click at [670, 244] on textarea "After an alien ship crashes on Earth, humanity uses its technology to defend it…" at bounding box center [643, 245] width 505 height 12
paste textarea "The final chapter in the third Robotech war has Scott defending Corg with the a…"
type textarea "The final chapter in the third Robotech war has Scott defending Corg with the a…"
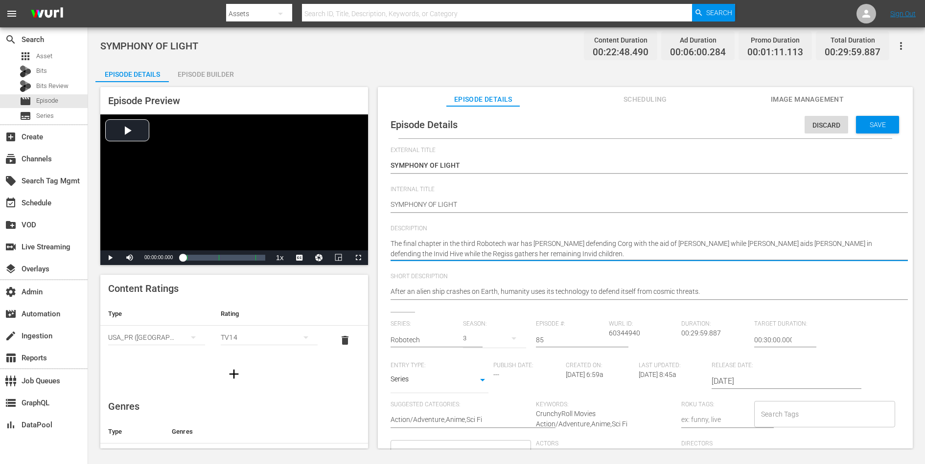
type textarea "The final chapter in the third Robotech war has Scott defending Corg with the a…"
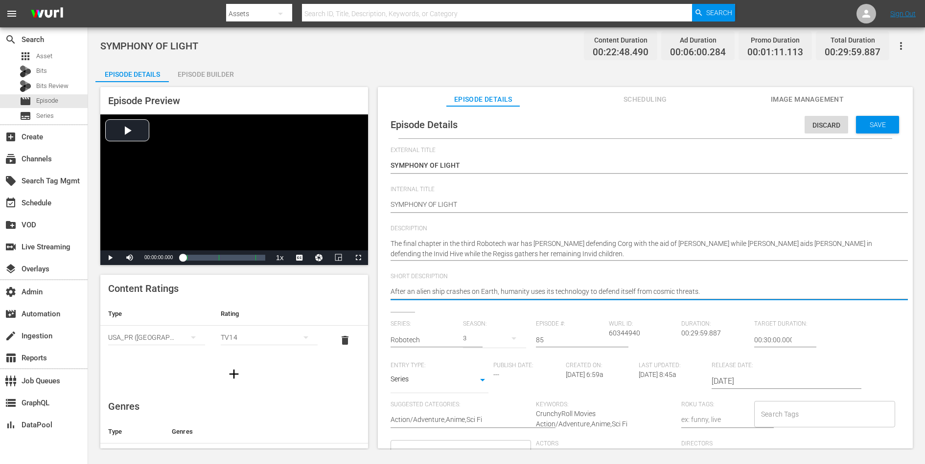
click at [646, 293] on textarea "After an alien ship crashes on Earth, humanity uses its technology to defend it…" at bounding box center [643, 293] width 505 height 12
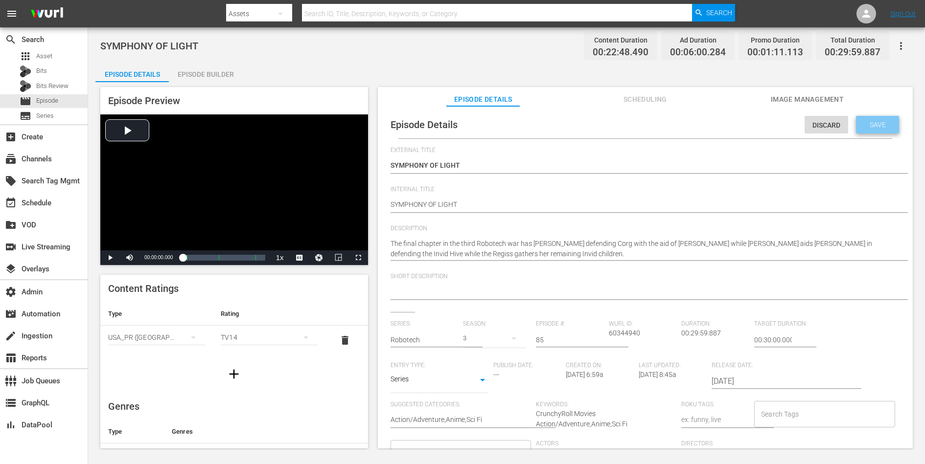
click at [739, 118] on div "Save" at bounding box center [877, 125] width 43 height 18
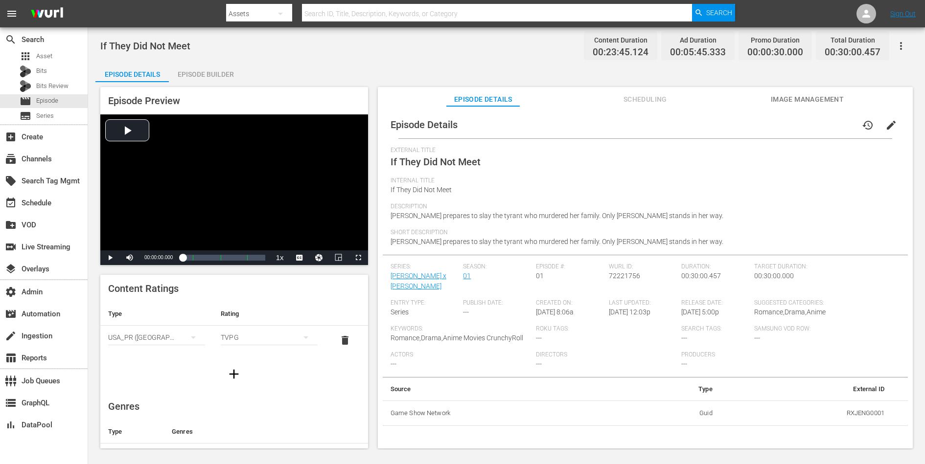
click at [739, 371] on td "RXJENG0001" at bounding box center [806, 413] width 172 height 25
copy td "RXJENG0001"
click at [739, 125] on span "edit" at bounding box center [891, 125] width 12 height 12
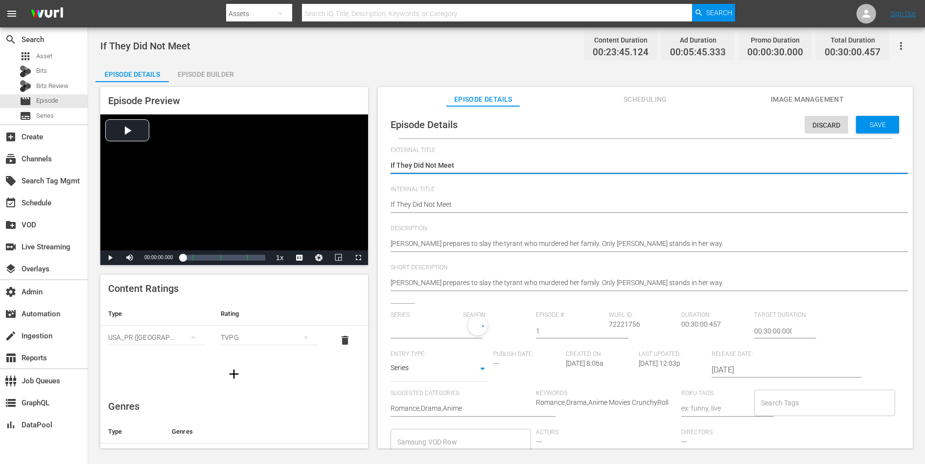
type input "[PERSON_NAME] x [PERSON_NAME]"
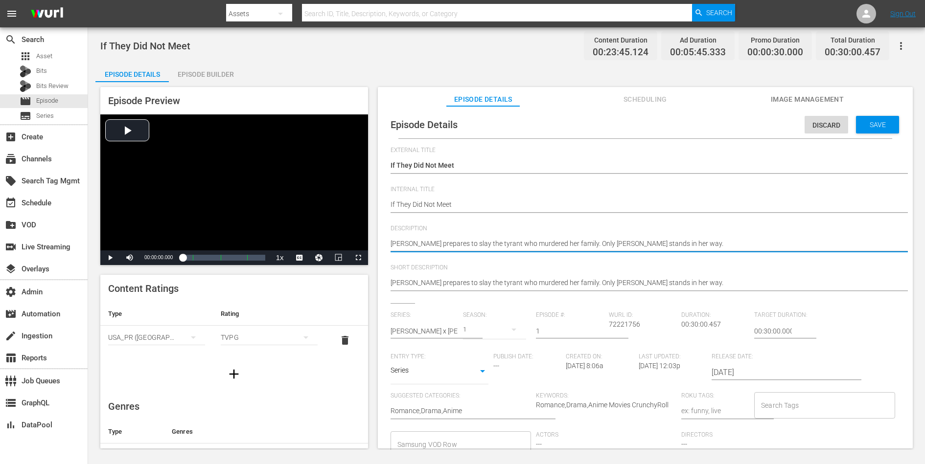
click at [613, 245] on textarea "[PERSON_NAME] prepares to slay the tyrant who murdered her family. Only [PERSON…" at bounding box center [643, 245] width 505 height 12
paste textarea "Darkness descends on Neo Verona, where the peaceful Capulets have ruled for gen…"
type textarea "Darkness descends on Neo Verona, where the peaceful Capulets have ruled for gen…"
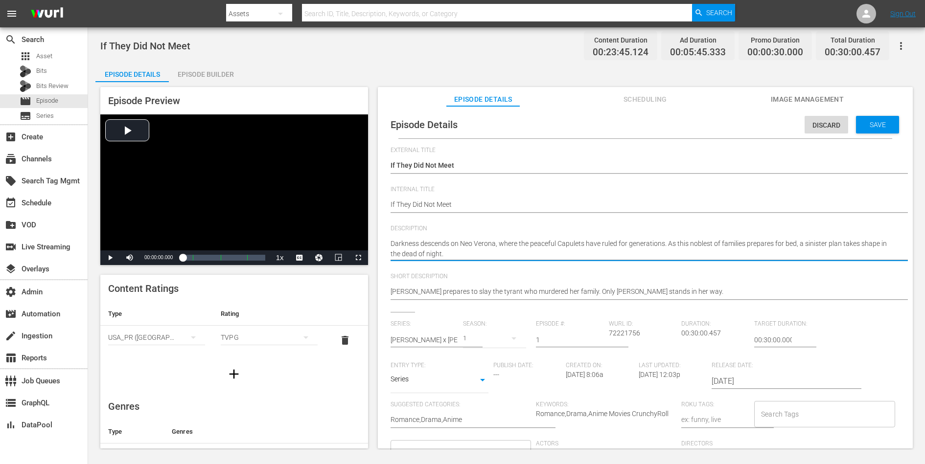
type textarea "Darkness descends on Neo Verona, where the peaceful Capulets have ruled for gen…"
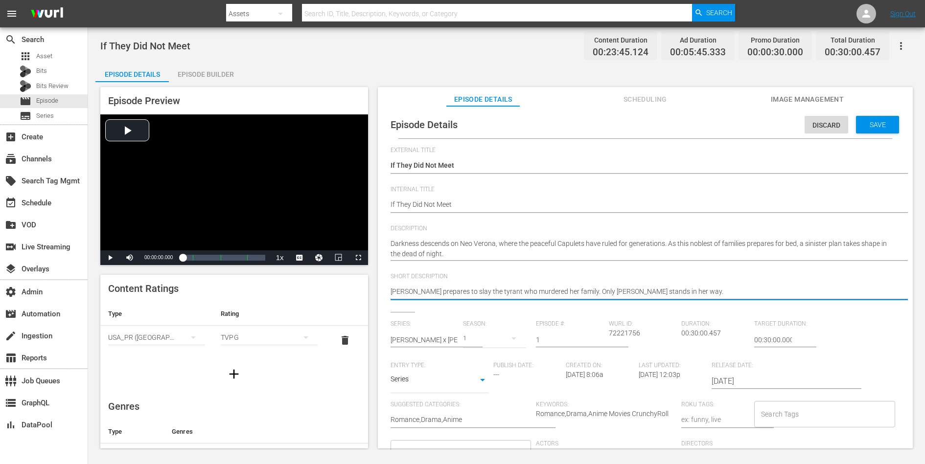
click at [588, 293] on textarea "[PERSON_NAME] prepares to slay the tyrant who murdered her family. Only [PERSON…" at bounding box center [643, 293] width 505 height 12
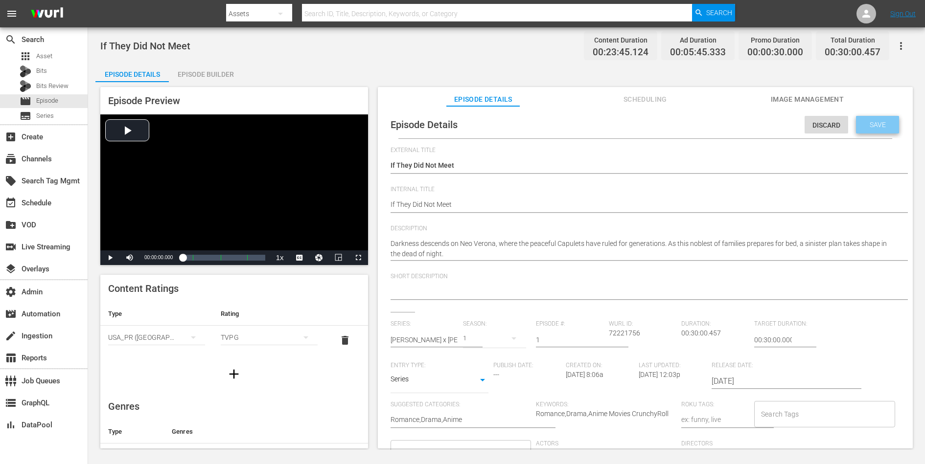
click at [739, 127] on span "Save" at bounding box center [878, 125] width 32 height 8
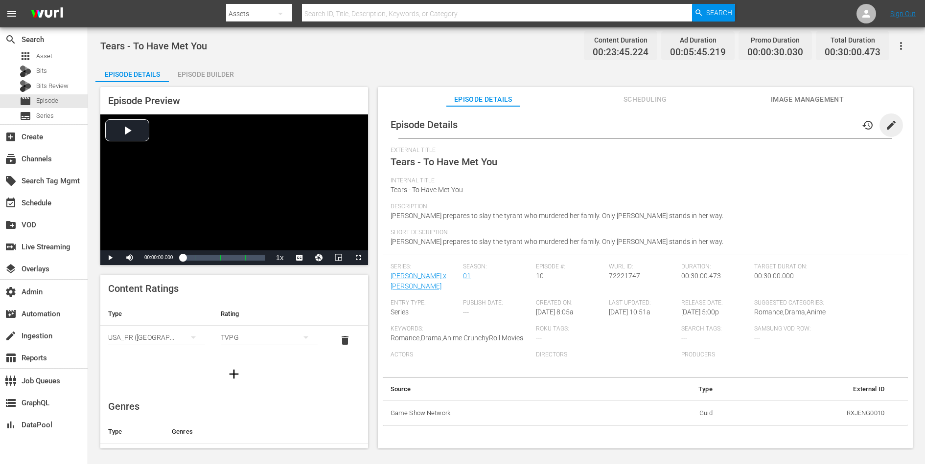
click at [739, 119] on span "edit" at bounding box center [891, 125] width 12 height 12
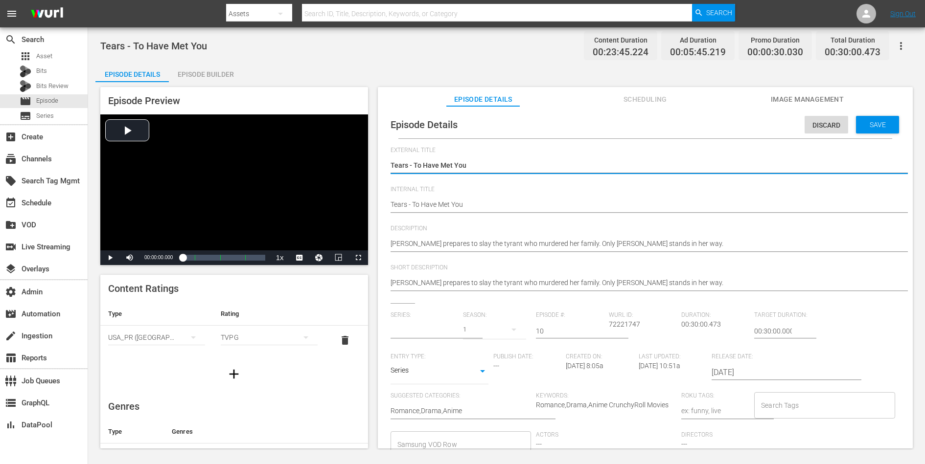
type input "[PERSON_NAME] x [PERSON_NAME]"
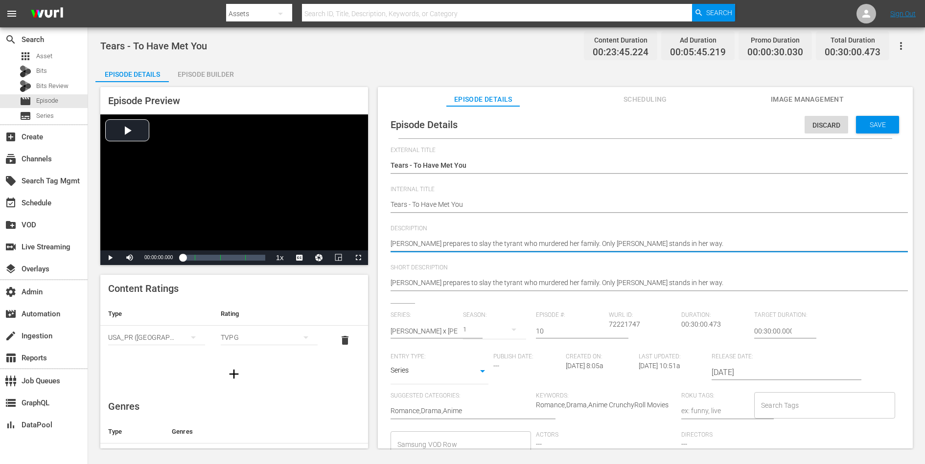
click at [637, 246] on textarea "[PERSON_NAME] prepares to slay the tyrant who murdered her family. Only [PERSON…" at bounding box center [643, 245] width 505 height 12
paste textarea "With the only family she has ever known scattered by [PERSON_NAME] treachery, […"
type textarea "With the only family she has ever known scattered by [PERSON_NAME] treachery, […"
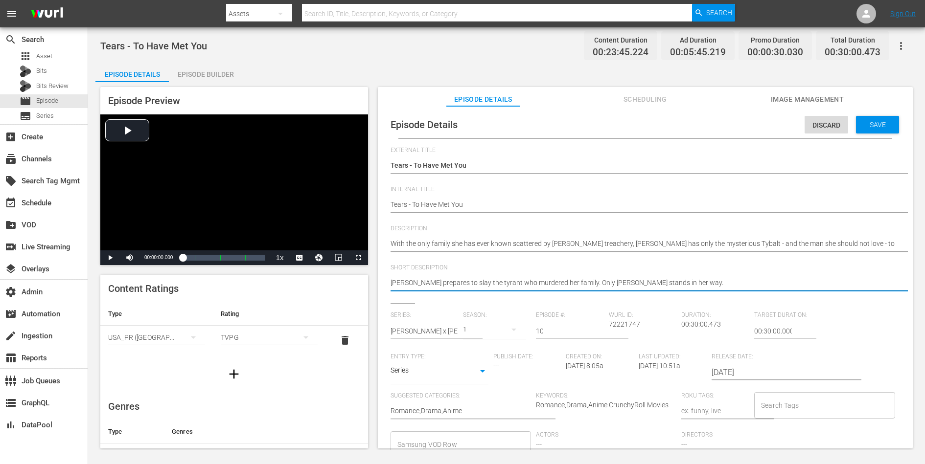
click at [621, 282] on textarea "[PERSON_NAME] prepares to slay the tyrant who murdered her family. Only [PERSON…" at bounding box center [643, 284] width 505 height 12
click at [739, 124] on span "Save" at bounding box center [878, 125] width 32 height 8
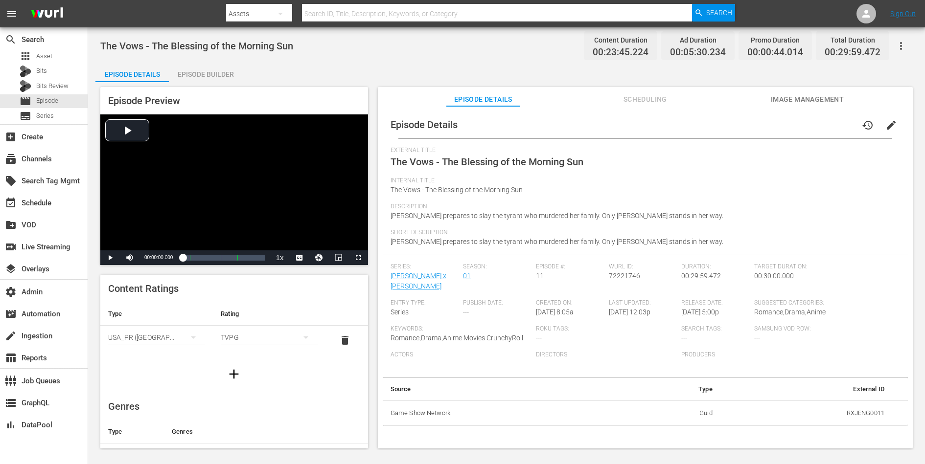
click at [739, 123] on span "edit" at bounding box center [891, 125] width 12 height 12
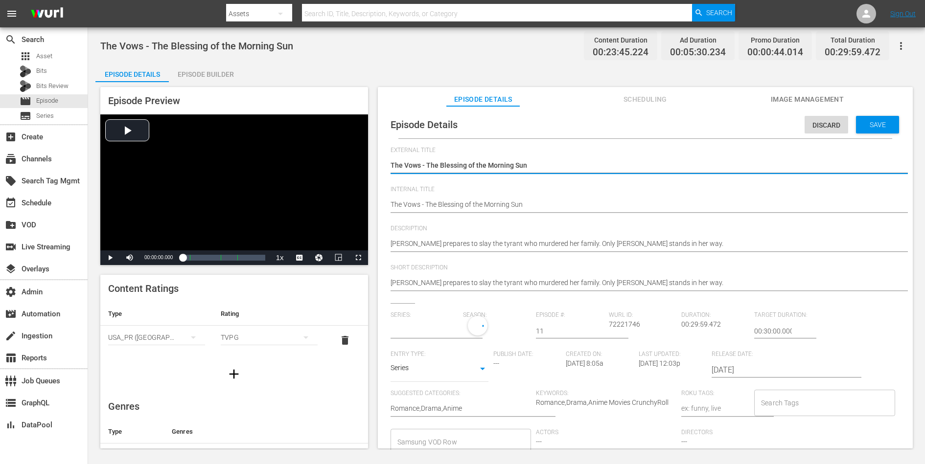
type input "[PERSON_NAME] x [PERSON_NAME]"
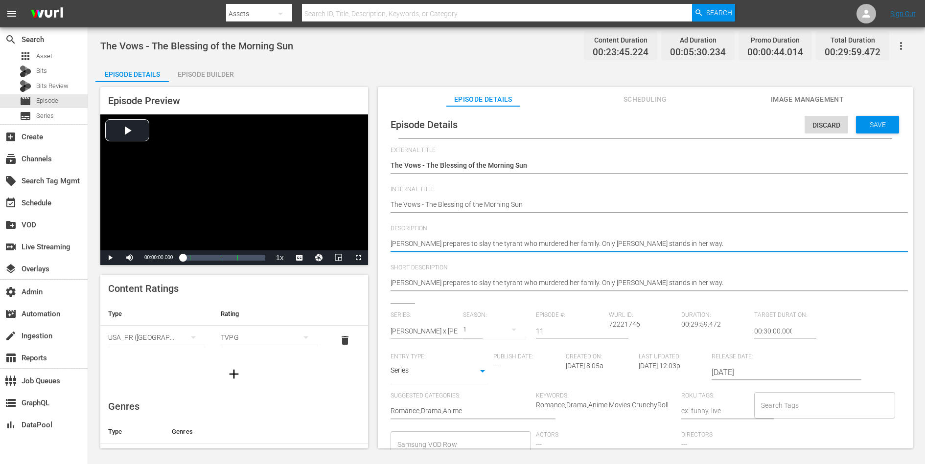
click at [621, 243] on textarea "[PERSON_NAME] prepares to slay the tyrant who murdered her family. Only [PERSON…" at bounding box center [643, 245] width 505 height 12
paste textarea "Faced with danger, Romeo and Juliet must prove their love by joining forces aga…"
type textarea "Faced with danger, Romeo and Juliet must prove their love by joining forces aga…"
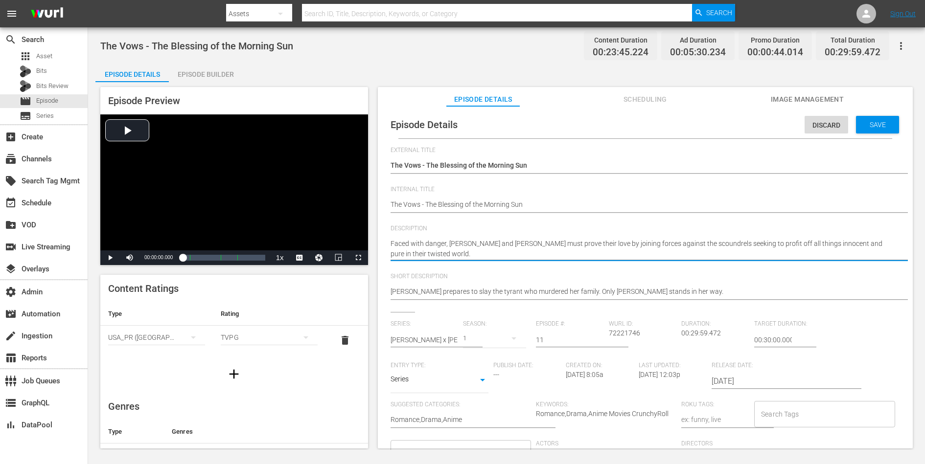
type textarea "Faced with danger, Romeo and Juliet must prove their love by joining forces aga…"
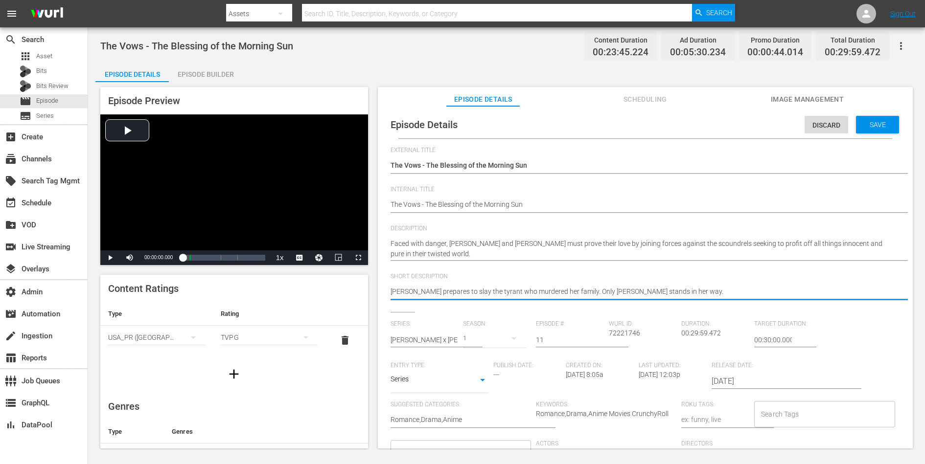
click at [587, 291] on textarea "[PERSON_NAME] prepares to slay the tyrant who murdered her family. Only [PERSON…" at bounding box center [643, 293] width 505 height 12
click at [739, 127] on span "Save" at bounding box center [878, 125] width 32 height 8
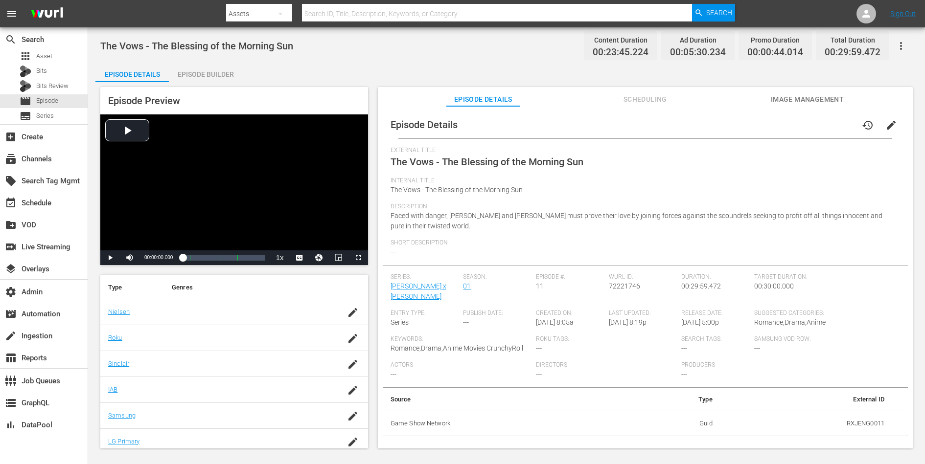
scroll to position [175, 0]
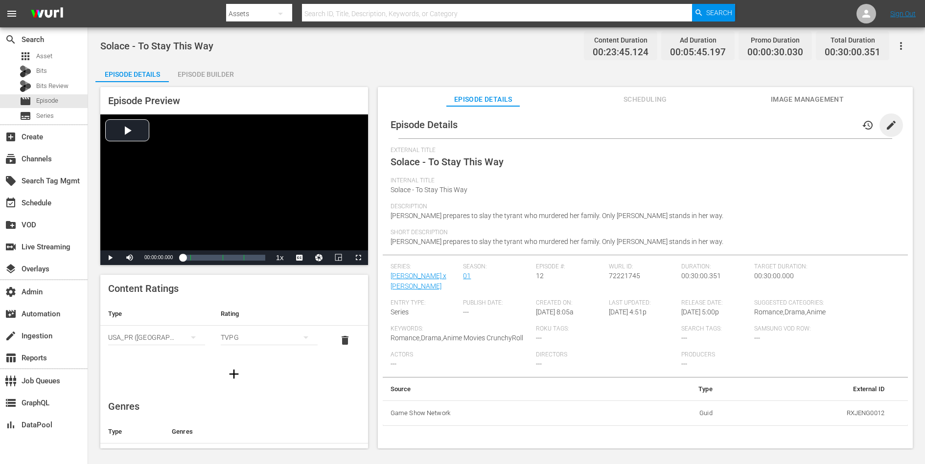
click at [739, 121] on span "edit" at bounding box center [891, 125] width 12 height 12
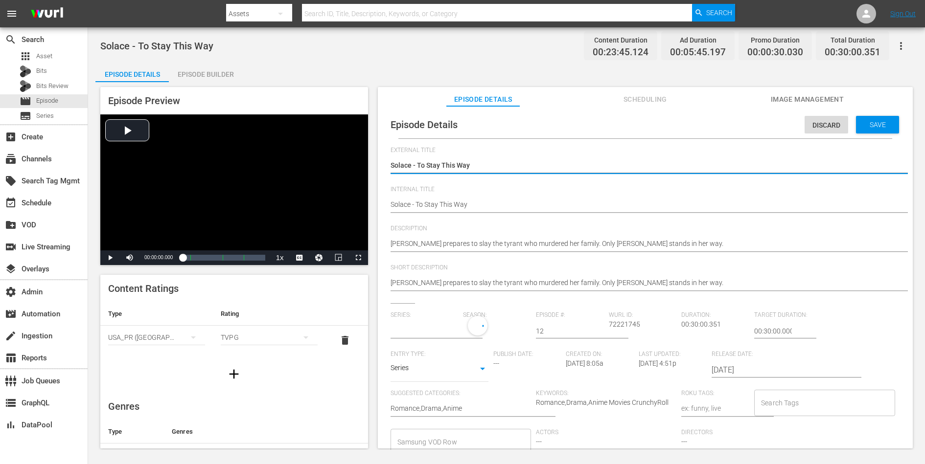
type input "[PERSON_NAME] x [PERSON_NAME]"
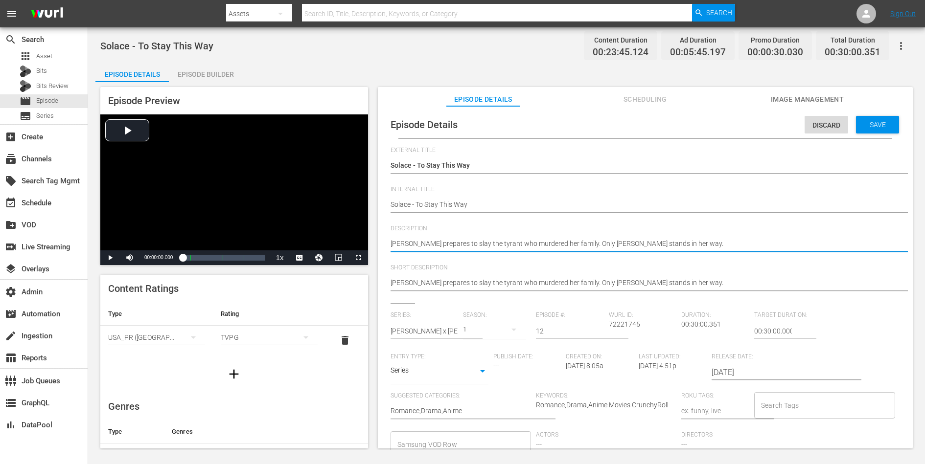
click at [596, 246] on textarea "[PERSON_NAME] prepares to slay the tyrant who murdered her family. Only [PERSON…" at bounding box center [643, 245] width 505 height 12
paste textarea "Romeo and Juliet begin their life together in an abandoned village. Their posse…"
type textarea "Romeo and Juliet begin their life together in an abandoned village. Their posse…"
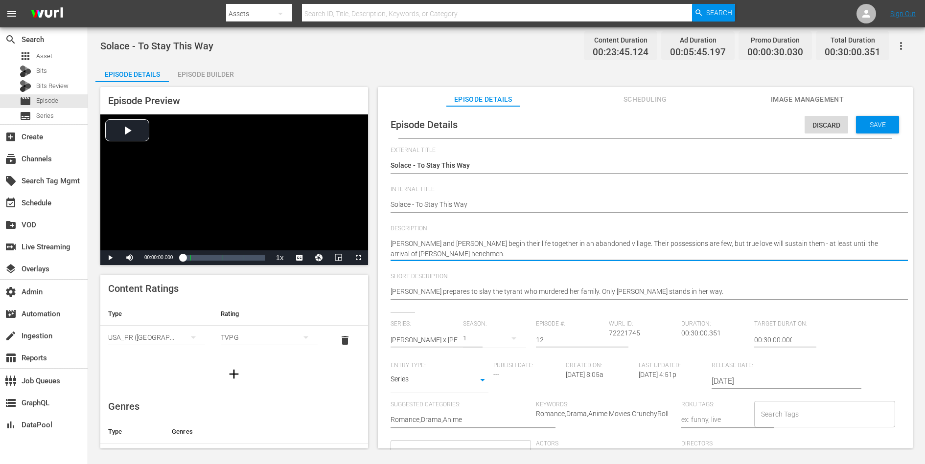
type textarea "Romeo and Juliet begin their life together in an abandoned village. Their posse…"
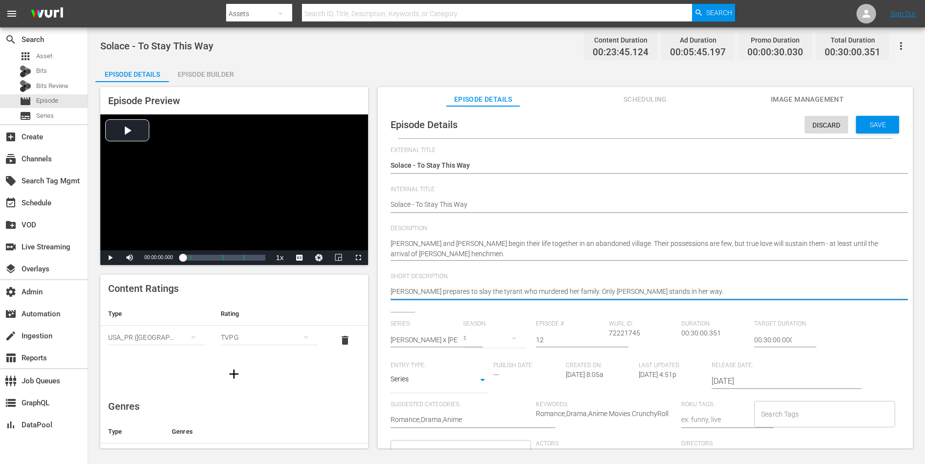
click at [583, 291] on textarea "[PERSON_NAME] prepares to slay the tyrant who murdered her family. Only [PERSON…" at bounding box center [643, 293] width 505 height 12
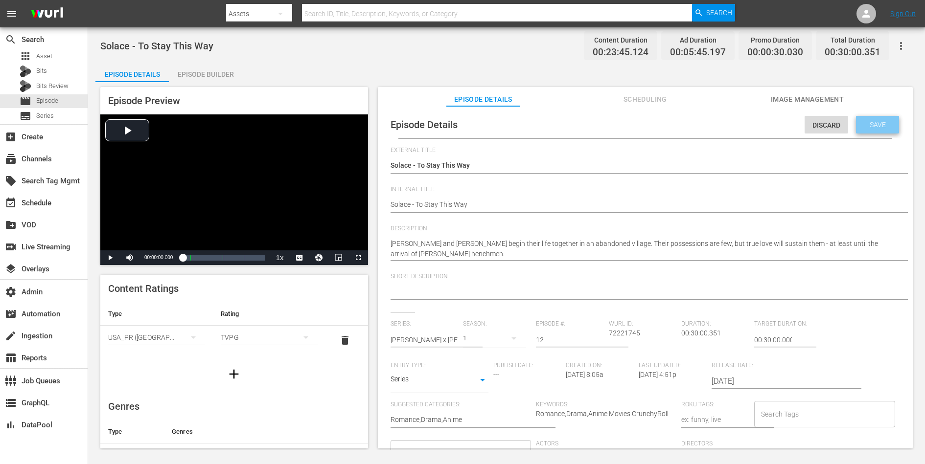
click at [739, 125] on span "Save" at bounding box center [878, 125] width 32 height 8
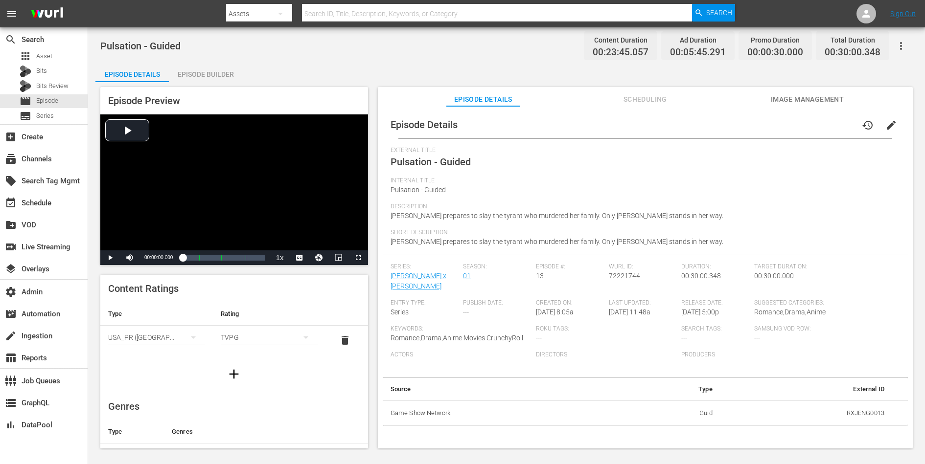
click at [739, 127] on span "edit" at bounding box center [891, 125] width 12 height 12
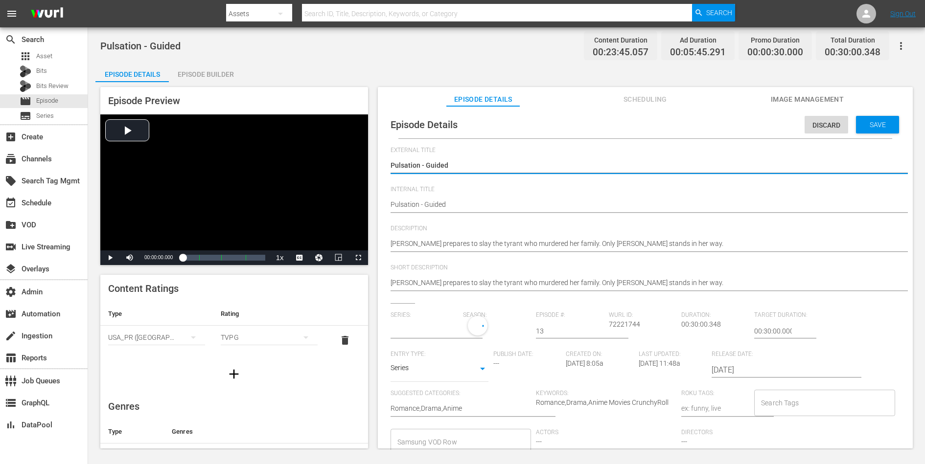
type input "[PERSON_NAME] x [PERSON_NAME]"
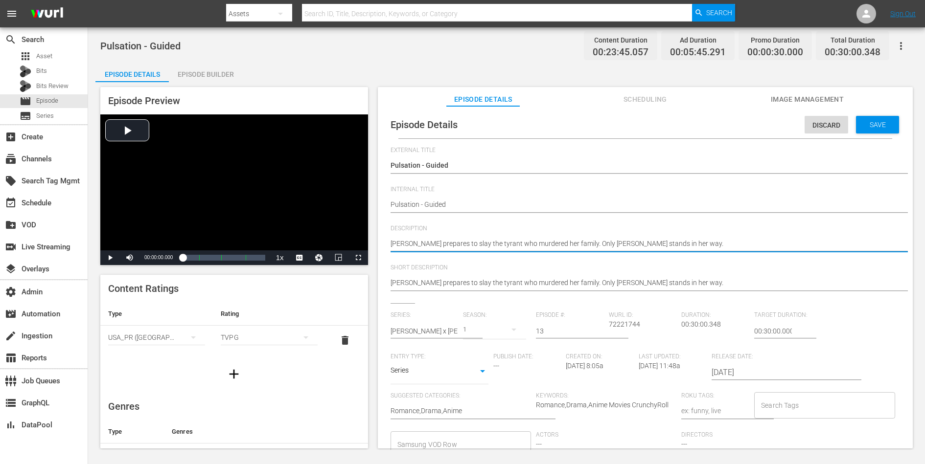
click at [663, 242] on textarea "[PERSON_NAME] prepares to slay the tyrant who murdered her family. Only [PERSON…" at bounding box center [643, 245] width 505 height 12
paste textarea "falls into the hands of the villainous [PERSON_NAME]. With her execution schedu…"
type textarea "[PERSON_NAME] falls into the hands of the villainous [PERSON_NAME]. With her ex…"
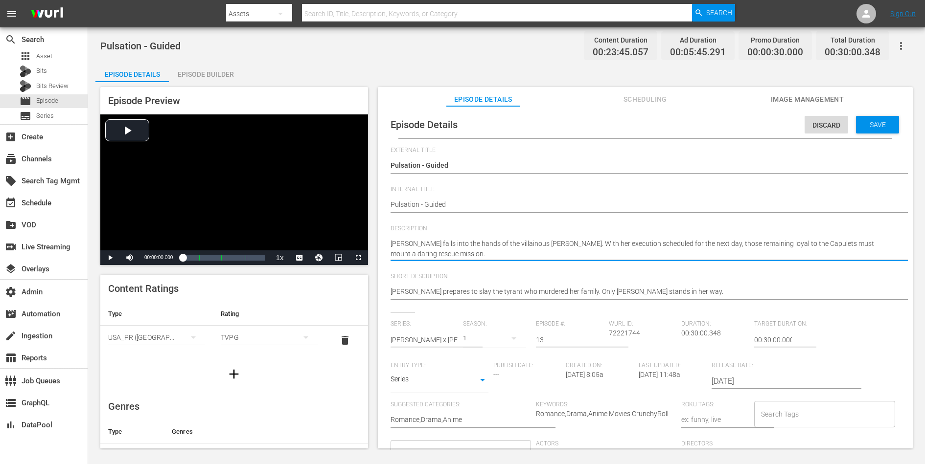
type textarea "Juliet falls into the hands of the villainous Conrad Montague. With her executi…"
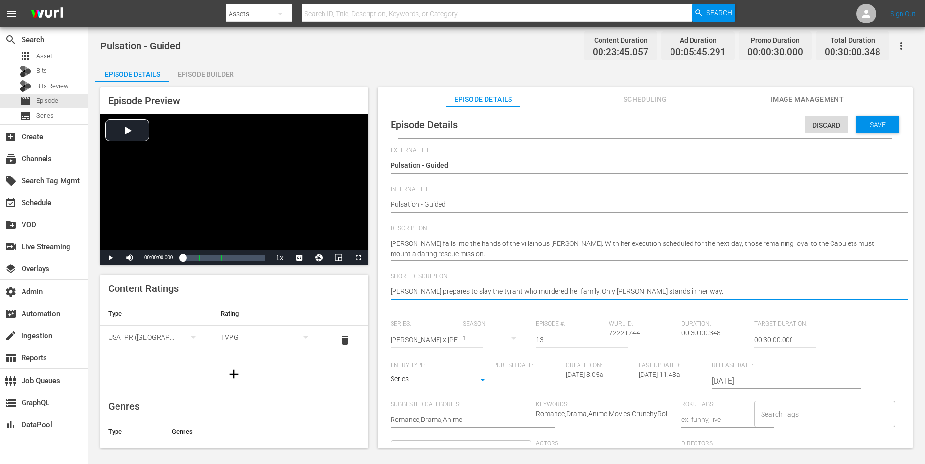
click at [642, 291] on textarea "[PERSON_NAME] prepares to slay the tyrant who murdered her family. Only [PERSON…" at bounding box center [643, 293] width 505 height 12
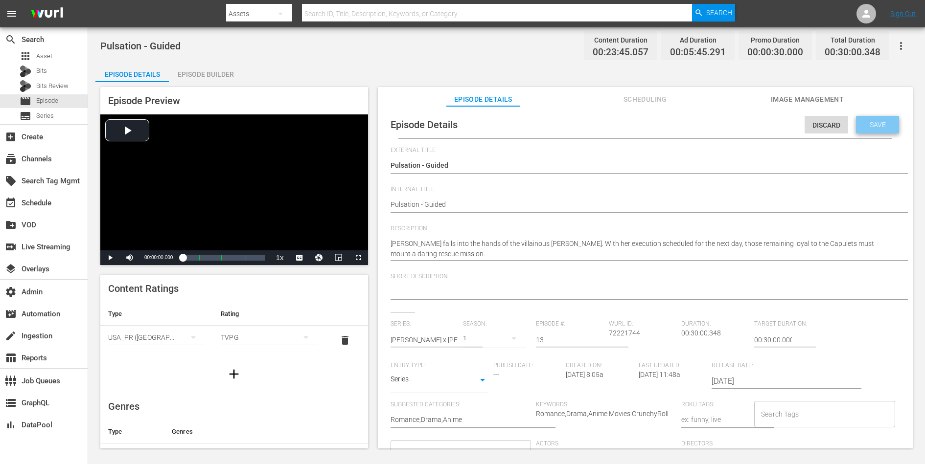
click at [739, 129] on div "Save" at bounding box center [877, 125] width 43 height 18
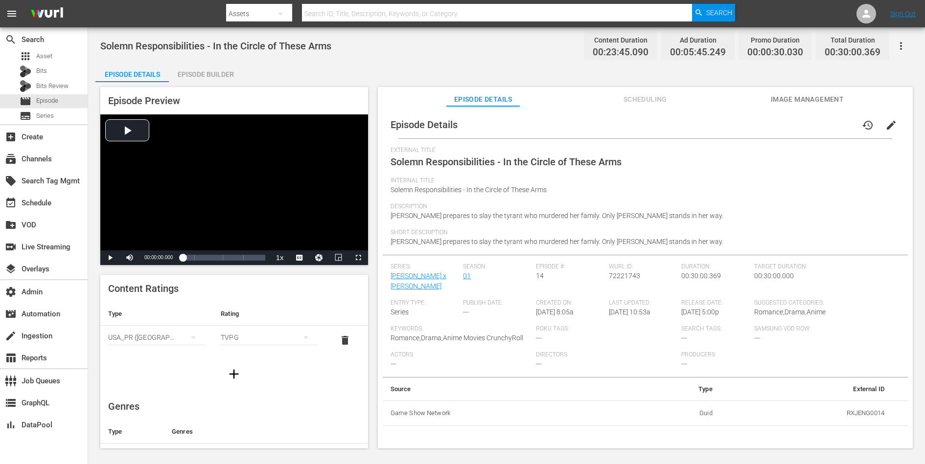
click at [739, 123] on span "edit" at bounding box center [891, 125] width 12 height 12
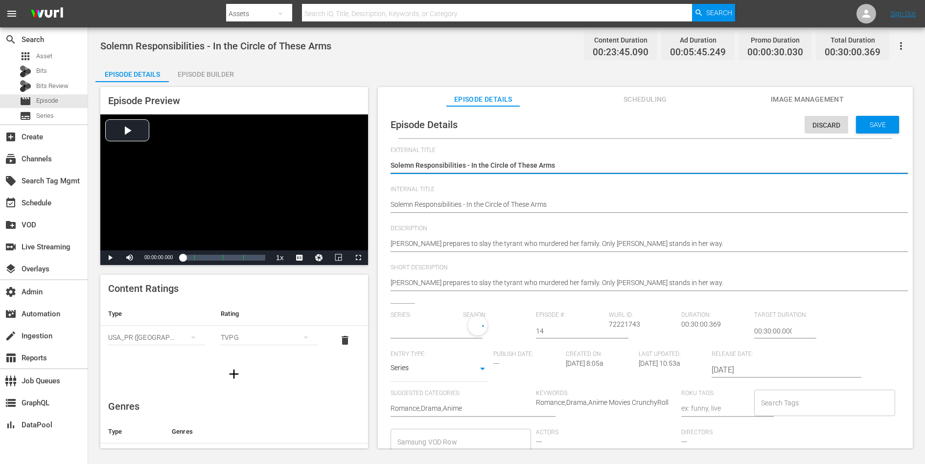
type input "[PERSON_NAME] x [PERSON_NAME]"
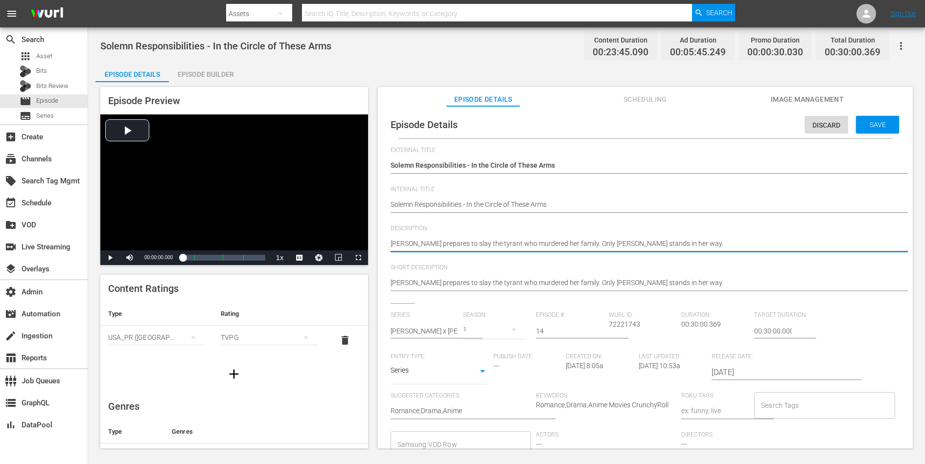
click at [623, 243] on textarea "[PERSON_NAME] prepares to slay the tyrant who murdered her family. Only [PERSON…" at bounding box center [643, 245] width 505 height 12
paste textarea "After helping [PERSON_NAME] escape, [PERSON_NAME] is sent to oversee a mine whe…"
type textarea "After helping [PERSON_NAME] escape, [PERSON_NAME] is sent to oversee a mine whe…"
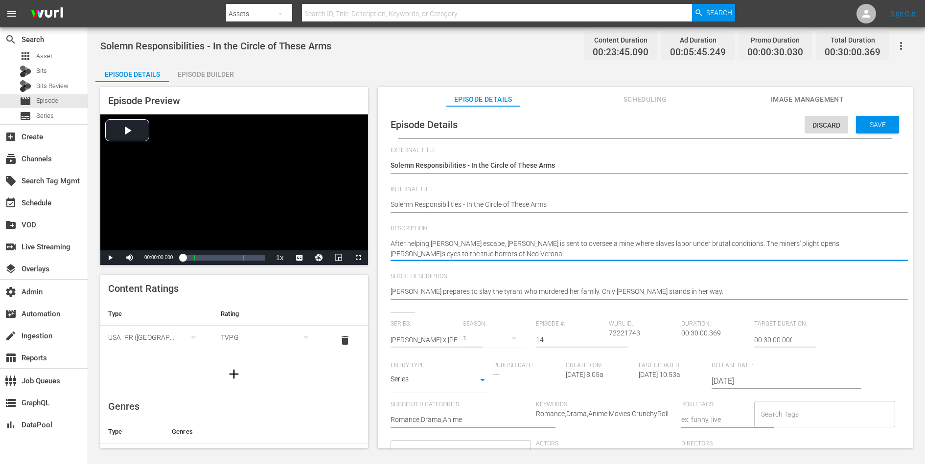
type textarea "After helping [PERSON_NAME] escape, [PERSON_NAME] is sent to oversee a mine whe…"
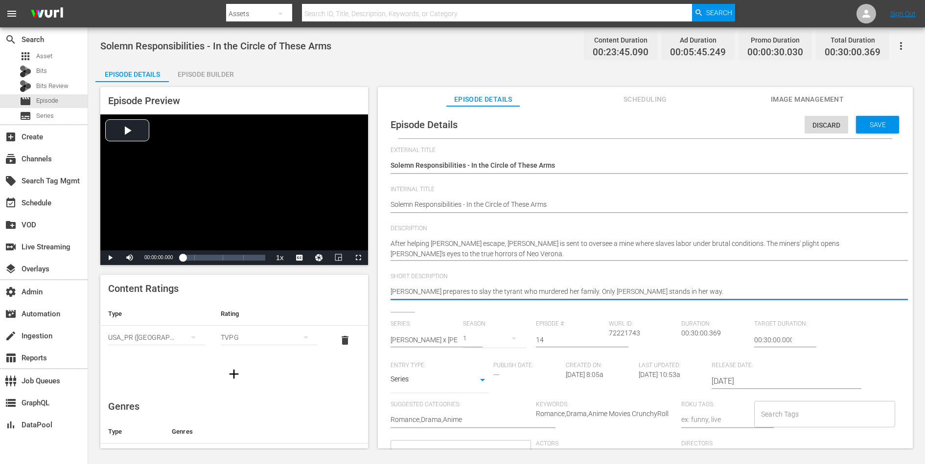
click at [597, 287] on textarea "[PERSON_NAME] prepares to slay the tyrant who murdered her family. Only [PERSON…" at bounding box center [643, 293] width 505 height 12
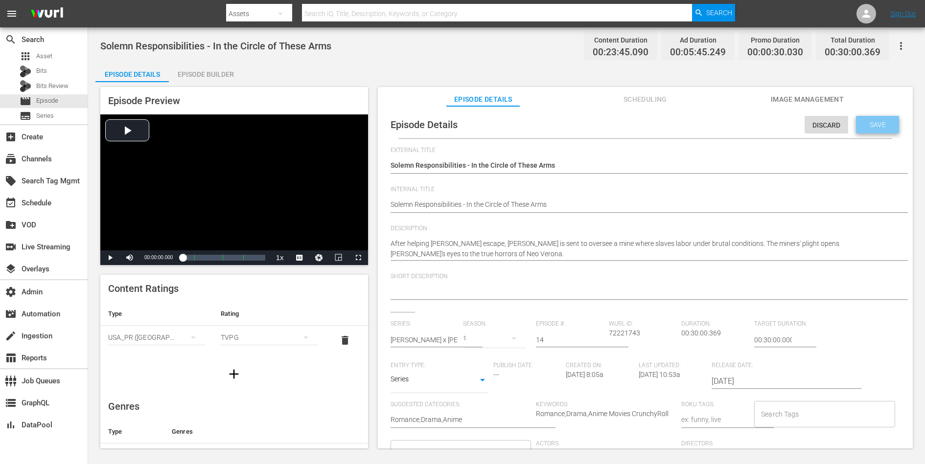
click at [739, 128] on span "Save" at bounding box center [878, 125] width 32 height 8
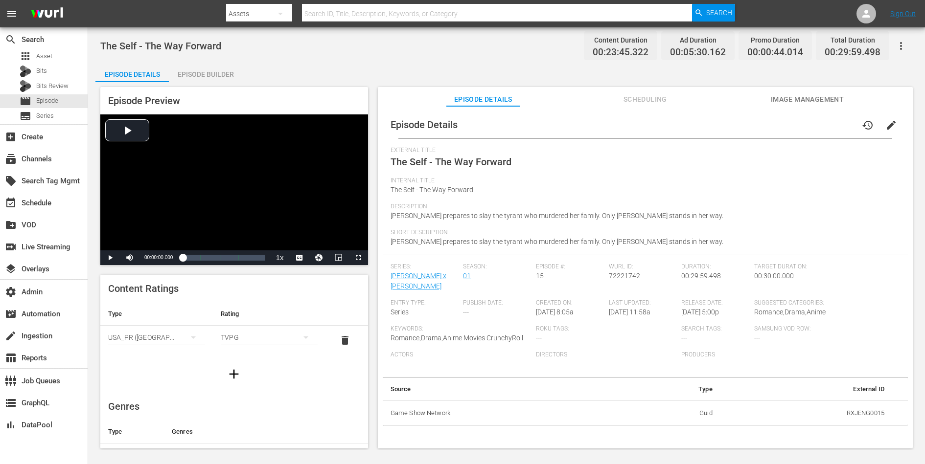
click at [739, 125] on span "edit" at bounding box center [891, 125] width 12 height 12
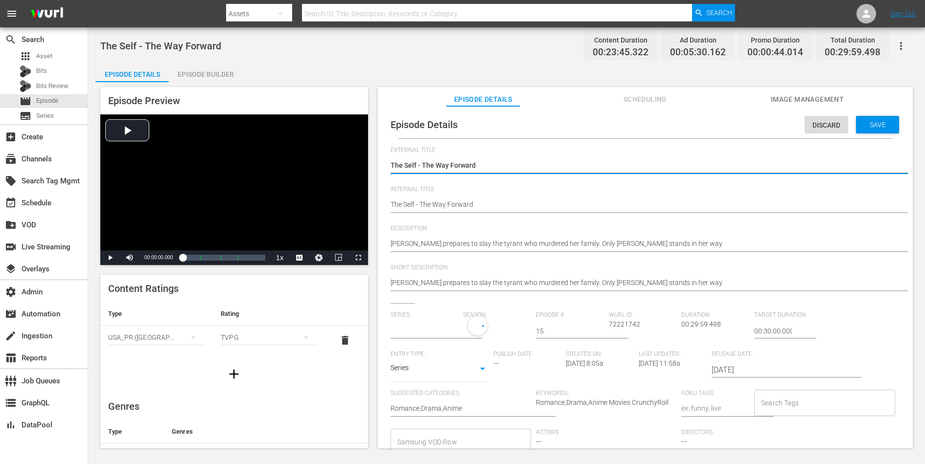
type input "[PERSON_NAME] x [PERSON_NAME]"
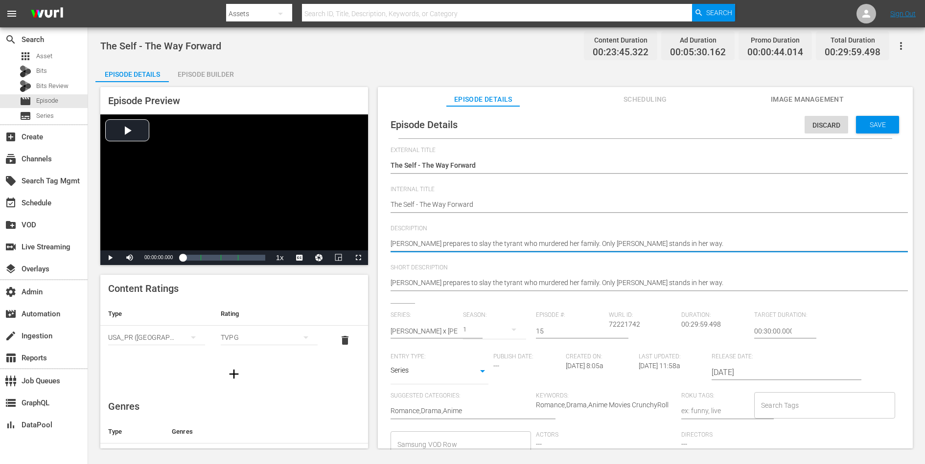
click at [648, 246] on textarea "[PERSON_NAME] prepares to slay the tyrant who murdered her family. Only [PERSON…" at bounding box center [643, 245] width 505 height 12
paste textarea "A series of deadly cave-ins at the mine prompts Romeo to take a stand against h…"
type textarea "A series of deadly cave-ins at the mine prompts Romeo to take a stand against h…"
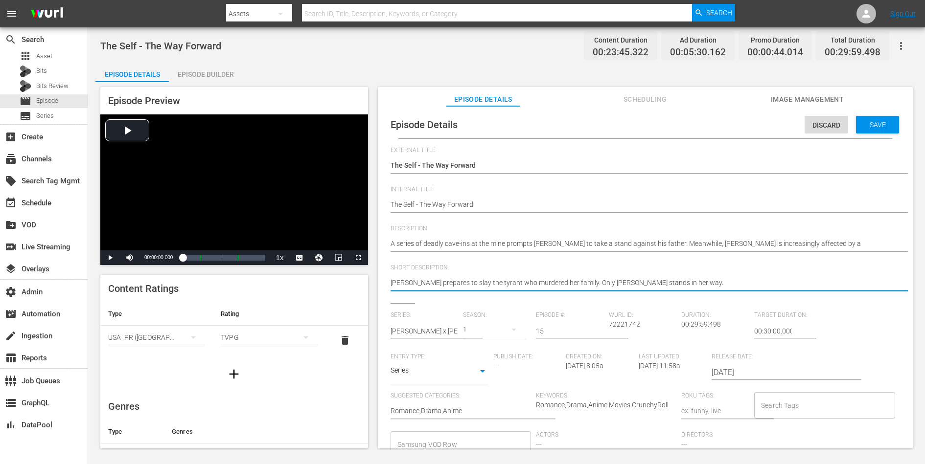
click at [627, 282] on textarea "[PERSON_NAME] prepares to slay the tyrant who murdered her family. Only [PERSON…" at bounding box center [643, 284] width 505 height 12
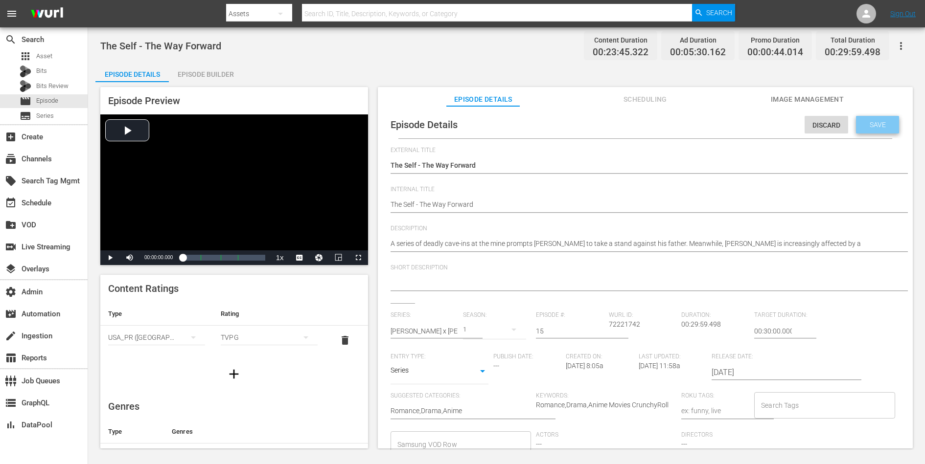
click at [739, 125] on span "Save" at bounding box center [878, 125] width 32 height 8
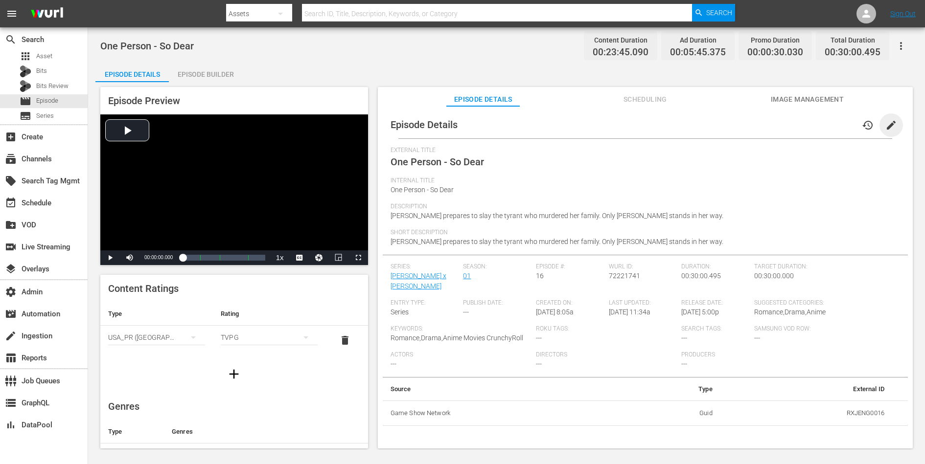
click at [739, 123] on span "edit" at bounding box center [891, 125] width 12 height 12
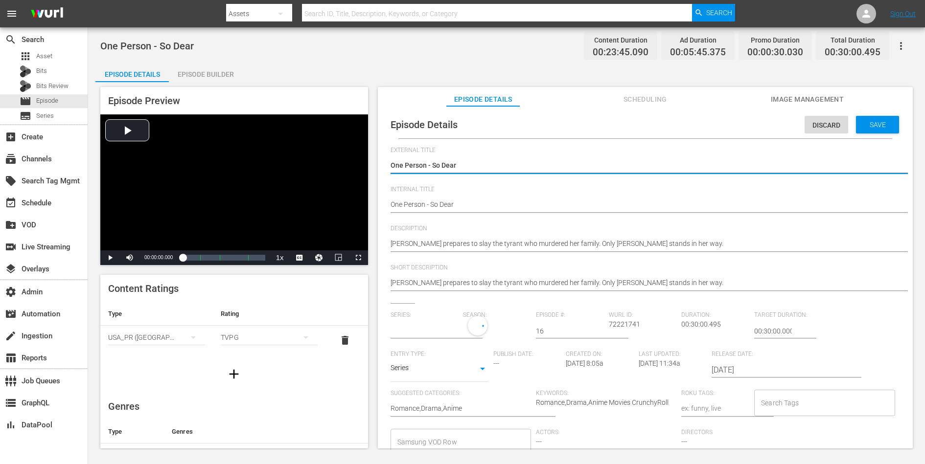
type input "[PERSON_NAME] x [PERSON_NAME]"
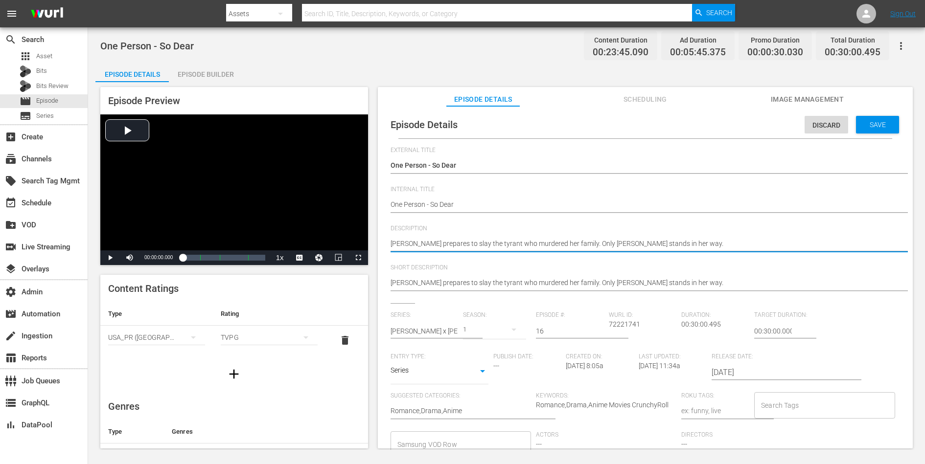
click at [611, 244] on textarea "[PERSON_NAME] prepares to slay the tyrant who murdered her family. Only [PERSON…" at bounding box center [643, 245] width 505 height 12
paste textarea "succeeds in eluding the soldiers sent to [PERSON_NAME] her down, but the Capule…"
type textarea "[PERSON_NAME] succeeds in eluding the soldiers sent to [PERSON_NAME] her down, …"
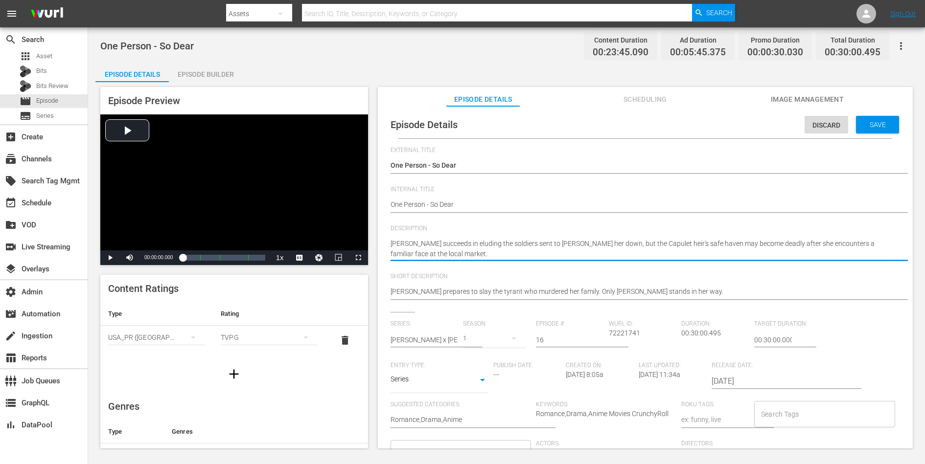
type textarea "[PERSON_NAME] succeeds in eluding the soldiers sent to [PERSON_NAME] her down, …"
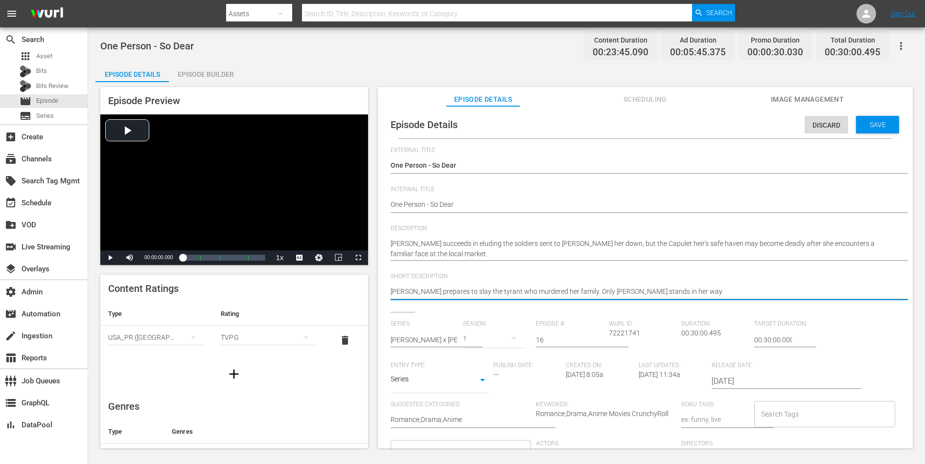
click at [594, 295] on textarea "[PERSON_NAME] prepares to slay the tyrant who murdered her family. Only [PERSON…" at bounding box center [643, 293] width 505 height 12
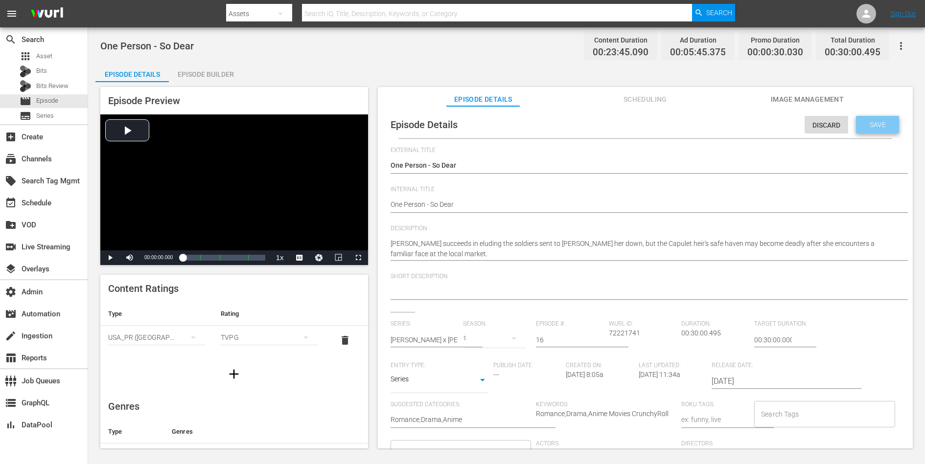
click at [739, 126] on span "Save" at bounding box center [878, 125] width 32 height 8
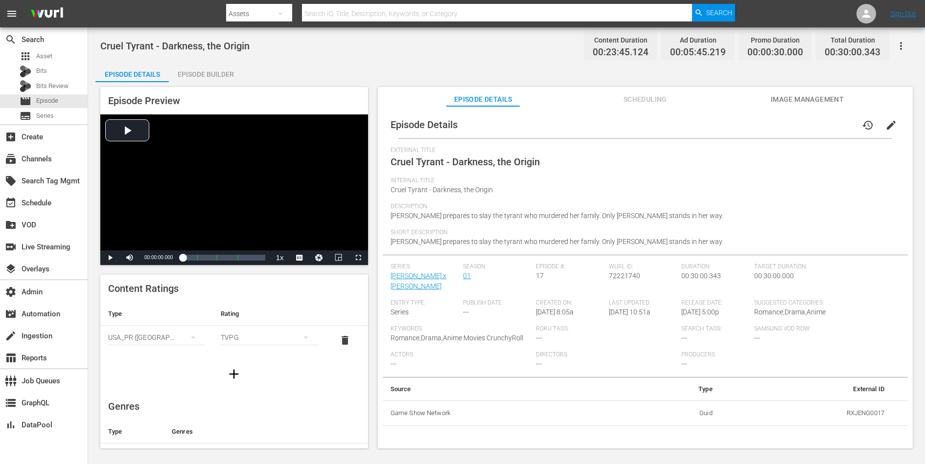
click at [739, 126] on span "edit" at bounding box center [891, 125] width 12 height 12
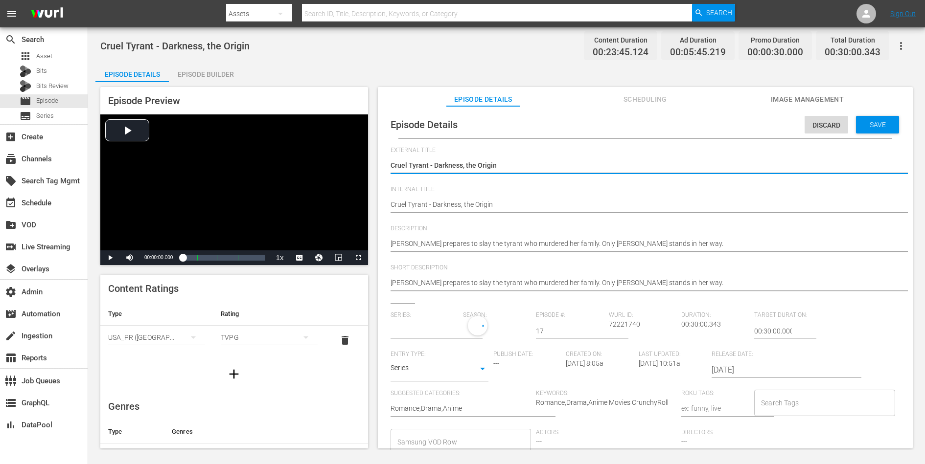
type input "[PERSON_NAME] x [PERSON_NAME]"
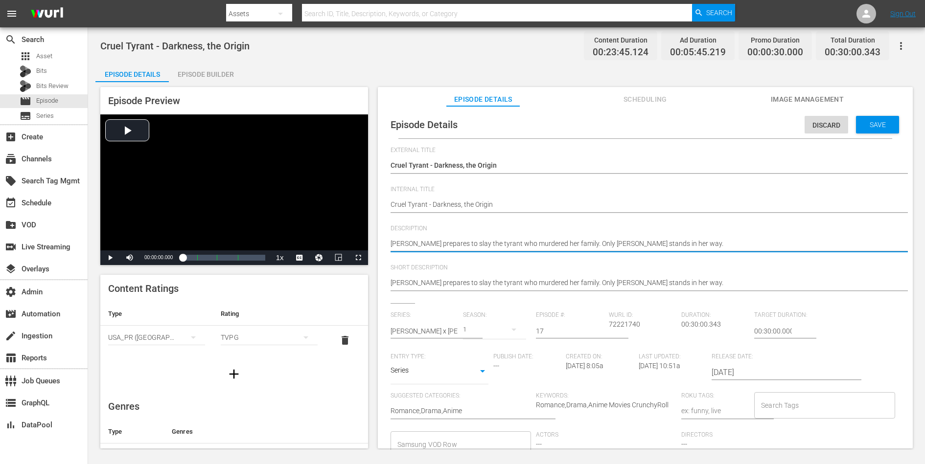
click at [662, 240] on textarea "[PERSON_NAME] prepares to slay the tyrant who murdered her family. Only [PERSON…" at bounding box center [643, 245] width 505 height 12
paste textarea "While Romeo and the miners make plans for a fresh start, Juliet learns the shoc…"
type textarea "While Romeo and the miners make plans for a fresh start, Juliet learns the shoc…"
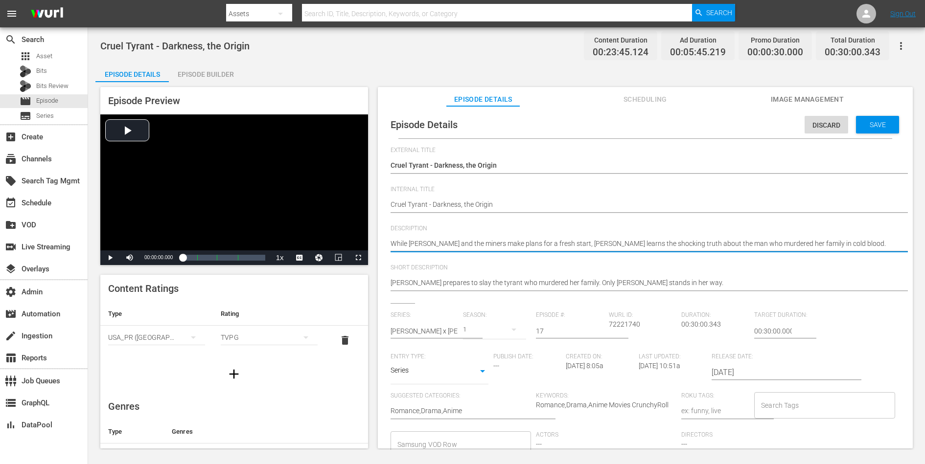
click at [644, 279] on textarea "[PERSON_NAME] prepares to slay the tyrant who murdered her family. Only [PERSON…" at bounding box center [643, 284] width 505 height 12
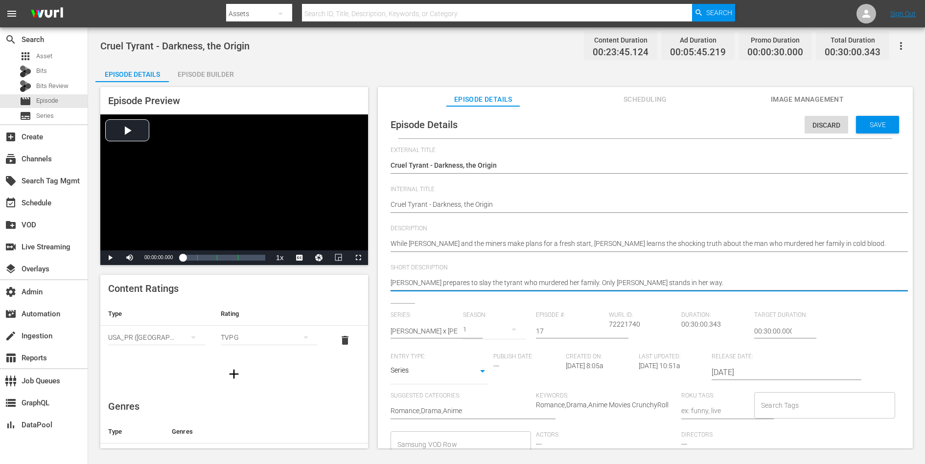
click at [644, 279] on textarea "[PERSON_NAME] prepares to slay the tyrant who murdered her family. Only [PERSON…" at bounding box center [643, 284] width 505 height 12
click at [739, 129] on div "Save" at bounding box center [877, 125] width 43 height 18
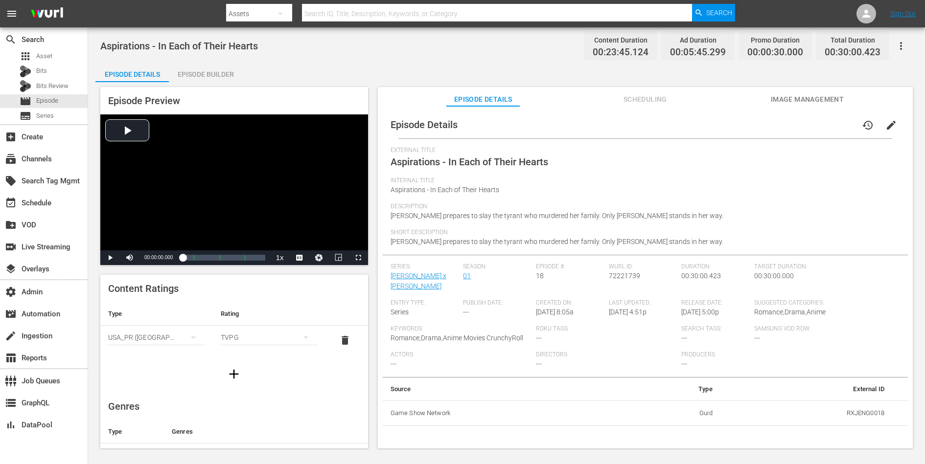
click at [739, 127] on span "edit" at bounding box center [891, 125] width 12 height 12
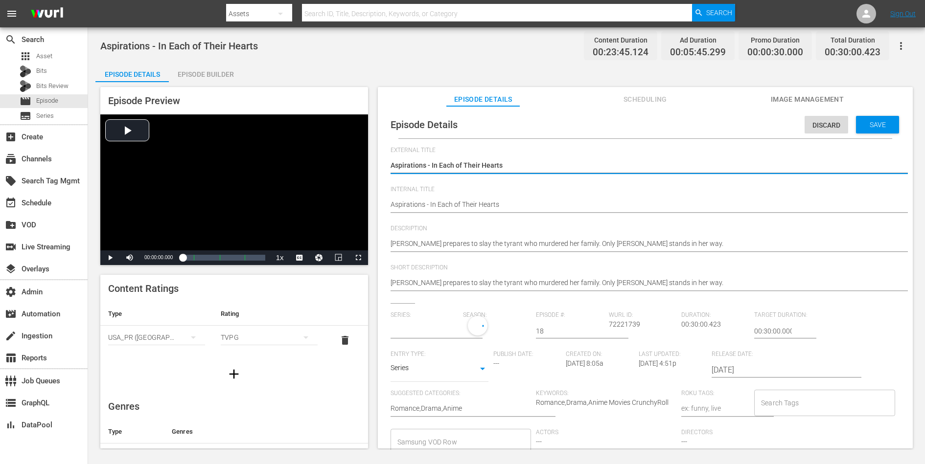
type input "[PERSON_NAME] x [PERSON_NAME]"
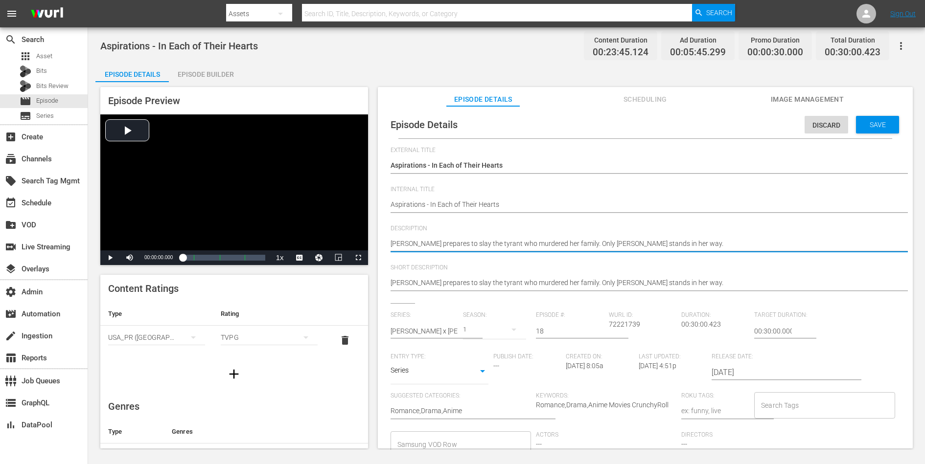
click at [657, 241] on textarea "[PERSON_NAME] prepares to slay the tyrant who murdered her family. Only [PERSON…" at bounding box center [643, 245] width 505 height 12
paste textarea "[PERSON_NAME] and his followers work diligently to turn a desolate village into…"
type textarea "[PERSON_NAME] and his followers work diligently to turn a desolate village into…"
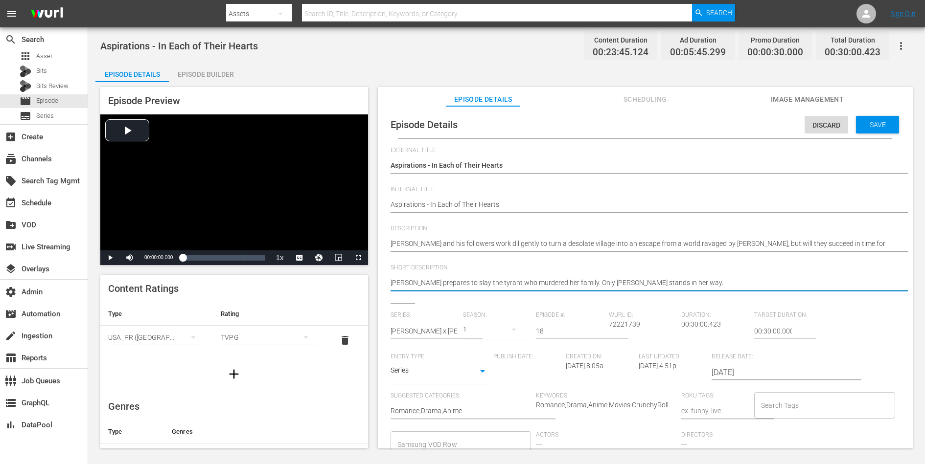
click at [623, 280] on textarea "[PERSON_NAME] prepares to slay the tyrant who murdered her family. Only [PERSON…" at bounding box center [643, 284] width 505 height 12
click at [739, 120] on div "Save" at bounding box center [877, 125] width 43 height 18
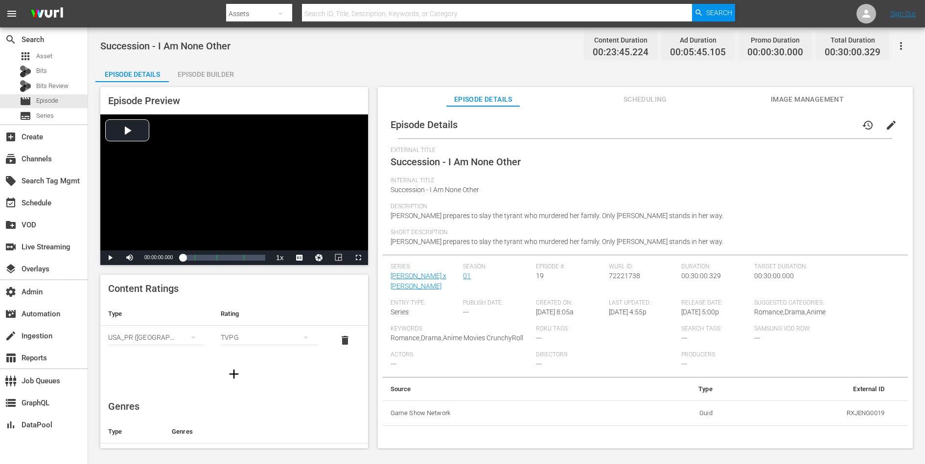
click at [739, 124] on span "edit" at bounding box center [891, 125] width 12 height 12
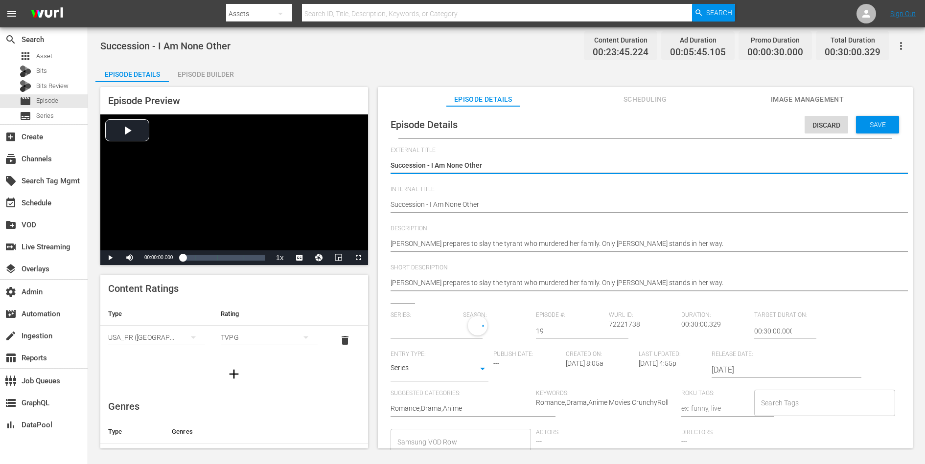
type input "[PERSON_NAME] x [PERSON_NAME]"
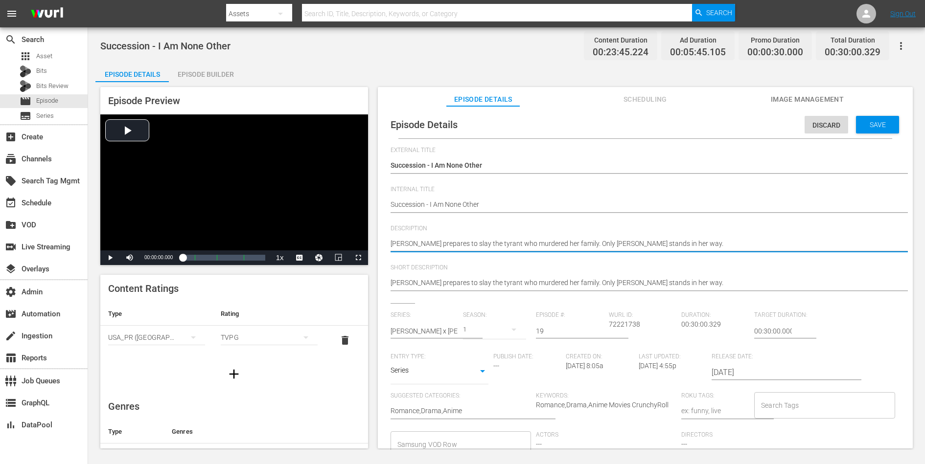
click at [650, 247] on textarea "[PERSON_NAME] prepares to slay the tyrant who murdered her family. Only [PERSON…" at bounding box center [643, 245] width 505 height 12
paste textarea "Inspired by [PERSON_NAME]'s efforts to create a life of peace, [PERSON_NAME] re…"
type textarea "Inspired by [PERSON_NAME]'s efforts to create a life of peace, [PERSON_NAME] re…"
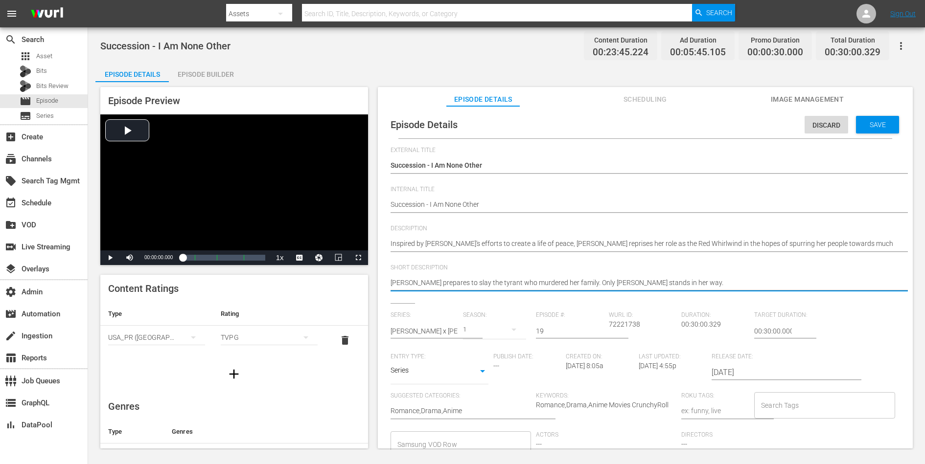
click at [636, 280] on textarea "[PERSON_NAME] prepares to slay the tyrant who murdered her family. Only [PERSON…" at bounding box center [643, 284] width 505 height 12
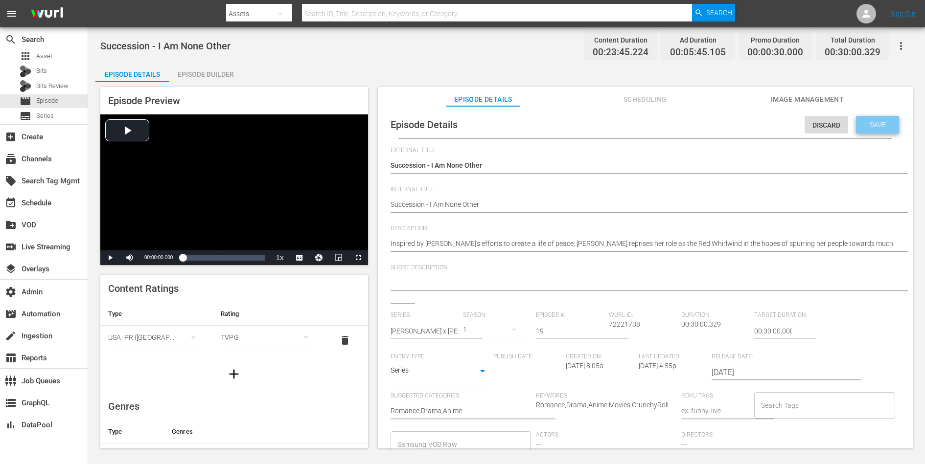
click at [739, 133] on div "Save" at bounding box center [877, 125] width 43 height 18
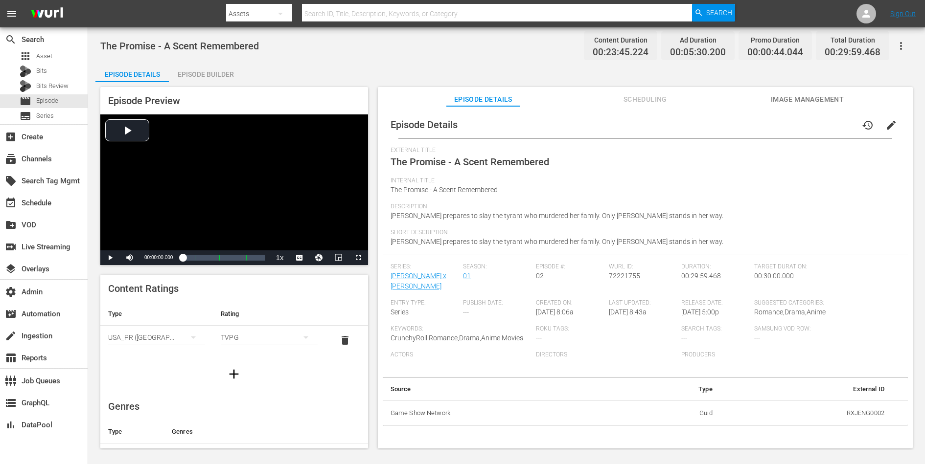
click at [739, 124] on span "edit" at bounding box center [891, 125] width 12 height 12
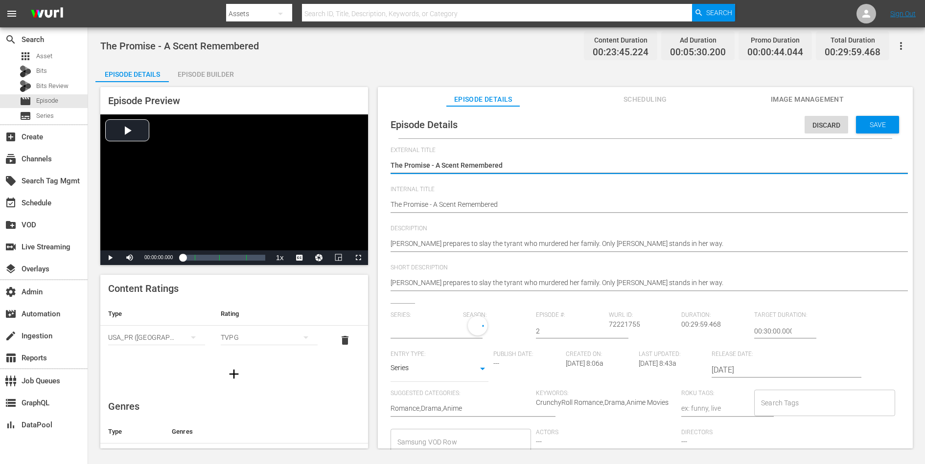
type input "[PERSON_NAME] x [PERSON_NAME]"
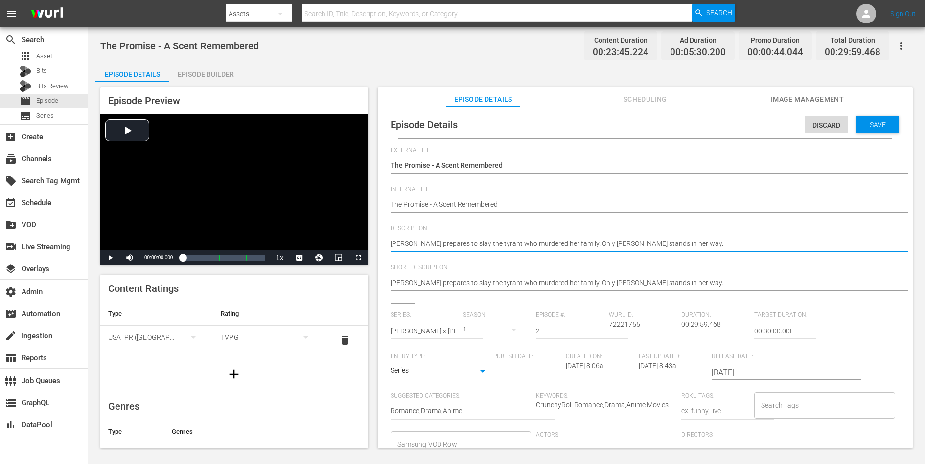
click at [679, 242] on textarea "[PERSON_NAME] prepares to slay the tyrant who murdered her family. Only [PERSON…" at bounding box center [643, 245] width 505 height 12
paste textarea "Questions surround her mysterious past, and Juliet rages at being kept in the d…"
type textarea "Questions surround her mysterious past, and Juliet rages at being kept in the d…"
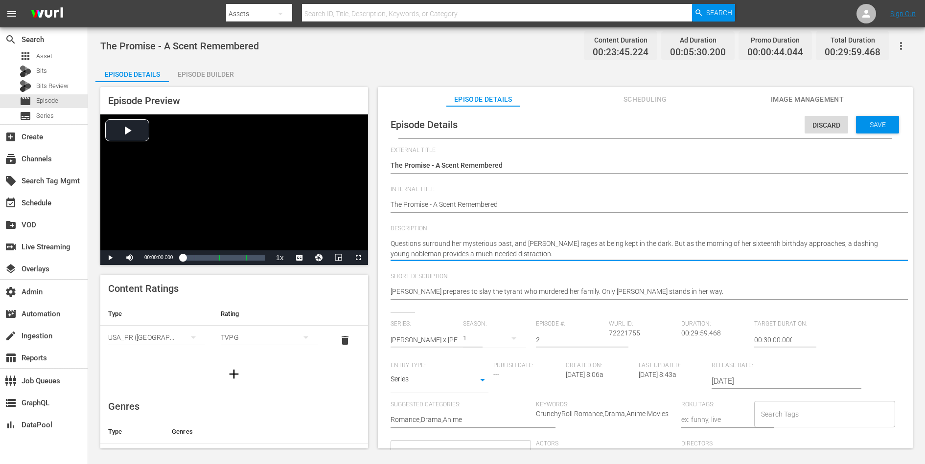
type textarea "Questions surround her mysterious past, and Juliet rages at being kept in the d…"
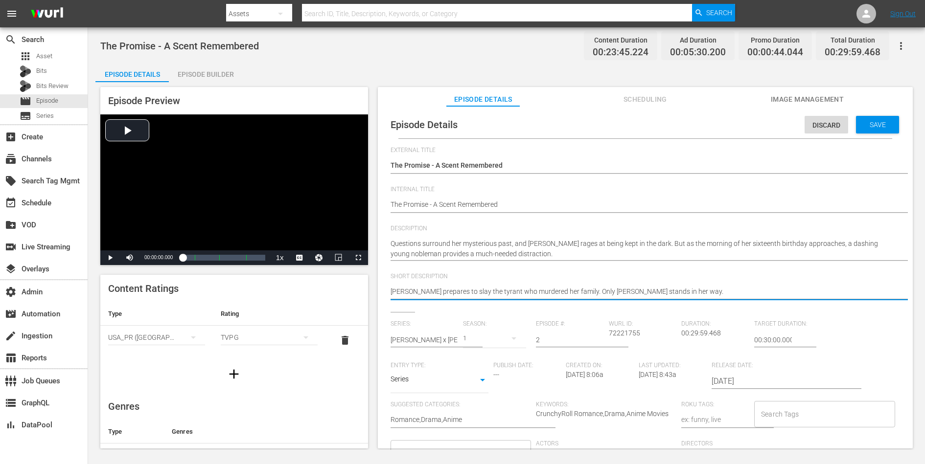
click at [654, 288] on textarea "[PERSON_NAME] prepares to slay the tyrant who murdered her family. Only [PERSON…" at bounding box center [643, 293] width 505 height 12
click at [739, 125] on span "Save" at bounding box center [878, 125] width 32 height 8
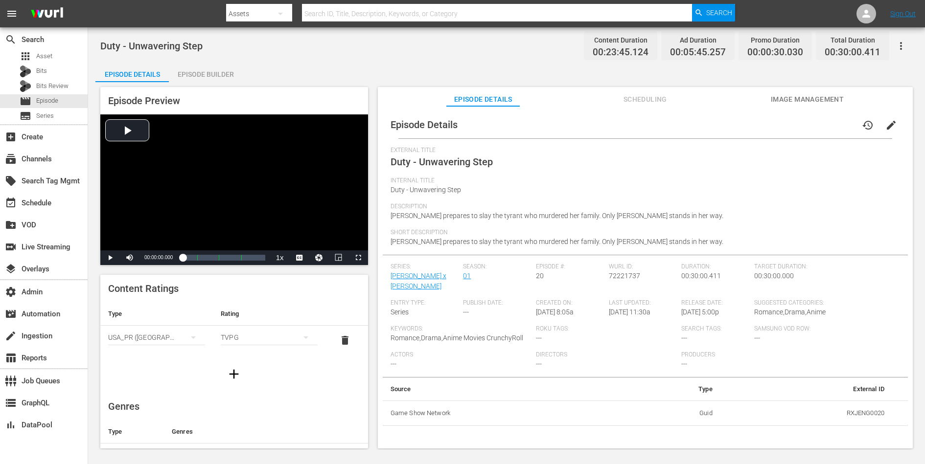
click at [739, 126] on span "edit" at bounding box center [891, 125] width 12 height 12
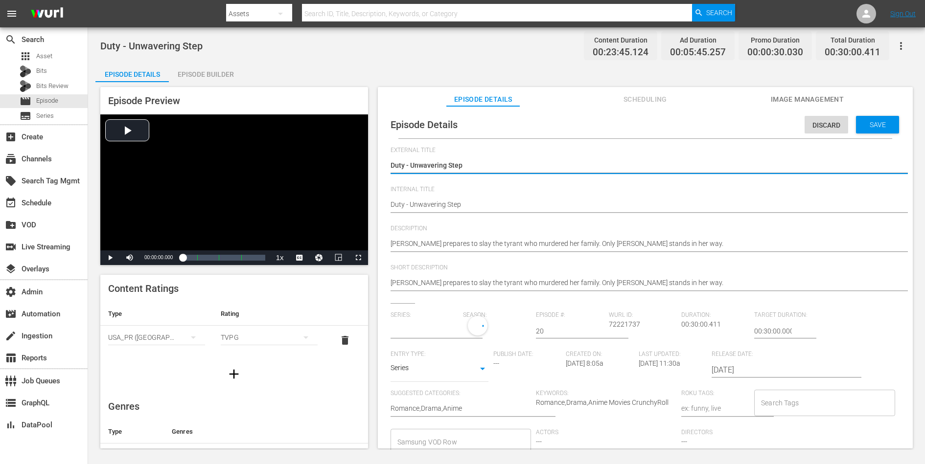
type input "[PERSON_NAME] x [PERSON_NAME]"
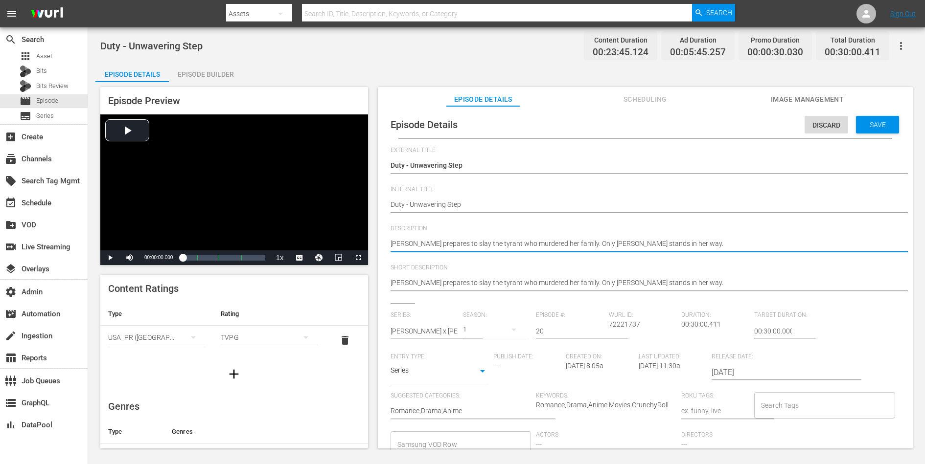
click at [640, 243] on textarea "[PERSON_NAME] prepares to slay the tyrant who murdered her family. Only [PERSON…" at bounding box center [643, 245] width 505 height 12
paste textarea "[PERSON_NAME] rushes back to [GEOGRAPHIC_DATA] after hearing of [PERSON_NAME]'s…"
type textarea "[PERSON_NAME] rushes back to [GEOGRAPHIC_DATA] after hearing of [PERSON_NAME]'s…"
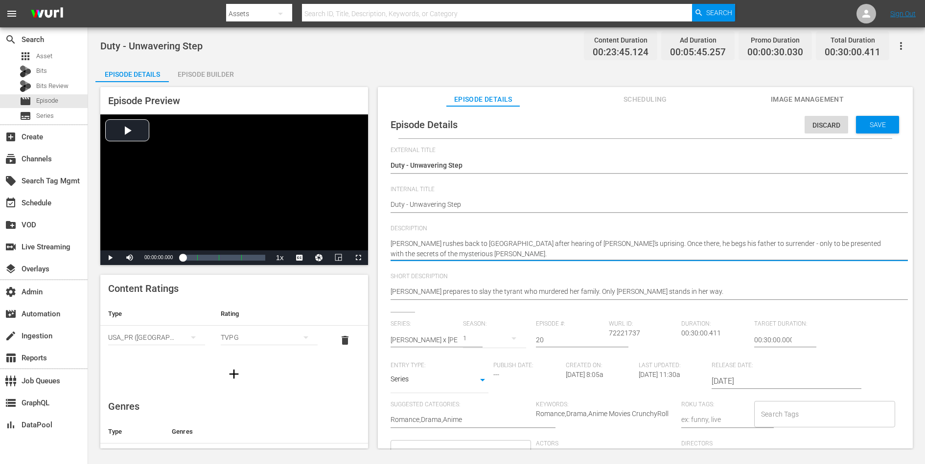
type textarea "[PERSON_NAME] rushes back to [GEOGRAPHIC_DATA] after hearing of [PERSON_NAME]'s…"
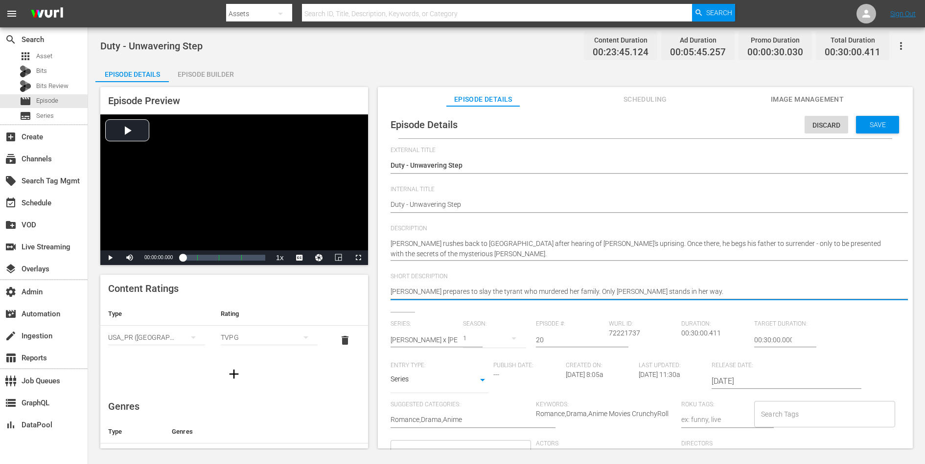
click at [608, 290] on textarea "[PERSON_NAME] prepares to slay the tyrant who murdered her family. Only [PERSON…" at bounding box center [643, 293] width 505 height 12
click at [739, 122] on span "Save" at bounding box center [878, 125] width 32 height 8
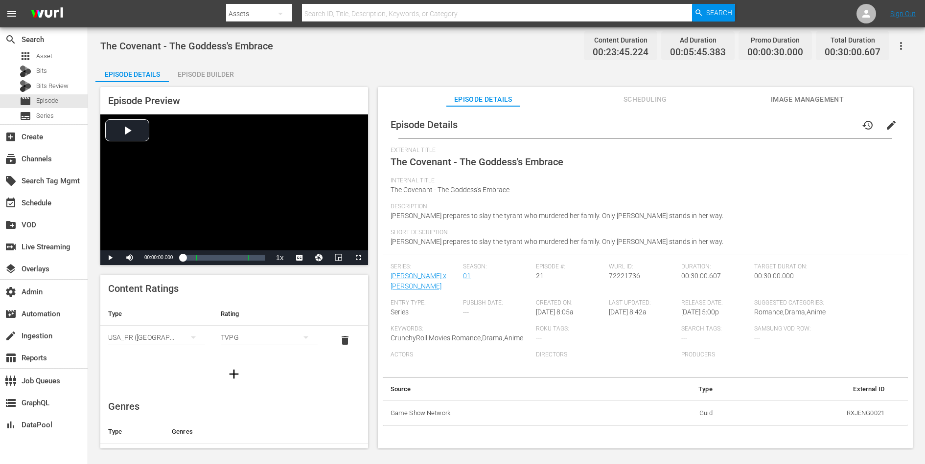
click at [739, 124] on span "edit" at bounding box center [891, 125] width 12 height 12
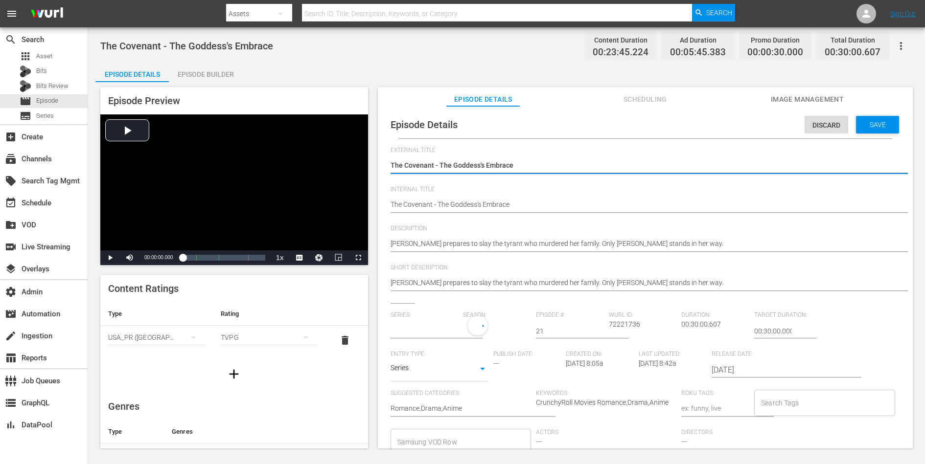
type input "[PERSON_NAME] x [PERSON_NAME]"
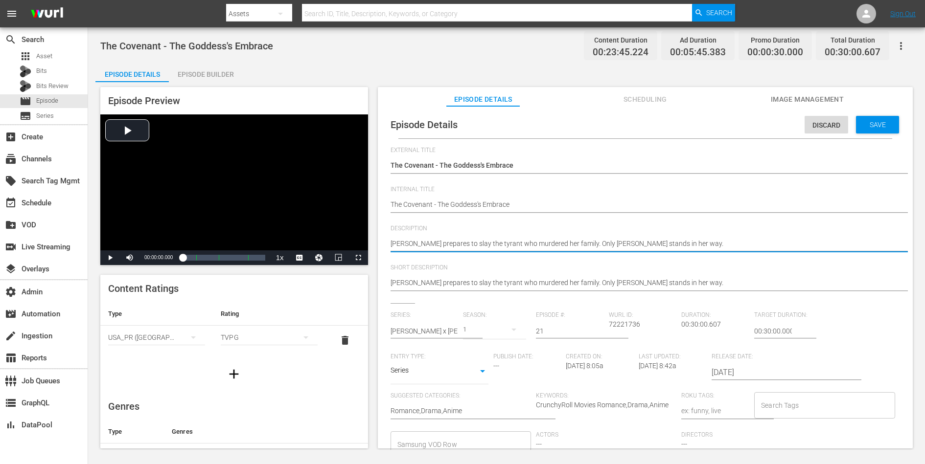
click at [692, 244] on textarea "[PERSON_NAME] prepares to slay the tyrant who murdered her family. Only [PERSON…" at bounding box center [643, 245] width 505 height 12
paste textarea "With the city crumbling around her, [PERSON_NAME] pays a visit to her parents' …"
type textarea "With the city crumbling around her, [PERSON_NAME] pays a visit to her parents' …"
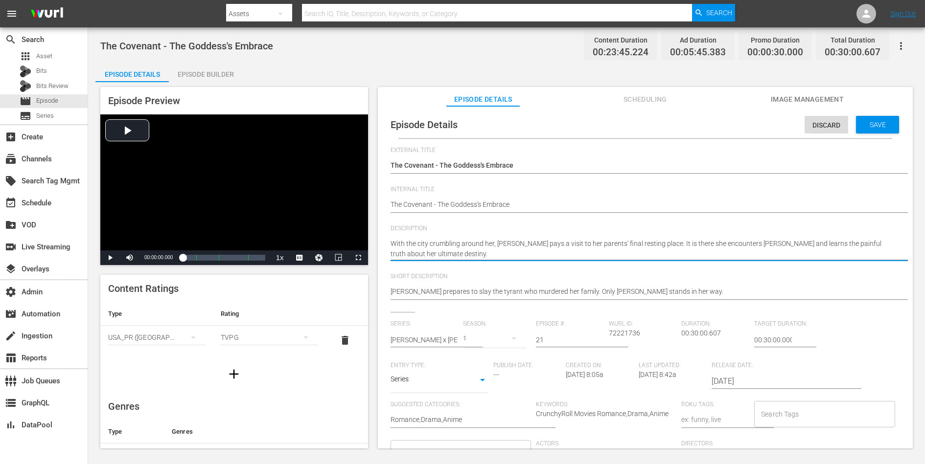
type textarea "With the city crumbling around her, [PERSON_NAME] pays a visit to her parents' …"
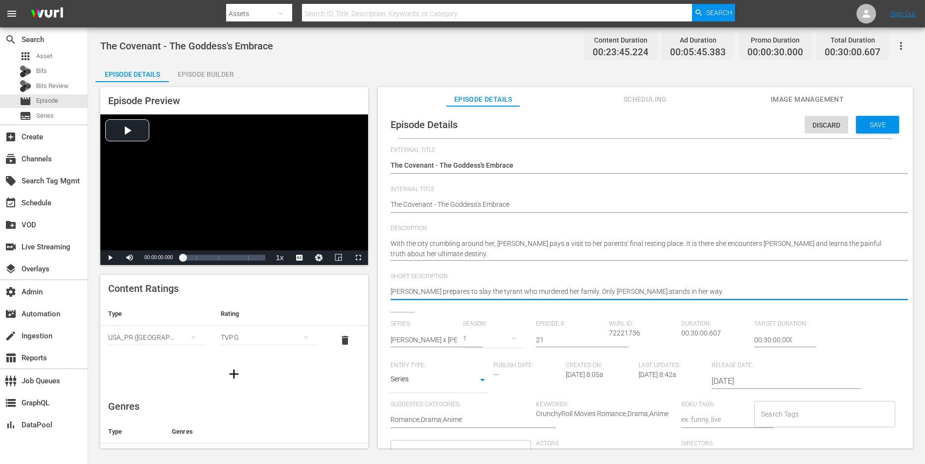
click at [646, 293] on textarea "[PERSON_NAME] prepares to slay the tyrant who murdered her family. Only [PERSON…" at bounding box center [643, 293] width 505 height 12
click at [739, 129] on div "Save" at bounding box center [877, 125] width 43 height 18
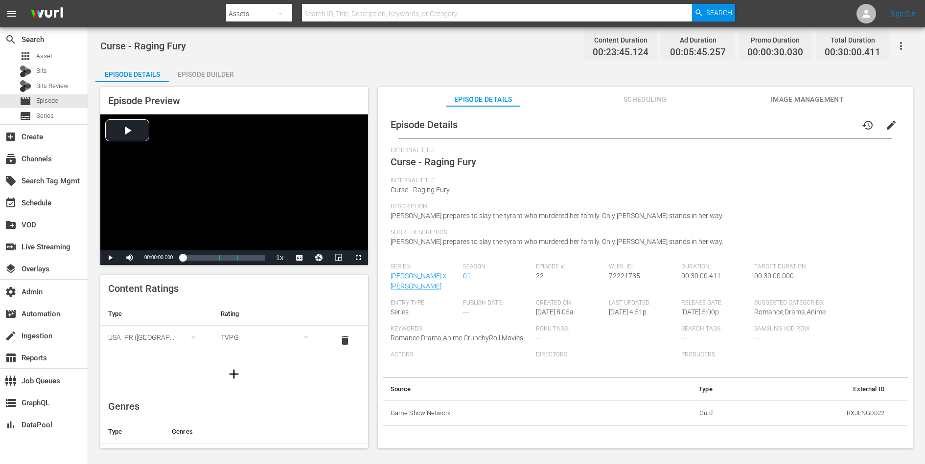
click at [739, 123] on span "edit" at bounding box center [891, 125] width 12 height 12
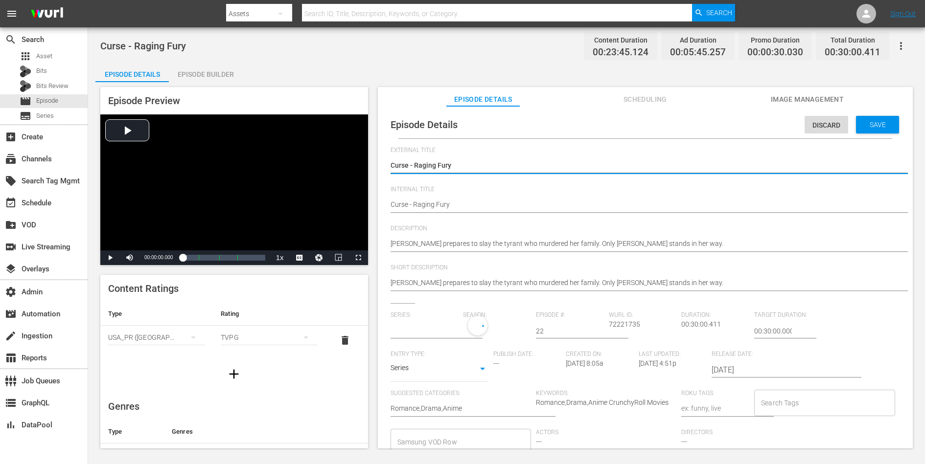
type input "[PERSON_NAME] x [PERSON_NAME]"
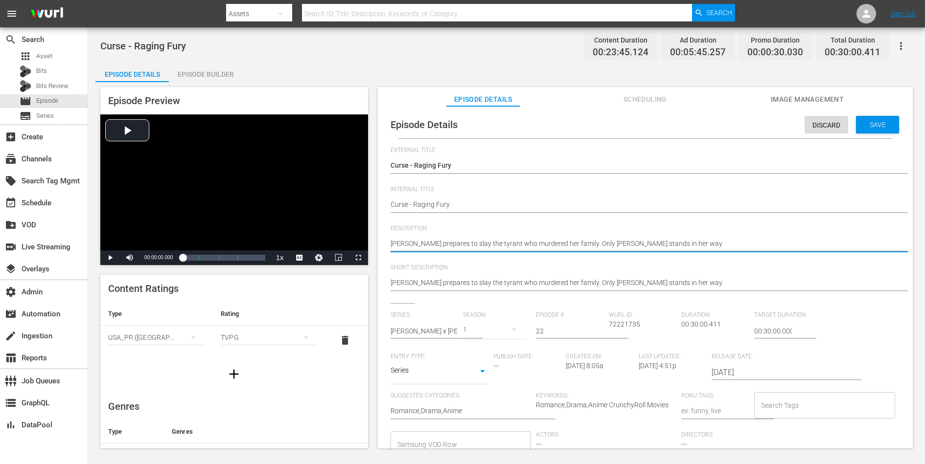
click at [682, 239] on textarea "[PERSON_NAME] prepares to slay the tyrant who murdered her family. Only [PERSON…" at bounding box center [643, 245] width 505 height 12
paste textarea "Fate is a cruel and curious mistress. No one knows this better than Juliet, who…"
type textarea "Fate is a cruel and curious mistress. No one knows this better than Juliet, who…"
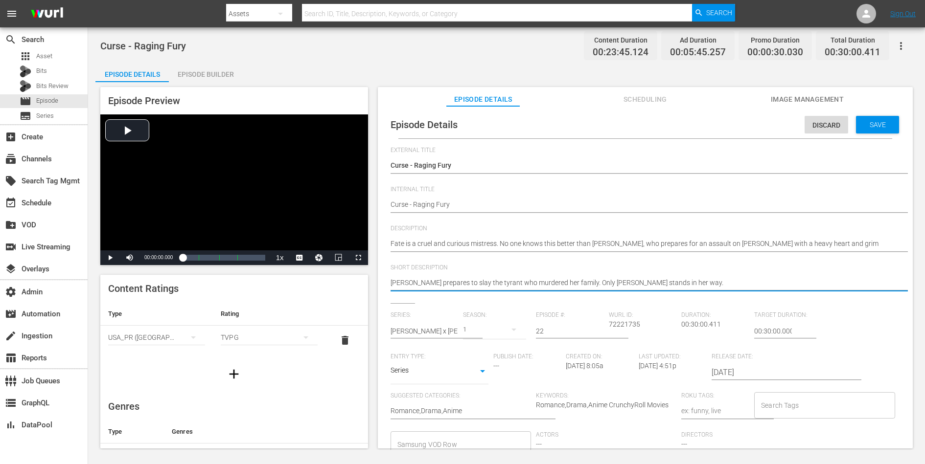
click at [635, 278] on textarea "[PERSON_NAME] prepares to slay the tyrant who murdered her family. Only [PERSON…" at bounding box center [643, 284] width 505 height 12
click at [739, 131] on div "Save" at bounding box center [877, 125] width 43 height 18
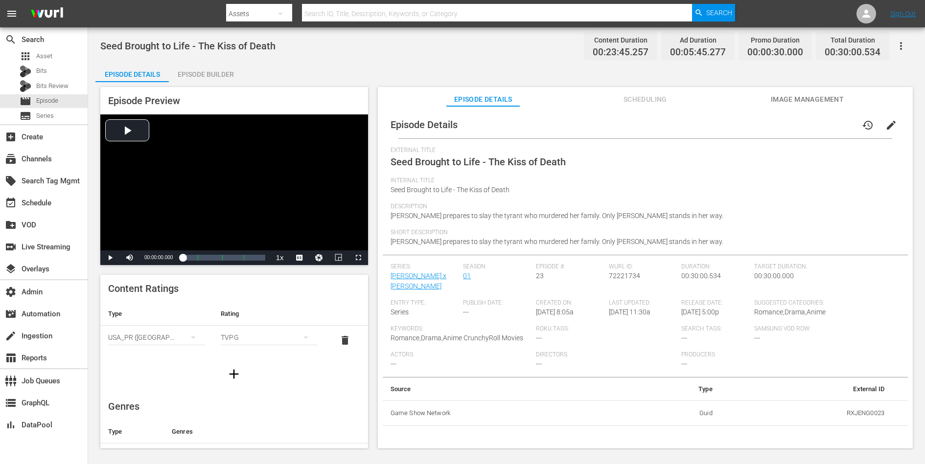
click at [739, 125] on span "edit" at bounding box center [891, 125] width 12 height 12
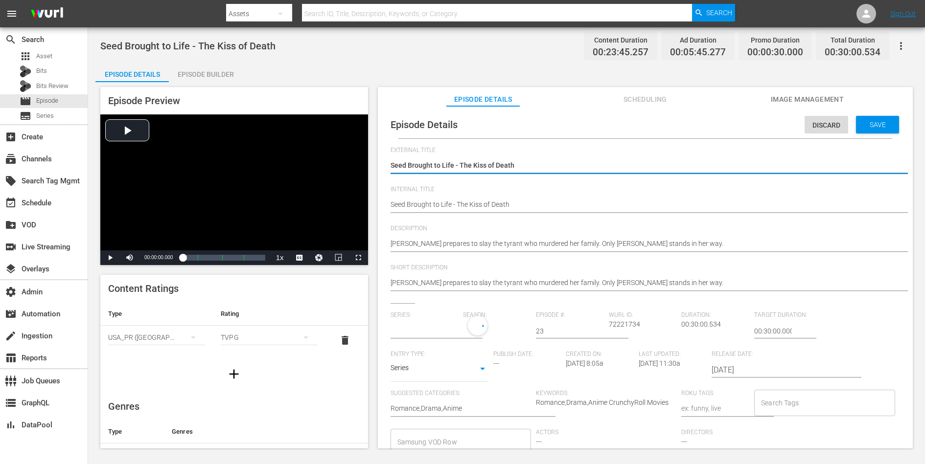
type input "[PERSON_NAME] x [PERSON_NAME]"
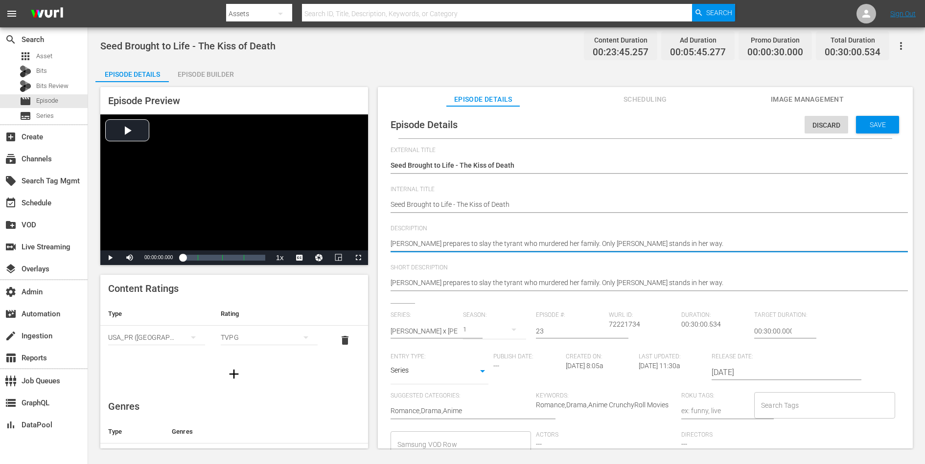
click at [610, 243] on textarea "[PERSON_NAME] prepares to slay the tyrant who murdered her family. Only [PERSON…" at bounding box center [643, 245] width 505 height 12
paste textarea "With Conrad slain, it would seem all is well in Neo Verona, but sadly, this is …"
type textarea "With Conrad slain, it would seem all is well in Neo Verona, but sadly, this is …"
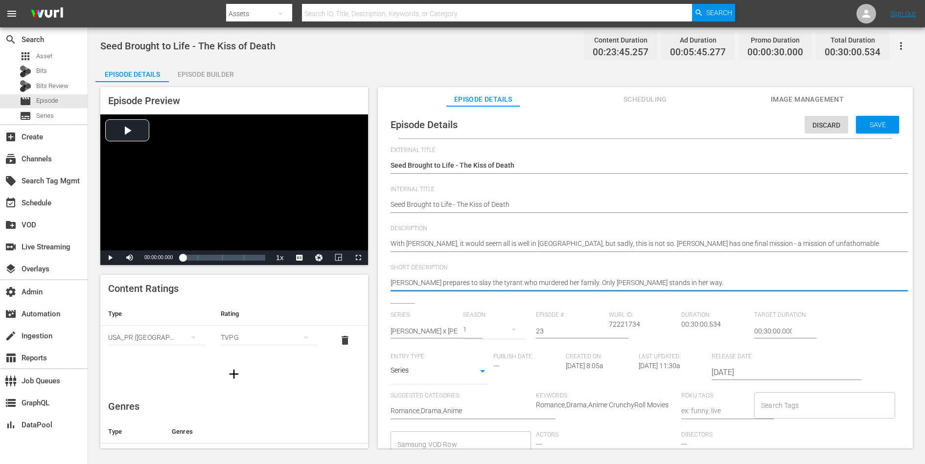
click at [598, 285] on textarea "[PERSON_NAME] prepares to slay the tyrant who murdered her family. Only [PERSON…" at bounding box center [643, 284] width 505 height 12
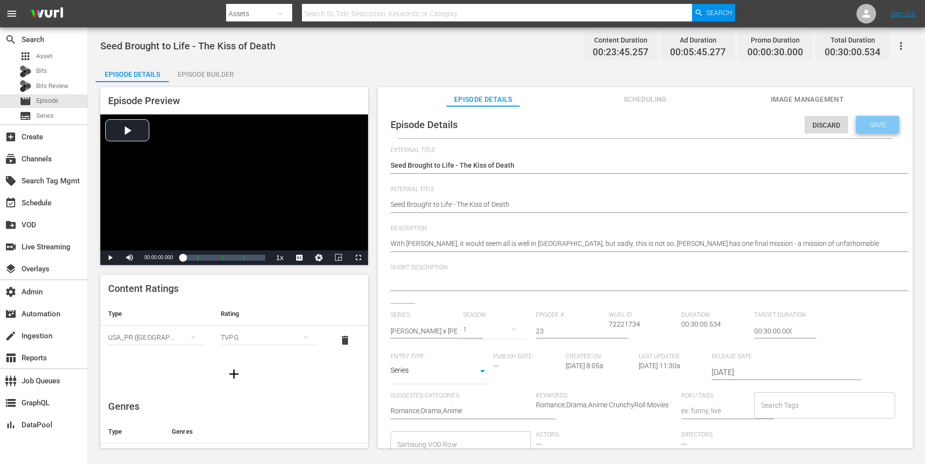
click at [739, 122] on span "Save" at bounding box center [878, 125] width 32 height 8
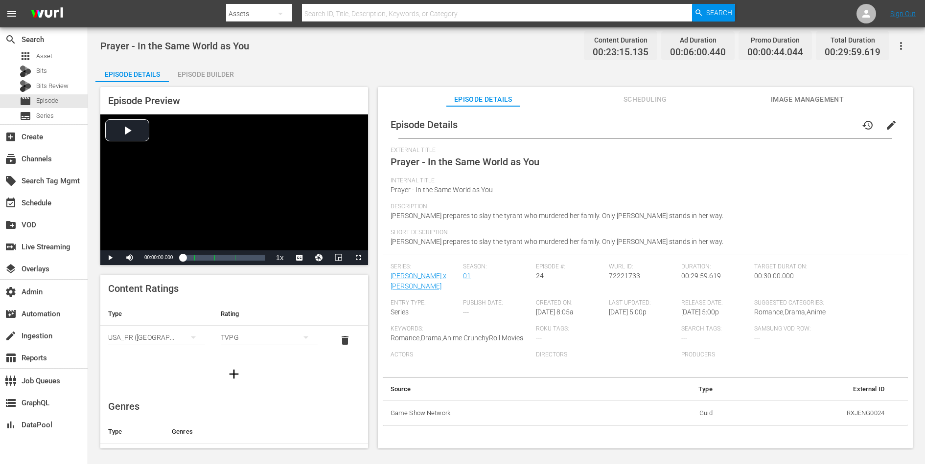
click at [739, 122] on span "edit" at bounding box center [891, 125] width 12 height 12
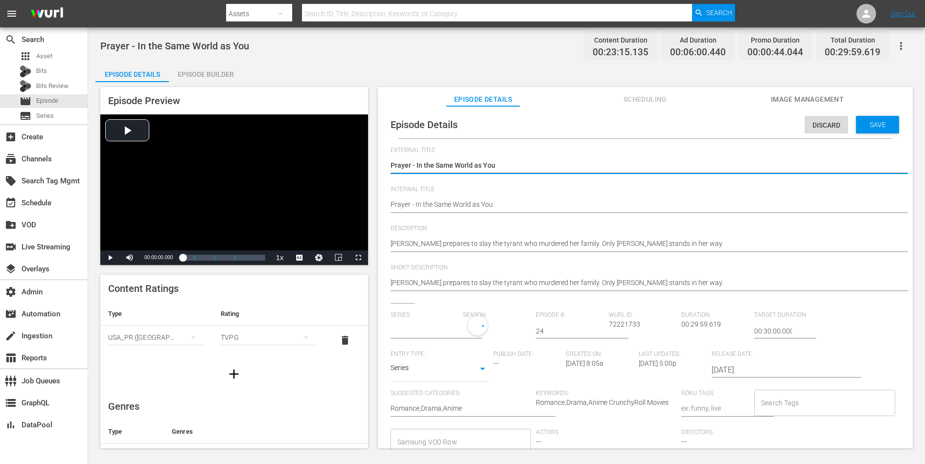
type input "[PERSON_NAME] x [PERSON_NAME]"
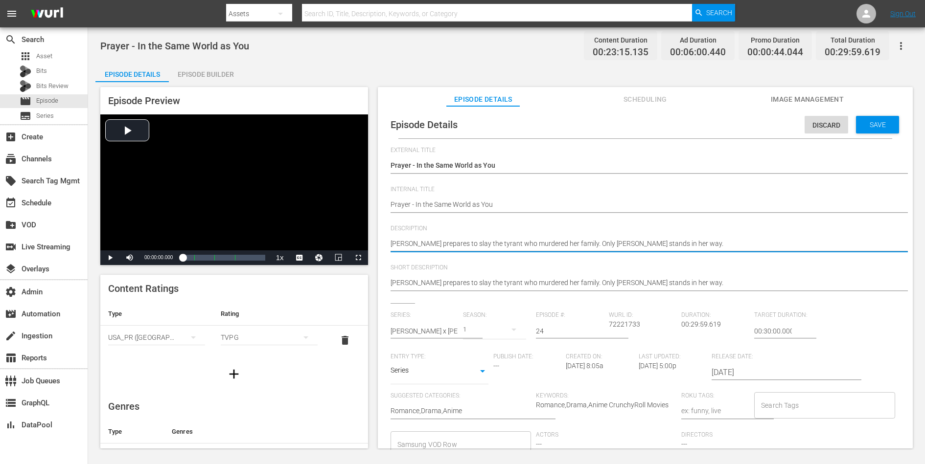
click at [557, 245] on textarea "[PERSON_NAME] prepares to slay the tyrant who murdered her family. Only [PERSON…" at bounding box center [643, 245] width 505 height 12
paste textarea "As Juliet prepares herself for the ultimate sacrifice, Romeo fights furiously t…"
type textarea "As Juliet prepares herself for the ultimate sacrifice, Romeo fights furiously t…"
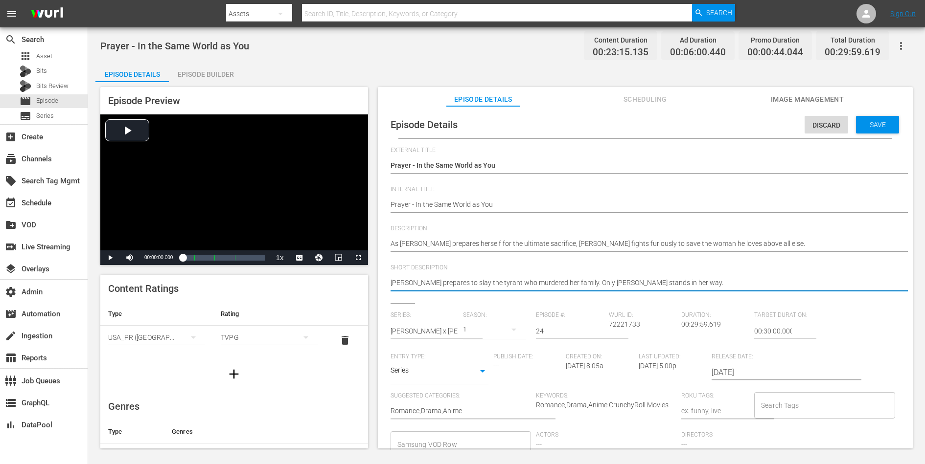
click at [551, 278] on textarea "[PERSON_NAME] prepares to slay the tyrant who murdered her family. Only [PERSON…" at bounding box center [643, 284] width 505 height 12
click at [739, 122] on span "Save" at bounding box center [878, 125] width 32 height 8
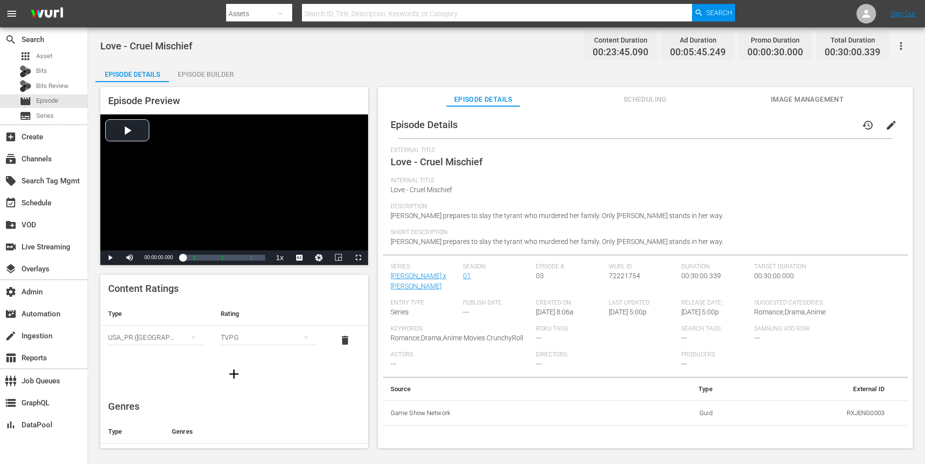
click at [739, 125] on span "edit" at bounding box center [891, 125] width 12 height 12
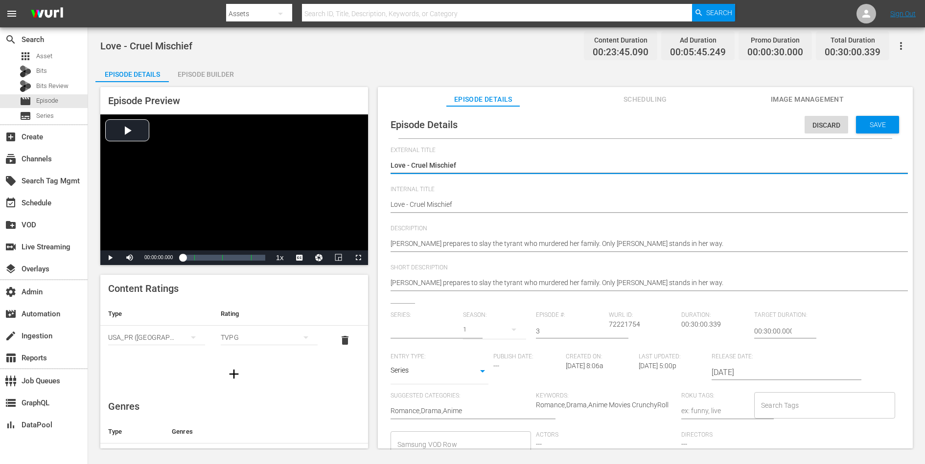
type input "[PERSON_NAME] x [PERSON_NAME]"
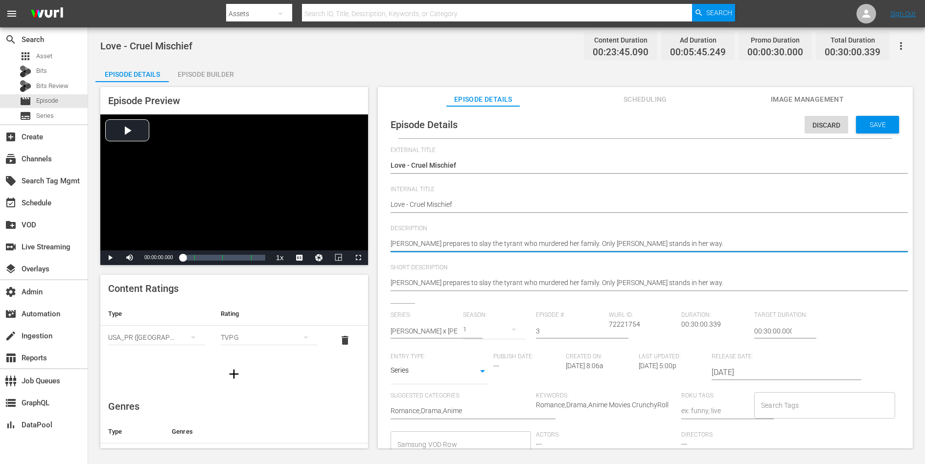
click at [648, 243] on textarea "[PERSON_NAME] prepares to slay the tyrant who murdered her family. Only [PERSON…" at bounding box center [643, 245] width 505 height 12
paste textarea "'s visit to a rain-soaked cemetery reveals the secrets of her past. She is the …"
type textarea "[PERSON_NAME]'s visit to a rain-soaked cemetery reveals the secrets of her past…"
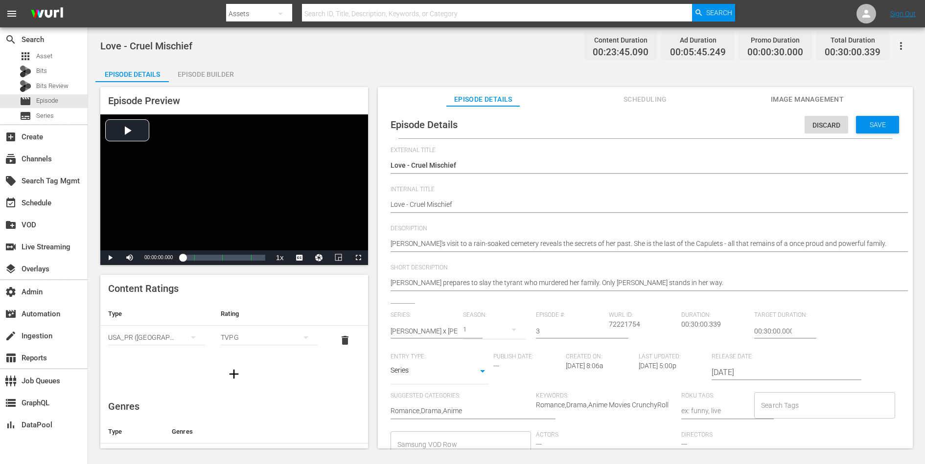
click at [625, 277] on div "[PERSON_NAME] prepares to slay the tyrant who murdered her family. Only [PERSON…" at bounding box center [643, 283] width 505 height 23
click at [625, 285] on textarea "[PERSON_NAME] prepares to slay the tyrant who murdered her family. Only [PERSON…" at bounding box center [643, 284] width 505 height 12
click at [739, 129] on div "Save" at bounding box center [877, 125] width 43 height 18
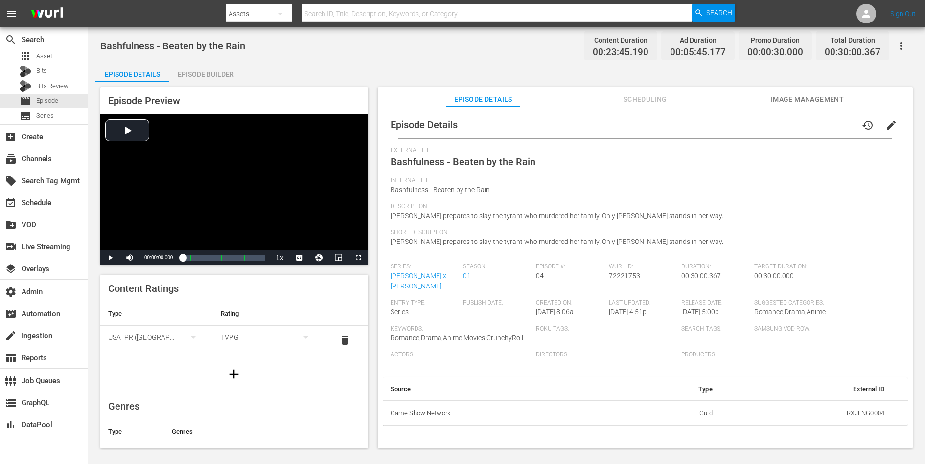
click at [739, 125] on span "edit" at bounding box center [891, 125] width 12 height 12
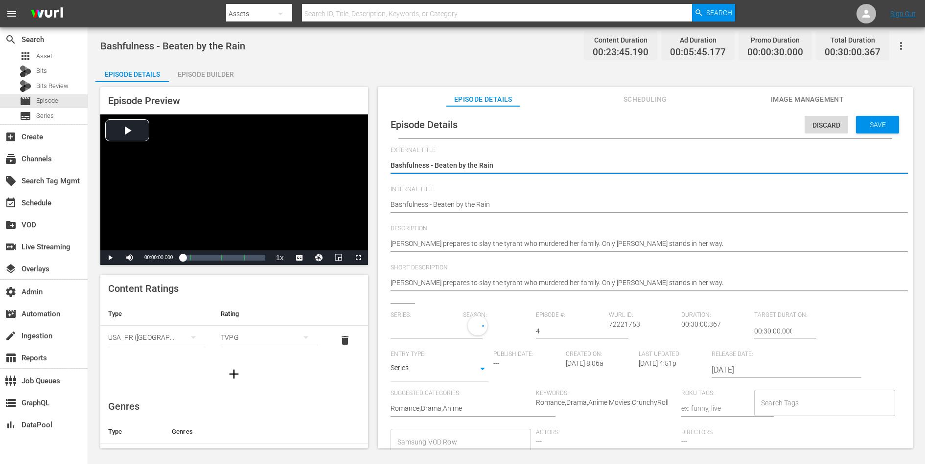
type input "[PERSON_NAME] x [PERSON_NAME]"
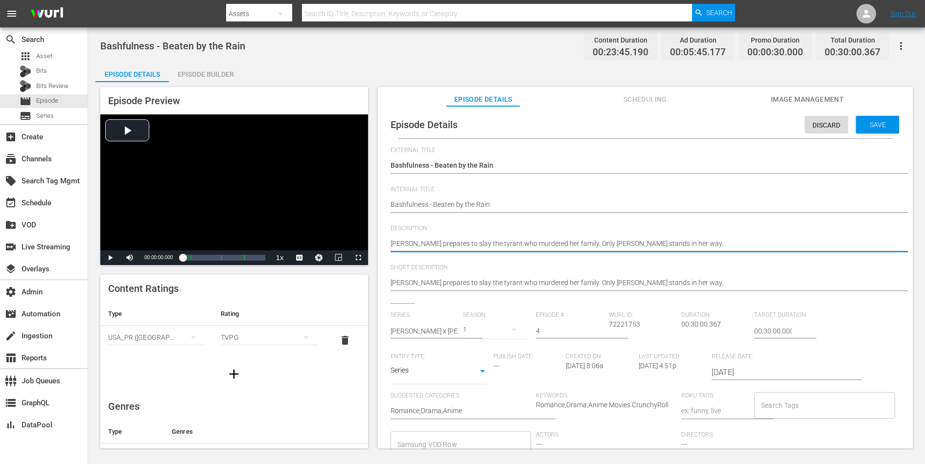
click at [688, 240] on textarea "[PERSON_NAME] prepares to slay the tyrant who murdered her family. Only [PERSON…" at bounding box center [643, 245] width 505 height 12
paste textarea "After her beloved Romeo is revealed to be a Montague, Juliet loses the will to …"
type textarea "After her beloved Romeo is revealed to be a Montague, Juliet loses the will to …"
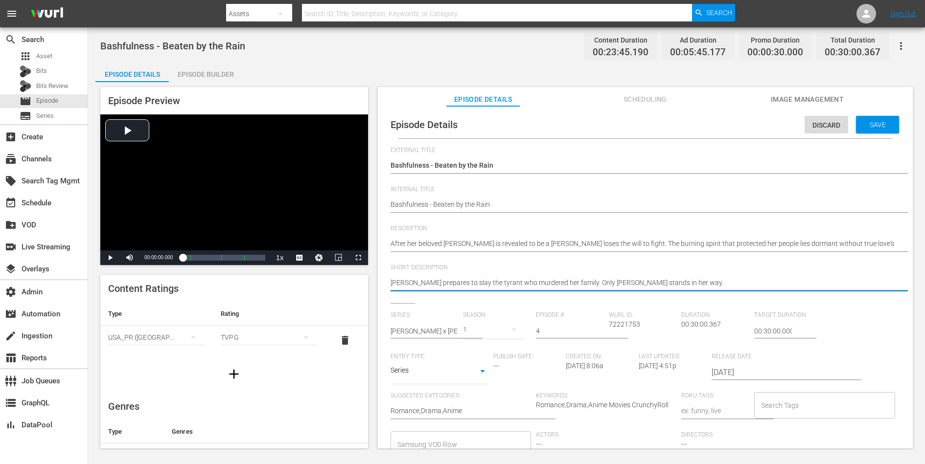
click at [675, 282] on textarea "[PERSON_NAME] prepares to slay the tyrant who murdered her family. Only [PERSON…" at bounding box center [643, 284] width 505 height 12
click at [739, 112] on div "Discard Save" at bounding box center [854, 122] width 98 height 23
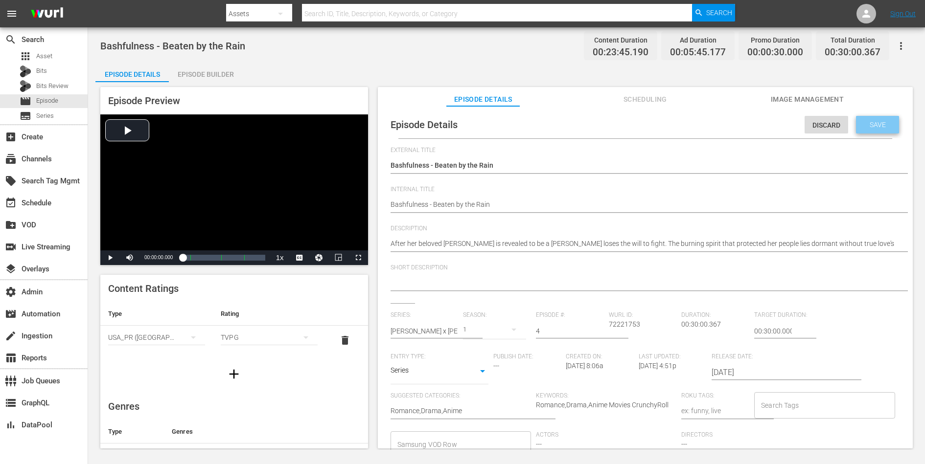
click at [739, 120] on div "Save" at bounding box center [877, 125] width 43 height 18
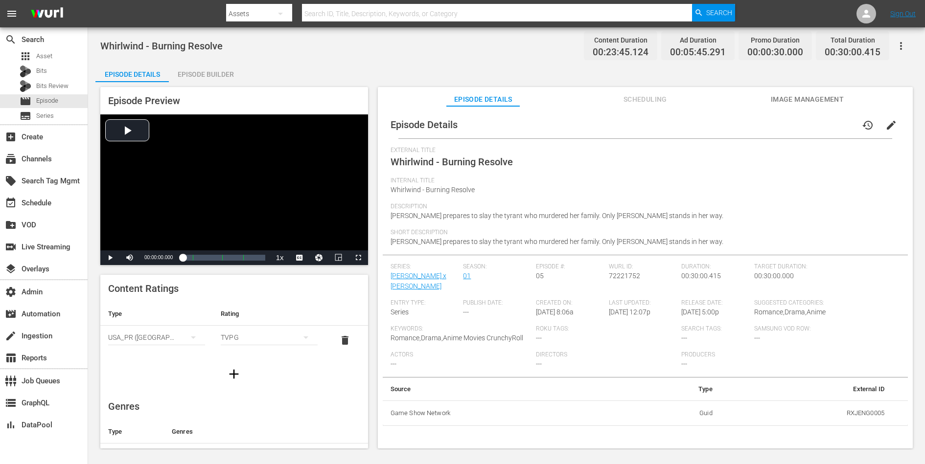
click at [739, 122] on span "edit" at bounding box center [891, 125] width 12 height 12
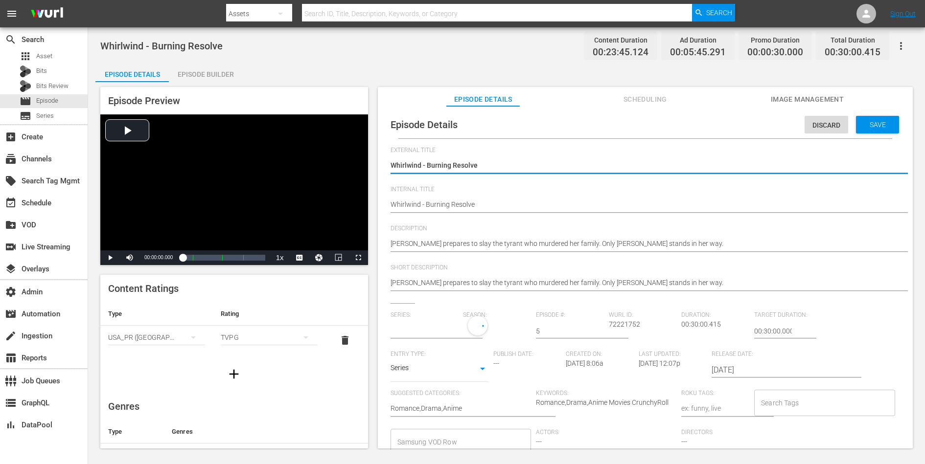
type input "[PERSON_NAME] x [PERSON_NAME]"
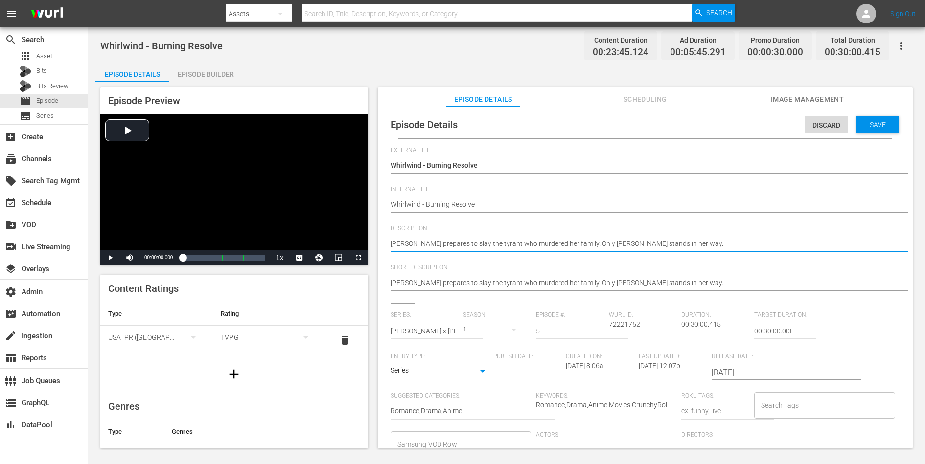
click at [687, 242] on textarea "[PERSON_NAME] prepares to slay the tyrant who murdered her family. Only [PERSON…" at bounding box center [643, 245] width 505 height 12
paste textarea "emerges from her fog of despondency only to cross paths with Romeo yet again, a…"
type textarea "Juliet emerges from her fog of despondency only to cross paths with Romeo yet a…"
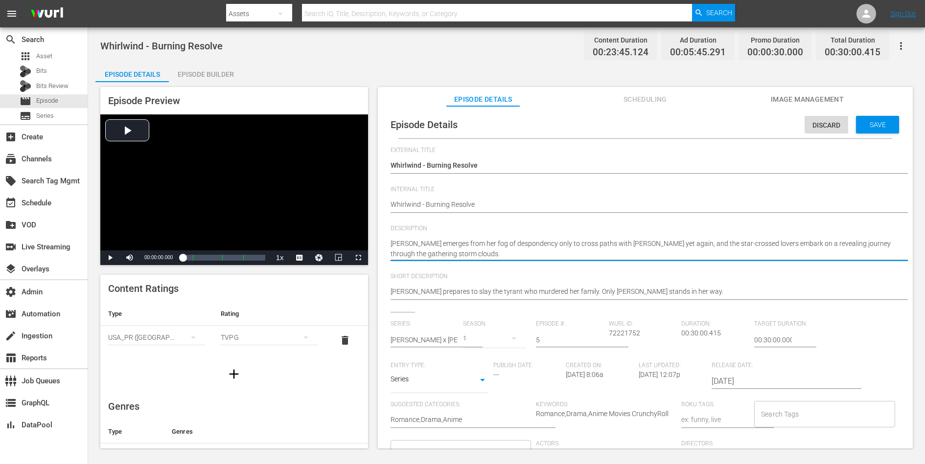
type textarea "Juliet emerges from her fog of despondency only to cross paths with Romeo yet a…"
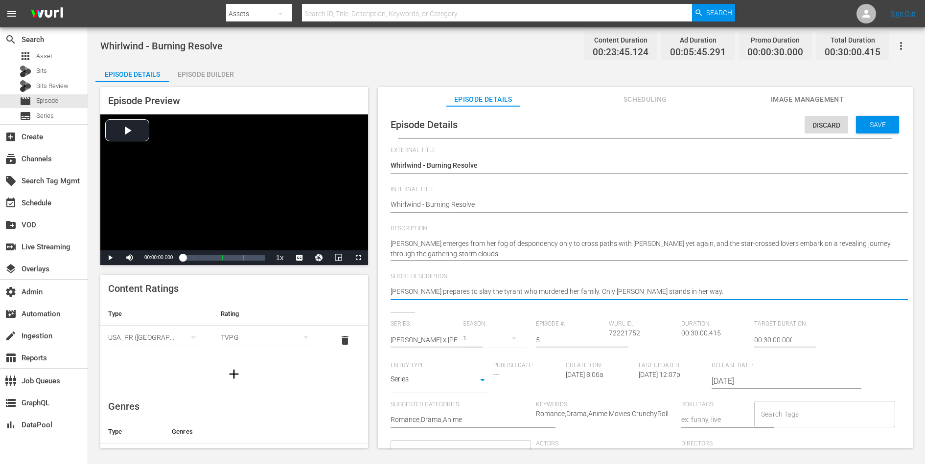
click at [646, 293] on textarea "[PERSON_NAME] prepares to slay the tyrant who murdered her family. Only [PERSON…" at bounding box center [643, 293] width 505 height 12
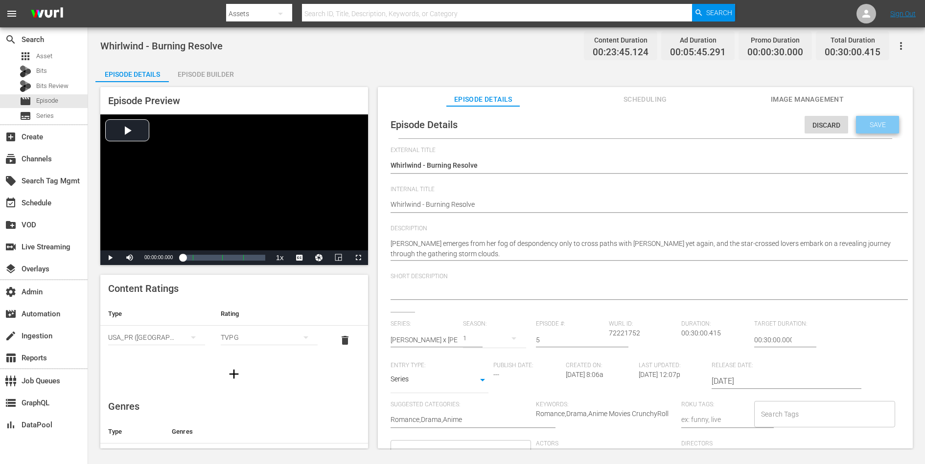
click at [739, 127] on span "Save" at bounding box center [878, 125] width 32 height 8
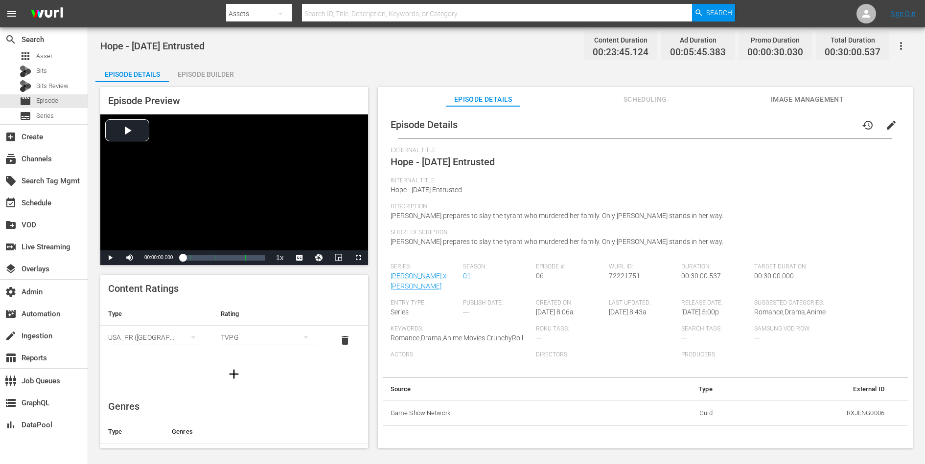
click at [739, 125] on span "edit" at bounding box center [891, 125] width 12 height 12
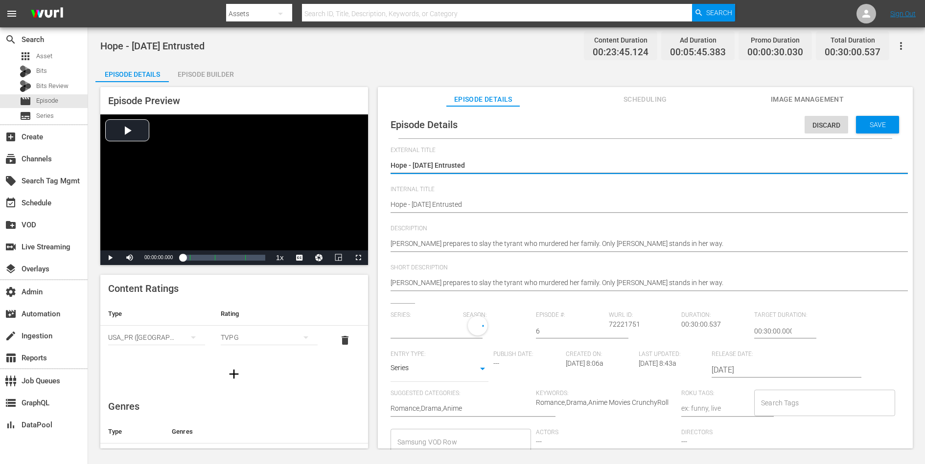
type input "[PERSON_NAME] x [PERSON_NAME]"
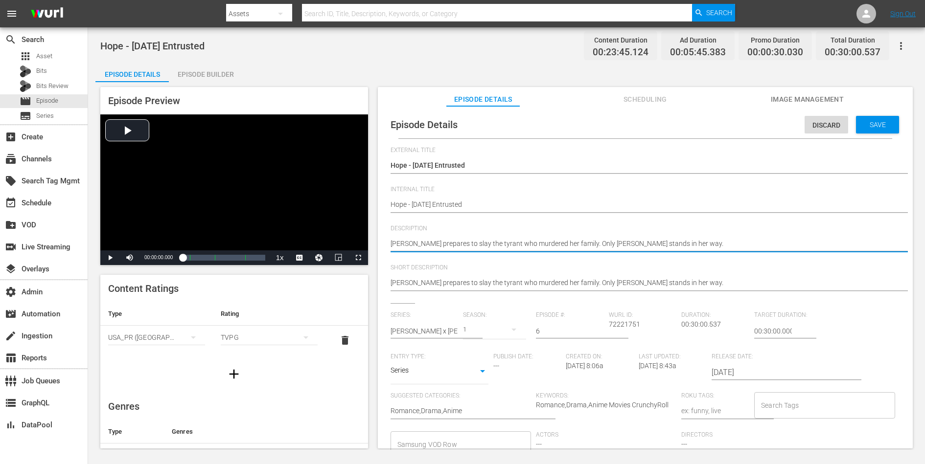
click at [644, 245] on textarea "[PERSON_NAME] prepares to slay the tyrant who murdered her family. Only [PERSON…" at bounding box center [643, 245] width 505 height 12
paste textarea "The horrific understanding of what must be sacrificed to lead her people to sal…"
type textarea "The horrific understanding of what must be sacrificed to lead her people to sal…"
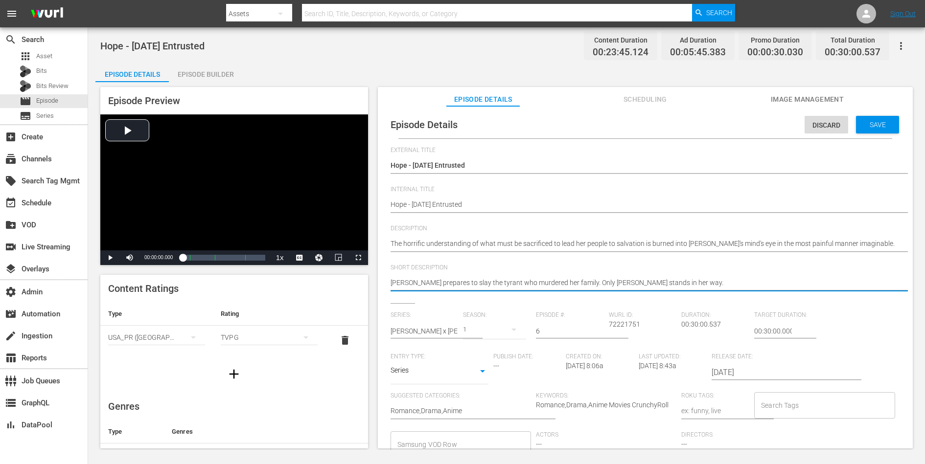
click at [630, 278] on textarea "[PERSON_NAME] prepares to slay the tyrant who murdered her family. Only [PERSON…" at bounding box center [643, 284] width 505 height 12
click at [739, 130] on div "Save" at bounding box center [877, 125] width 43 height 18
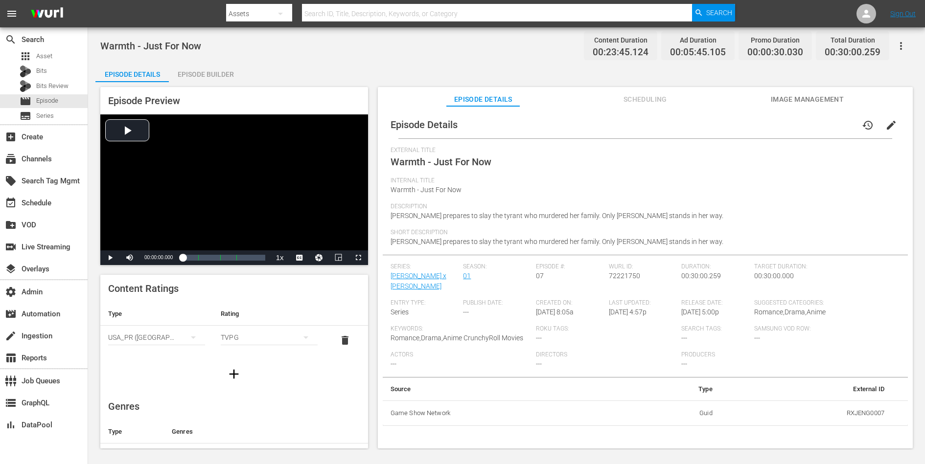
click at [739, 123] on span "edit" at bounding box center [891, 125] width 12 height 12
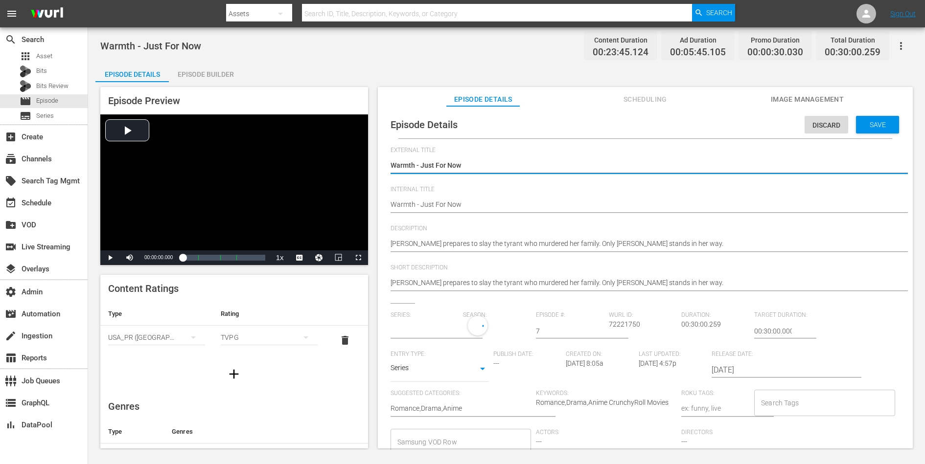
type input "[PERSON_NAME] x [PERSON_NAME]"
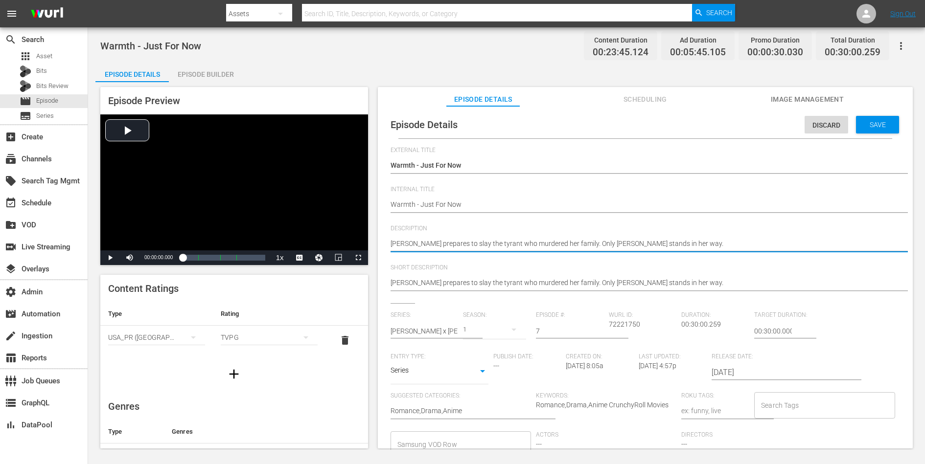
click at [683, 243] on textarea "[PERSON_NAME] prepares to slay the tyrant who murdered her family. Only [PERSON…" at bounding box center [643, 245] width 505 height 12
paste textarea "After the Mayor of Neo Verona is exiled for standing up to the tyrannical Conra…"
type textarea "After the Mayor of Neo Verona is exiled for standing up to the tyrannical Conra…"
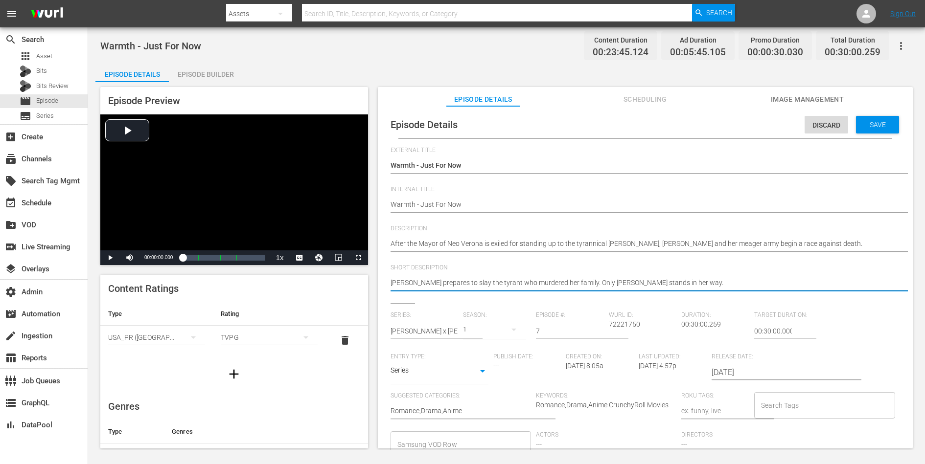
click at [655, 284] on textarea "[PERSON_NAME] prepares to slay the tyrant who murdered her family. Only [PERSON…" at bounding box center [643, 284] width 505 height 12
click at [739, 118] on div "Save" at bounding box center [877, 125] width 43 height 18
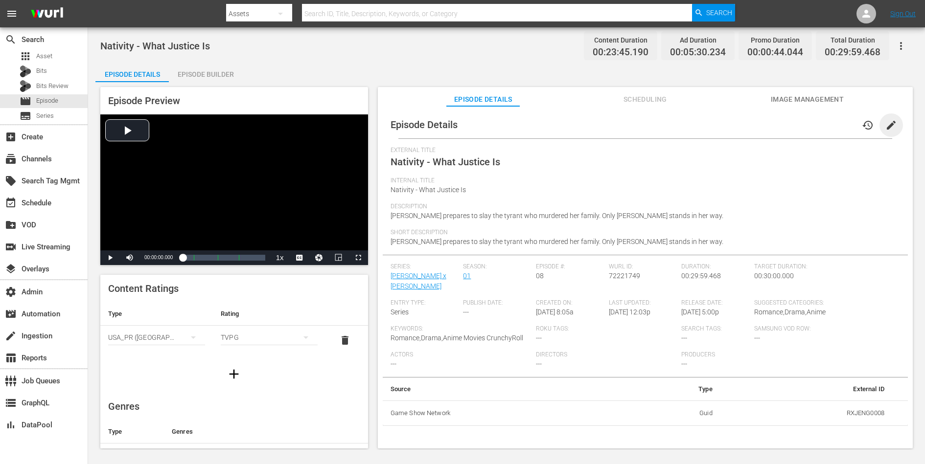
click at [739, 125] on span "edit" at bounding box center [891, 125] width 12 height 12
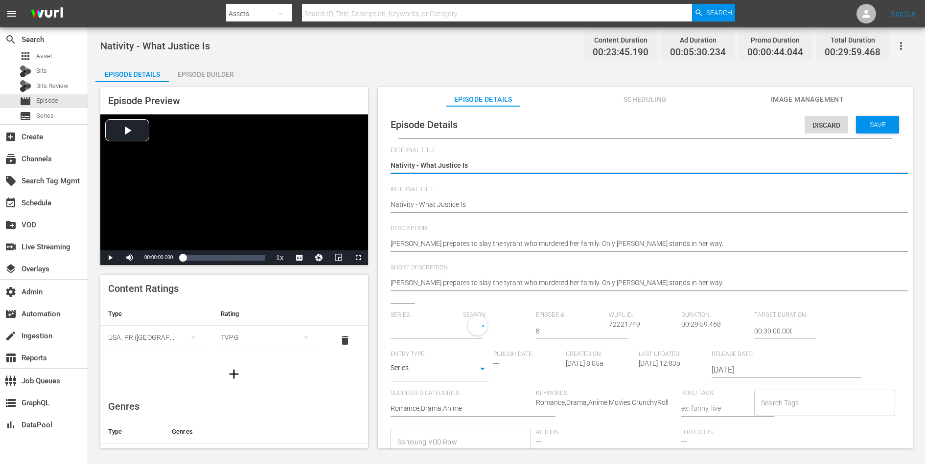
type input "[PERSON_NAME] x [PERSON_NAME]"
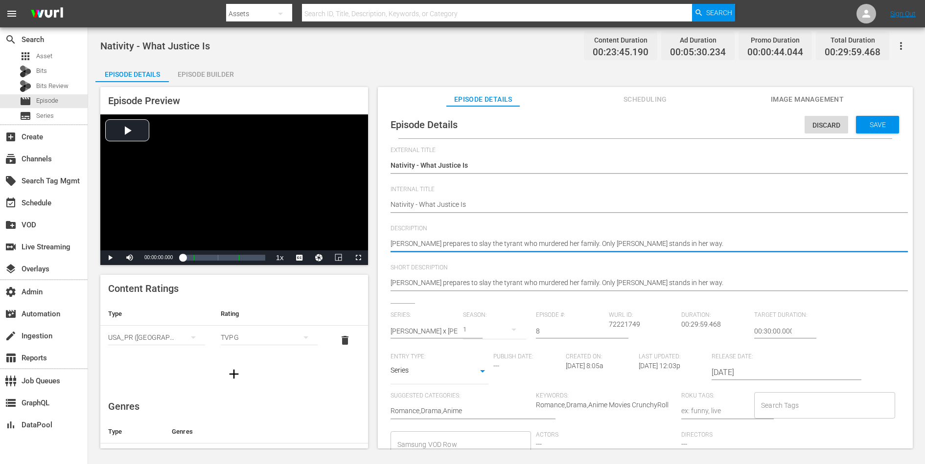
click at [695, 245] on textarea "[PERSON_NAME] prepares to slay the tyrant who murdered her family. Only [PERSON…" at bounding box center [643, 245] width 505 height 12
paste textarea "The mysterious Tybalt protects [PERSON_NAME] at her most vulnerable hour and fo…"
type textarea "The mysterious Tybalt protects [PERSON_NAME] at her most vulnerable hour and fo…"
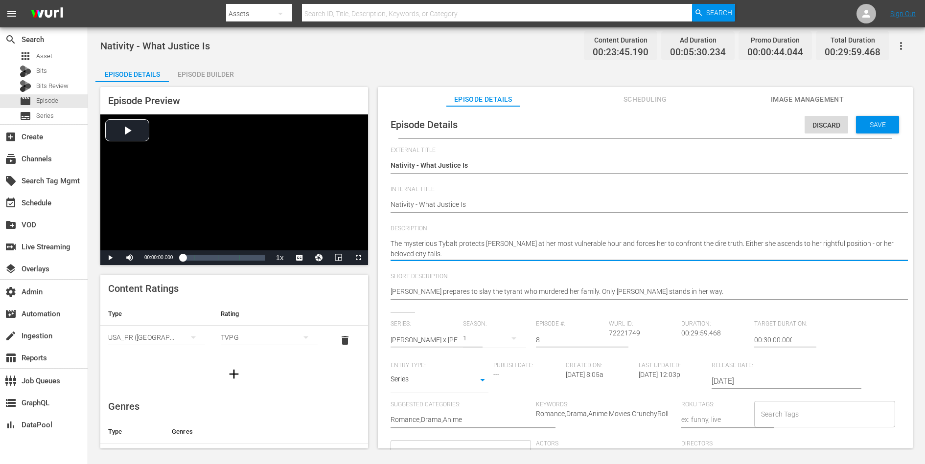
type textarea "The mysterious Tybalt protects [PERSON_NAME] at her most vulnerable hour and fo…"
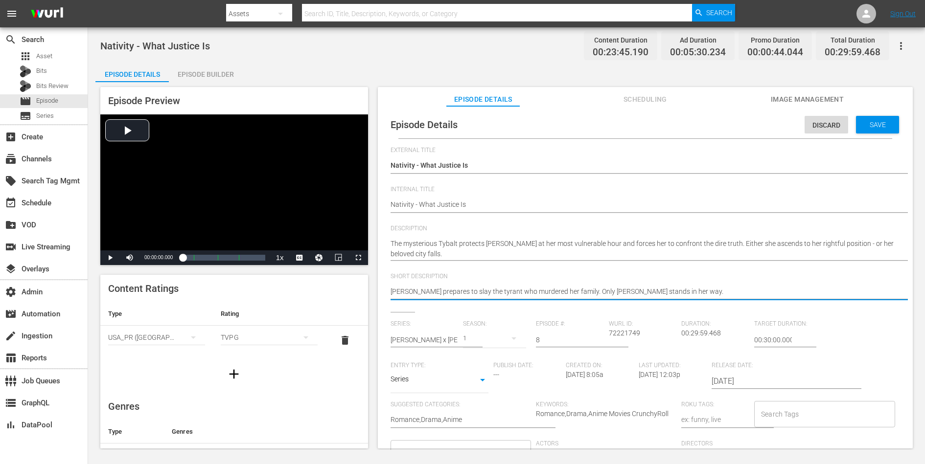
click at [672, 290] on textarea "Juliet prepares to slay the tyrant who murdered her family. Only Romeo stands i…" at bounding box center [643, 293] width 505 height 12
click at [672, 290] on textarea "[PERSON_NAME] prepares to slay the tyrant who murdered her family. Only [PERSON…" at bounding box center [643, 293] width 505 height 12
click at [739, 132] on div "Save" at bounding box center [877, 125] width 43 height 18
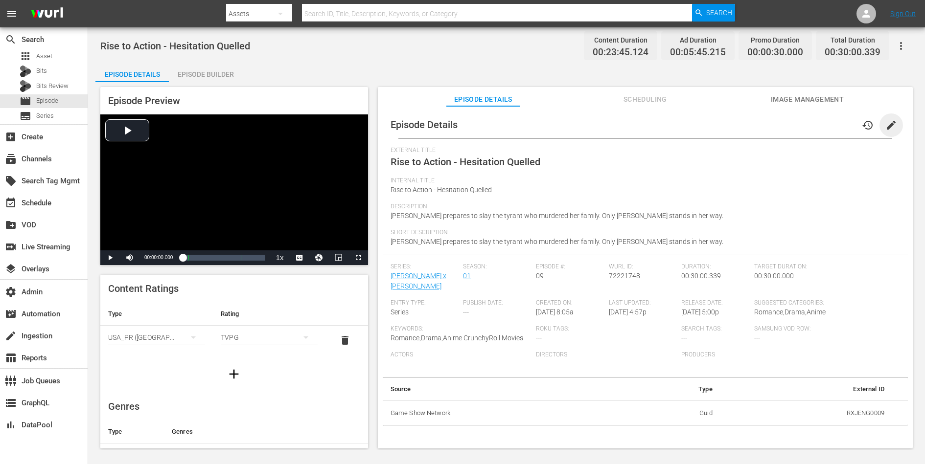
click at [739, 125] on span "edit" at bounding box center [891, 125] width 12 height 12
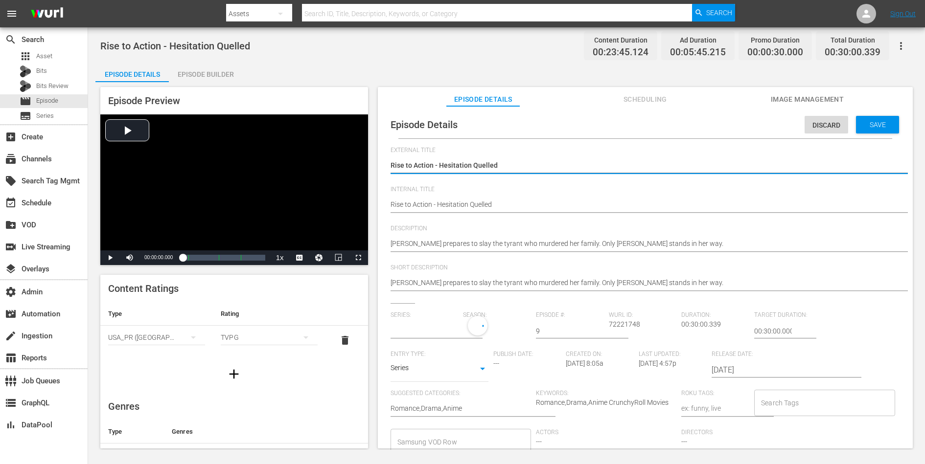
type input "[PERSON_NAME] x [PERSON_NAME]"
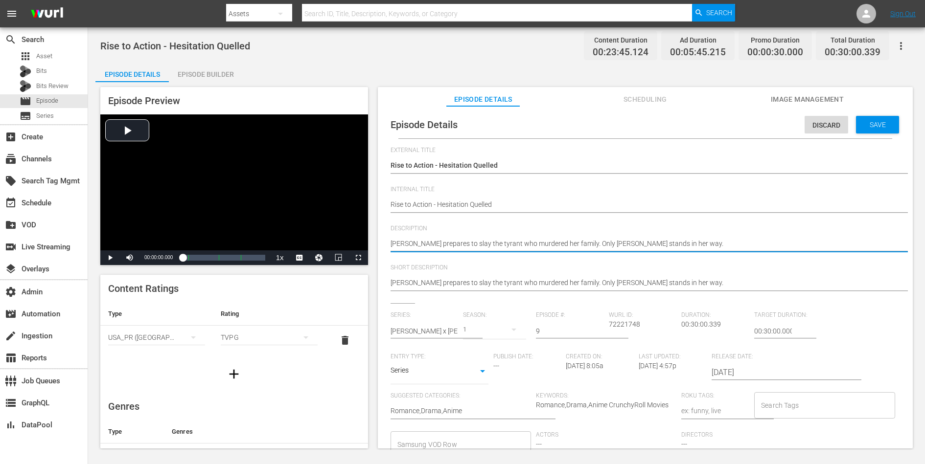
click at [649, 246] on textarea "Juliet prepares to slay the tyrant who murdered her family. Only Romeo stands i…" at bounding box center [643, 245] width 505 height 12
paste textarea "emerges as the Capulet heir, but obstacles remain which must be overcome. Befor…"
type textarea "Juliet emerges as the Capulet heir, but obstacles remain which must be overcome…"
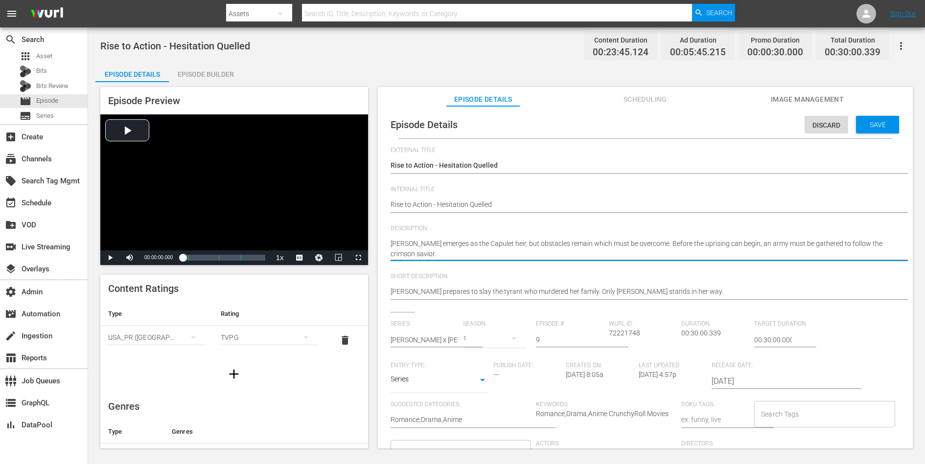
type textarea "Juliet emerges as the Capulet heir, but obstacles remain which must be overcome…"
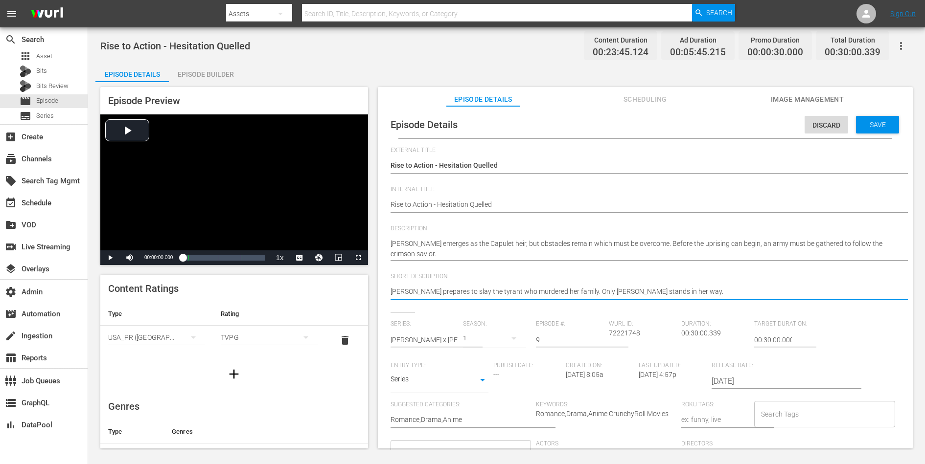
click at [623, 292] on textarea "Juliet prepares to slay the tyrant who murdered her family. Only Romeo stands i…" at bounding box center [643, 293] width 505 height 12
click at [739, 126] on span "Save" at bounding box center [878, 125] width 32 height 8
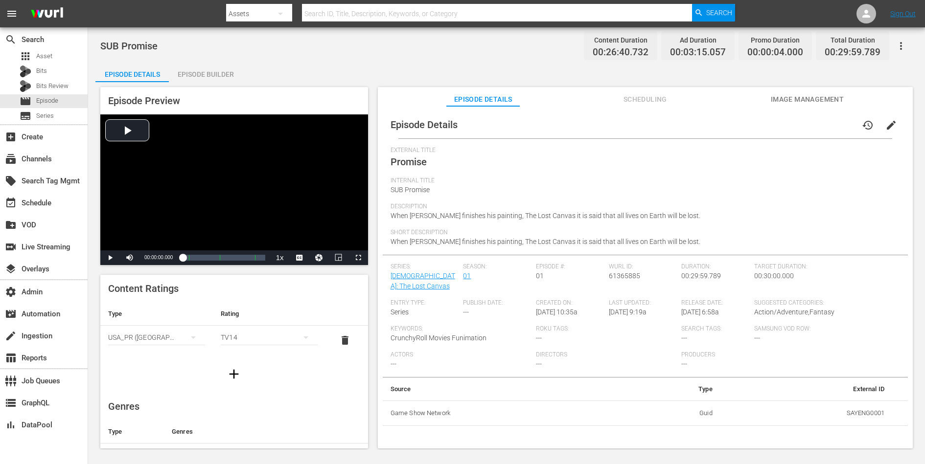
click at [739, 371] on td "SAYENG0001" at bounding box center [806, 413] width 172 height 25
copy td "SAYENG0001"
click at [739, 119] on span "edit" at bounding box center [891, 125] width 12 height 12
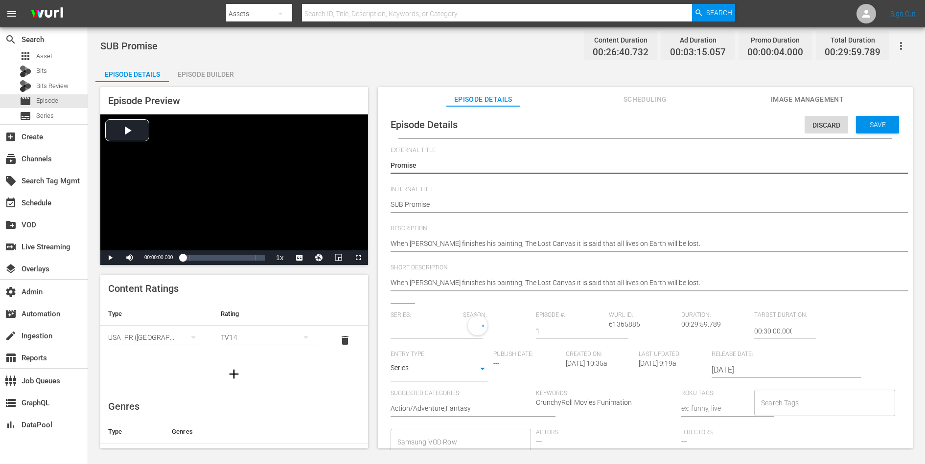
type input "Saint Seiya: The Lost Canvas"
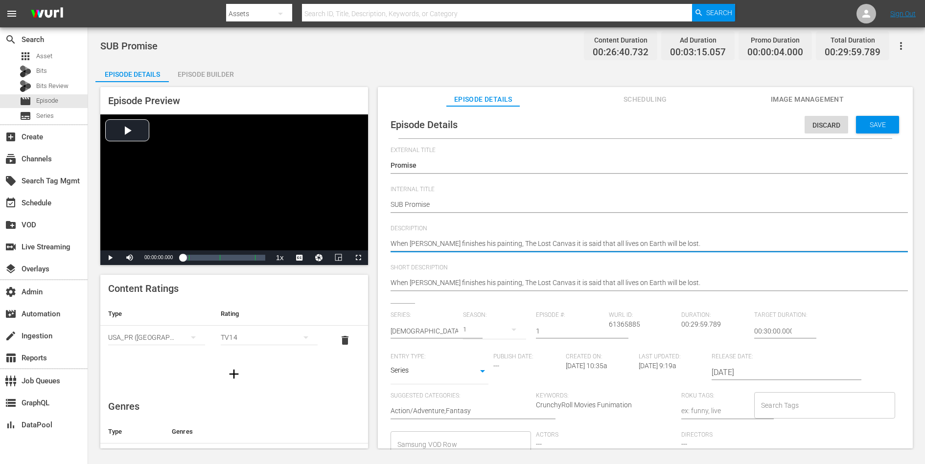
click at [578, 247] on textarea "When Hades finishes his painting, The Lost Canvas it is said that all lives on …" at bounding box center [643, 245] width 505 height 12
paste textarea "The Crusades. The battles that take place every 200 or so years between the God…"
type textarea "The Crusades. The battles that take place every 200 or so years between the God…"
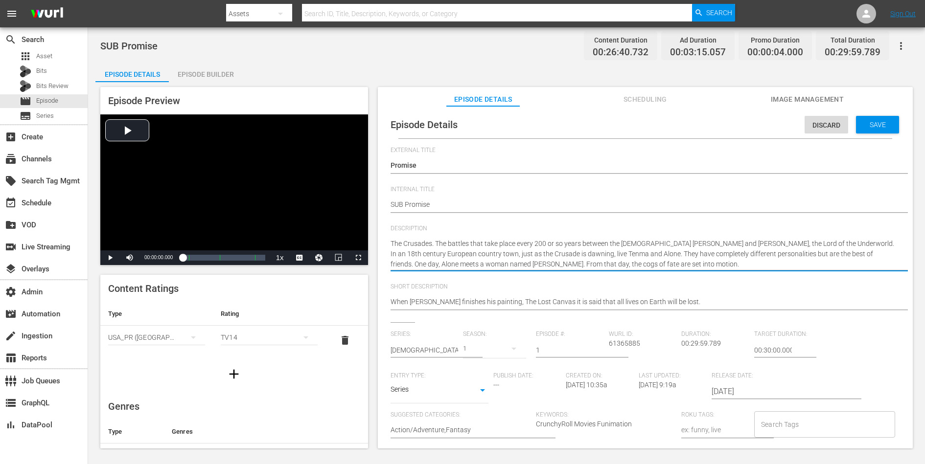
type textarea "The Crusades. The battles that take place every 200 or so years between the God…"
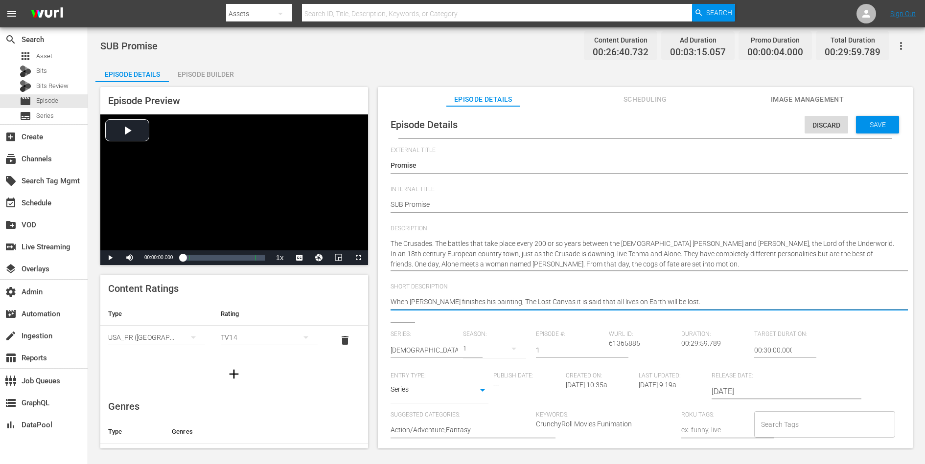
click at [552, 302] on textarea "When [PERSON_NAME] finishes his painting, The Lost Canvas it is said that all l…" at bounding box center [643, 303] width 505 height 12
click at [739, 128] on div "Save" at bounding box center [877, 125] width 43 height 18
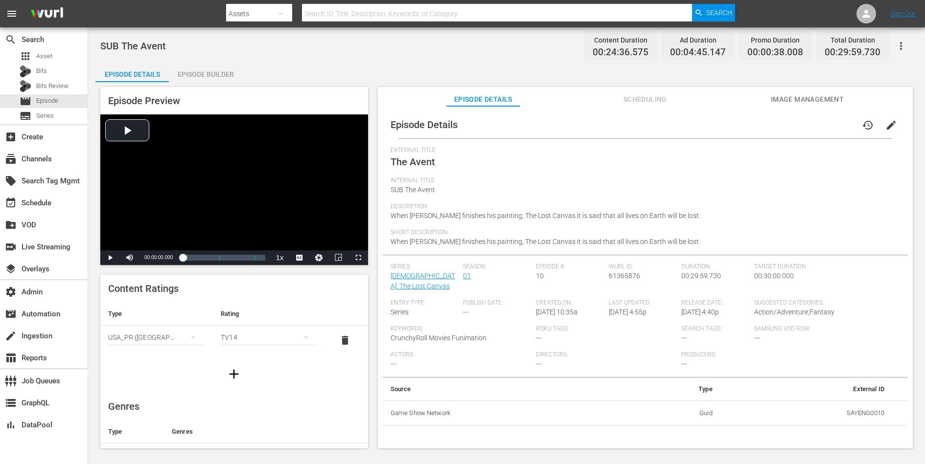
click at [739, 125] on span "edit" at bounding box center [891, 125] width 12 height 12
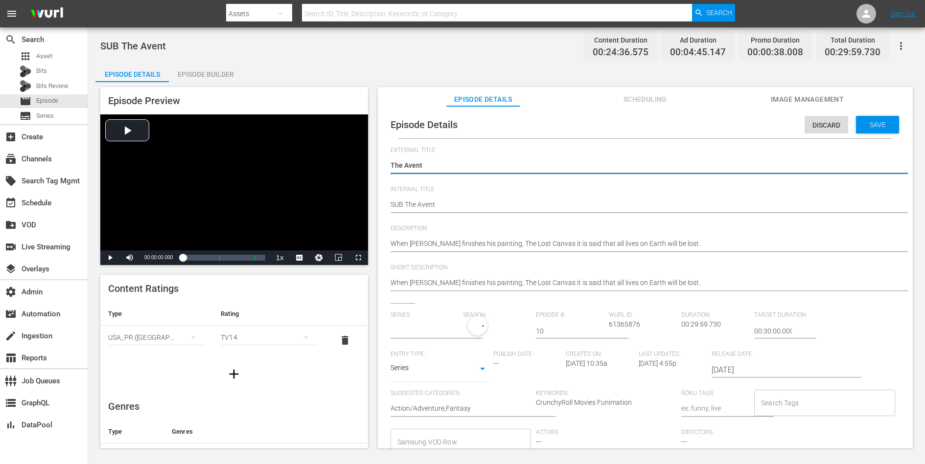
type input "[DEMOGRAPHIC_DATA]: The Lost Canvas"
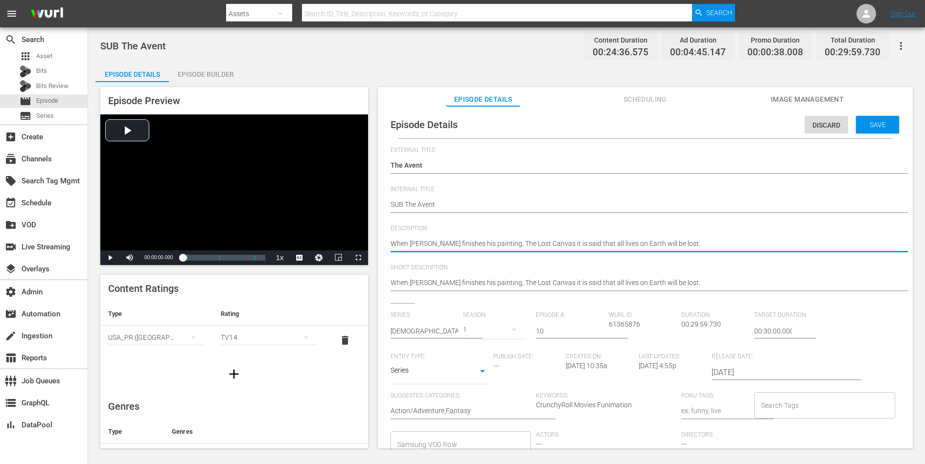
click at [622, 244] on textarea "When [PERSON_NAME] finishes his painting, The Lost Canvas it is said that all l…" at bounding box center [643, 245] width 505 height 12
paste textarea "Aldebaran bears Kagaho's powerful attack, and defeats him with the â€œTitan's N…"
type textarea "Aldebaran bears Kagaho's powerful attack, and defeats him with the â€œTitan's N…"
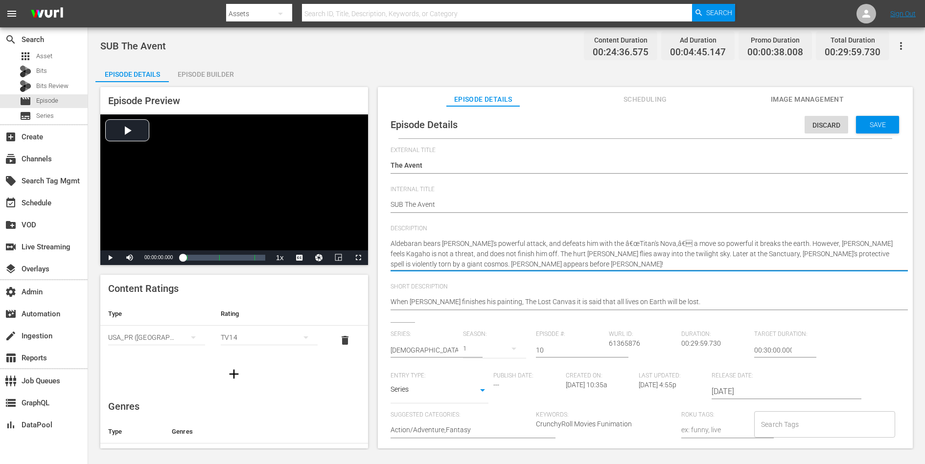
type textarea "Aldebaran bears Kagaho's powerful attack, and defeats him with the â€œTitan's N…"
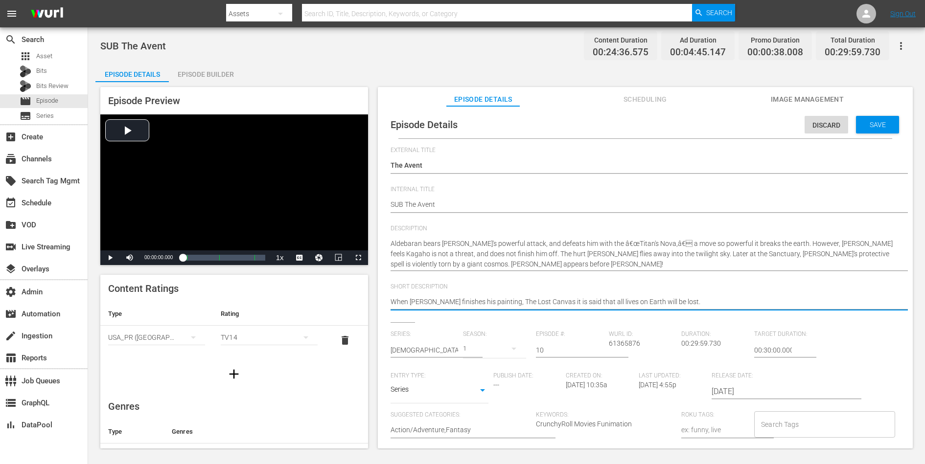
click at [597, 300] on textarea "When [PERSON_NAME] finishes his painting, The Lost Canvas it is said that all l…" at bounding box center [643, 303] width 505 height 12
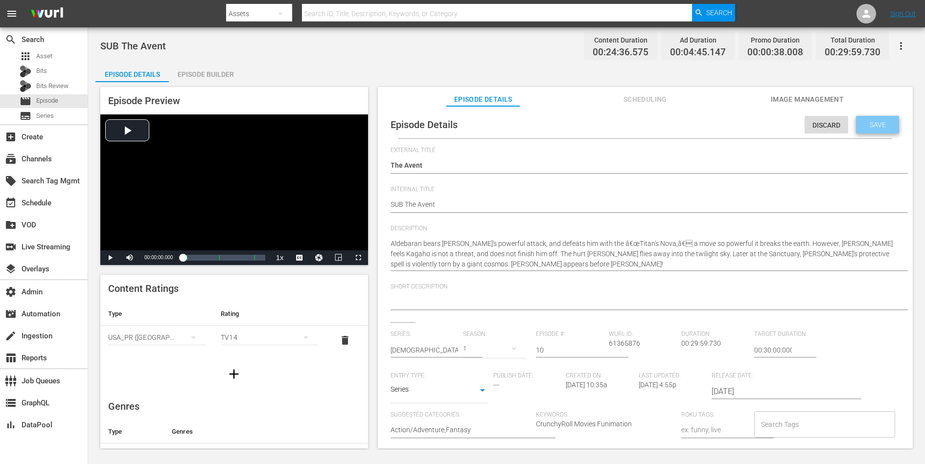
click at [739, 121] on span "Save" at bounding box center [878, 125] width 32 height 8
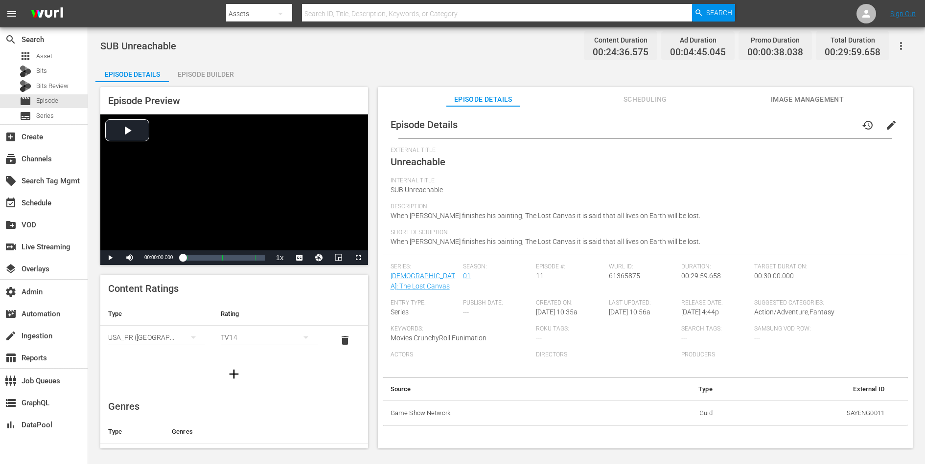
click at [739, 121] on span "edit" at bounding box center [891, 125] width 12 height 12
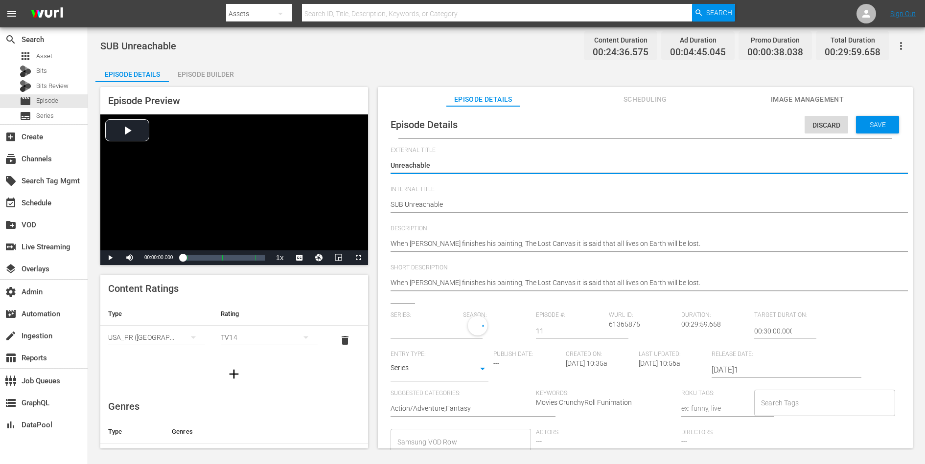
type input "[DEMOGRAPHIC_DATA]: The Lost Canvas"
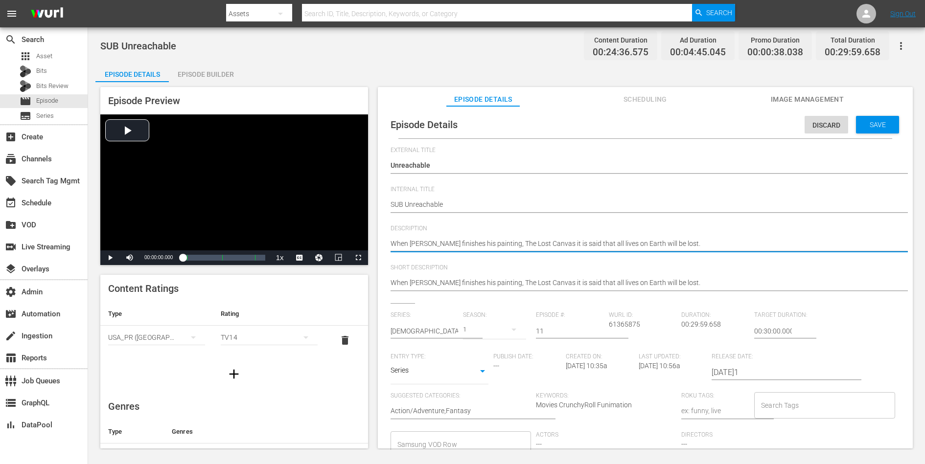
click at [644, 244] on textarea "When [PERSON_NAME] finishes his painting, The Lost Canvas it is said that all l…" at bounding box center [643, 245] width 505 height 12
paste textarea "Tenma finally returns to the Sanctuary, and challenges Alone to a fight, only t…"
type textarea "Tenma finally returns to the Sanctuary, and challenges Alone to a fight, only t…"
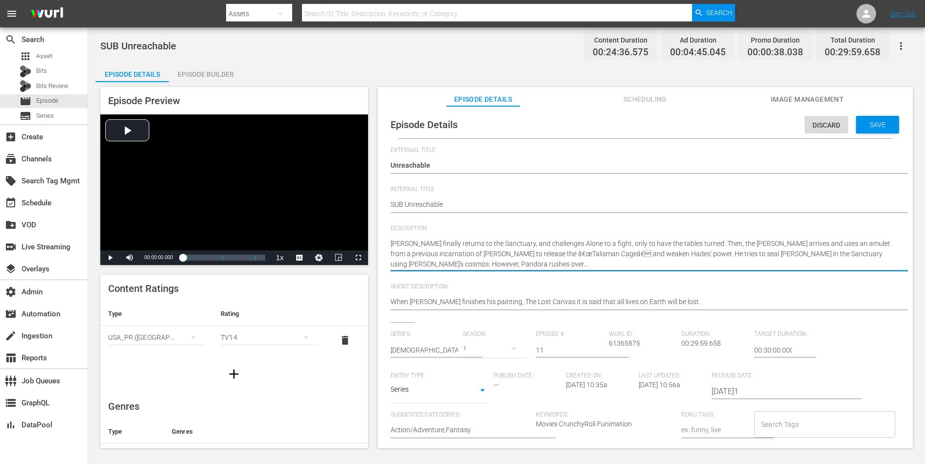
type textarea "Tenma finally returns to the Sanctuary, and challenges Alone to a fight, only t…"
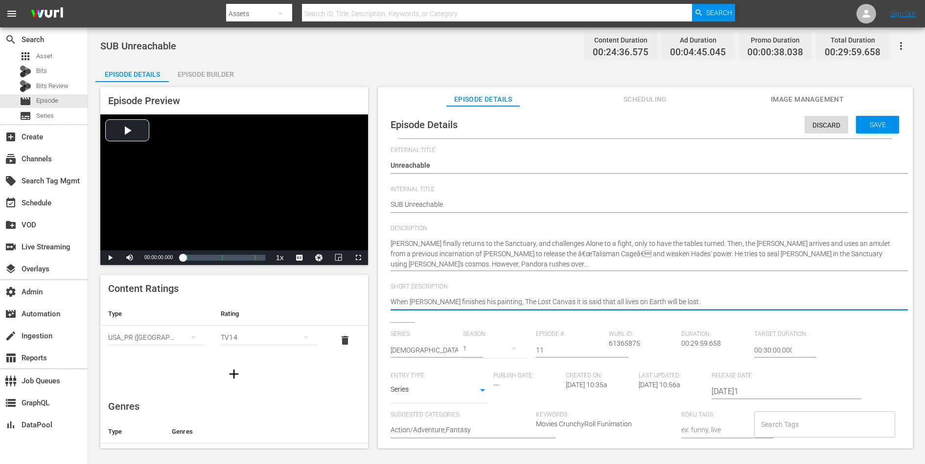
click at [622, 302] on textarea "When [PERSON_NAME] finishes his painting, The Lost Canvas it is said that all l…" at bounding box center [643, 303] width 505 height 12
click at [739, 126] on span "Save" at bounding box center [878, 125] width 32 height 8
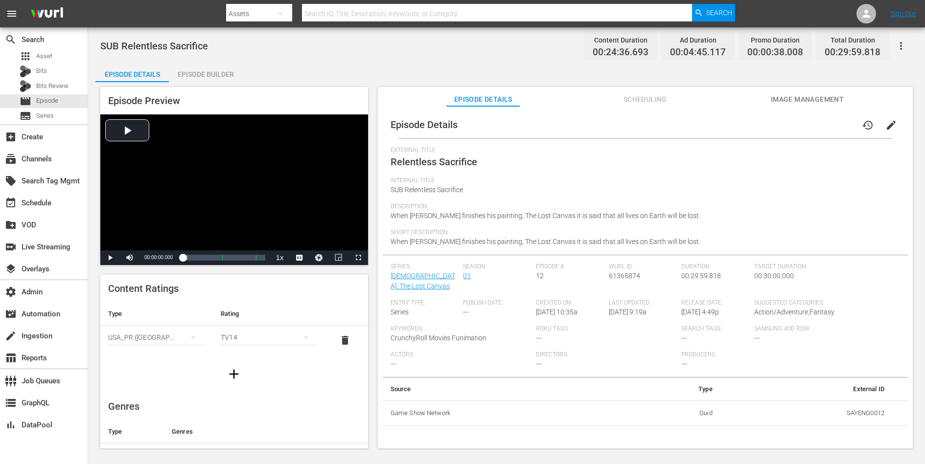
click at [739, 125] on span "edit" at bounding box center [891, 125] width 12 height 12
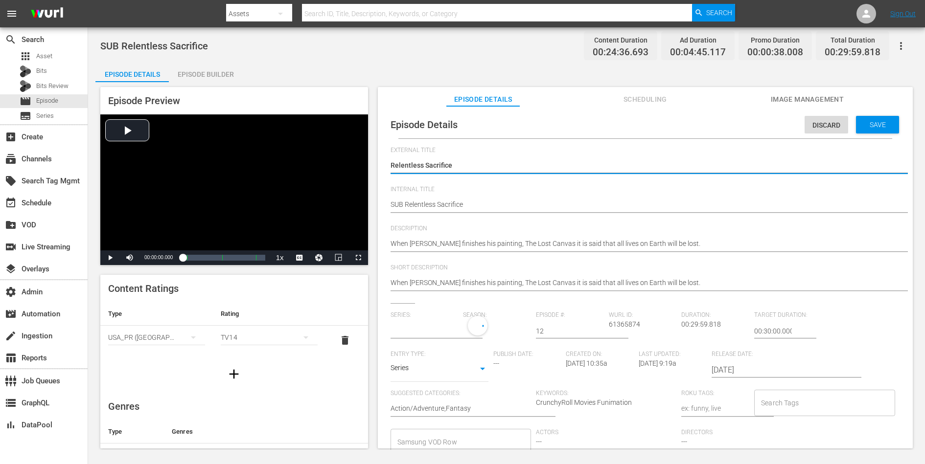
type input "[DEMOGRAPHIC_DATA]: The Lost Canvas"
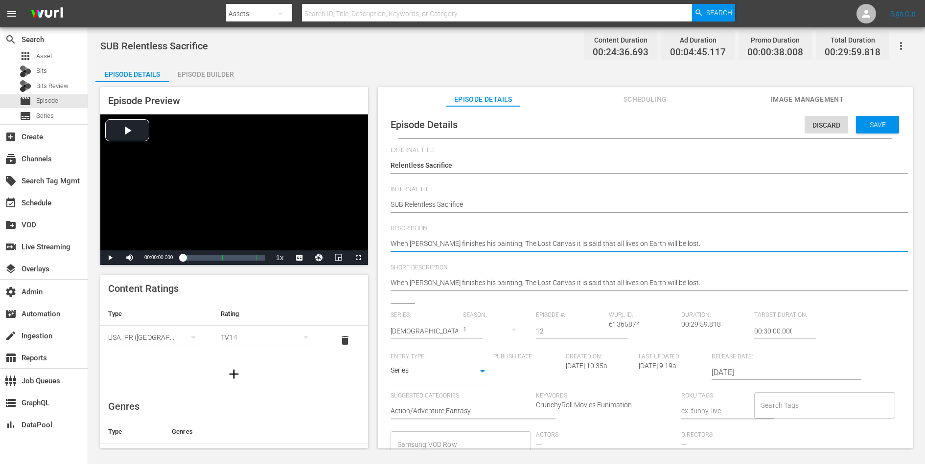
click at [662, 243] on textarea "When [PERSON_NAME] finishes his painting, The Lost Canvas it is said that all l…" at bounding box center [643, 245] width 505 height 12
paste textarea "The painting covering the whole sky, â€œThe Lost Canvas,â€ is said to destroy …"
type textarea "The painting covering the whole sky, â€œThe Lost Canvas,â€ is said to destroy …"
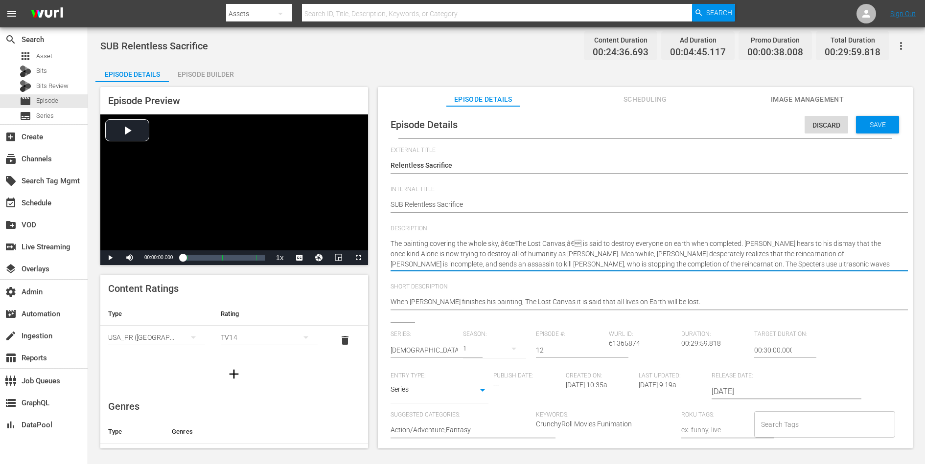
type textarea "The painting covering the whole sky, â€œThe Lost Canvas,â€ is said to destroy …"
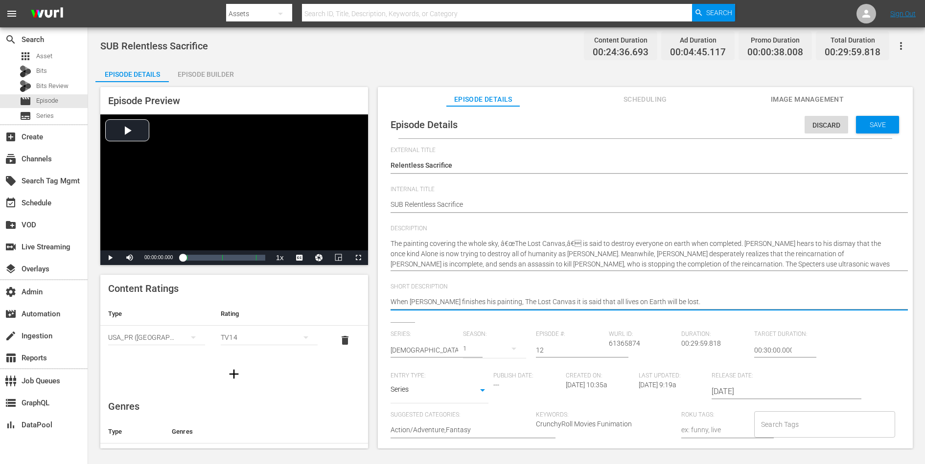
click at [633, 300] on textarea "When [PERSON_NAME] finishes his painting, The Lost Canvas it is said that all l…" at bounding box center [643, 303] width 505 height 12
click at [739, 127] on span "Save" at bounding box center [878, 125] width 32 height 8
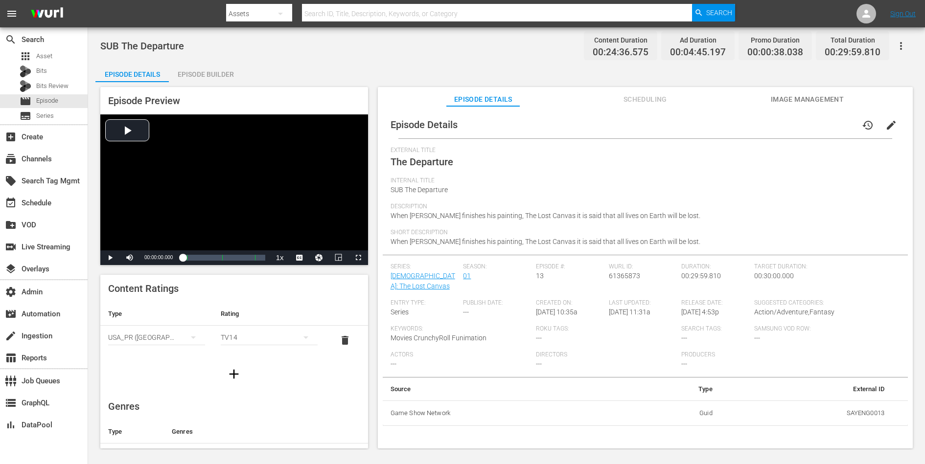
click at [739, 126] on span "edit" at bounding box center [891, 125] width 12 height 12
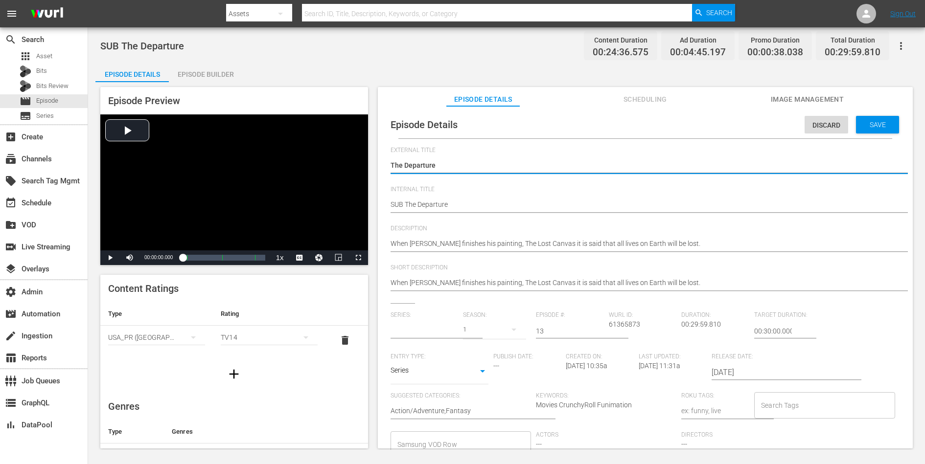
type input "[DEMOGRAPHIC_DATA]: The Lost Canvas"
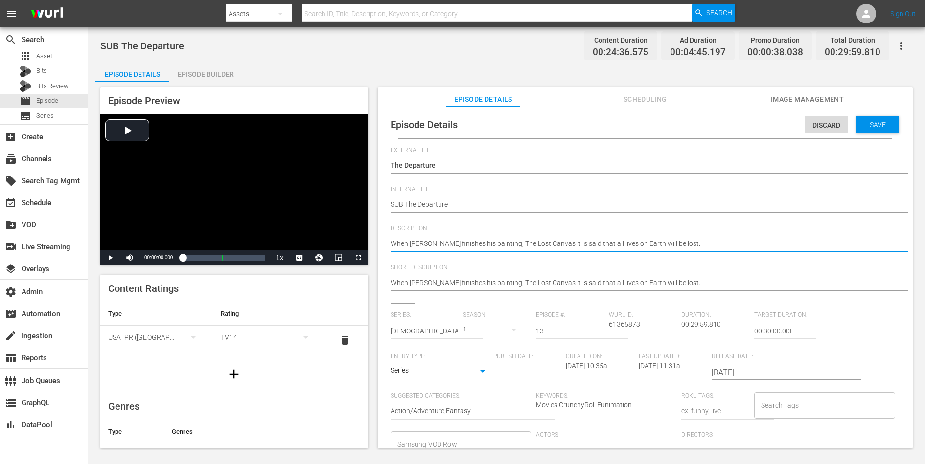
click at [659, 242] on textarea "When [PERSON_NAME] finishes his painting, The Lost Canvas it is said that all l…" at bounding box center [643, 245] width 505 height 12
paste textarea "Tenma leaves the Sanctuary and has resolved to fight on his own. However, on or…"
type textarea "Tenma leaves the Sanctuary and has resolved to fight on his own. However, on or…"
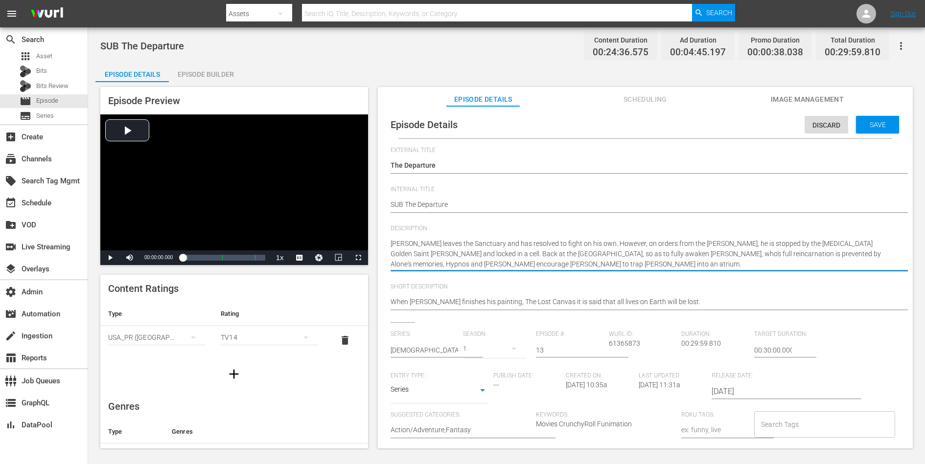
type textarea "Tenma leaves the Sanctuary and has resolved to fight on his own. However, on or…"
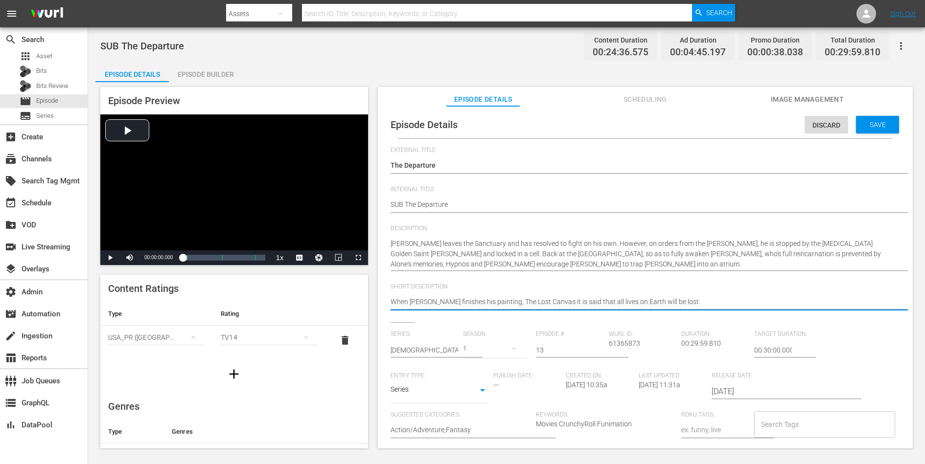
click at [619, 300] on textarea "When [PERSON_NAME] finishes his painting, The Lost Canvas it is said that all l…" at bounding box center [643, 303] width 505 height 12
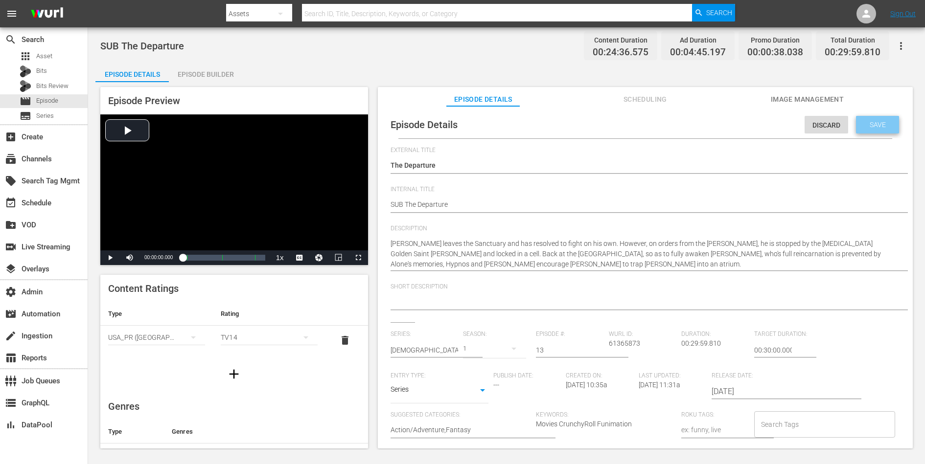
click at [739, 123] on span "Save" at bounding box center [878, 125] width 32 height 8
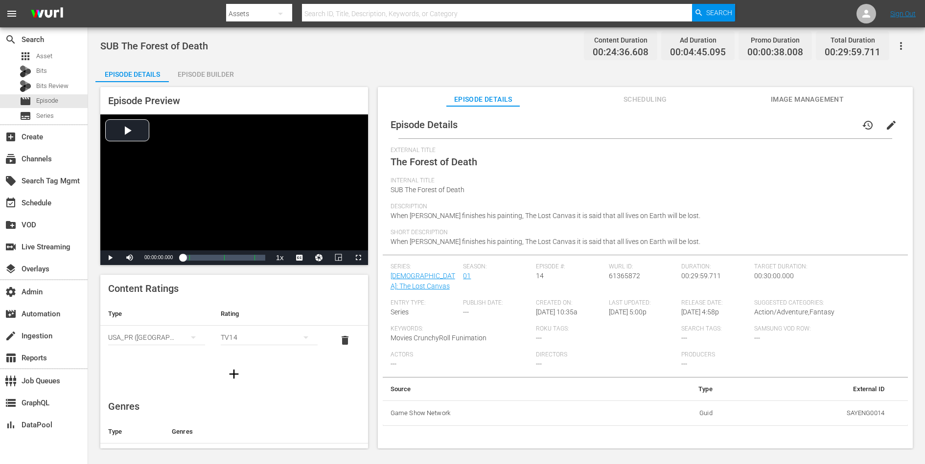
click at [739, 118] on button "edit" at bounding box center [890, 125] width 23 height 23
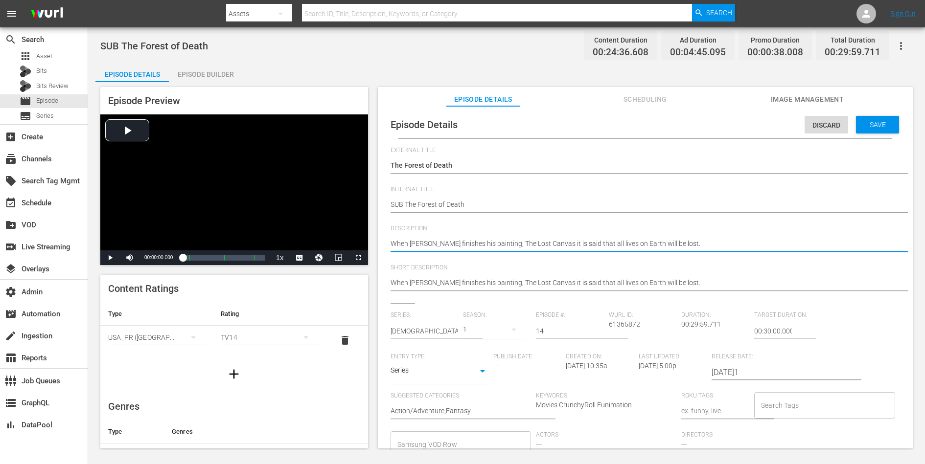
click at [675, 241] on textarea "When [PERSON_NAME] finishes his painting, The Lost Canvas it is said that all l…" at bounding box center [643, 245] width 505 height 12
paste textarea "Pandora seals away Alone in his studio so that he can focus on the creation of …"
type textarea "Pandora seals away Alone in his studio so that he can focus on the creation of …"
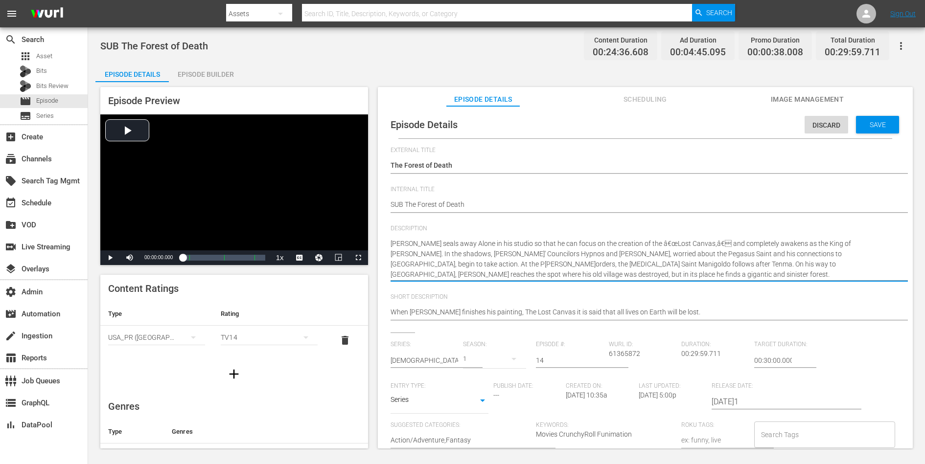
type textarea "Pandora seals away Alone in his studio so that he can focus on the creation of …"
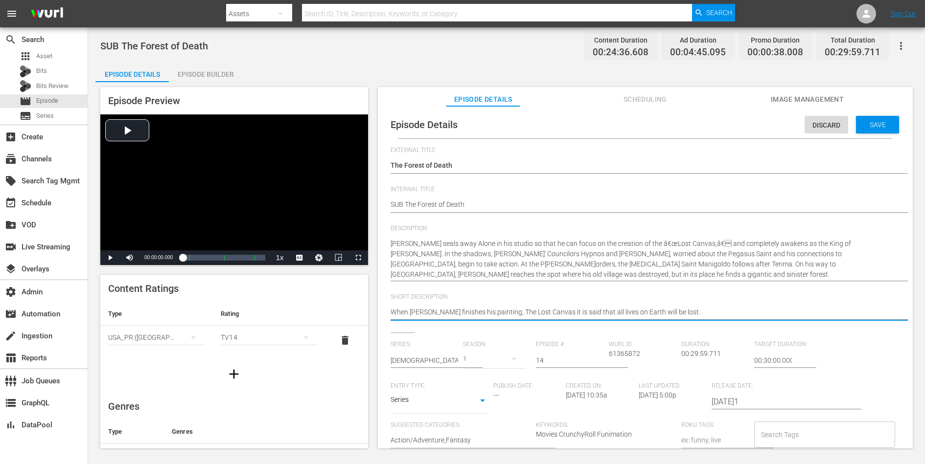
click at [642, 311] on textarea "When [PERSON_NAME] finishes his painting, The Lost Canvas it is said that all l…" at bounding box center [643, 313] width 505 height 12
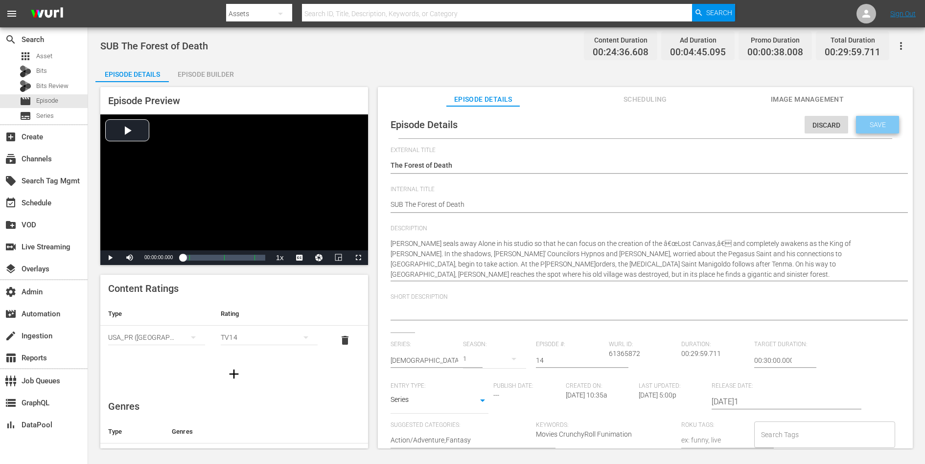
click at [739, 123] on span "Save" at bounding box center [878, 125] width 32 height 8
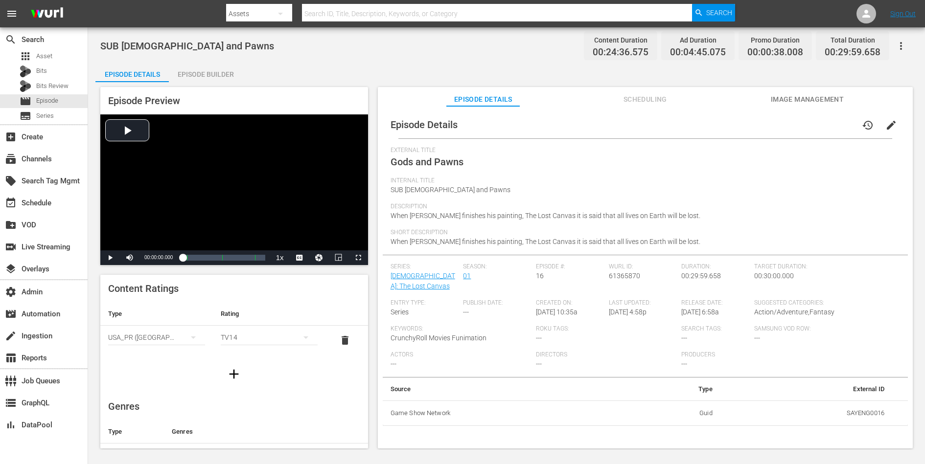
click at [739, 124] on span "edit" at bounding box center [891, 125] width 12 height 12
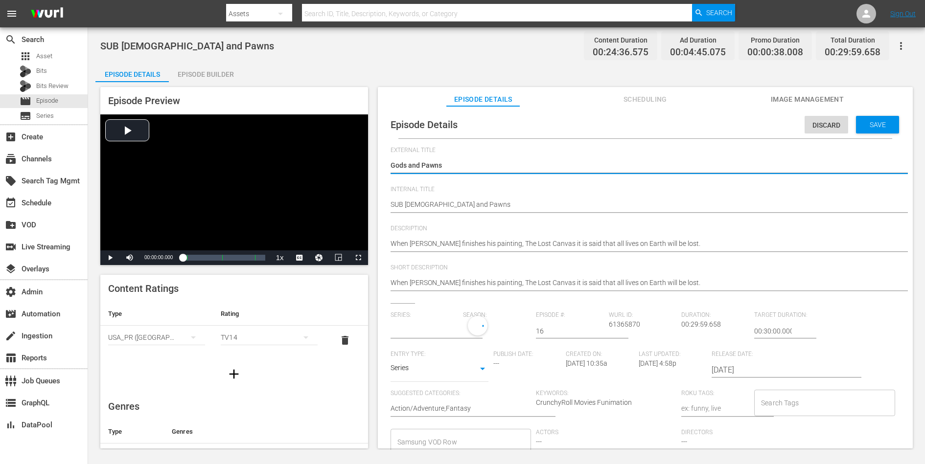
type input "[DEMOGRAPHIC_DATA]: The Lost Canvas"
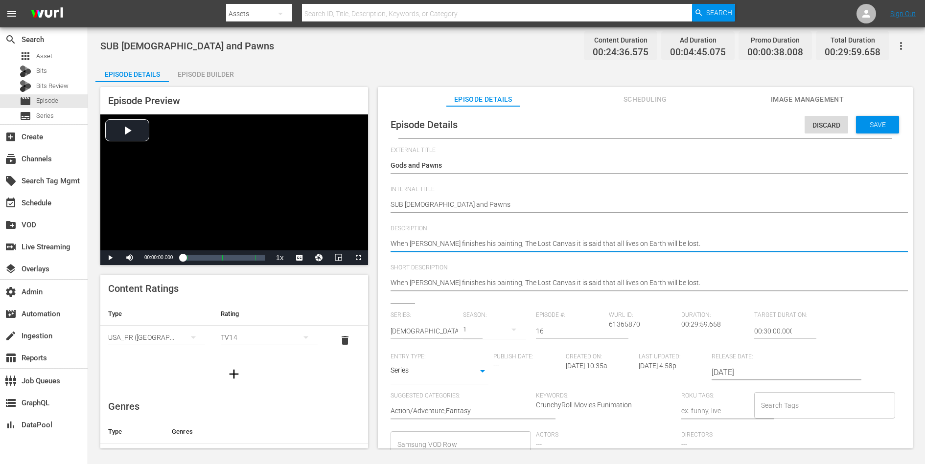
click at [687, 248] on textarea "When [PERSON_NAME] finishes his painting, The Lost Canvas it is said that all l…" at bounding box center [643, 245] width 505 height 12
paste textarea "[PERSON_NAME], [PERSON_NAME], and [PERSON_NAME] are surrounded by [PERSON_NAME]…"
type textarea "[PERSON_NAME], [PERSON_NAME], and [PERSON_NAME] are surrounded by [PERSON_NAME]…"
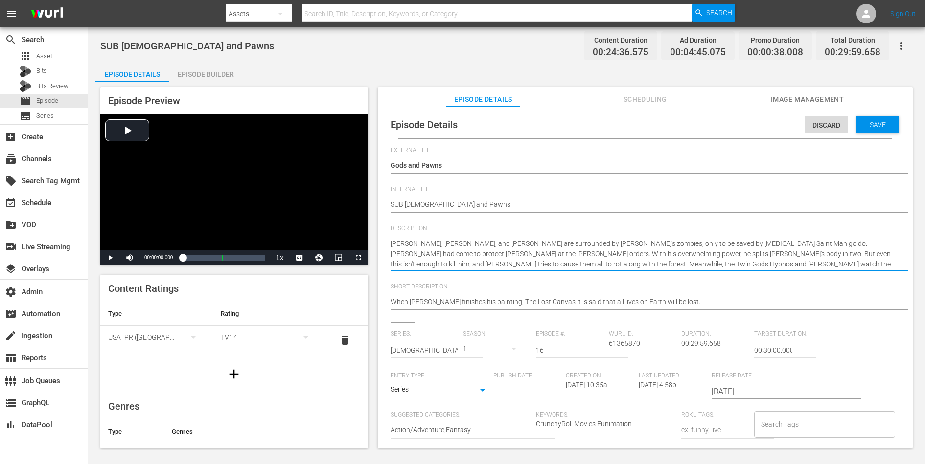
type textarea "[PERSON_NAME], [PERSON_NAME], and [PERSON_NAME] are surrounded by [PERSON_NAME]…"
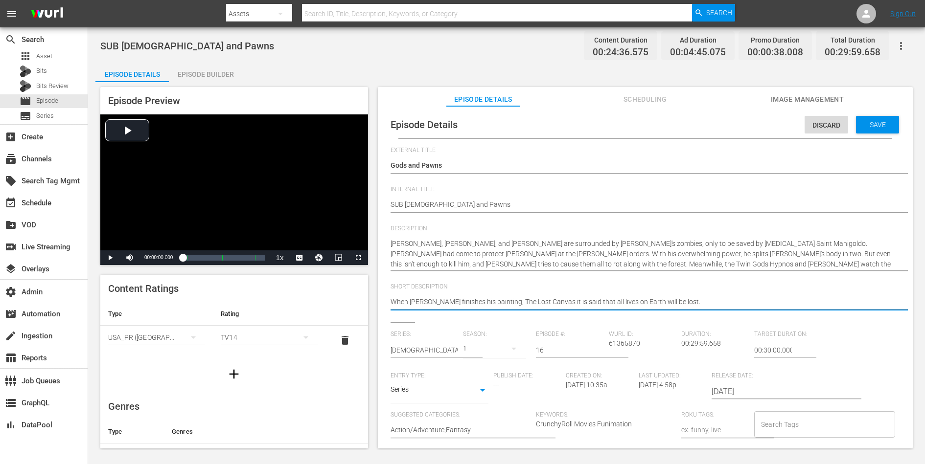
click at [658, 300] on textarea "When [PERSON_NAME] finishes his painting, The Lost Canvas it is said that all l…" at bounding box center [643, 303] width 505 height 12
click at [739, 124] on span "Save" at bounding box center [878, 125] width 32 height 8
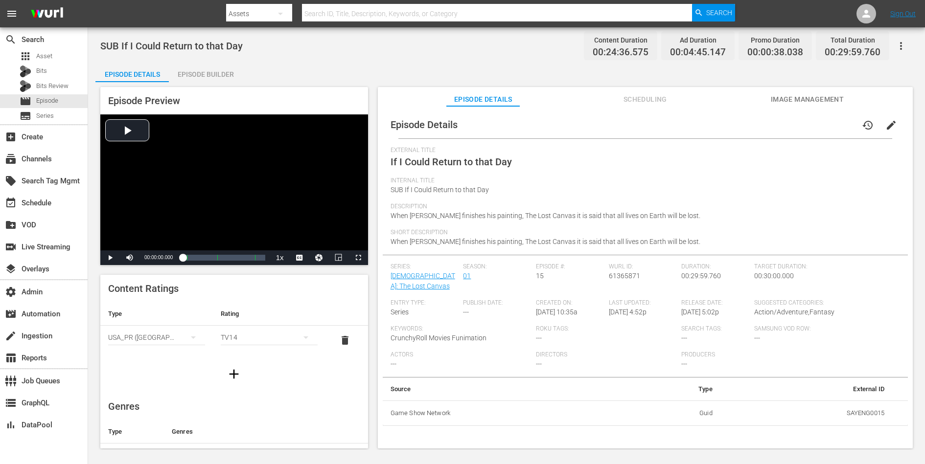
click at [739, 124] on span "edit" at bounding box center [891, 125] width 12 height 12
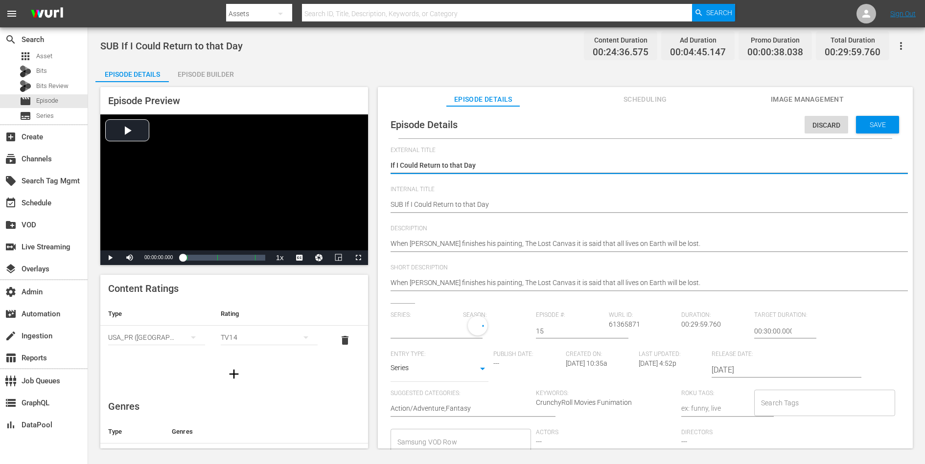
type input "[DEMOGRAPHIC_DATA]: The Lost Canvas"
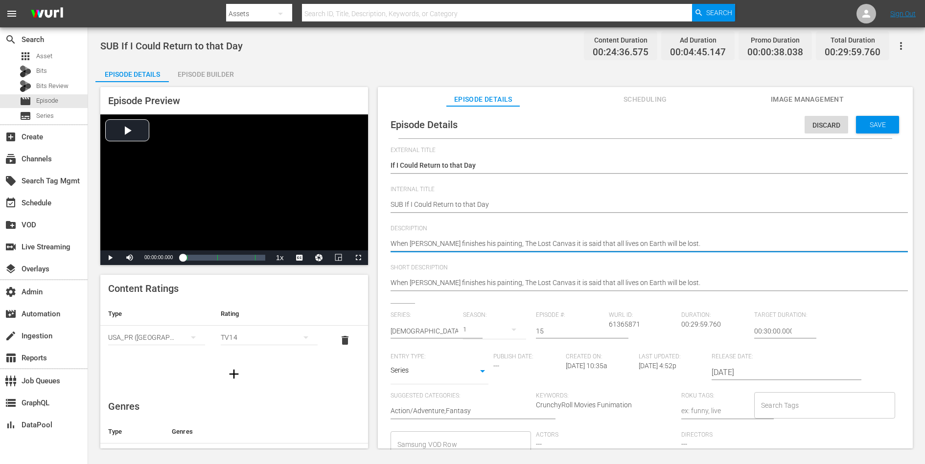
click at [674, 242] on textarea "When [PERSON_NAME] finishes his painting, The Lost Canvas it is said that all l…" at bounding box center [643, 245] width 505 height 12
paste textarea "Upon entering the forest of Death, Yuzuriha is separated from the others. She i…"
type textarea "Upon entering the forest of Death, Yuzuriha is separated from the others. She i…"
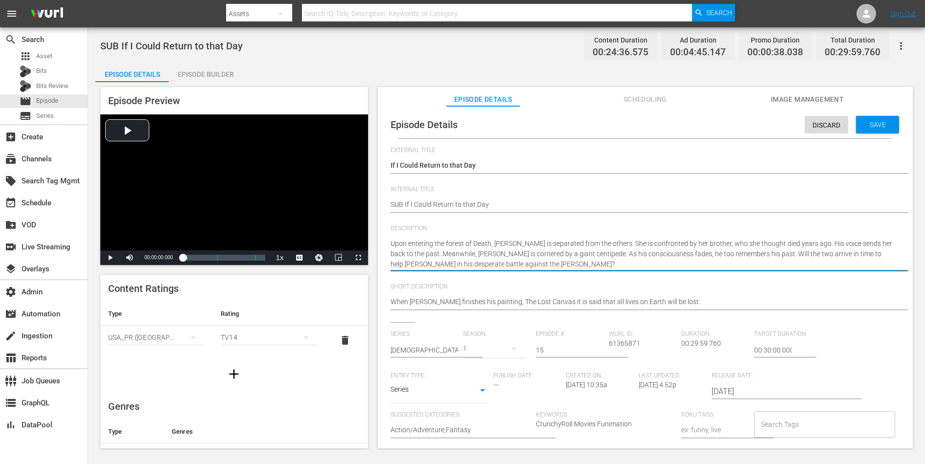
type textarea "Upon entering the forest of Death, Yuzuriha is separated from the others. She i…"
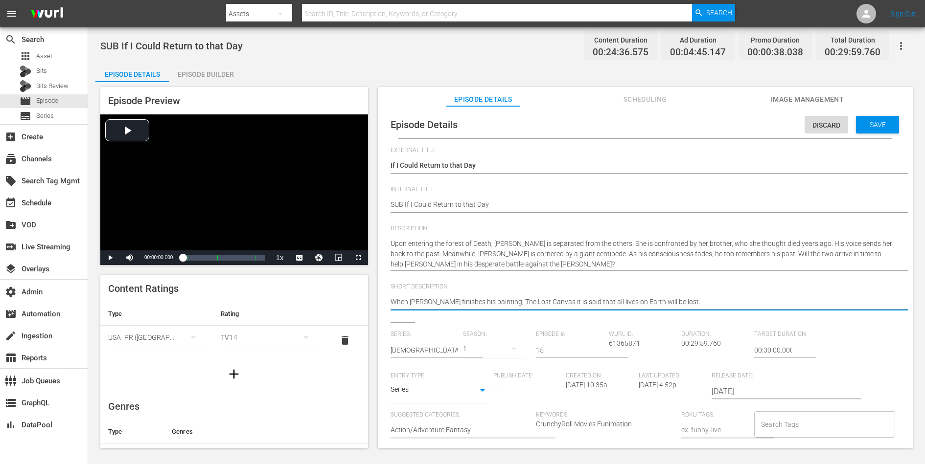
click at [634, 299] on textarea "When [PERSON_NAME] finishes his painting, The Lost Canvas it is said that all l…" at bounding box center [643, 303] width 505 height 12
click at [739, 123] on span "Save" at bounding box center [878, 125] width 32 height 8
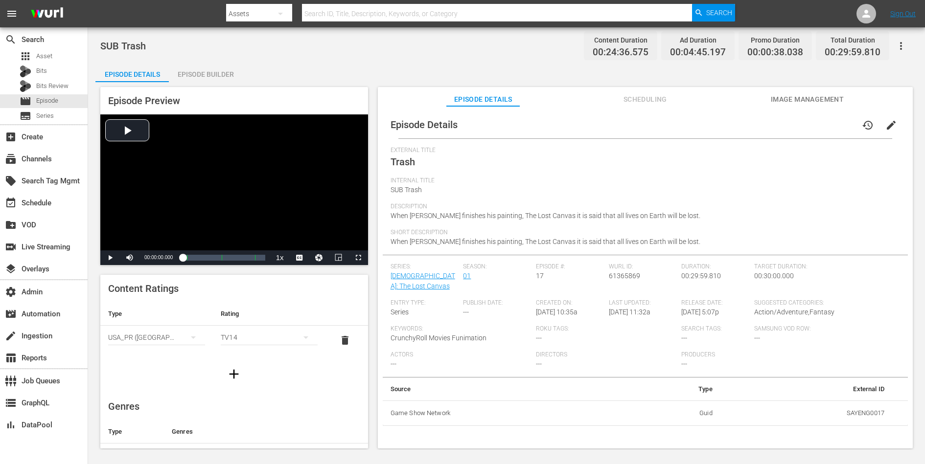
click at [739, 117] on button "edit" at bounding box center [890, 125] width 23 height 23
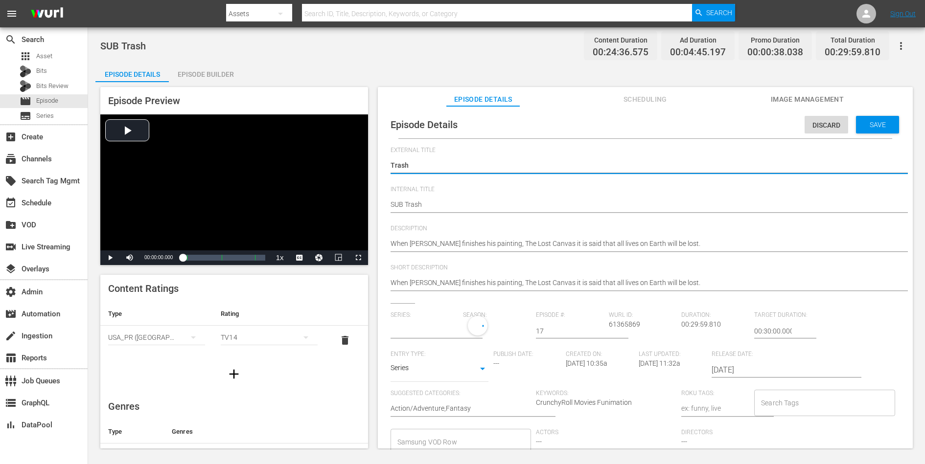
type input "[DEMOGRAPHIC_DATA]: The Lost Canvas"
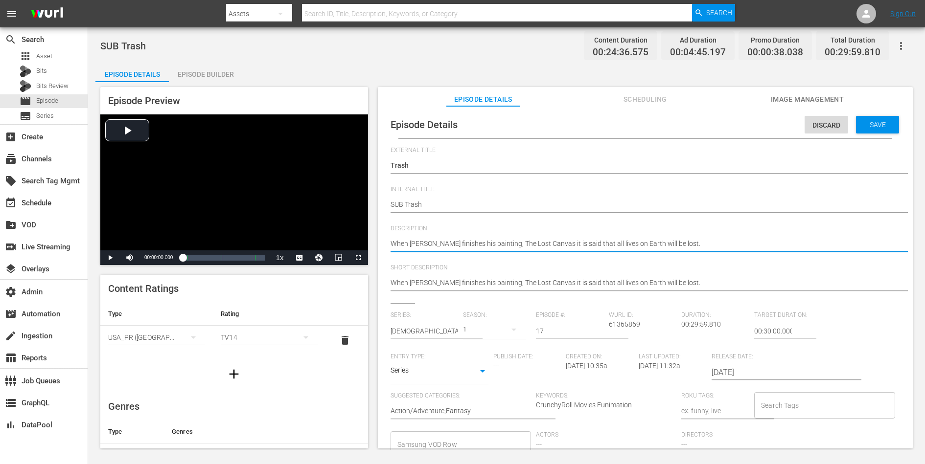
click at [666, 245] on textarea "When Hades finishes his painting, The Lost Canvas it is said that all lives on …" at bounding box center [643, 245] width 505 height 12
paste textarea "Manigoldo finds the location of the Twin Gods, but is helpless before the might…"
type textarea "Manigoldo finds the location of the Twin Gods, but is helpless before the might…"
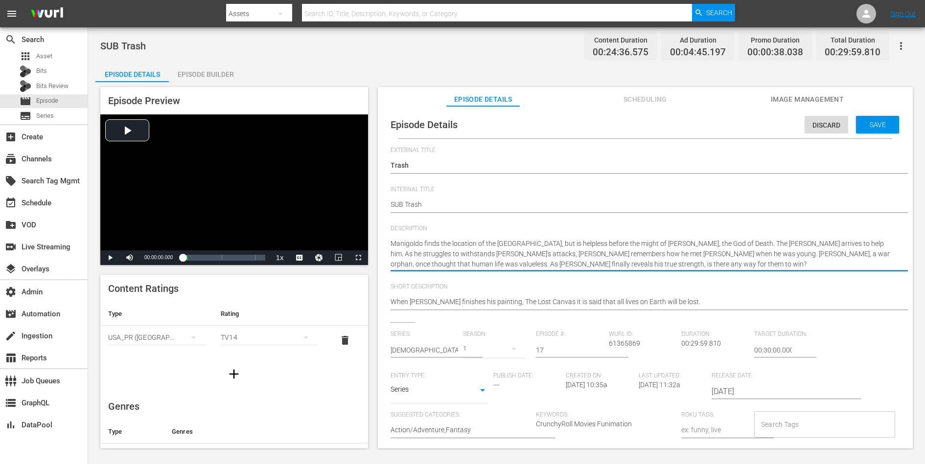
type textarea "Manigoldo finds the location of the Twin Gods, but is helpless before the might…"
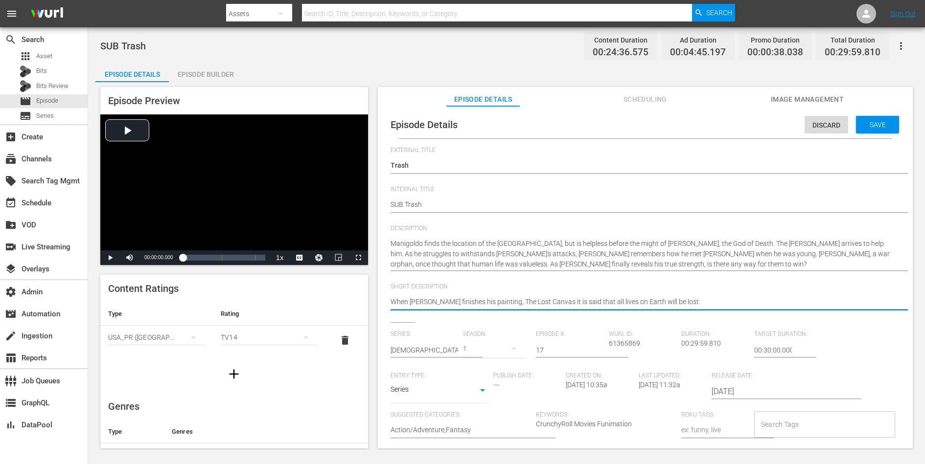
click at [627, 298] on textarea "When Hades finishes his painting, The Lost Canvas it is said that all lives on …" at bounding box center [643, 303] width 505 height 12
click at [739, 123] on span "Save" at bounding box center [878, 125] width 32 height 8
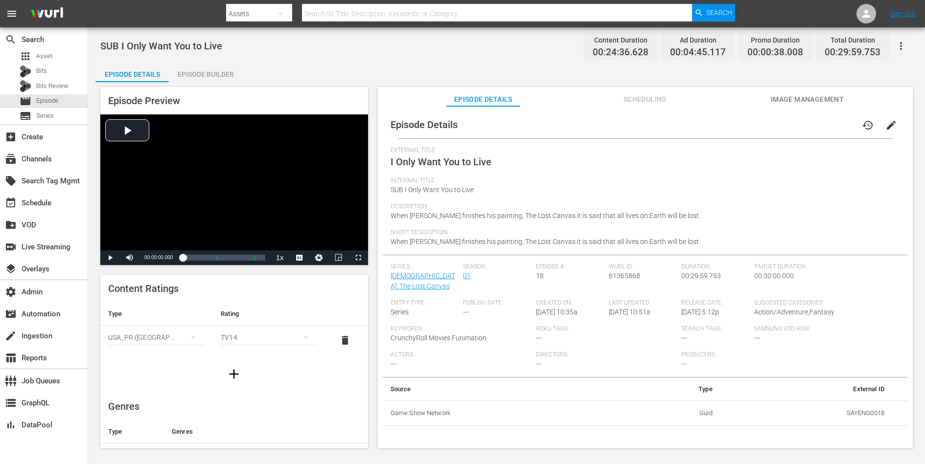
click at [739, 122] on span "edit" at bounding box center [891, 125] width 12 height 12
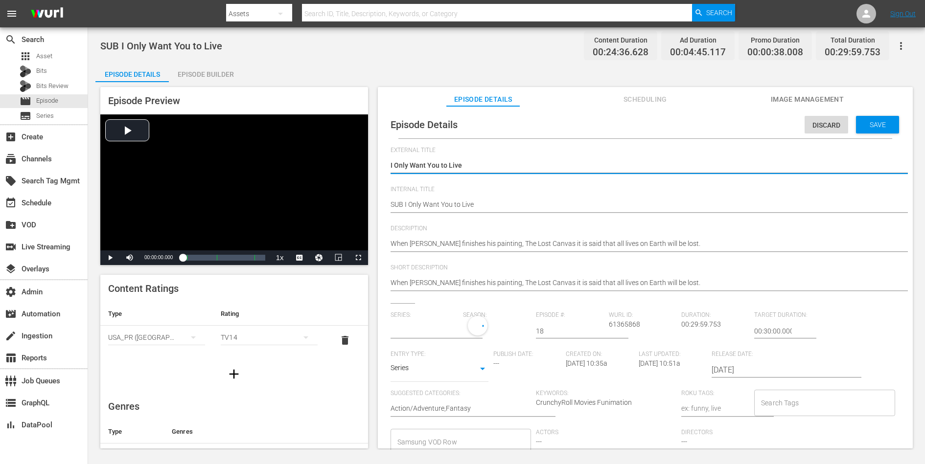
type input "[DEMOGRAPHIC_DATA]: The Lost Canvas"
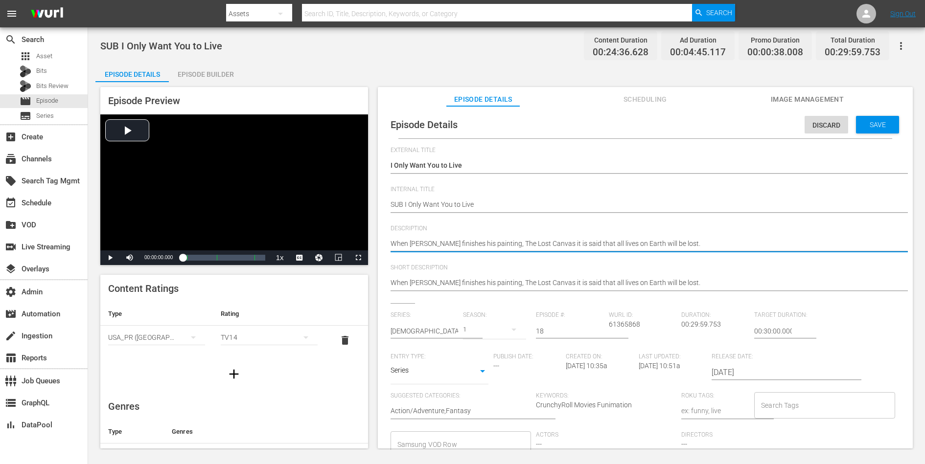
click at [651, 247] on textarea "When [PERSON_NAME] finishes his painting, The Lost Canvas it is said that all l…" at bounding box center [643, 245] width 505 height 12
paste textarea "[PERSON_NAME] finally gets serious after being wounded by [PERSON_NAME]. But ev…"
type textarea "[PERSON_NAME] finally gets serious after being wounded by [PERSON_NAME]. But ev…"
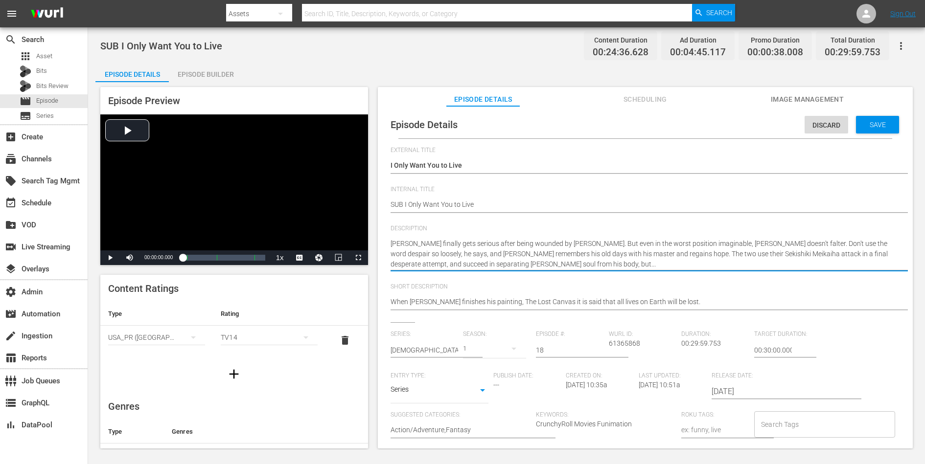
type textarea "[PERSON_NAME] finally gets serious after being wounded by [PERSON_NAME]. But ev…"
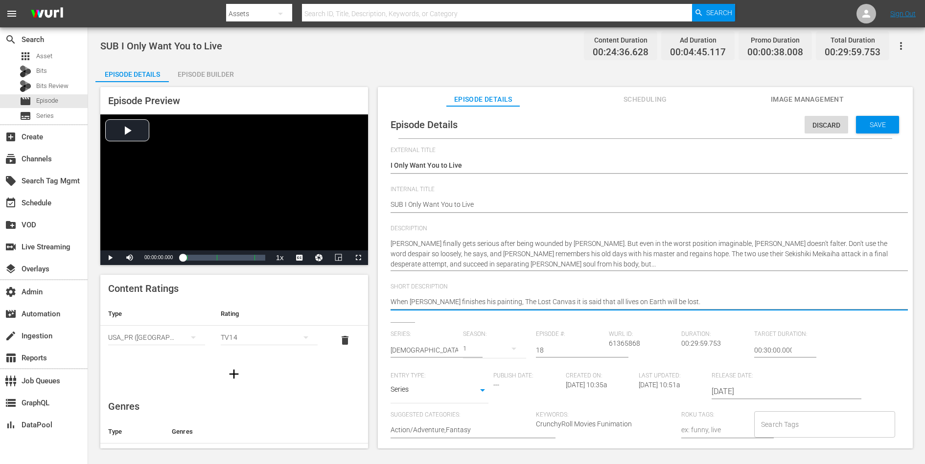
click at [631, 302] on textarea "When [PERSON_NAME] finishes his painting, The Lost Canvas it is said that all l…" at bounding box center [643, 303] width 505 height 12
click at [739, 125] on span "Save" at bounding box center [878, 125] width 32 height 8
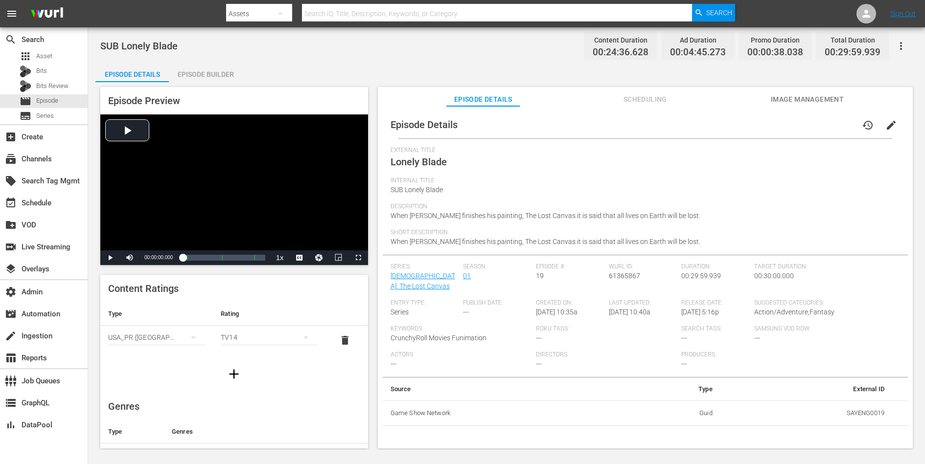
click at [739, 119] on button "edit" at bounding box center [890, 125] width 23 height 23
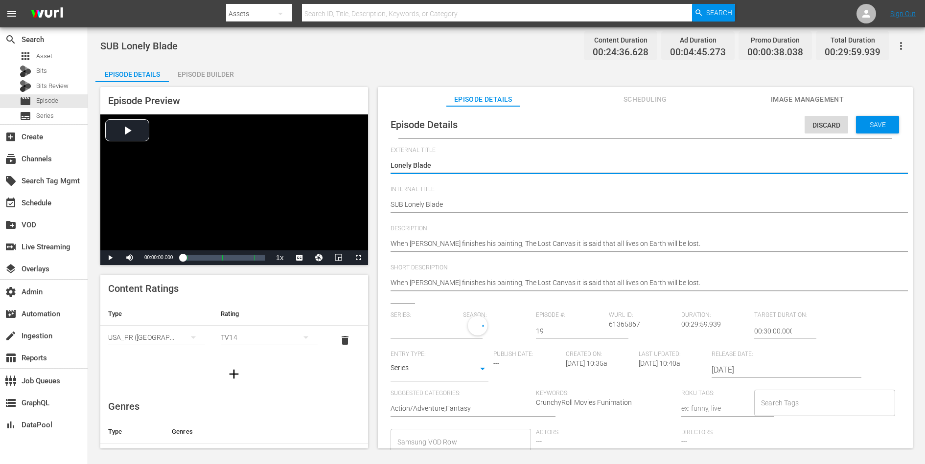
type input "Saint Seiya: The Lost Canvas"
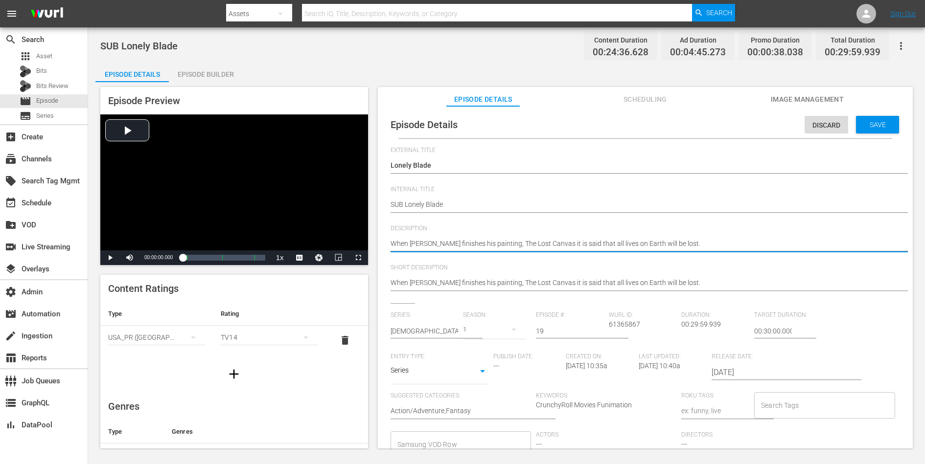
click at [628, 243] on textarea "When Hades finishes his painting, The Lost Canvas it is said that all lives on …" at bounding box center [643, 245] width 505 height 12
paste textarea "Hypnos gathers the four gods who control dreams. One of them, the Vision Icelus…"
type textarea "Hypnos gathers the four gods who control dreams. One of them, the Vision Icelus…"
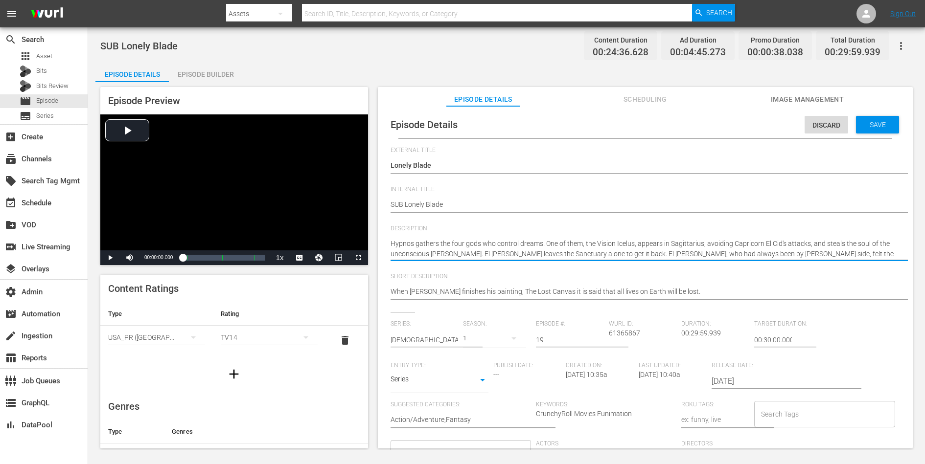
type textarea "Hypnos gathers the four gods who control dreams. One of them, the Vision Icelus…"
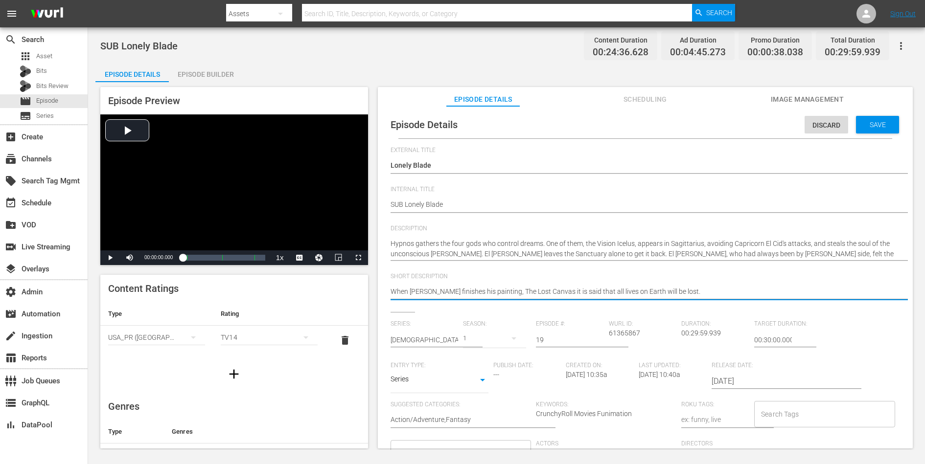
click at [620, 291] on textarea "When Hades finishes his painting, The Lost Canvas it is said that all lives on …" at bounding box center [643, 293] width 505 height 12
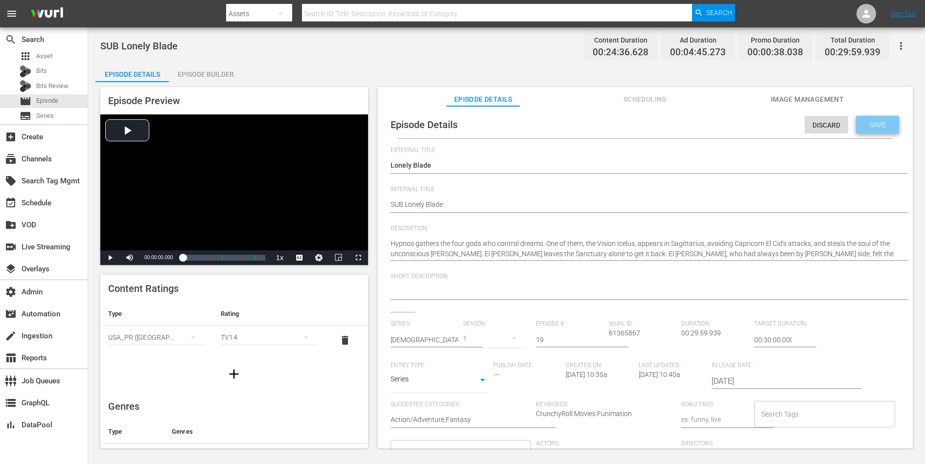
click at [739, 127] on span "Save" at bounding box center [878, 125] width 32 height 8
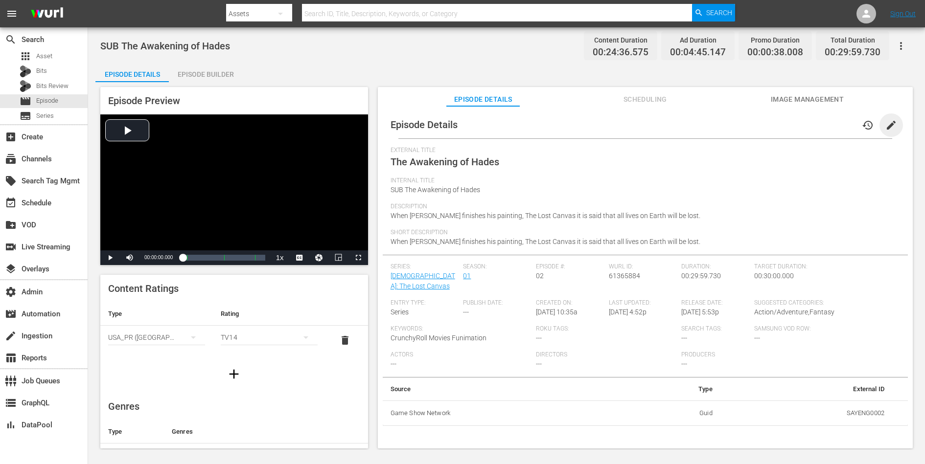
click at [739, 122] on span "edit" at bounding box center [891, 125] width 12 height 12
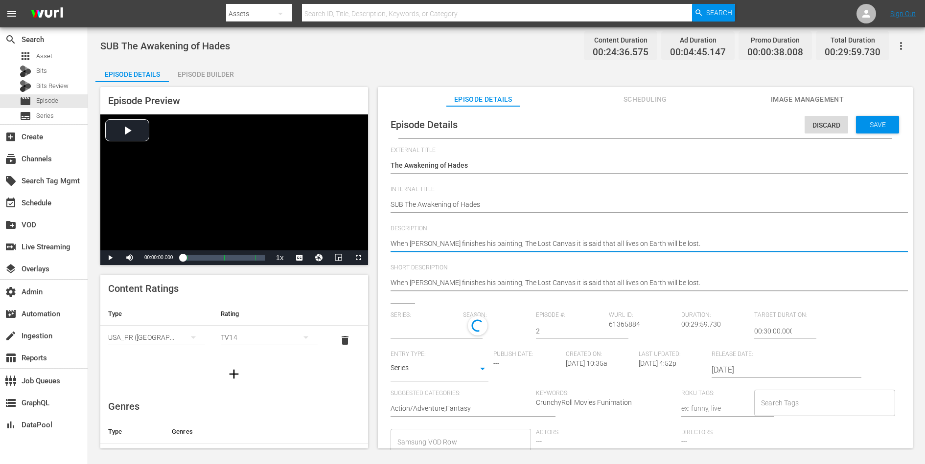
click at [685, 245] on textarea "When [PERSON_NAME] finishes his painting, The Lost Canvas it is said that all l…" at bounding box center [643, 245] width 505 height 12
paste textarea "Golden Saints gather around the Goddess Athena and her Sanctuary, in preparatio…"
type textarea "Golden Saints gather around the Goddess Athena and her Sanctuary, in preparatio…"
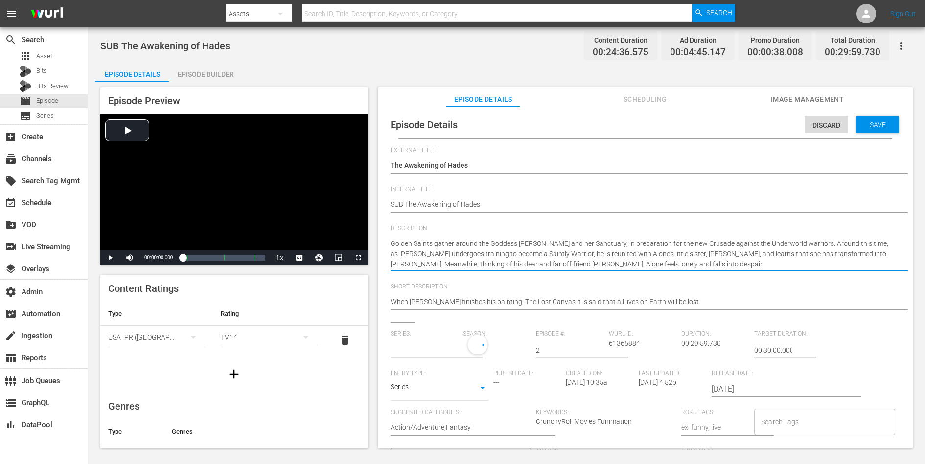
type textarea "Golden Saints gather around the Goddess Athena and her Sanctuary, in preparatio…"
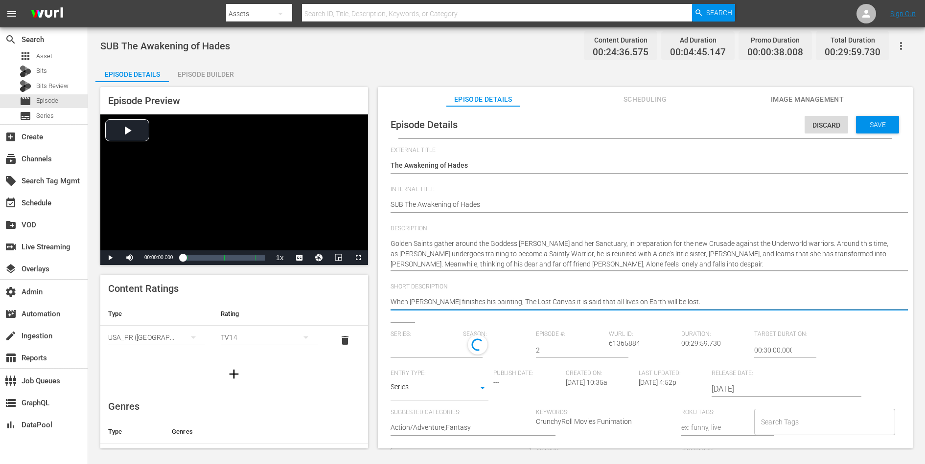
click at [656, 297] on textarea "When [PERSON_NAME] finishes his painting, The Lost Canvas it is said that all l…" at bounding box center [643, 303] width 505 height 12
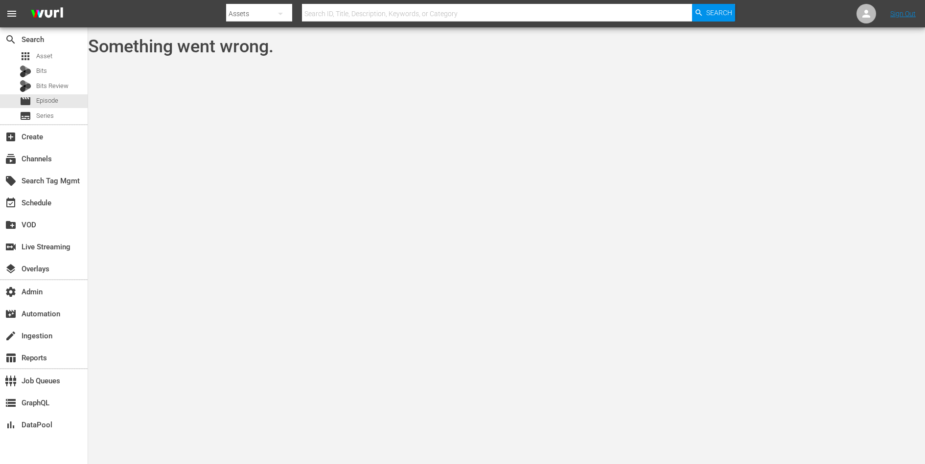
click at [739, 127] on body "menu Search By Assets Search ID, Title, Description, Keywords, or Category Sear…" at bounding box center [462, 232] width 925 height 464
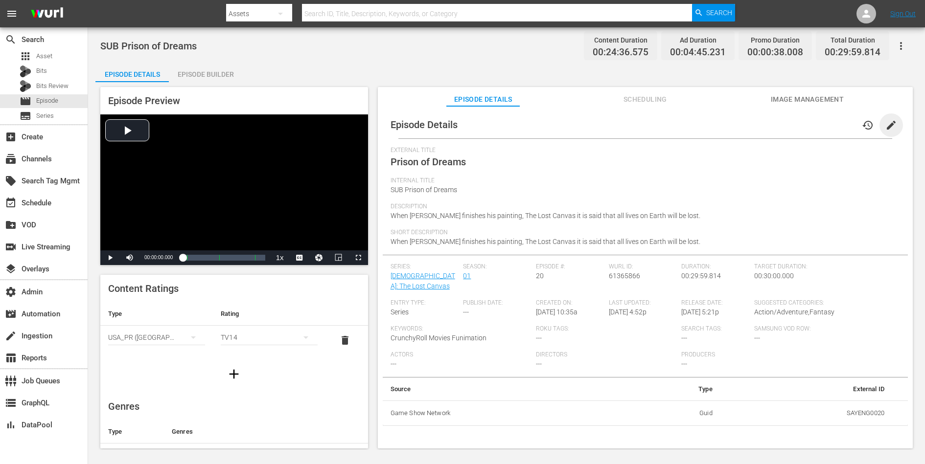
click at [739, 120] on span "edit" at bounding box center [891, 125] width 12 height 12
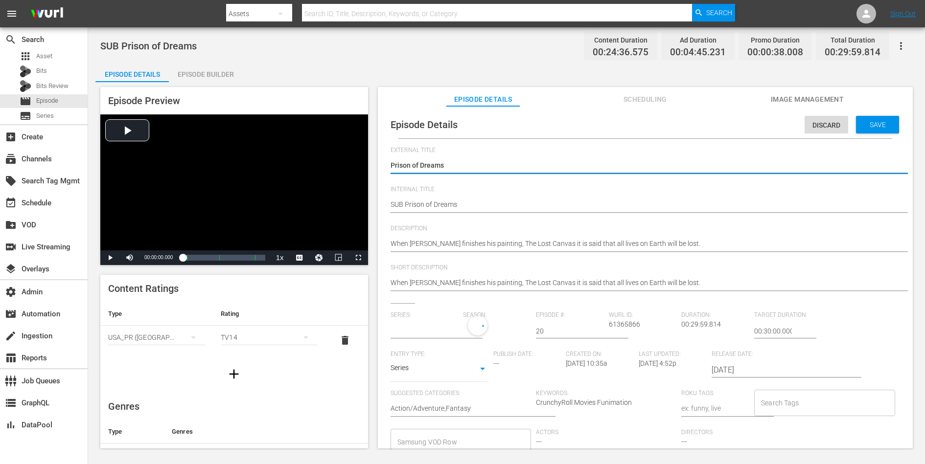
type input "[DEMOGRAPHIC_DATA]: The Lost Canvas"
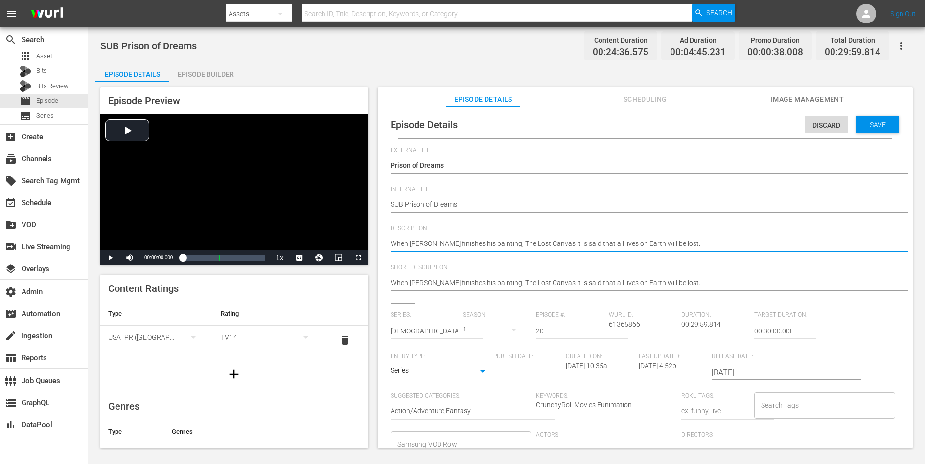
click at [559, 239] on textarea "When [PERSON_NAME] finishes his painting, The Lost Canvas it is said that all l…" at bounding box center [643, 245] width 505 height 12
paste textarea "Nearing [PERSON_NAME][GEOGRAPHIC_DATA], [PERSON_NAME] suddenly finds himself st…"
type textarea "Nearing [PERSON_NAME][GEOGRAPHIC_DATA], [PERSON_NAME] suddenly finds himself st…"
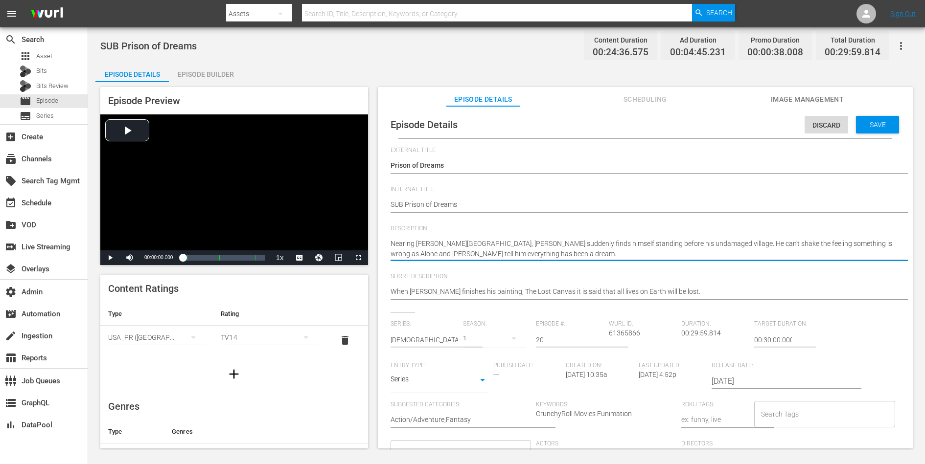
type textarea "Nearing [PERSON_NAME][GEOGRAPHIC_DATA], [PERSON_NAME] suddenly finds himself st…"
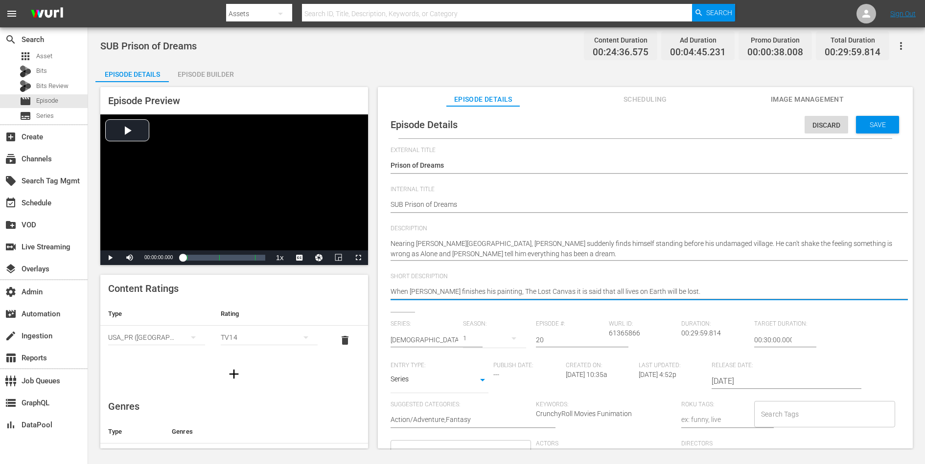
click at [540, 289] on textarea "When [PERSON_NAME] finishes his painting, The Lost Canvas it is said that all l…" at bounding box center [643, 293] width 505 height 12
click at [739, 127] on span "Save" at bounding box center [878, 125] width 32 height 8
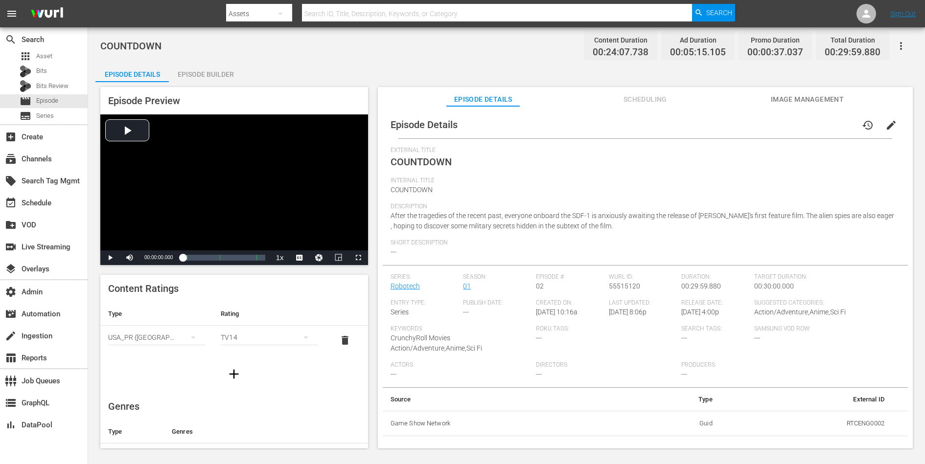
click at [886, 125] on span "edit" at bounding box center [891, 125] width 12 height 12
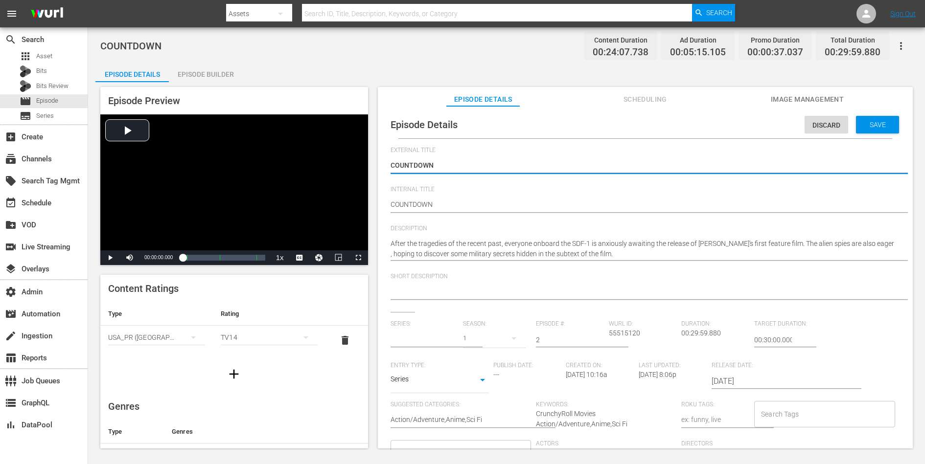
type input "Robotech"
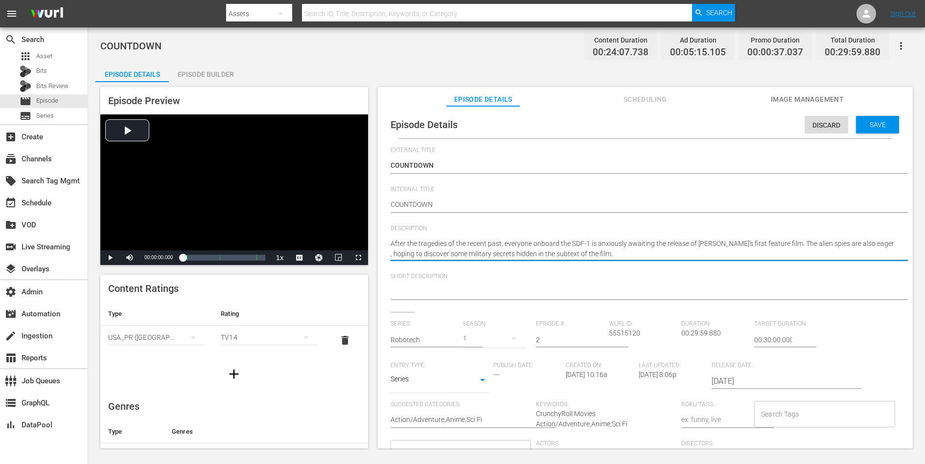
click at [611, 244] on textarea "After the tragedies of the recent past, everyone onboard the SDF-1 is anxiously…" at bounding box center [643, 249] width 505 height 21
paste textarea "The earth's SDF-1 Battle Fortress prepares to lift off into space to battle wit…"
type textarea "The earth's SDF-1 Battle Fortress prepares to lift off into space to battle wit…"
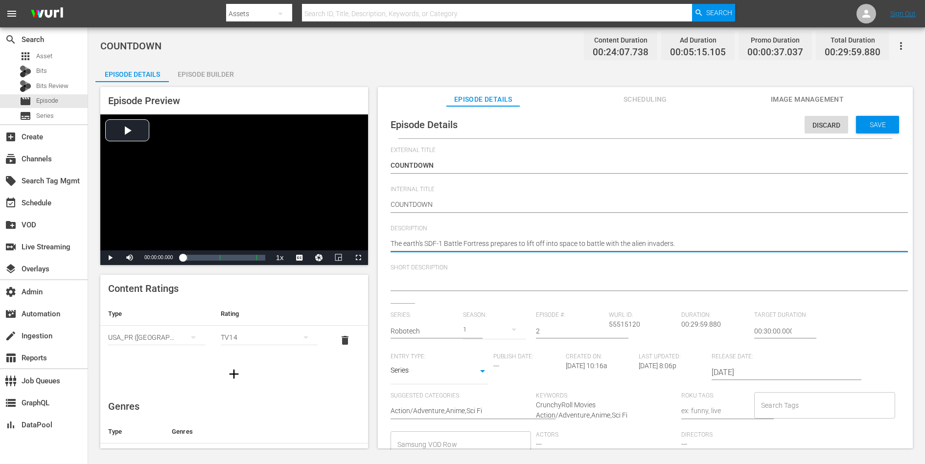
type textarea "The earth's SDF-1 Battle Fortress prepares to lift off into space to battle wit…"
click at [570, 284] on textarea at bounding box center [643, 284] width 505 height 12
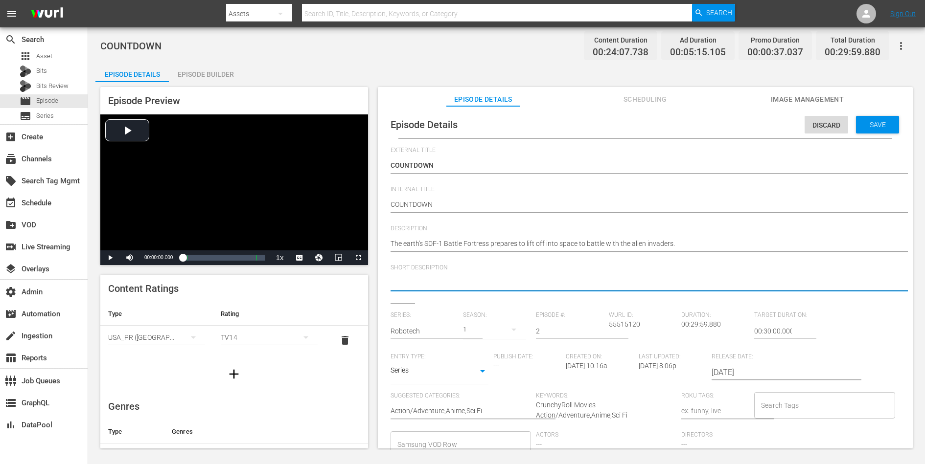
paste textarea "The earth's SDF-1 Battle Fortress prepares to lift off into space to battle wit…"
type textarea "The earth's SDF-1 Battle Fortress prepares to lift off into space to battle wit…"
click at [872, 121] on span "Save" at bounding box center [878, 125] width 32 height 8
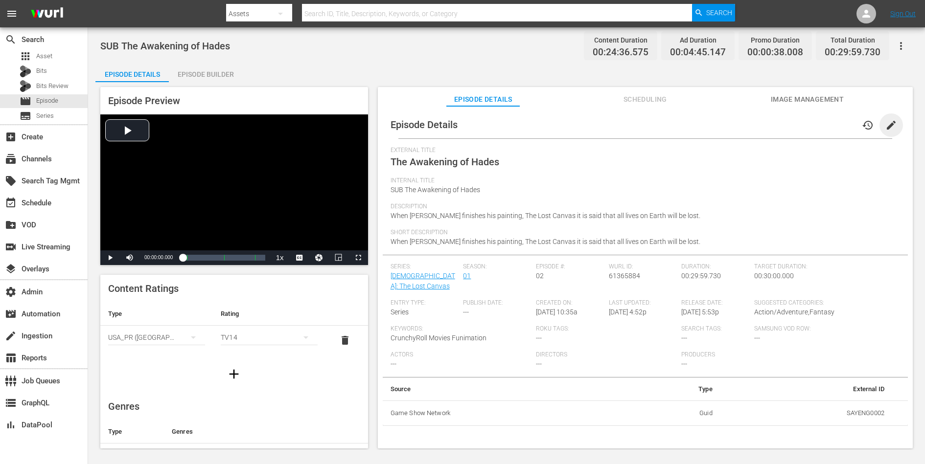
click at [890, 119] on span "edit" at bounding box center [891, 125] width 12 height 12
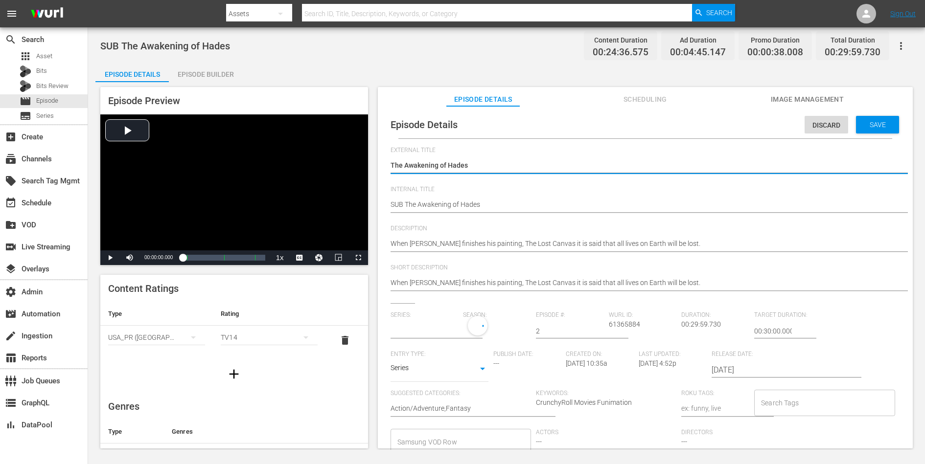
type input "Saint Seiya: The Lost Canvas"
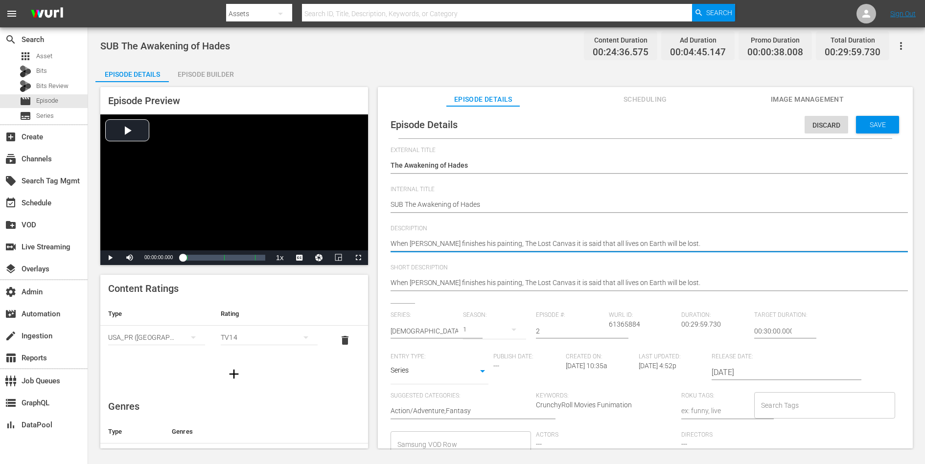
click at [658, 246] on textarea "When Hades finishes his painting, The Lost Canvas it is said that all lives on …" at bounding box center [643, 245] width 505 height 12
paste textarea "Golden Saints gather around the Goddess Athena and her Sanctuary, in preparatio…"
type textarea "Golden Saints gather around the Goddess Athena and her Sanctuary, in preparatio…"
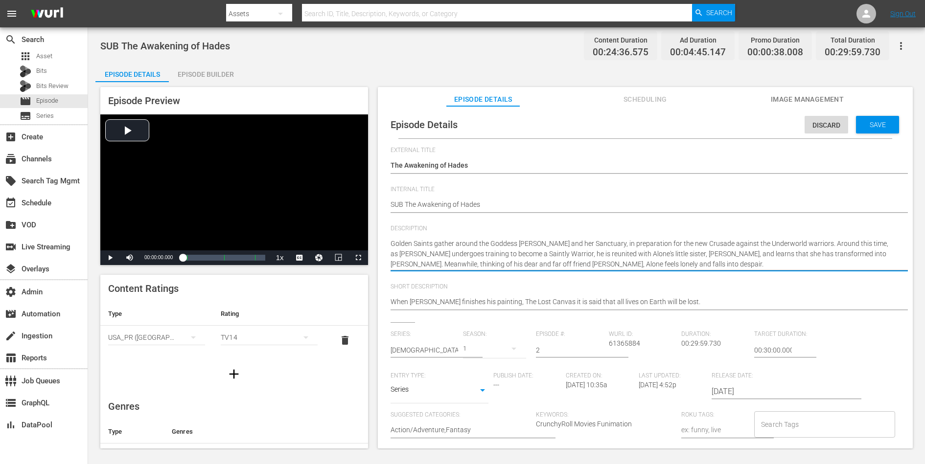
type textarea "Golden Saints gather around the Goddess Athena and her Sanctuary, in preparatio…"
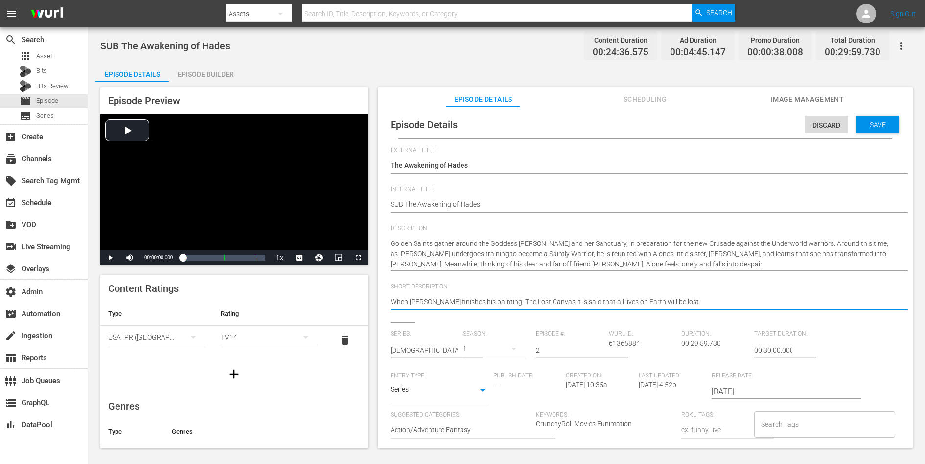
click at [633, 297] on textarea "When Hades finishes his painting, The Lost Canvas it is said that all lives on …" at bounding box center [643, 303] width 505 height 12
click at [880, 126] on span "Save" at bounding box center [878, 125] width 32 height 8
